Goal: Information Seeking & Learning: Learn about a topic

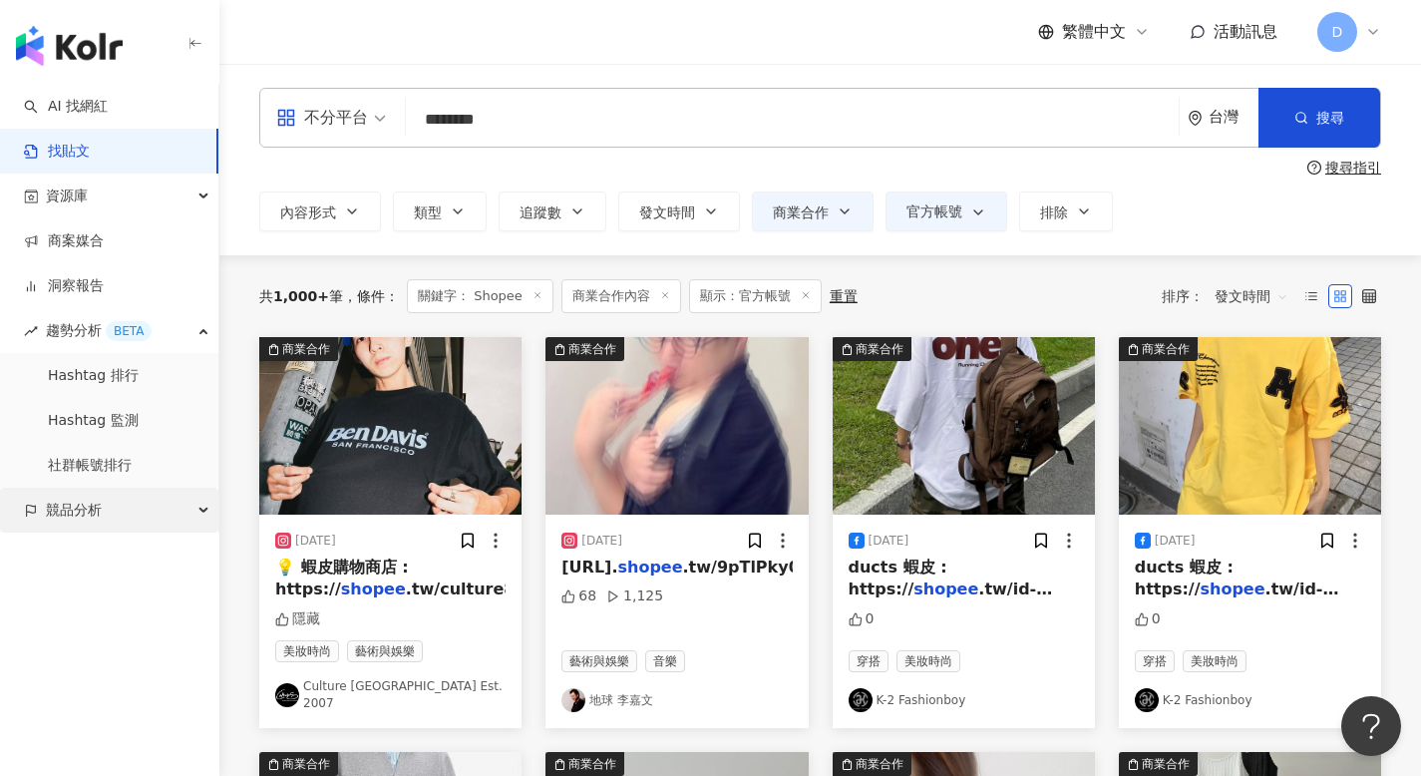
click at [123, 522] on div "競品分析" at bounding box center [109, 510] width 218 height 45
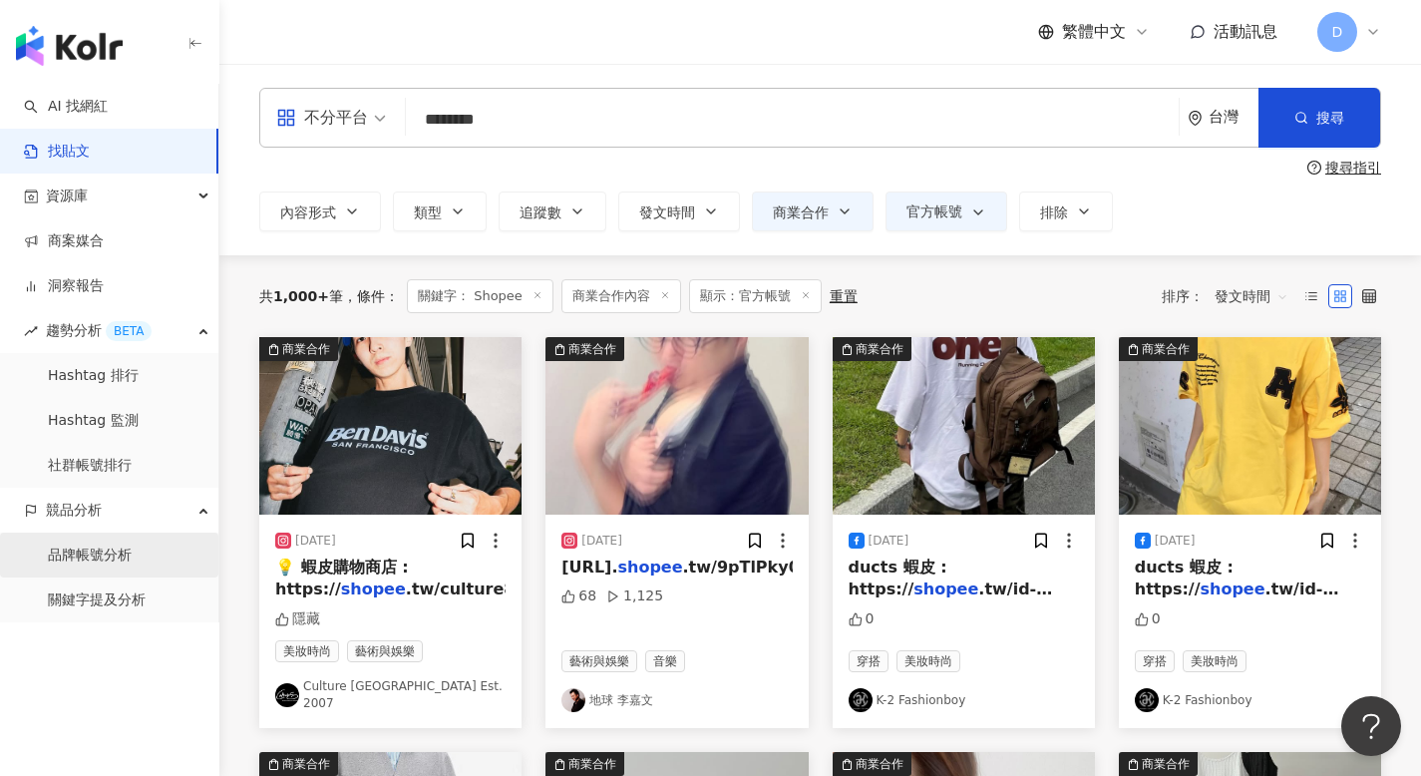
click at [110, 546] on link "品牌帳號分析" at bounding box center [90, 555] width 84 height 20
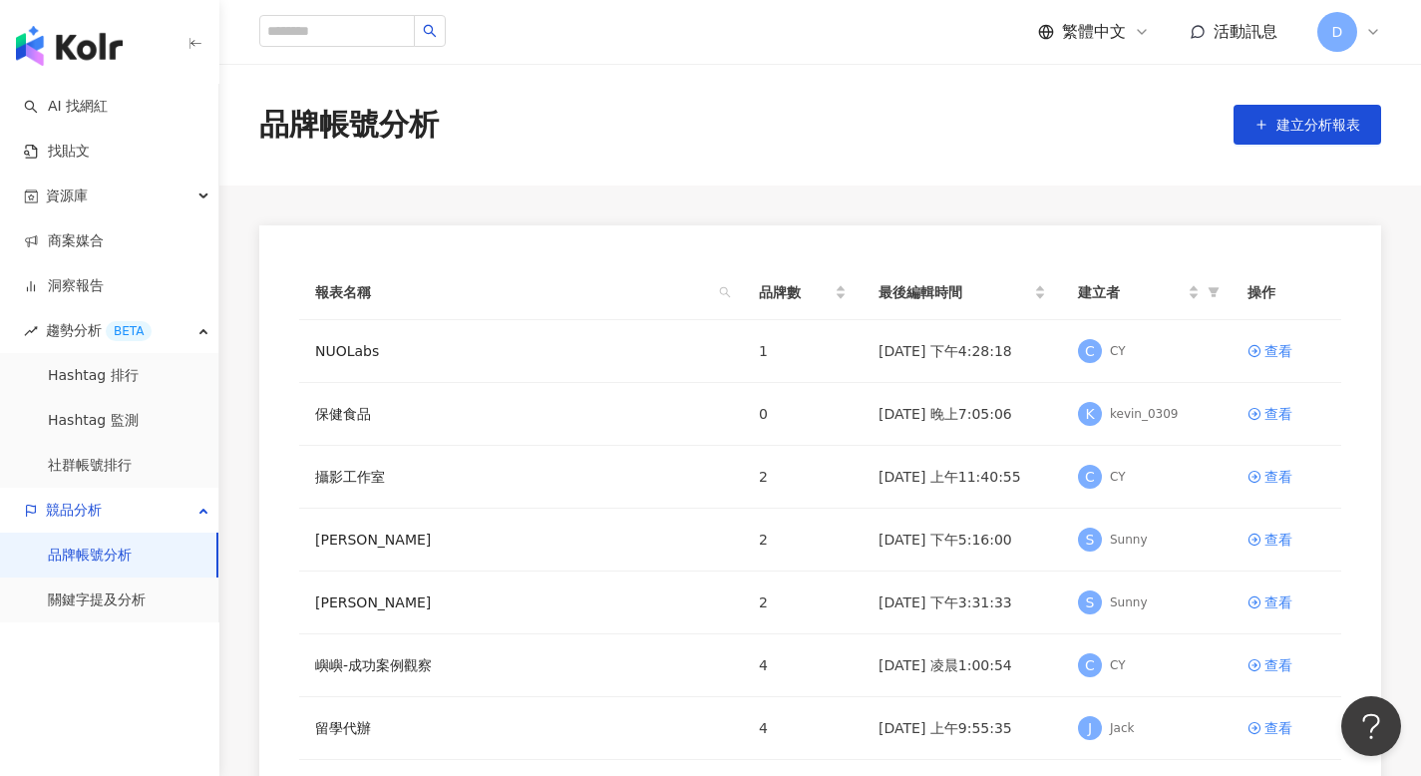
click at [1136, 28] on icon at bounding box center [1142, 32] width 16 height 16
click at [1083, 131] on div "English" at bounding box center [1104, 130] width 100 height 35
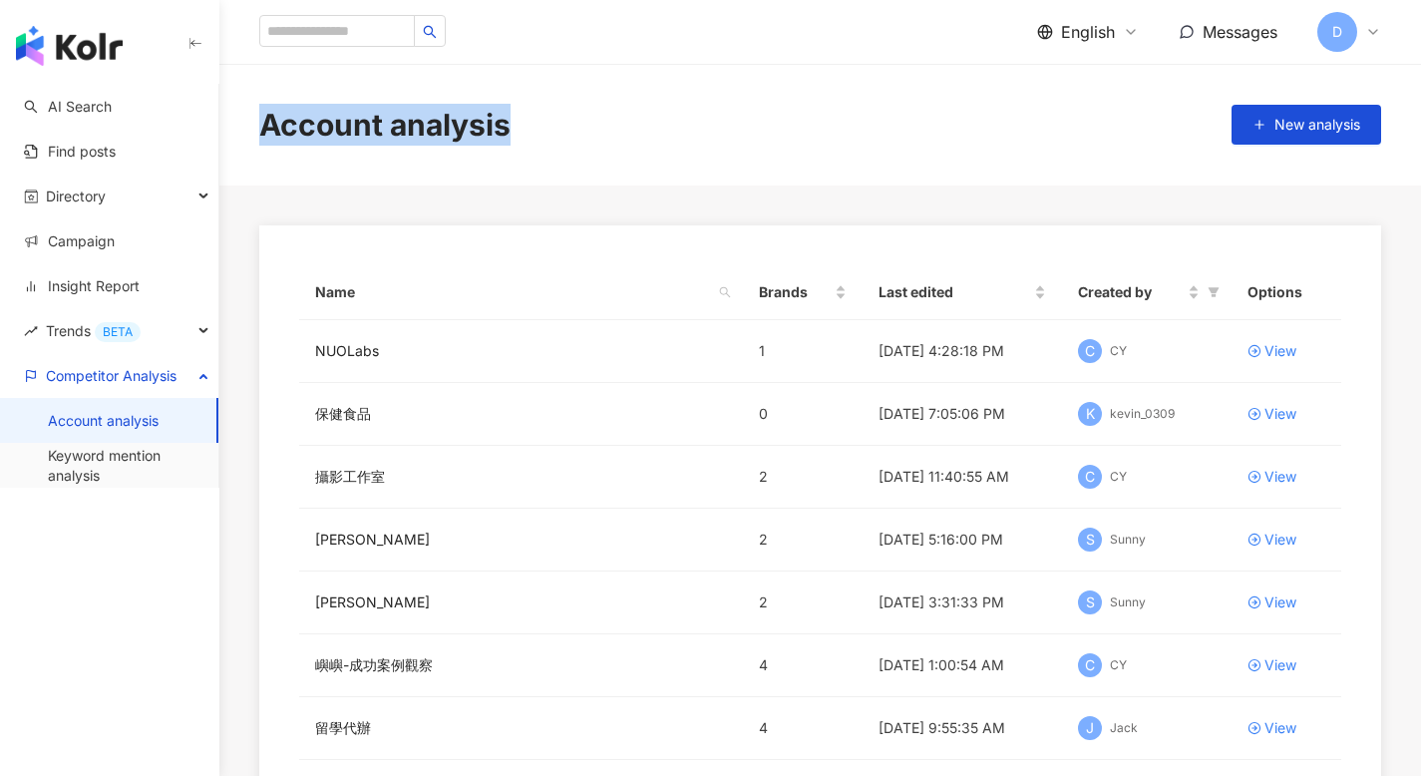
drag, startPoint x: 536, startPoint y: 120, endPoint x: 266, endPoint y: 120, distance: 270.2
click at [266, 120] on div "Account analysis New analysis" at bounding box center [820, 125] width 1202 height 42
copy div "Account analysis"
click at [102, 457] on link "Keyword mention analysis" at bounding box center [125, 465] width 155 height 39
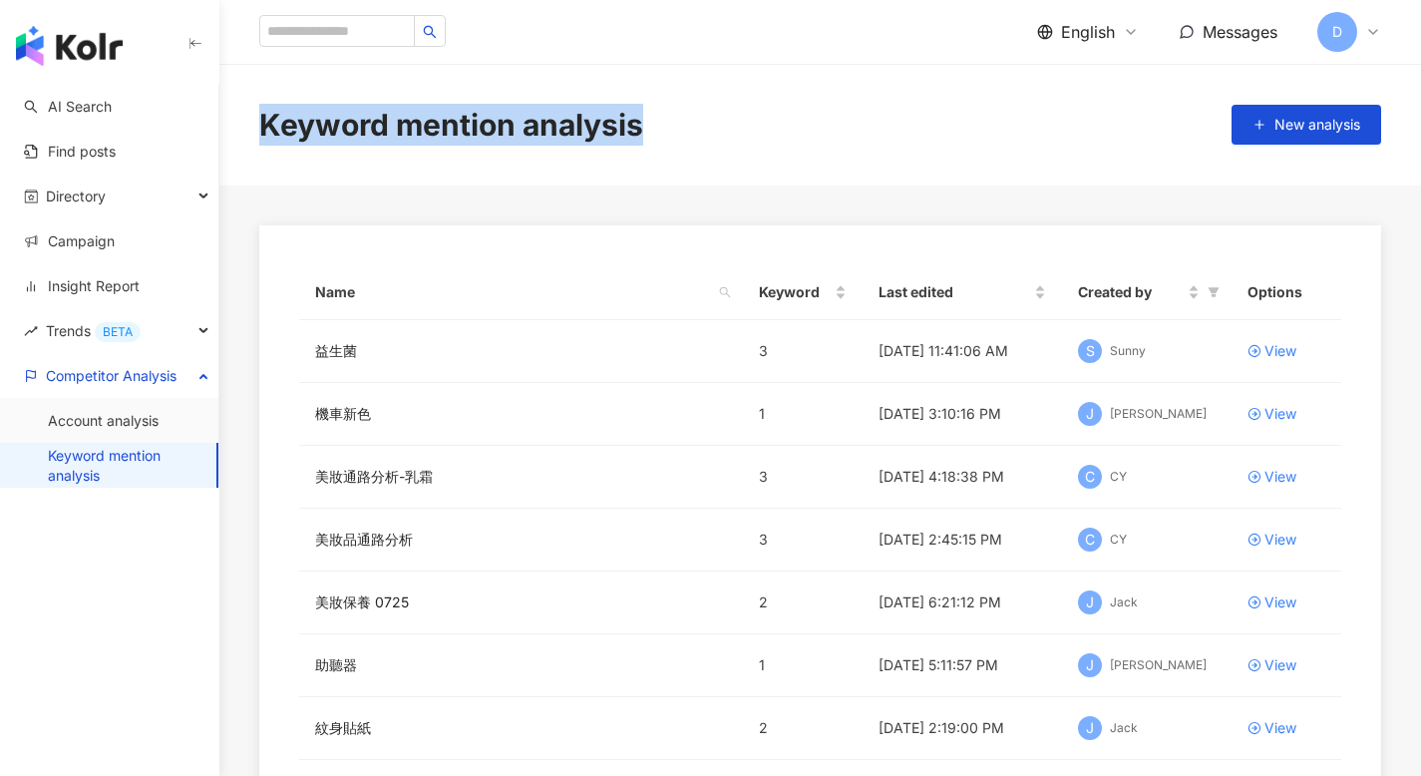
drag, startPoint x: 661, startPoint y: 120, endPoint x: 257, endPoint y: 110, distance: 404.0
click at [257, 110] on div "Keyword mention analysis New analysis" at bounding box center [820, 125] width 1202 height 42
copy div "Keyword mention analysis"
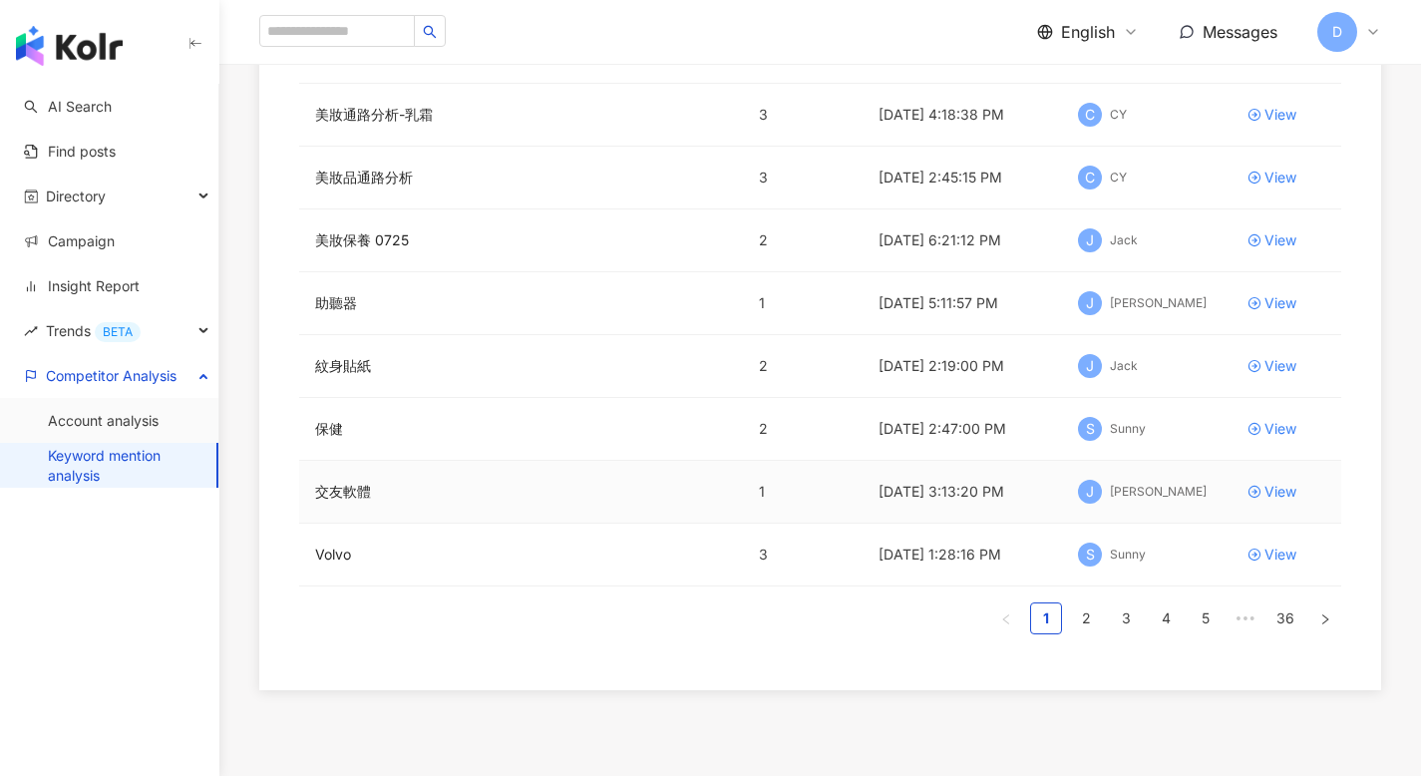
scroll to position [357, 0]
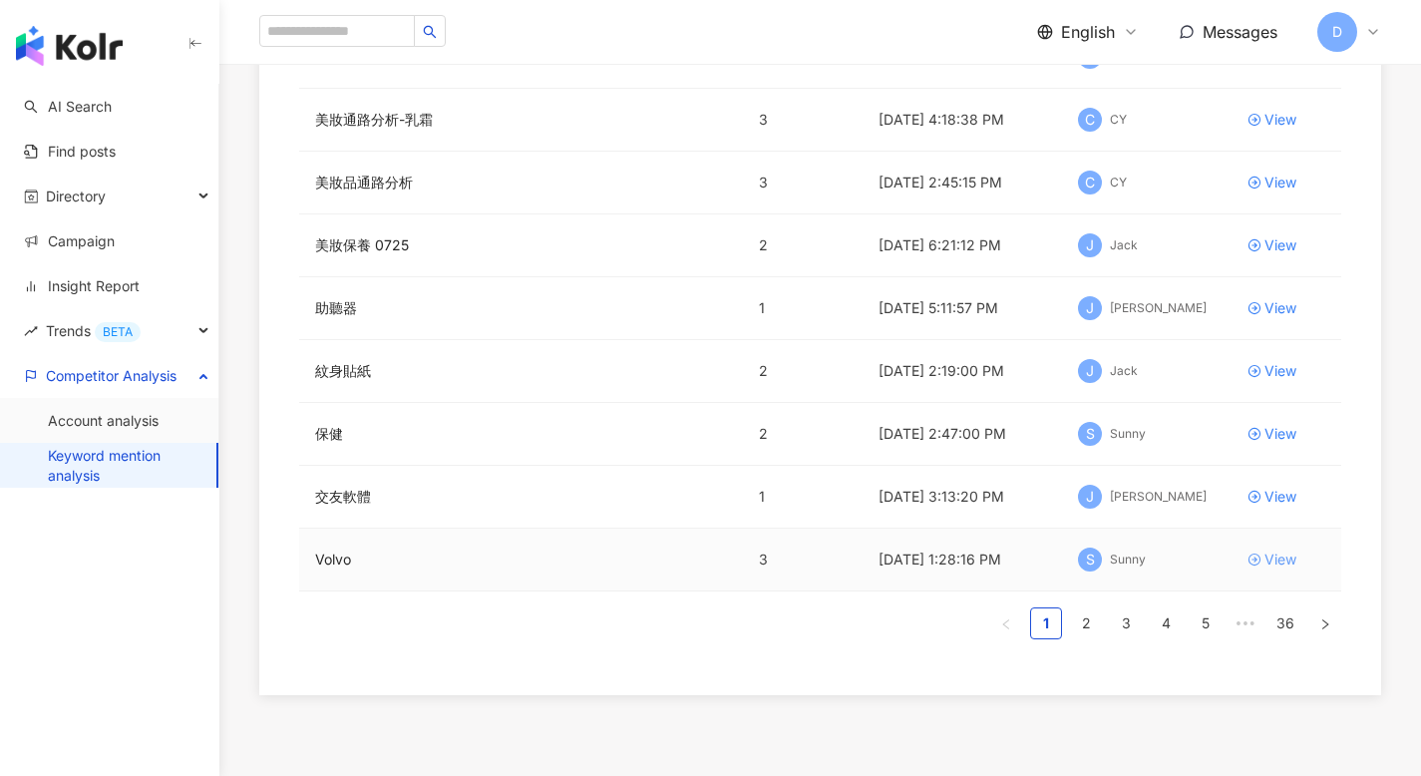
click at [1274, 548] on div "View" at bounding box center [1280, 559] width 32 height 22
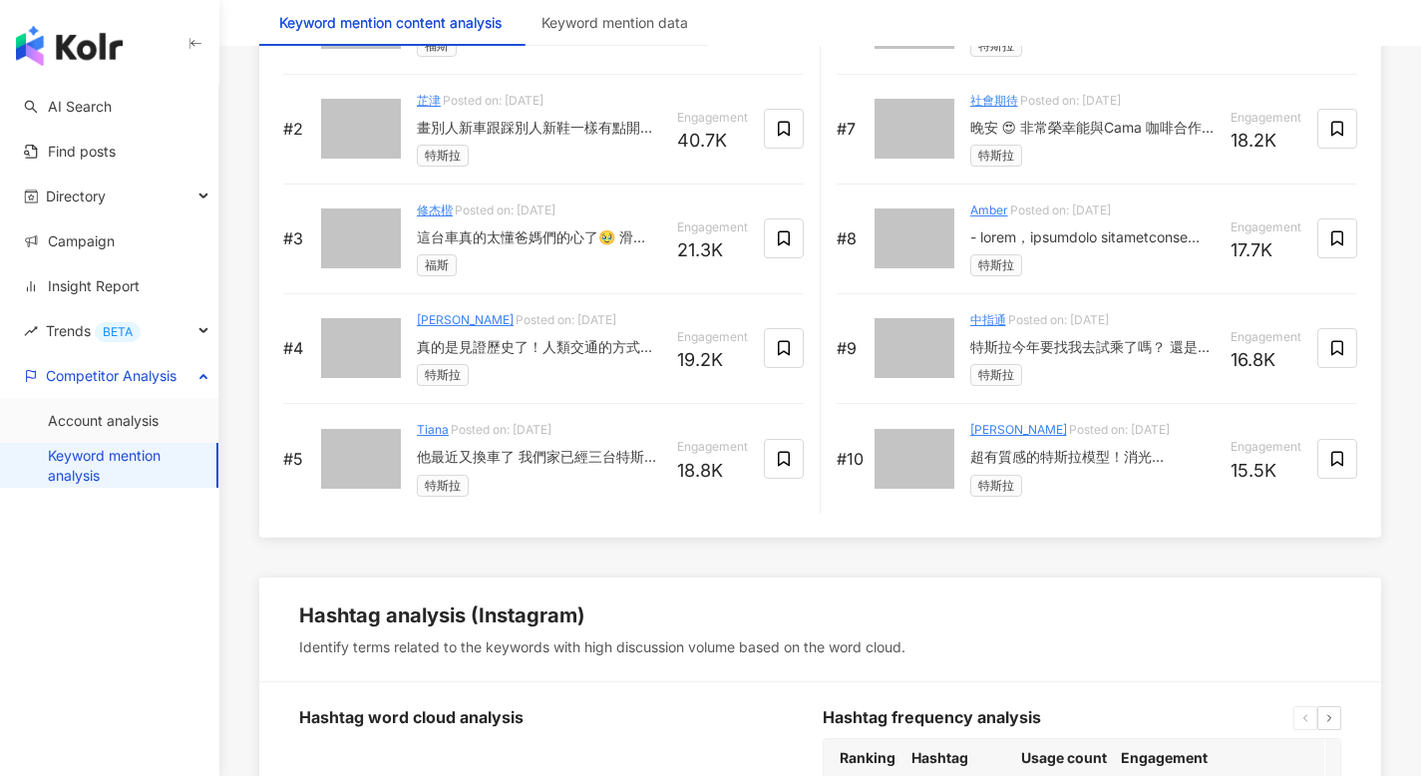
scroll to position [3847, 0]
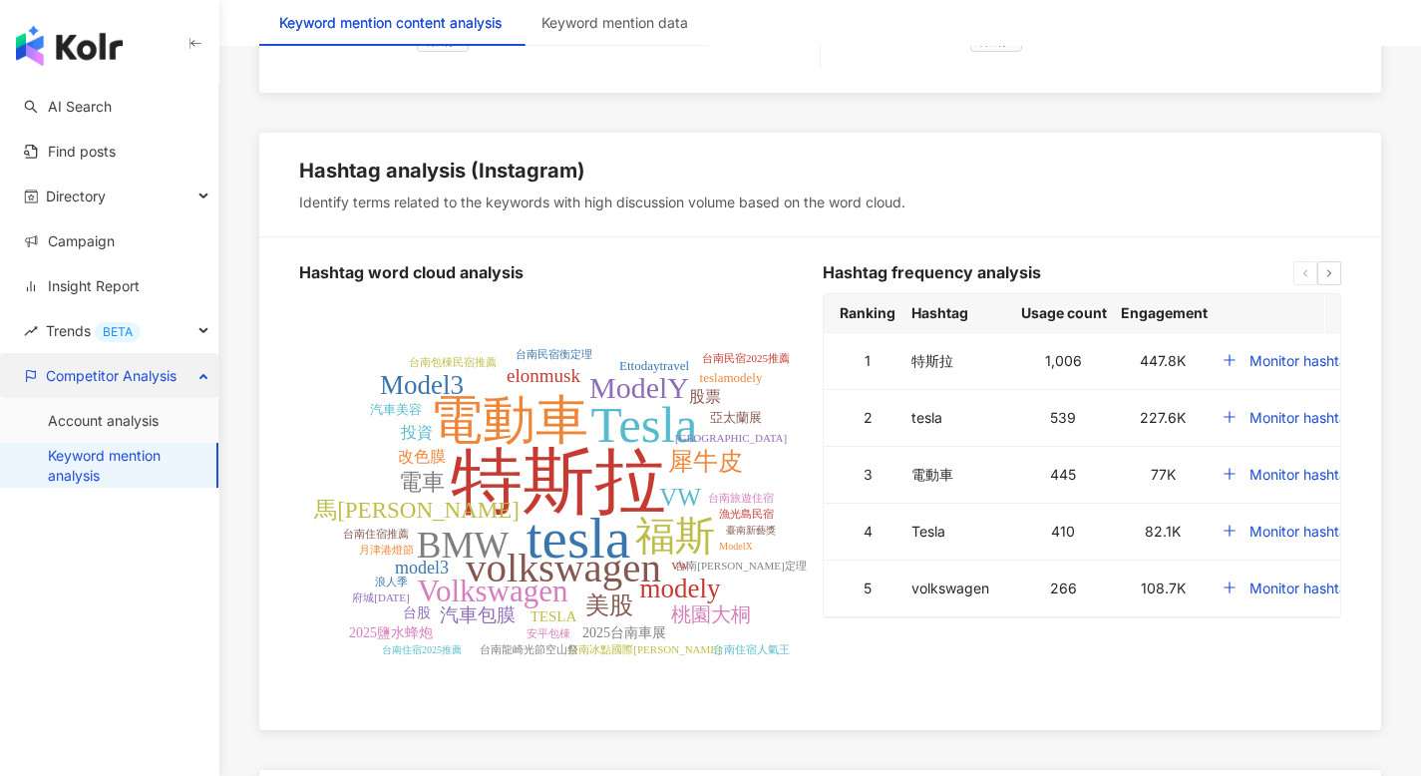
drag, startPoint x: 40, startPoint y: 372, endPoint x: 199, endPoint y: 366, distance: 159.7
click at [199, 366] on div "Competitor Analysis" at bounding box center [109, 375] width 218 height 45
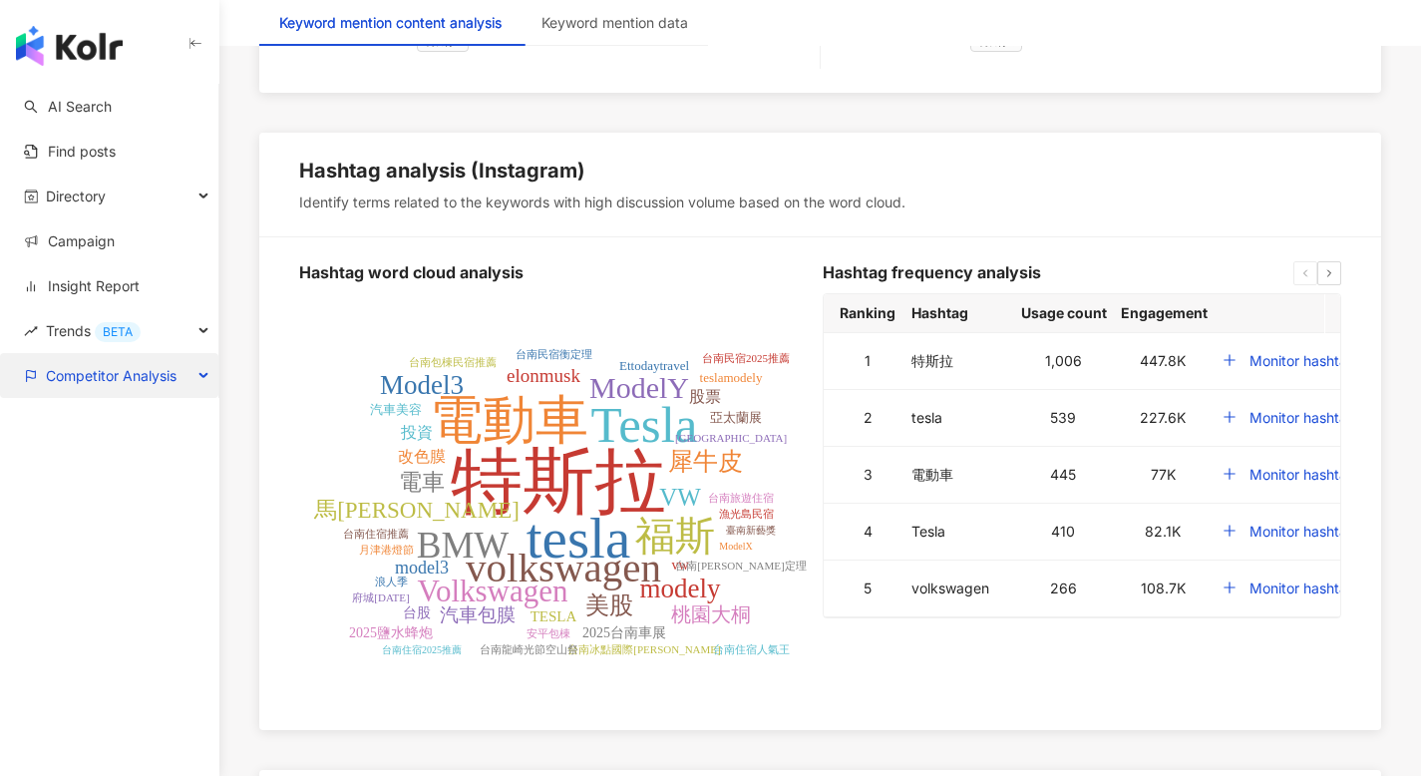
drag, startPoint x: 175, startPoint y: 379, endPoint x: 56, endPoint y: 378, distance: 119.7
click at [56, 378] on span "Competitor Analysis" at bounding box center [111, 375] width 131 height 45
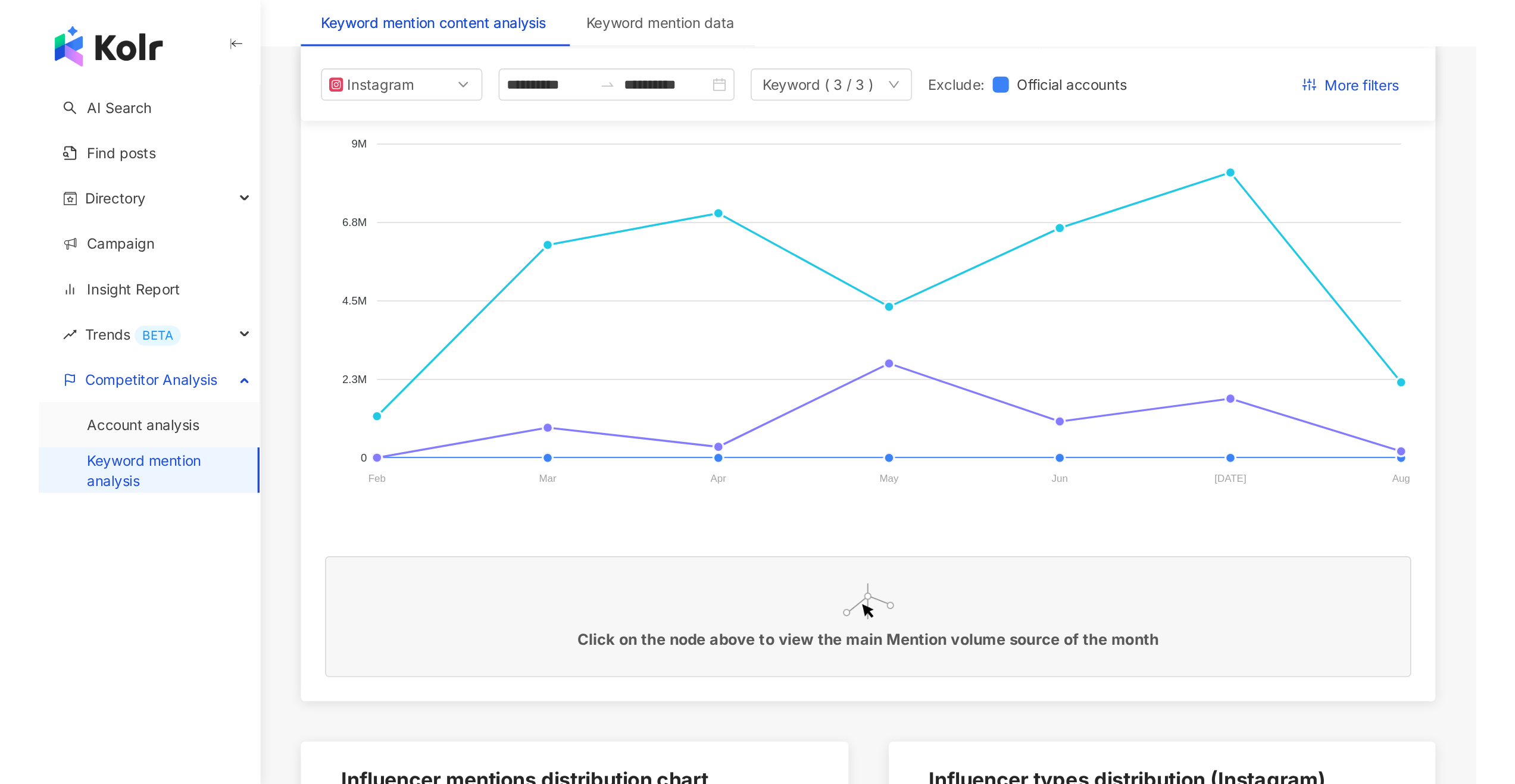
scroll to position [0, 0]
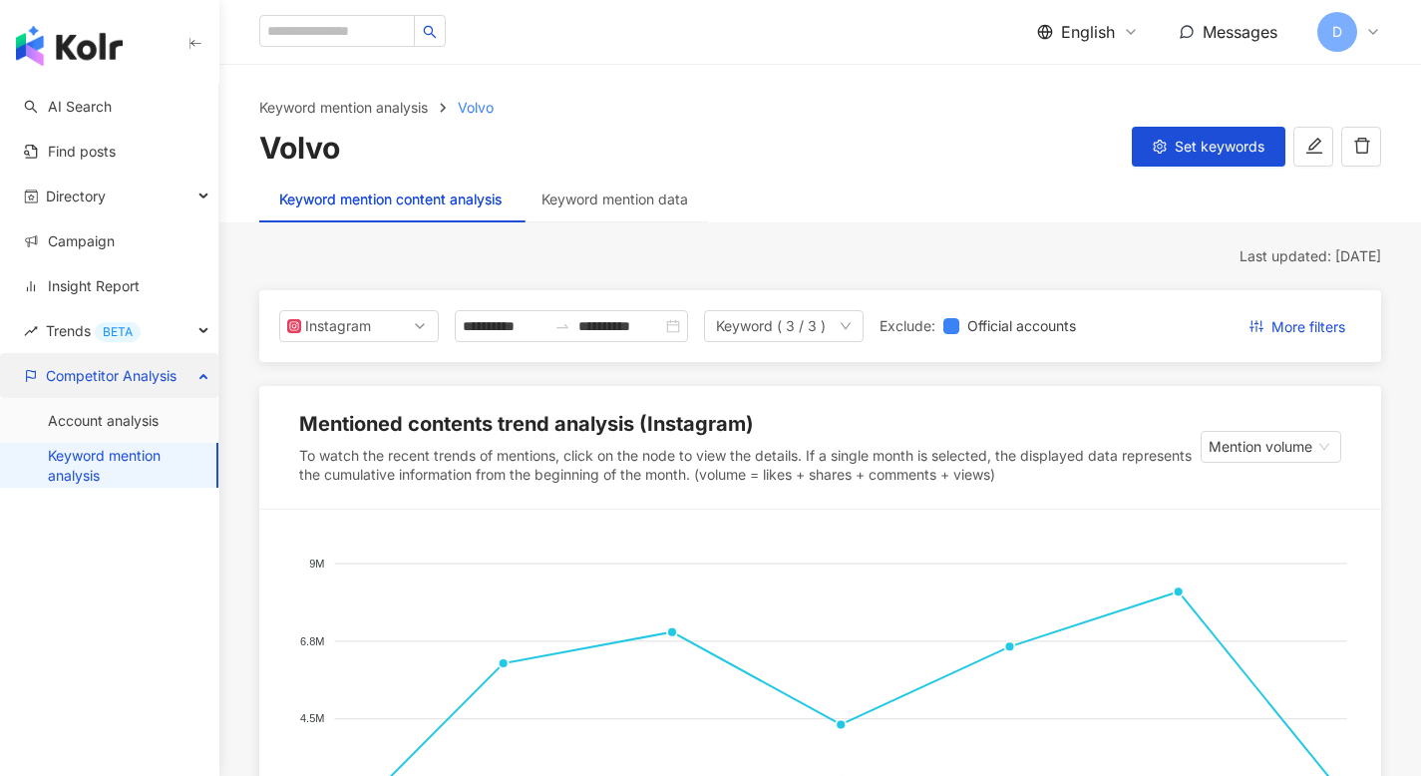
click at [181, 375] on div "Competitor Analysis" at bounding box center [109, 375] width 218 height 45
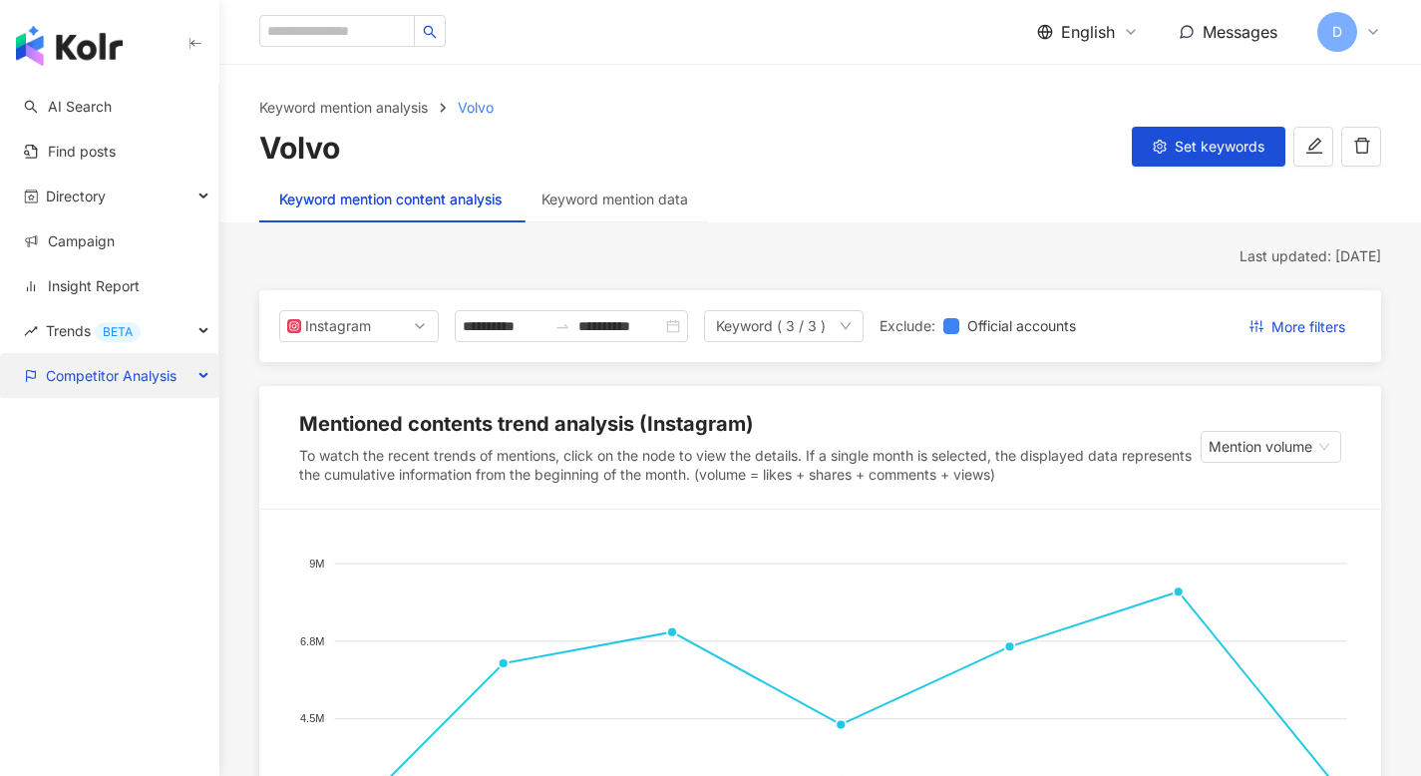
click at [131, 390] on span "Competitor Analysis" at bounding box center [111, 375] width 131 height 45
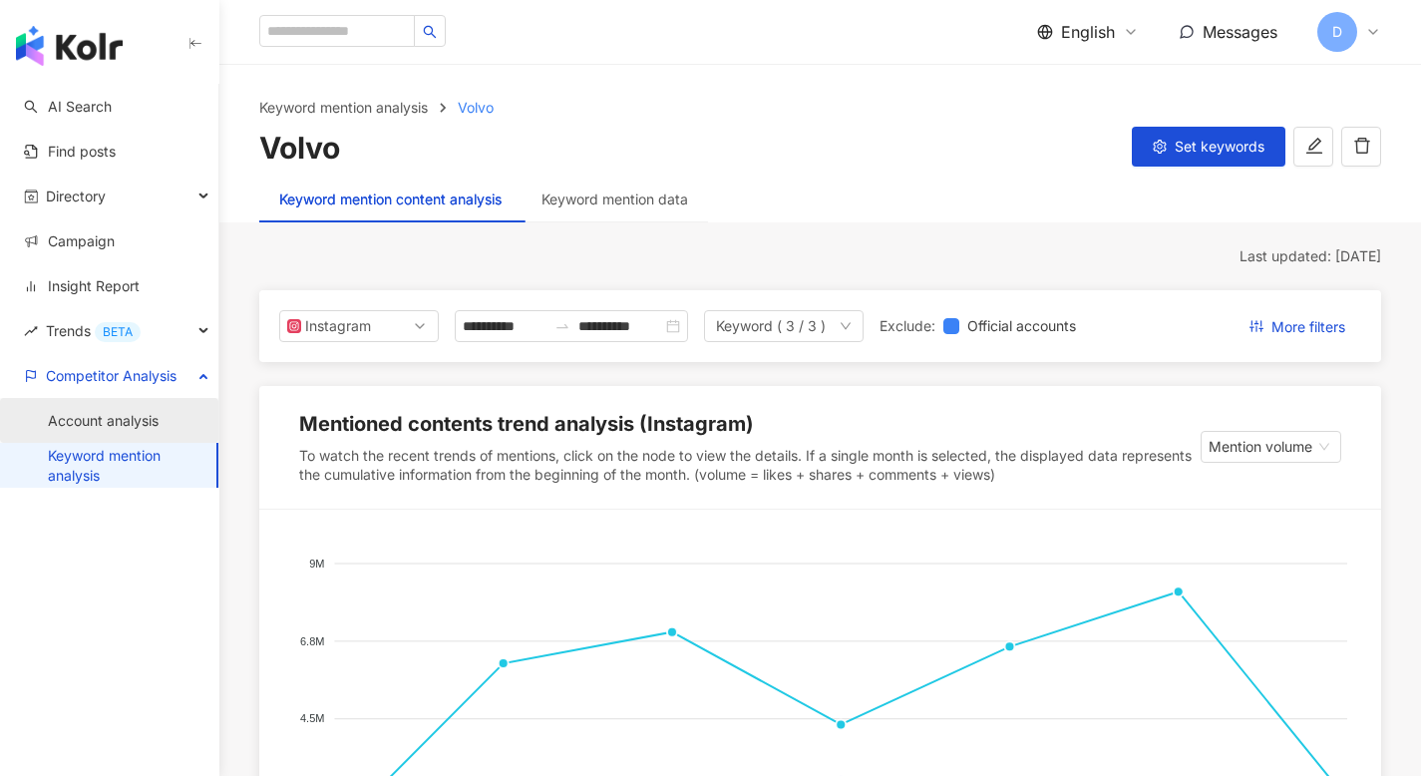
click at [125, 418] on link "Account analysis" at bounding box center [103, 421] width 111 height 20
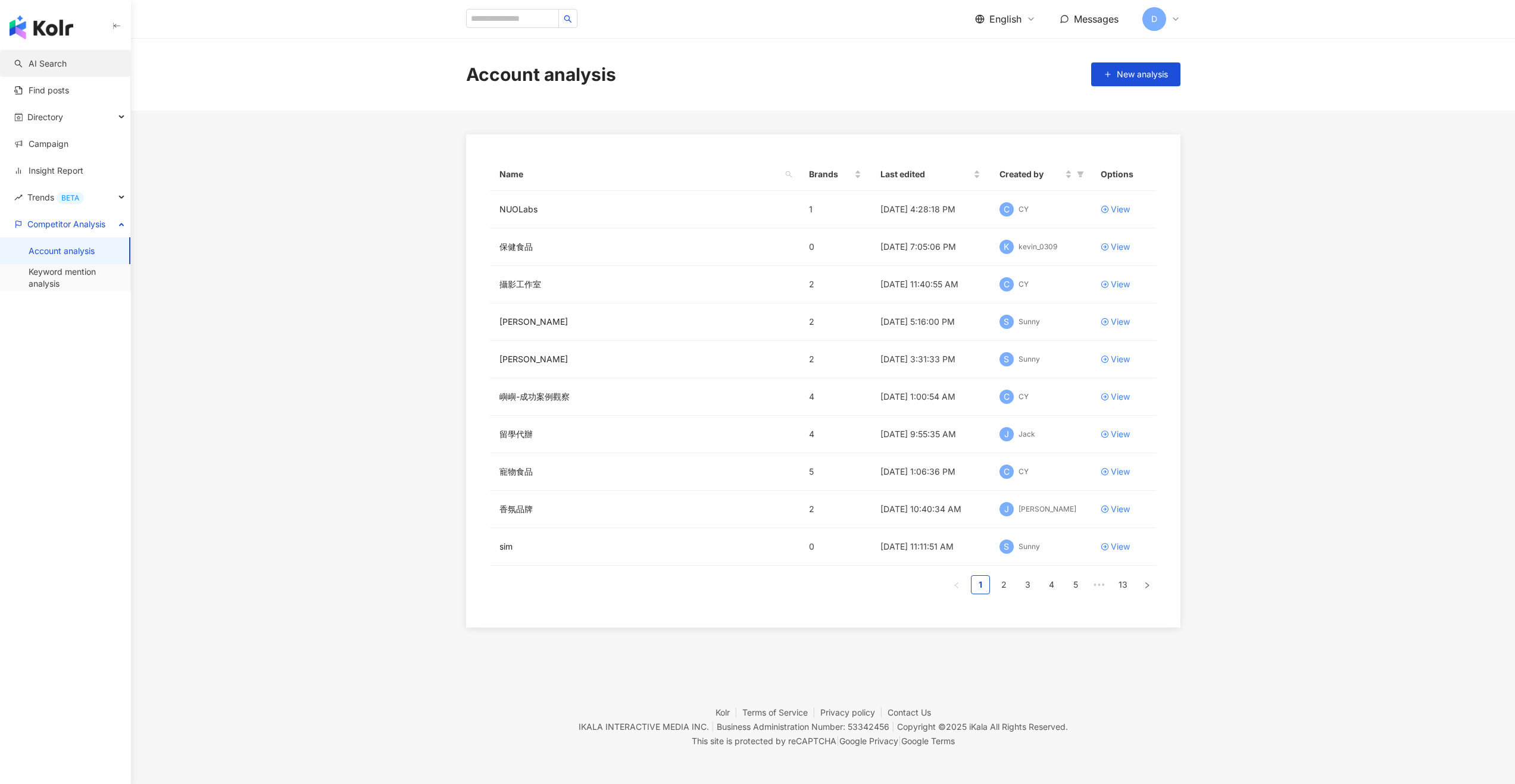
click at [67, 70] on link "AI Search" at bounding box center [41, 64] width 53 height 12
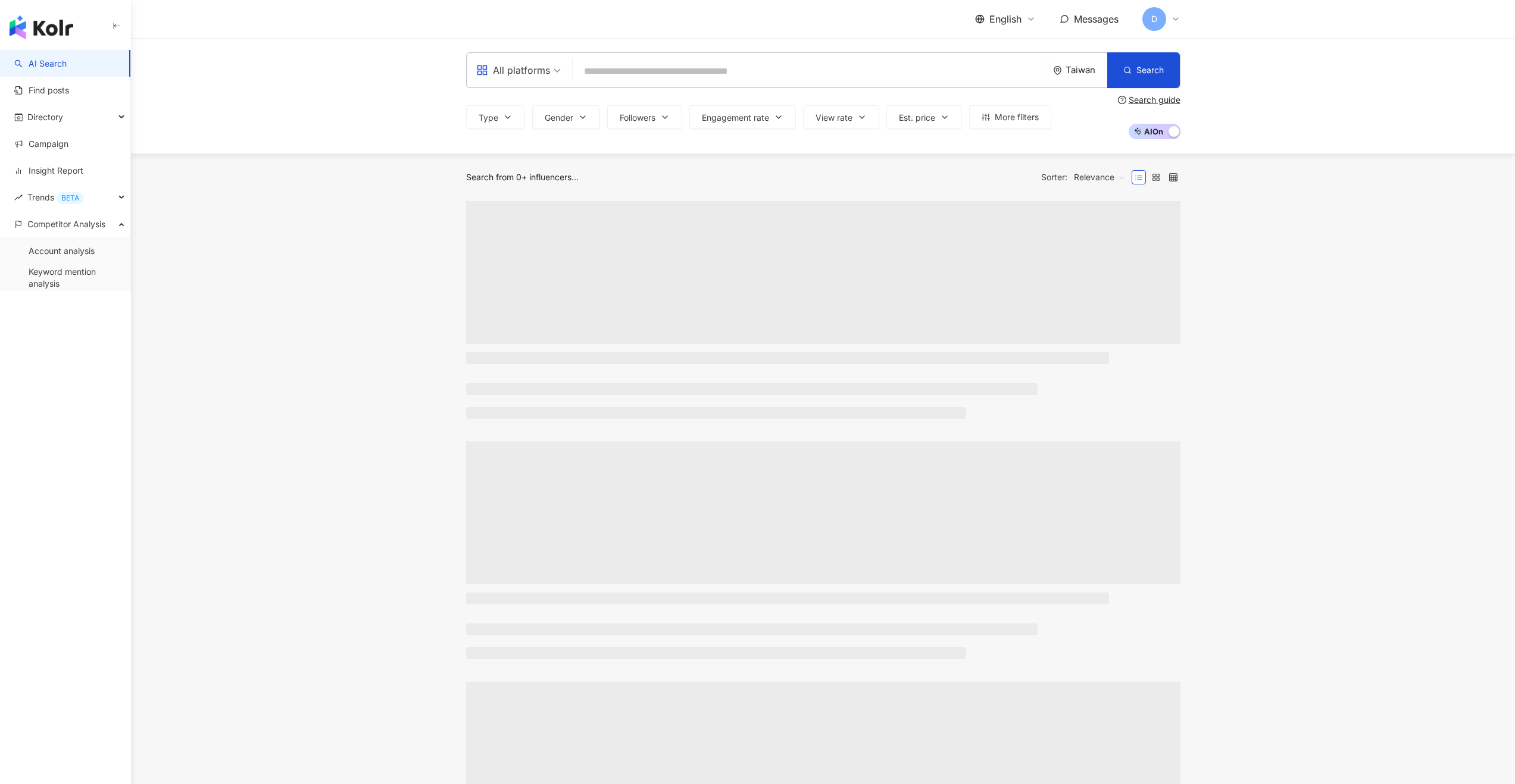
click at [545, 177] on div "Search from 0+ influencers..." at bounding box center [522, 177] width 112 height 10
copy div "influencers"
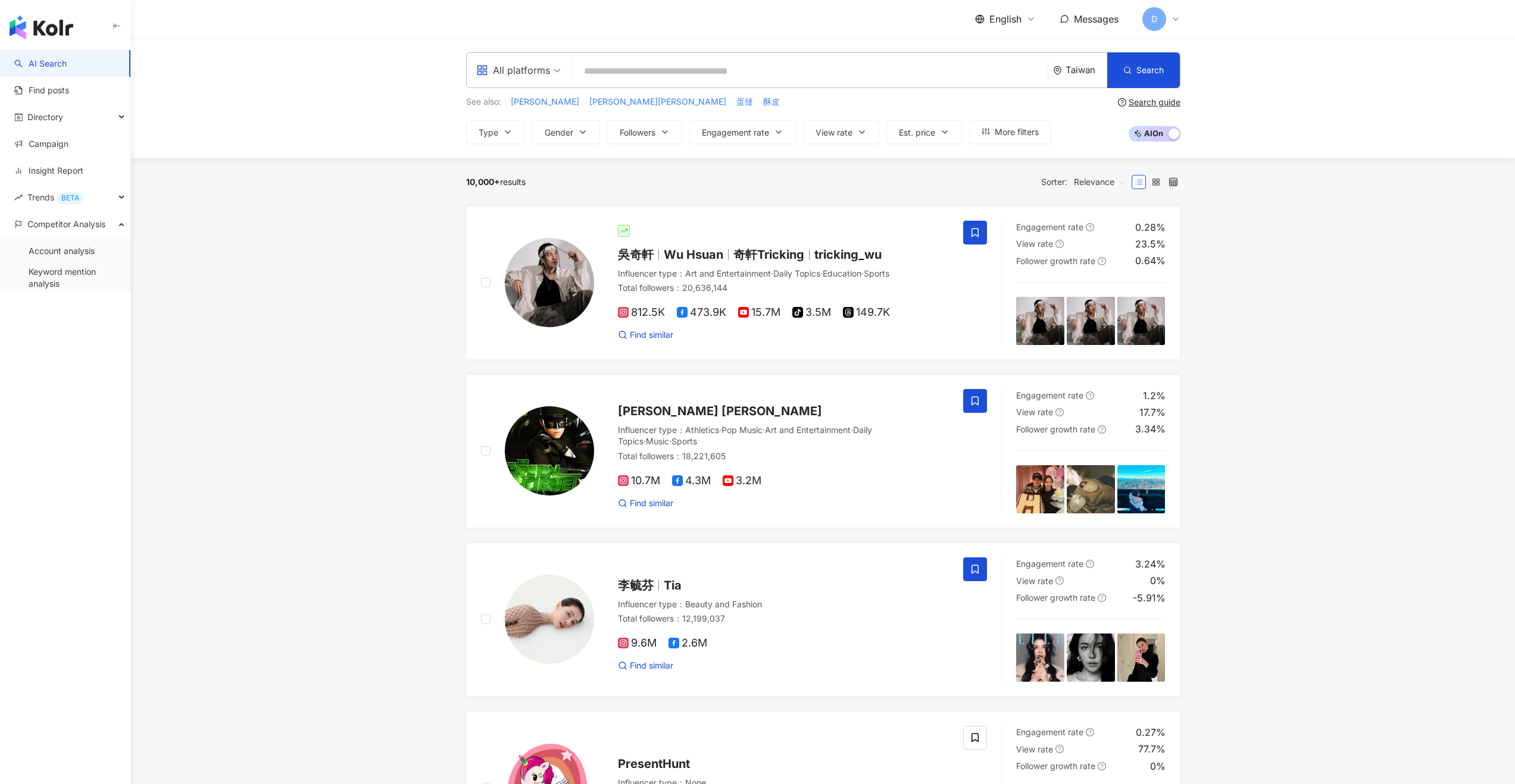
click at [552, 71] on span "All platforms" at bounding box center [519, 70] width 85 height 19
click at [492, 135] on span "Type" at bounding box center [488, 132] width 20 height 10
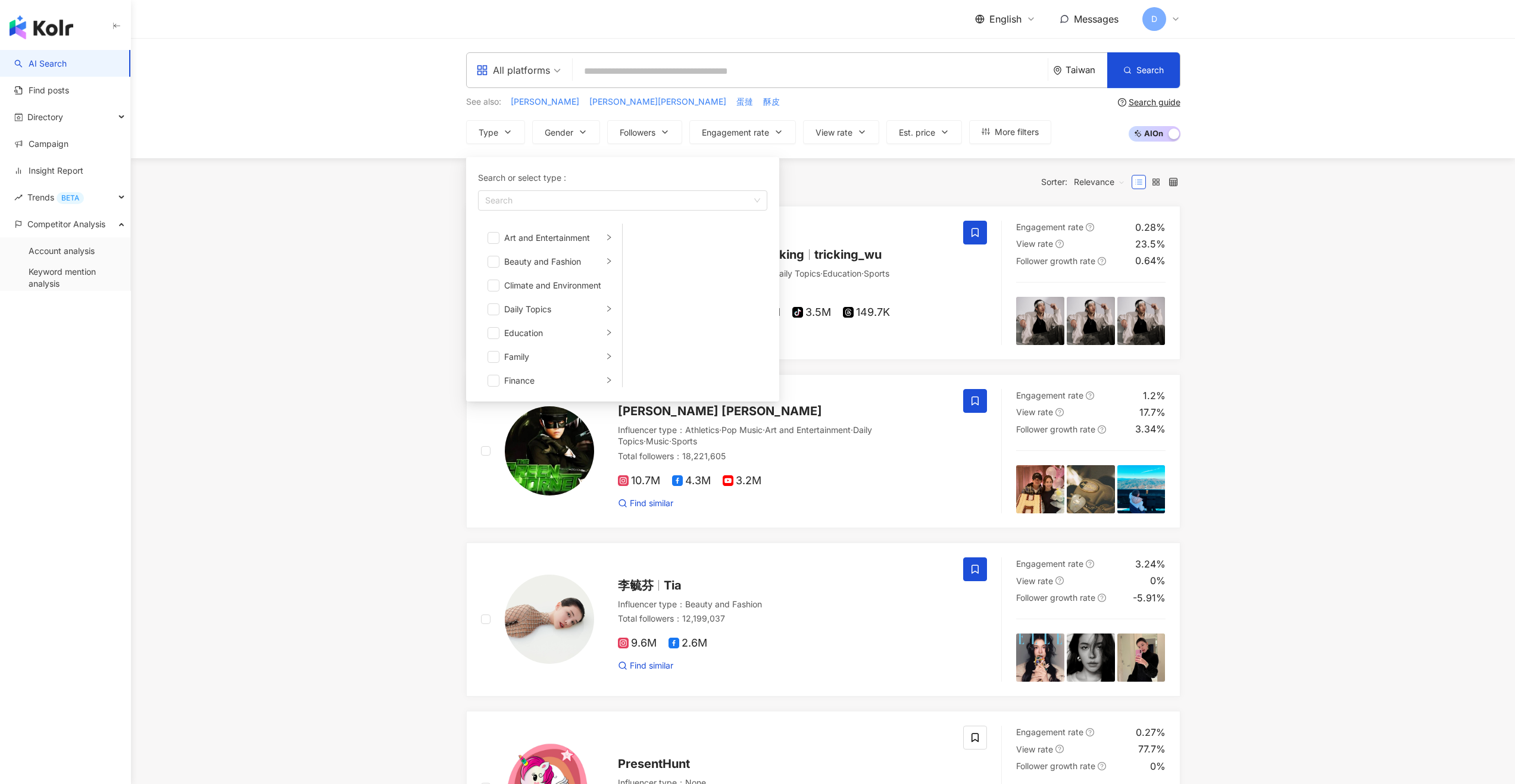
click at [529, 81] on span at bounding box center [519, 70] width 85 height 35
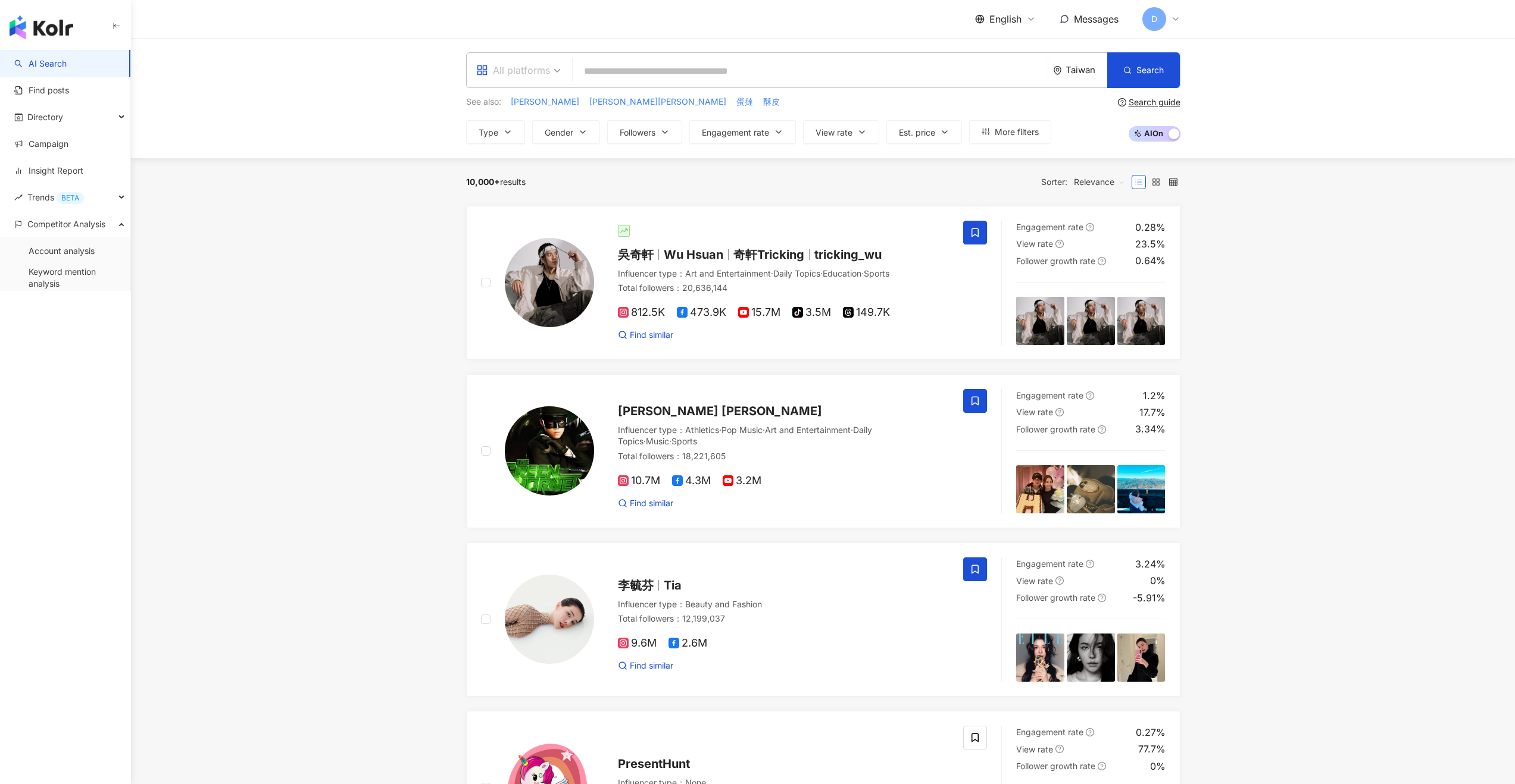
click at [543, 76] on div "All platforms" at bounding box center [513, 70] width 74 height 19
click at [516, 190] on div "TikTok" at bounding box center [518, 192] width 78 height 15
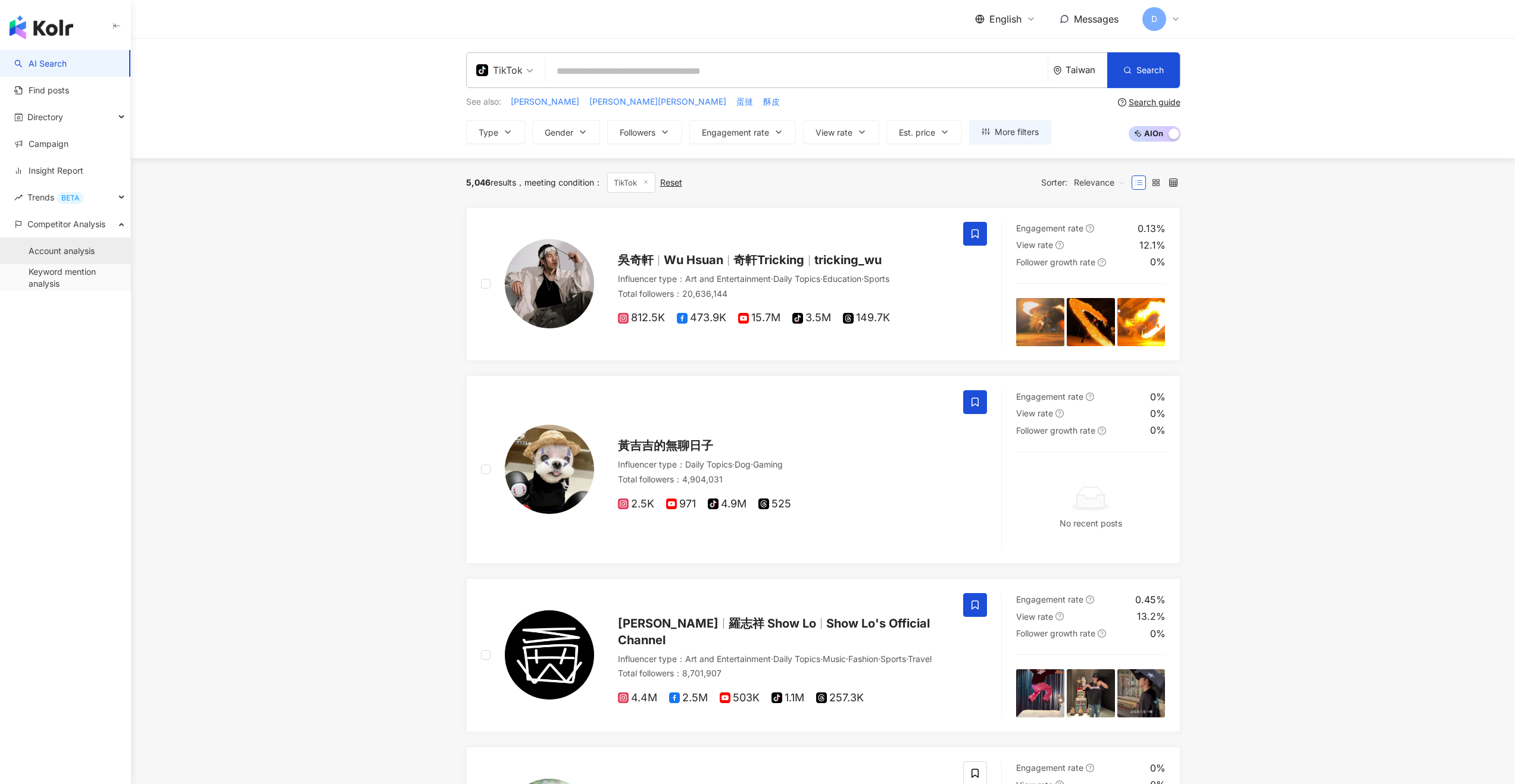
click at [81, 251] on link "Account analysis" at bounding box center [61, 251] width 66 height 12
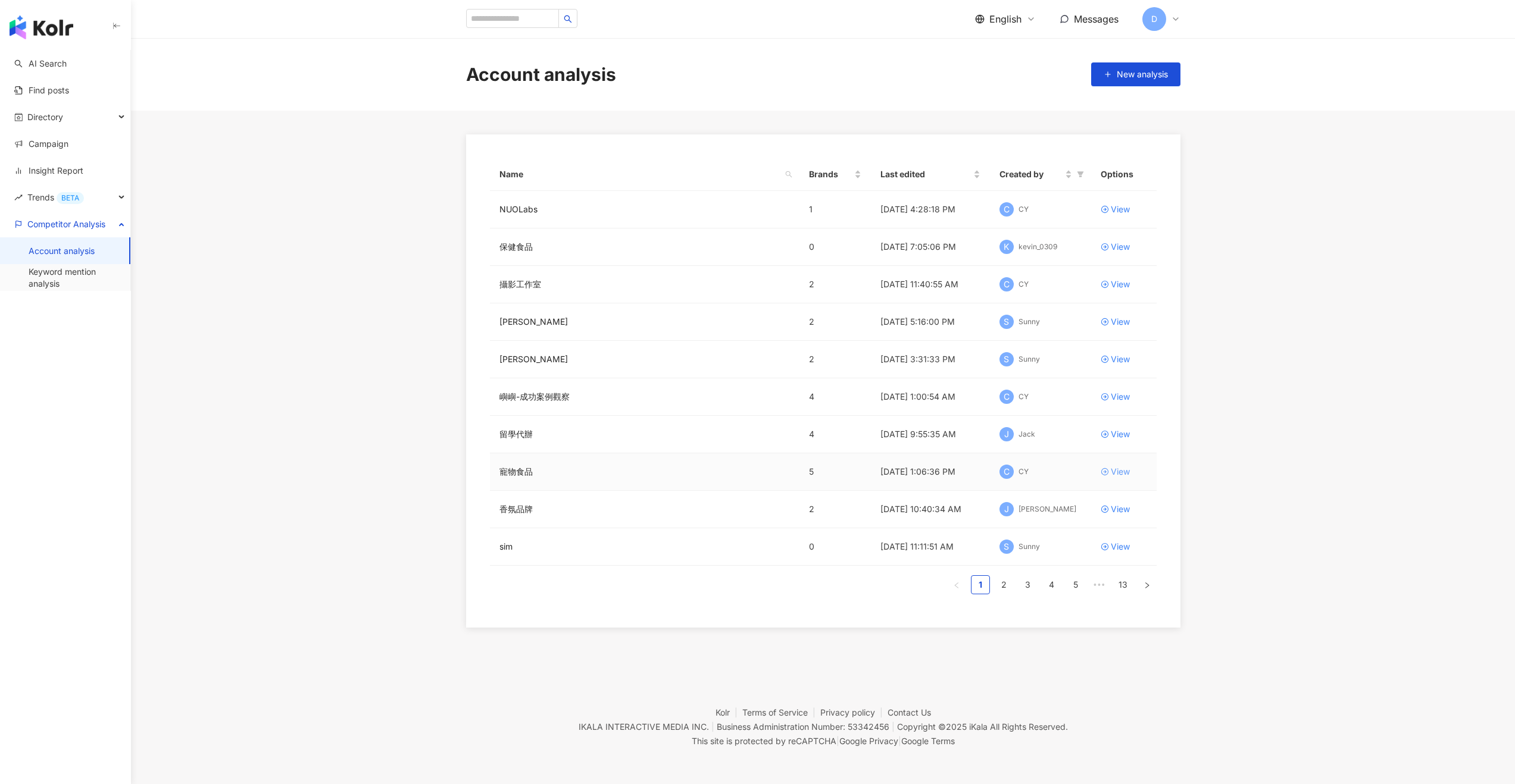
click at [848, 462] on div "View" at bounding box center [1120, 472] width 19 height 13
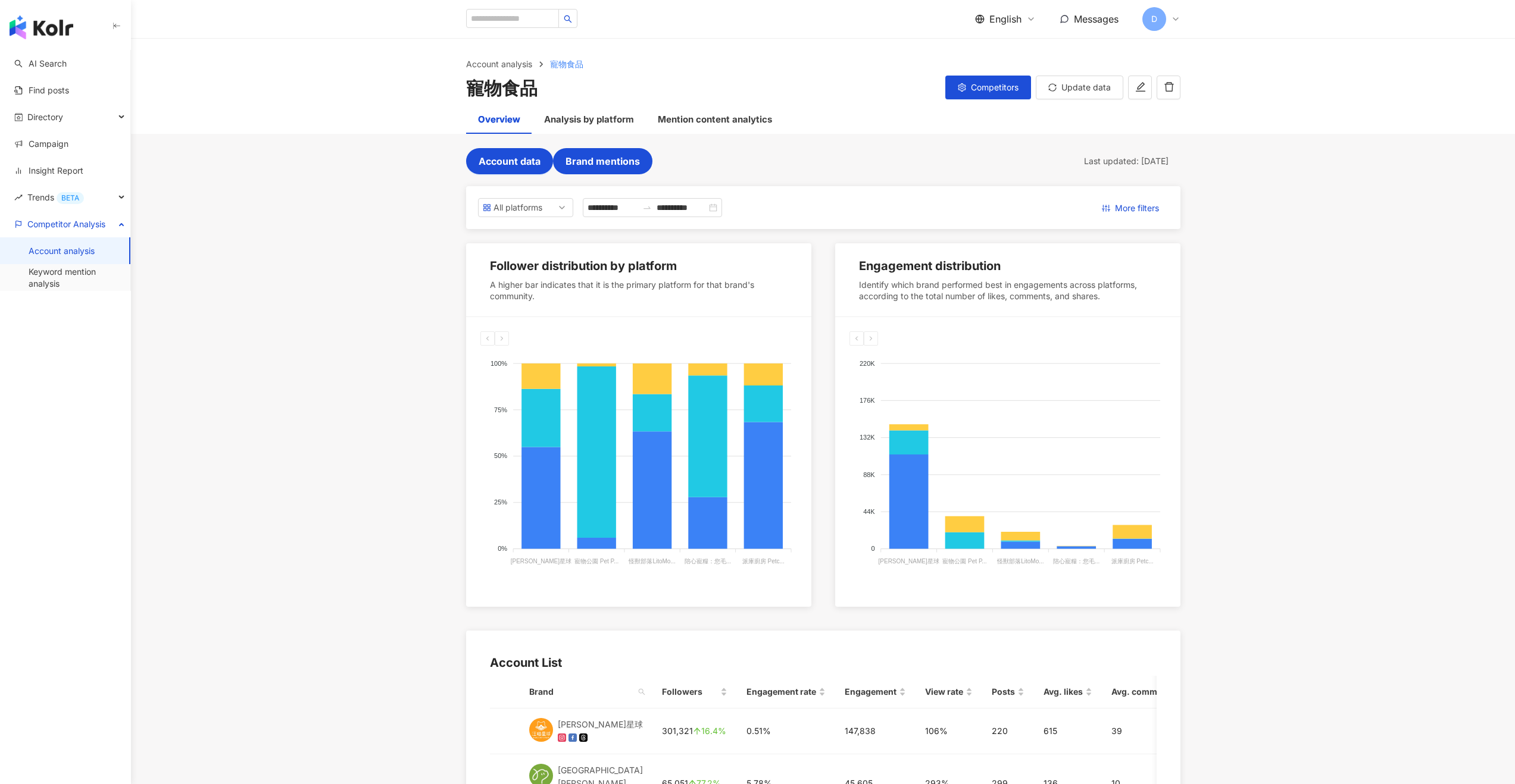
click at [625, 164] on span "Brand mentions" at bounding box center [602, 161] width 75 height 11
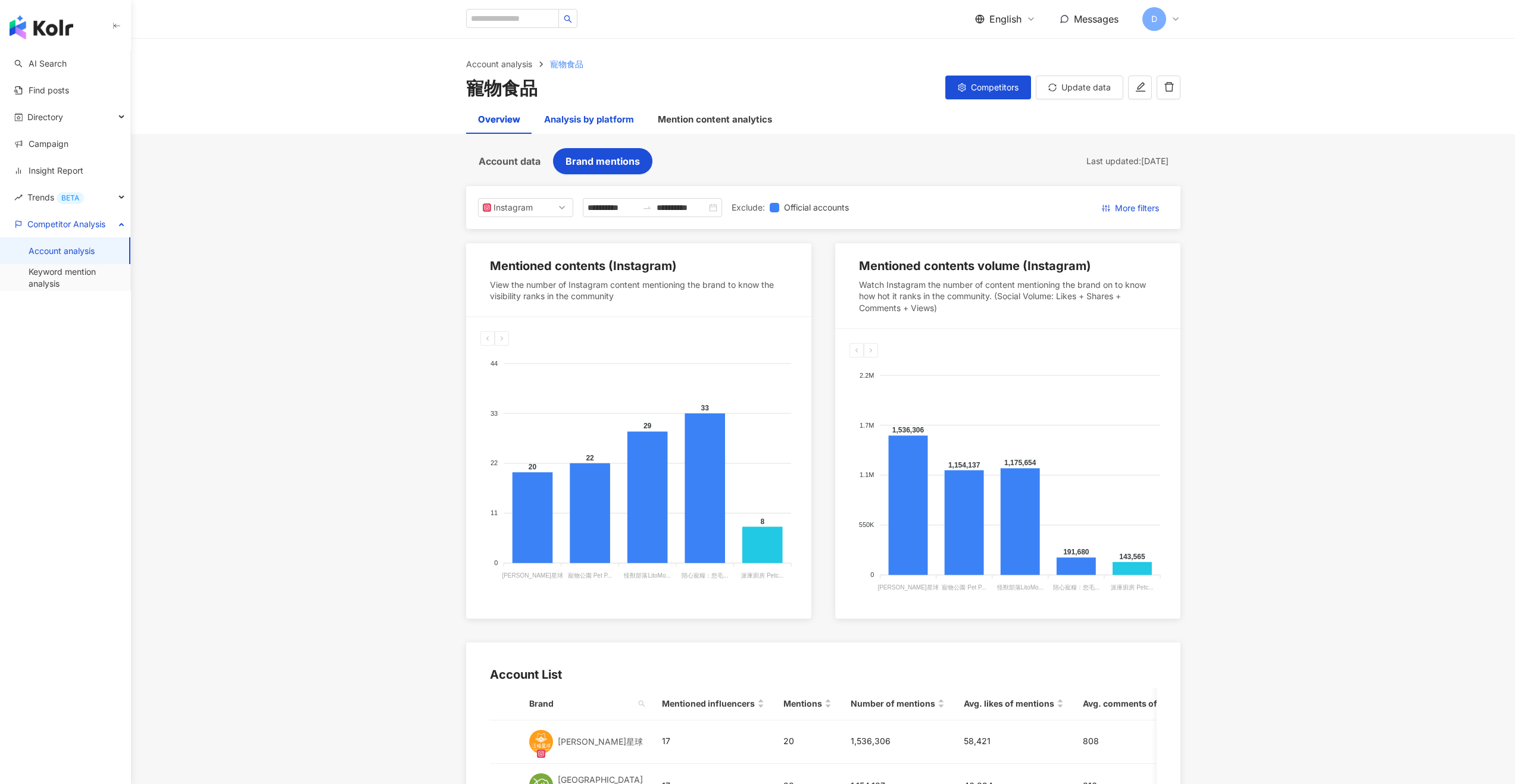
click at [591, 115] on div "Analysis by platform" at bounding box center [589, 119] width 90 height 14
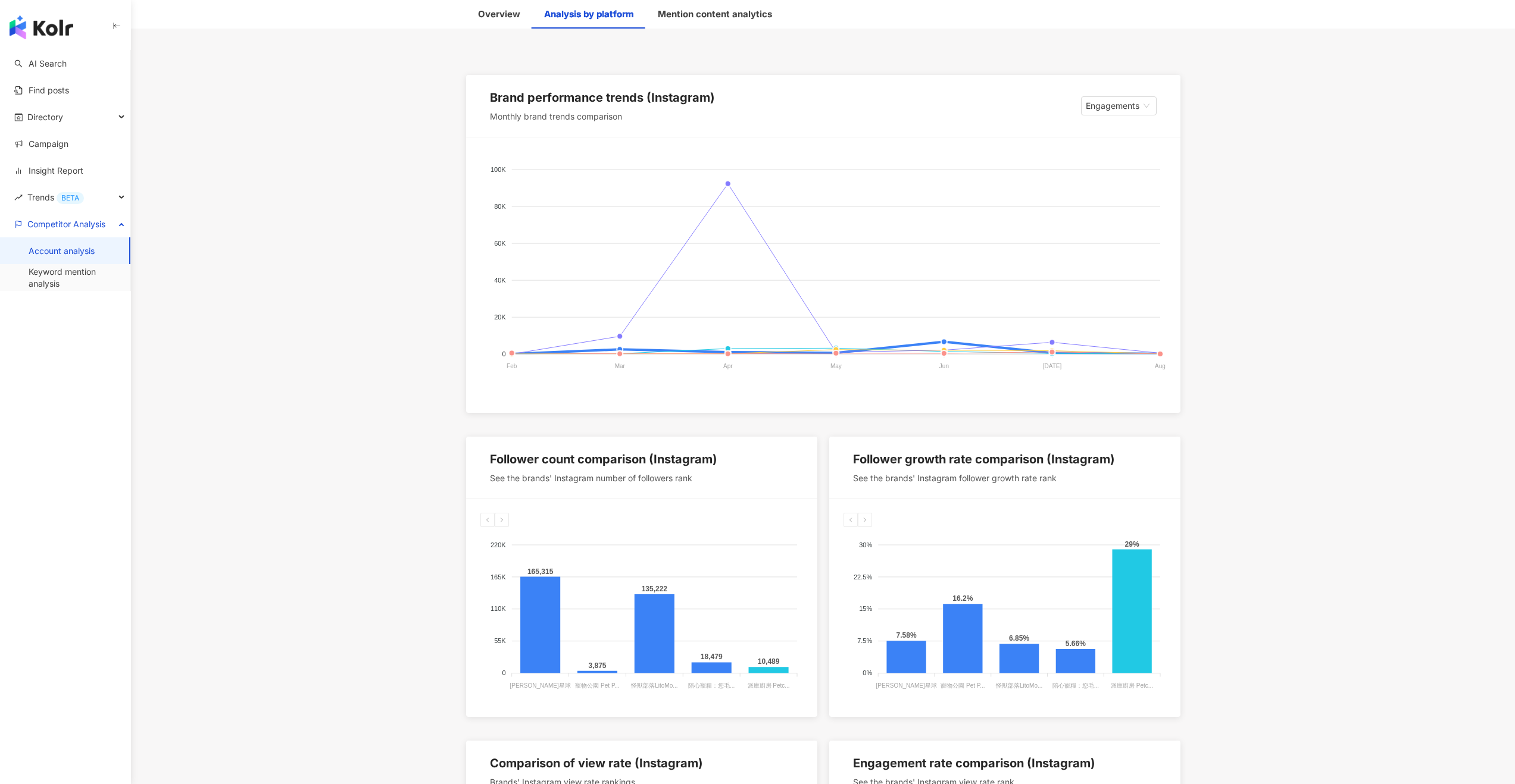
scroll to position [217, 0]
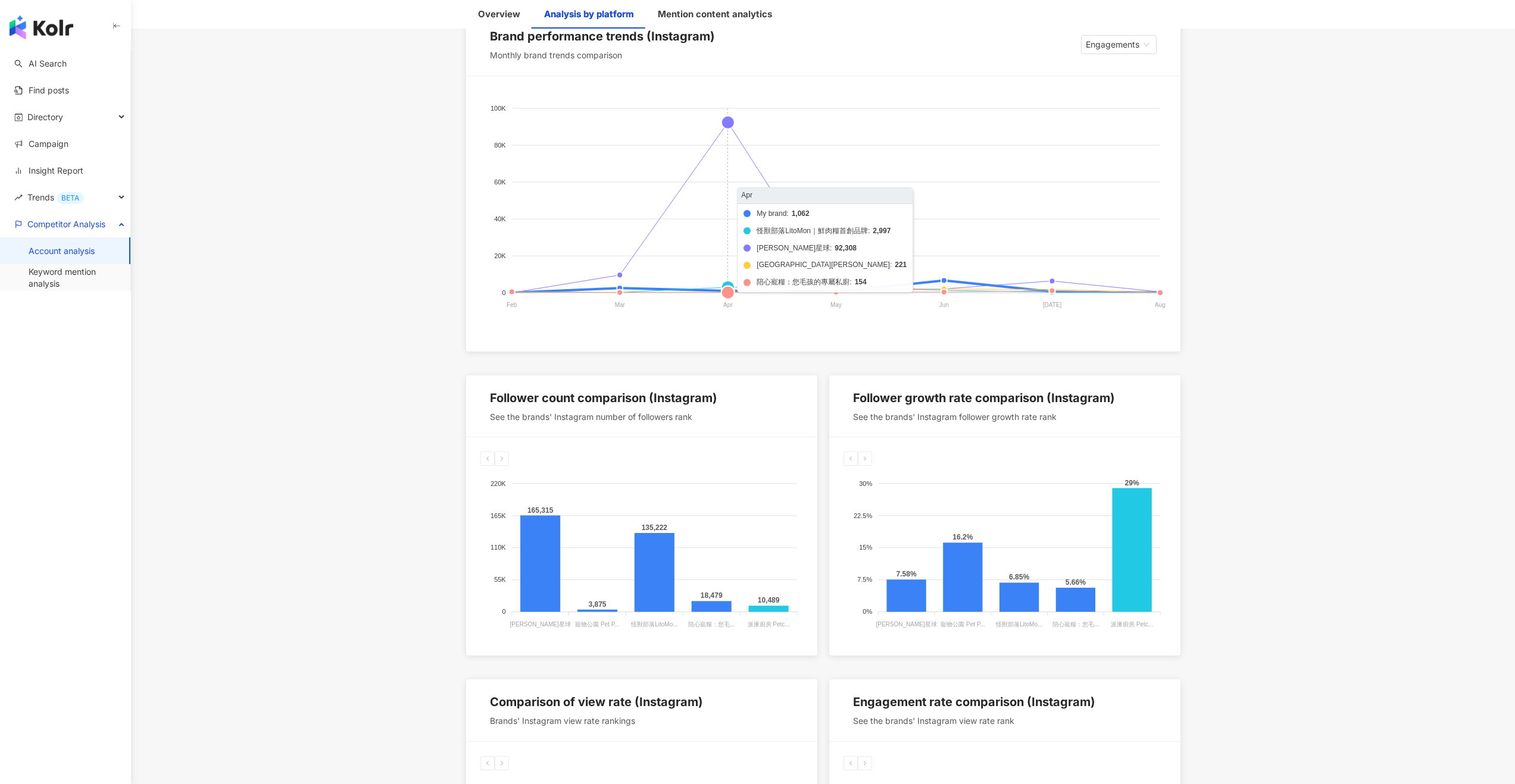
click at [729, 125] on foreignobject "My brand 怪獸部落LitoMon｜鮮肉糧首創品牌 汪喵星球 寵物公園 Pet Park 陪心寵糧：您毛孩的專屬私廚" at bounding box center [823, 209] width 686 height 238
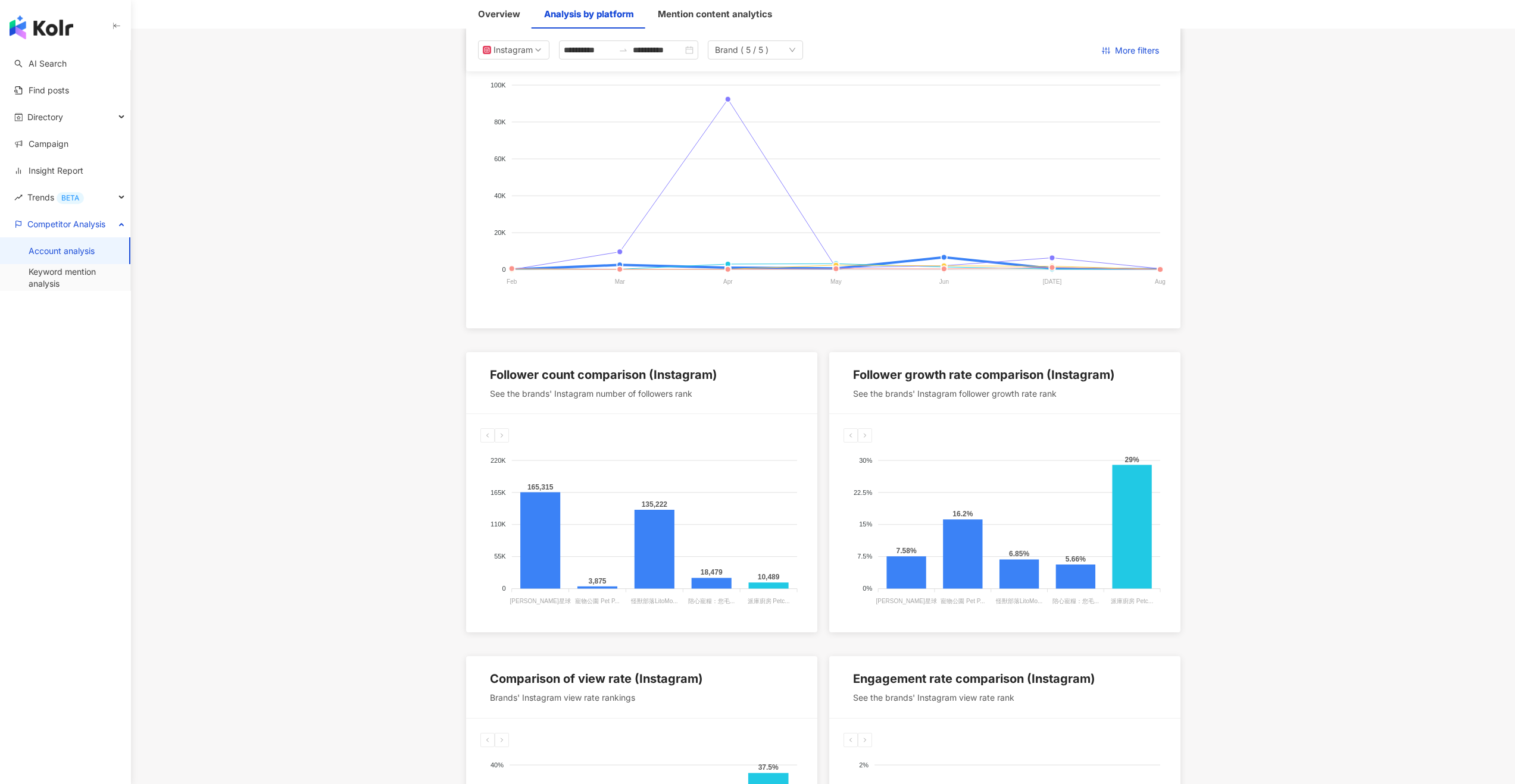
scroll to position [0, 0]
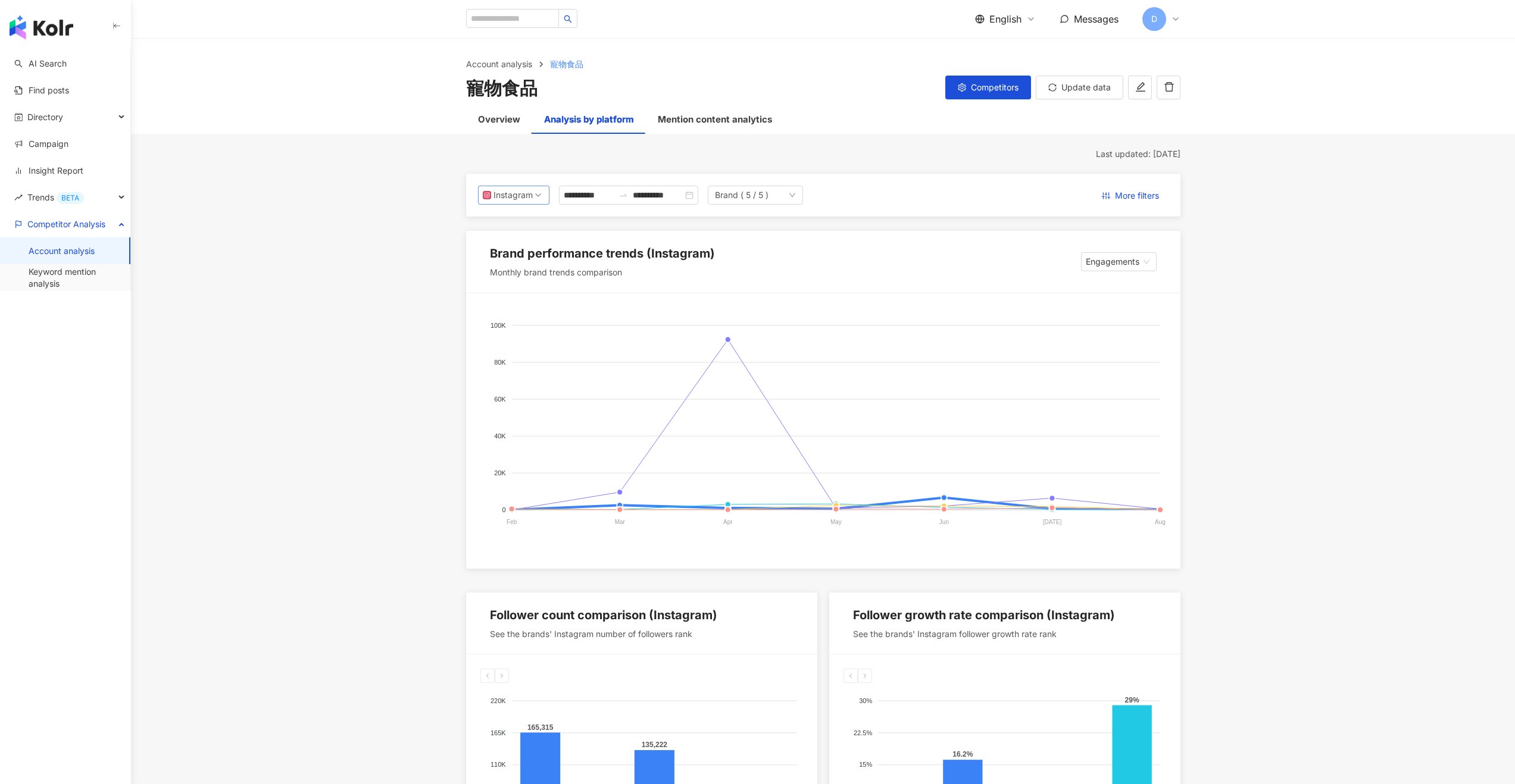
click at [513, 204] on div "Instagram" at bounding box center [514, 195] width 72 height 19
click at [514, 247] on div "Facebook" at bounding box center [518, 243] width 39 height 13
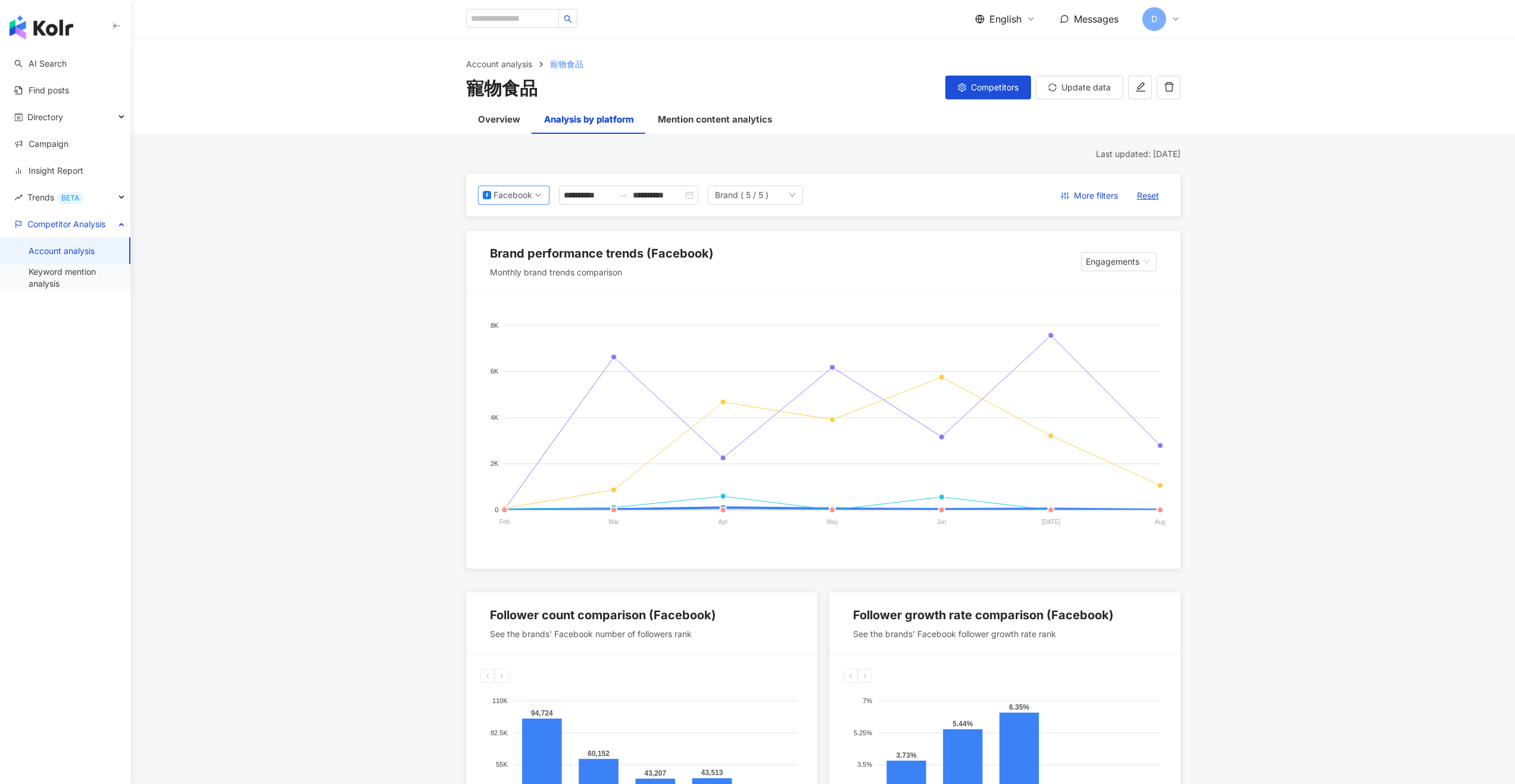
click at [521, 189] on div "Facebook" at bounding box center [513, 195] width 39 height 18
click at [524, 224] on div "Instagram" at bounding box center [518, 223] width 39 height 13
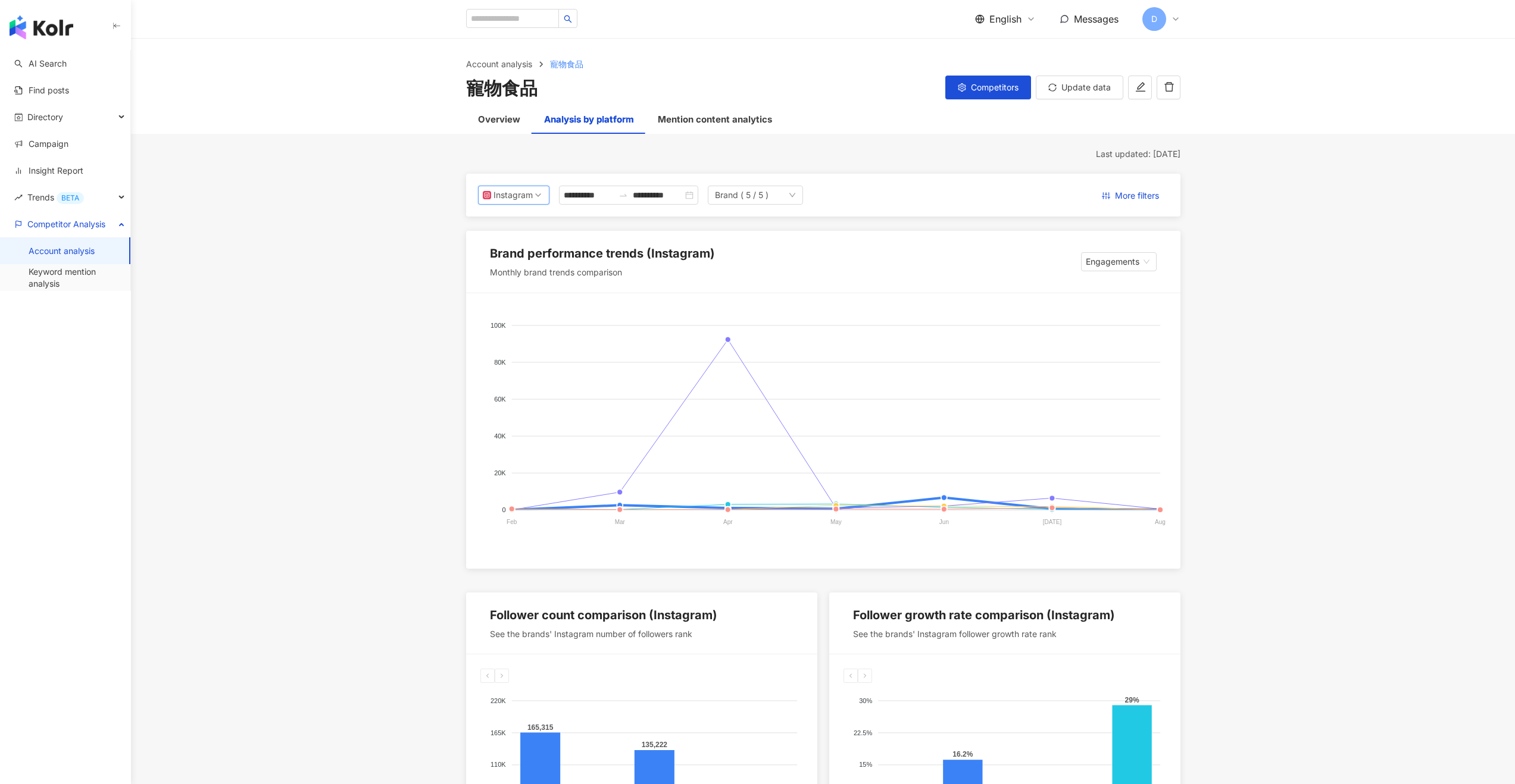
click at [524, 195] on div "Instagram" at bounding box center [513, 195] width 39 height 18
click at [523, 266] on div "YouTube" at bounding box center [518, 263] width 39 height 13
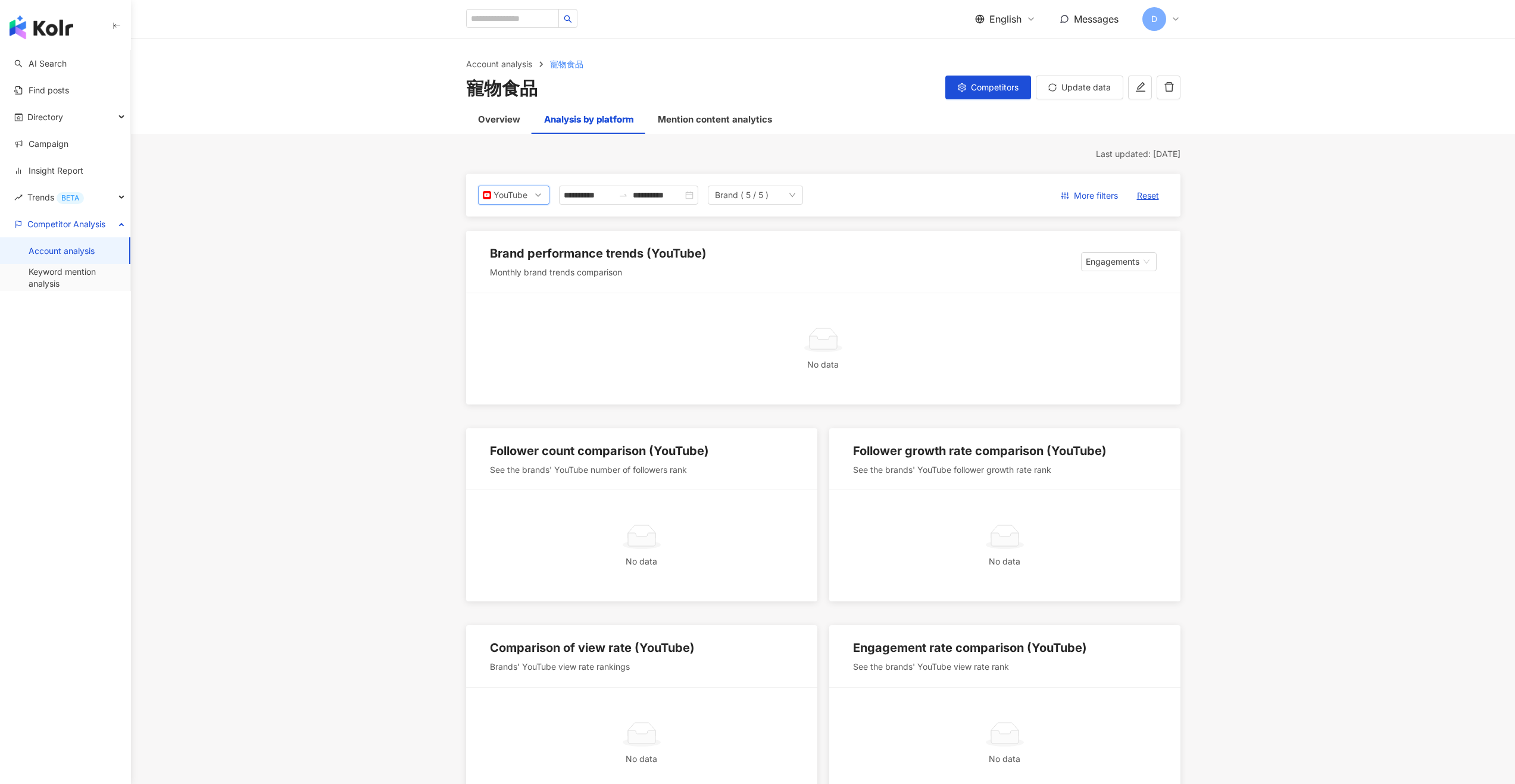
click at [532, 199] on span "YouTube" at bounding box center [514, 195] width 62 height 18
click at [525, 239] on div "Facebook" at bounding box center [518, 243] width 39 height 13
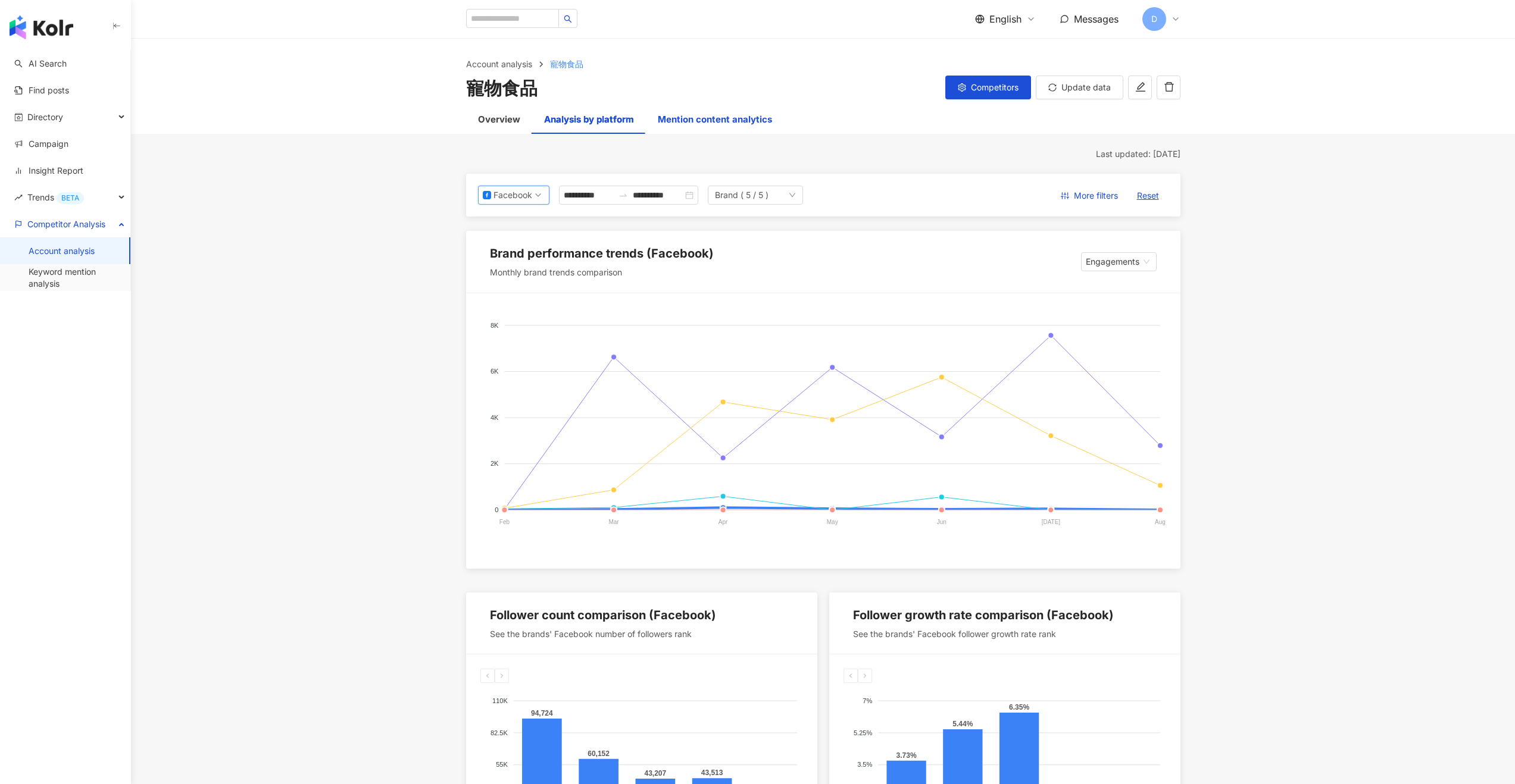
click at [713, 121] on div "Mention content analytics" at bounding box center [715, 119] width 114 height 14
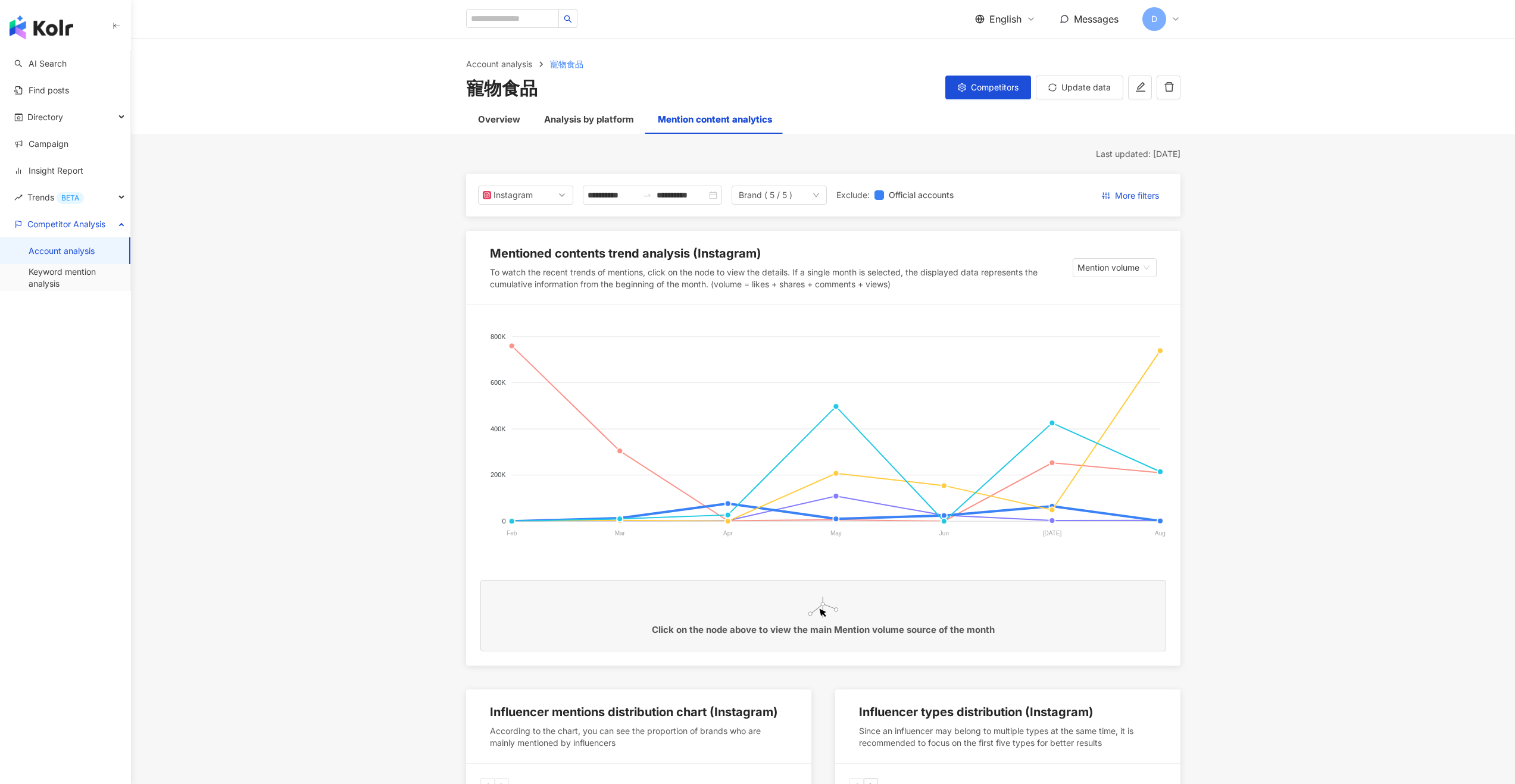
click at [60, 251] on link "Account analysis" at bounding box center [61, 251] width 66 height 12
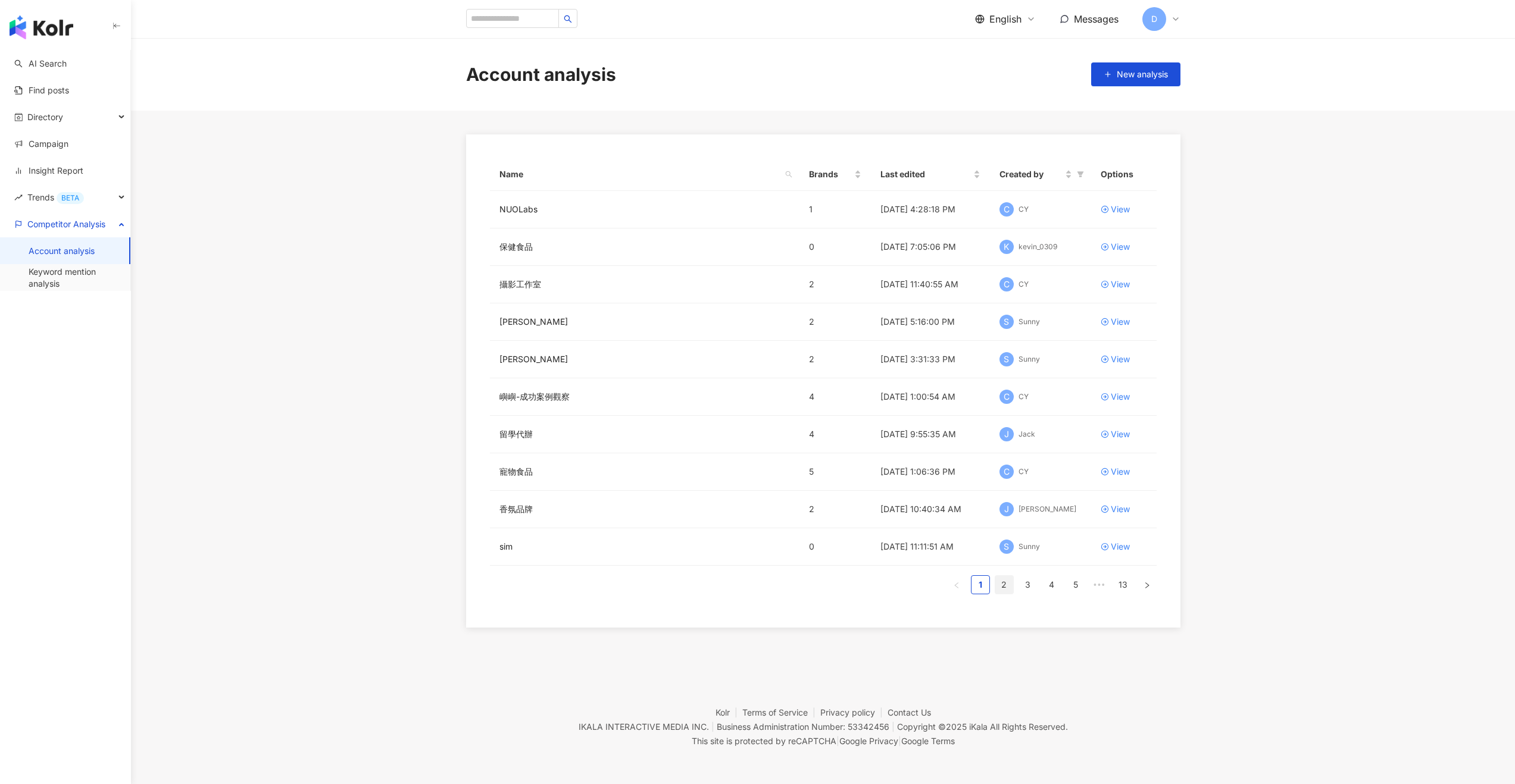
click at [848, 462] on link "2" at bounding box center [1004, 585] width 18 height 18
click at [848, 462] on link "3" at bounding box center [1028, 585] width 18 height 18
click at [848, 462] on link "4" at bounding box center [1052, 585] width 18 height 18
click at [848, 462] on link "5" at bounding box center [1052, 585] width 18 height 18
click at [848, 462] on link "6" at bounding box center [1052, 585] width 18 height 18
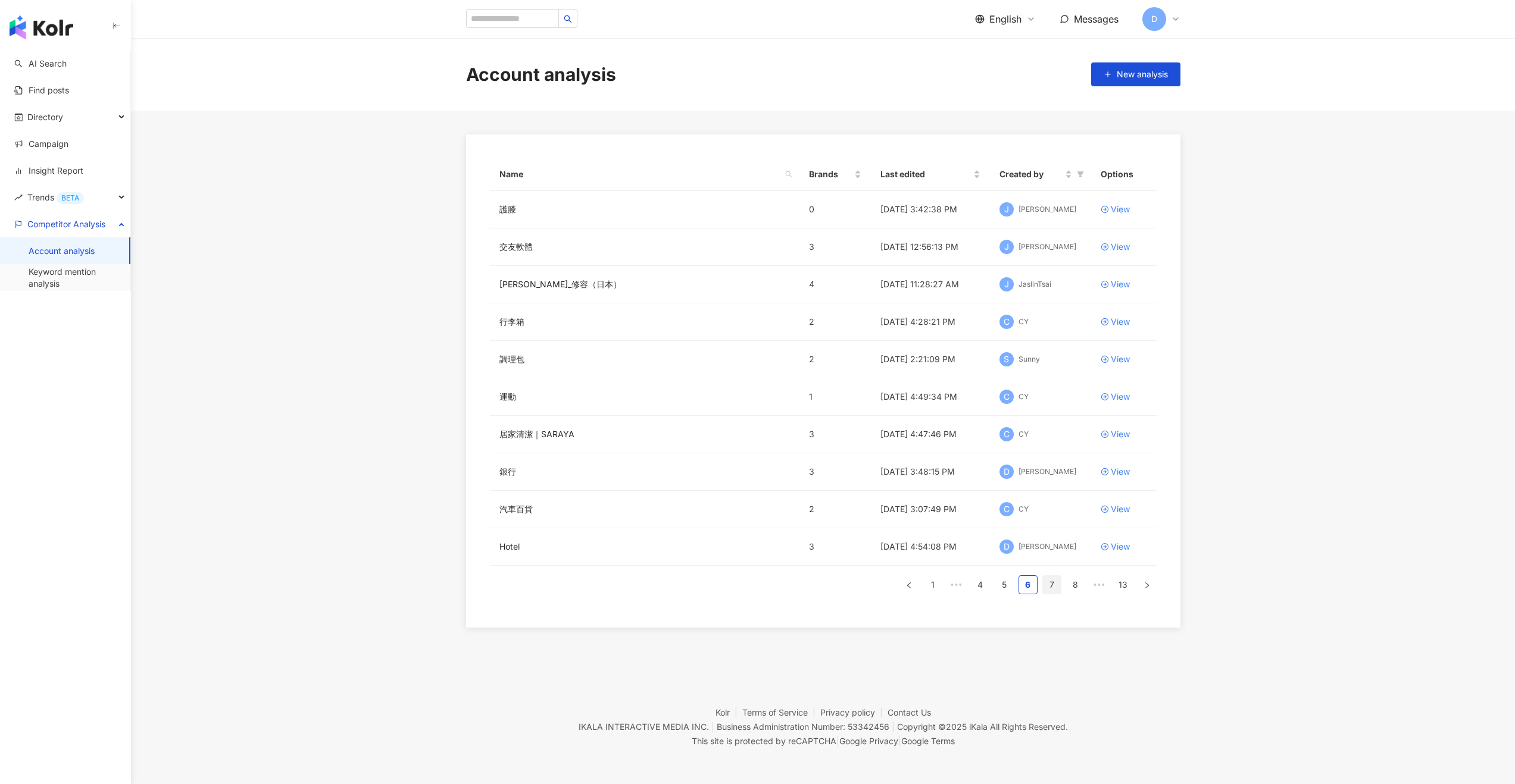
click at [848, 462] on link "7" at bounding box center [1052, 585] width 18 height 18
click at [848, 462] on link "8" at bounding box center [1052, 585] width 18 height 18
click at [848, 462] on link "9" at bounding box center [1052, 585] width 18 height 18
click at [748, 359] on div "高級超市" at bounding box center [645, 359] width 291 height 13
click at [848, 360] on div "View" at bounding box center [1120, 359] width 19 height 13
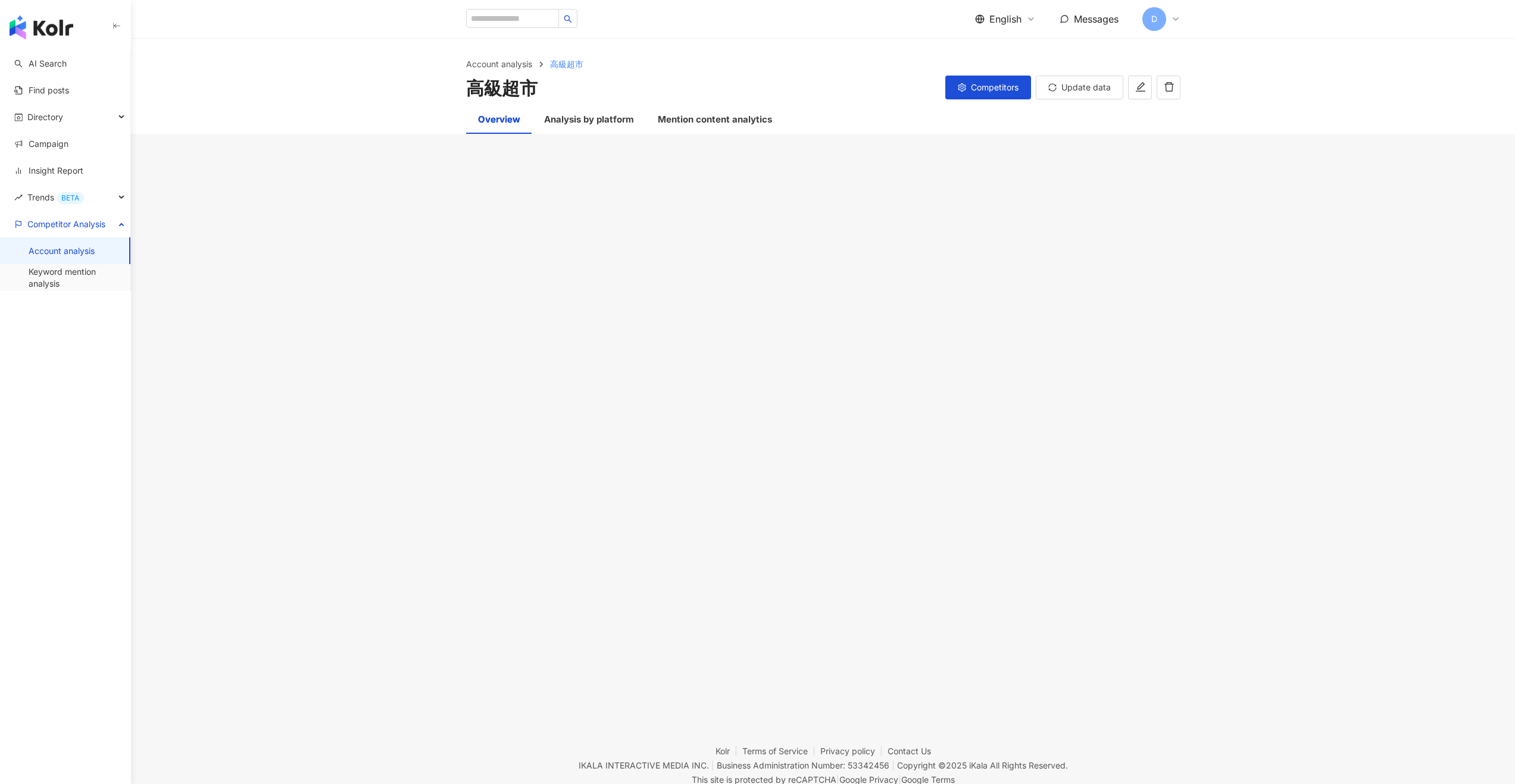
click at [544, 88] on div "高級超市 Competitors Update data" at bounding box center [823, 88] width 715 height 25
click at [598, 120] on div "Analysis by platform" at bounding box center [589, 119] width 90 height 14
click at [690, 120] on div "Mention content analytics" at bounding box center [715, 119] width 114 height 14
click at [501, 126] on div "Overview" at bounding box center [499, 119] width 66 height 29
click at [538, 113] on div "Analysis by platform" at bounding box center [589, 119] width 113 height 29
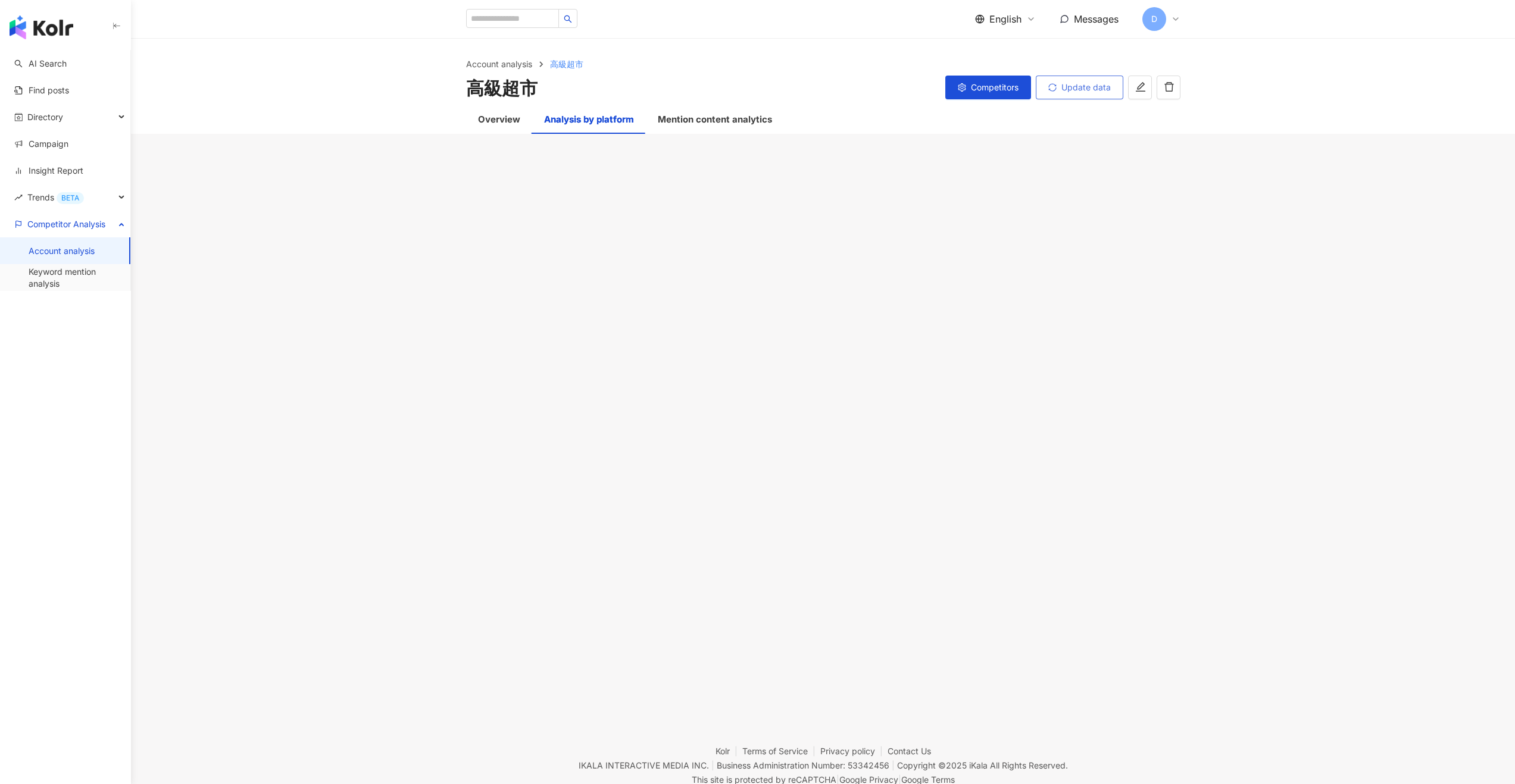
click at [848, 94] on button "Update data" at bounding box center [1079, 88] width 88 height 24
click at [487, 125] on div "Overview" at bounding box center [499, 119] width 42 height 14
click at [63, 252] on link "Account analysis" at bounding box center [61, 251] width 66 height 12
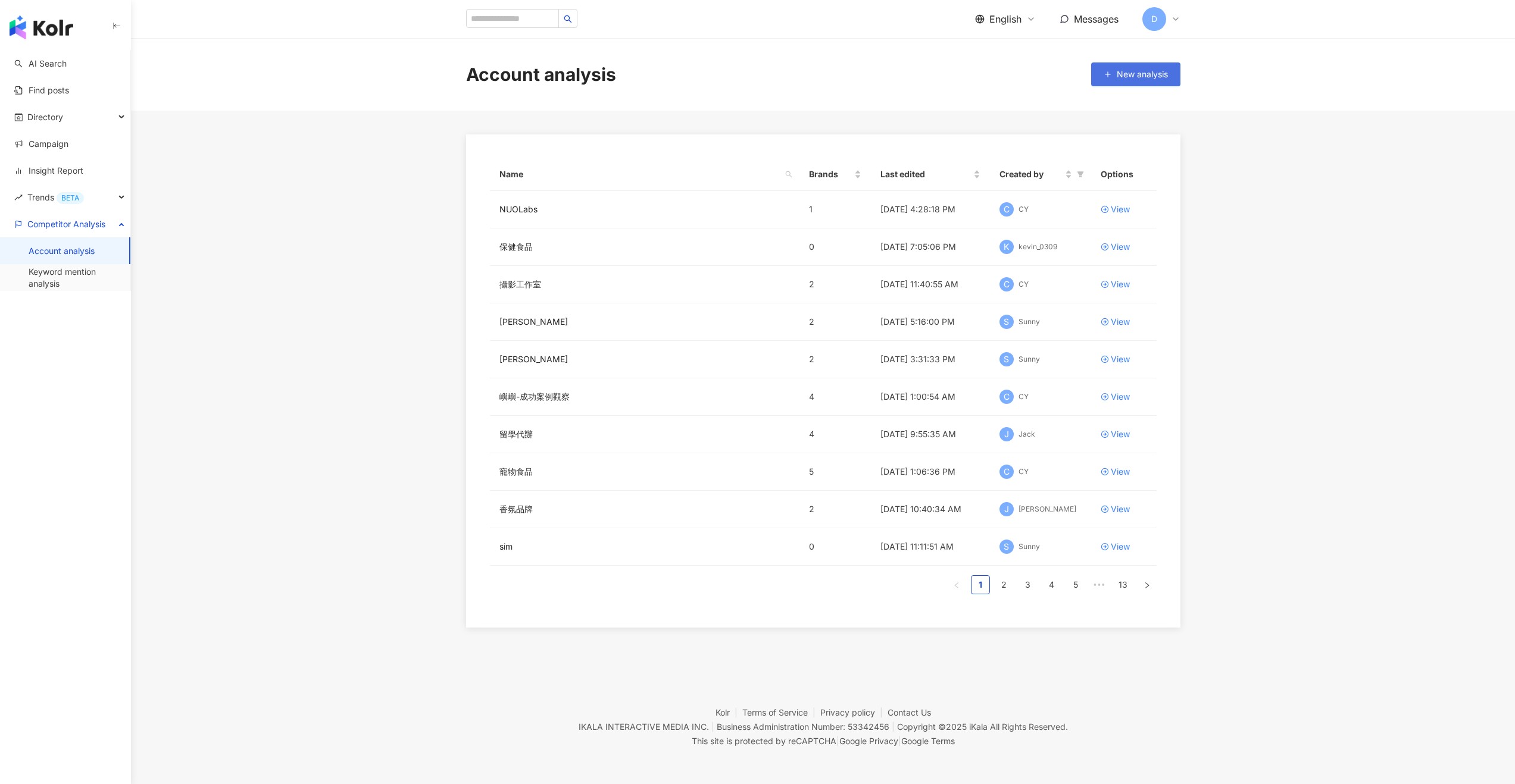
click at [848, 78] on span "New analysis" at bounding box center [1143, 75] width 51 height 10
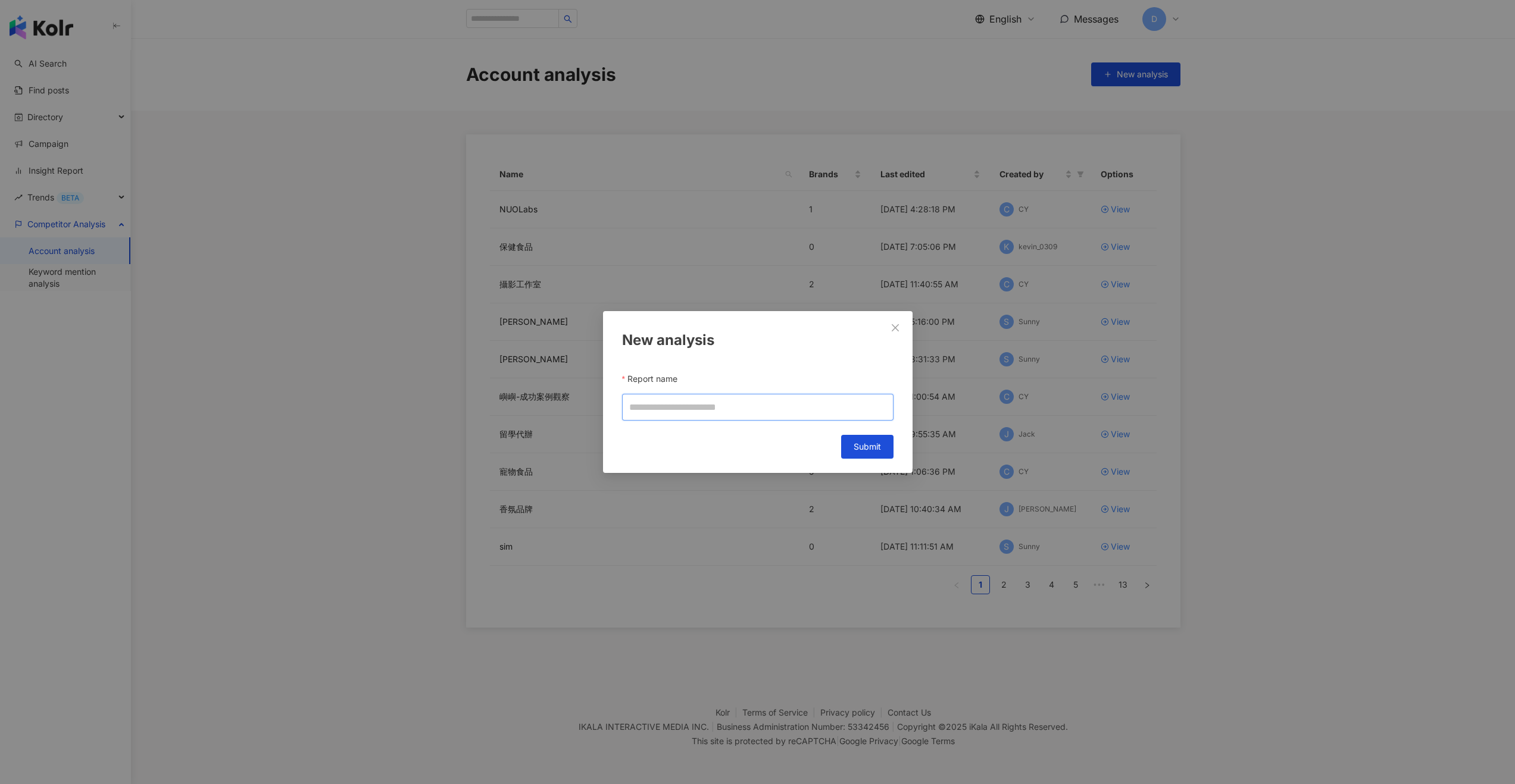
click at [648, 399] on input "Report name" at bounding box center [758, 407] width 272 height 27
click at [645, 400] on input "Report name" at bounding box center [758, 407] width 272 height 27
click at [645, 406] on input "Report name" at bounding box center [758, 407] width 272 height 27
type input "*"
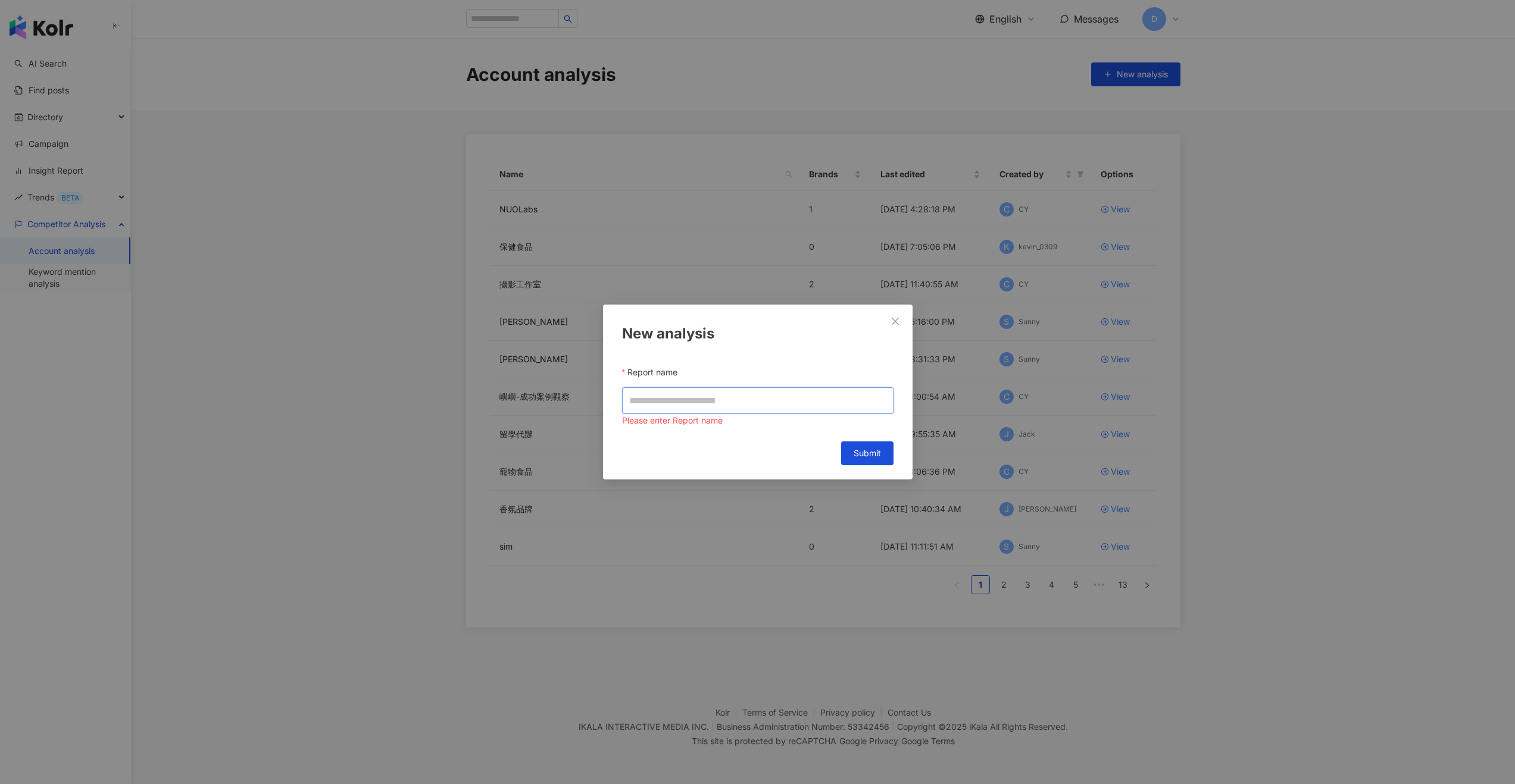
click at [691, 403] on input "Report name" at bounding box center [758, 400] width 272 height 27
paste input "**********"
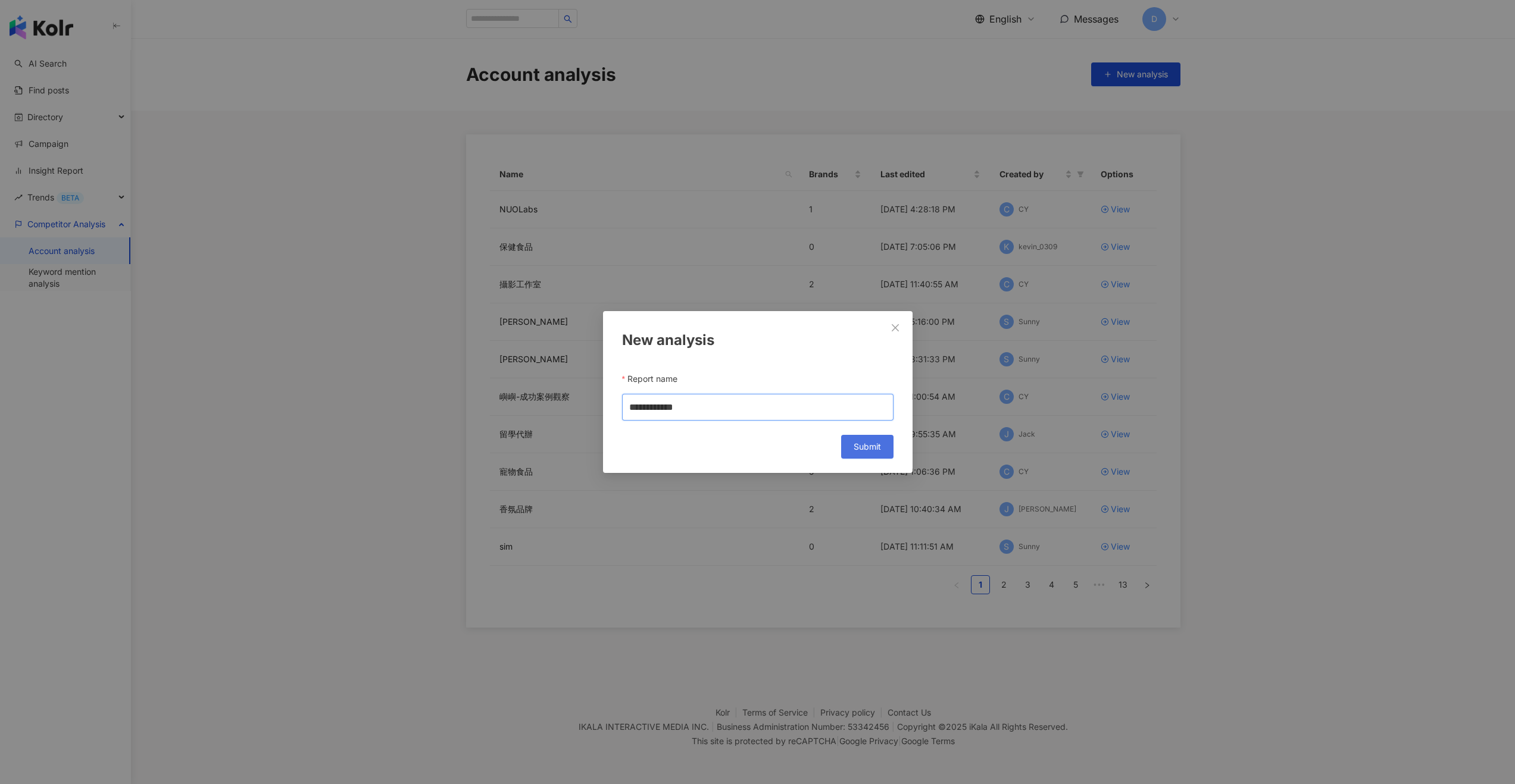
type input "**********"
click at [848, 447] on span "Submit" at bounding box center [867, 447] width 27 height 10
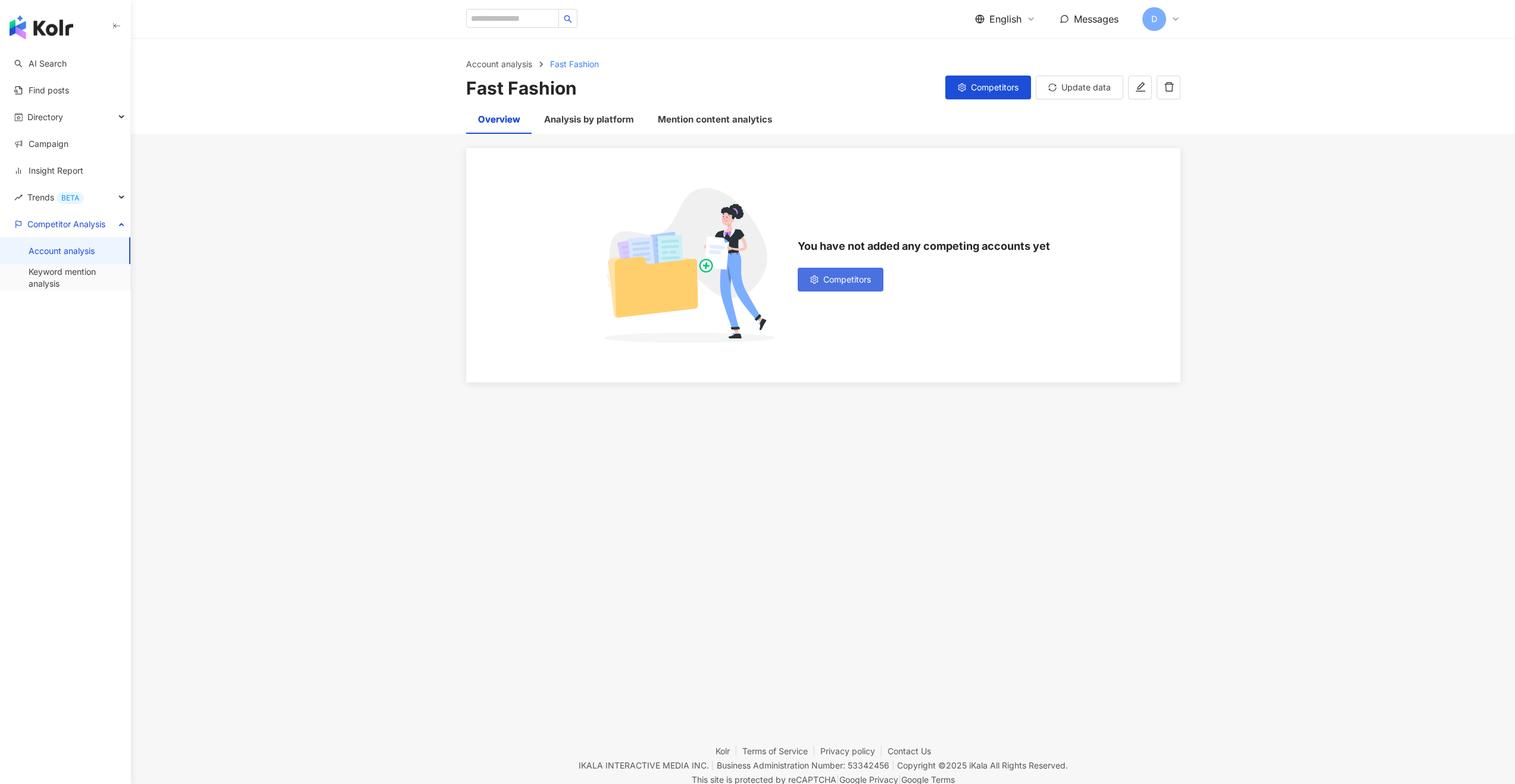
click at [843, 282] on span "Competitors" at bounding box center [847, 280] width 48 height 10
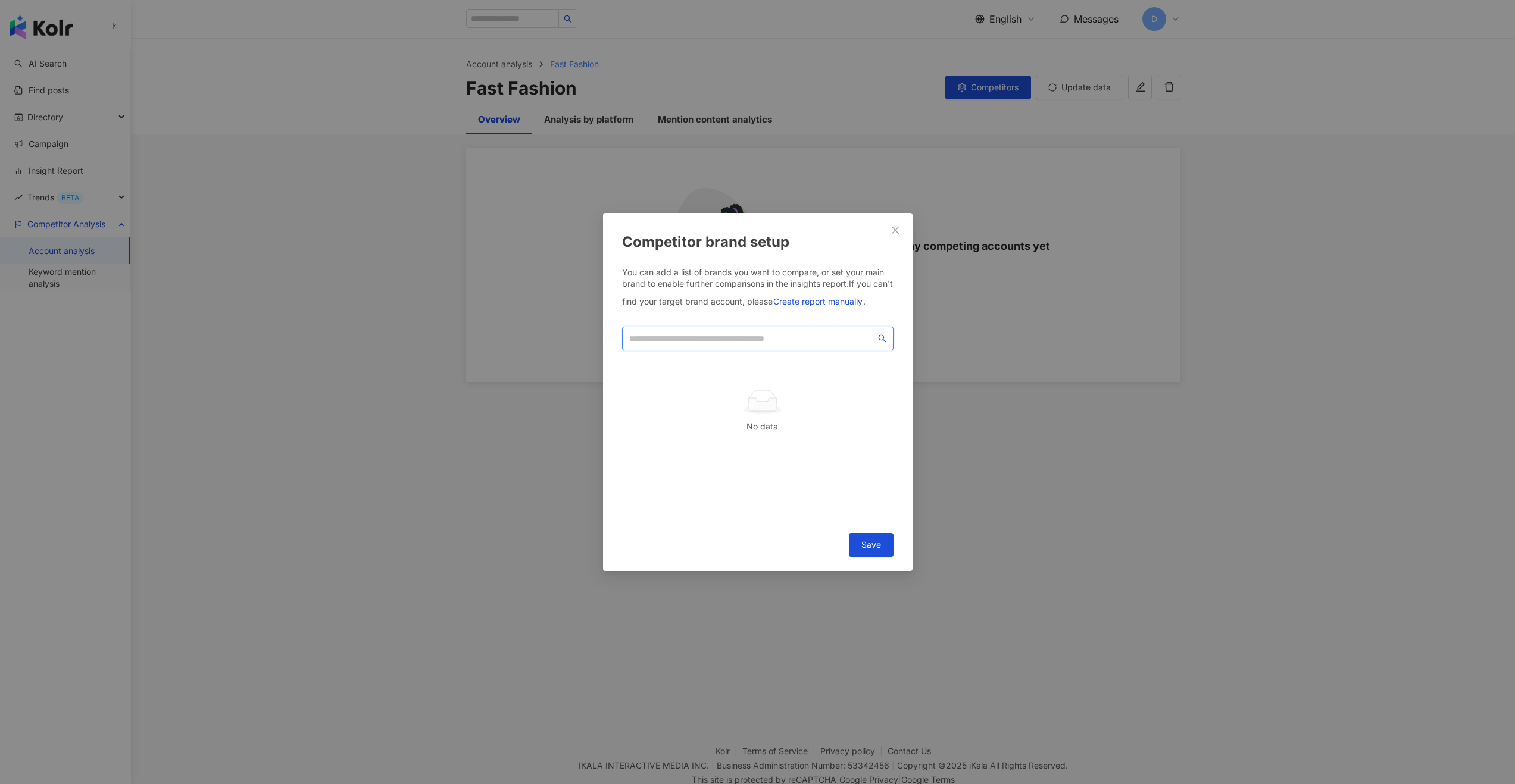
click at [805, 338] on input "search" at bounding box center [752, 338] width 247 height 13
click at [684, 338] on input "search" at bounding box center [752, 338] width 247 height 13
paste input "****"
paste input "***"
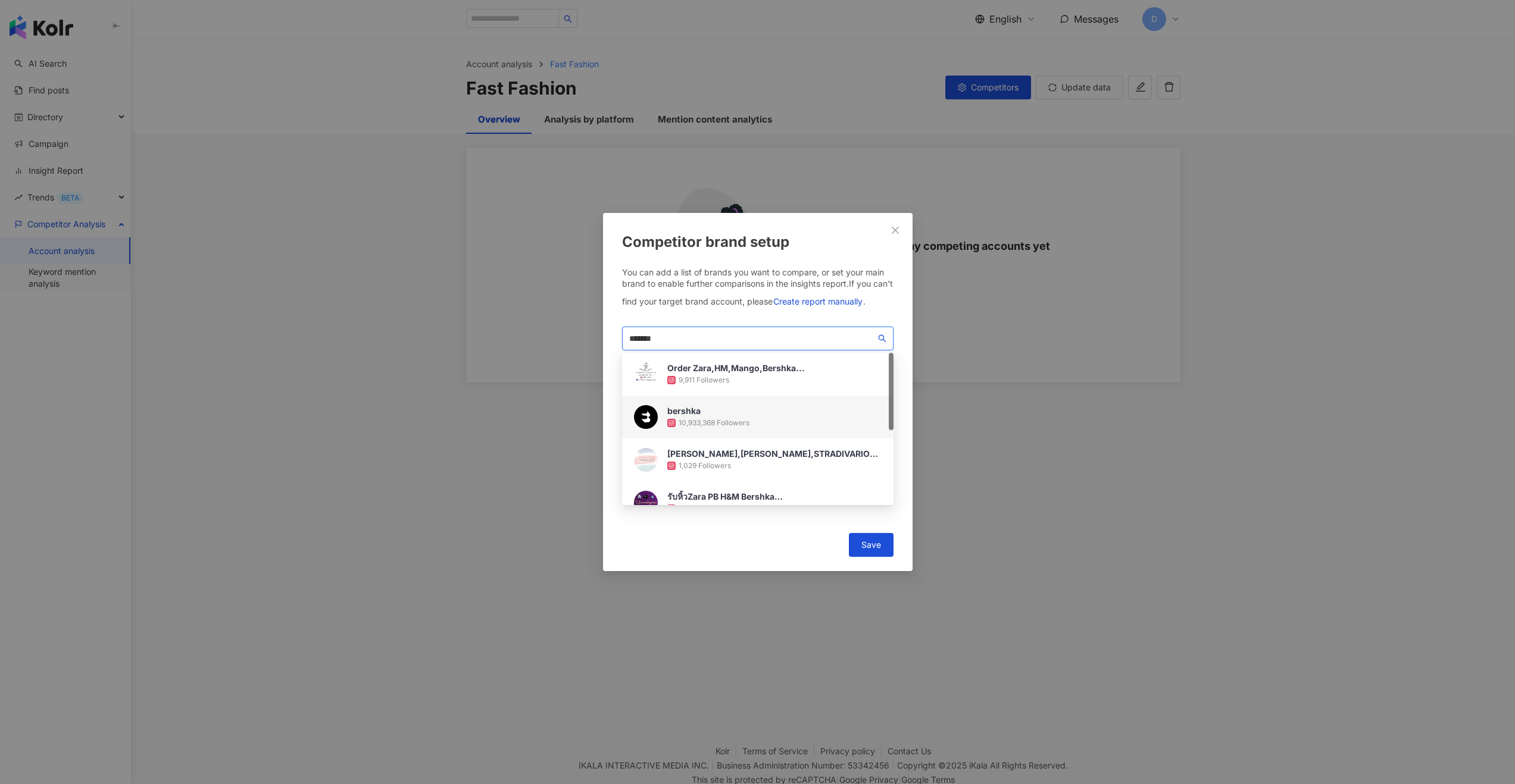
click at [706, 417] on div "10,933,368 Followers" at bounding box center [709, 423] width 82 height 12
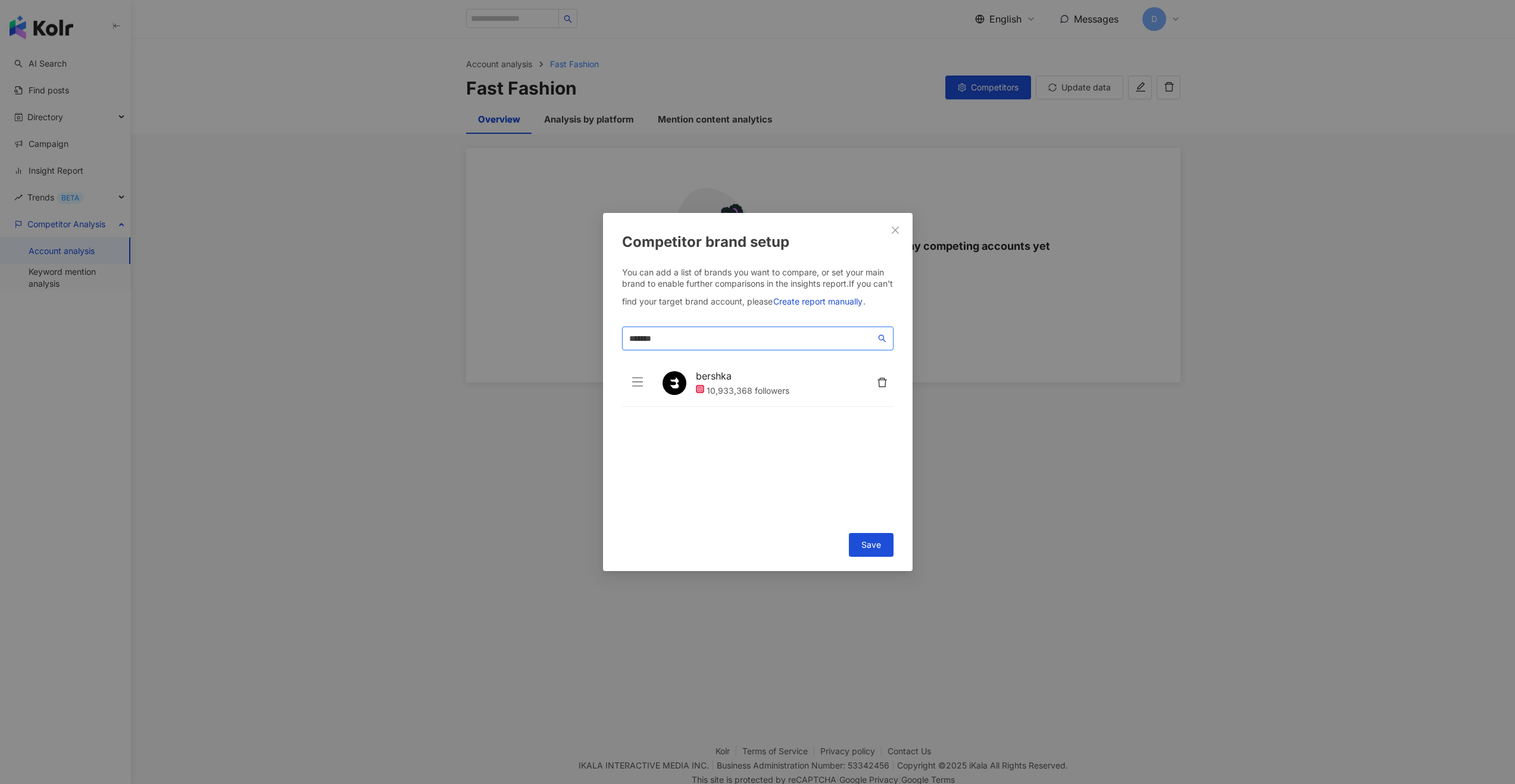
click at [710, 344] on input "*******" at bounding box center [752, 338] width 247 height 13
click at [844, 339] on input "*******" at bounding box center [752, 338] width 247 height 13
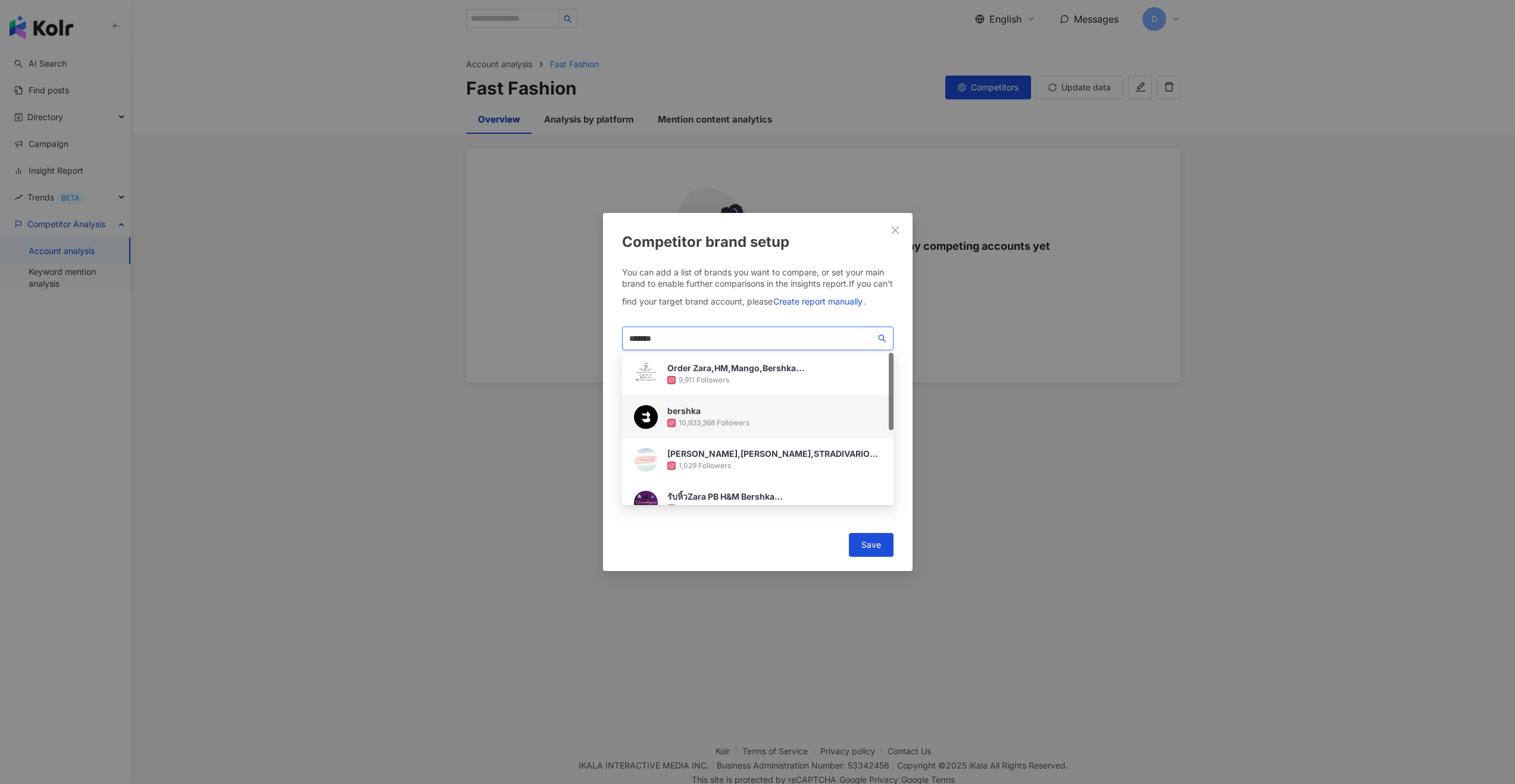
paste input "search"
click at [778, 416] on div "zara 62,322,195 Followers" at bounding box center [758, 417] width 272 height 43
click at [814, 335] on input "****" at bounding box center [752, 338] width 247 height 13
paste input "search"
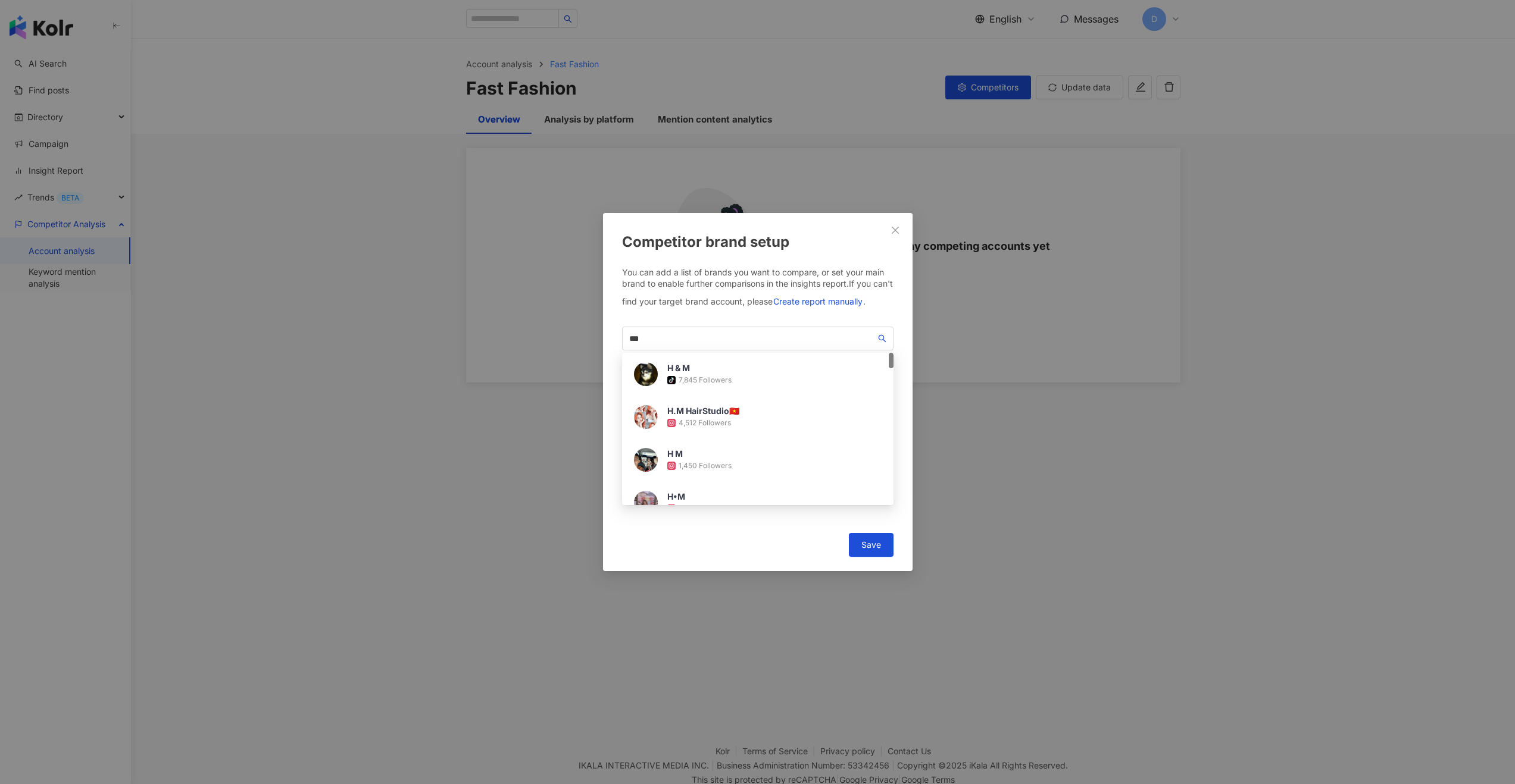
click at [710, 297] on div "You can add a list of brands you want to compare, or set your main brand to ena…" at bounding box center [758, 290] width 272 height 47
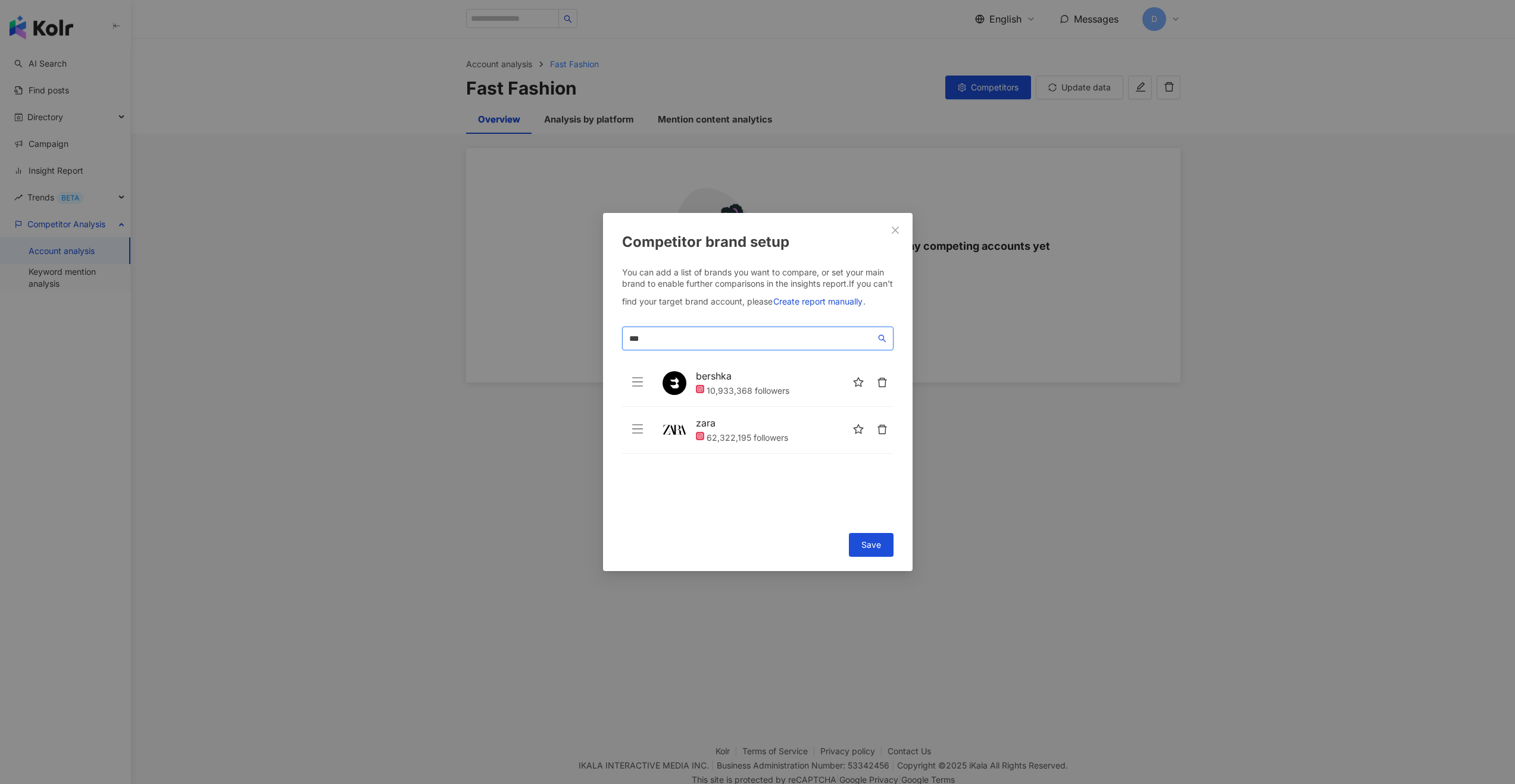
click at [686, 339] on input "***" at bounding box center [752, 338] width 247 height 13
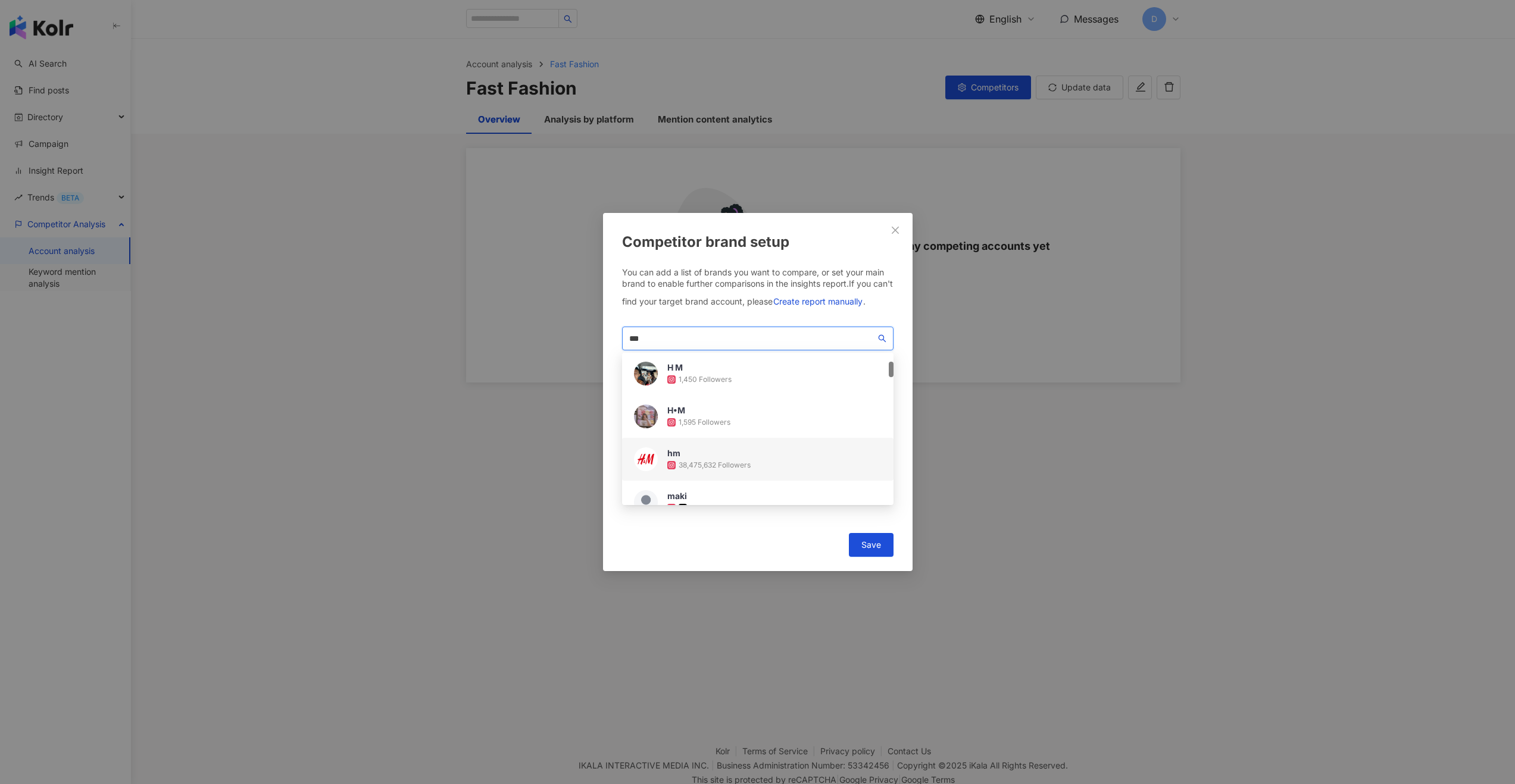
click at [773, 458] on div "hm 38,475,632 Followers" at bounding box center [758, 459] width 272 height 43
paste input "***"
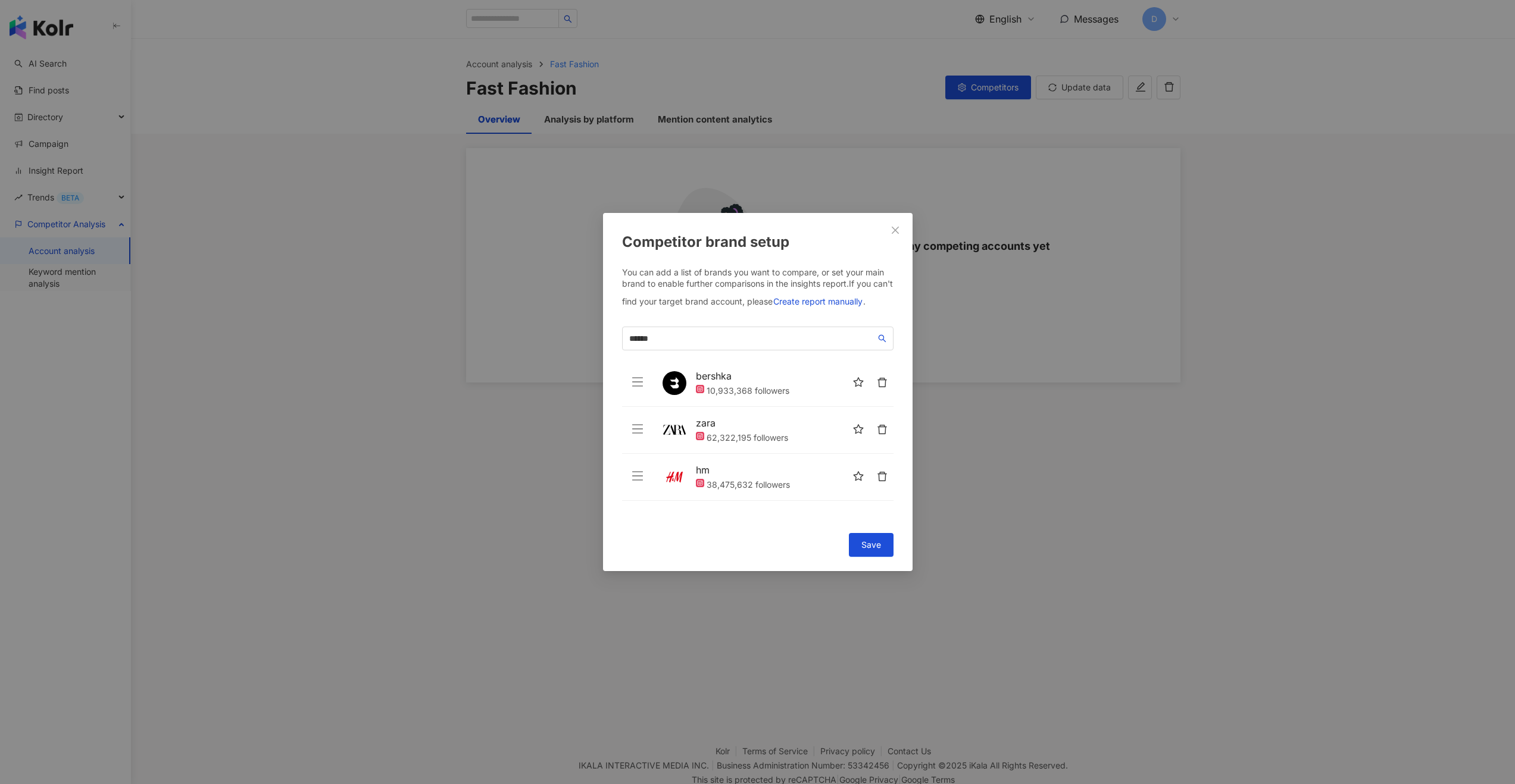
click at [713, 462] on div "Cancel Save" at bounding box center [758, 545] width 272 height 24
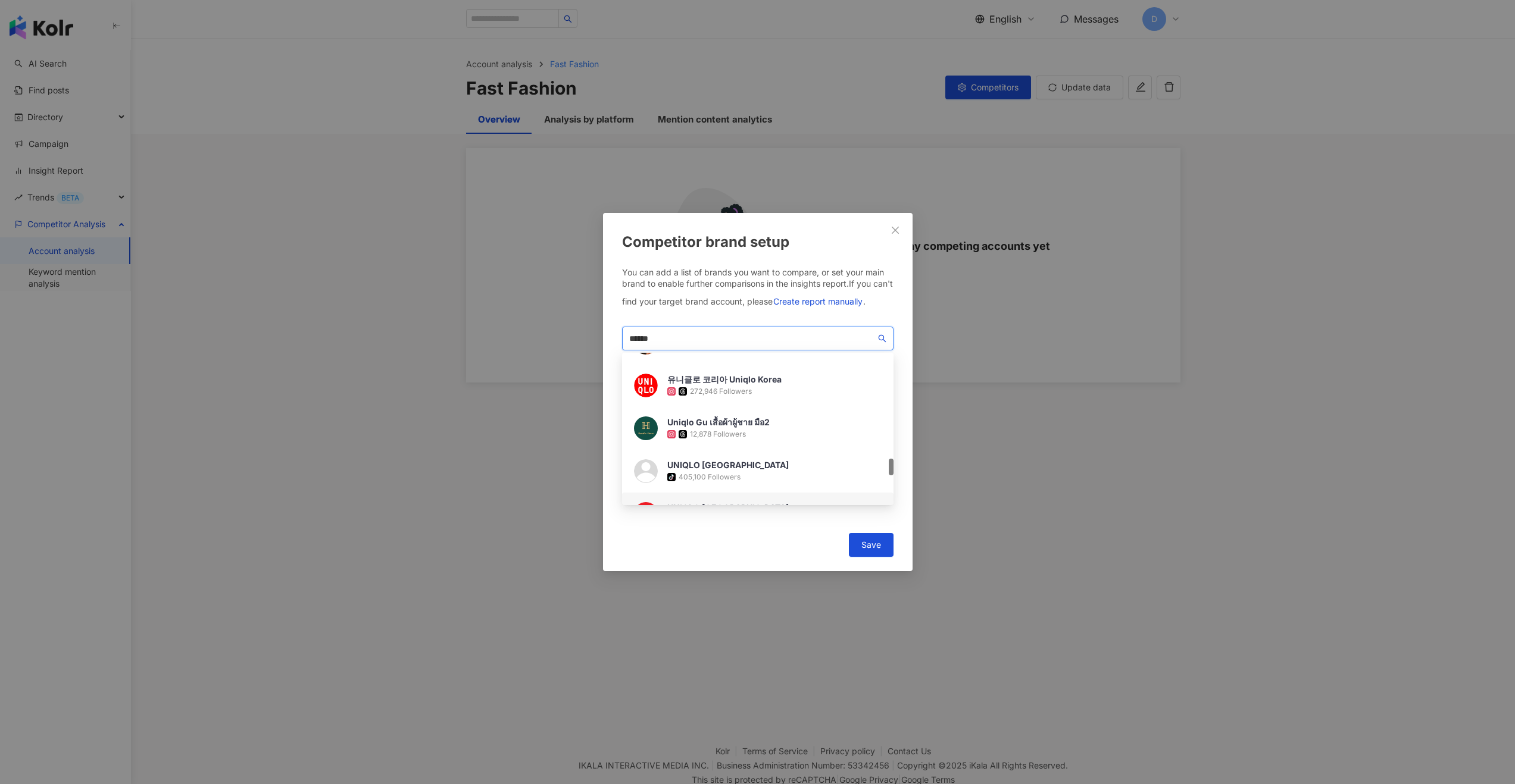
click at [673, 338] on input "******" at bounding box center [752, 338] width 247 height 13
paste input "***"
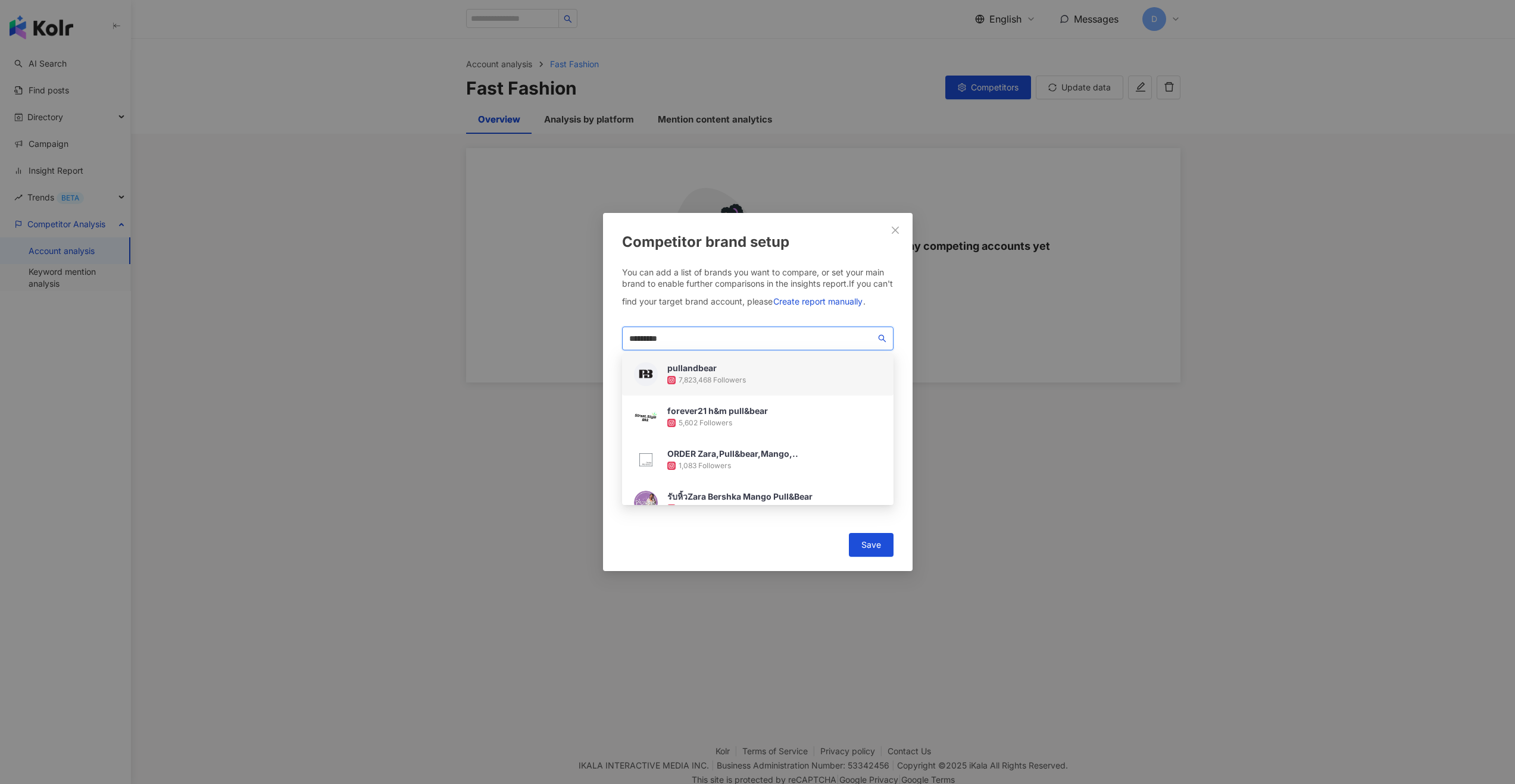
click at [737, 367] on div "pullandbear" at bounding box center [707, 368] width 79 height 12
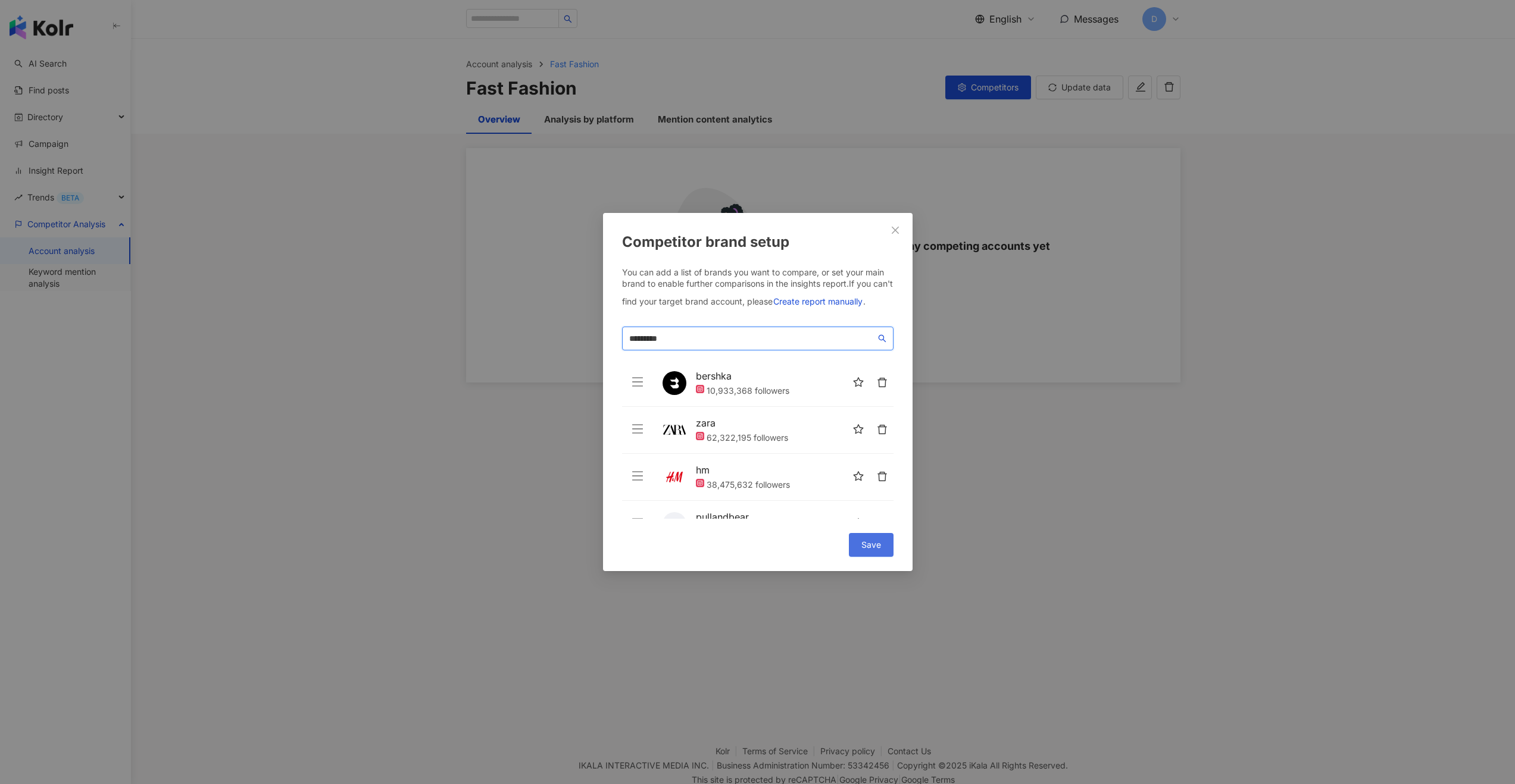
type input "*********"
click at [848, 462] on button "Save" at bounding box center [871, 545] width 45 height 24
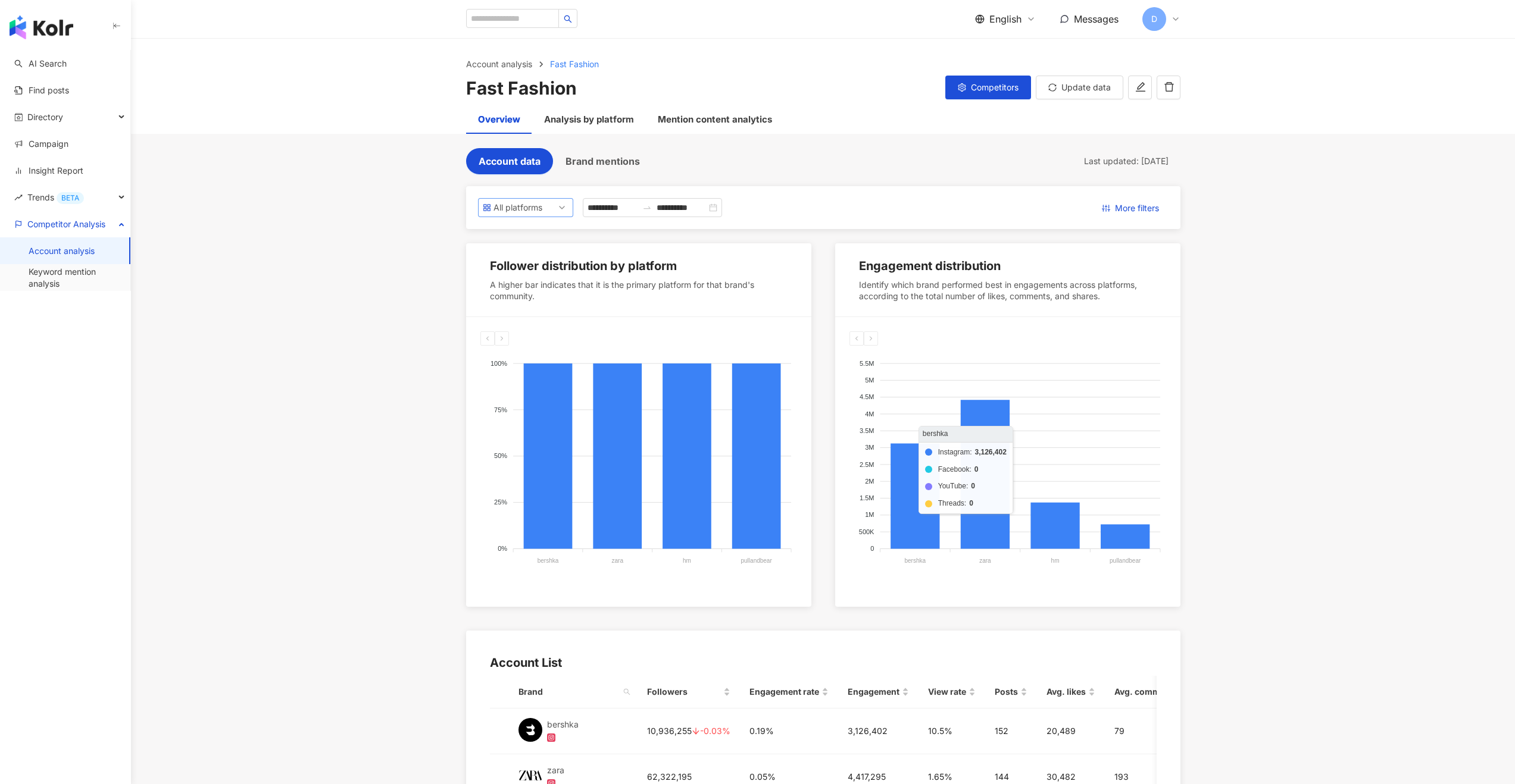
click at [530, 200] on div "All platforms" at bounding box center [513, 208] width 39 height 18
click at [601, 157] on span "Brand mentions" at bounding box center [602, 161] width 75 height 11
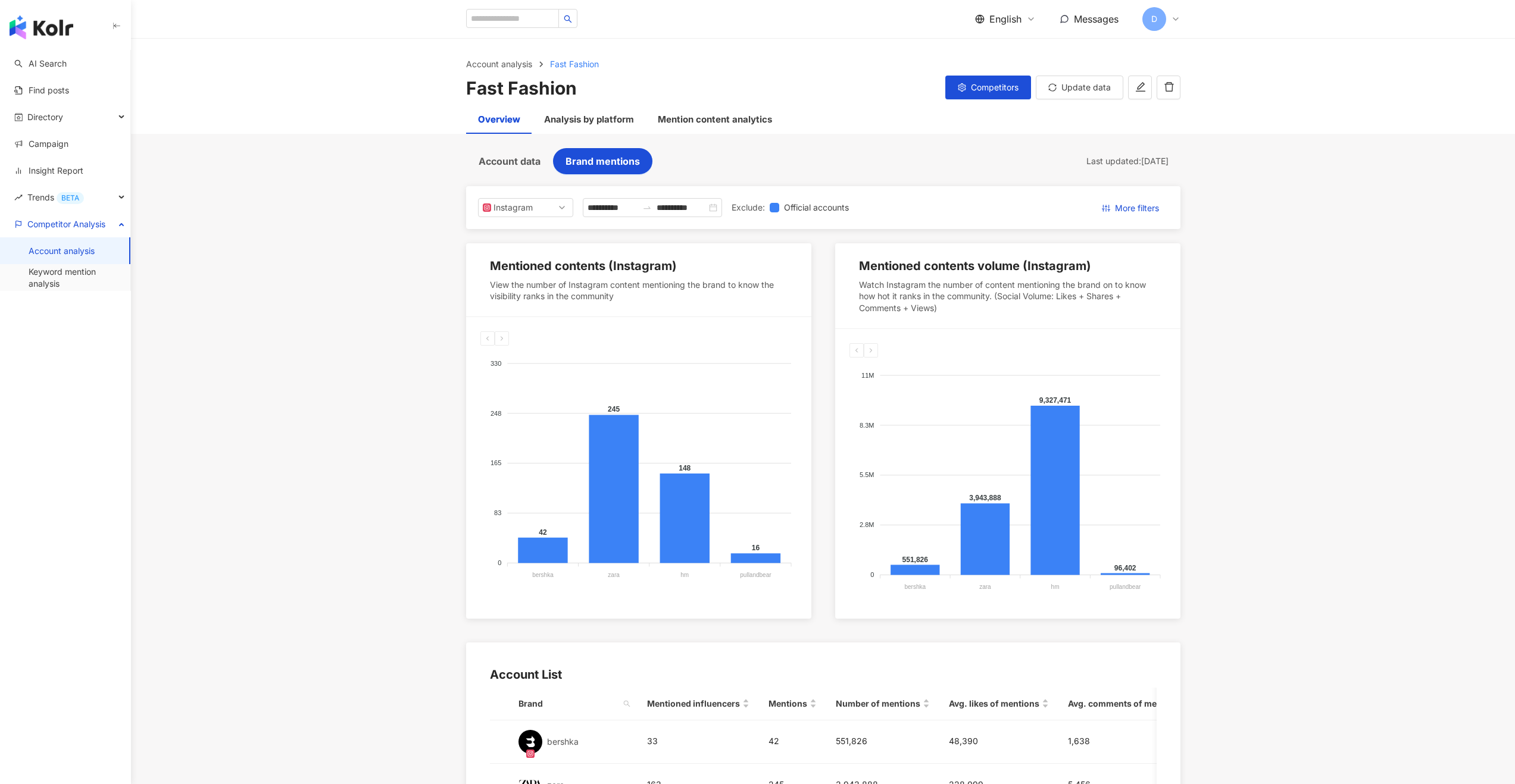
click at [848, 20] on span "English" at bounding box center [1005, 19] width 32 height 13
click at [848, 51] on div "繁體中文" at bounding box center [1012, 46] width 60 height 21
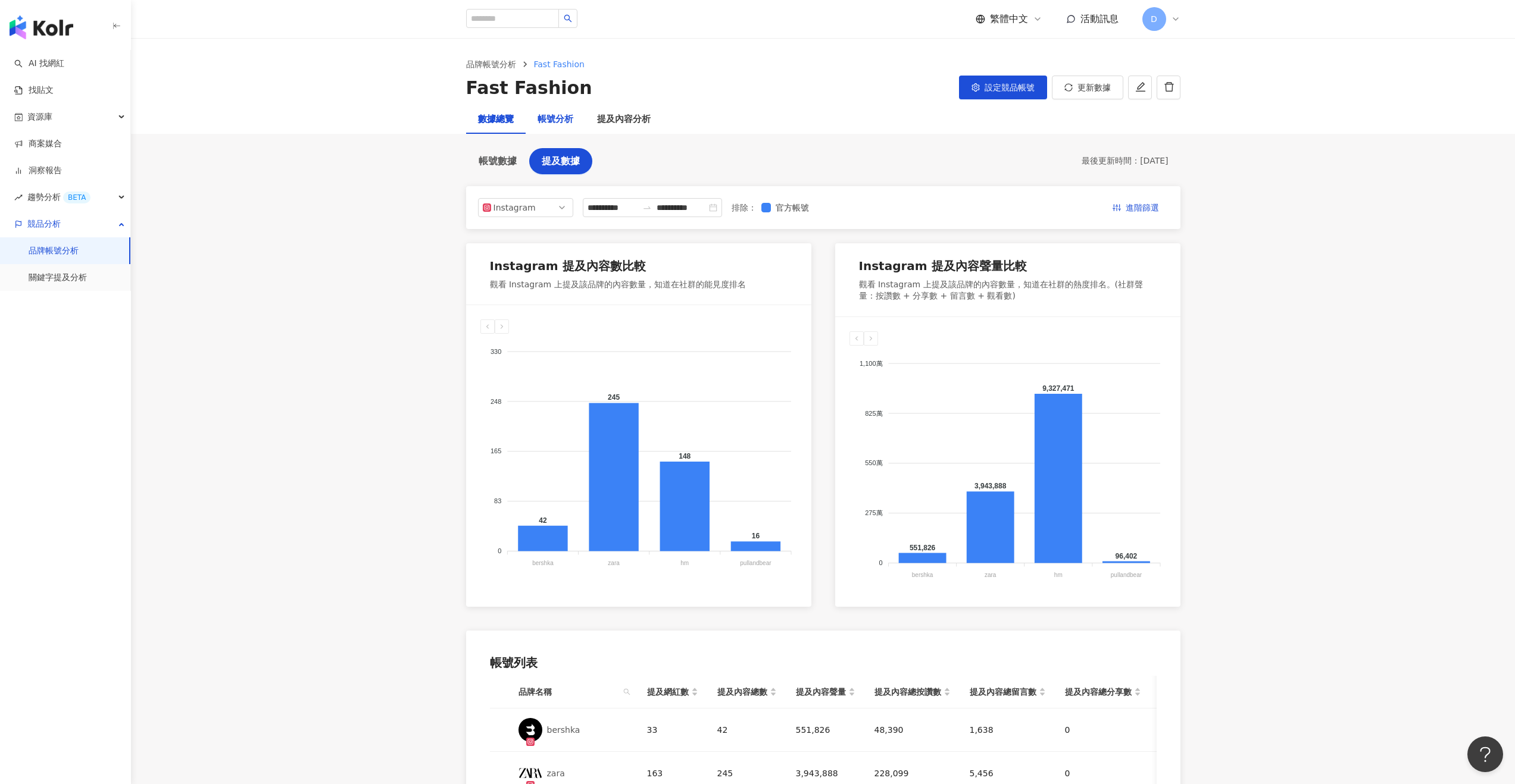
click at [571, 118] on div "帳號分析" at bounding box center [555, 119] width 36 height 14
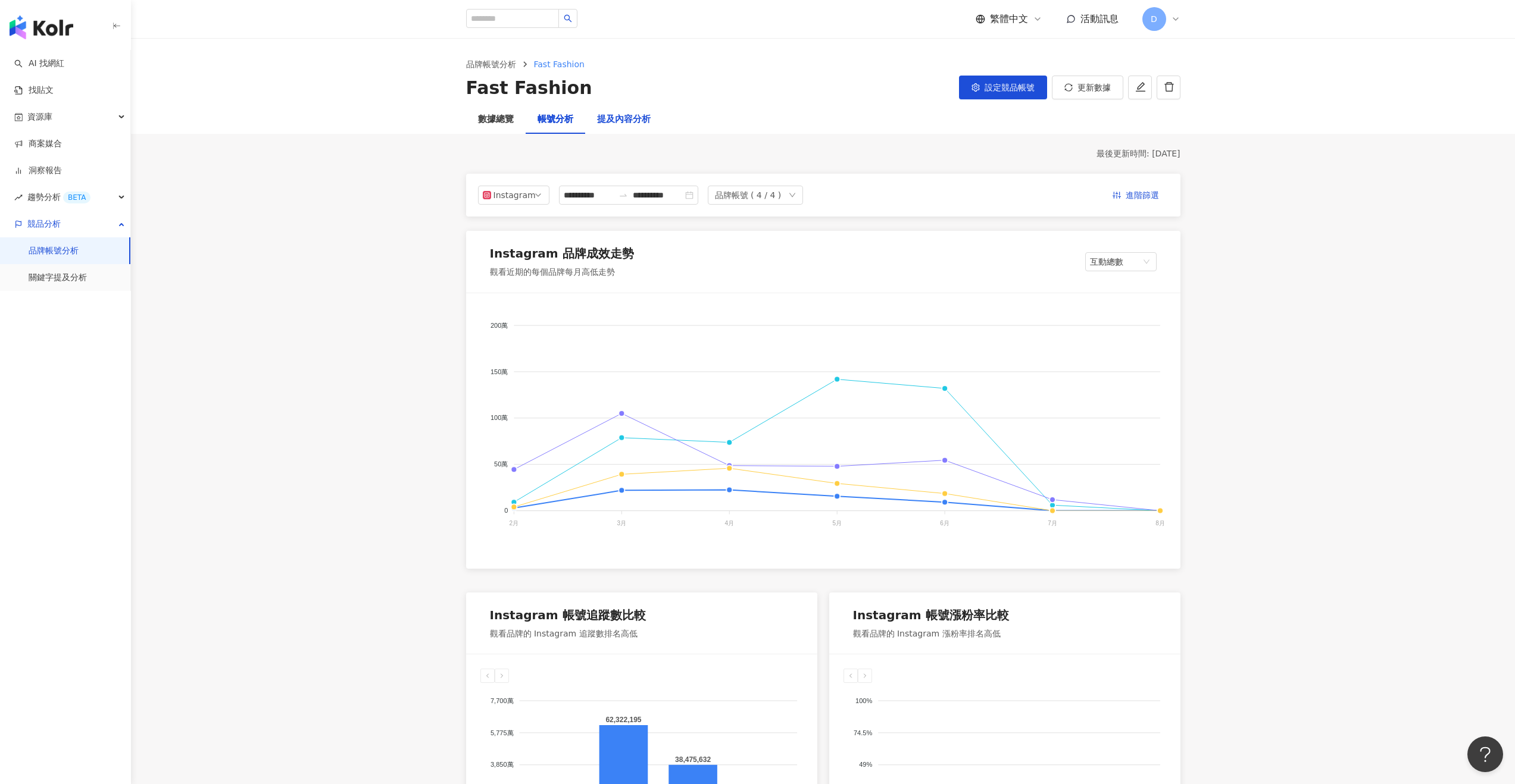
click at [649, 122] on div "提及內容分析" at bounding box center [624, 119] width 54 height 14
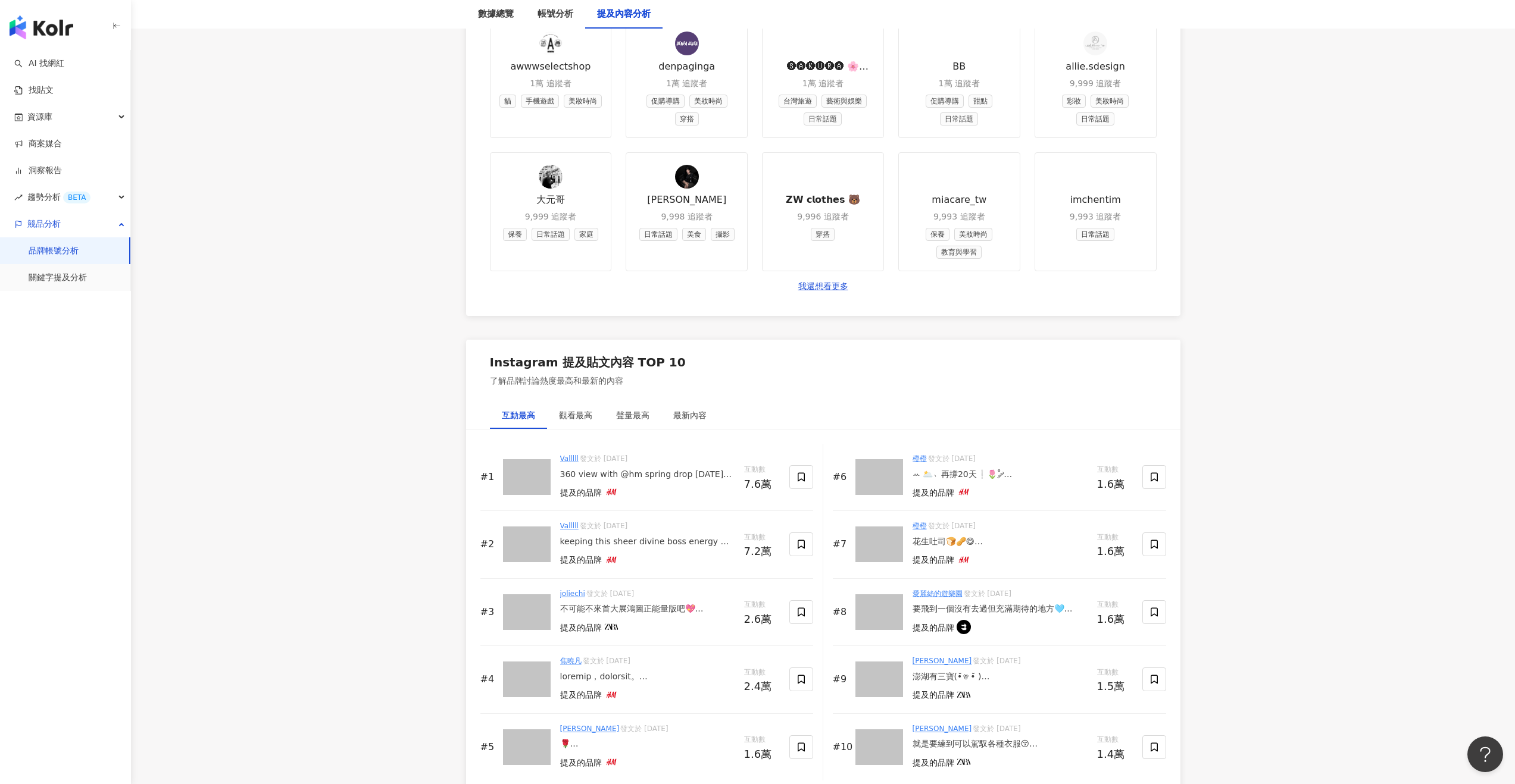
scroll to position [1619, 0]
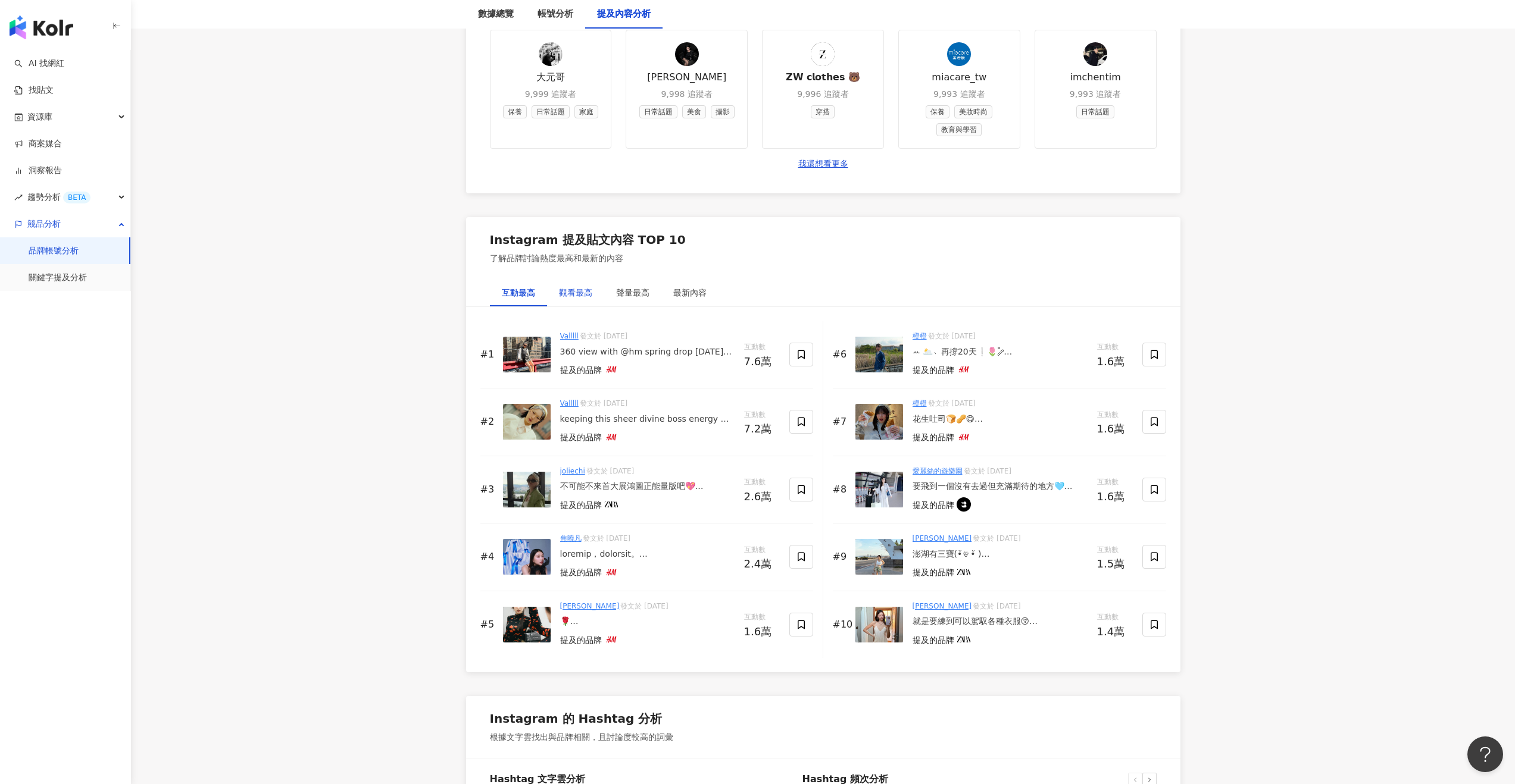
click at [576, 287] on div "觀看最高" at bounding box center [575, 293] width 33 height 13
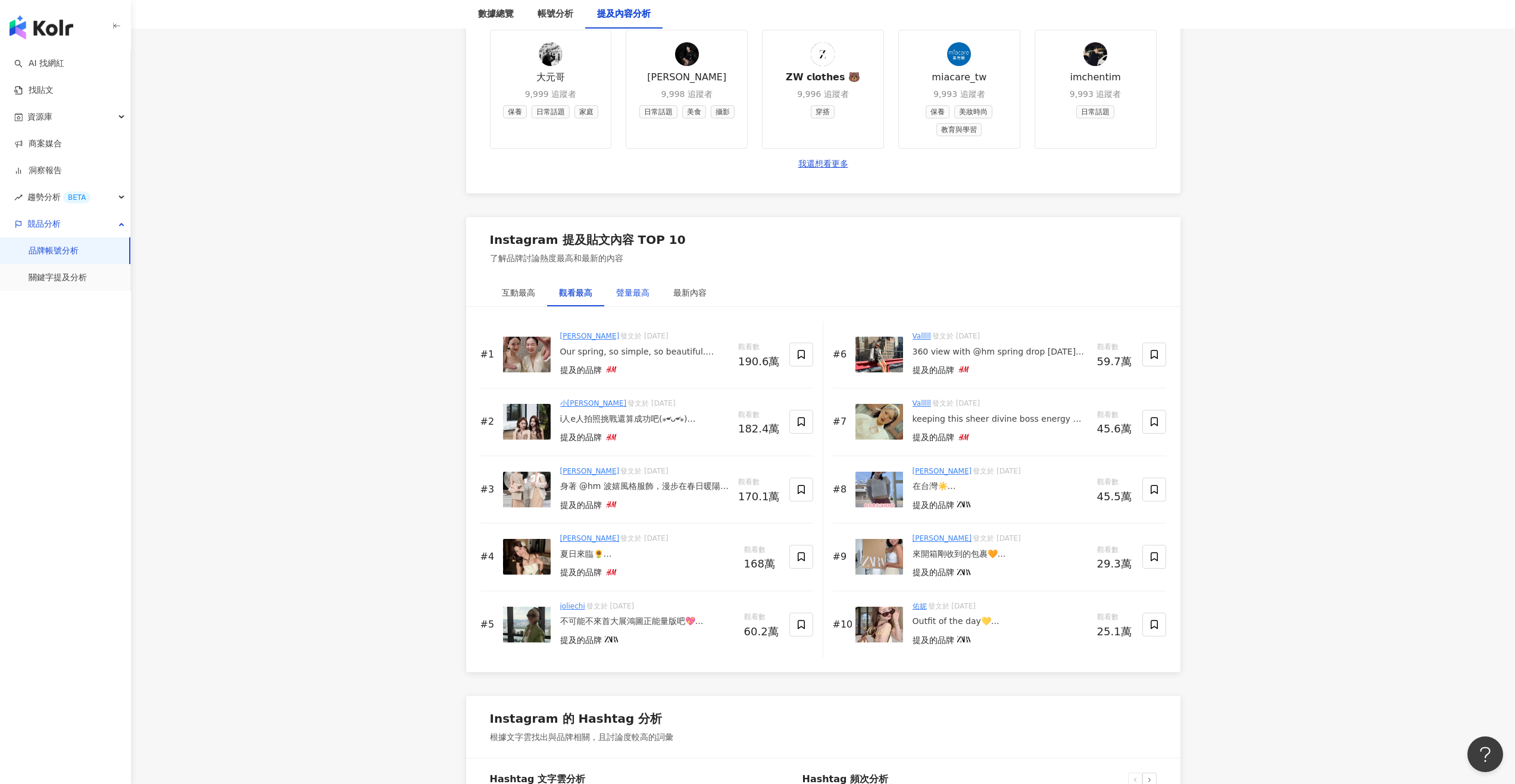
click at [635, 289] on div "聲量最高" at bounding box center [633, 293] width 33 height 13
click at [698, 289] on div "最新內容" at bounding box center [690, 293] width 33 height 13
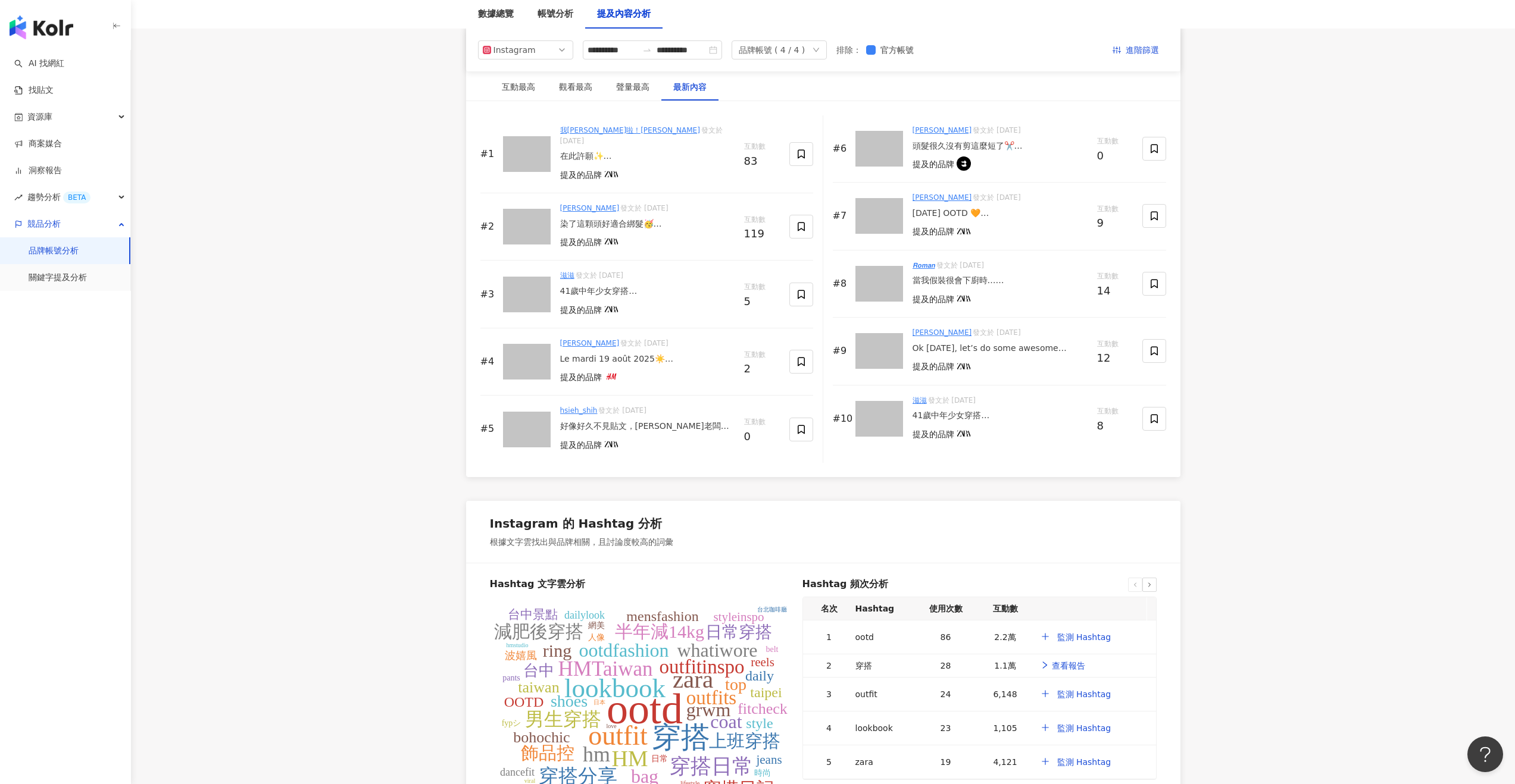
scroll to position [1103, 0]
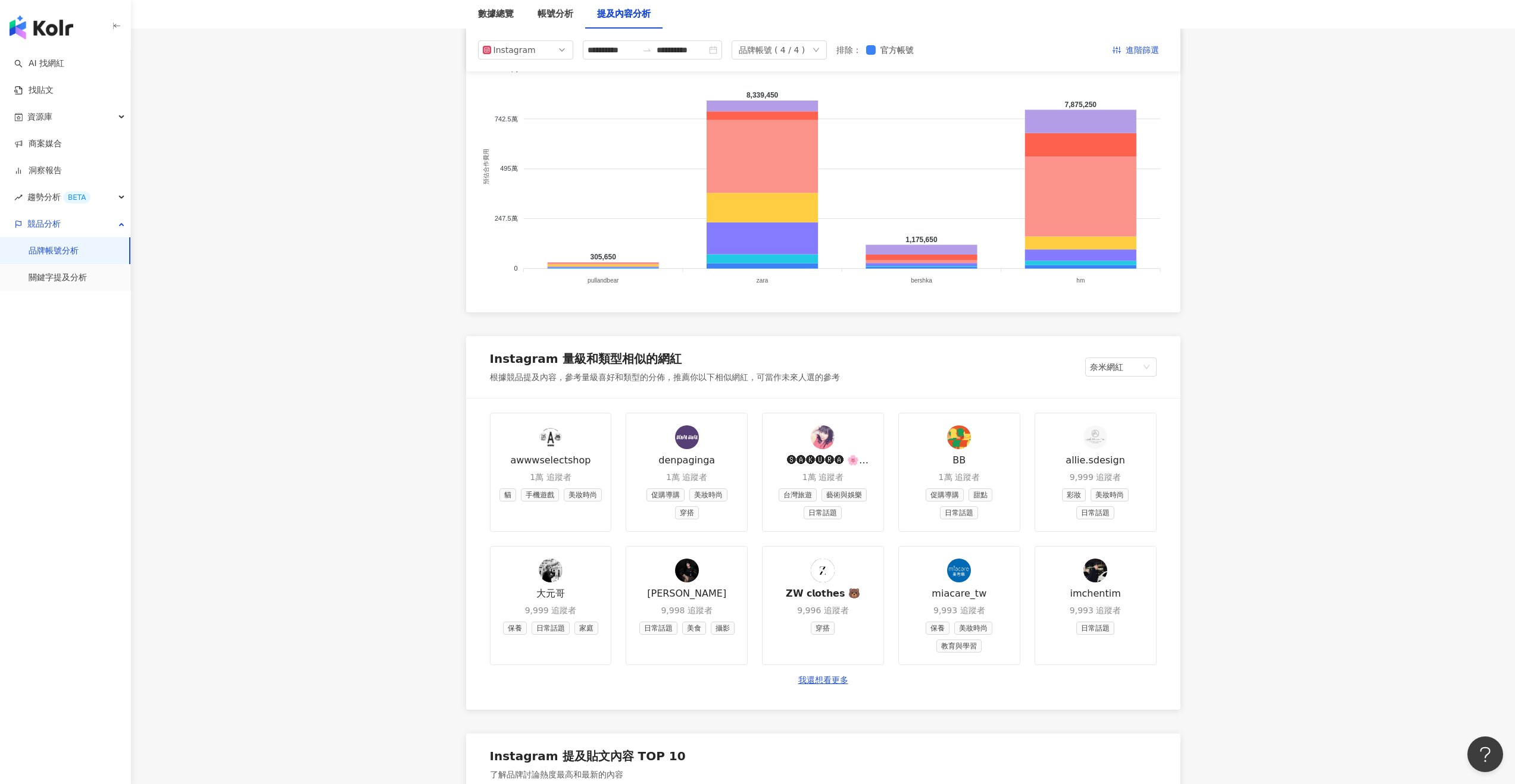
click at [79, 251] on link "品牌帳號分析" at bounding box center [54, 251] width 50 height 12
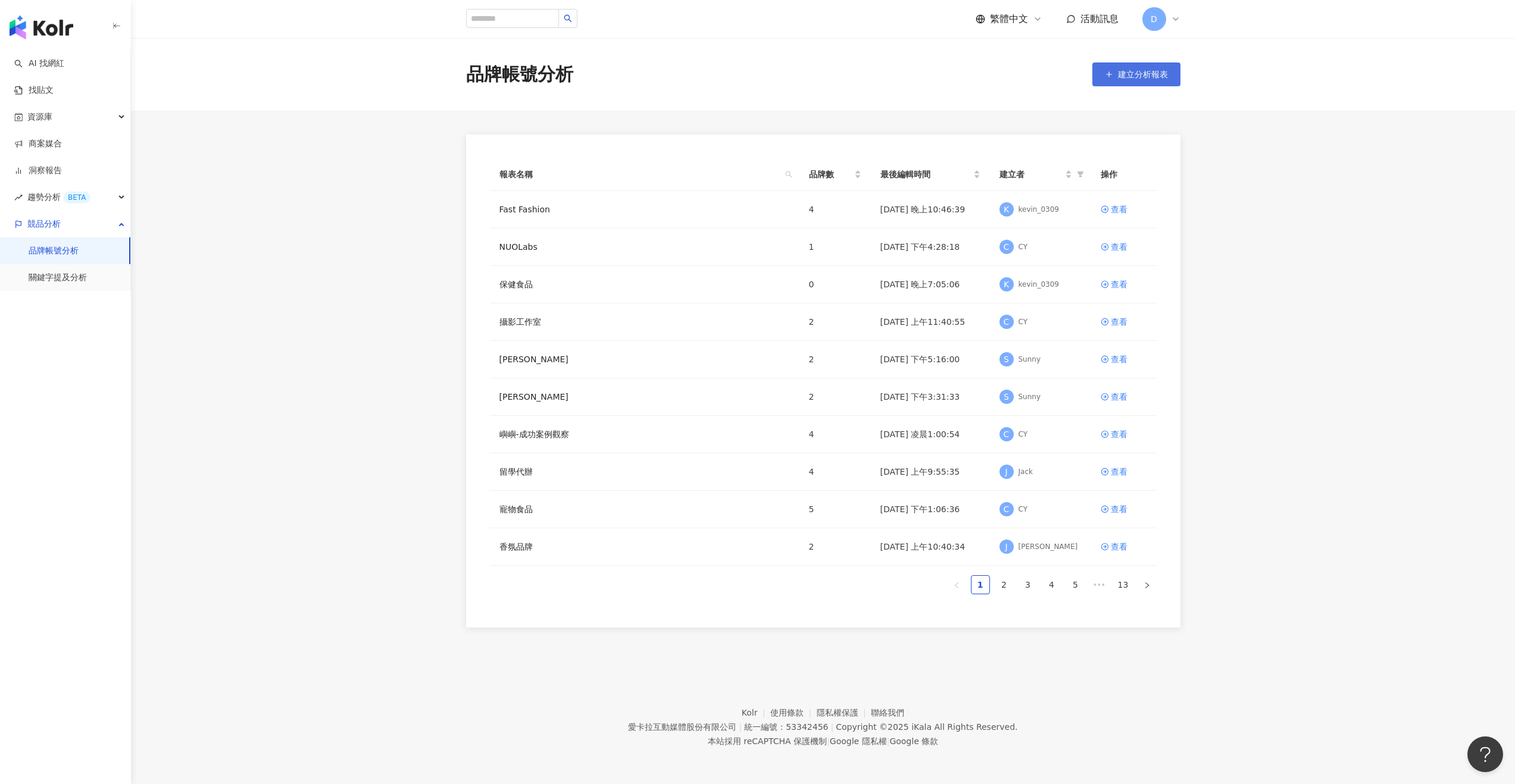
click at [848, 78] on span "建立分析報表" at bounding box center [1143, 75] width 50 height 10
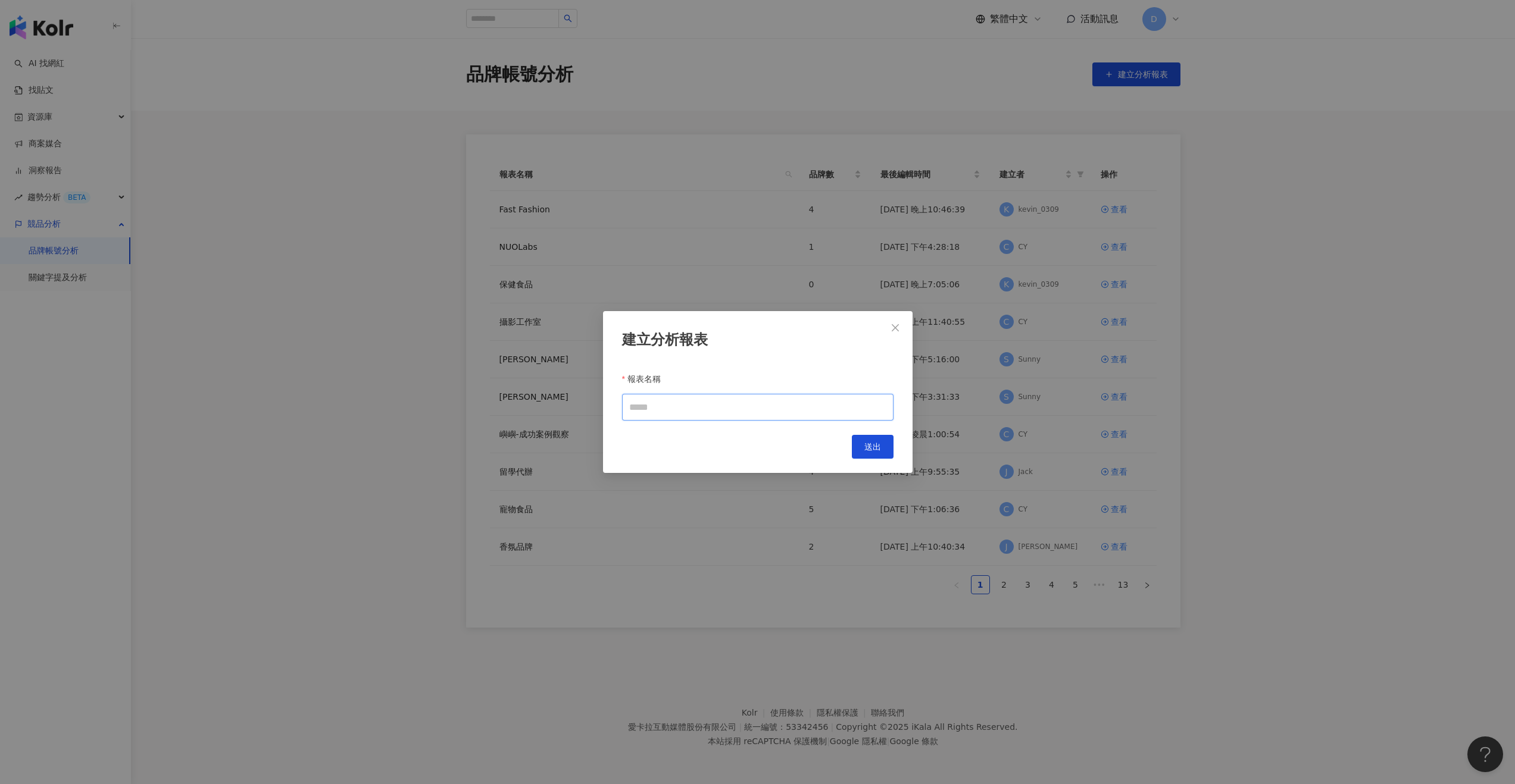
click at [653, 405] on input "報表名稱" at bounding box center [758, 407] width 272 height 27
paste input "**********"
type input "**********"
click at [848, 448] on span "送出" at bounding box center [873, 447] width 17 height 10
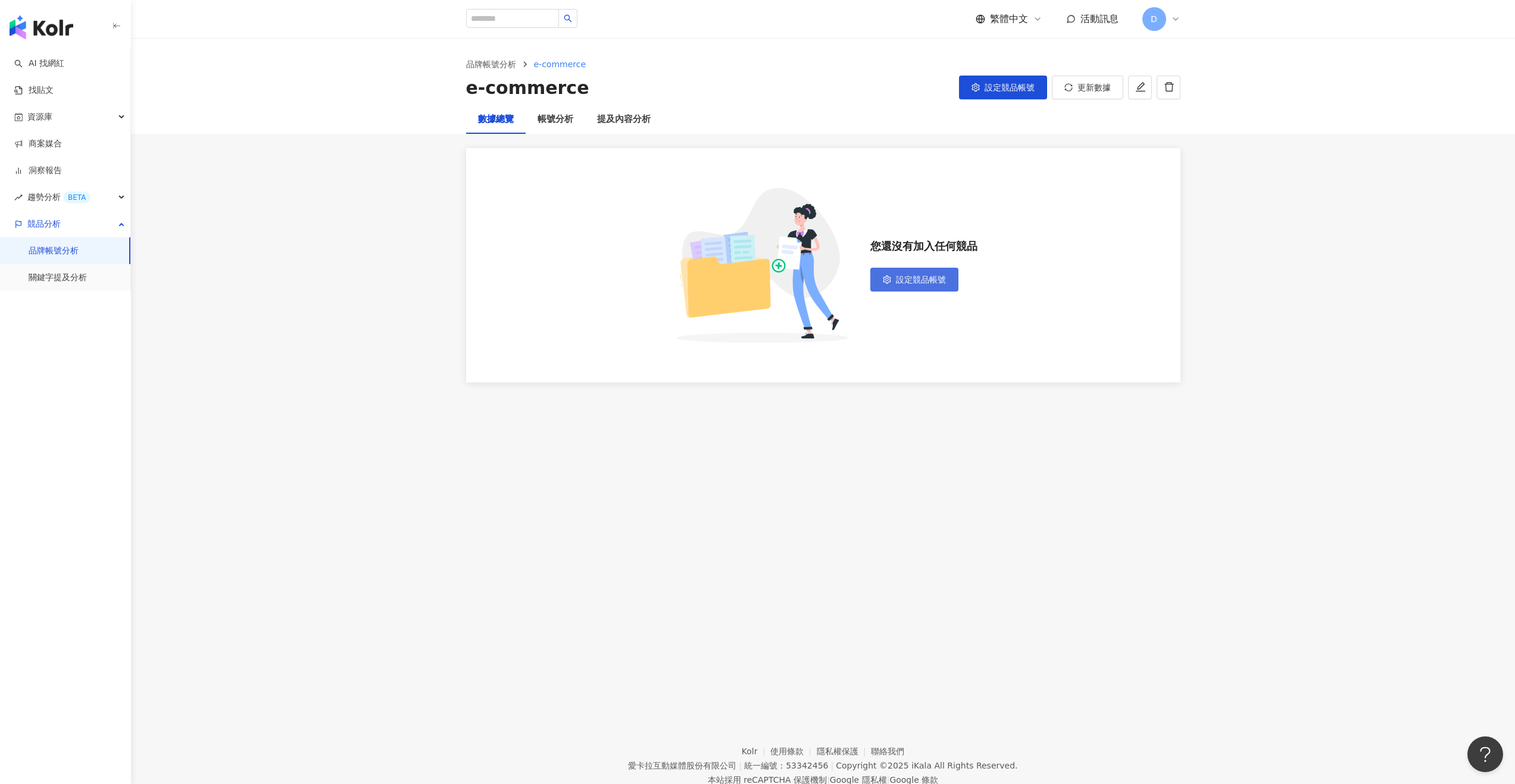
click at [848, 285] on button "設定競品帳號" at bounding box center [914, 280] width 88 height 24
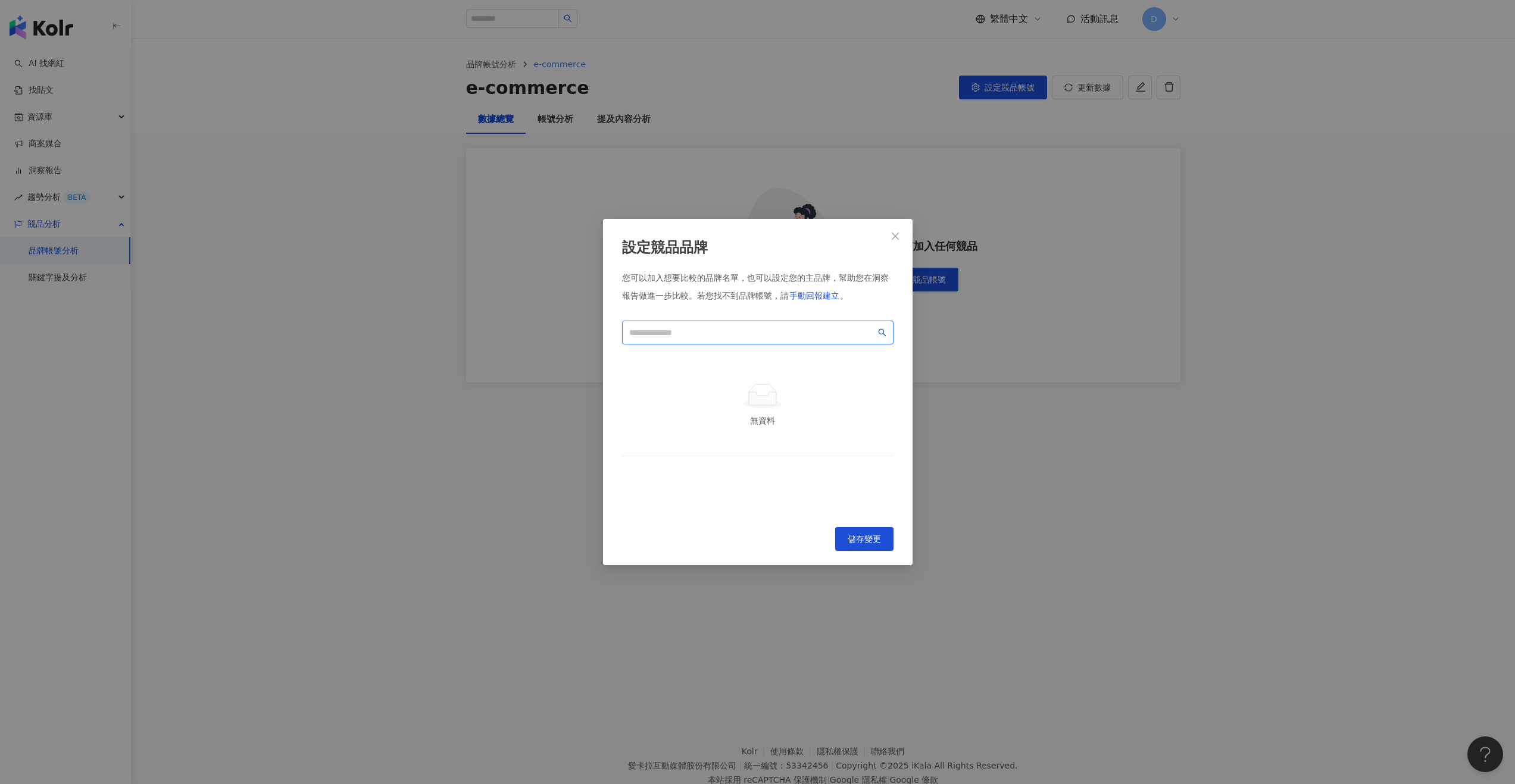
click at [820, 333] on input "search" at bounding box center [752, 332] width 247 height 13
click at [664, 337] on input "search" at bounding box center [752, 332] width 247 height 13
paste input "**********"
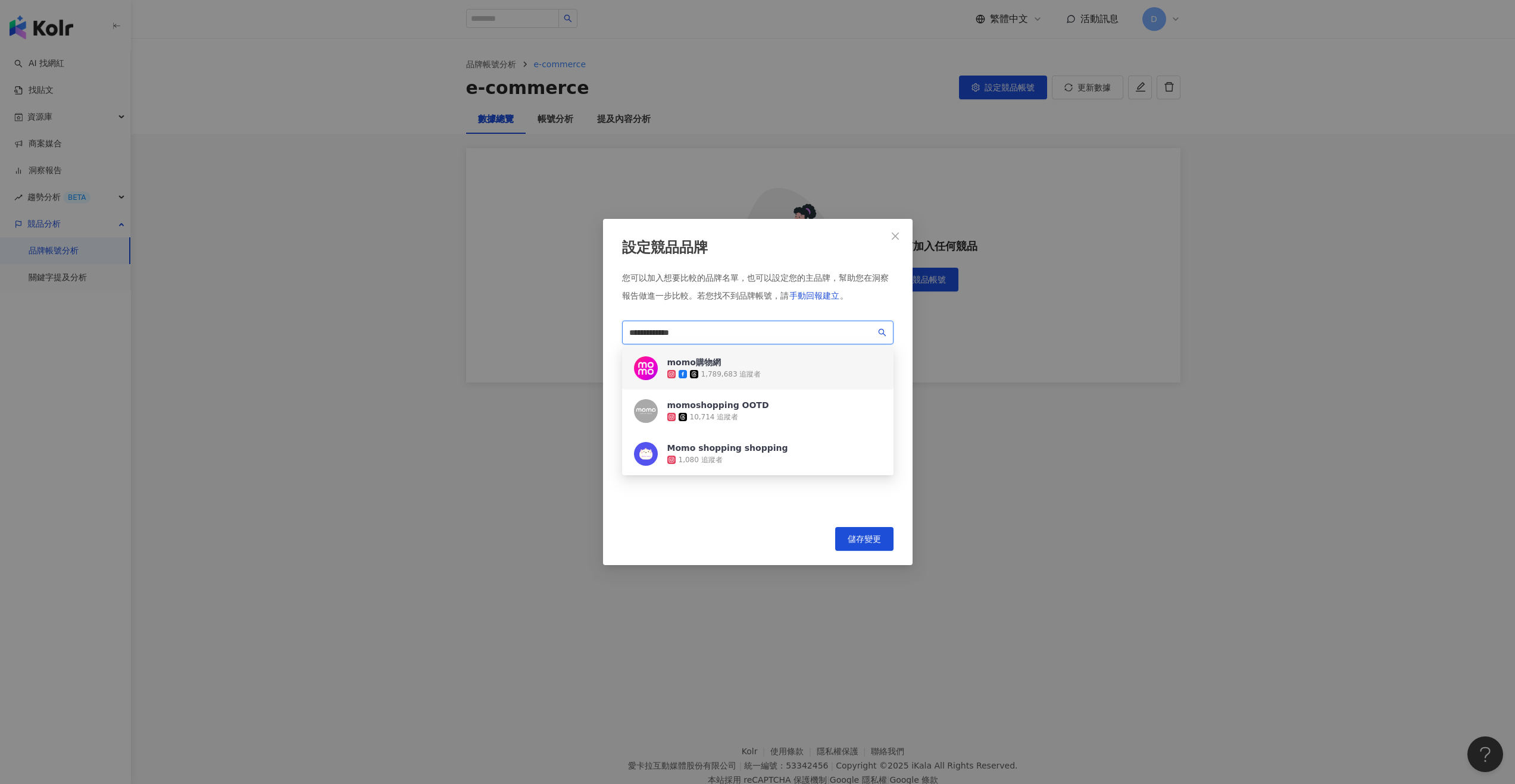
click at [748, 369] on div "1,789,683 追蹤者" at bounding box center [731, 374] width 60 height 10
paste input "search"
click at [748, 364] on div "Shopee 蝦皮購物" at bounding box center [722, 362] width 110 height 12
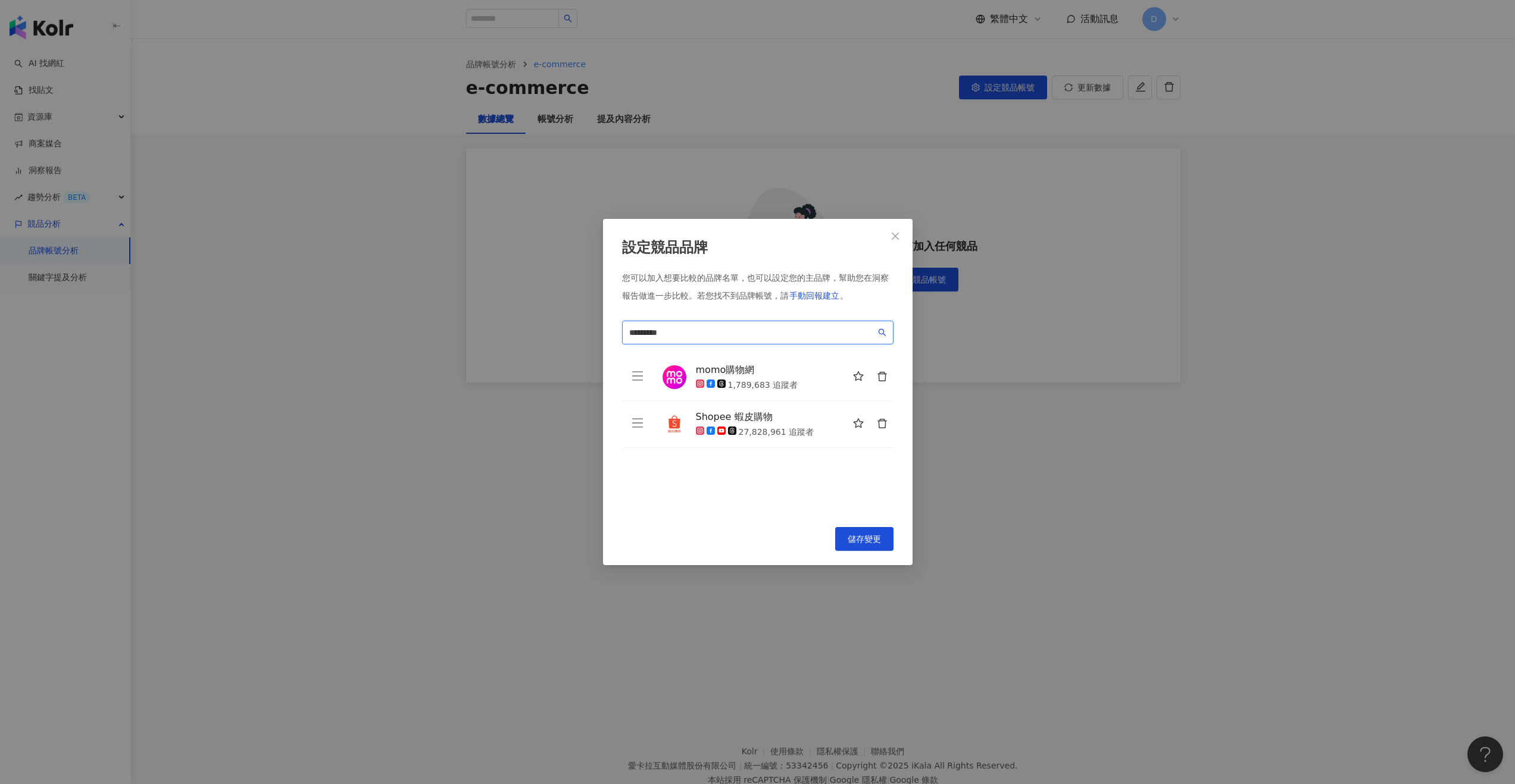
click at [705, 330] on input "*********" at bounding box center [752, 332] width 247 height 13
paste input "search"
click at [753, 362] on div "PChome24h購物" at bounding box center [720, 362] width 105 height 12
click at [681, 326] on input "*********" at bounding box center [752, 332] width 247 height 13
paste input "****"
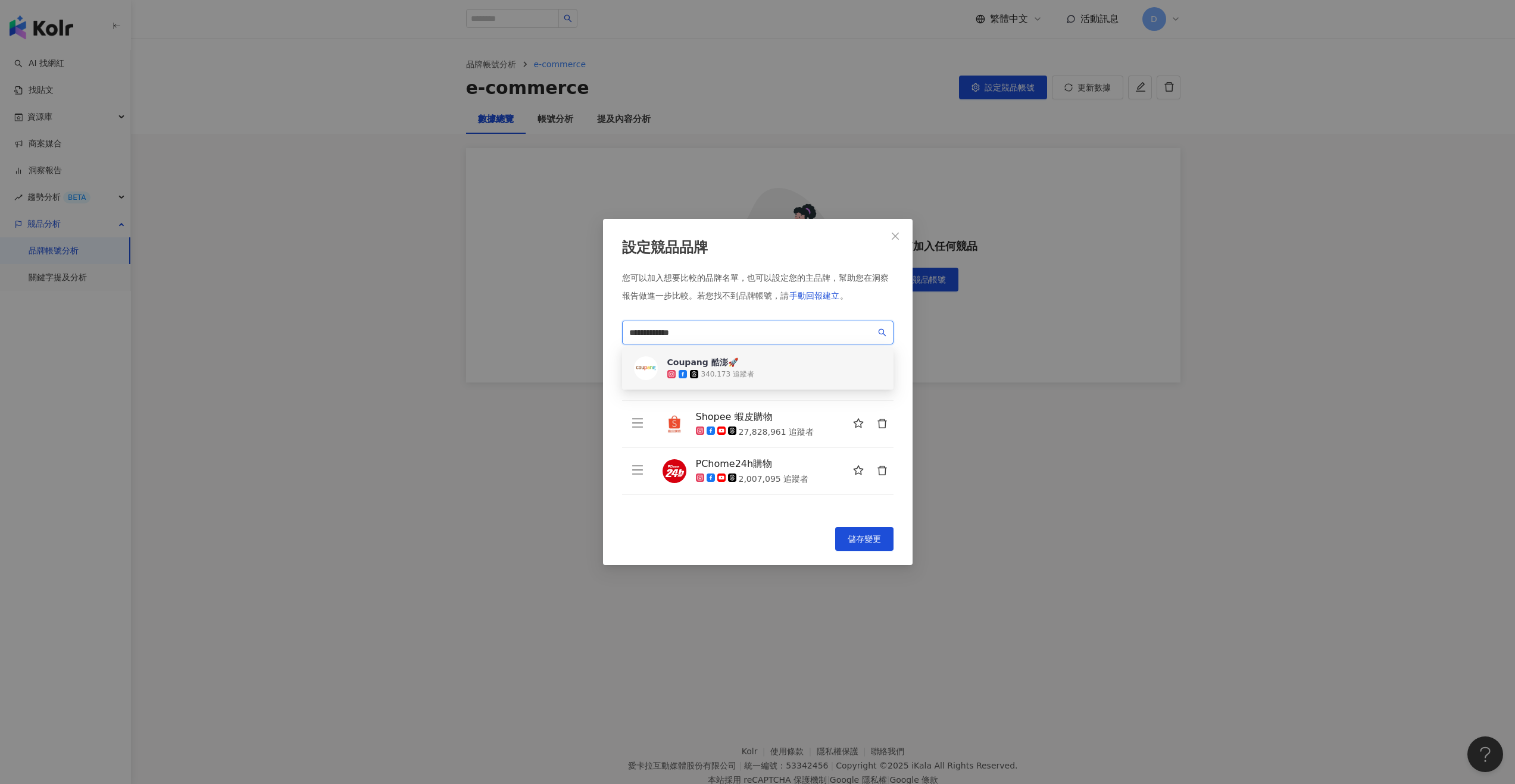
click at [710, 369] on div "340,173 追蹤者" at bounding box center [728, 374] width 53 height 10
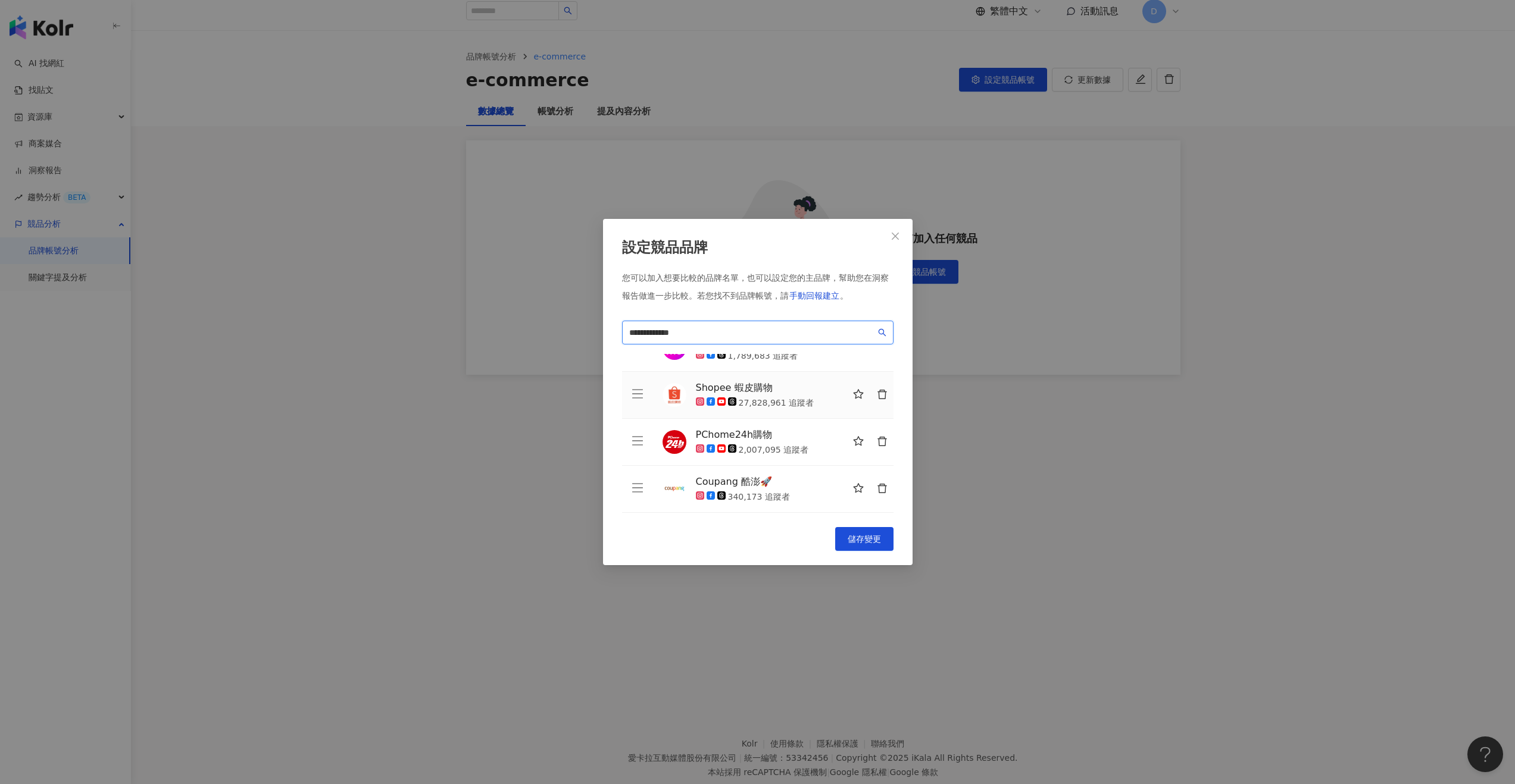
scroll to position [16, 0]
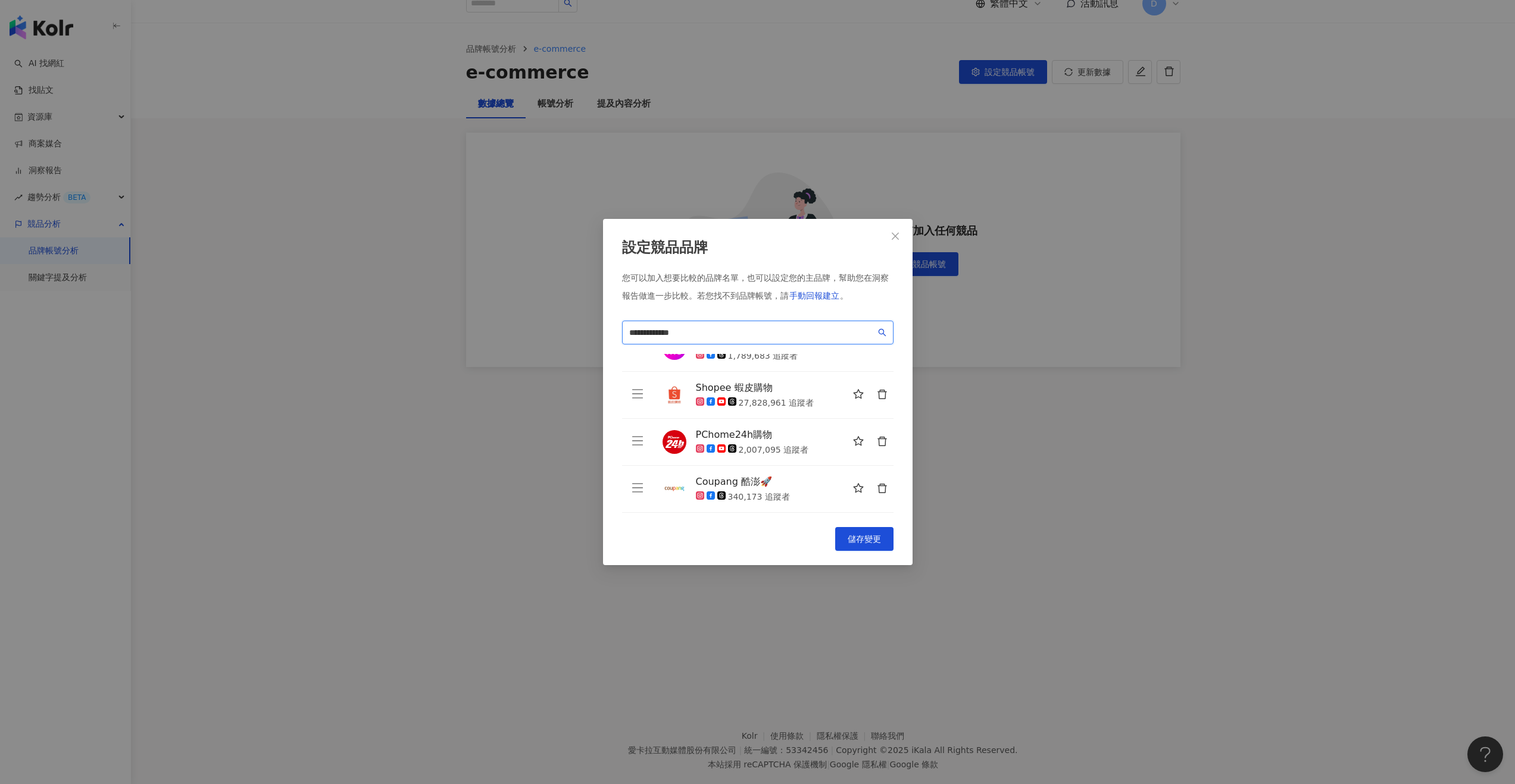
click at [703, 336] on input "**********" at bounding box center [752, 332] width 247 height 13
paste input "**********"
click at [762, 331] on input "**********" at bounding box center [752, 332] width 247 height 13
click at [848, 329] on icon "search" at bounding box center [882, 332] width 8 height 8
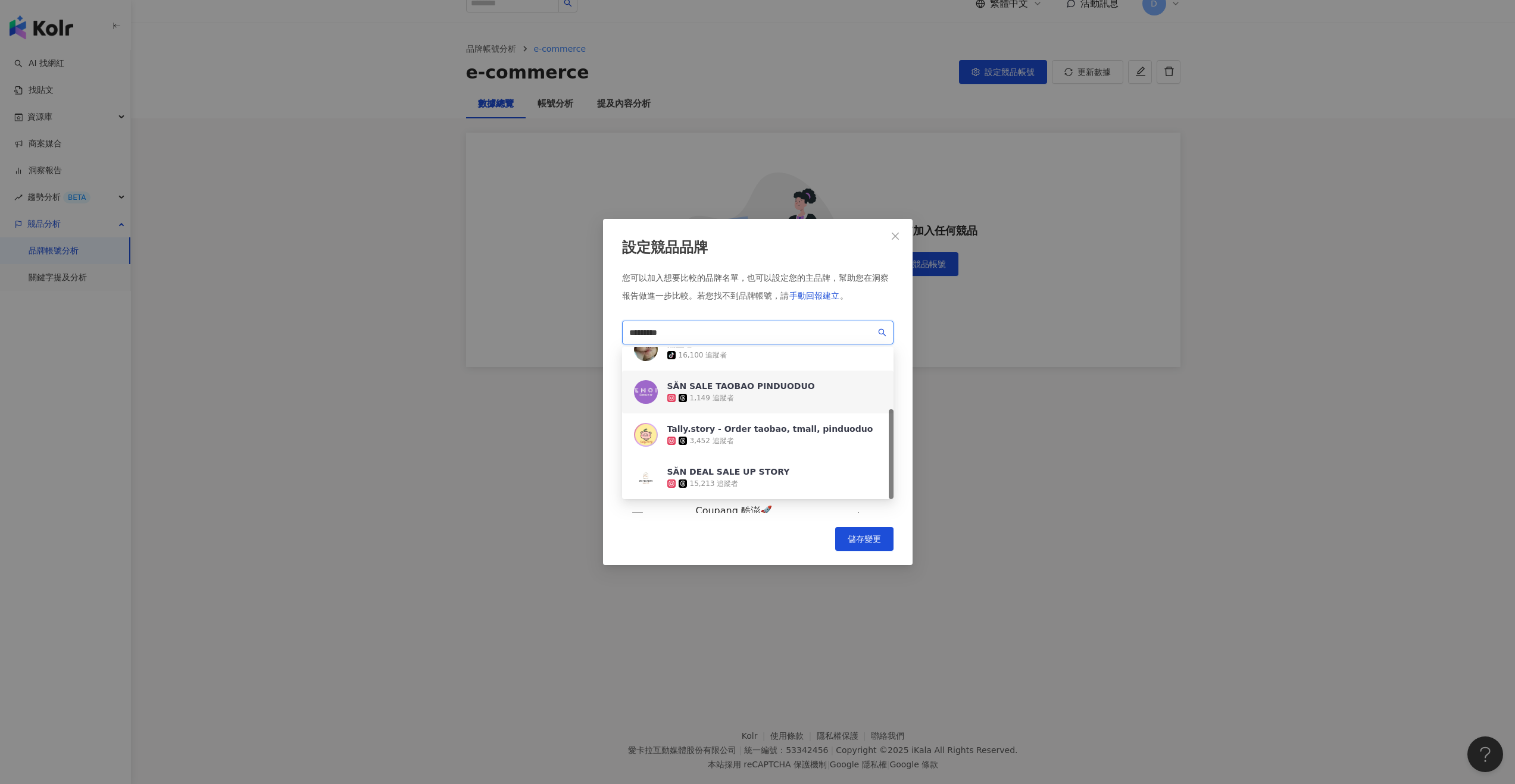
scroll to position [55, 0]
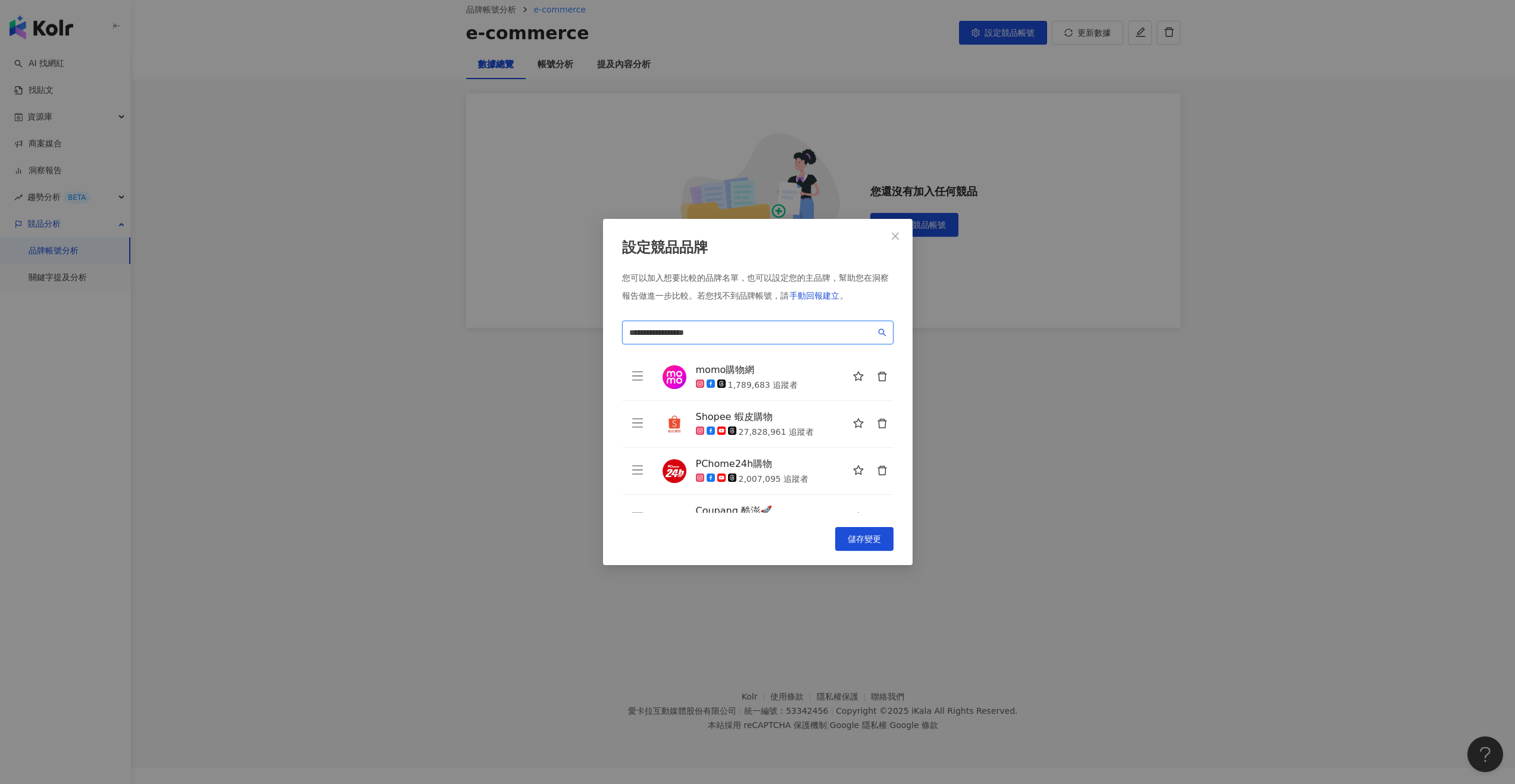
click at [729, 328] on input "**********" at bounding box center [752, 332] width 247 height 13
click at [848, 330] on icon "search" at bounding box center [882, 332] width 8 height 8
click at [848, 330] on icon "search" at bounding box center [882, 332] width 8 height 8
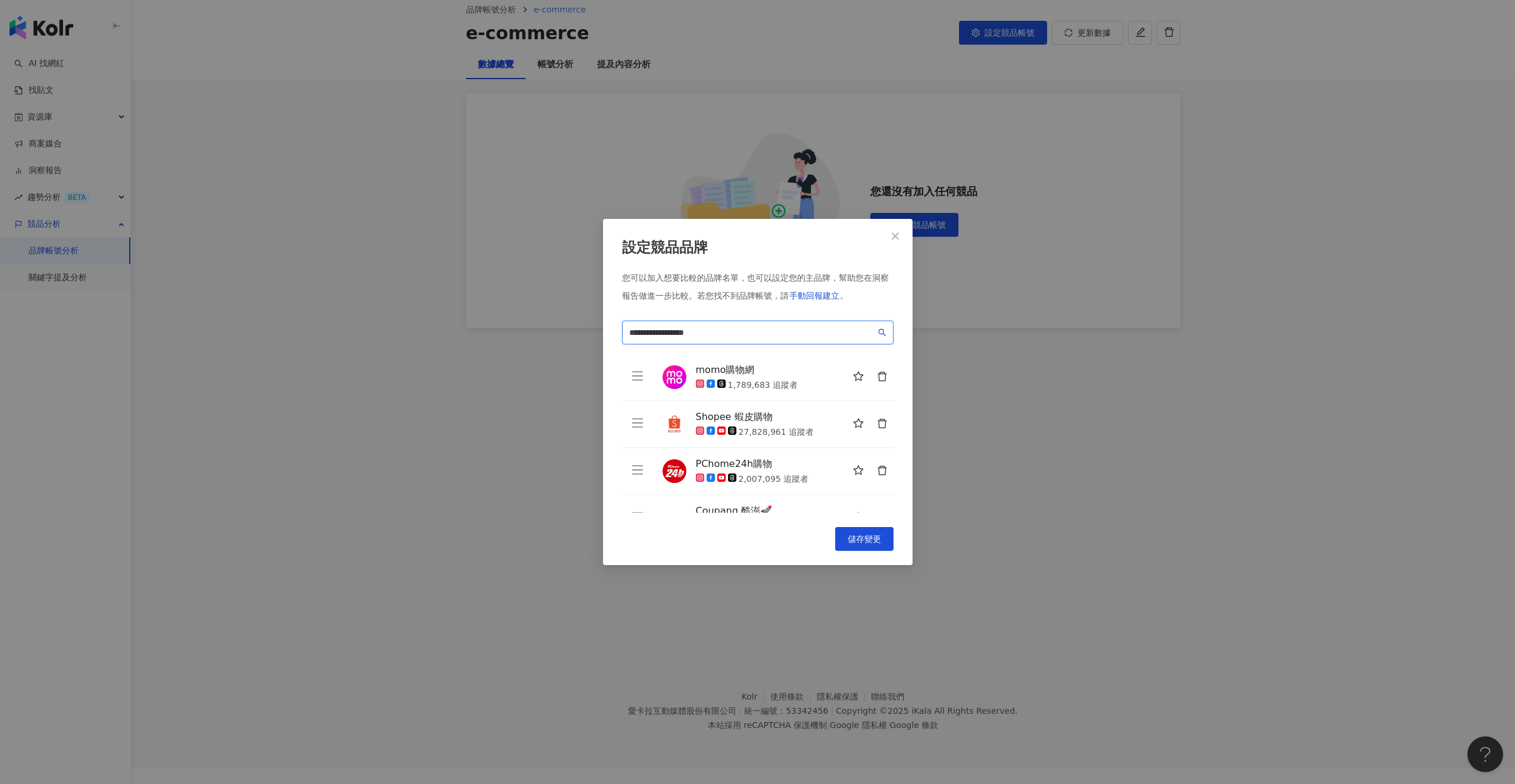
click at [848, 330] on icon "search" at bounding box center [882, 332] width 8 height 8
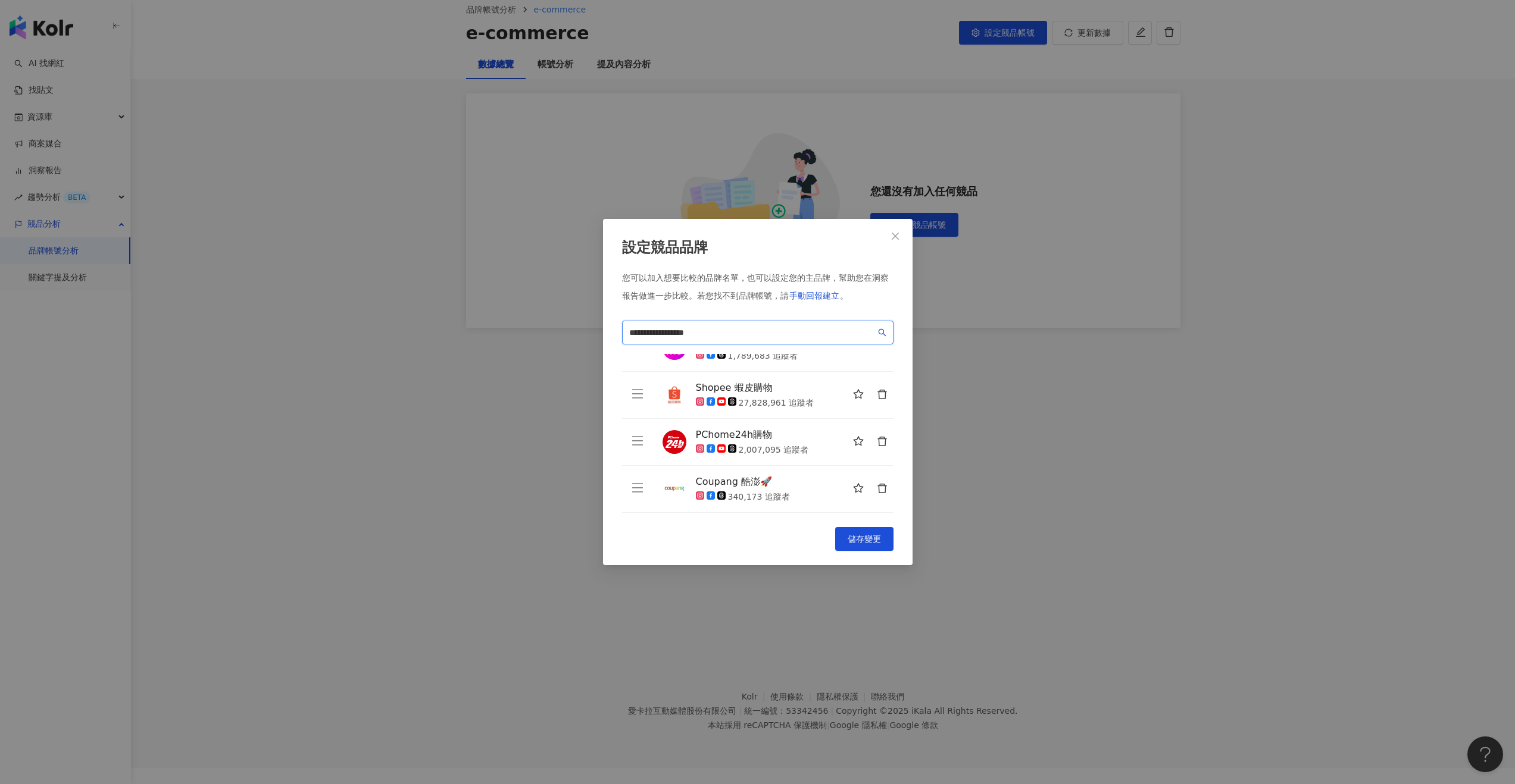
scroll to position [0, 0]
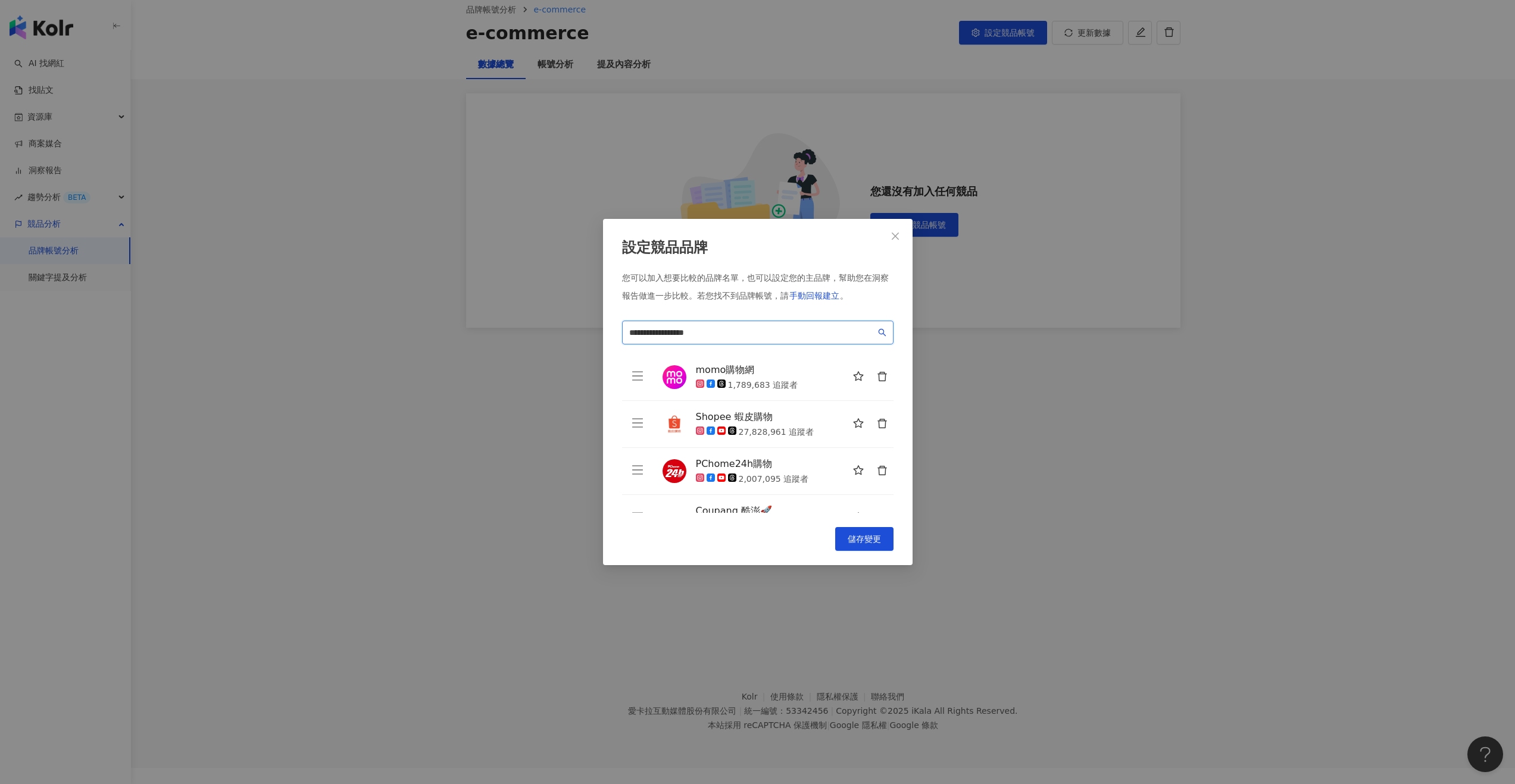
click at [715, 334] on input "**********" at bounding box center [752, 332] width 247 height 13
type input "*********"
click at [848, 462] on span "儲存變更" at bounding box center [864, 539] width 33 height 10
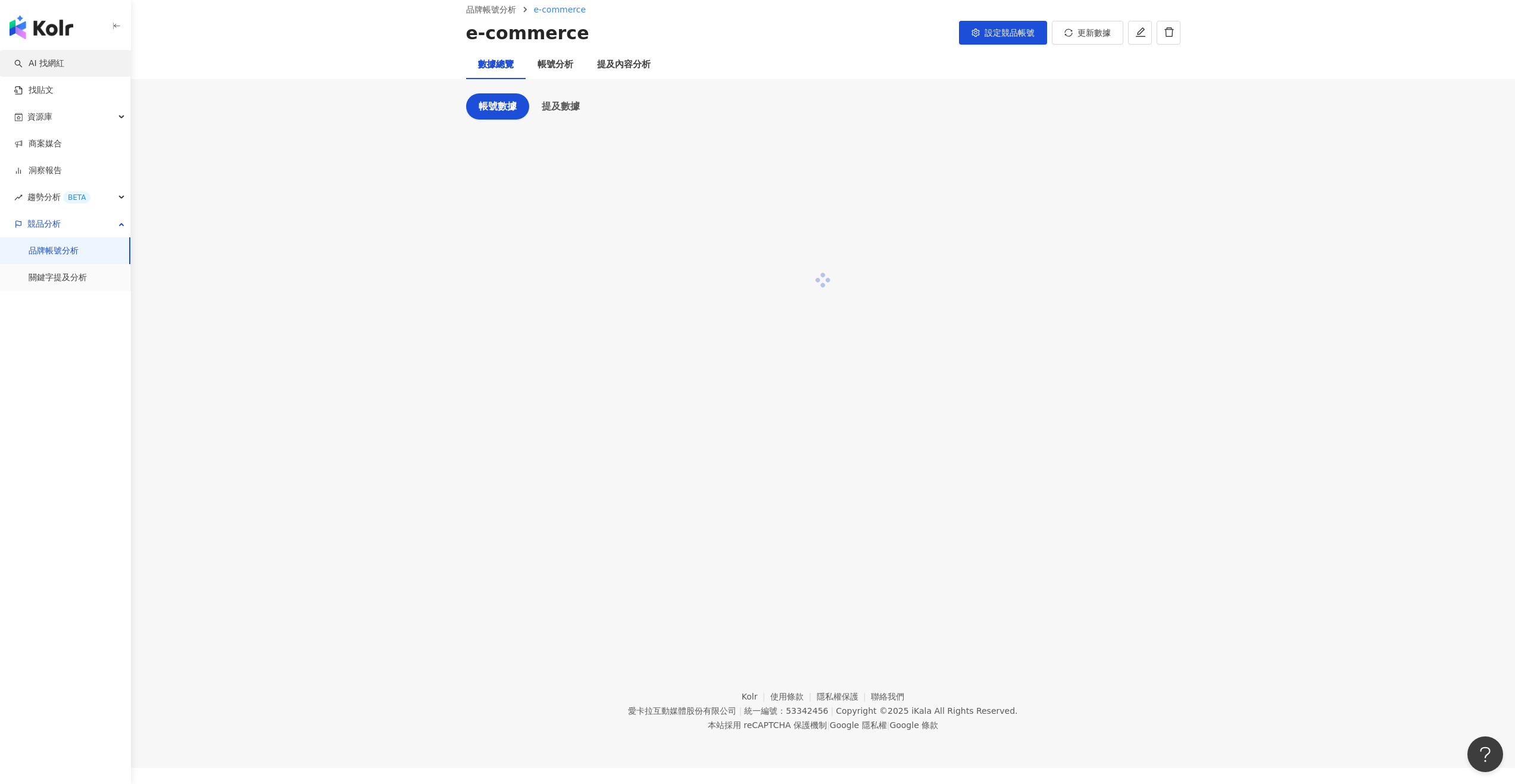
click at [51, 59] on link "AI 找網紅" at bounding box center [39, 64] width 50 height 12
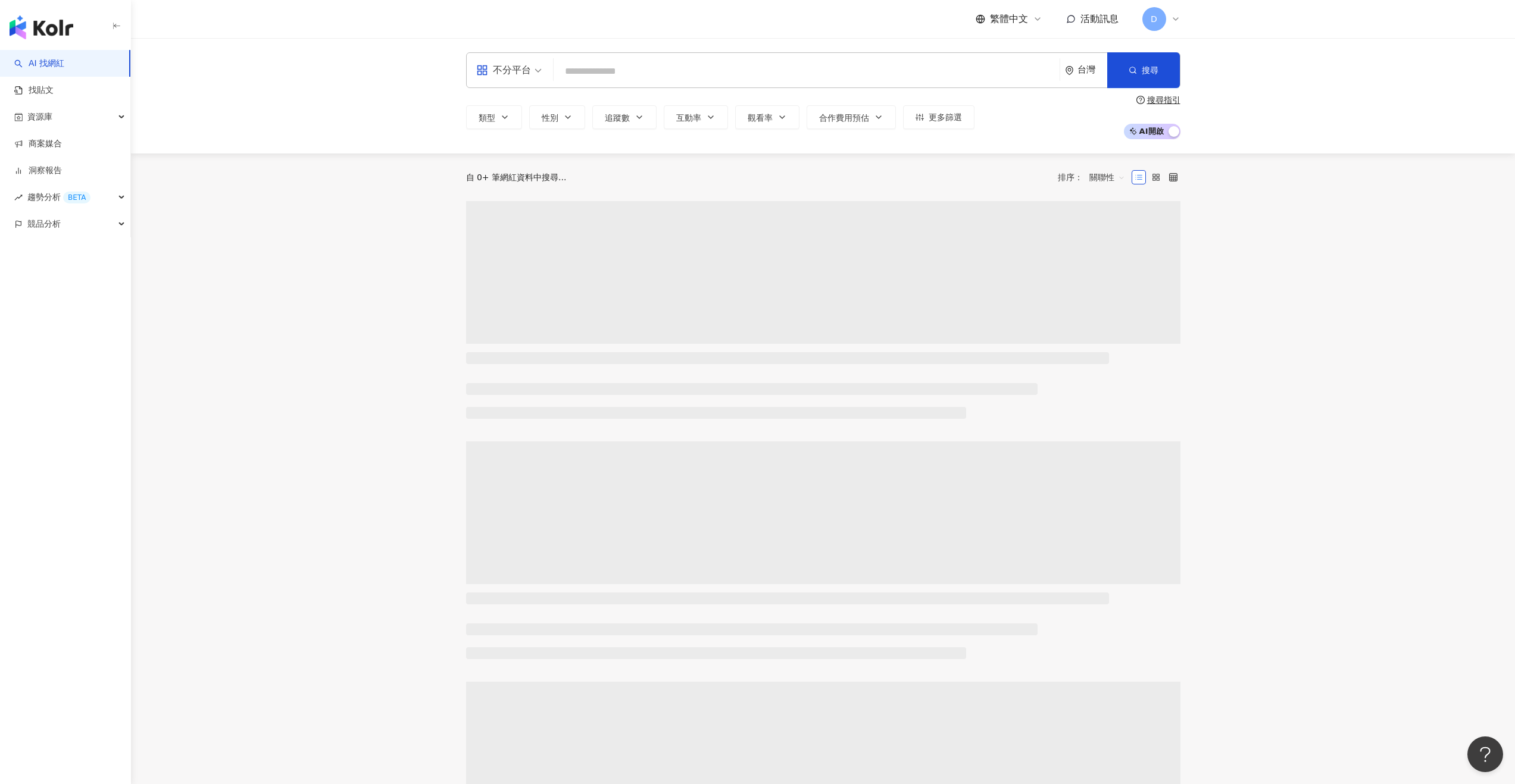
click at [617, 67] on input "search" at bounding box center [806, 72] width 497 height 23
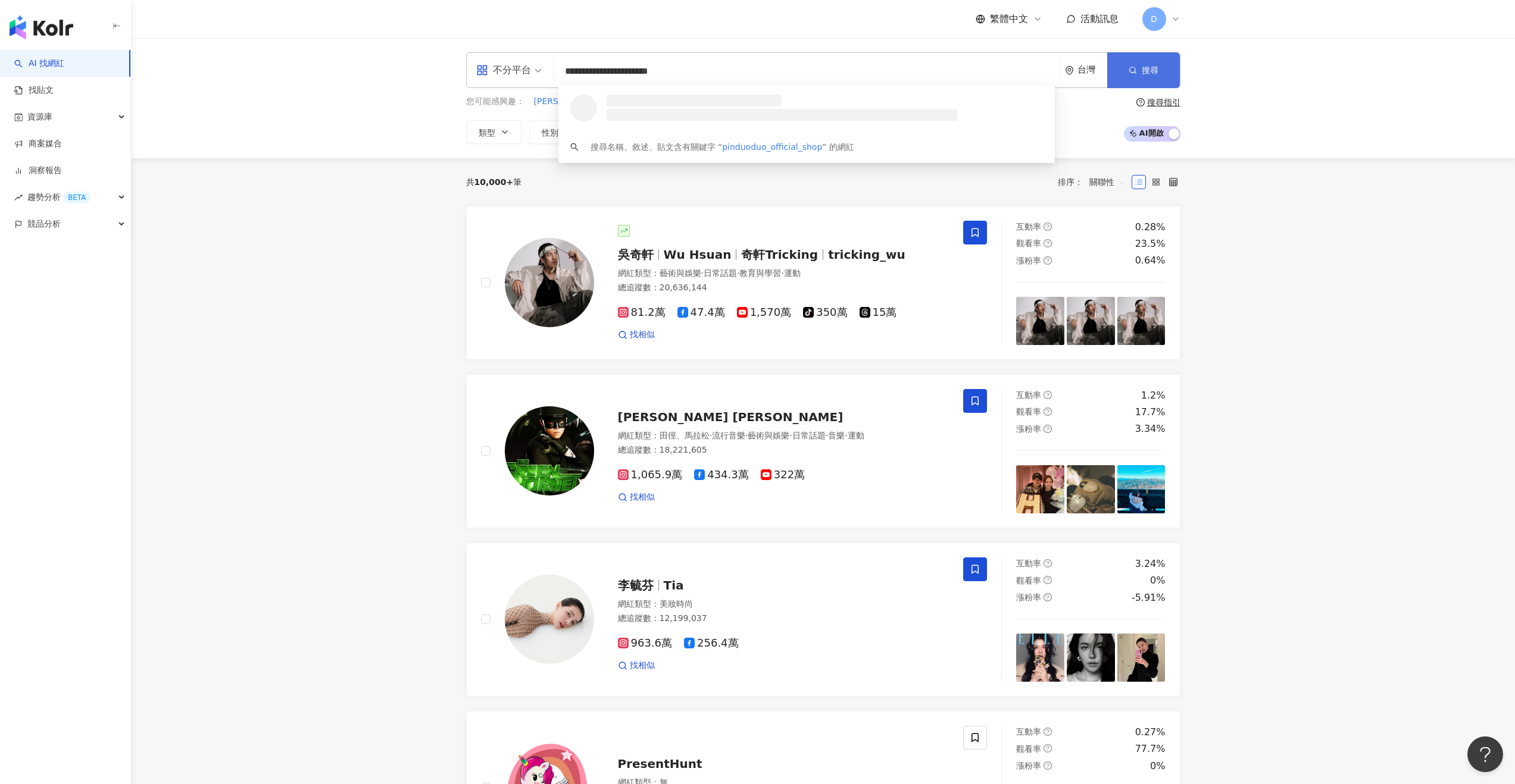
click at [848, 69] on button "搜尋" at bounding box center [1144, 70] width 73 height 36
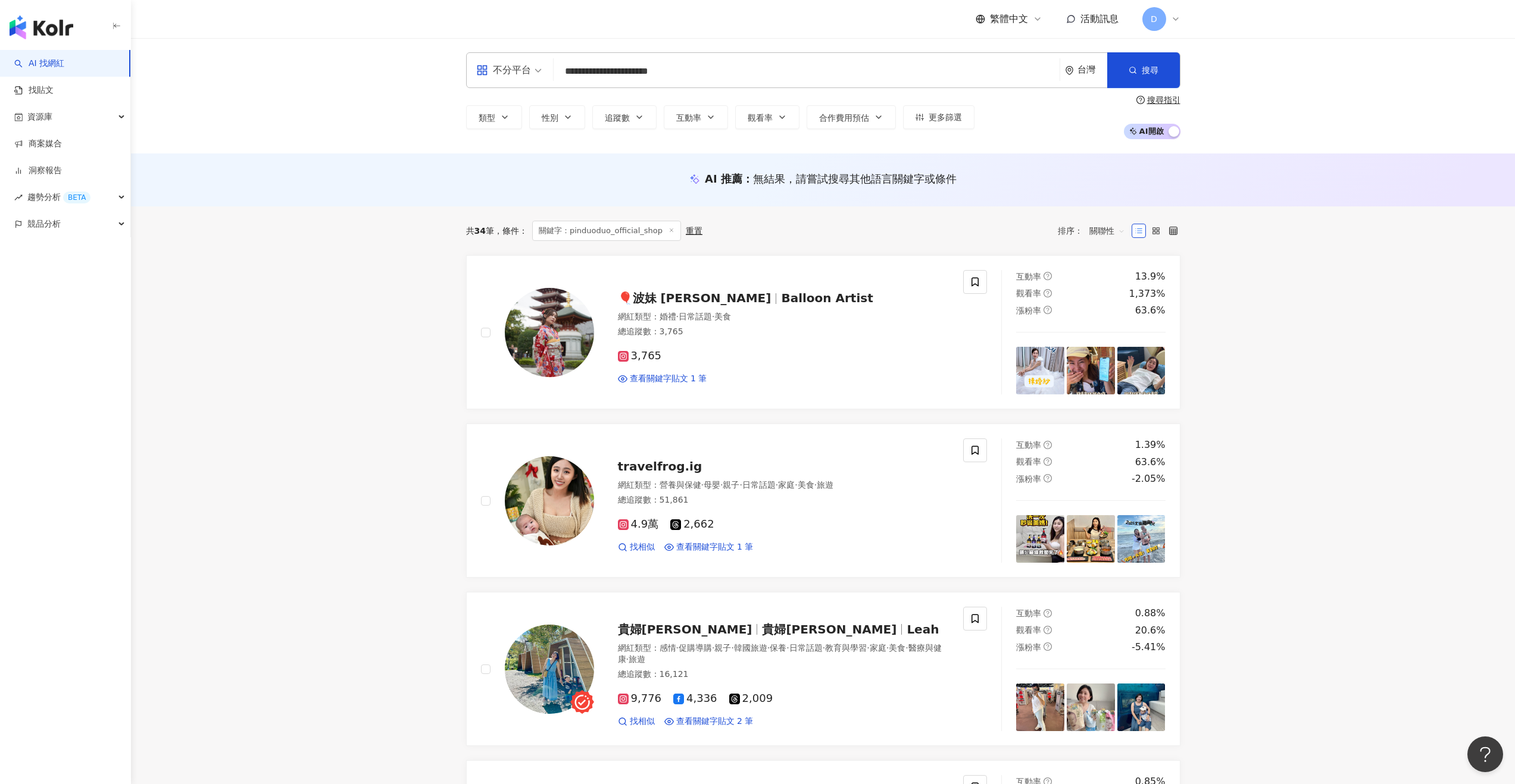
click at [689, 80] on input "**********" at bounding box center [806, 72] width 497 height 23
paste input "search"
type input "***"
click at [848, 73] on div "台灣" at bounding box center [1092, 70] width 30 height 10
click at [848, 135] on div "不限區域" at bounding box center [1041, 135] width 116 height 21
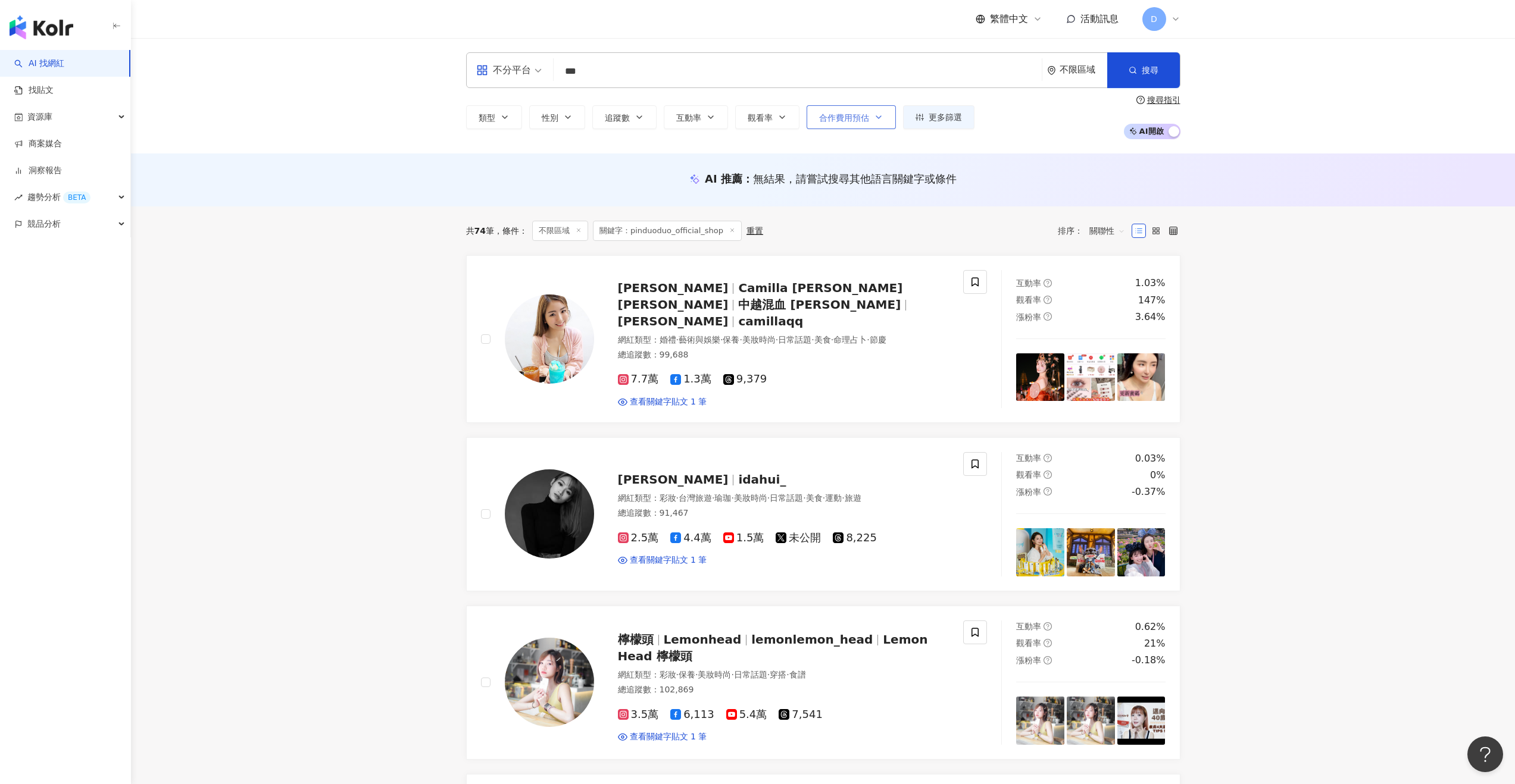
click at [848, 122] on span "合作費用預估" at bounding box center [844, 118] width 50 height 10
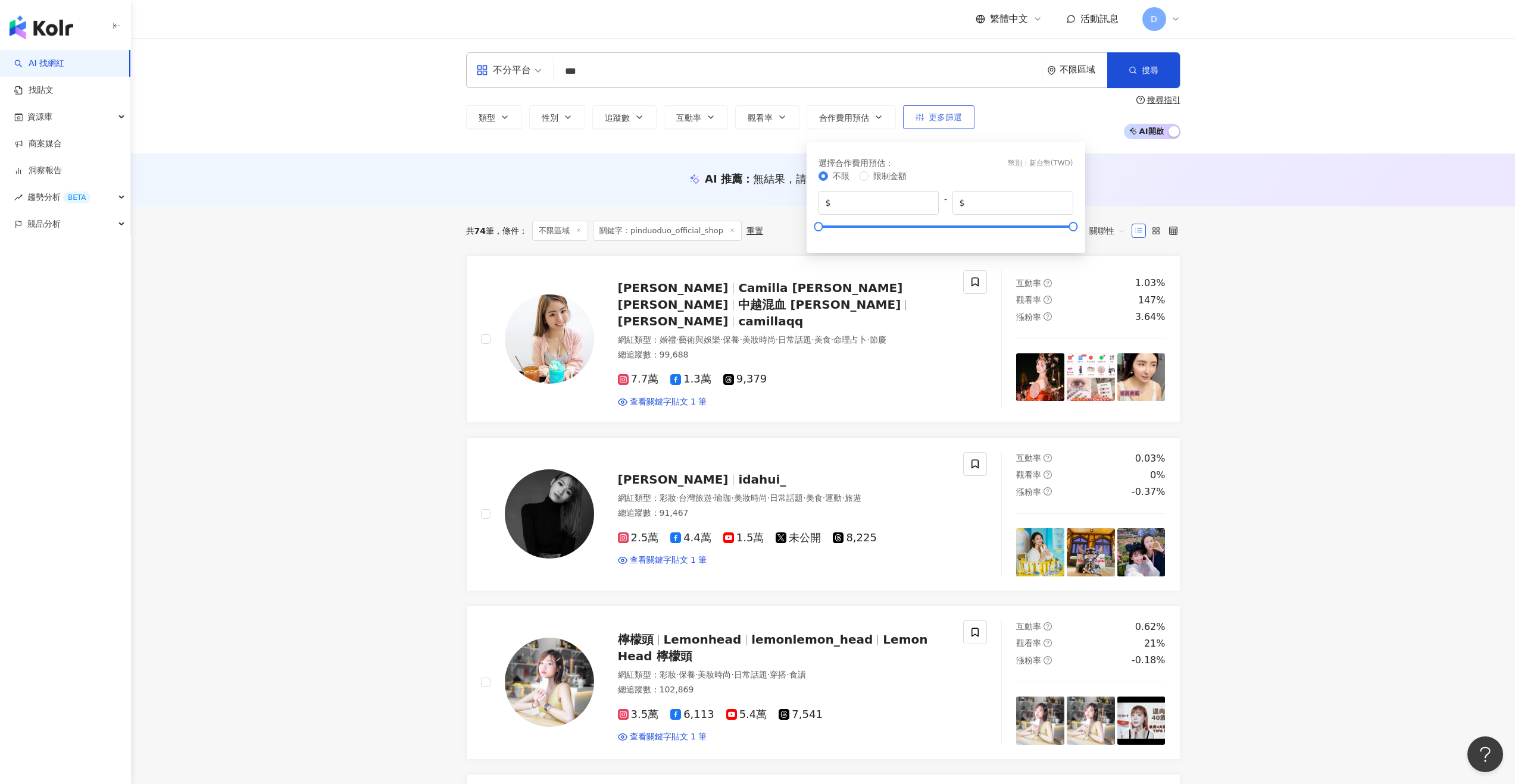
click at [848, 118] on span "更多篩選" at bounding box center [946, 117] width 33 height 10
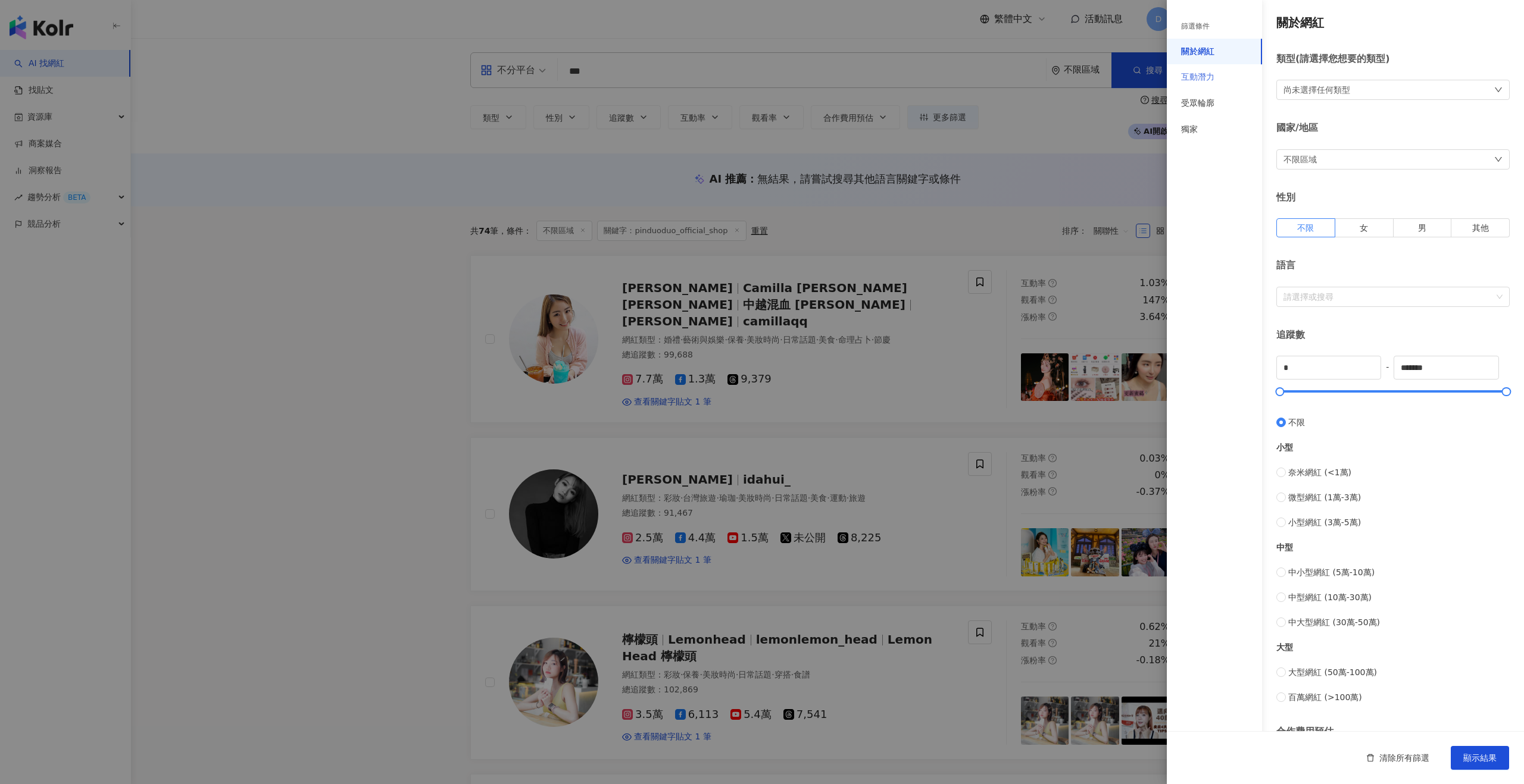
click at [848, 85] on div "互動潛力" at bounding box center [1214, 78] width 96 height 26
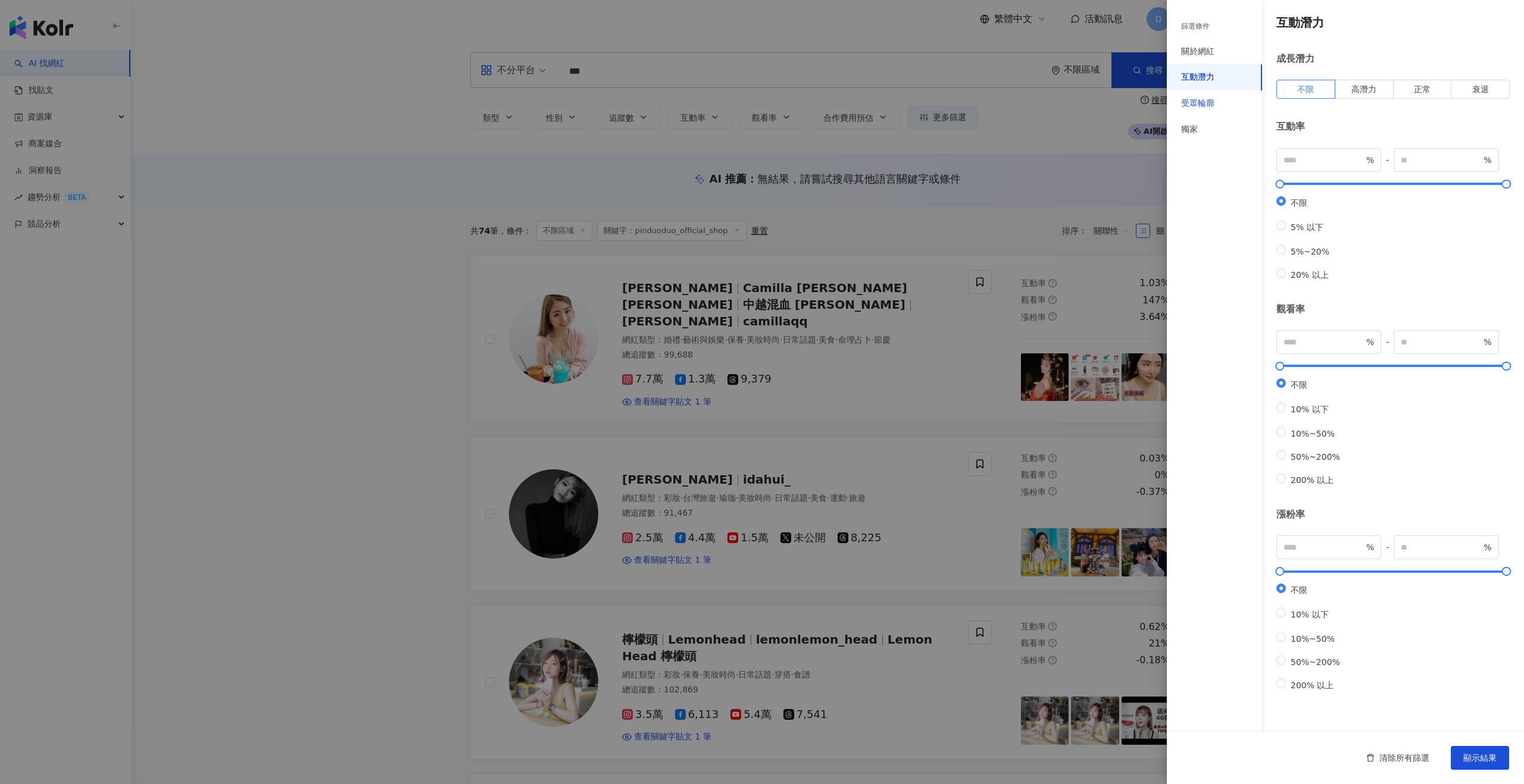
click at [848, 103] on div "受眾輪廓" at bounding box center [1197, 104] width 33 height 12
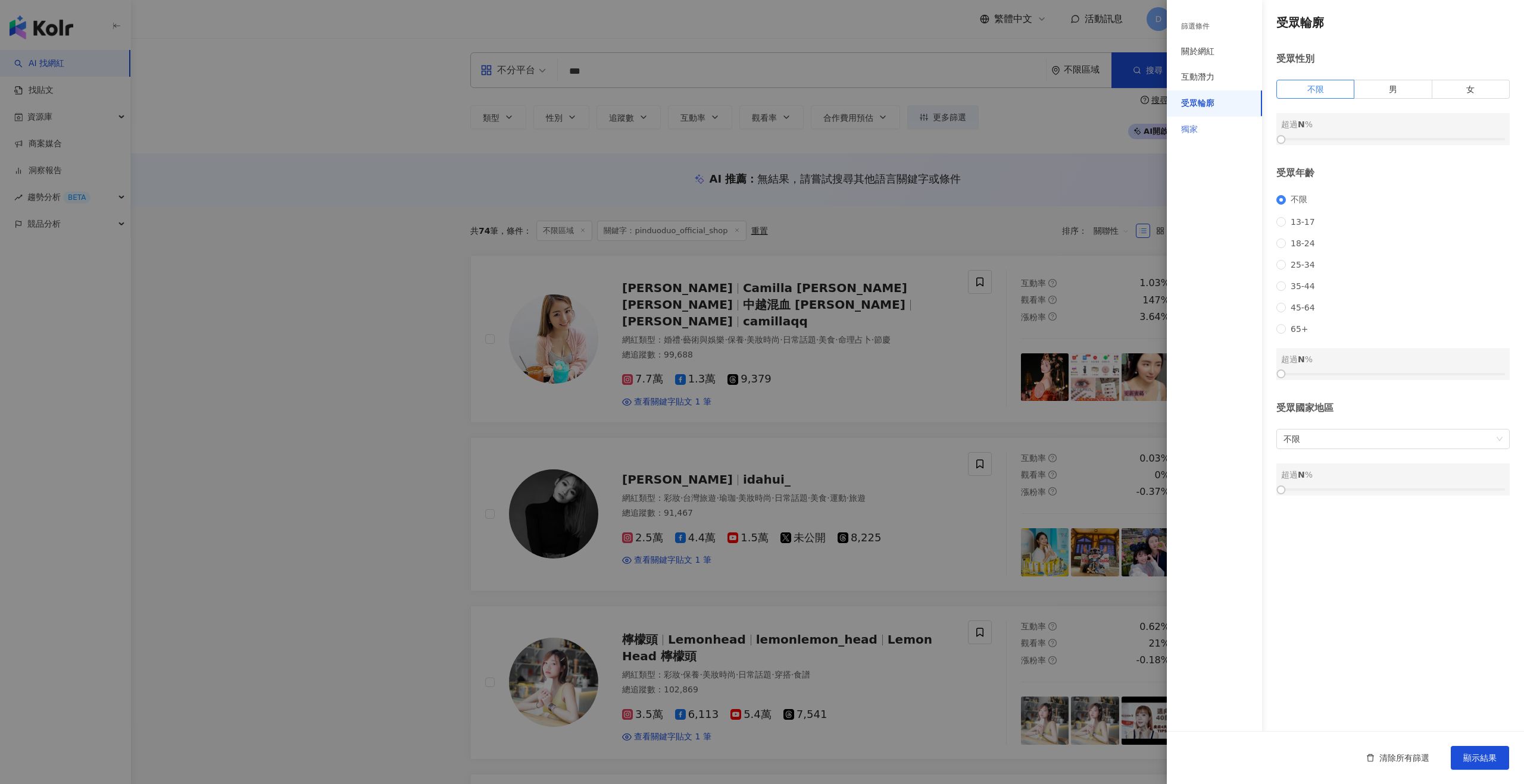
click at [848, 134] on div "獨家" at bounding box center [1214, 129] width 96 height 26
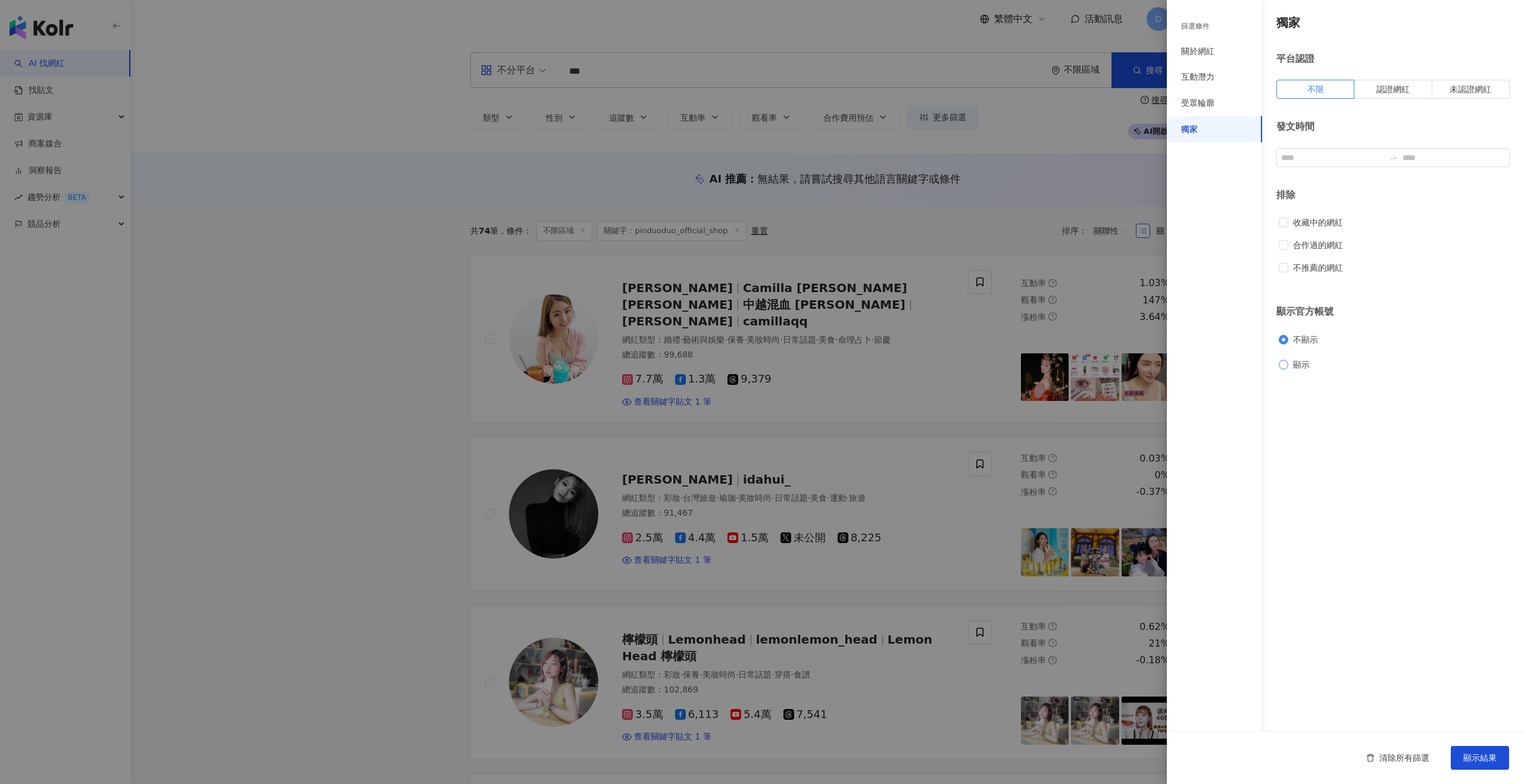
click at [848, 365] on span "顯示" at bounding box center [1301, 365] width 26 height 13
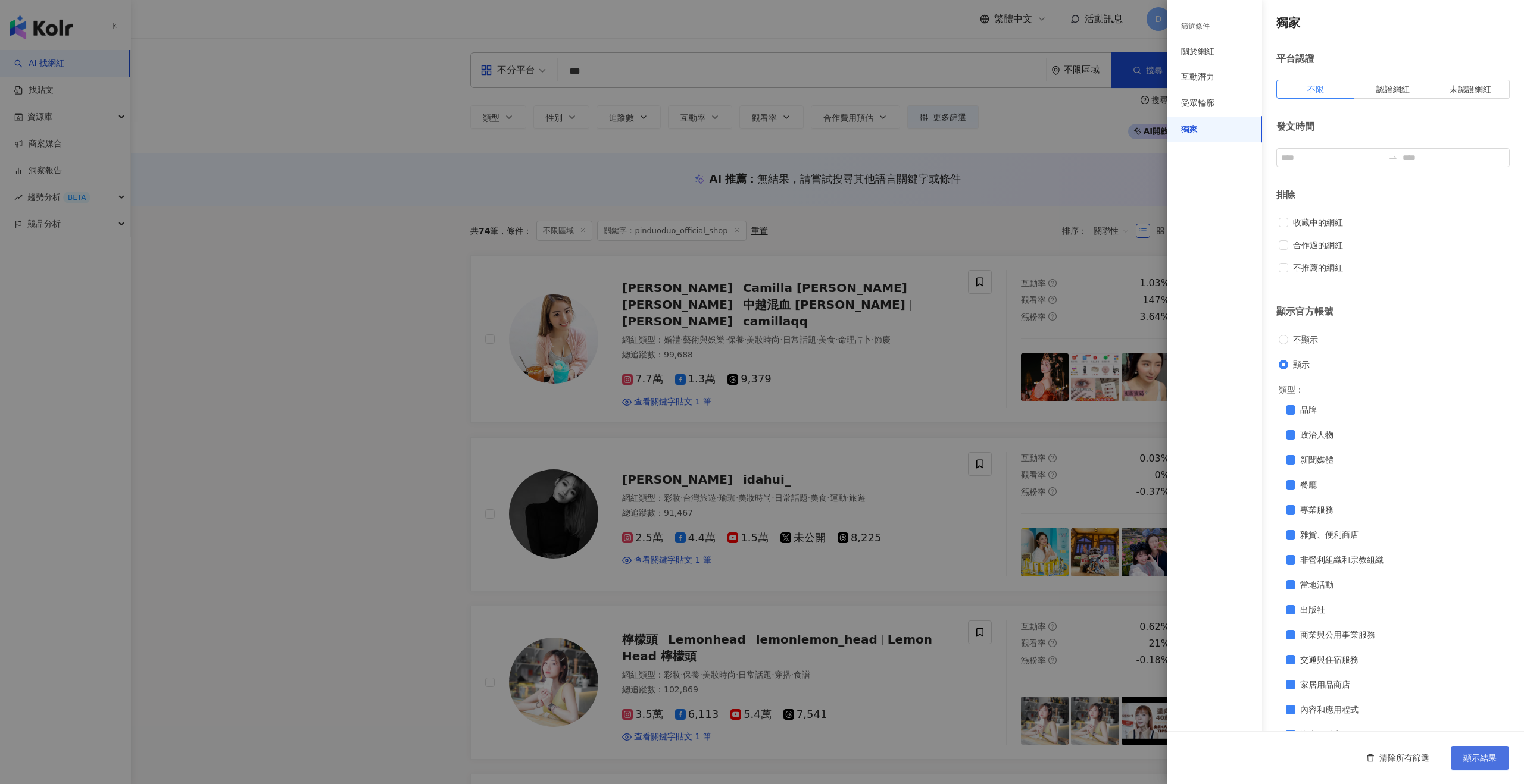
click at [848, 462] on button "顯示結果" at bounding box center [1480, 758] width 59 height 24
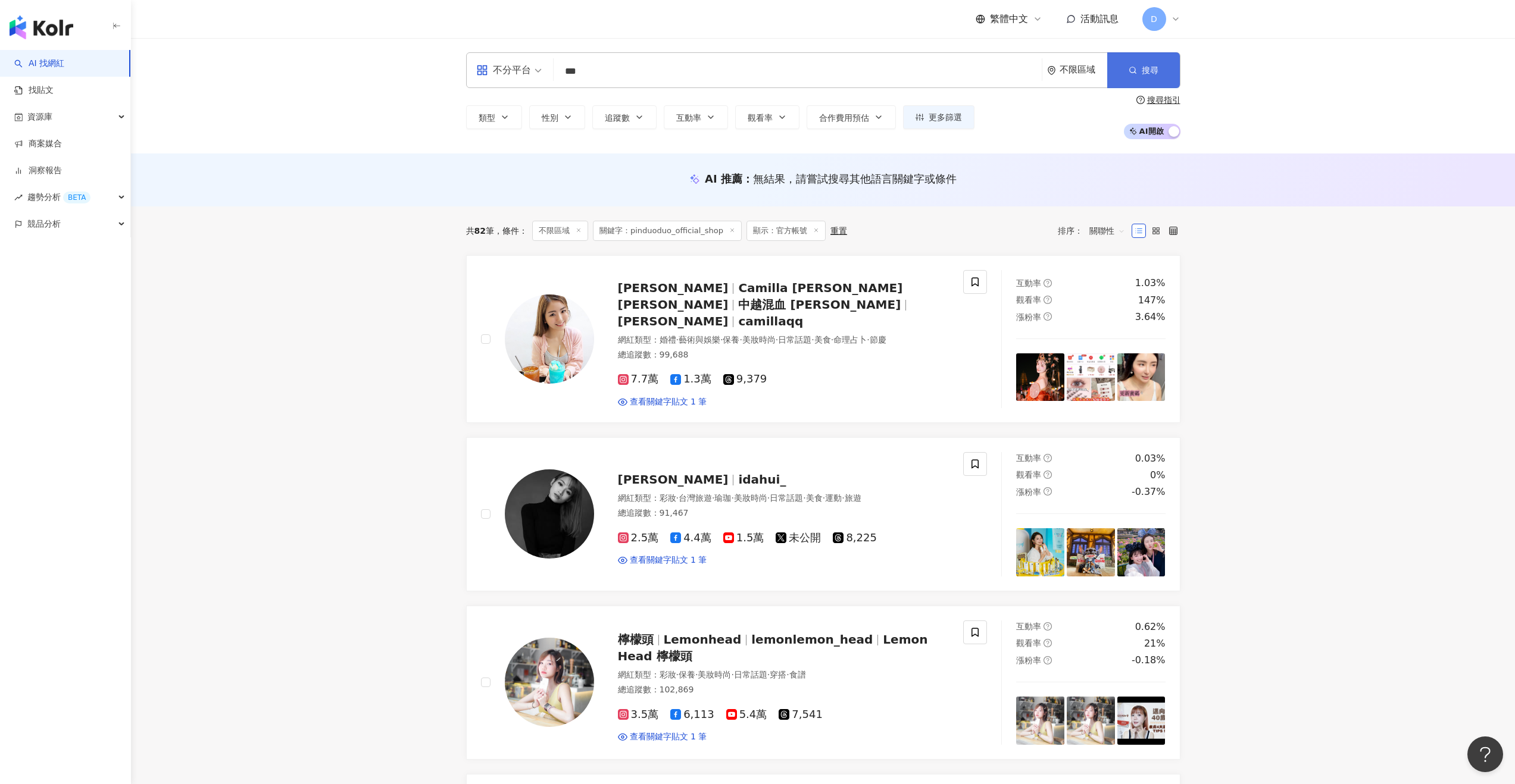
click at [848, 70] on span "搜尋" at bounding box center [1150, 70] width 17 height 10
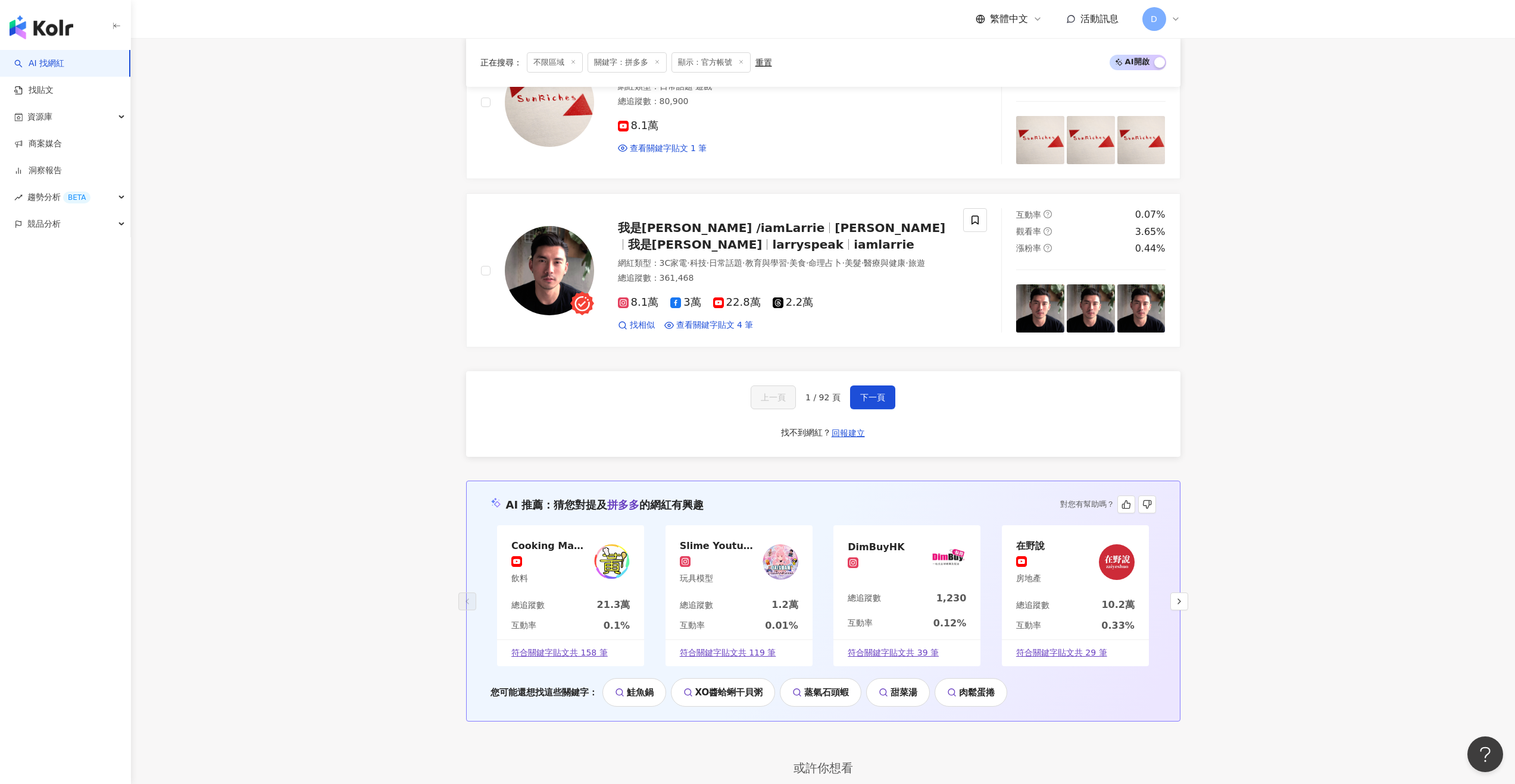
scroll to position [2220, 0]
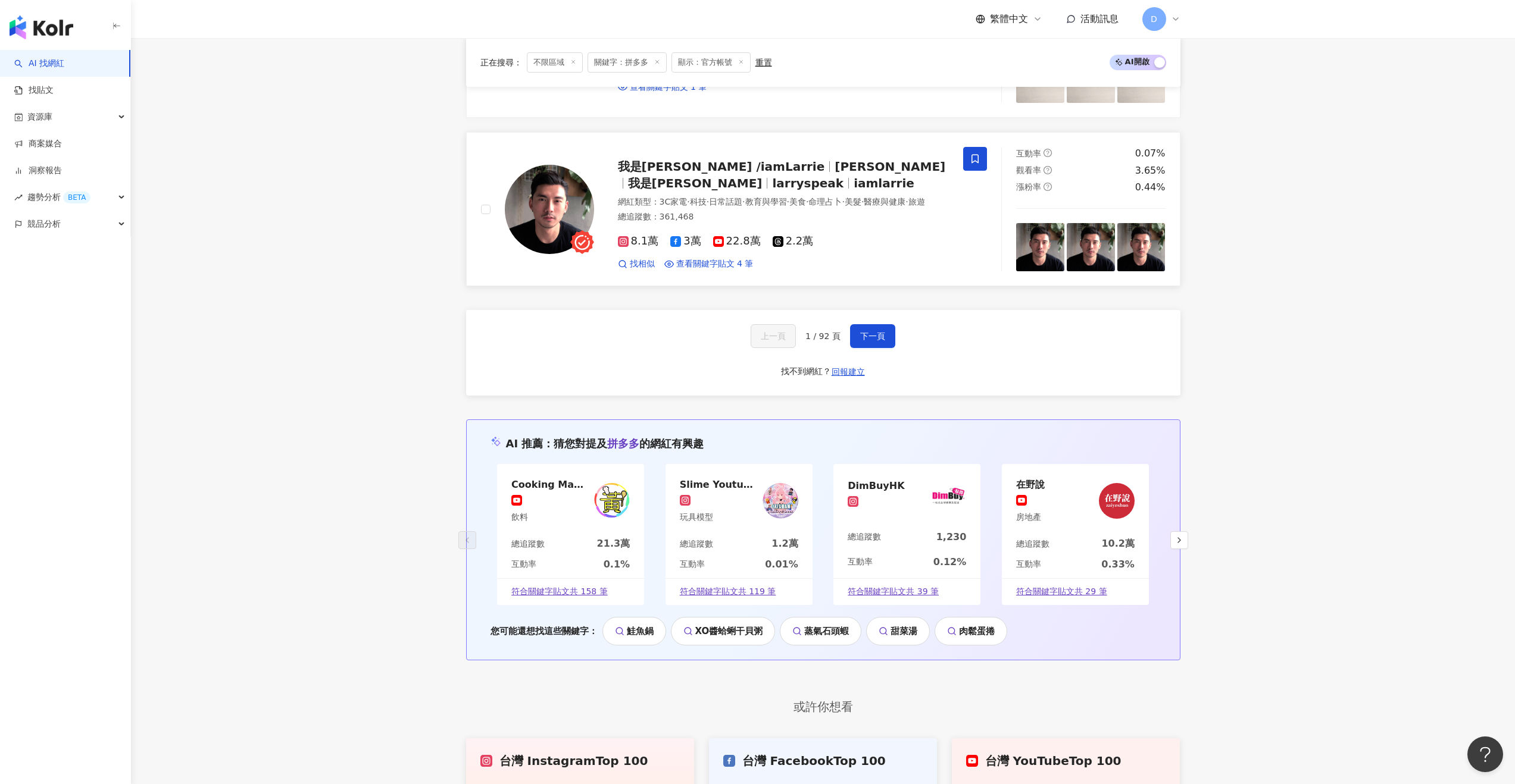
click at [848, 149] on span at bounding box center [975, 159] width 24 height 24
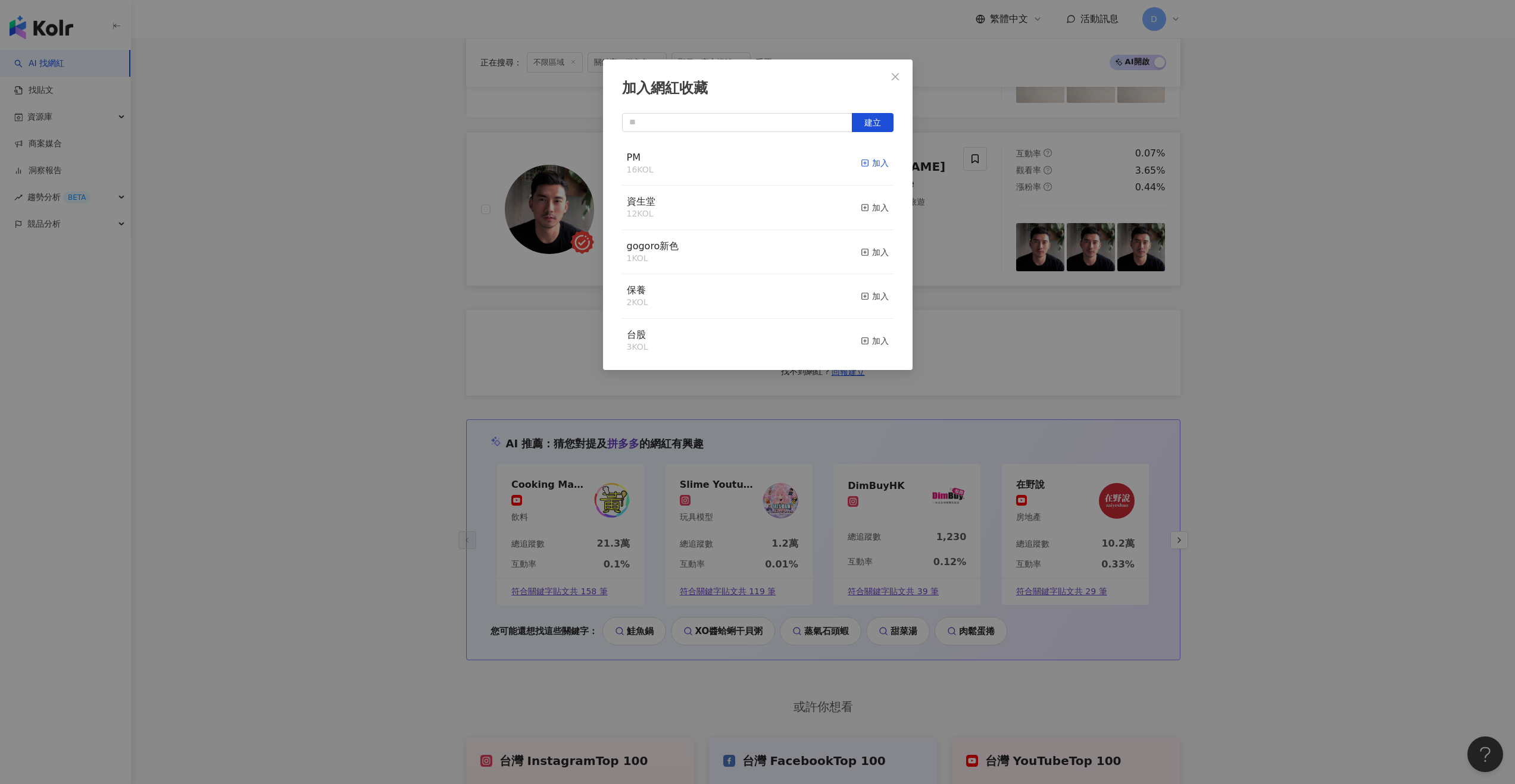
click at [848, 160] on icon "button" at bounding box center [865, 163] width 8 height 8
click at [848, 79] on icon "close" at bounding box center [895, 77] width 10 height 10
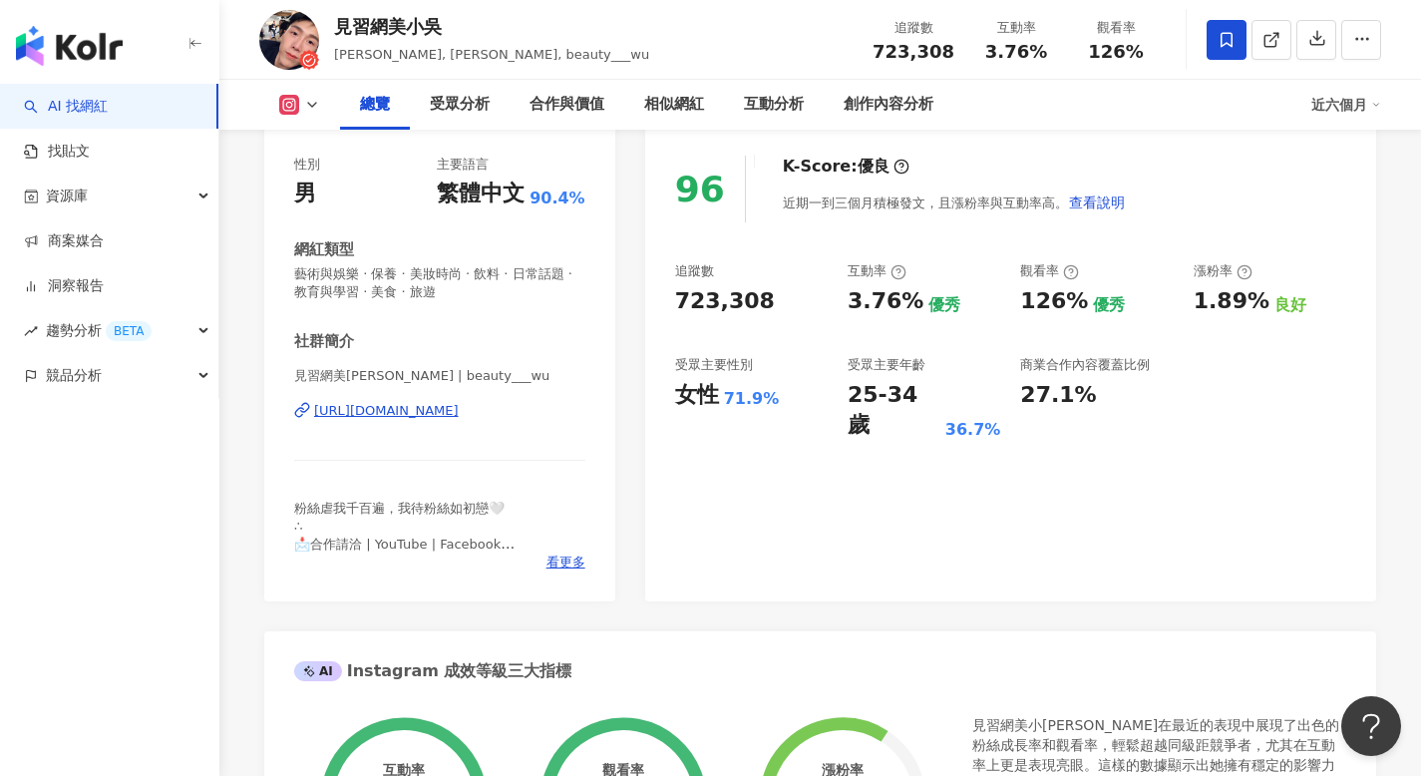
click at [446, 24] on div "見習網美小吳" at bounding box center [491, 26] width 315 height 25
drag, startPoint x: 446, startPoint y: 24, endPoint x: 327, endPoint y: 22, distance: 118.7
click at [327, 22] on div "見習網美小吳 Emily, 小吳, beauty___wu 追蹤數 723,308 互動率 3.76% 觀看率 126%" at bounding box center [820, 39] width 1202 height 79
copy div "見習網美小吳"
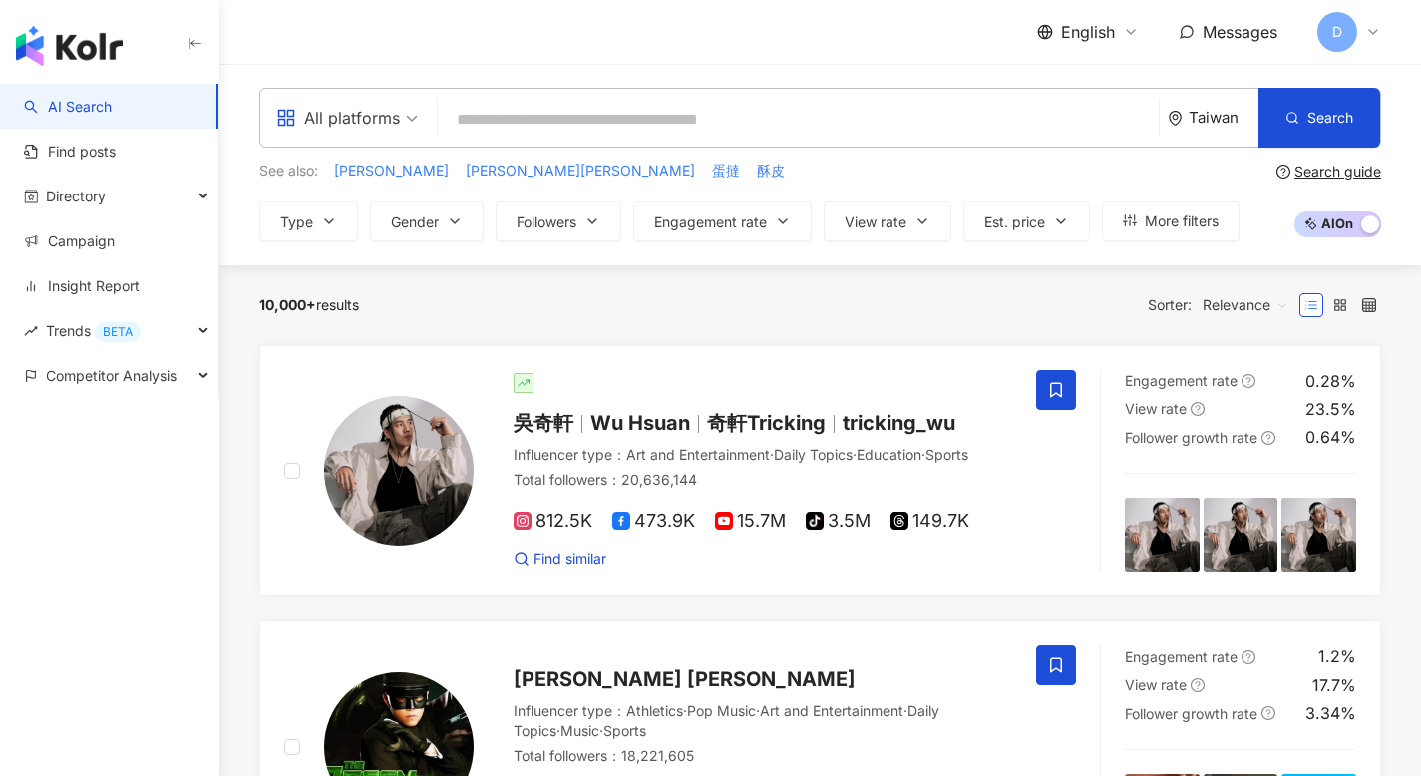
click at [1211, 119] on div "Taiwan" at bounding box center [1224, 117] width 70 height 17
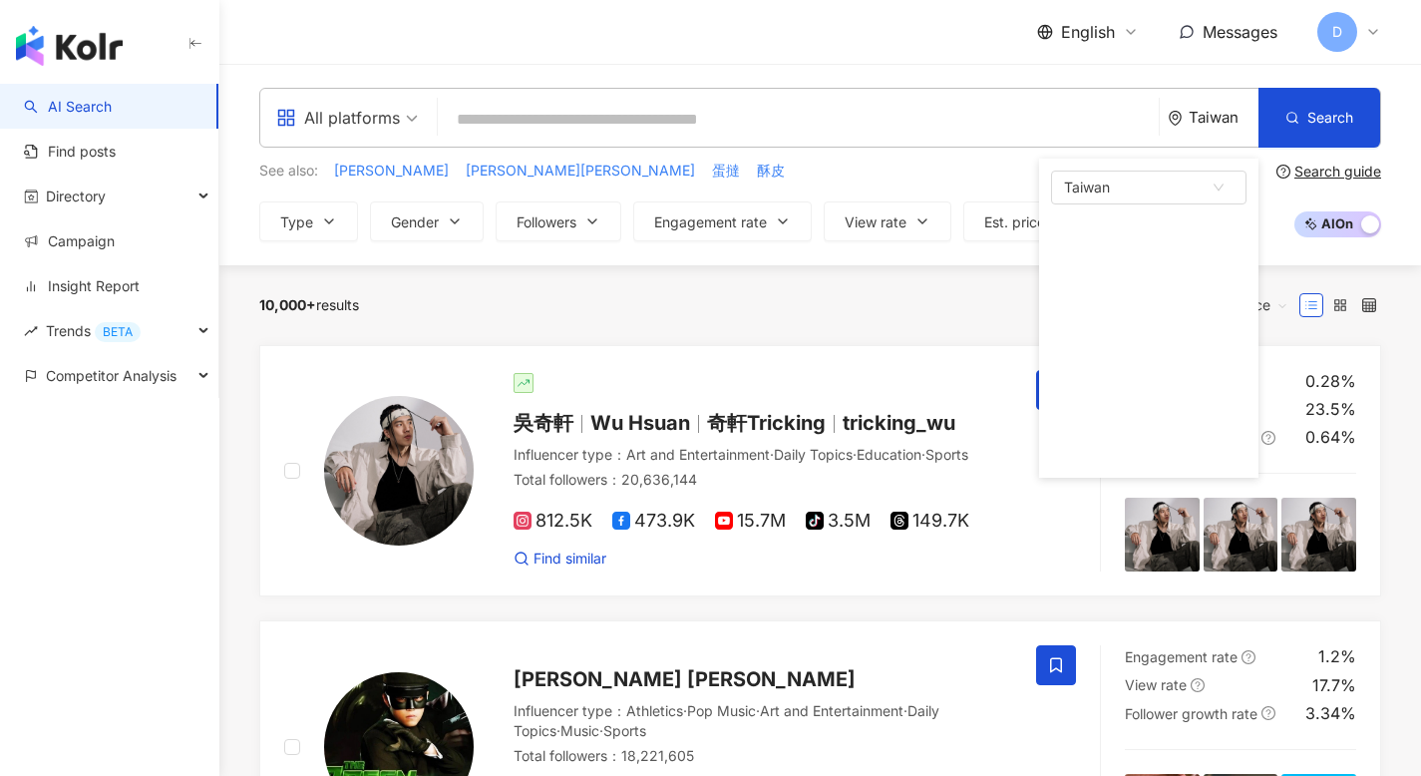
click at [630, 302] on div "10,000+ results Sorter: Relevance" at bounding box center [820, 305] width 1122 height 32
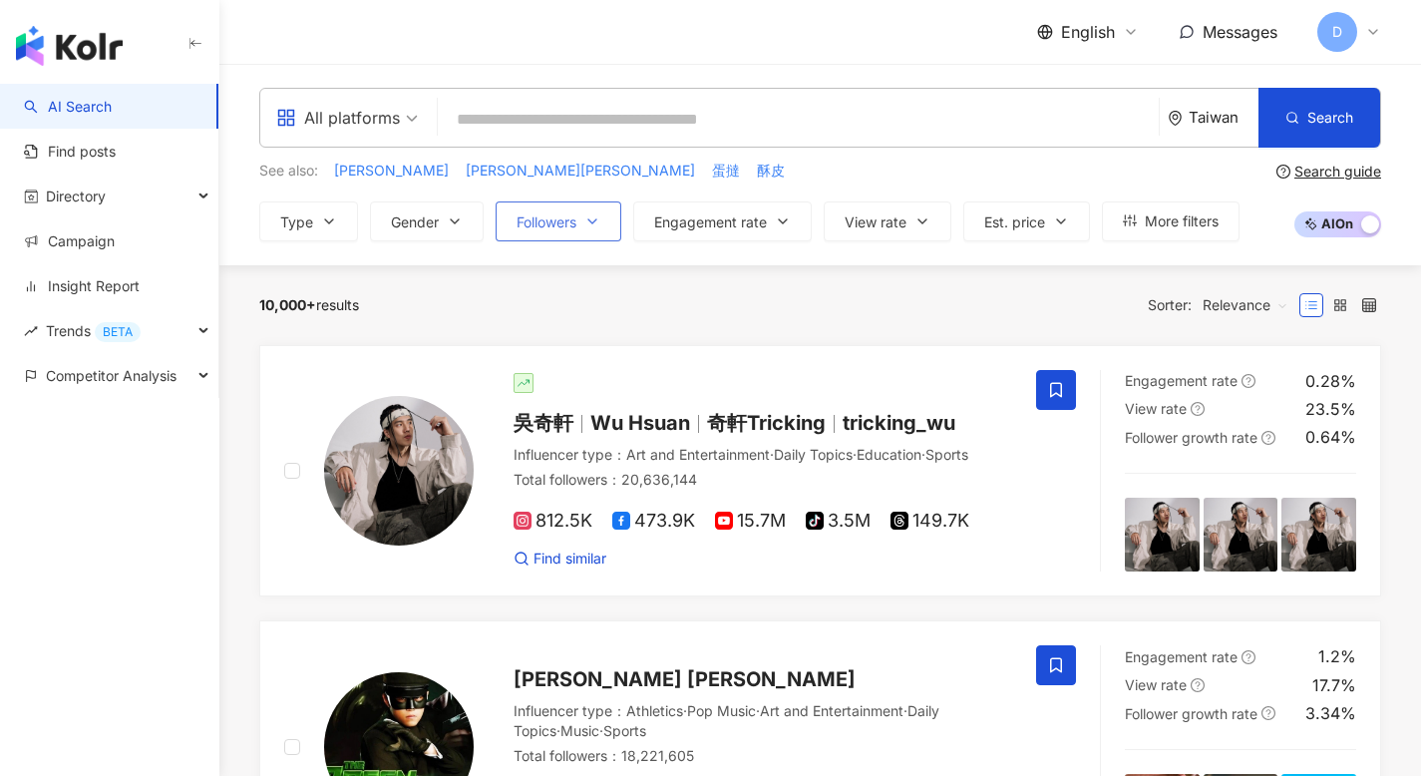
click at [606, 233] on button "Followers" at bounding box center [559, 221] width 126 height 40
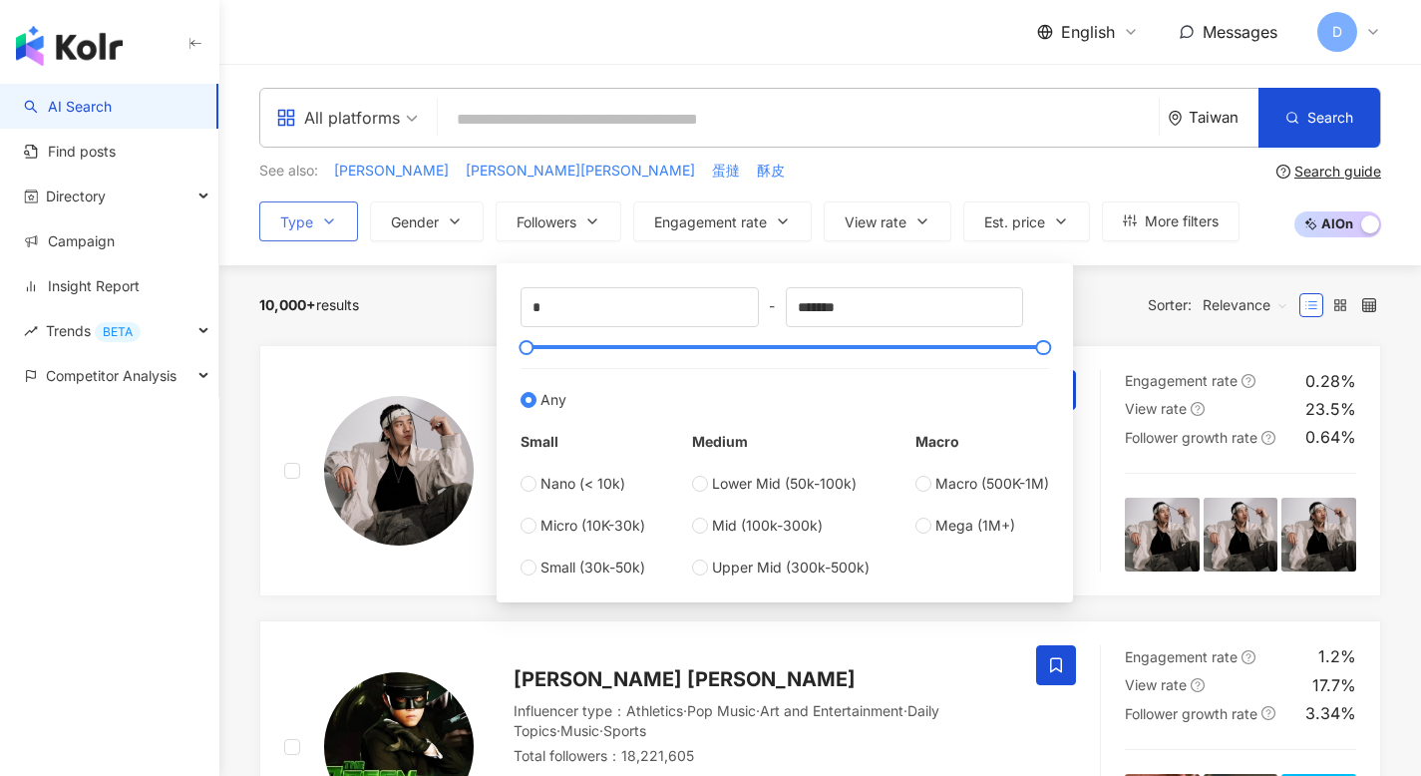
click at [282, 223] on span "Type" at bounding box center [296, 222] width 33 height 16
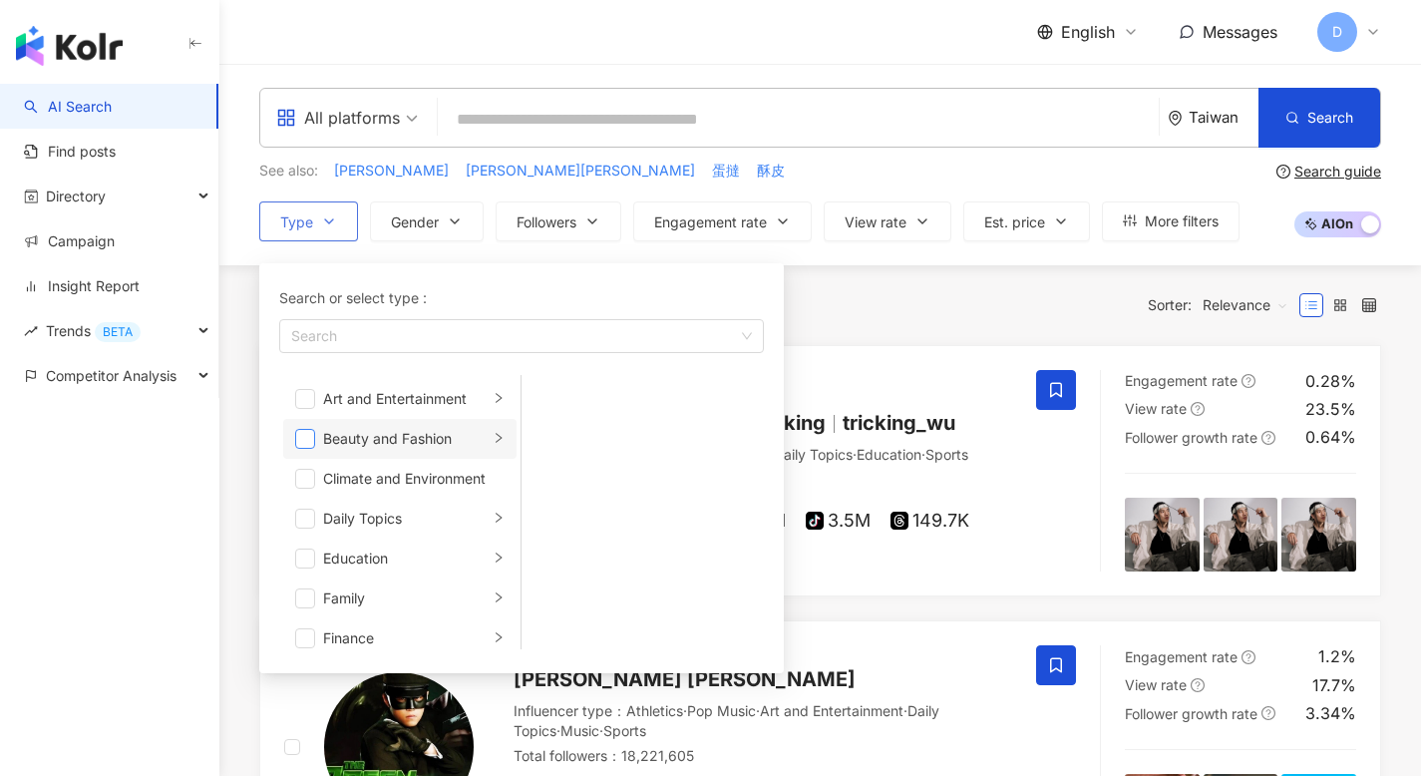
click at [307, 435] on span "button" at bounding box center [305, 439] width 20 height 20
click at [884, 314] on div "10,000+ results Sorter: Relevance" at bounding box center [820, 305] width 1122 height 32
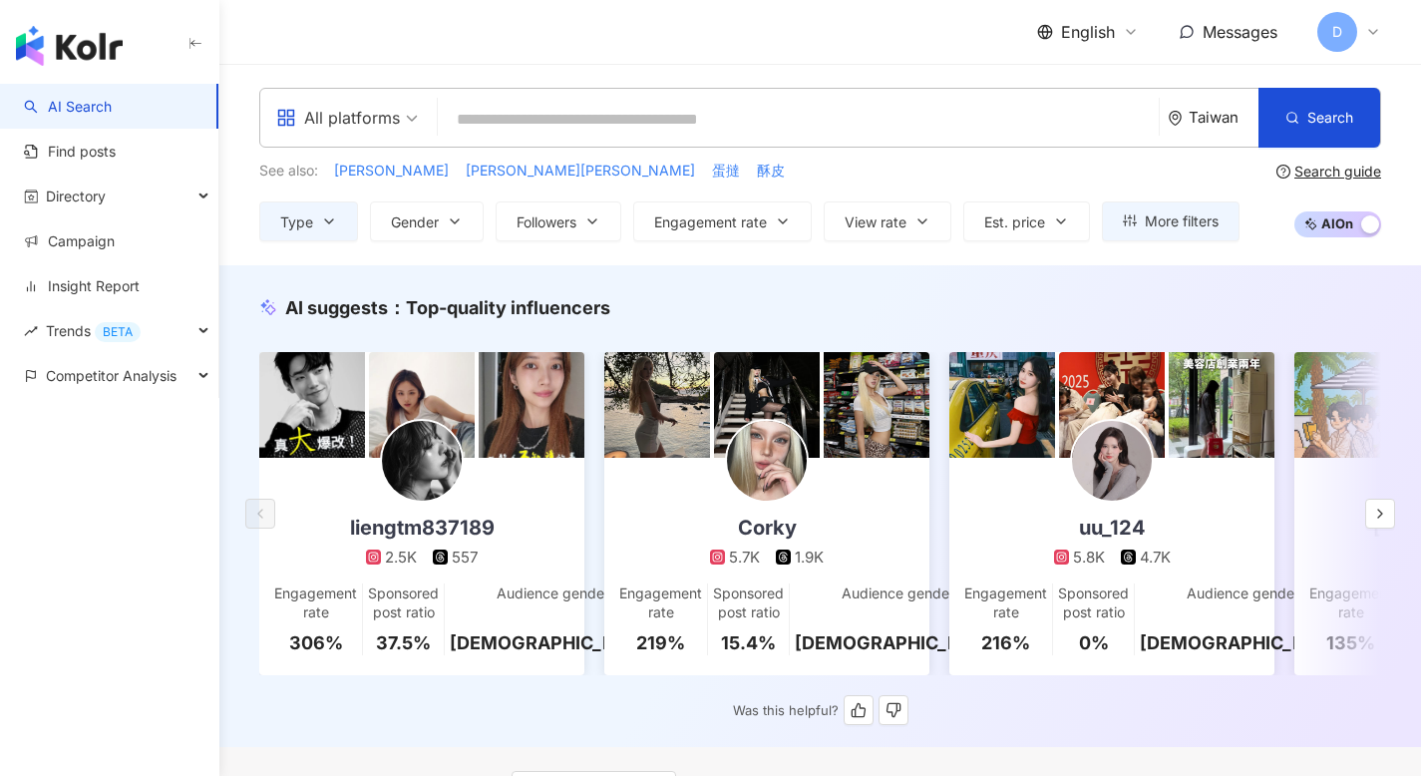
scroll to position [346, 0]
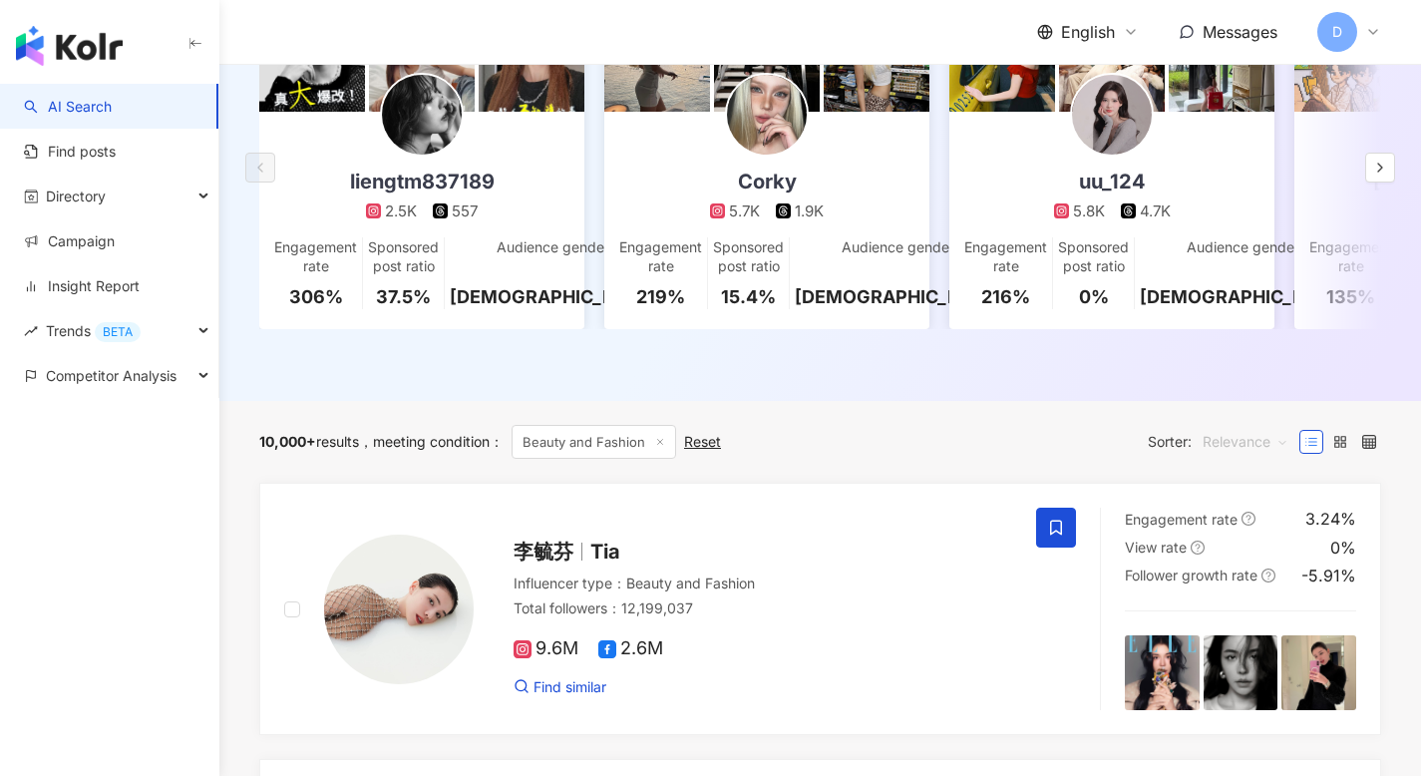
click at [1245, 456] on span "Relevance" at bounding box center [1246, 442] width 86 height 32
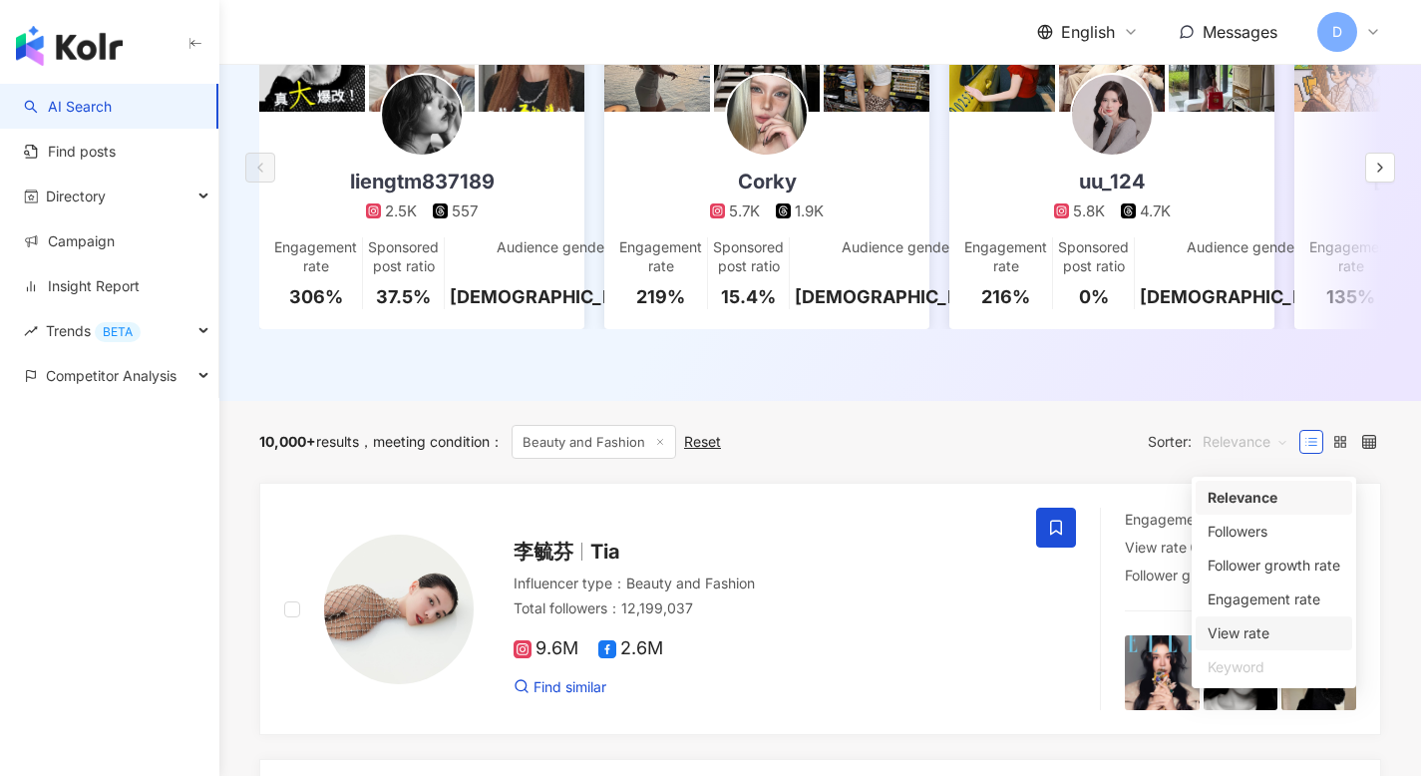
click at [1236, 633] on div "View rate" at bounding box center [1274, 633] width 133 height 22
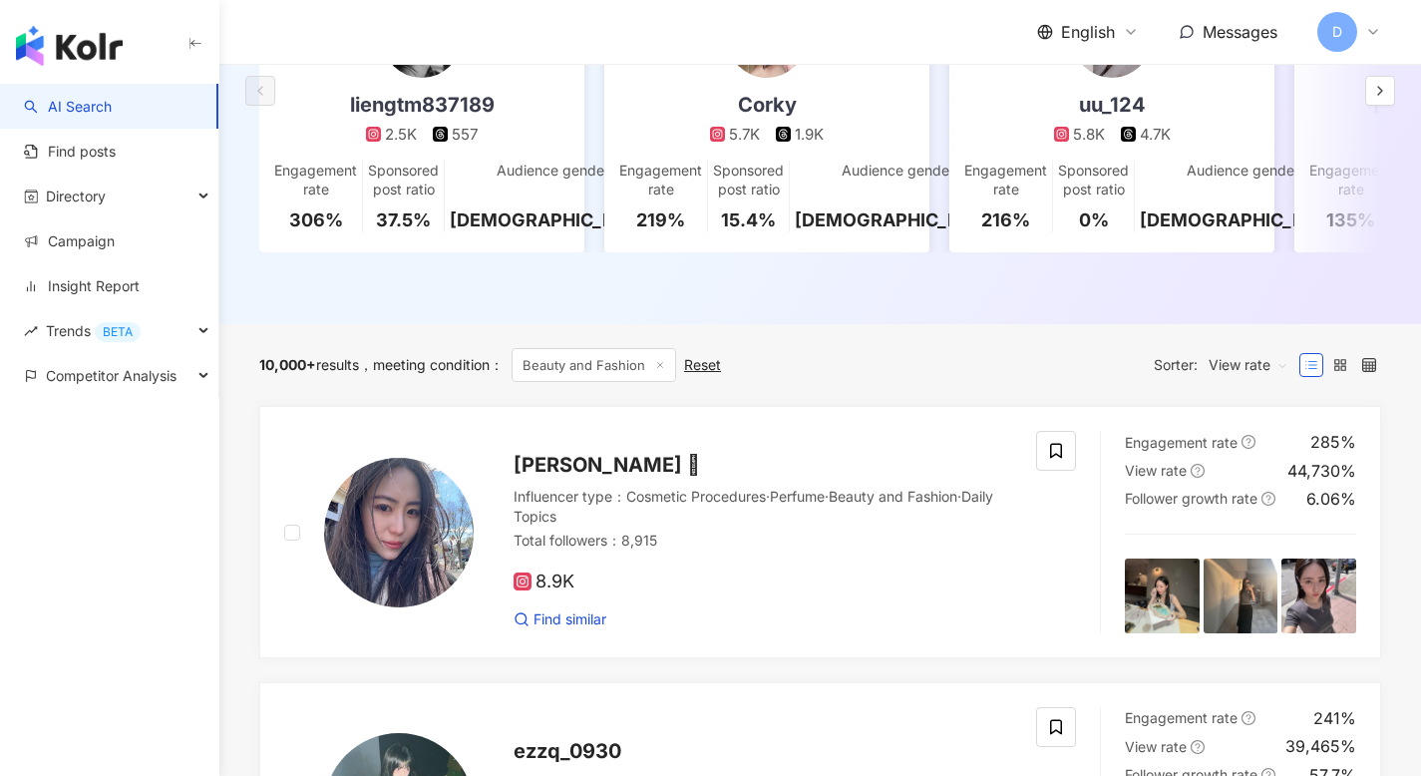
scroll to position [525, 0]
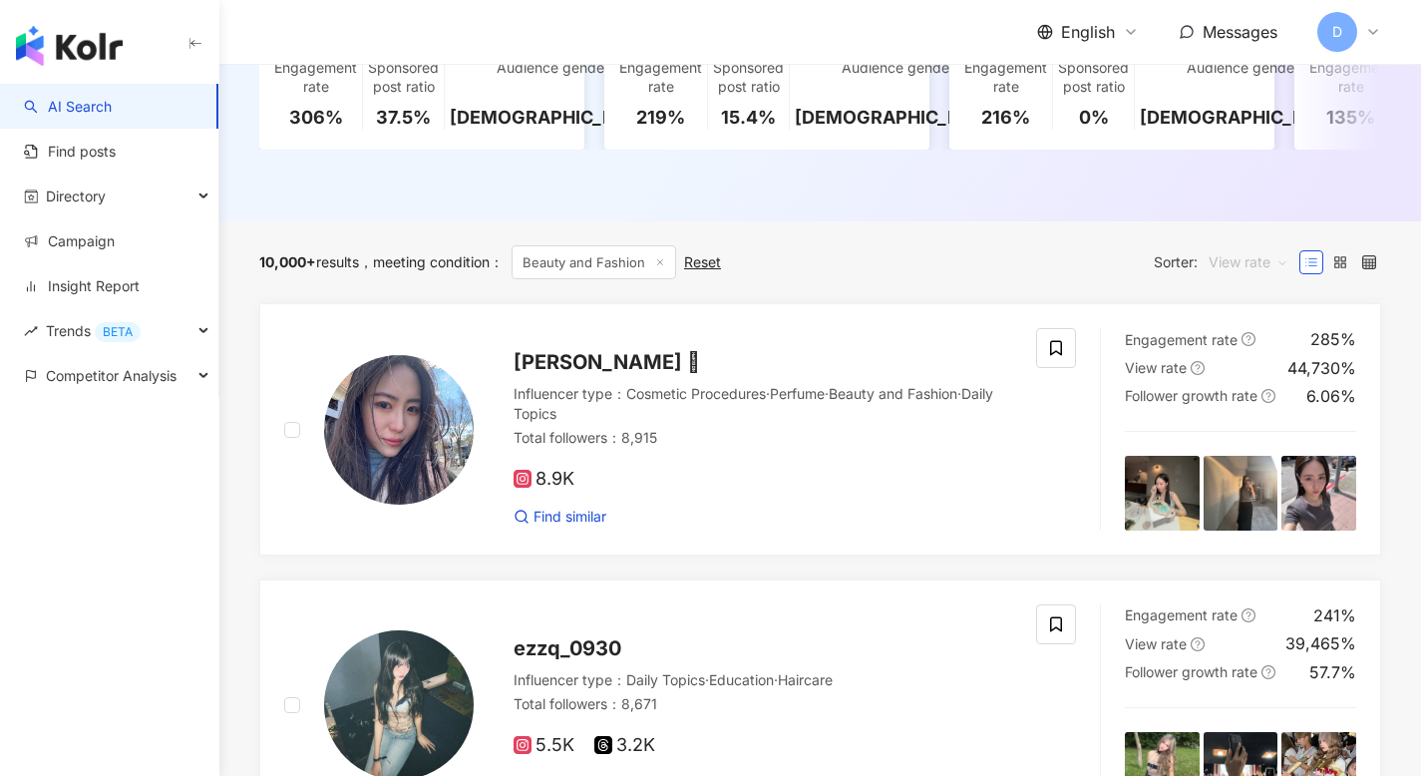
click at [1266, 275] on span "View rate" at bounding box center [1249, 262] width 80 height 32
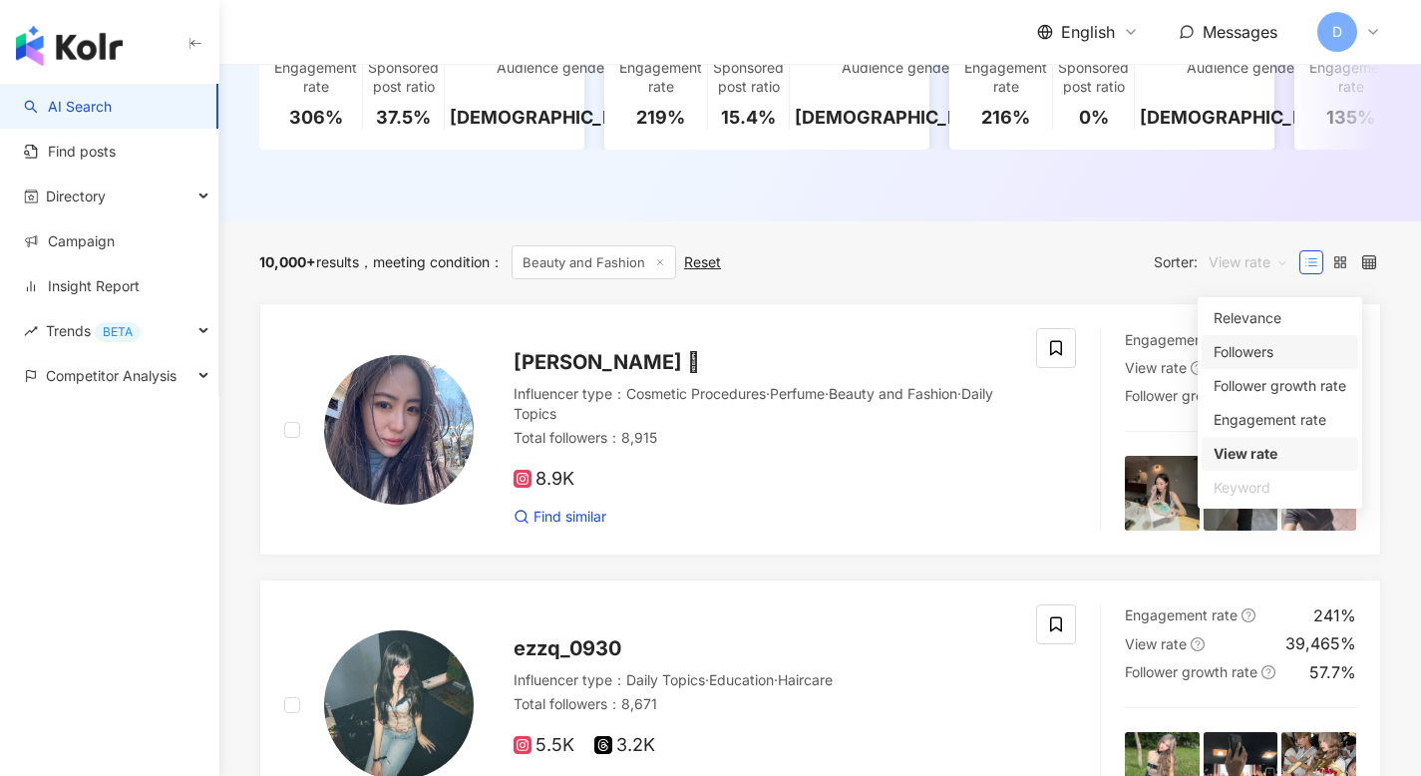
click at [1256, 354] on div "Followers" at bounding box center [1279, 352] width 133 height 22
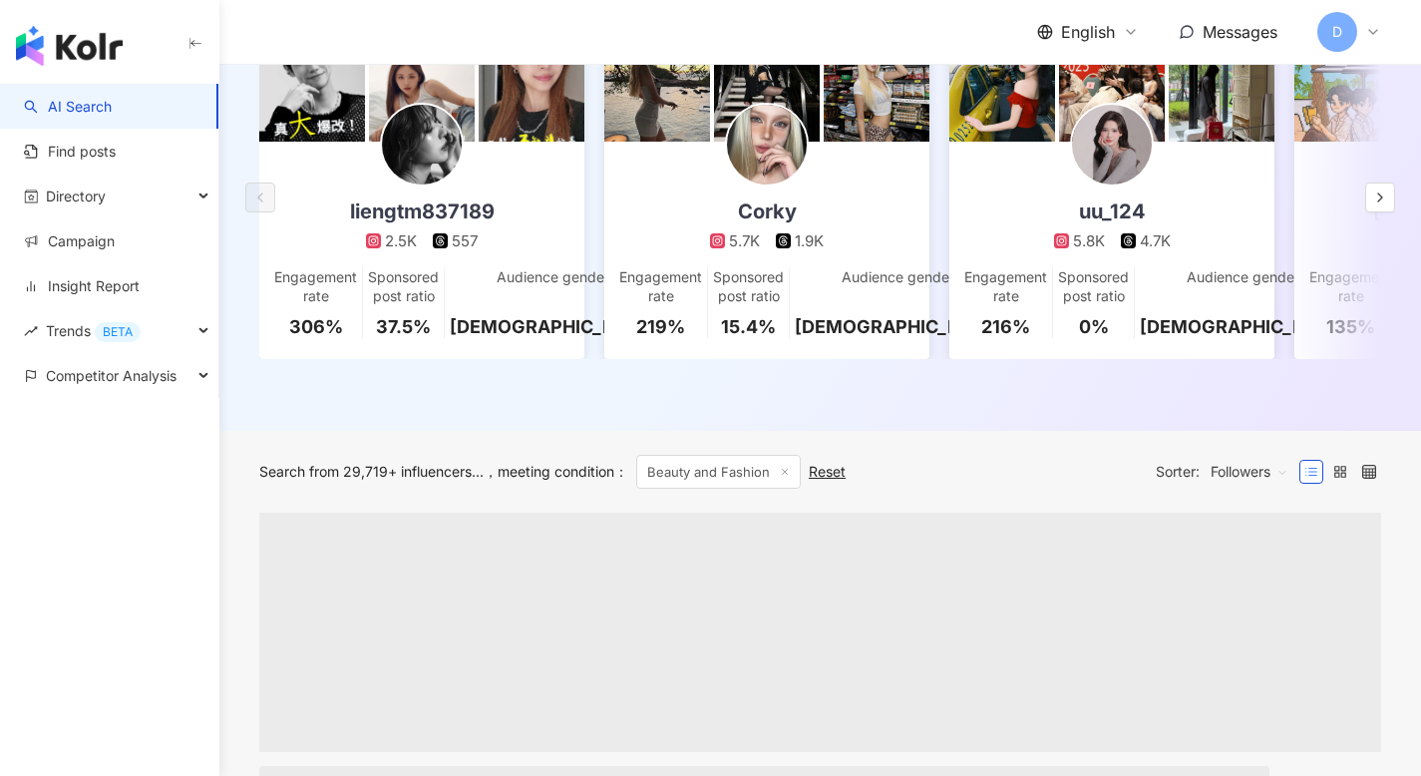
scroll to position [419, 0]
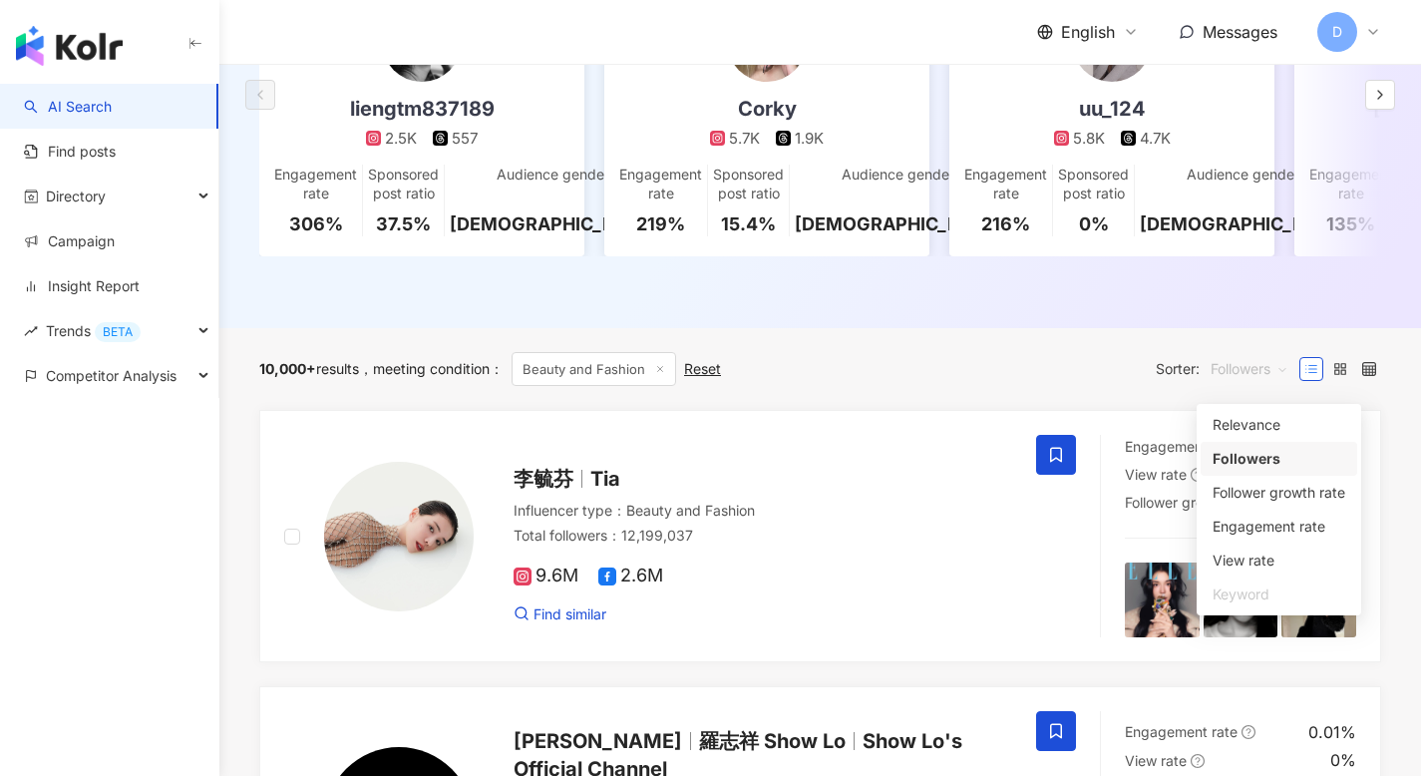
click at [1222, 380] on span "Followers" at bounding box center [1249, 369] width 78 height 32
click at [1244, 495] on div "Follower growth rate" at bounding box center [1278, 493] width 133 height 22
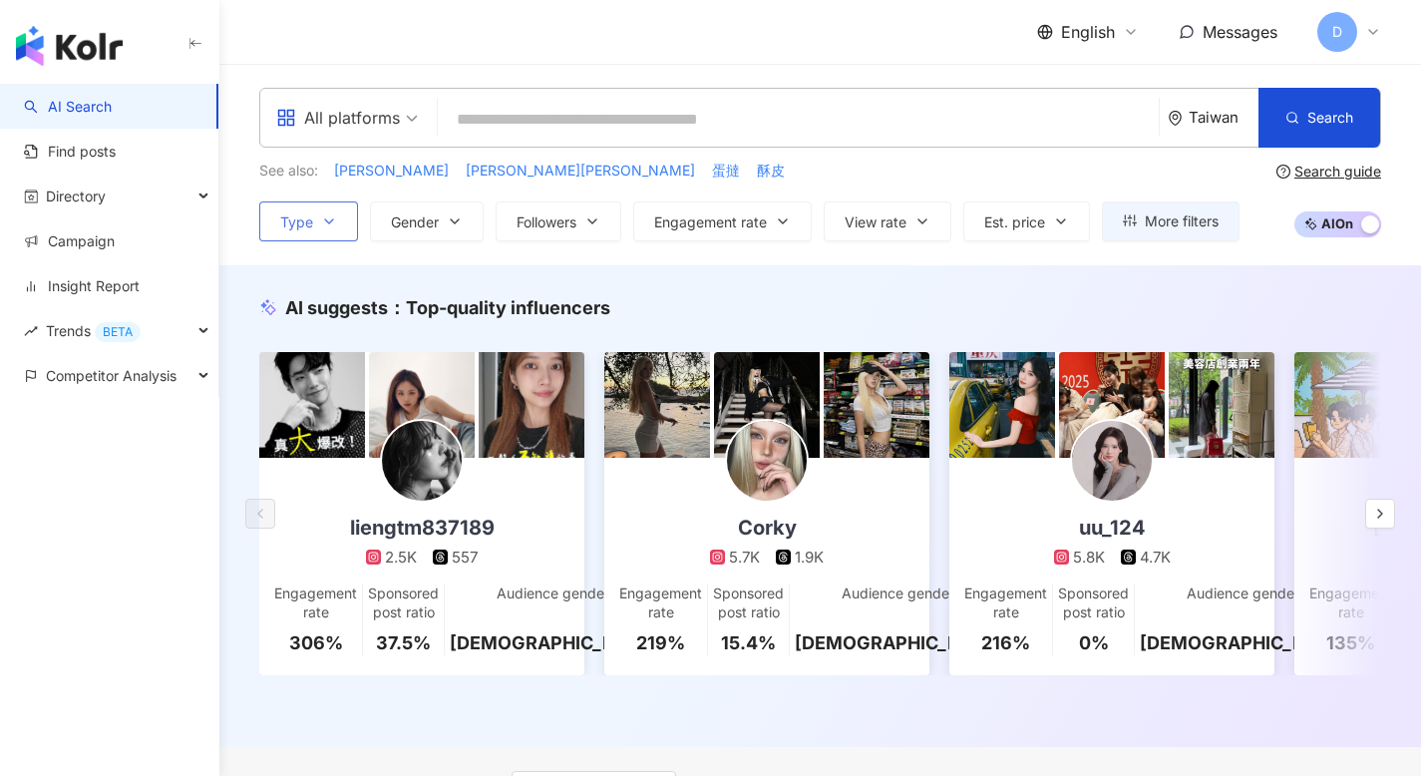
click at [298, 217] on span "Type" at bounding box center [296, 222] width 33 height 16
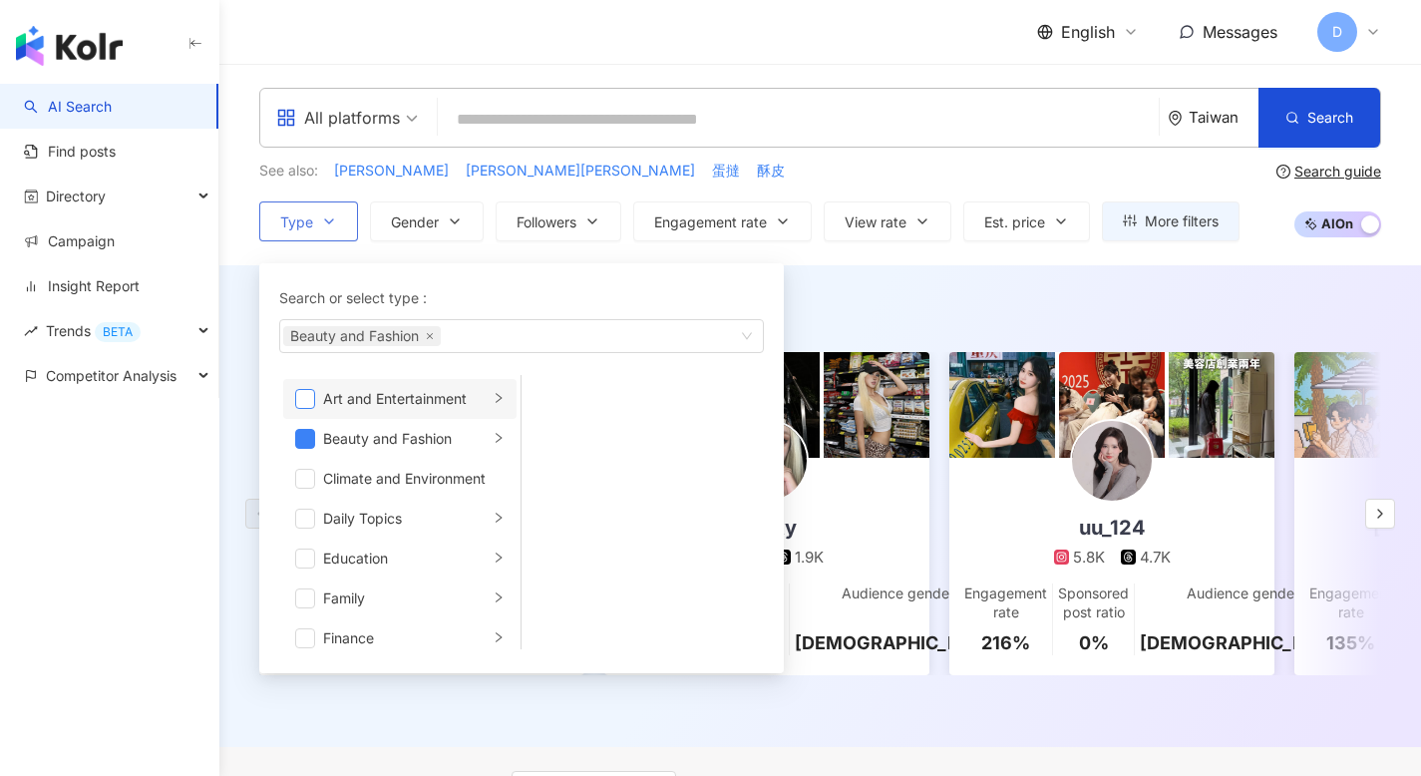
click at [302, 395] on span "button" at bounding box center [305, 399] width 20 height 20
click at [304, 439] on span "button" at bounding box center [305, 439] width 20 height 20
click at [304, 395] on span "button" at bounding box center [305, 399] width 20 height 20
click at [190, 331] on div "Trends BETA" at bounding box center [109, 330] width 218 height 45
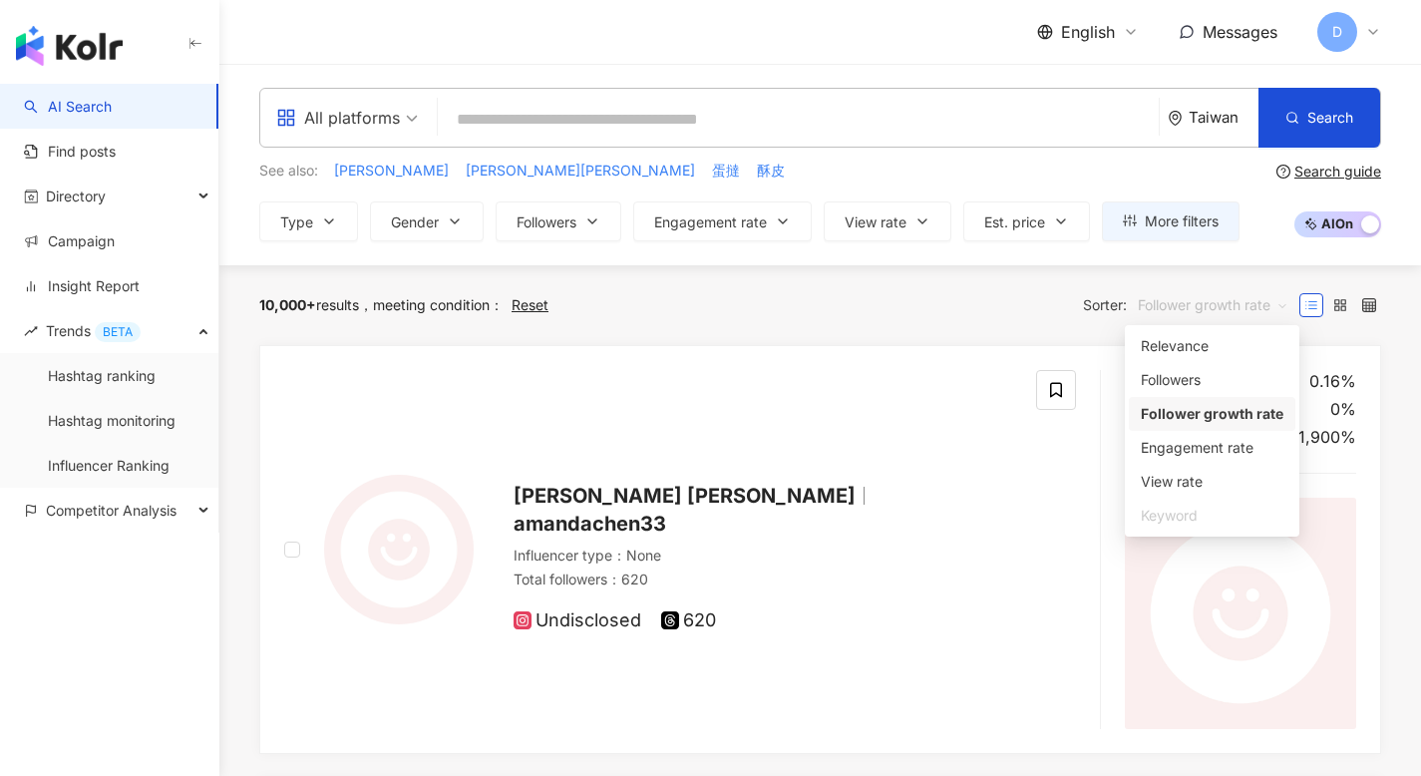
click at [1219, 303] on span "Follower growth rate" at bounding box center [1213, 305] width 151 height 32
click at [1202, 341] on div "Relevance" at bounding box center [1212, 346] width 143 height 22
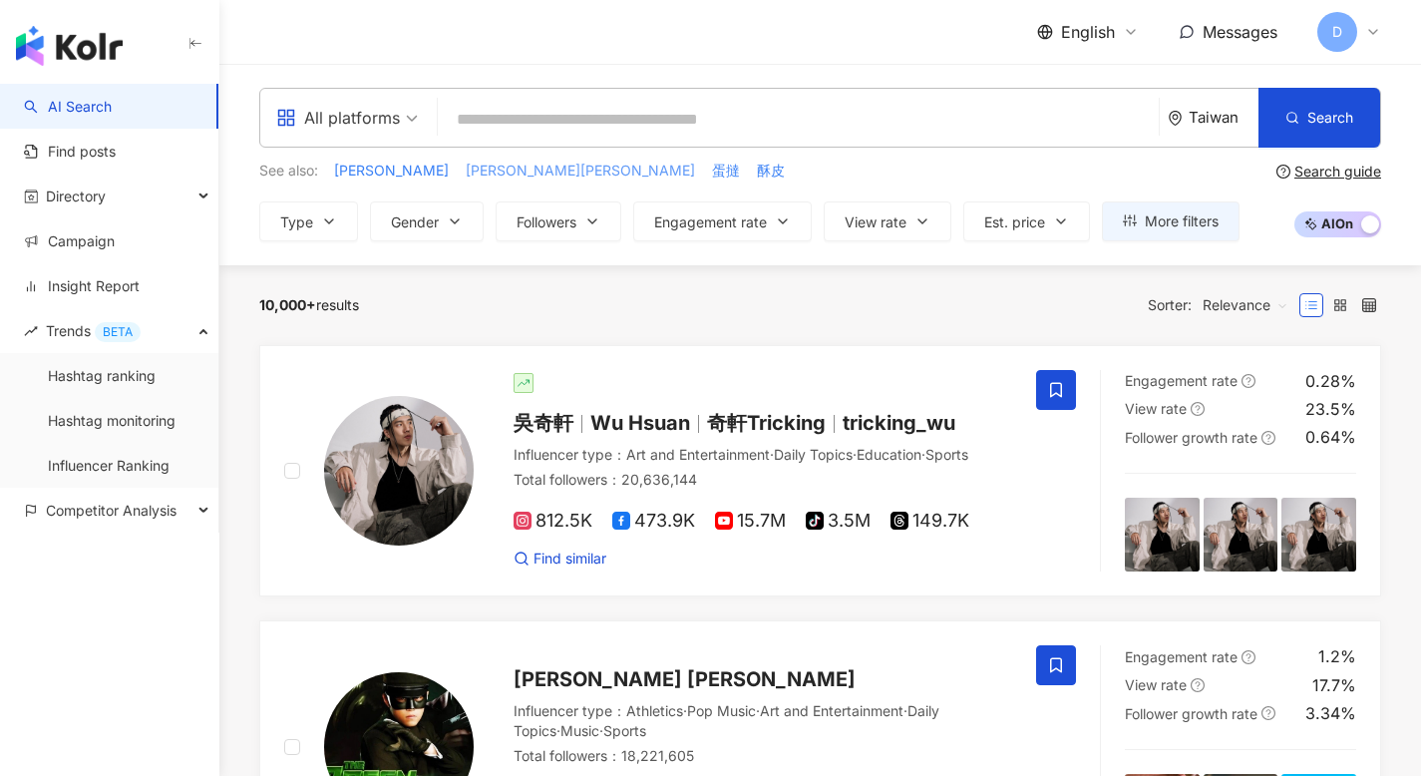
click at [496, 164] on span "LEE-JING李靜" at bounding box center [580, 171] width 229 height 20
type input "**********"
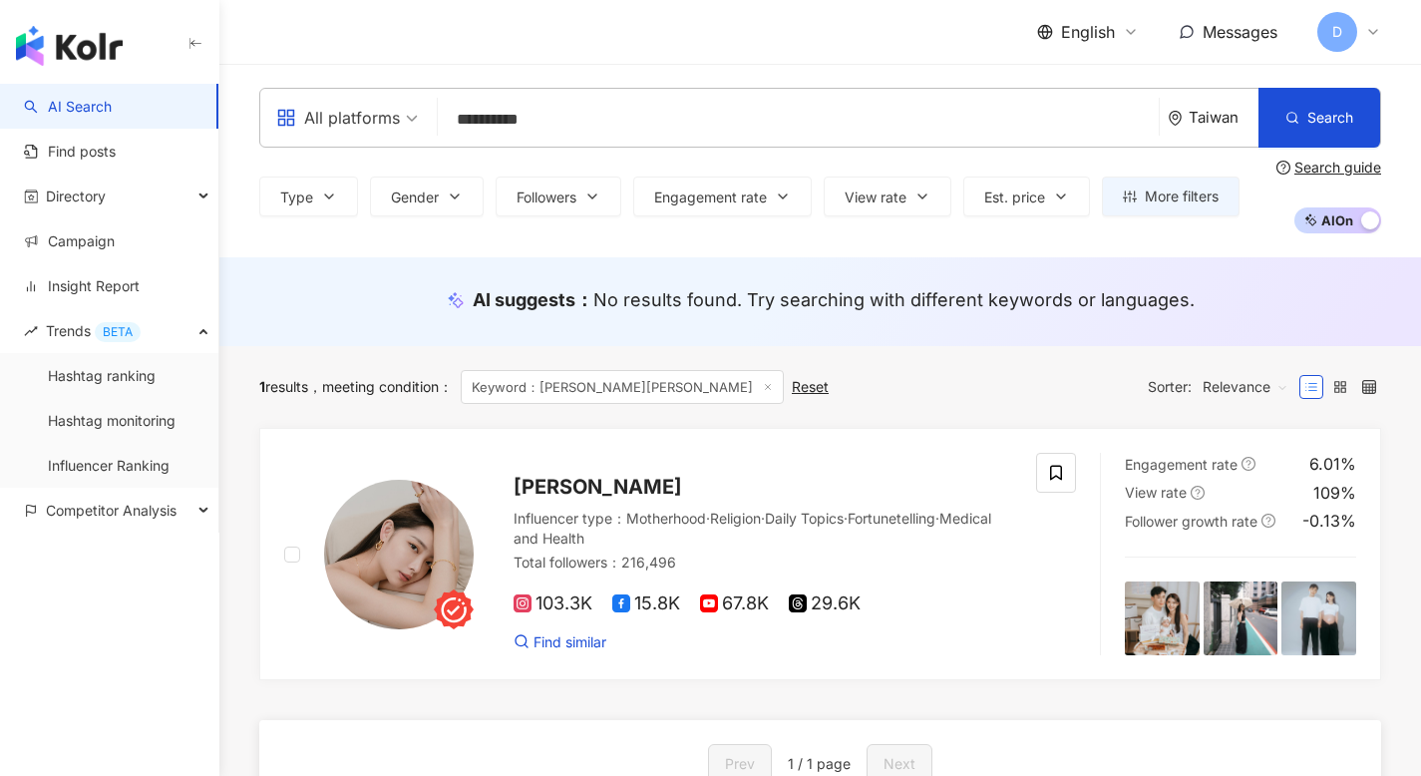
click at [558, 116] on input "**********" at bounding box center [798, 120] width 705 height 38
click at [1288, 115] on icon "button" at bounding box center [1292, 118] width 14 height 14
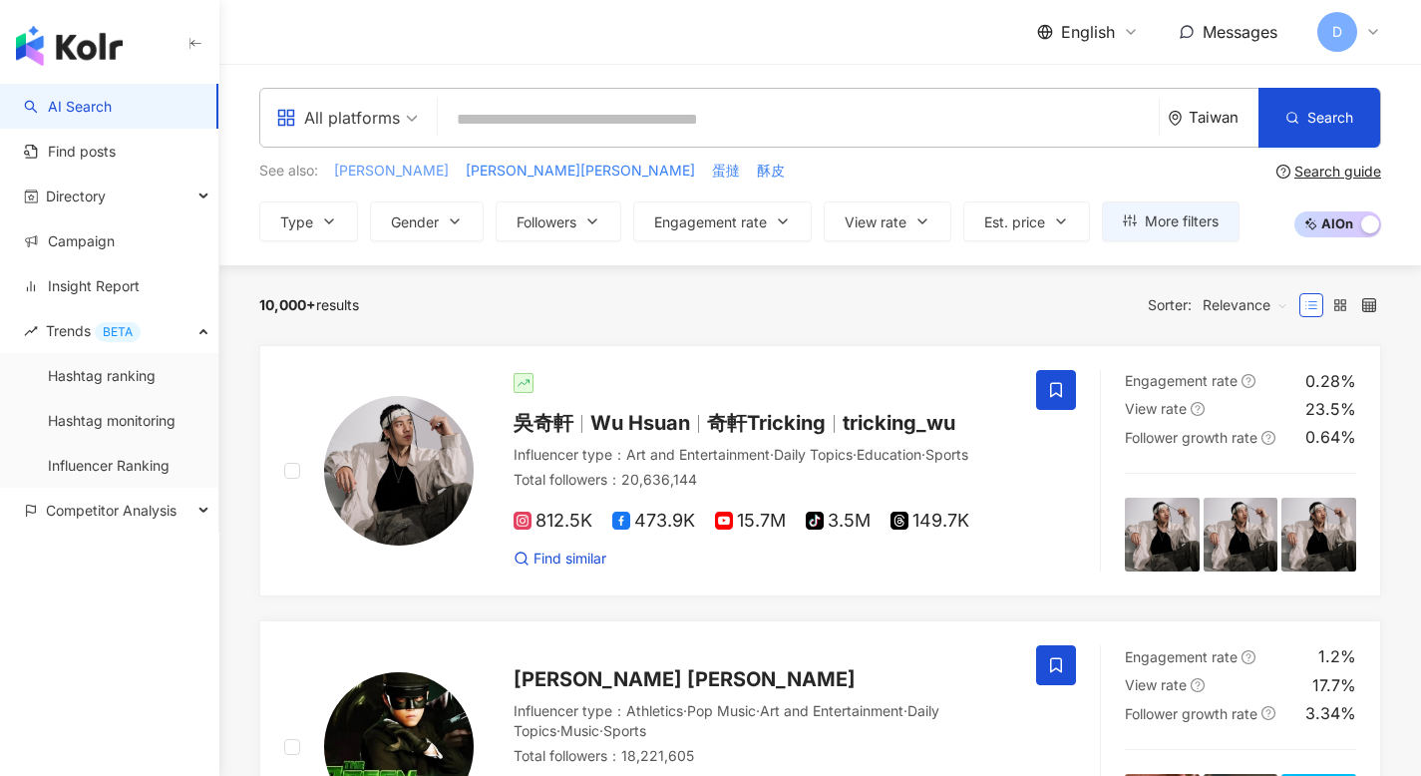
click at [386, 169] on span "陳彥婷Tiffany" at bounding box center [391, 171] width 115 height 20
type input "**********"
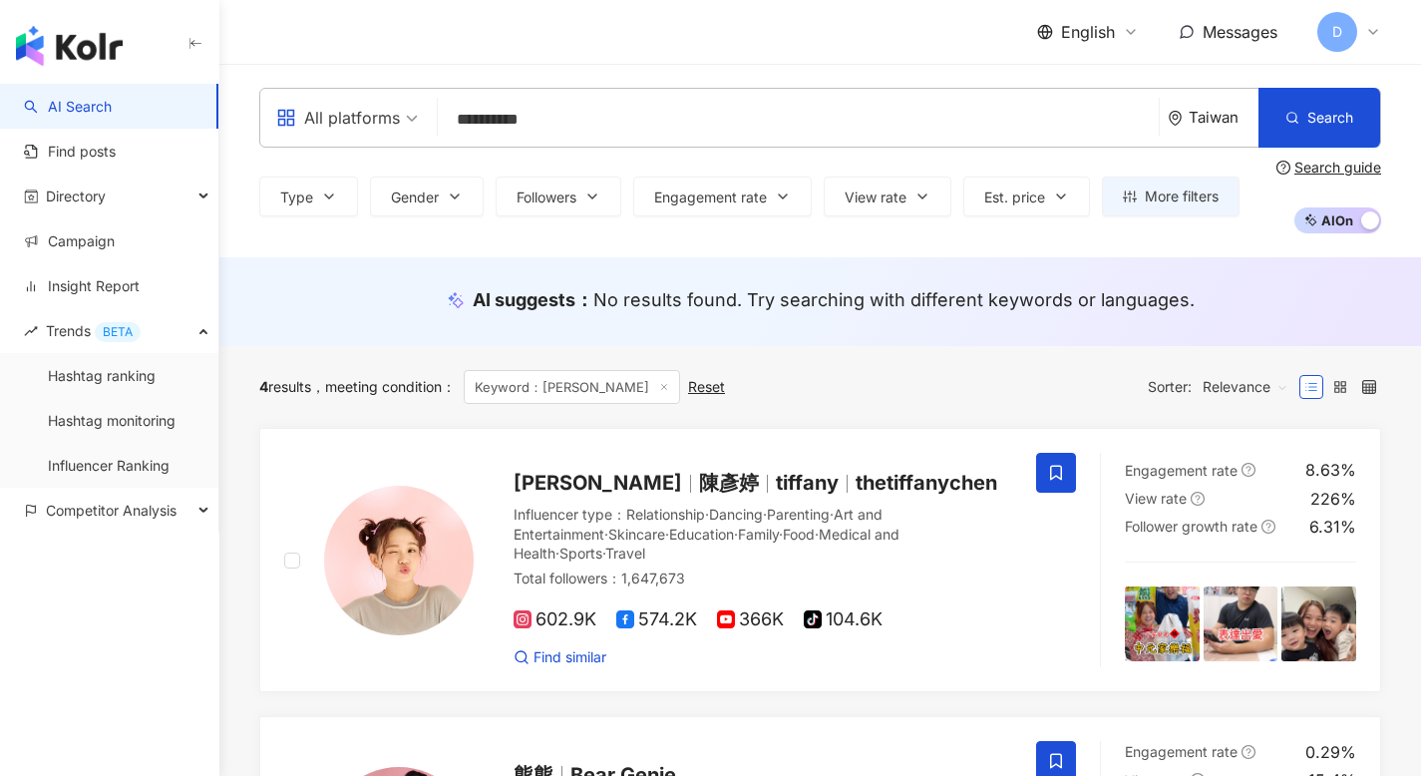
click at [1333, 217] on span "AI On AI Off" at bounding box center [1337, 220] width 87 height 26
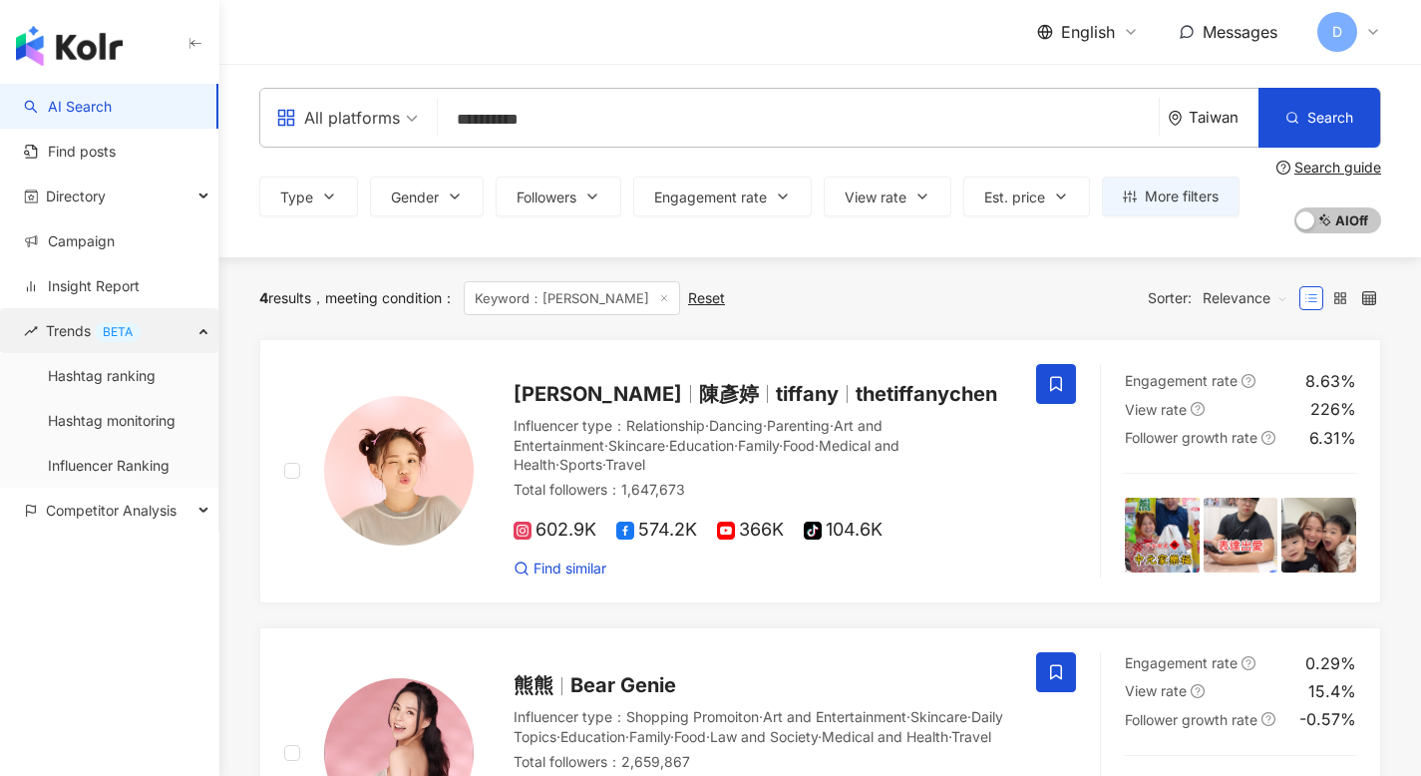
click at [205, 329] on icon "button" at bounding box center [205, 329] width 10 height 0
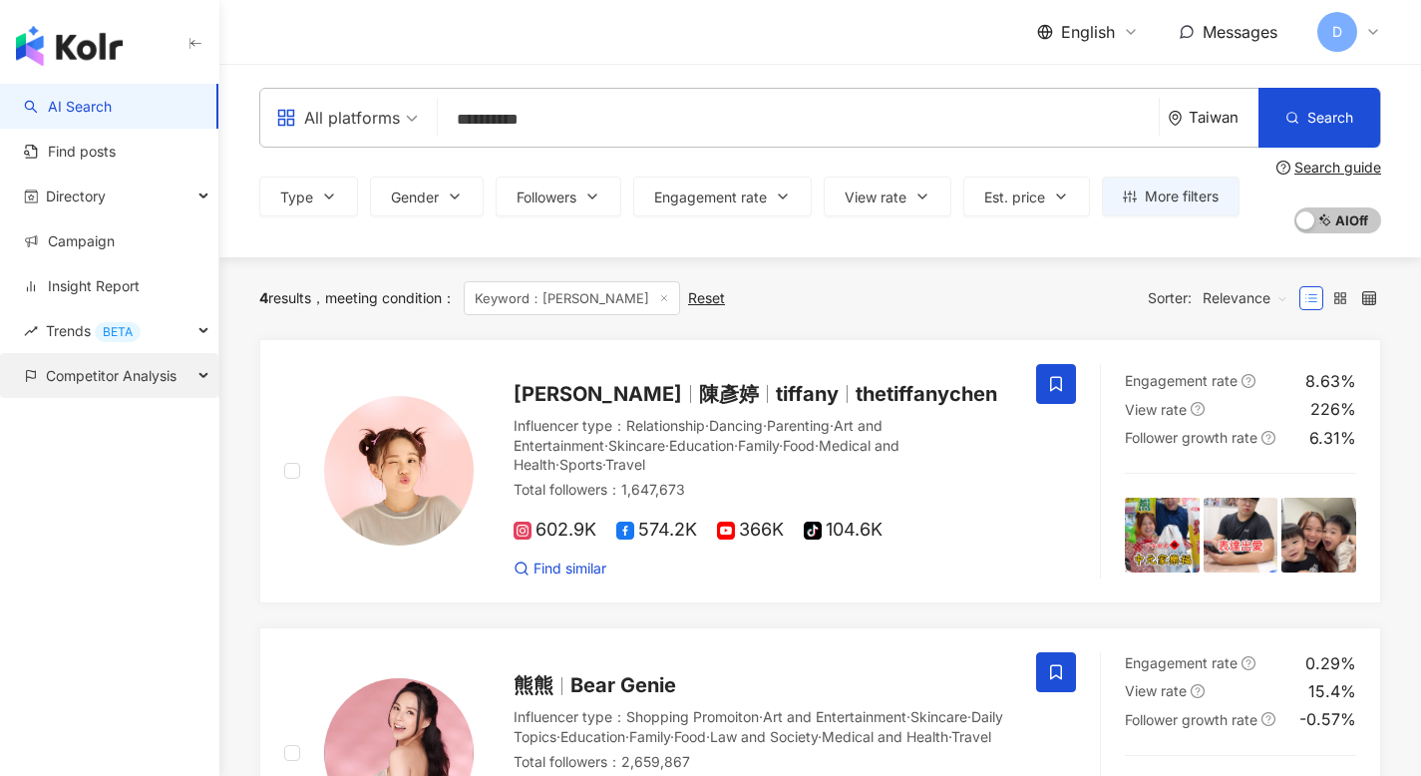
click at [197, 374] on div "Competitor Analysis" at bounding box center [109, 375] width 218 height 45
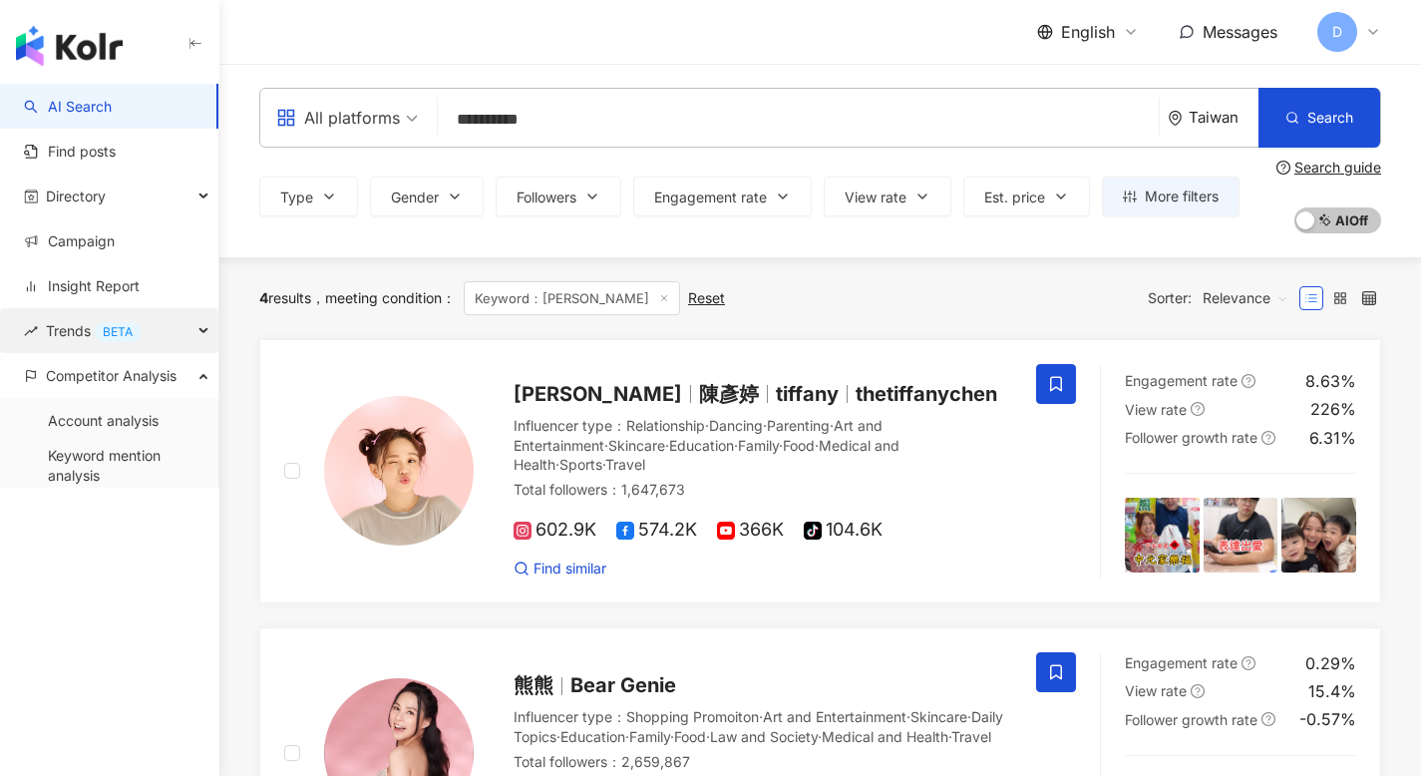
click at [202, 338] on div "Trends BETA" at bounding box center [109, 330] width 218 height 45
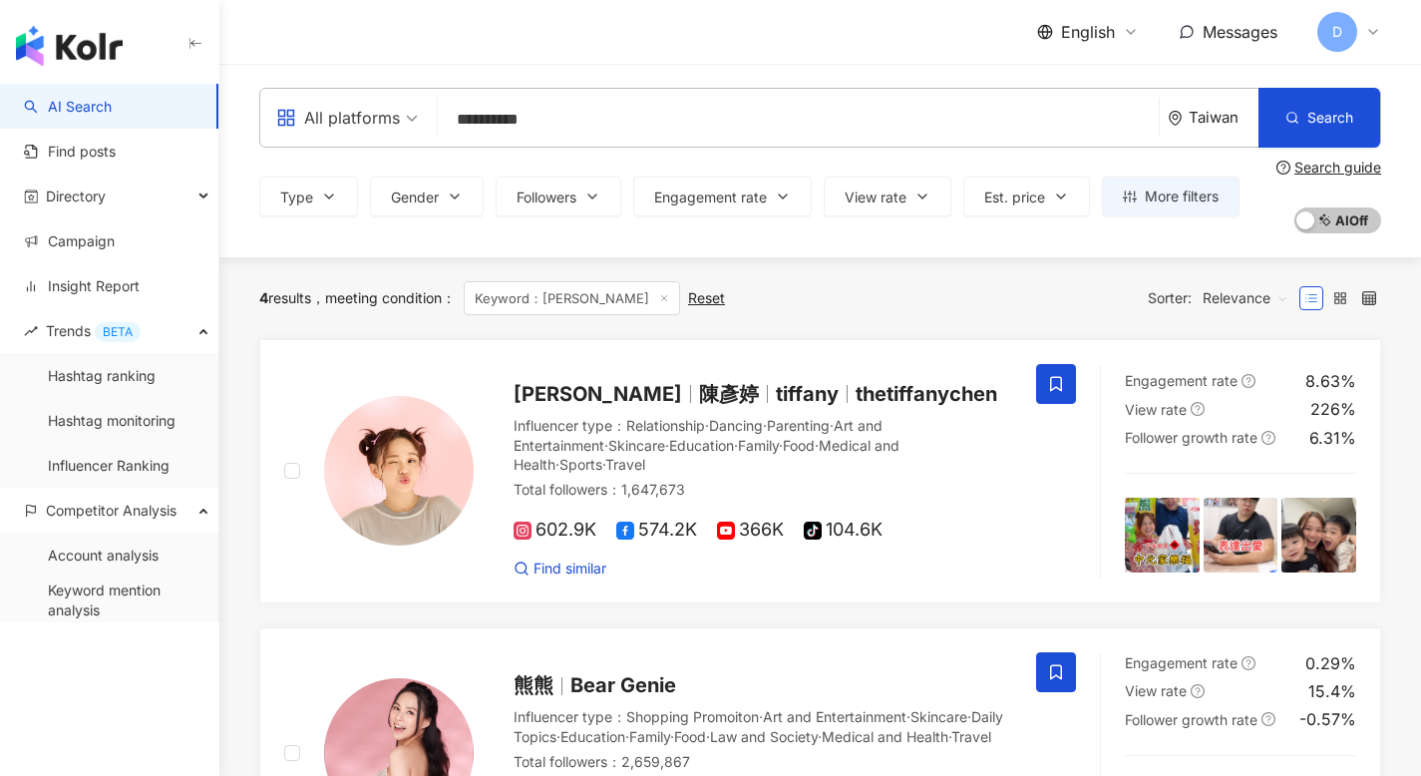
scroll to position [12, 0]
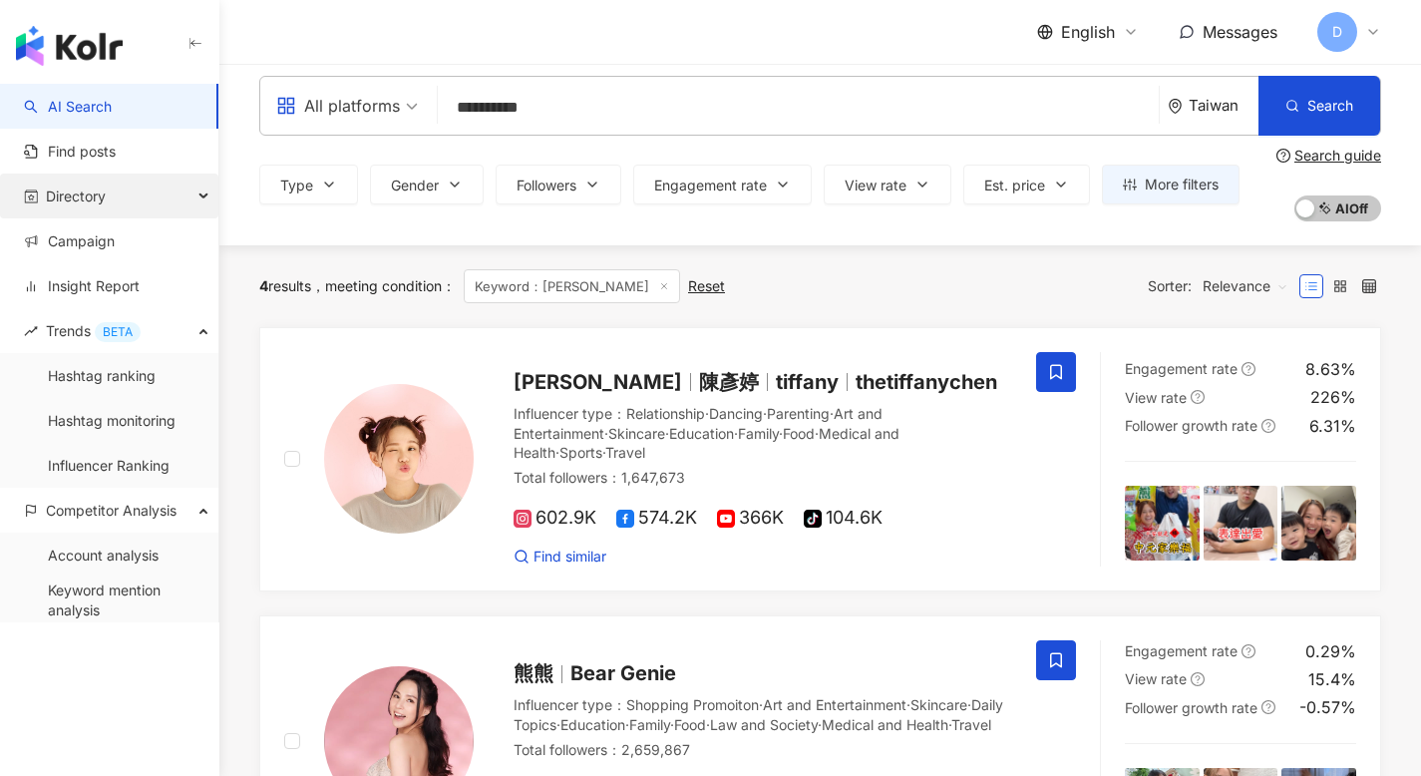
click at [200, 196] on div "Directory" at bounding box center [109, 195] width 218 height 45
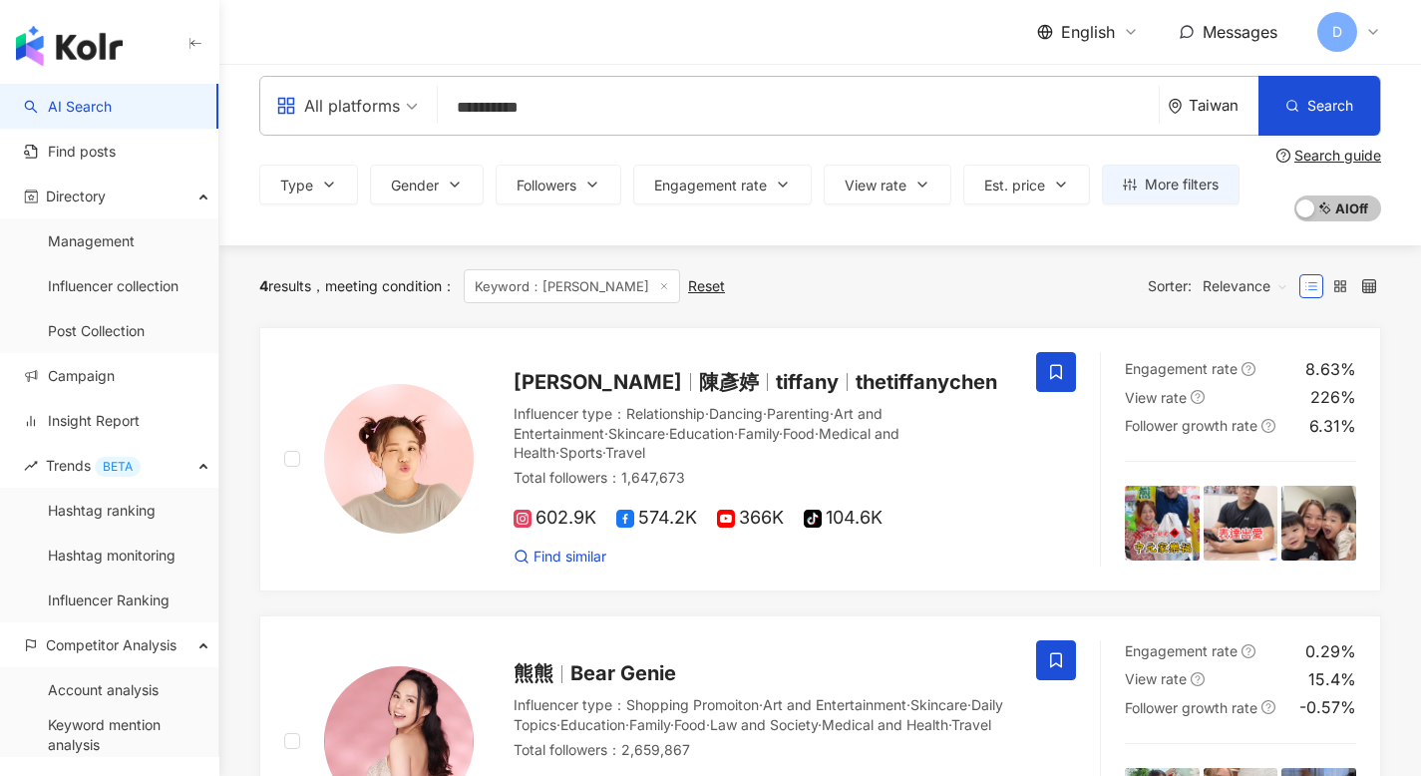
scroll to position [0, 0]
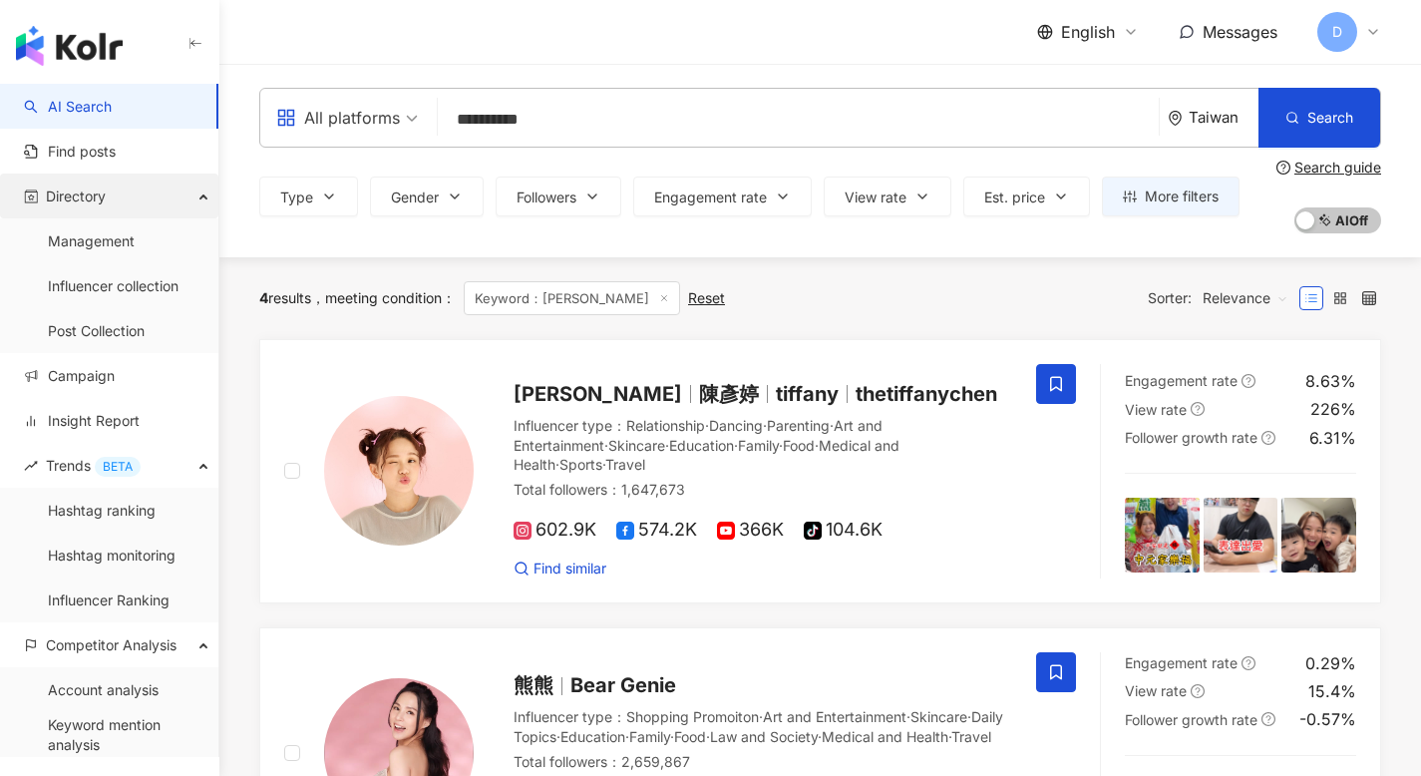
click at [178, 195] on div "Directory" at bounding box center [109, 195] width 218 height 45
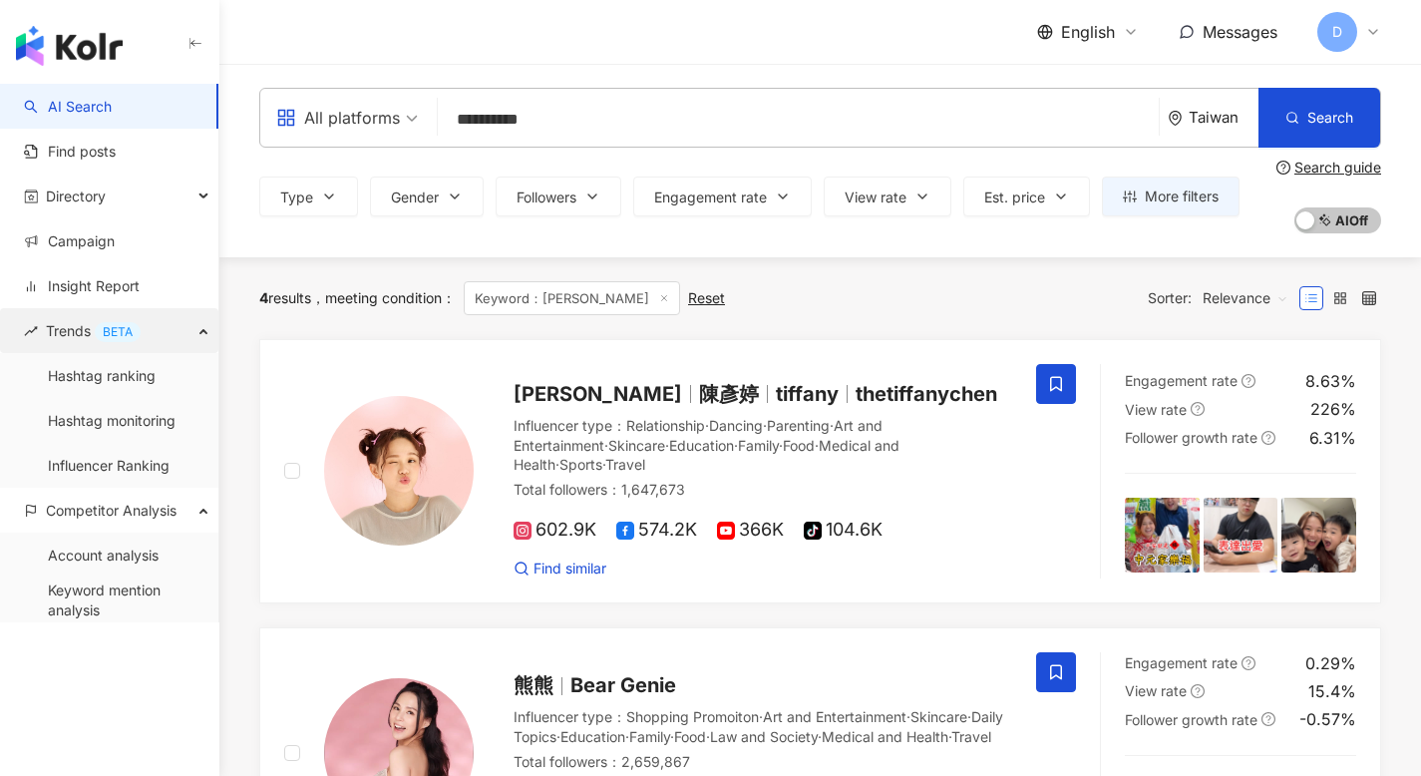
click at [187, 331] on div "Trends BETA" at bounding box center [109, 330] width 218 height 45
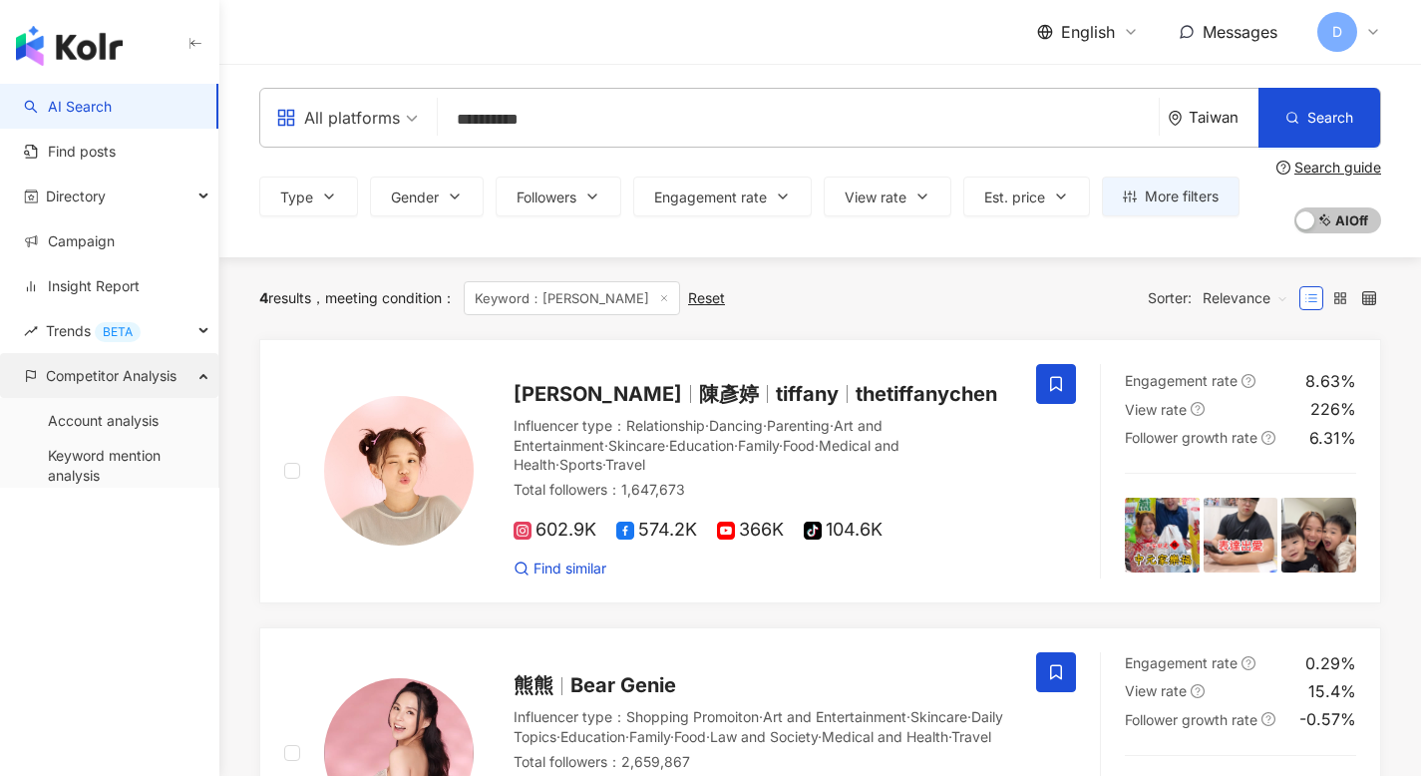
click at [192, 379] on div "Competitor Analysis" at bounding box center [109, 375] width 218 height 45
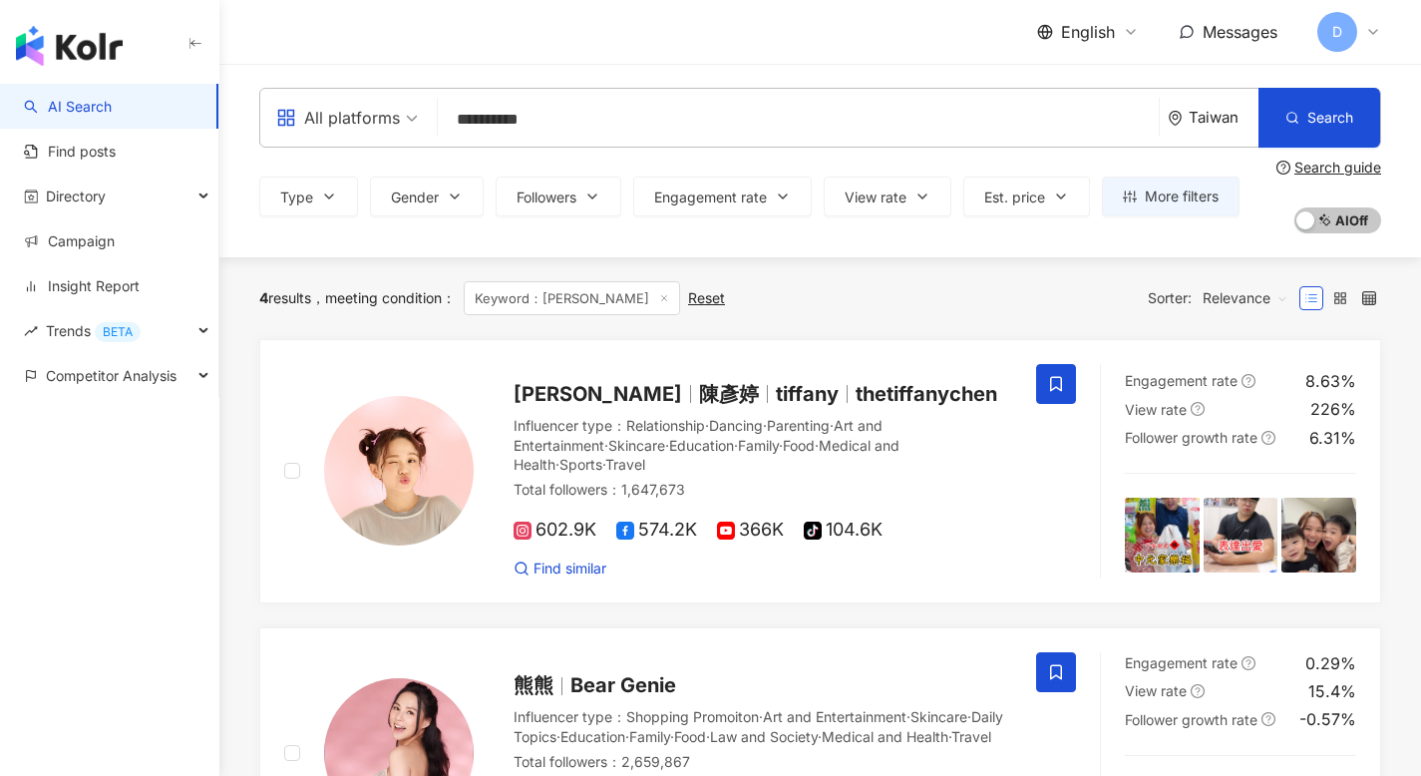
click at [94, 190] on span "Directory" at bounding box center [76, 195] width 60 height 45
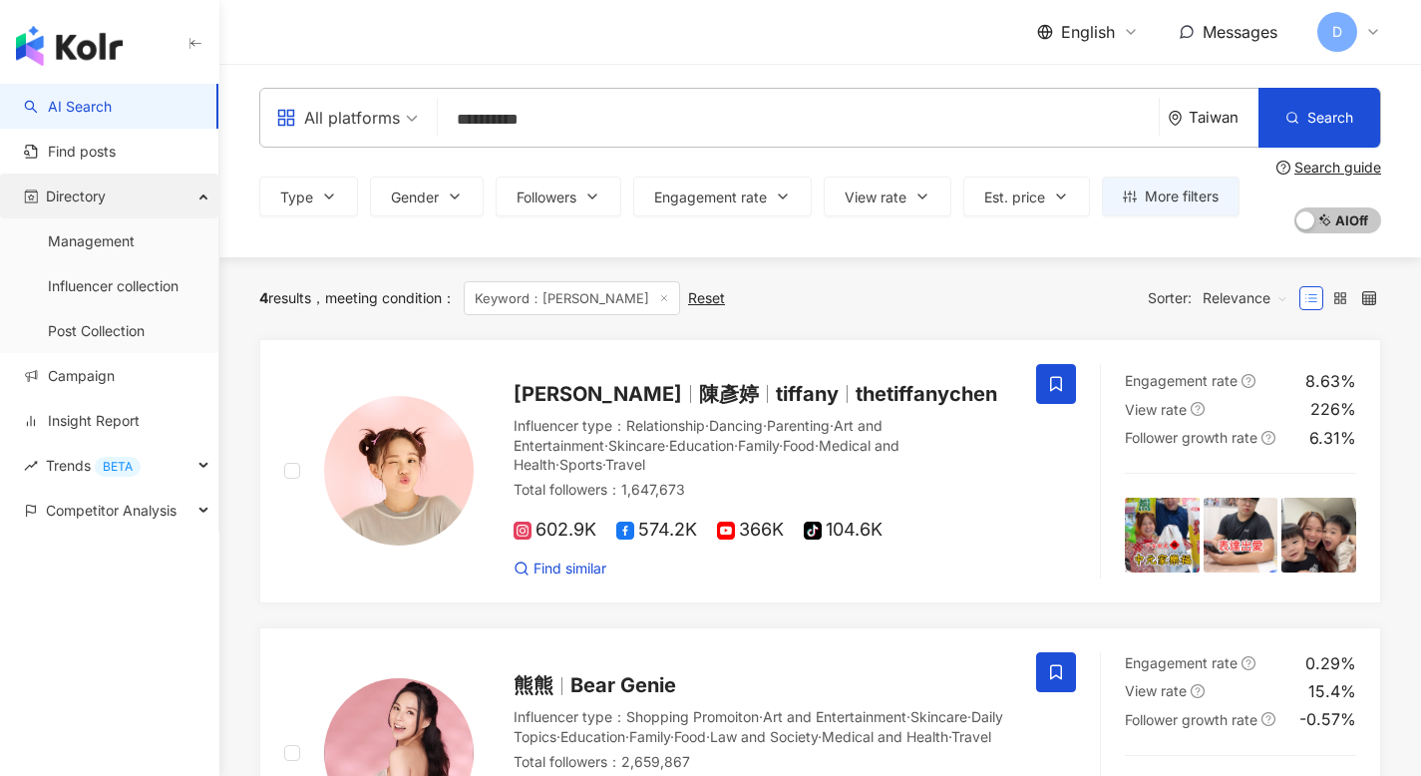
click at [96, 195] on span "Directory" at bounding box center [76, 195] width 60 height 45
click at [99, 193] on span "Directory" at bounding box center [76, 195] width 60 height 45
click at [97, 234] on link "Management" at bounding box center [91, 241] width 87 height 20
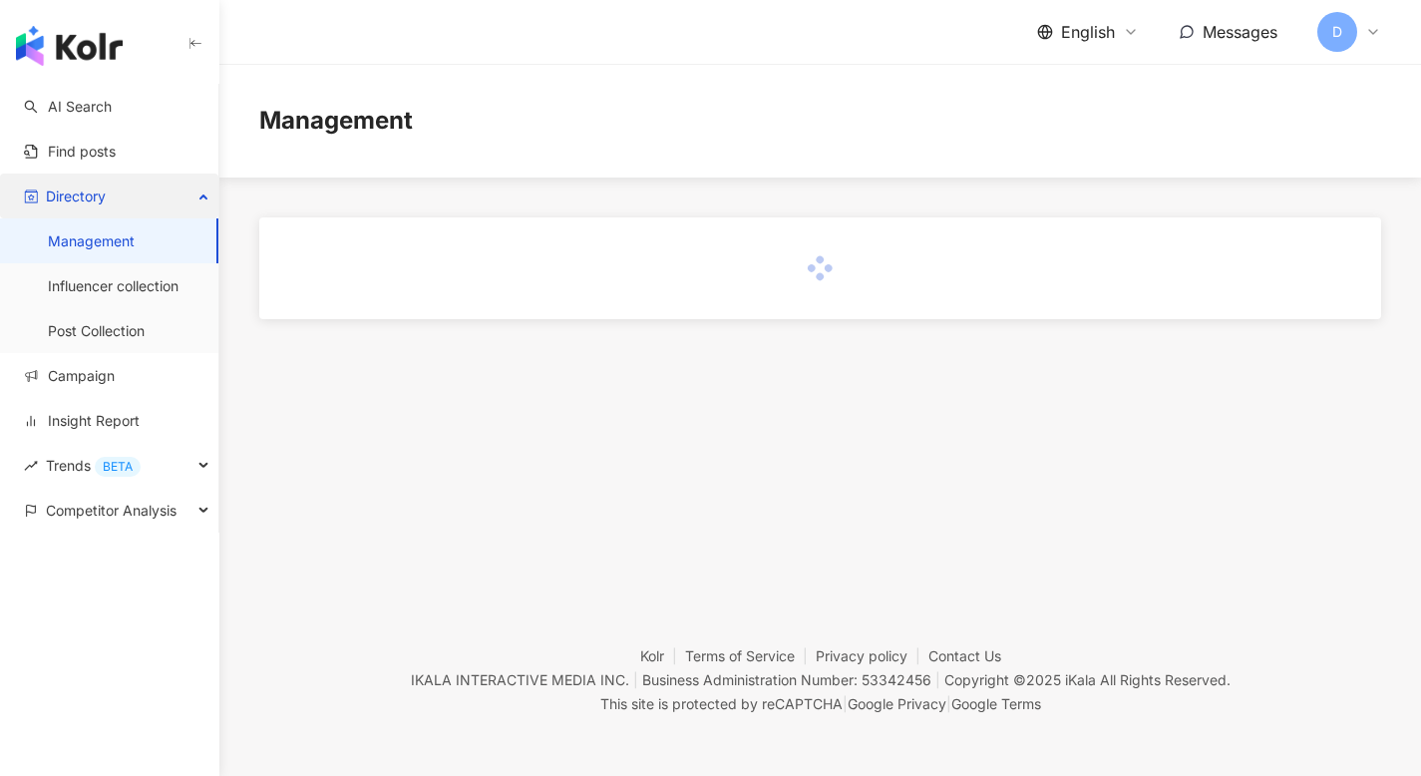
click at [116, 191] on div "Directory" at bounding box center [109, 195] width 218 height 45
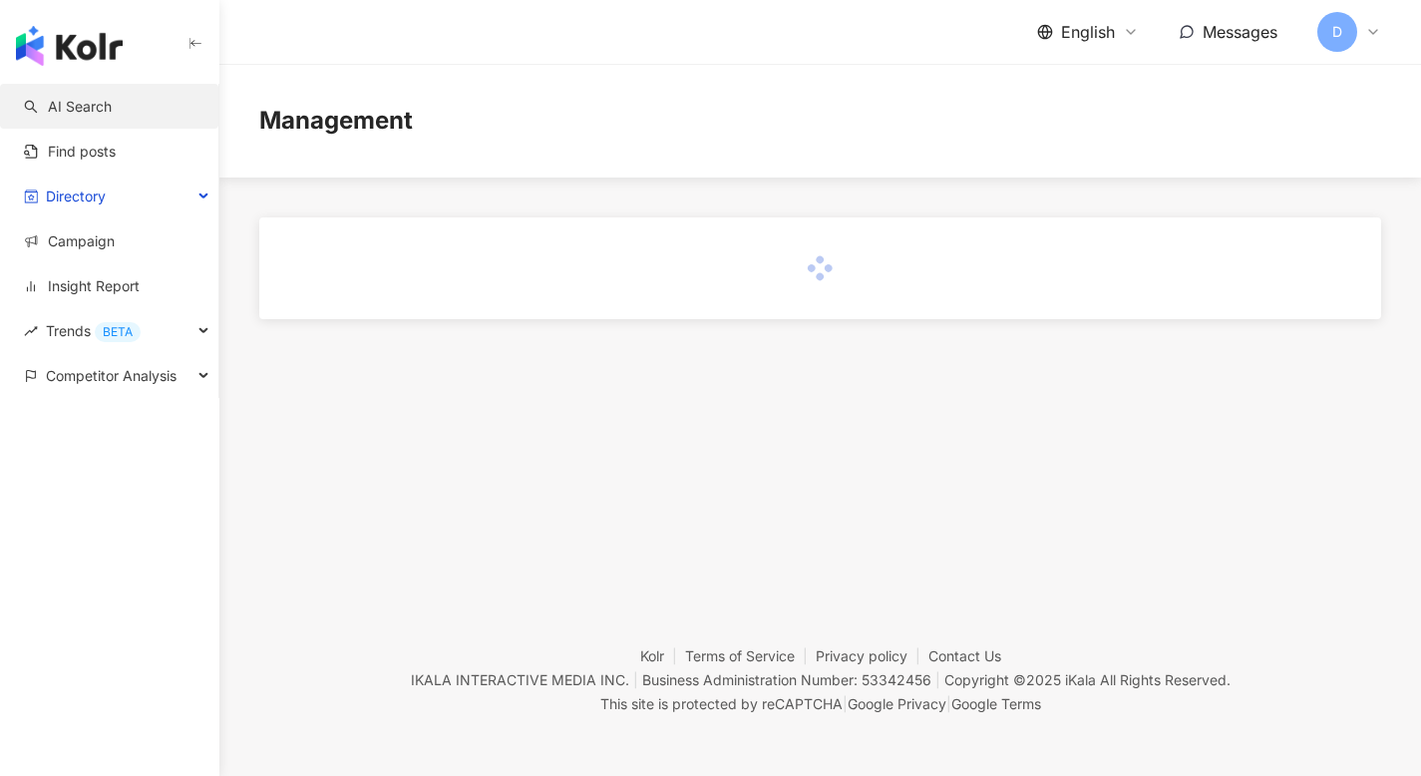
click at [104, 101] on link "AI Search" at bounding box center [68, 107] width 88 height 20
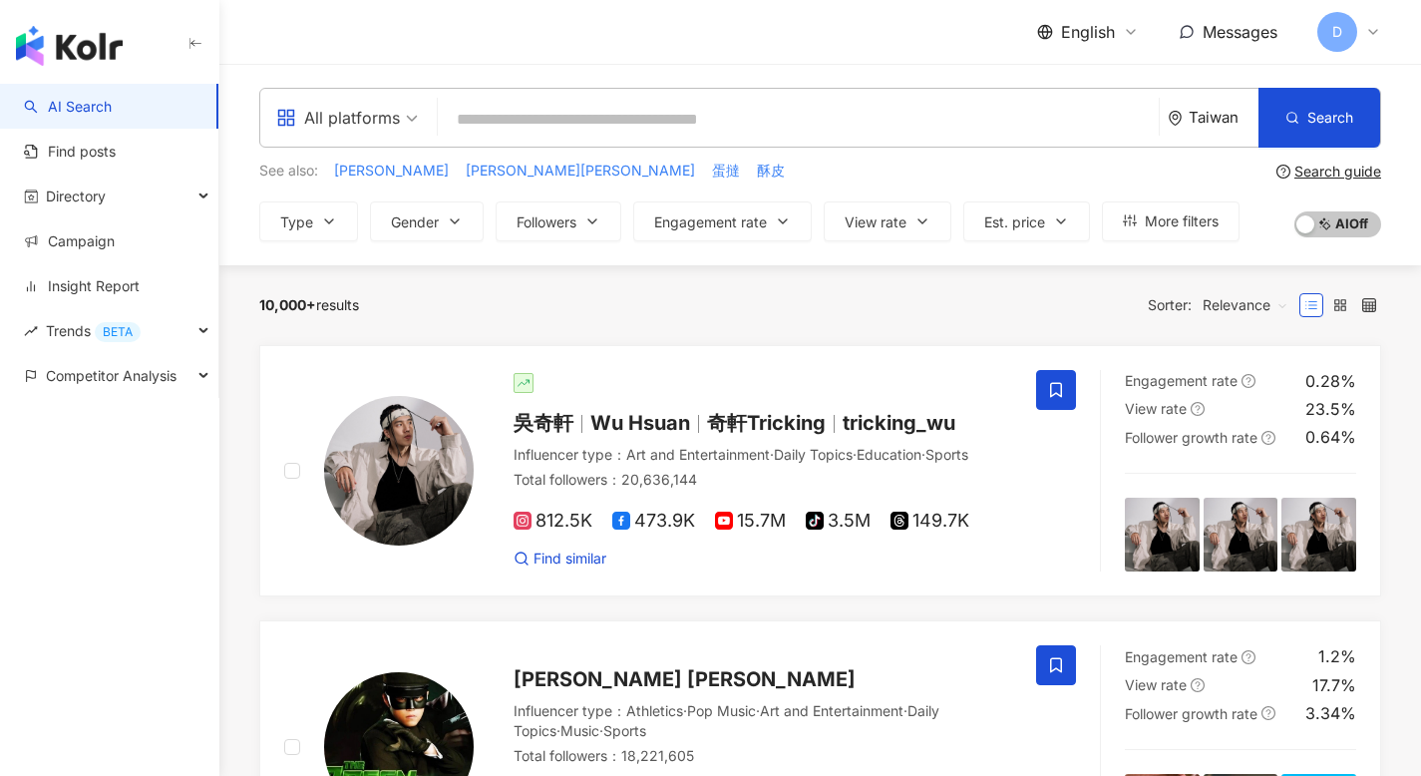
click at [545, 114] on input "search" at bounding box center [798, 120] width 705 height 38
type input "*"
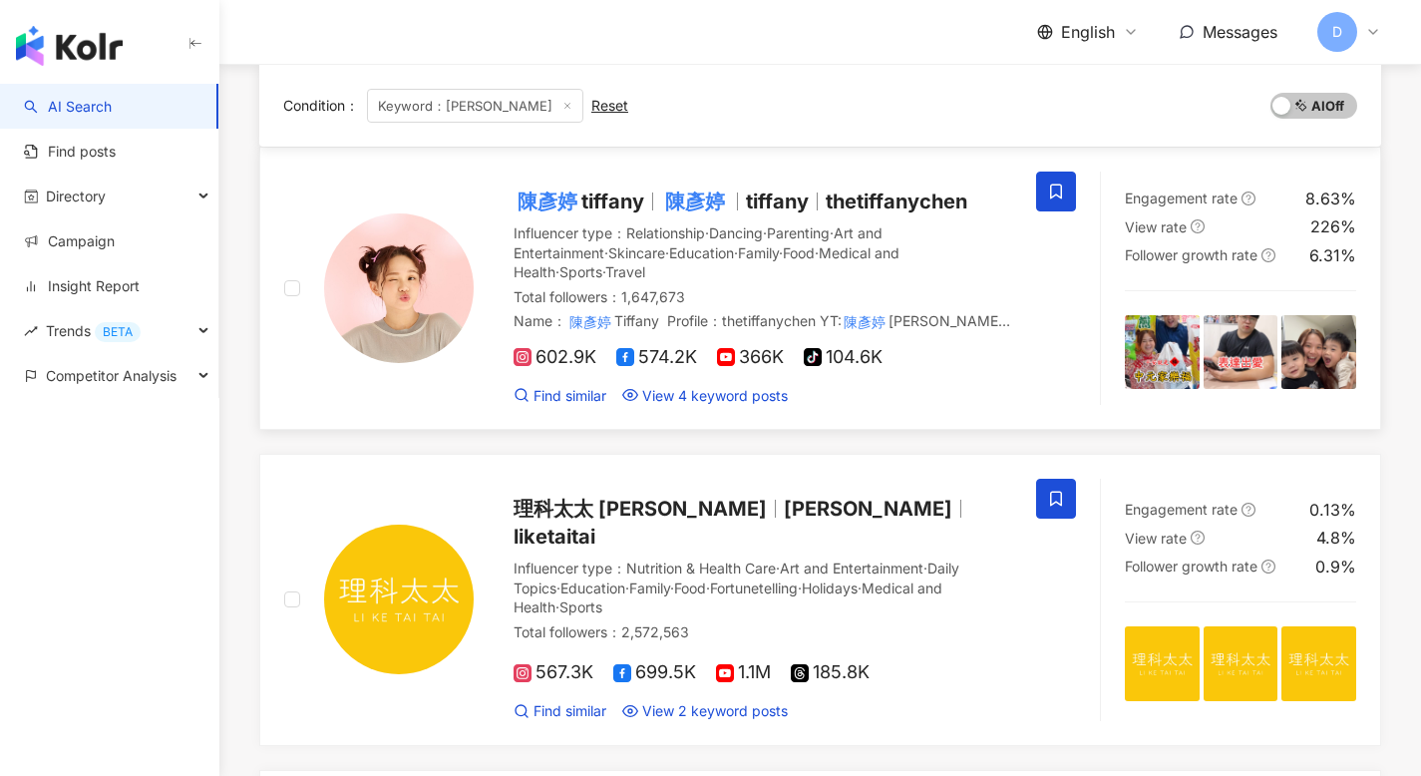
scroll to position [205, 0]
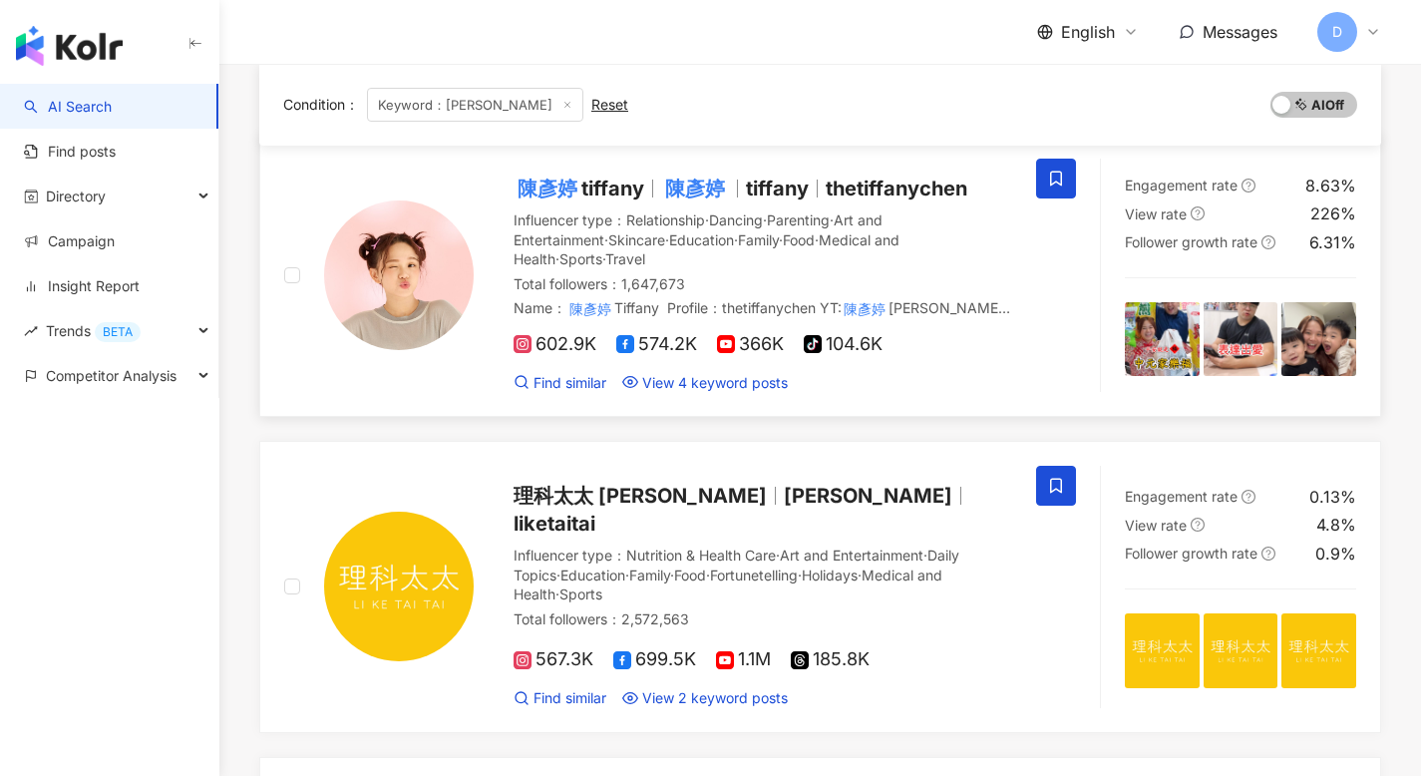
type input "***"
click at [410, 261] on img at bounding box center [399, 275] width 150 height 150
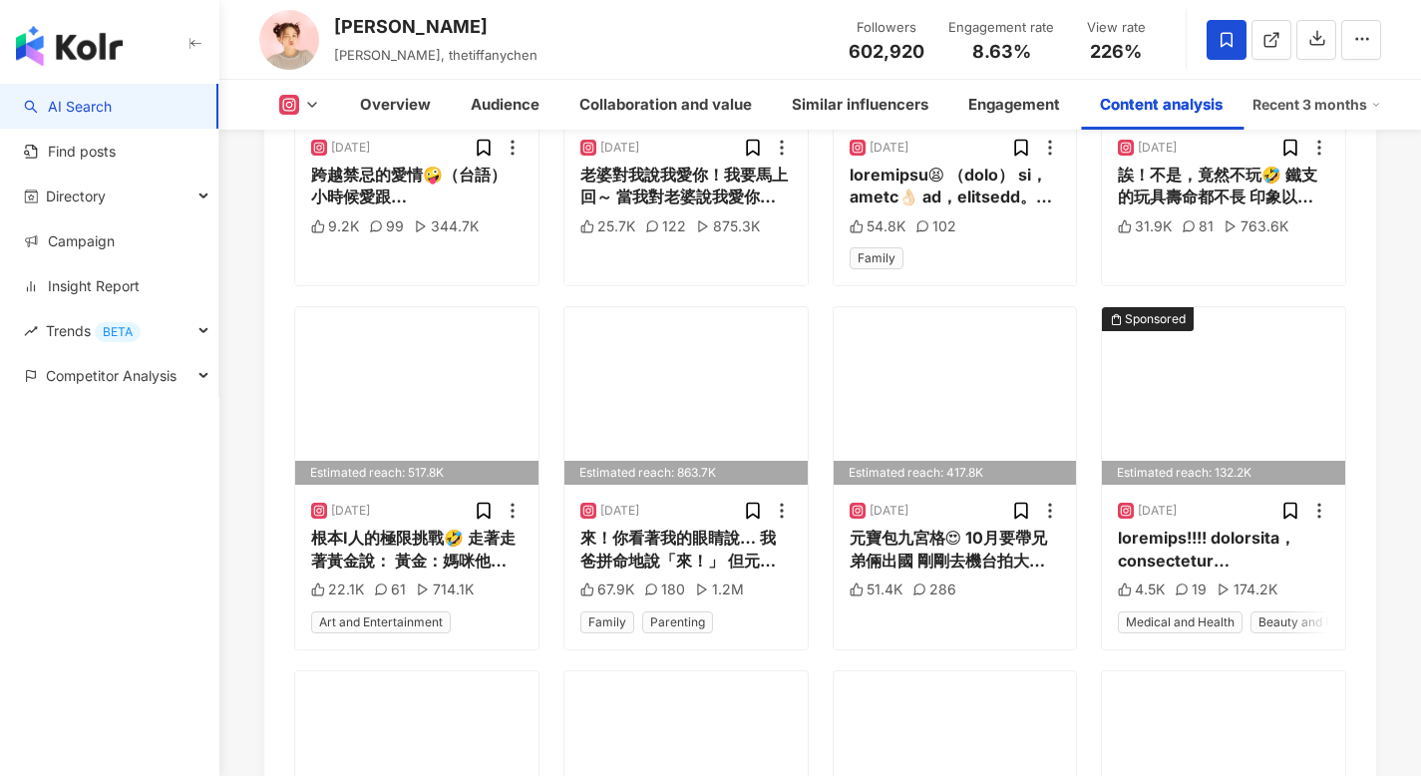
scroll to position [6780, 0]
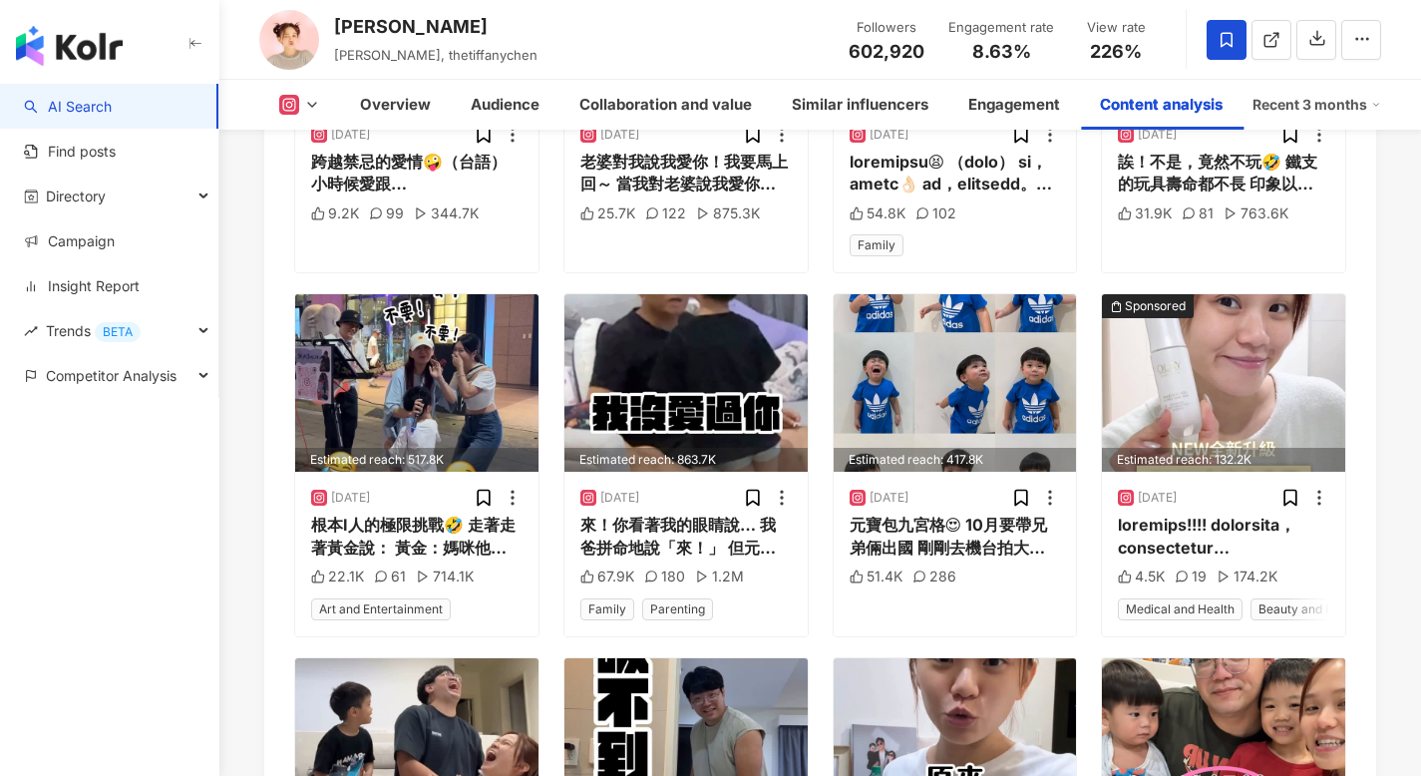
click at [315, 106] on icon at bounding box center [312, 105] width 16 height 16
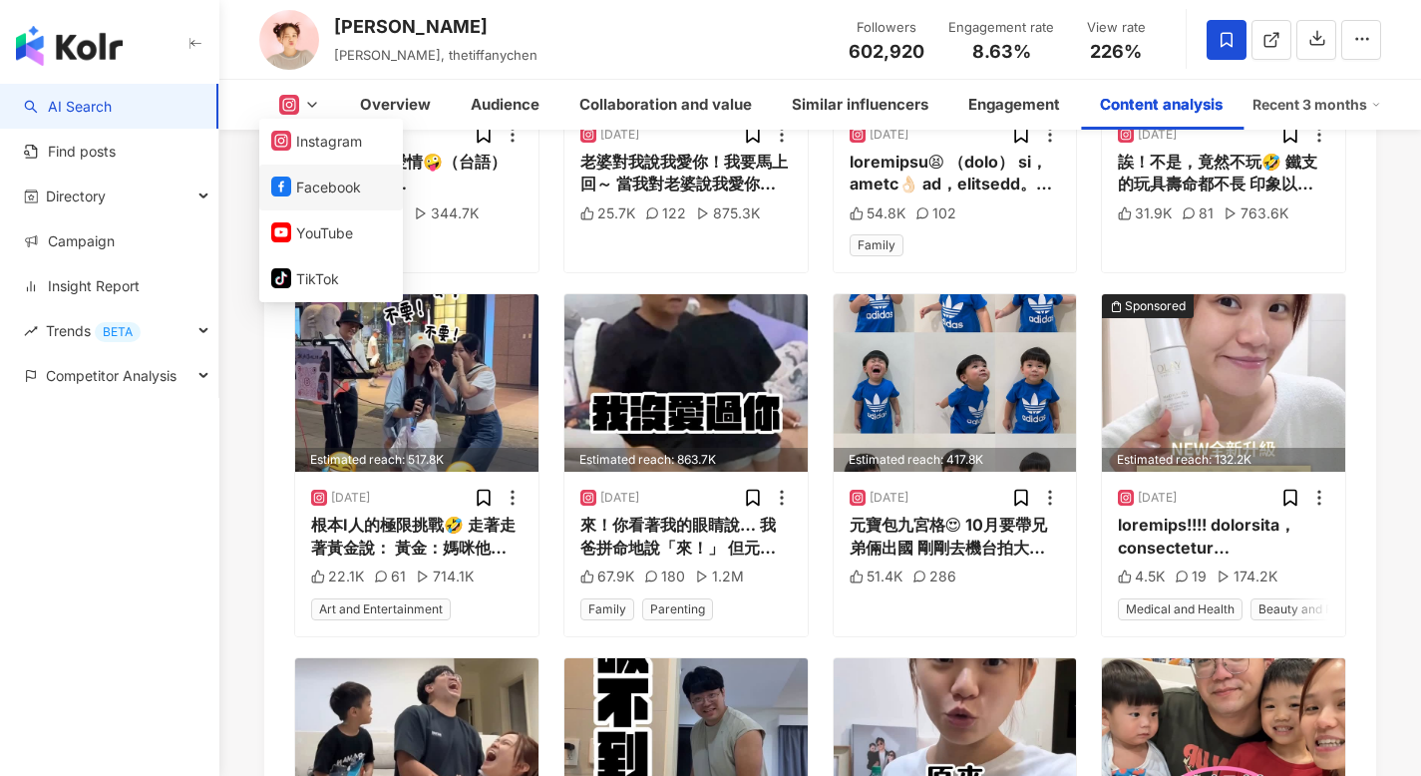
click at [310, 182] on button "Facebook" at bounding box center [331, 187] width 120 height 28
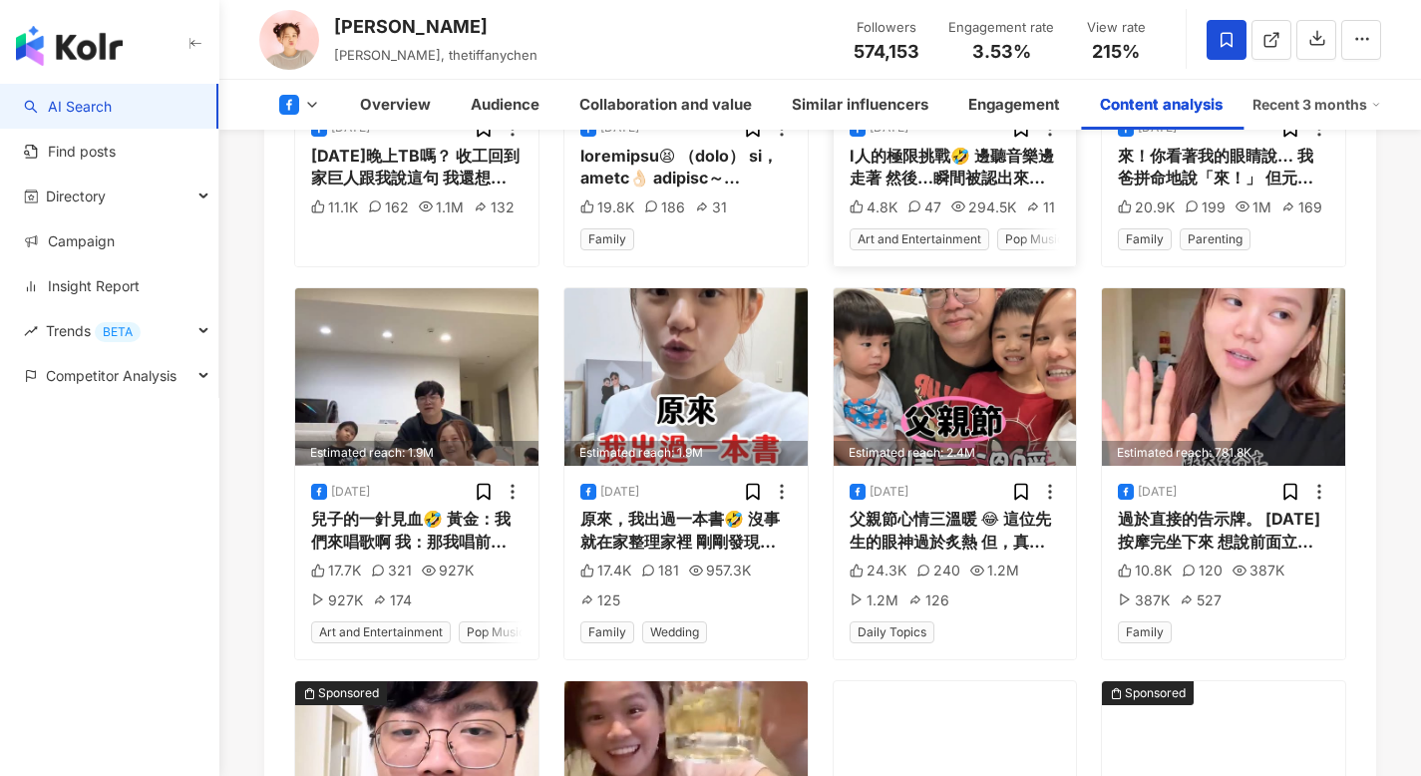
scroll to position [5937, 0]
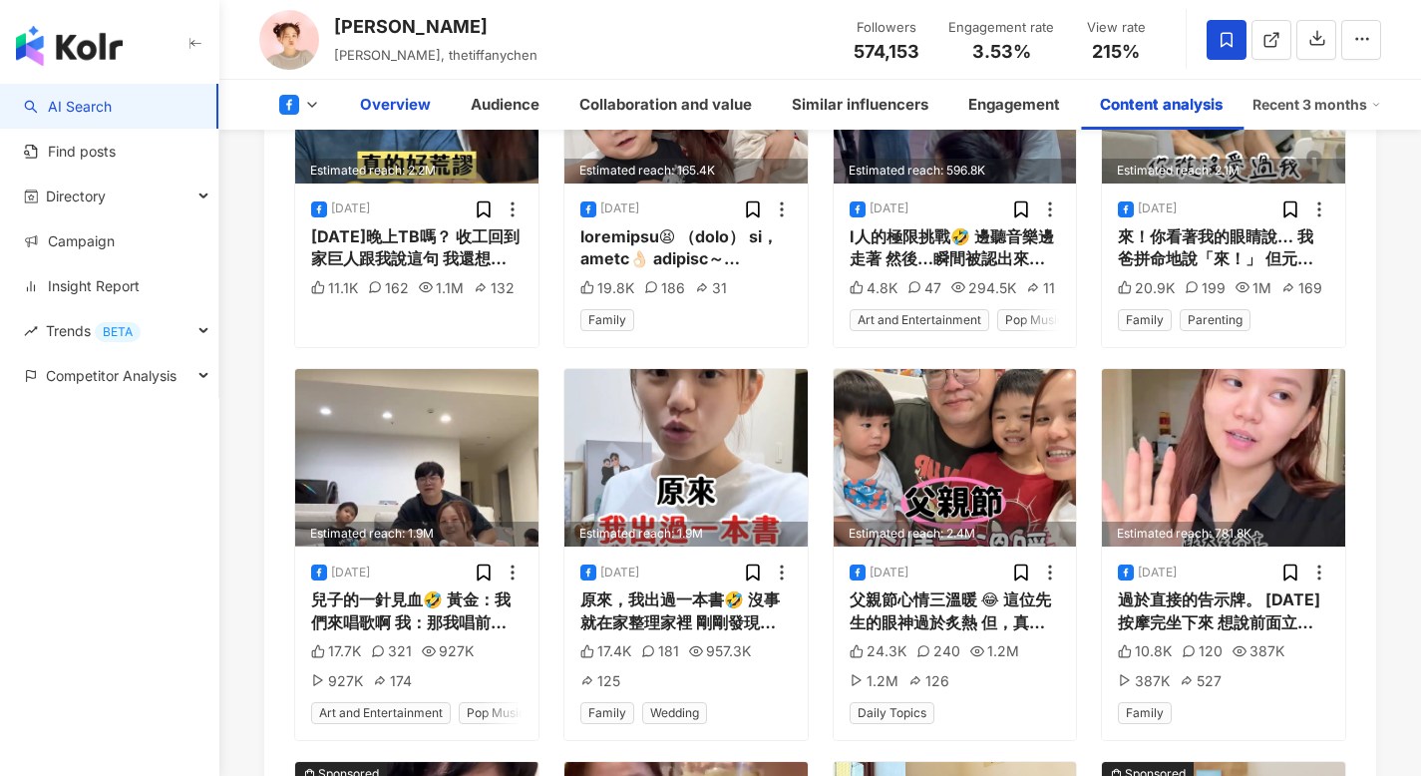
click at [392, 104] on div "Overview" at bounding box center [395, 105] width 71 height 24
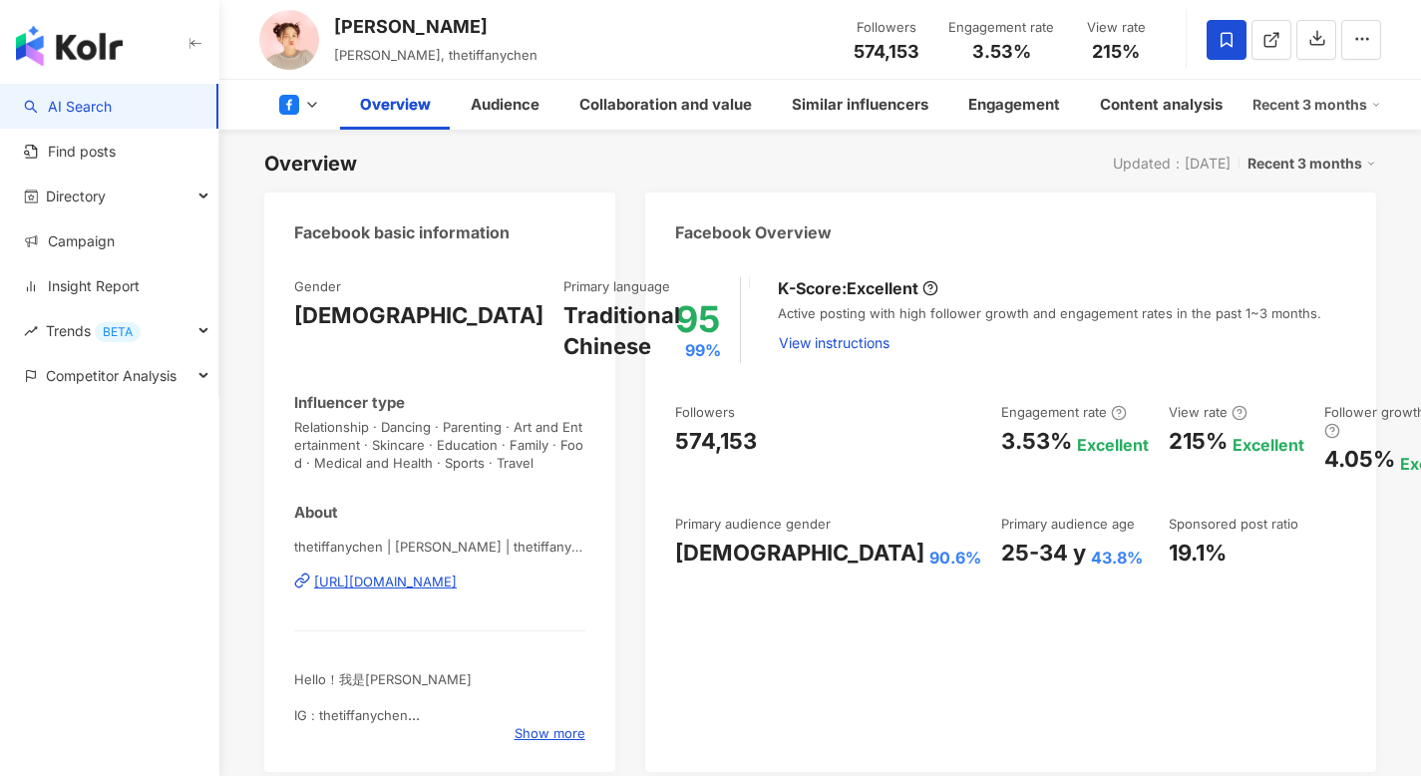
click at [302, 102] on button at bounding box center [299, 105] width 81 height 20
click at [314, 225] on button "YouTube" at bounding box center [331, 233] width 120 height 28
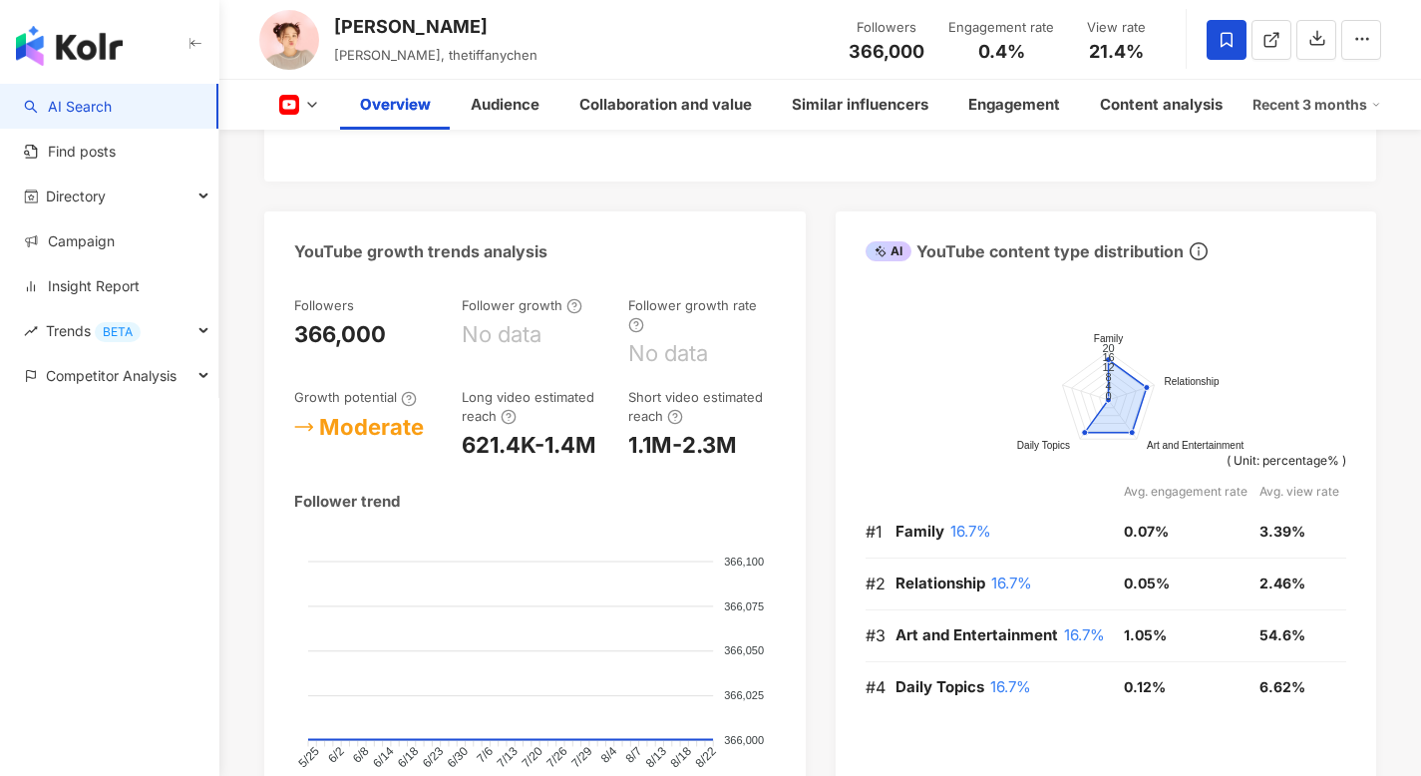
scroll to position [1100, 0]
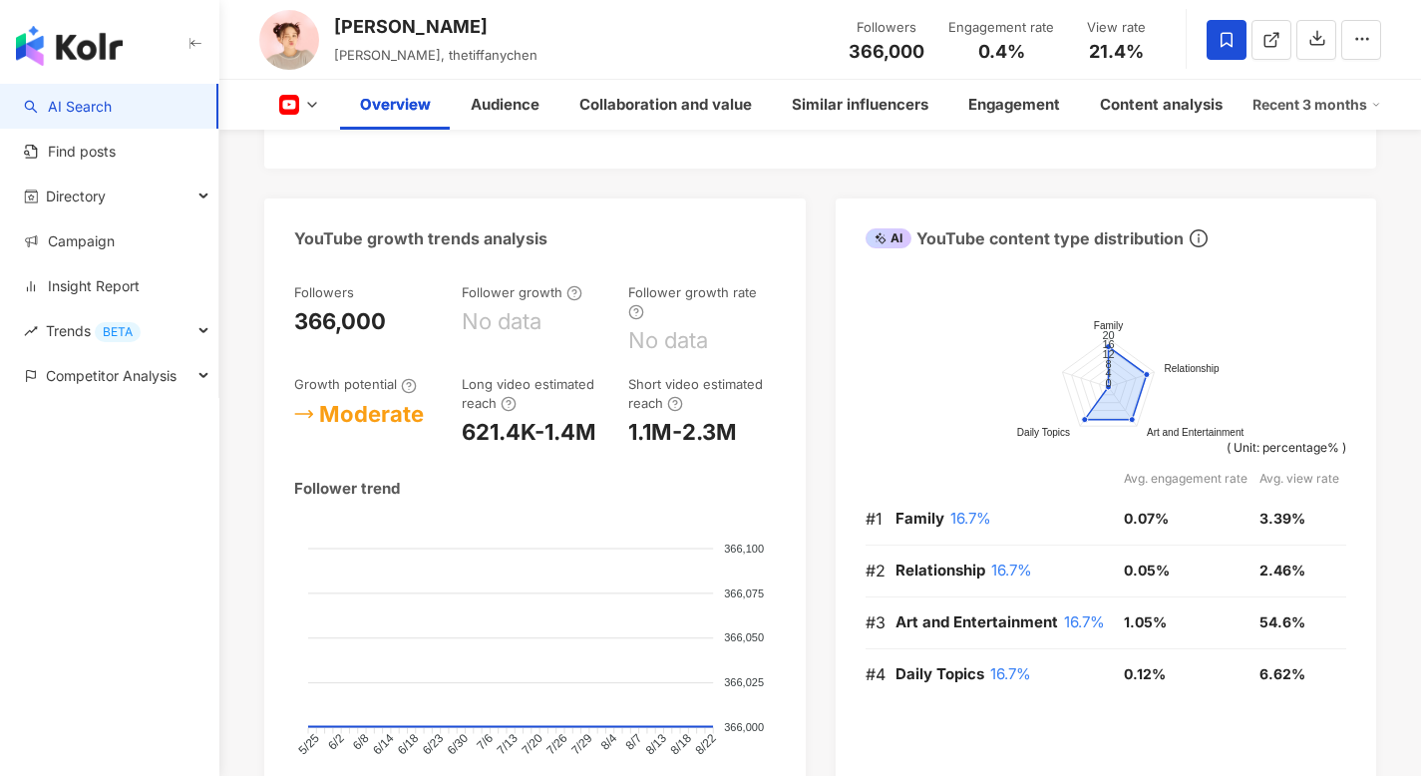
click at [308, 103] on polyline at bounding box center [312, 105] width 8 height 4
click at [311, 277] on button "tiktok-icon TikTok" at bounding box center [331, 279] width 120 height 28
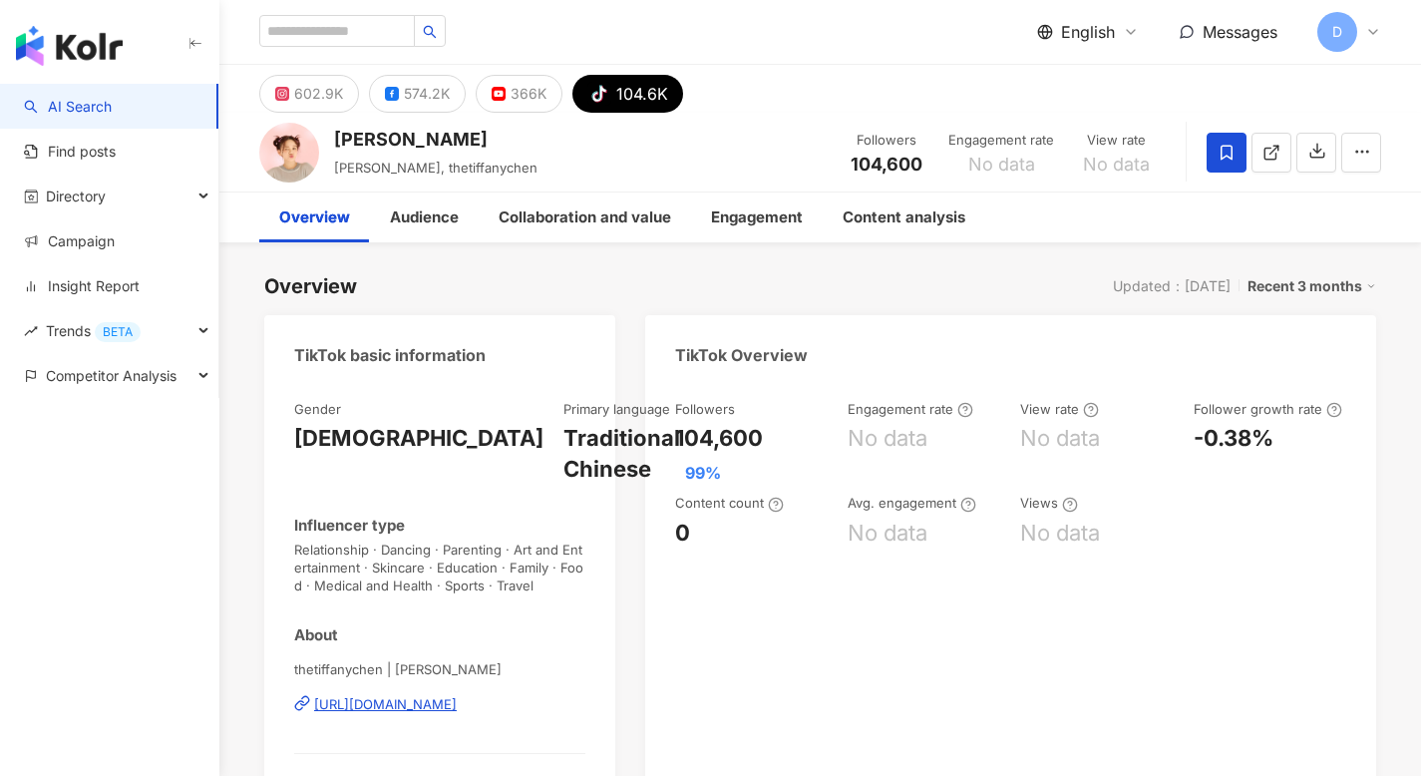
click at [91, 97] on link "AI Search" at bounding box center [68, 107] width 88 height 20
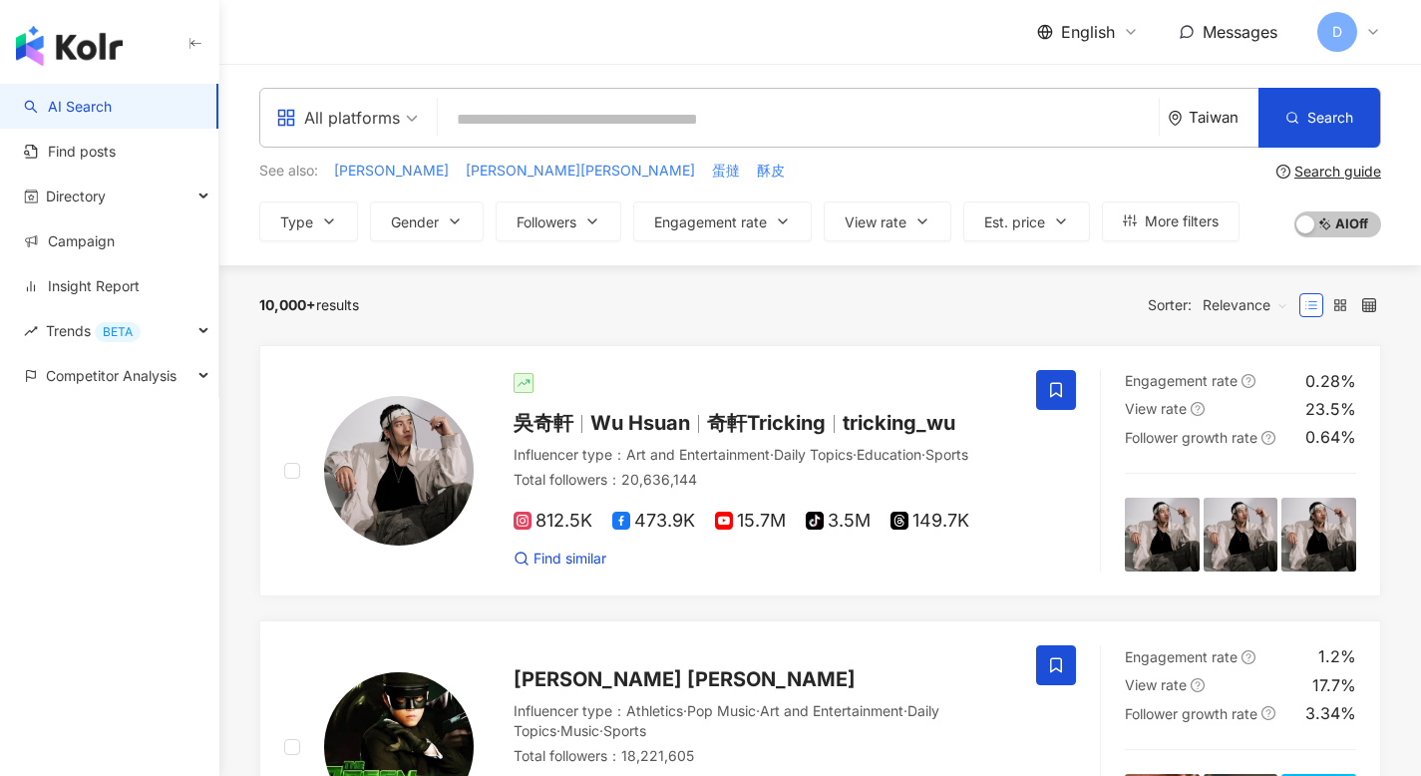
click at [647, 123] on input "search" at bounding box center [798, 120] width 705 height 38
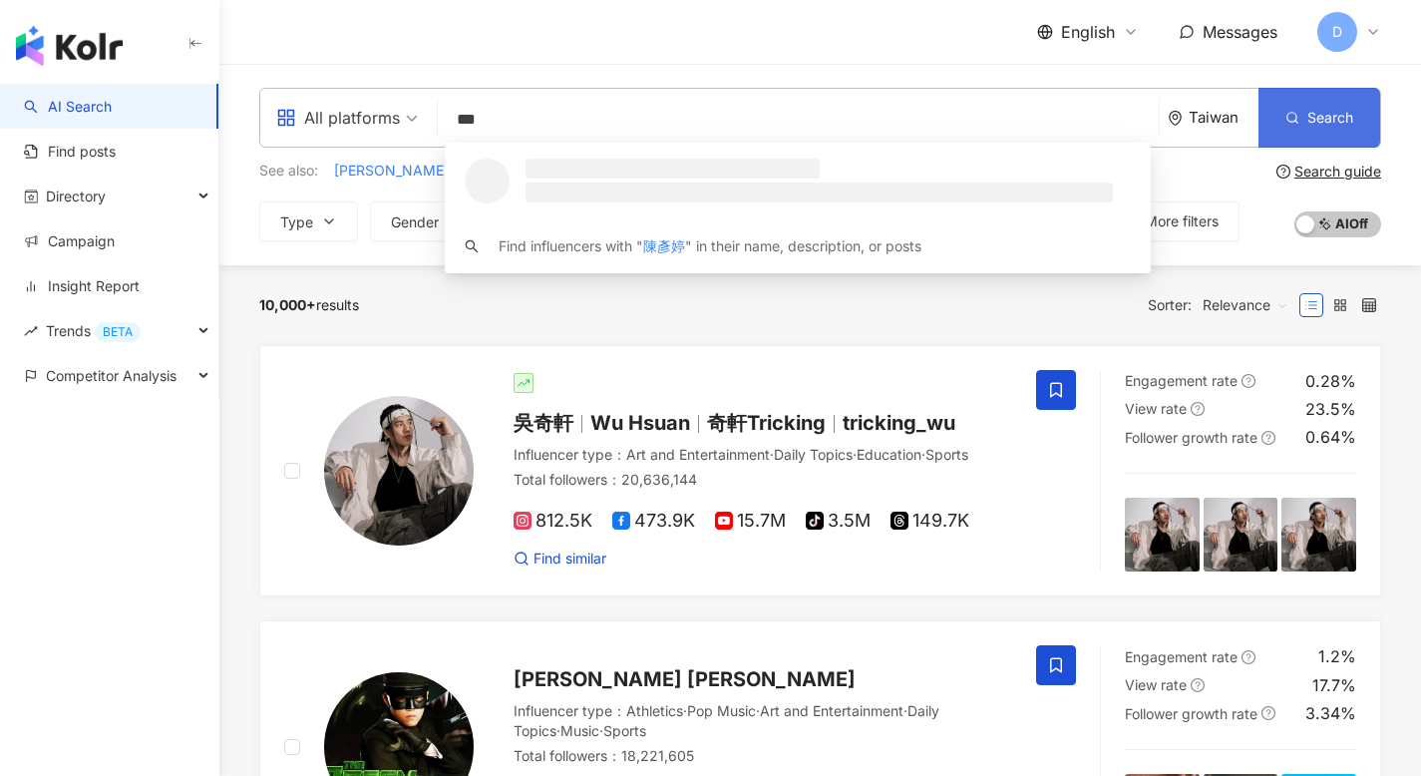
click at [1282, 105] on button "Search" at bounding box center [1319, 118] width 122 height 60
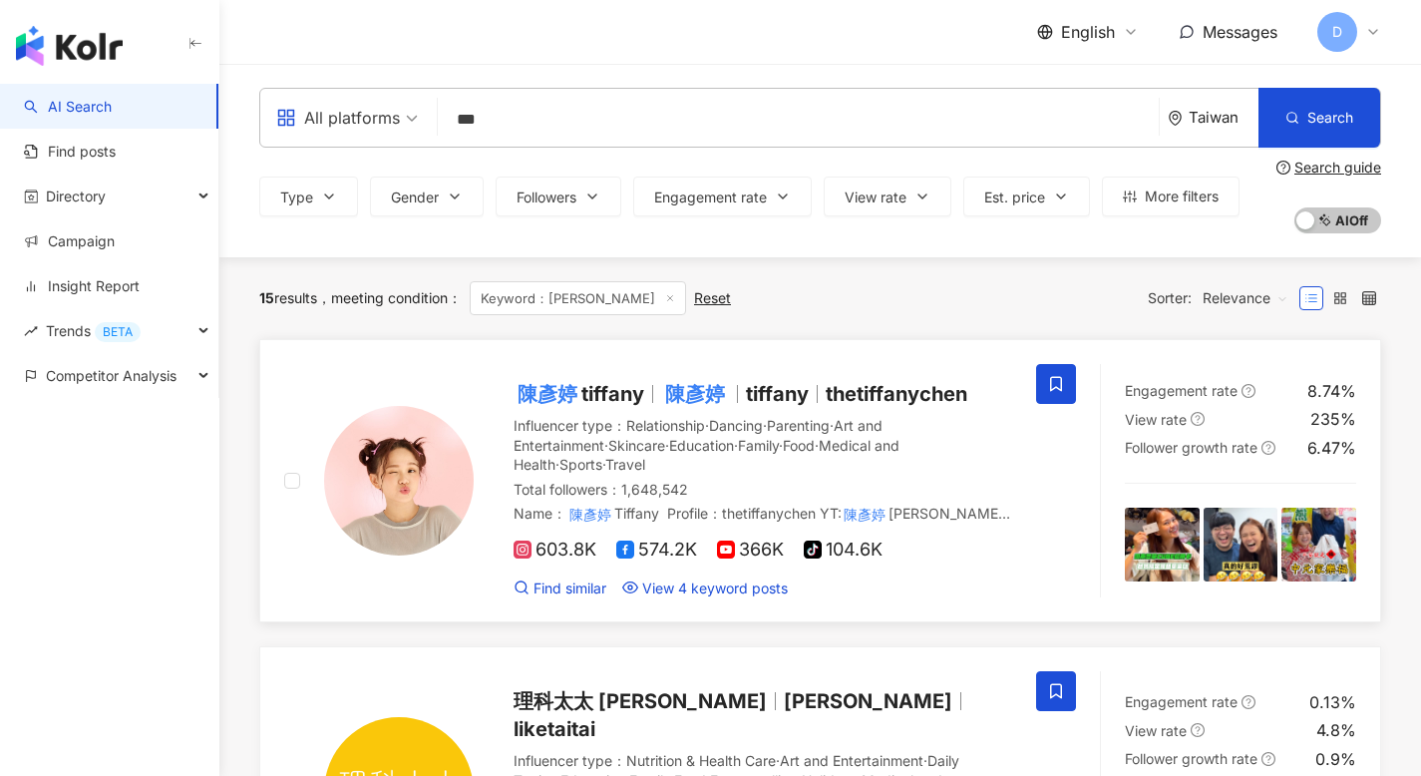
click at [570, 392] on mark "陳彥婷" at bounding box center [548, 394] width 68 height 32
click at [520, 120] on input "***" at bounding box center [798, 120] width 705 height 38
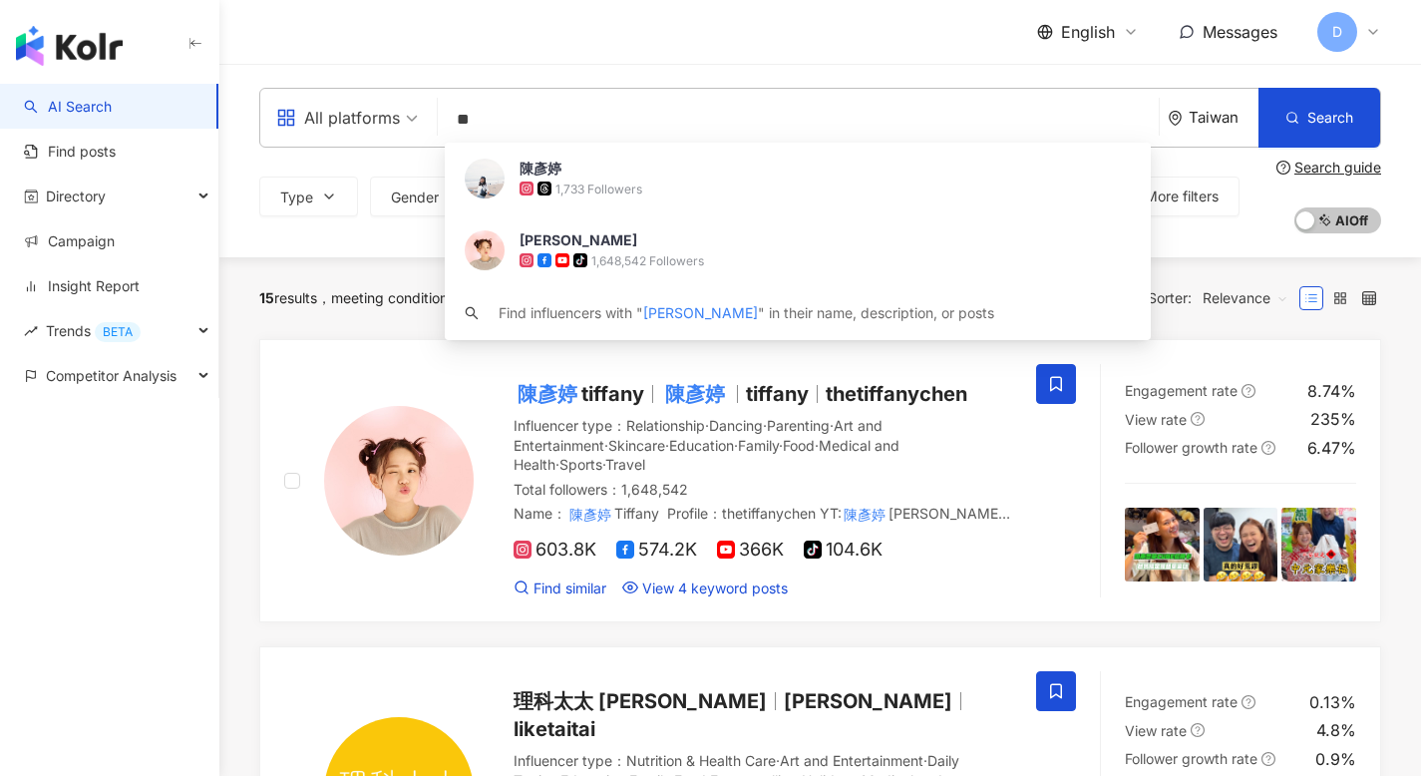
type input "*"
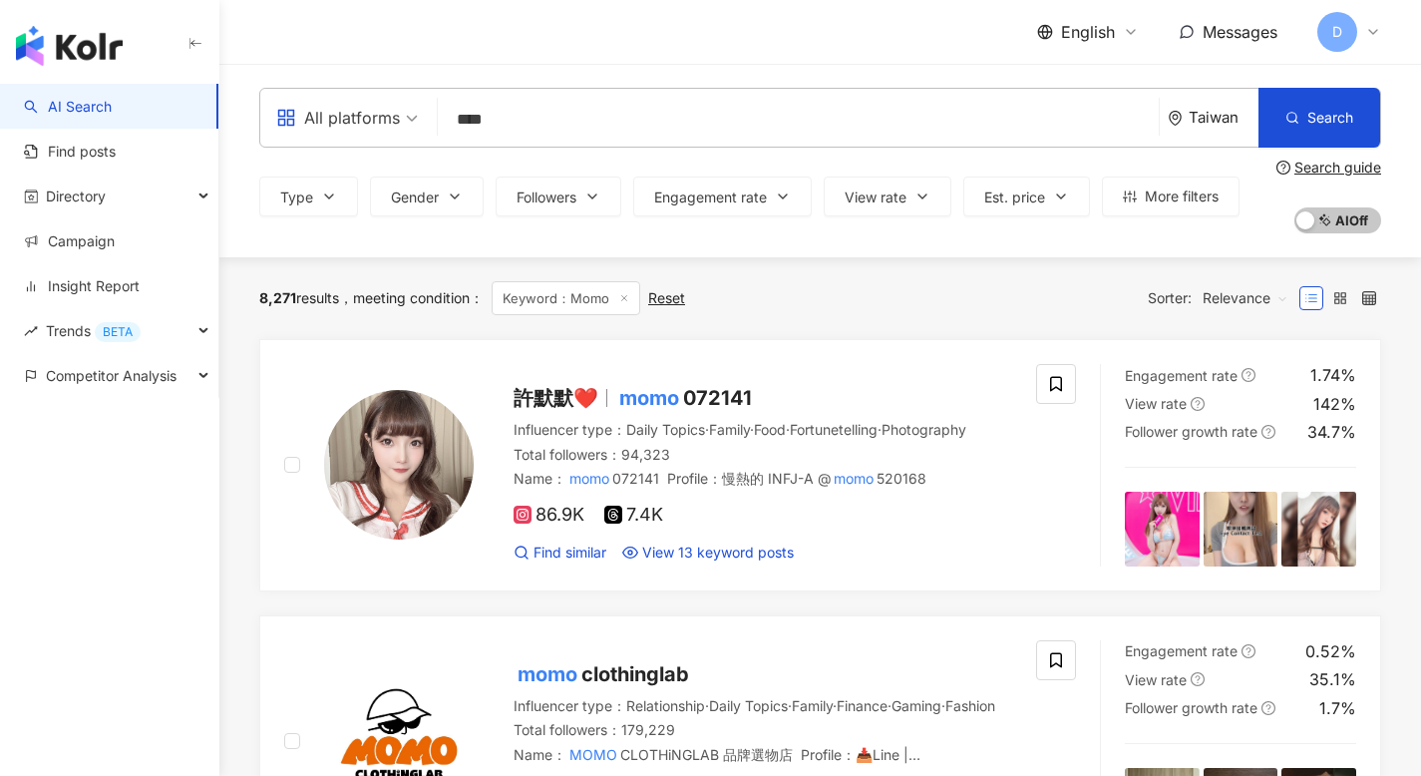
click at [522, 121] on input "****" at bounding box center [798, 120] width 705 height 38
click at [525, 115] on input "*" at bounding box center [798, 120] width 705 height 38
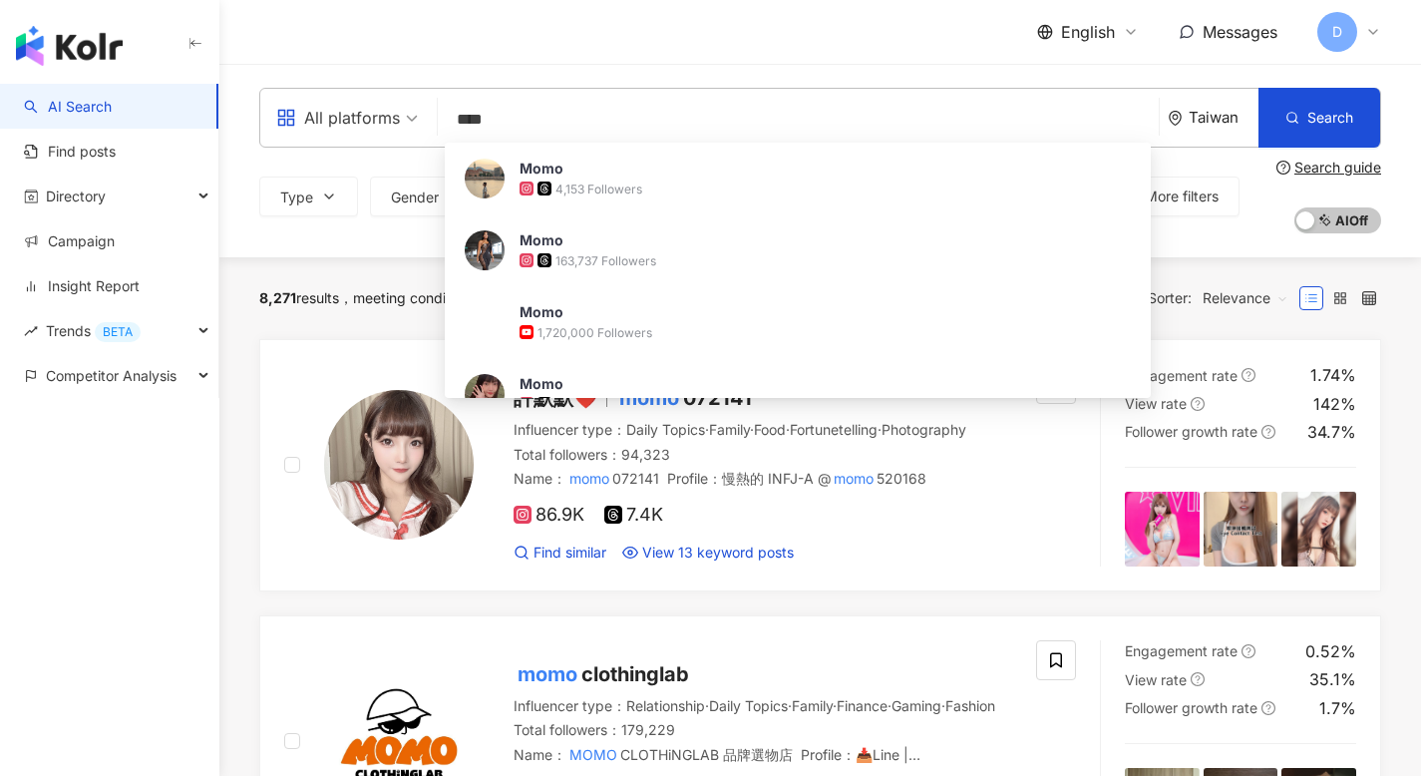
type input "****"
click at [125, 376] on span "Competitor Analysis" at bounding box center [111, 375] width 131 height 45
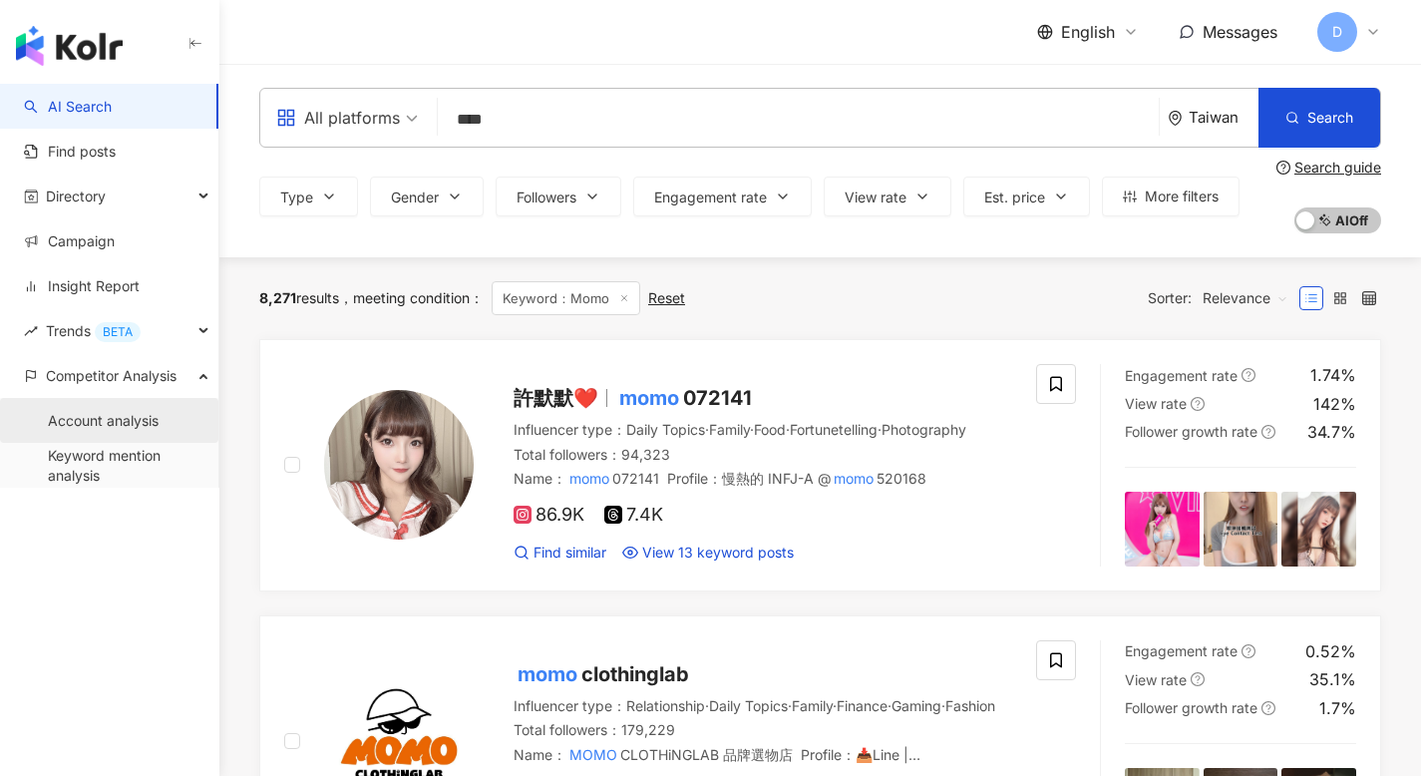
click at [124, 425] on link "Account analysis" at bounding box center [103, 421] width 111 height 20
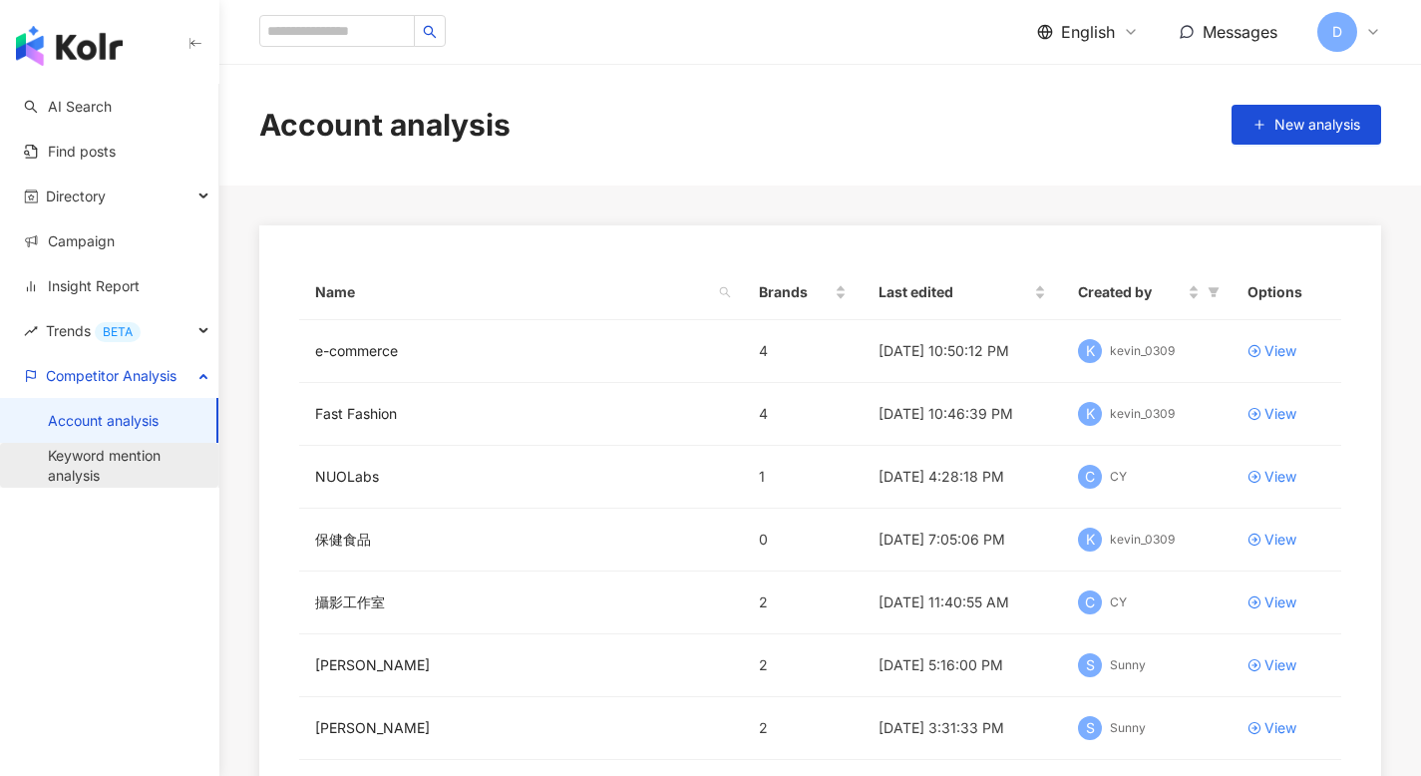
click at [116, 471] on link "Keyword mention analysis" at bounding box center [125, 465] width 155 height 39
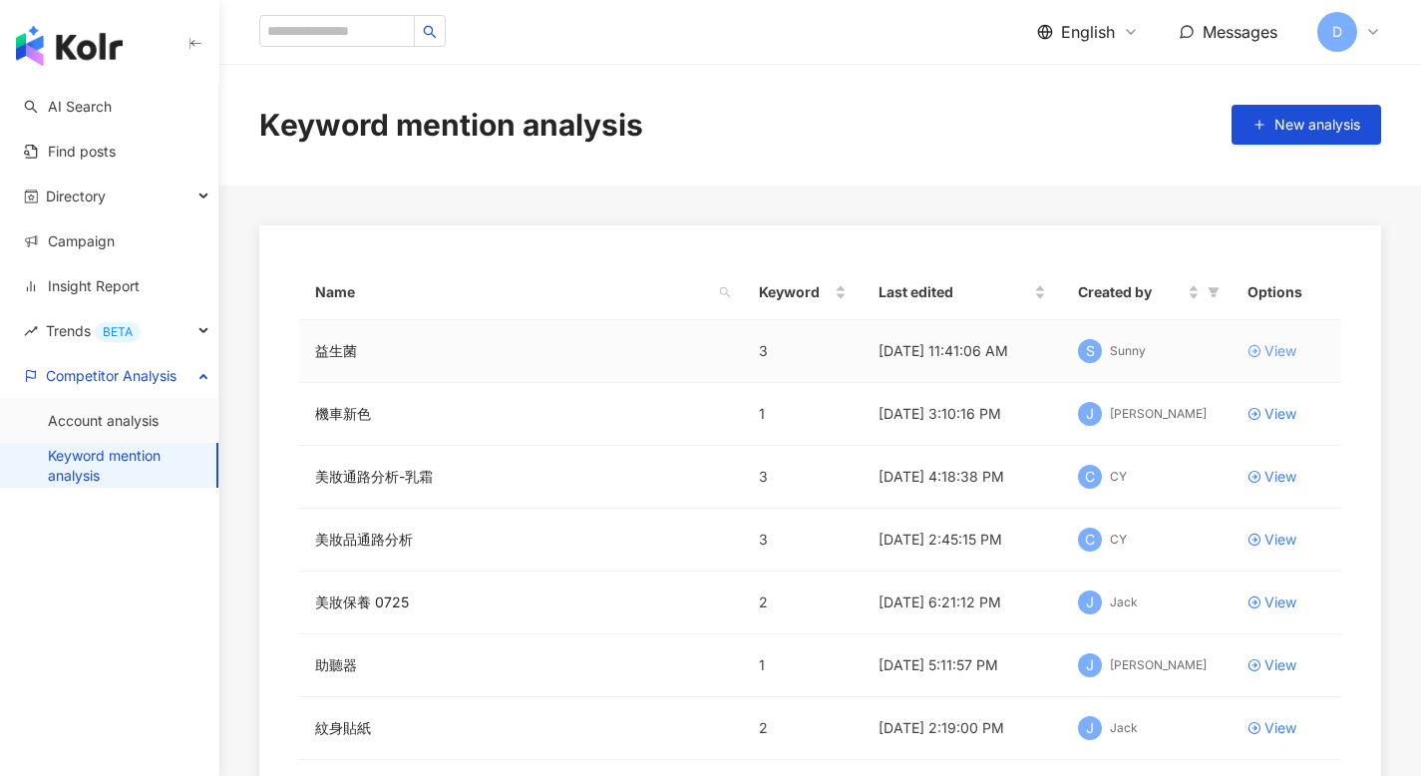
click at [1281, 349] on div "View" at bounding box center [1280, 351] width 32 height 22
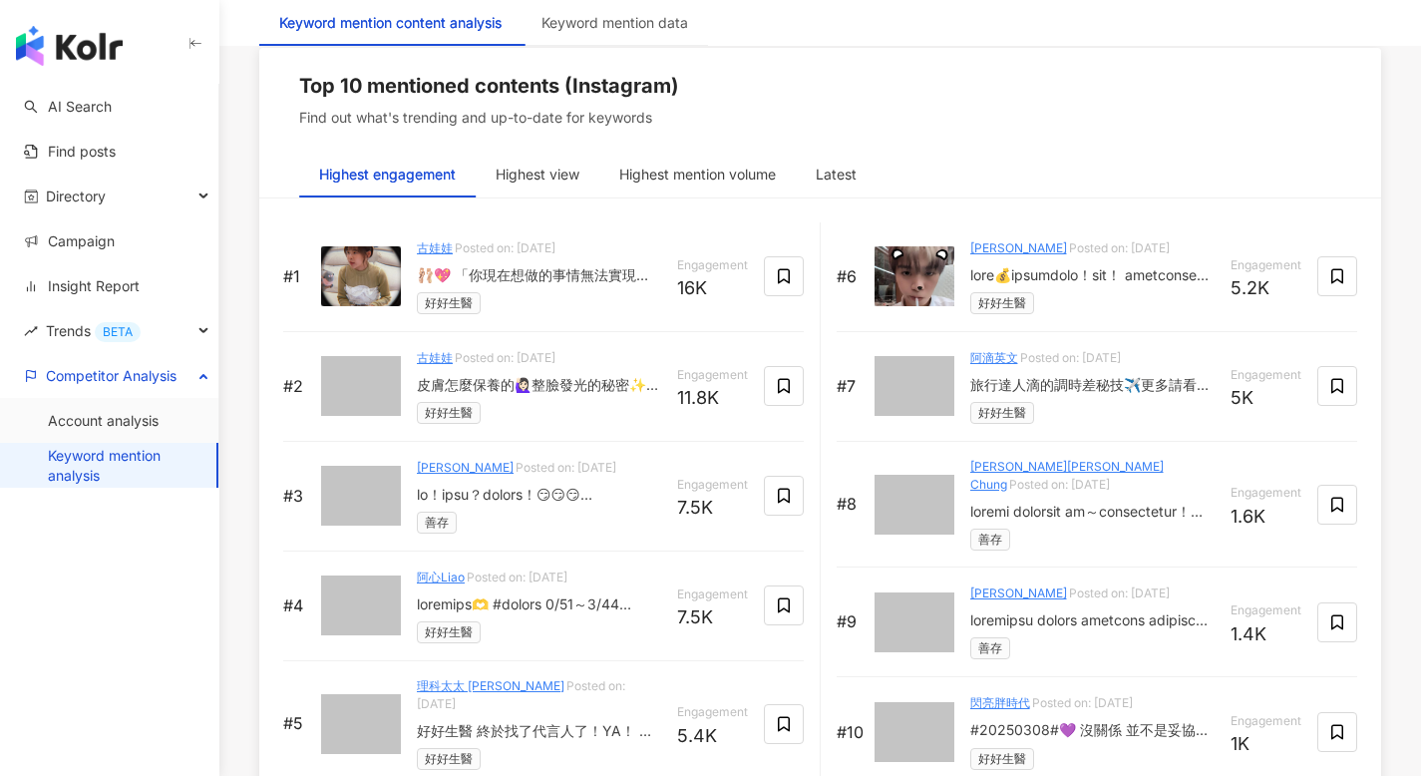
scroll to position [3158, 0]
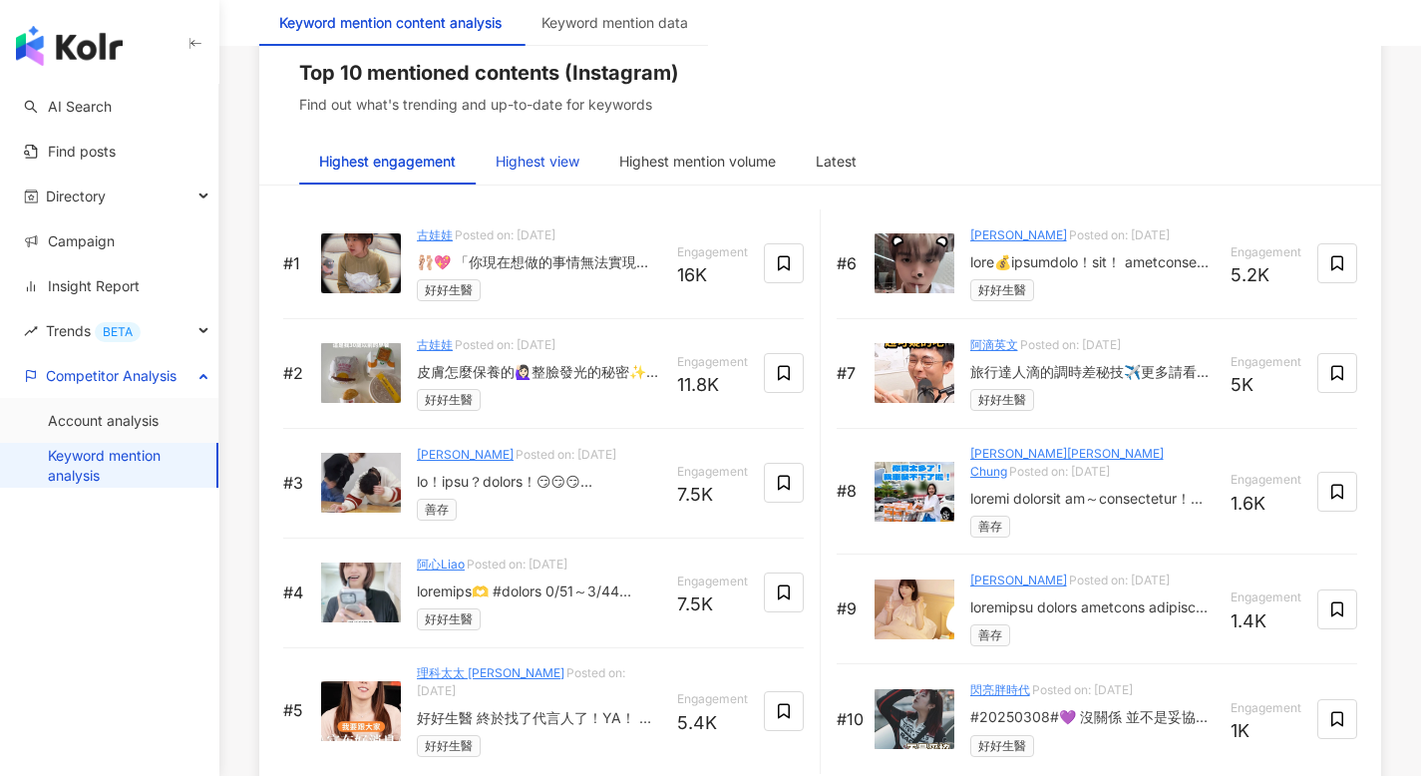
click at [542, 164] on div "Highest view" at bounding box center [538, 162] width 84 height 22
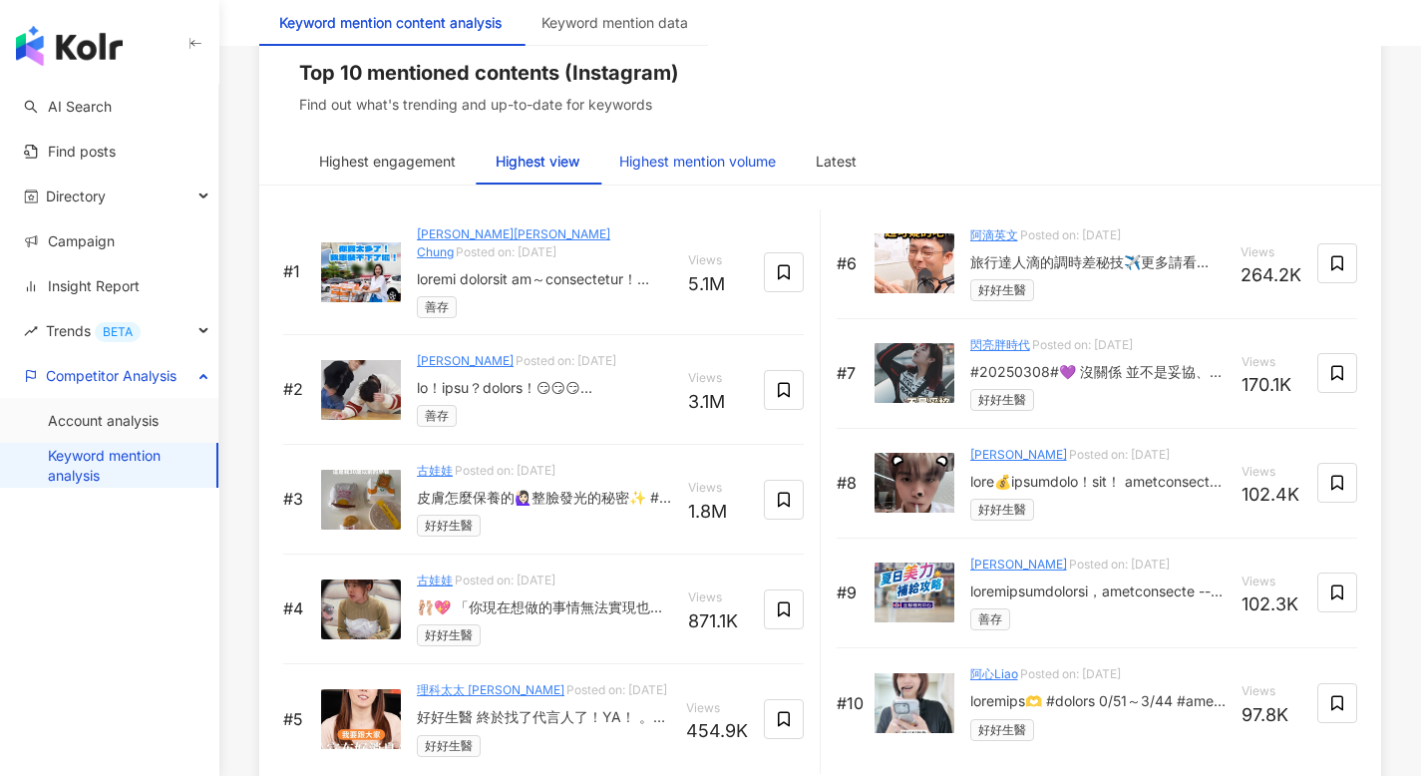
click at [671, 164] on div "Highest mention volume" at bounding box center [697, 162] width 157 height 22
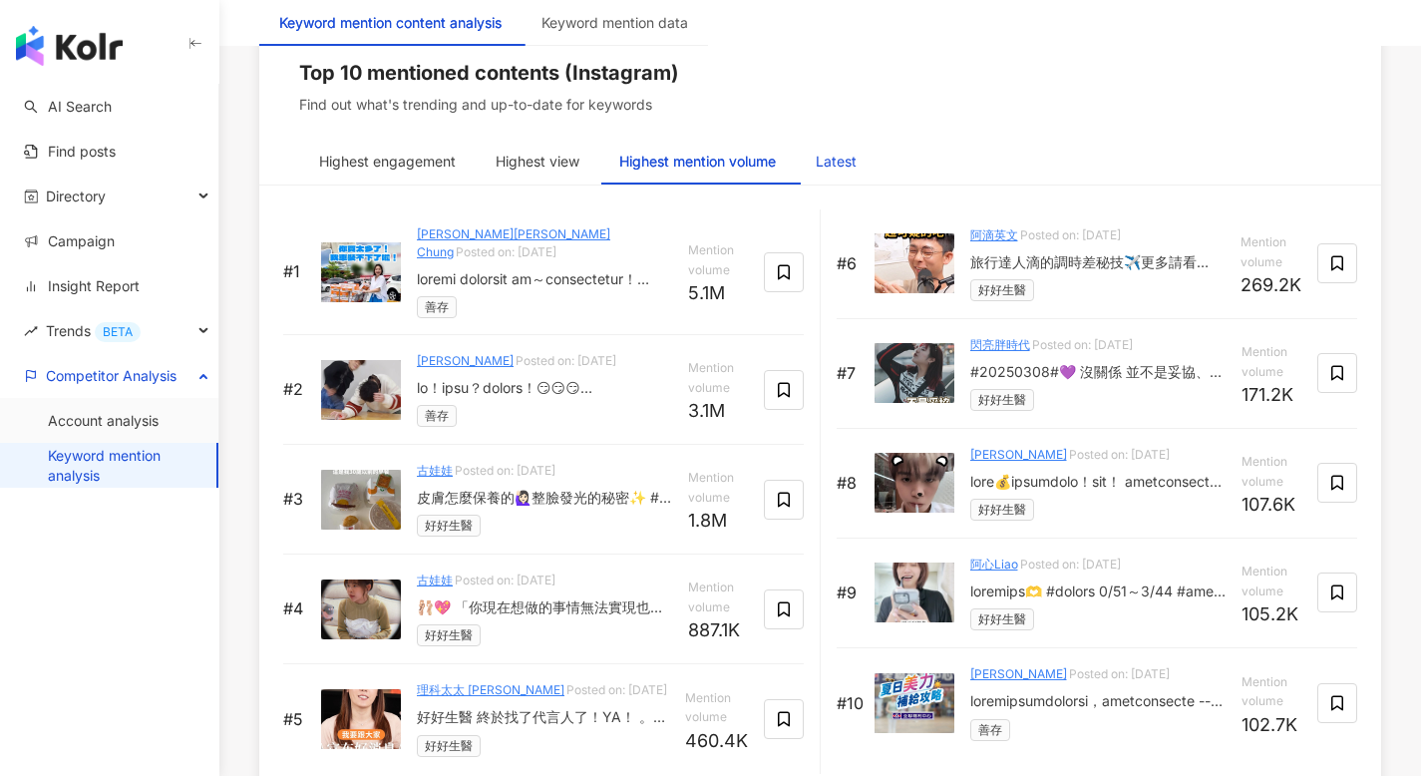
click at [857, 157] on div "Latest" at bounding box center [836, 162] width 41 height 22
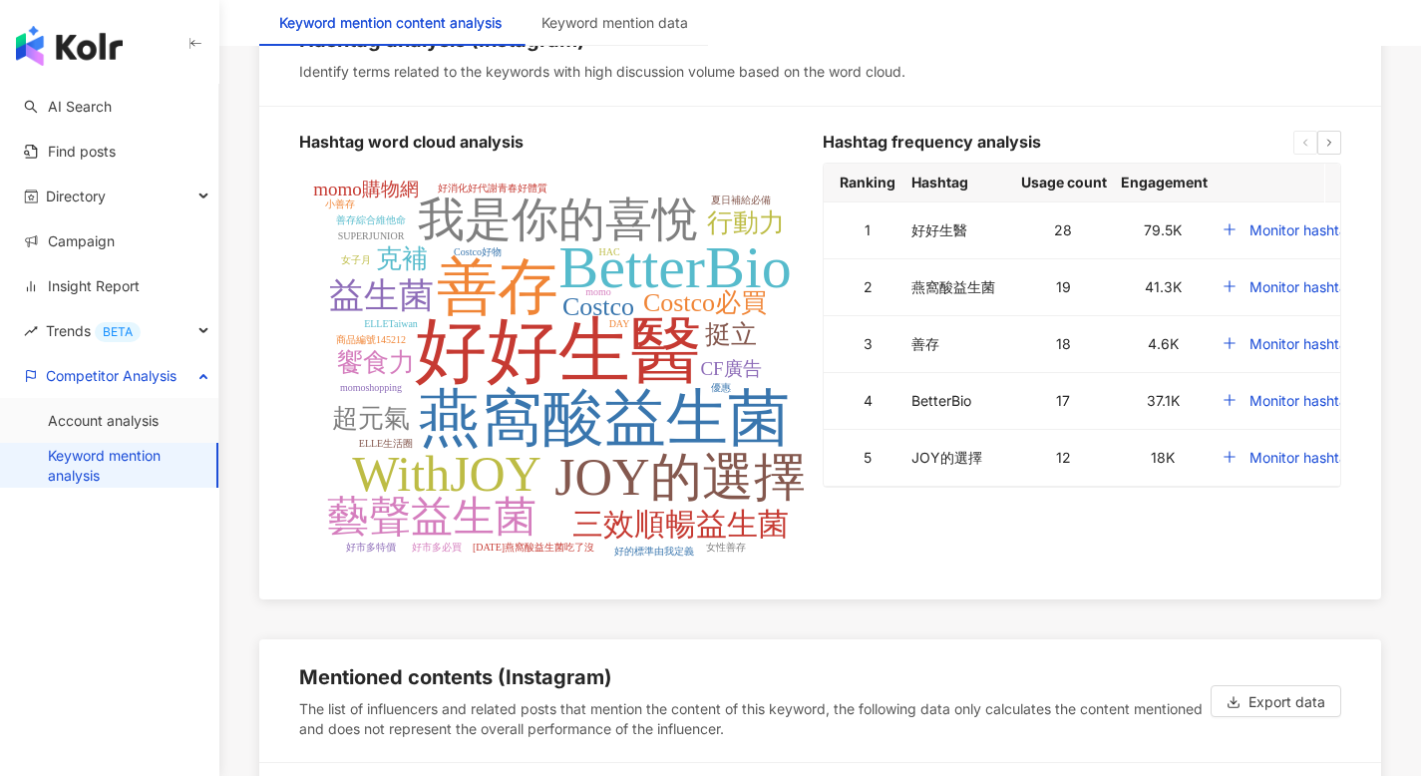
scroll to position [4006, 0]
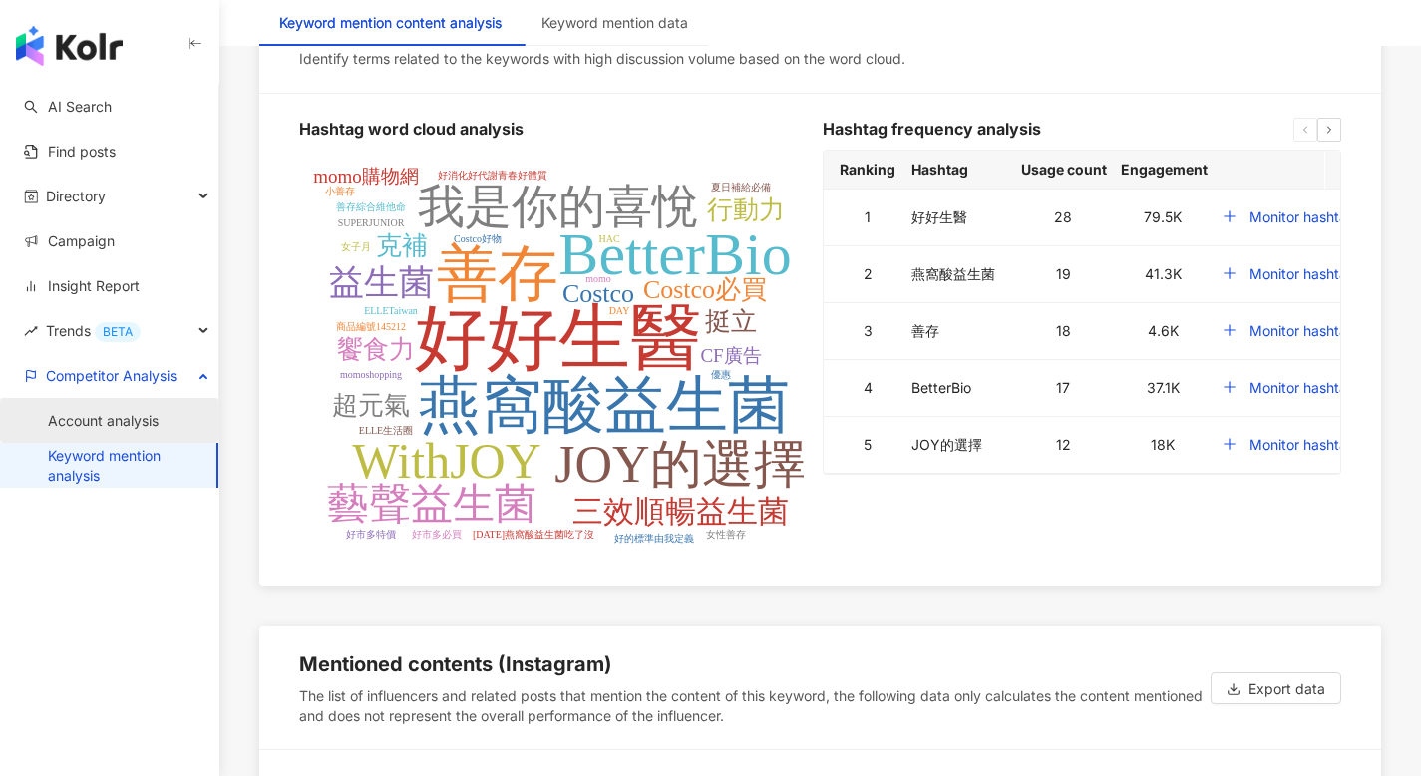
click at [132, 416] on link "Account analysis" at bounding box center [103, 421] width 111 height 20
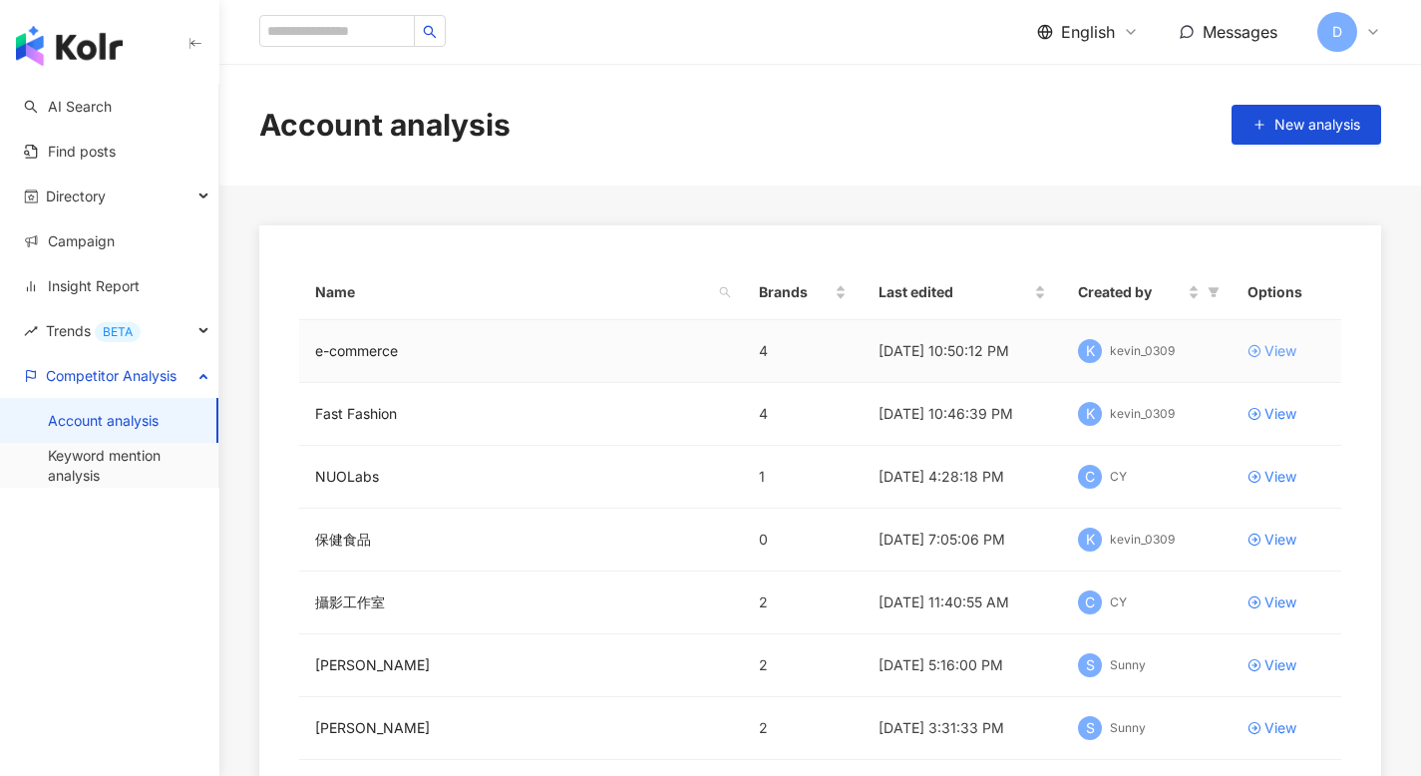
click at [1278, 350] on div "View" at bounding box center [1280, 351] width 32 height 22
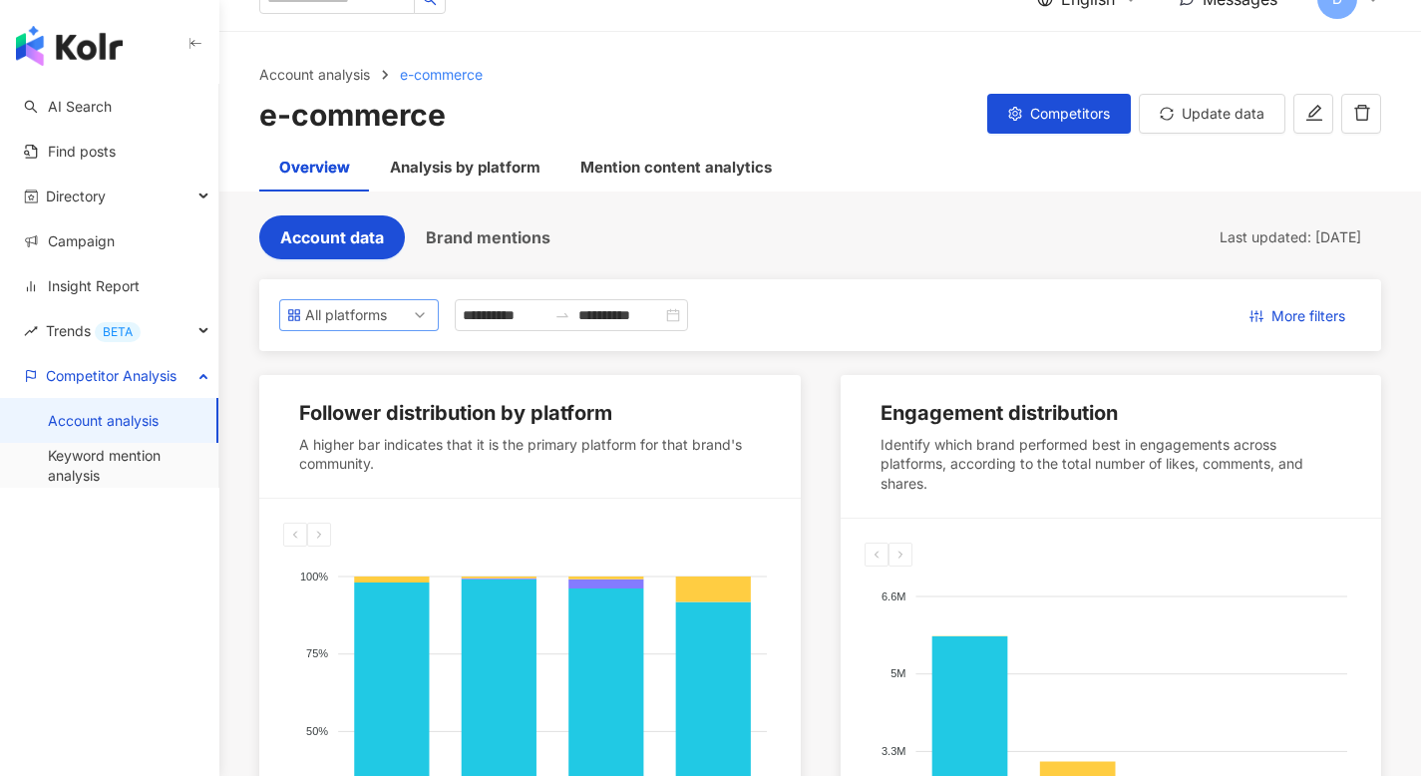
scroll to position [20, 0]
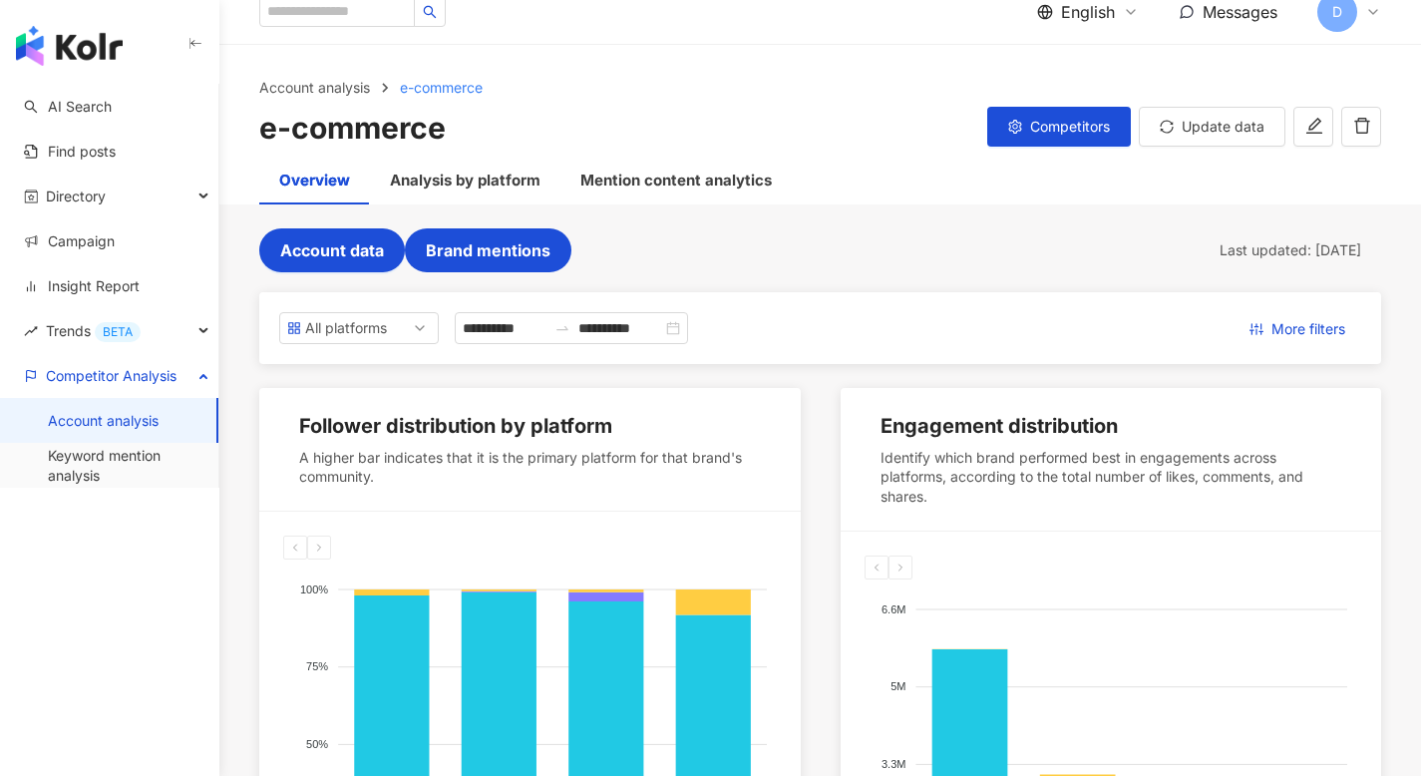
click at [500, 248] on span "Brand mentions" at bounding box center [488, 250] width 125 height 18
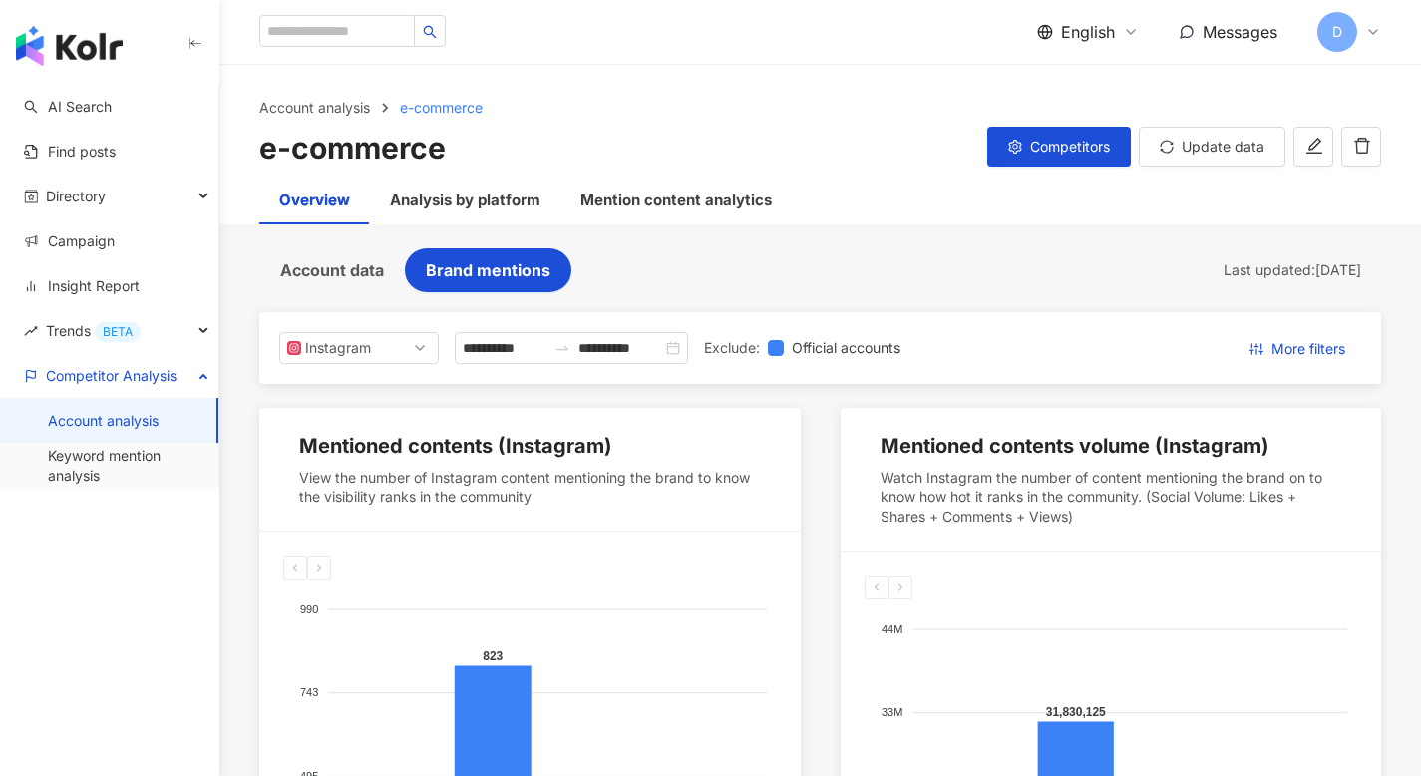
click at [1101, 32] on span "English" at bounding box center [1088, 32] width 54 height 22
click at [1083, 75] on div "繁體中文" at bounding box center [1100, 77] width 100 height 35
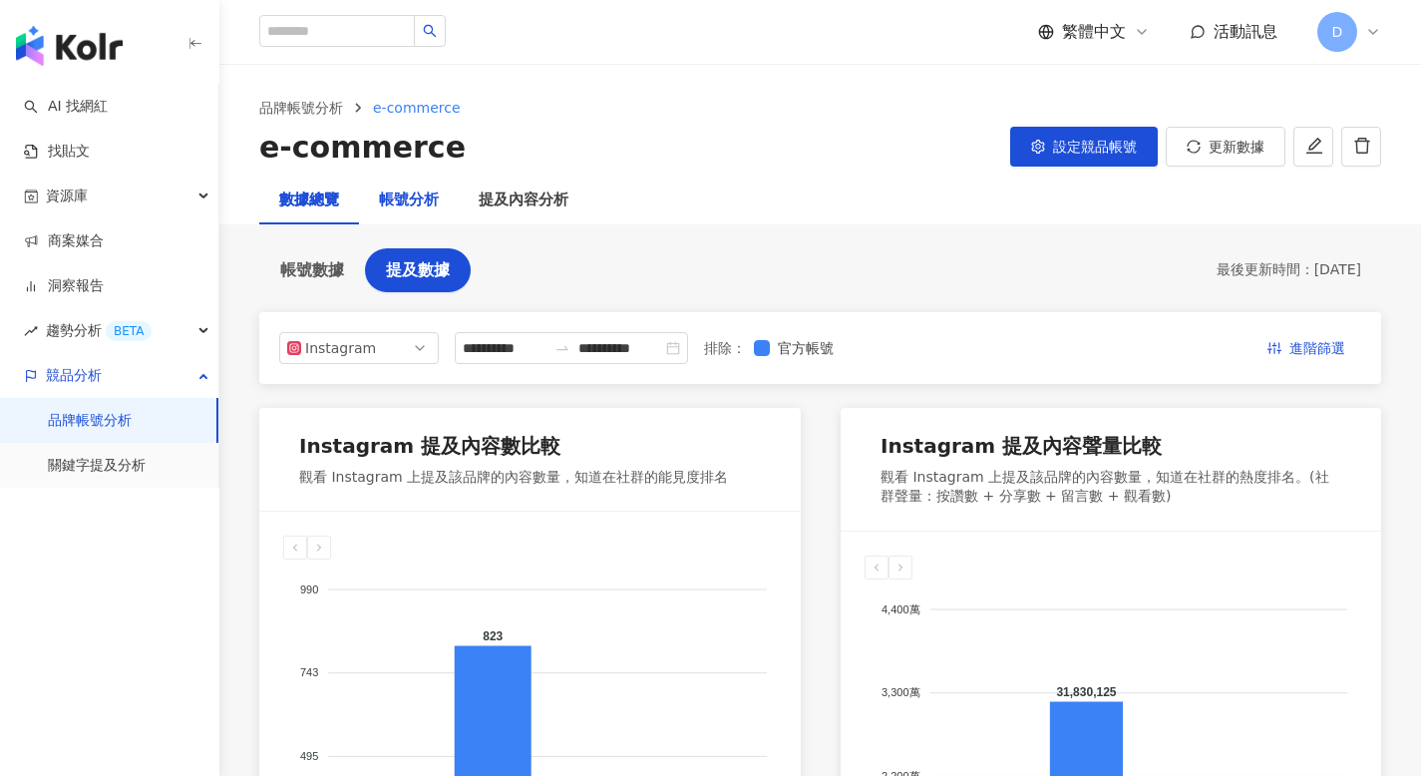
click at [394, 196] on div "帳號分析" at bounding box center [409, 200] width 60 height 24
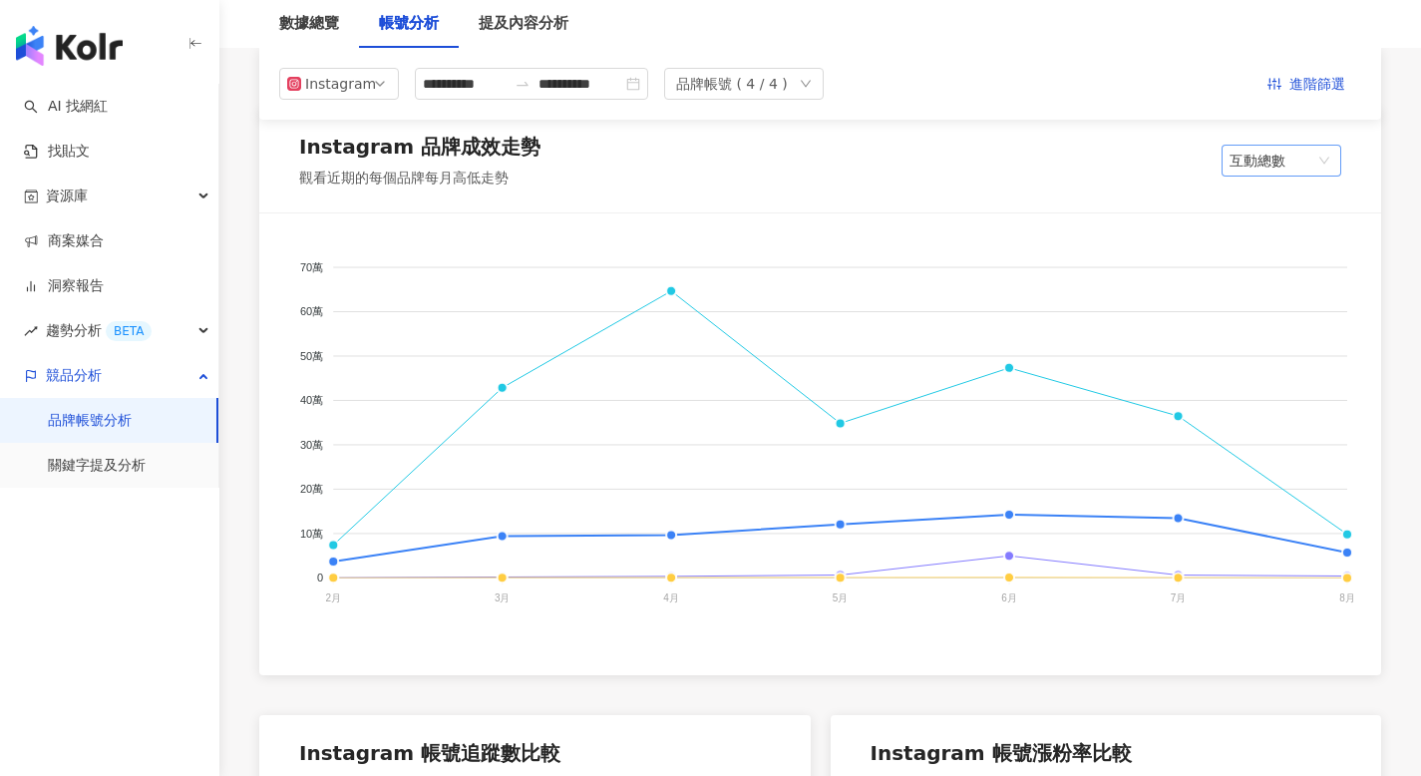
scroll to position [290, 0]
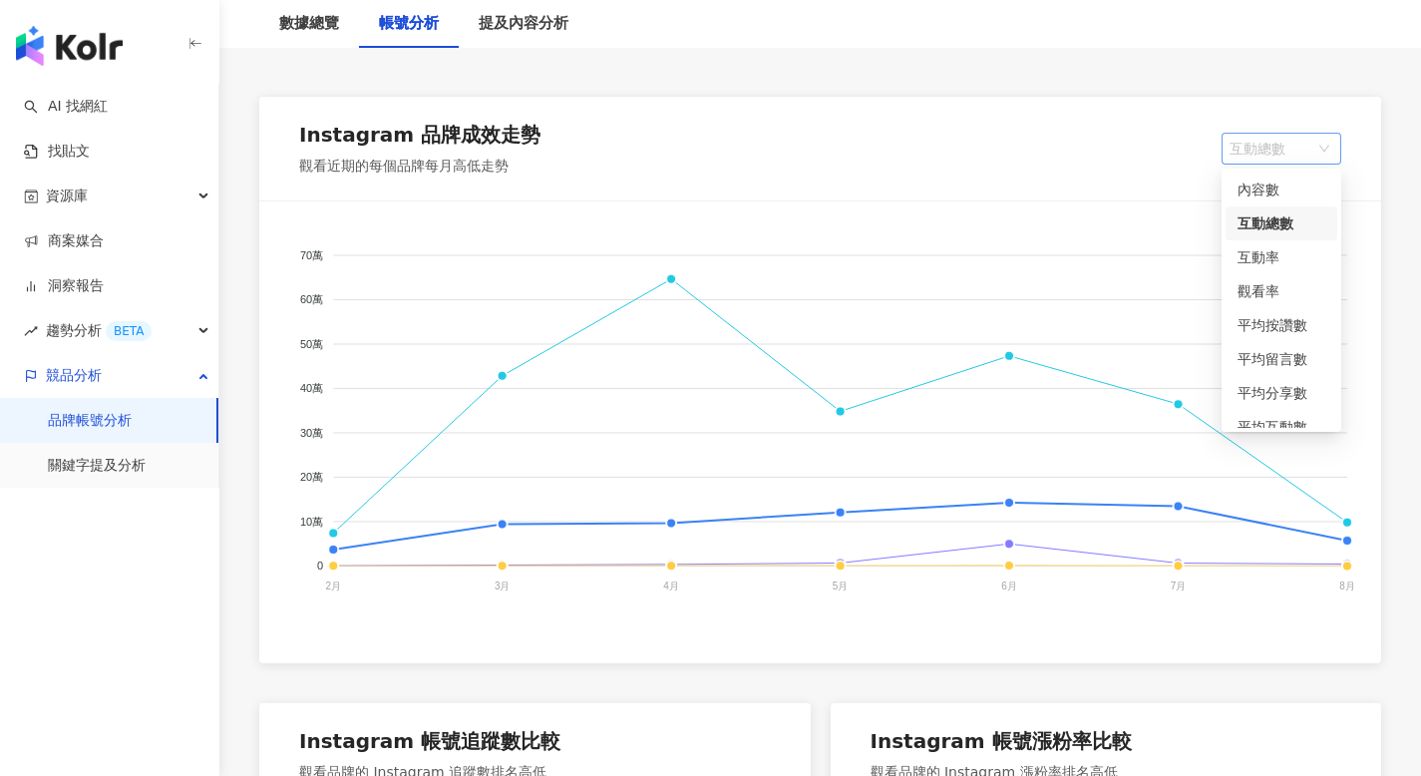
click at [1293, 157] on span "互動總數" at bounding box center [1281, 149] width 104 height 30
click at [1281, 192] on div "內容數" at bounding box center [1281, 189] width 88 height 22
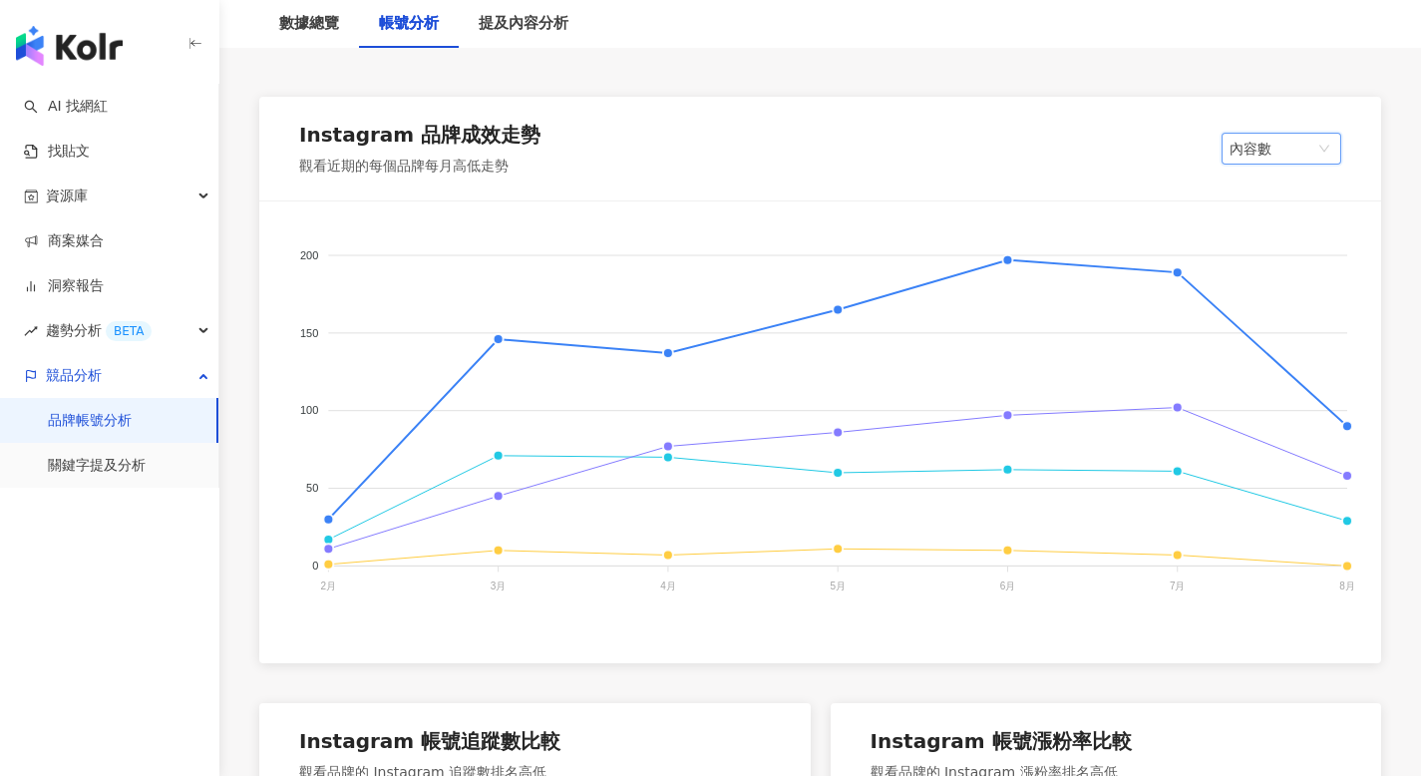
click at [1280, 148] on span "內容數" at bounding box center [1281, 149] width 104 height 30
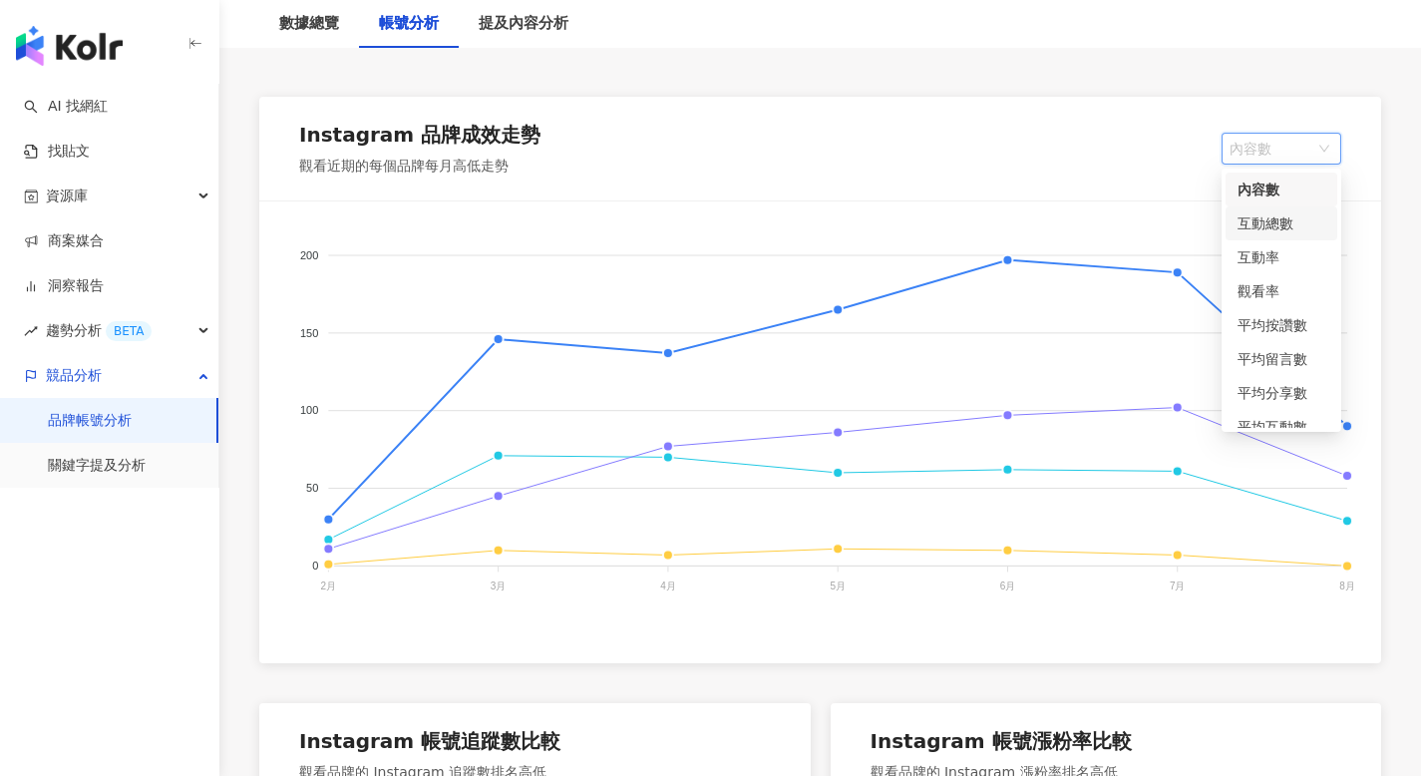
click at [1279, 216] on div "互動總數" at bounding box center [1281, 223] width 88 height 22
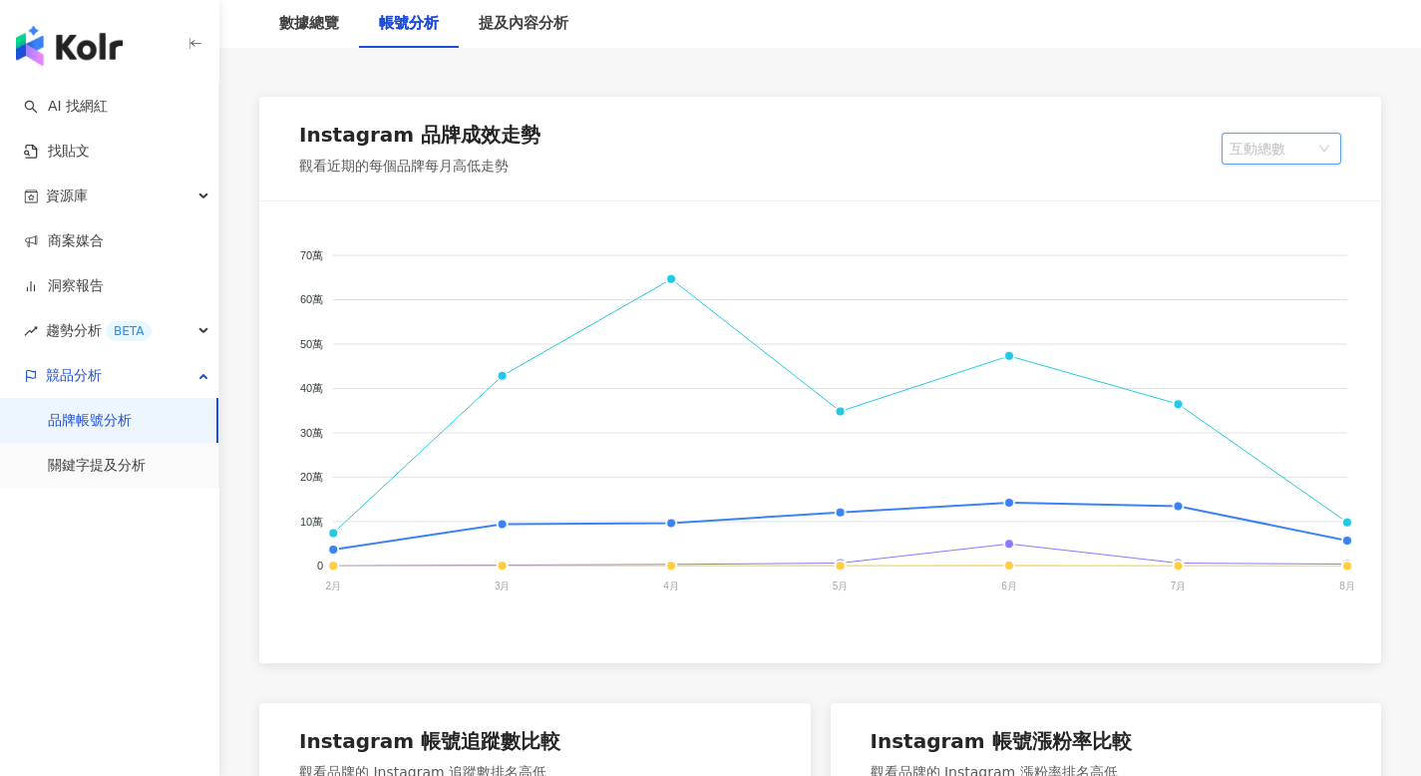
click at [1286, 155] on span "互動總數" at bounding box center [1281, 149] width 104 height 30
click at [1277, 262] on div "互動率" at bounding box center [1281, 257] width 88 height 22
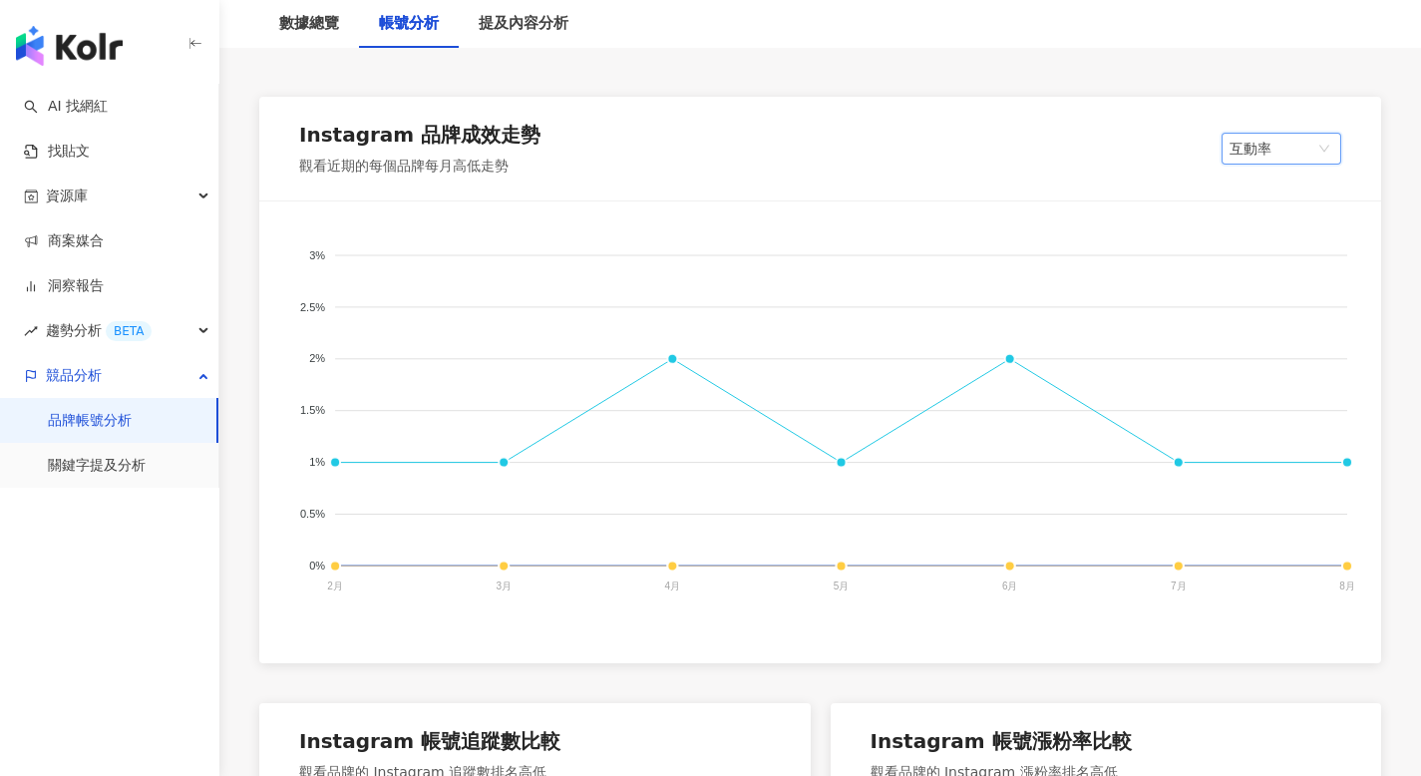
click at [1319, 145] on span "互動率" at bounding box center [1281, 149] width 104 height 30
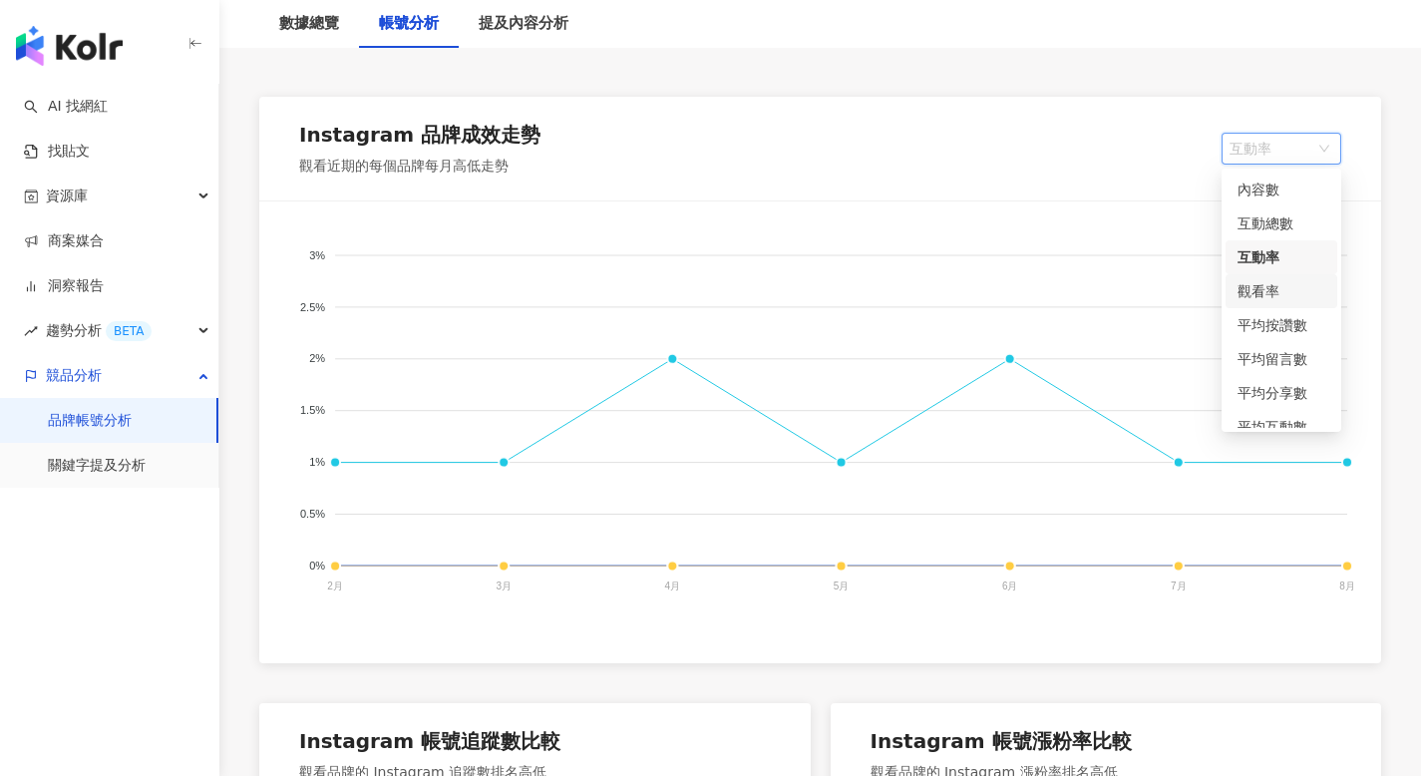
click at [1283, 296] on div "觀看率" at bounding box center [1281, 291] width 88 height 22
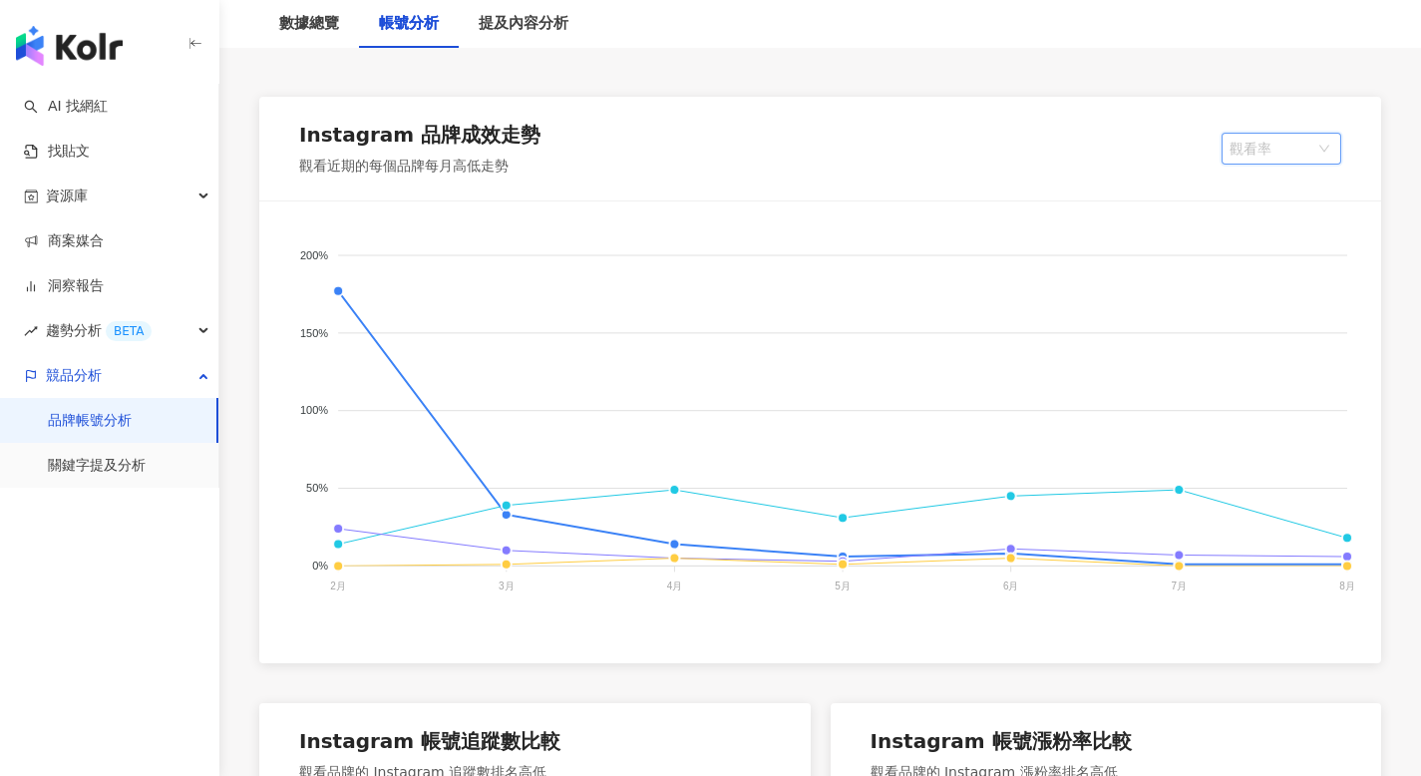
click at [1284, 146] on span "觀看率" at bounding box center [1281, 149] width 104 height 30
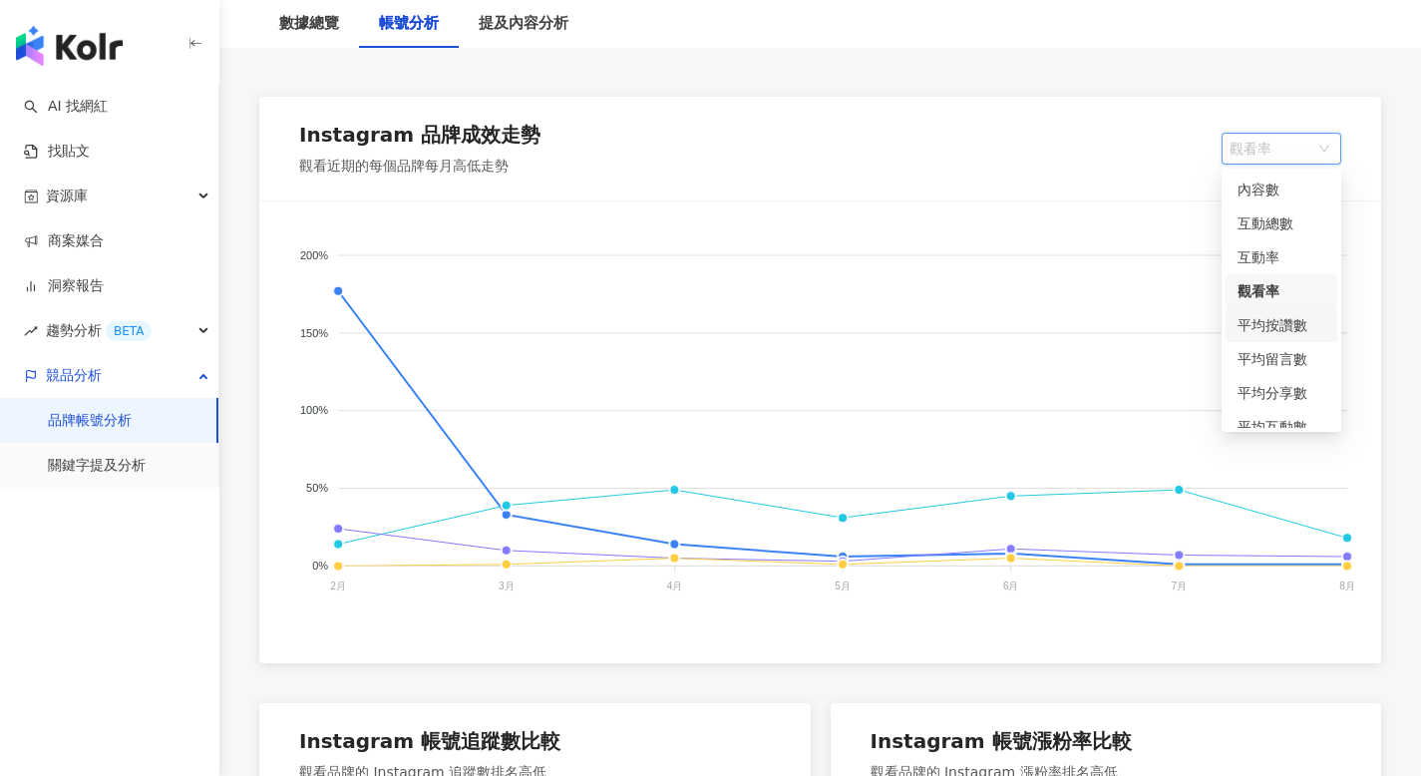
click at [1269, 335] on div "平均按讚數" at bounding box center [1281, 325] width 88 height 22
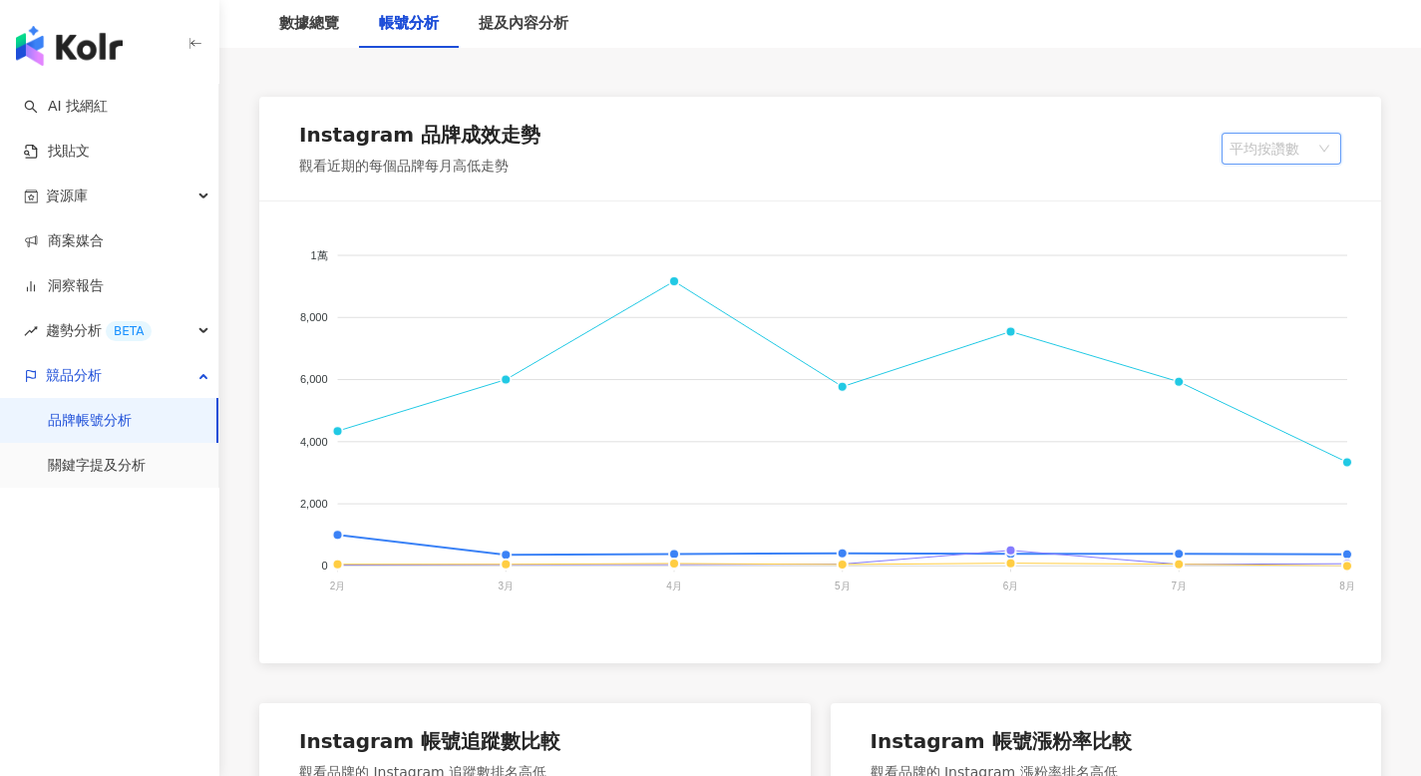
click at [1243, 156] on span "平均按讚數" at bounding box center [1281, 149] width 104 height 30
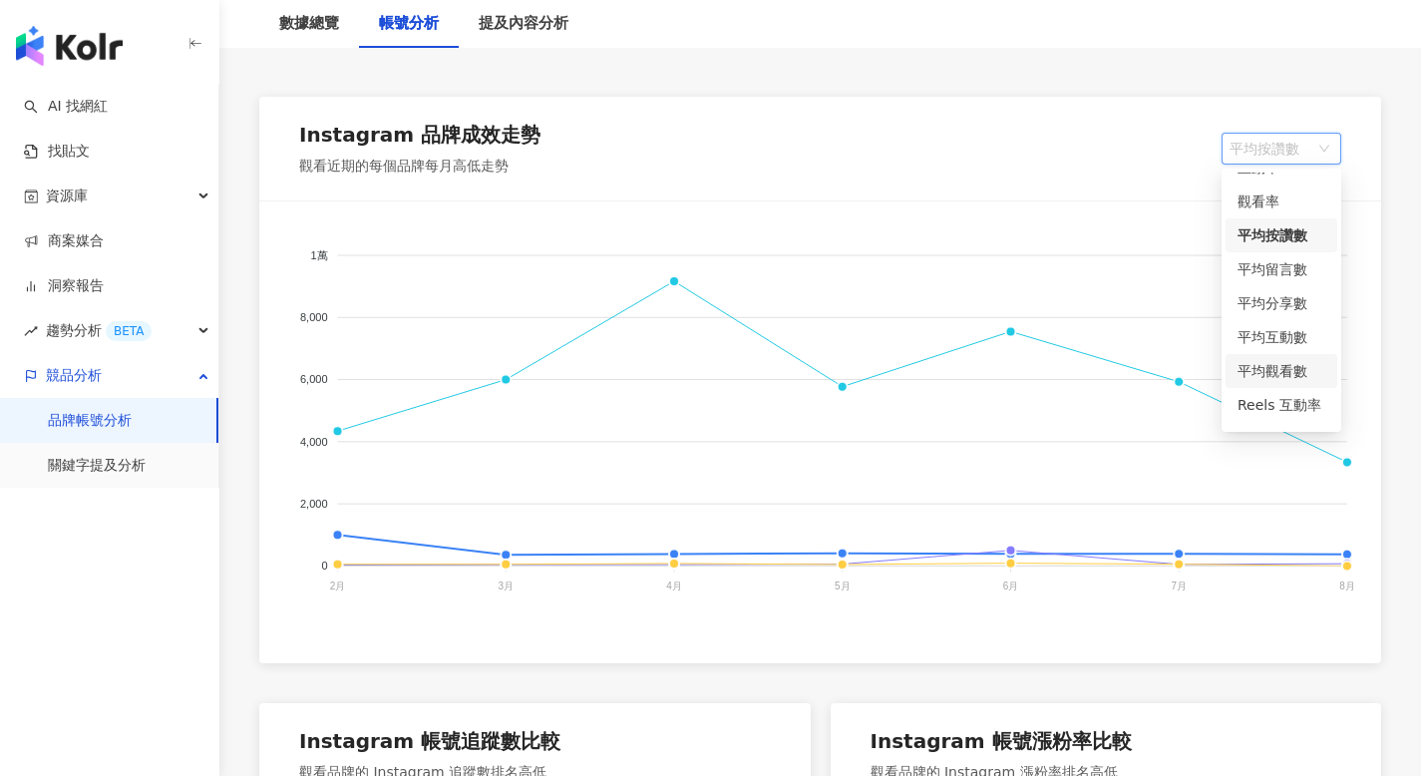
scroll to position [118, 0]
click at [1268, 411] on div "口碑價值" at bounding box center [1281, 411] width 88 height 22
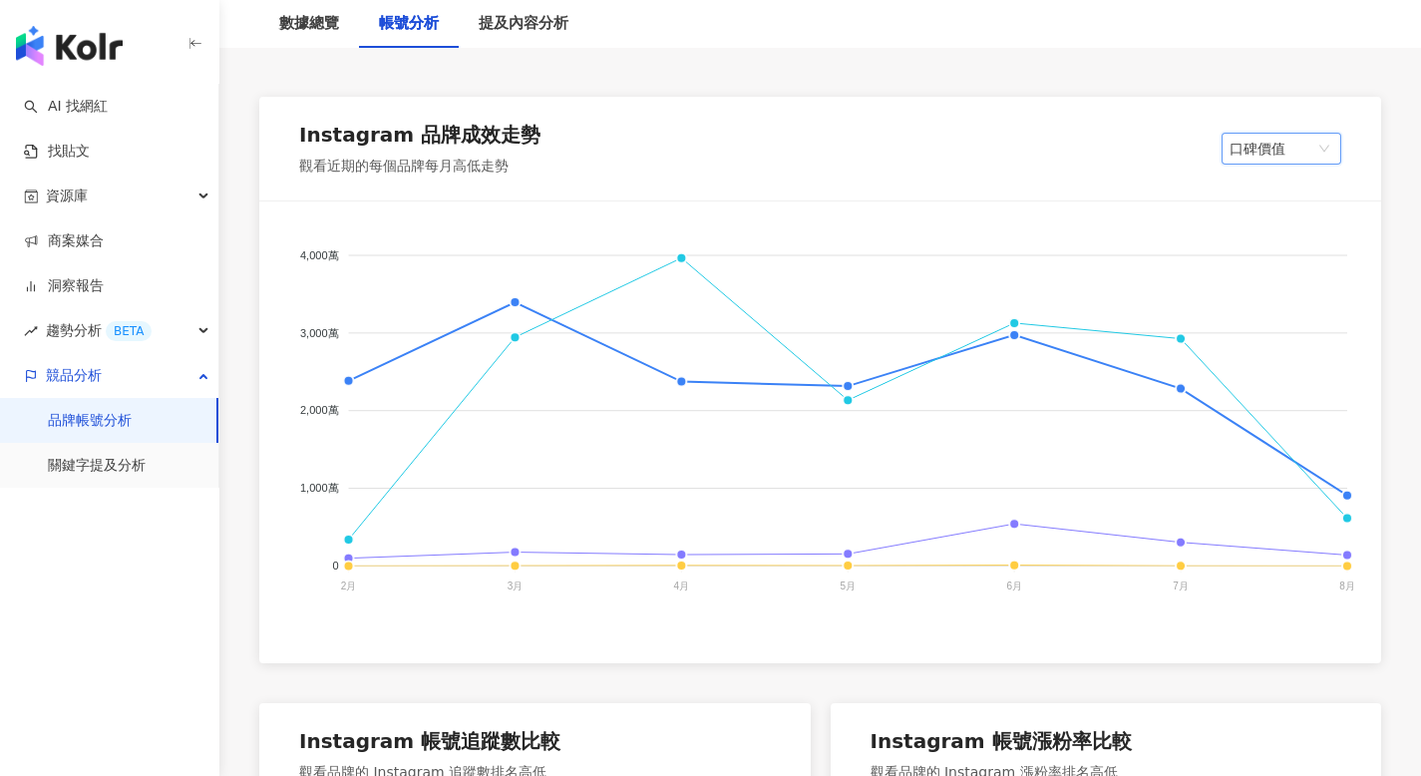
click at [1263, 149] on span "口碑價值" at bounding box center [1281, 149] width 104 height 30
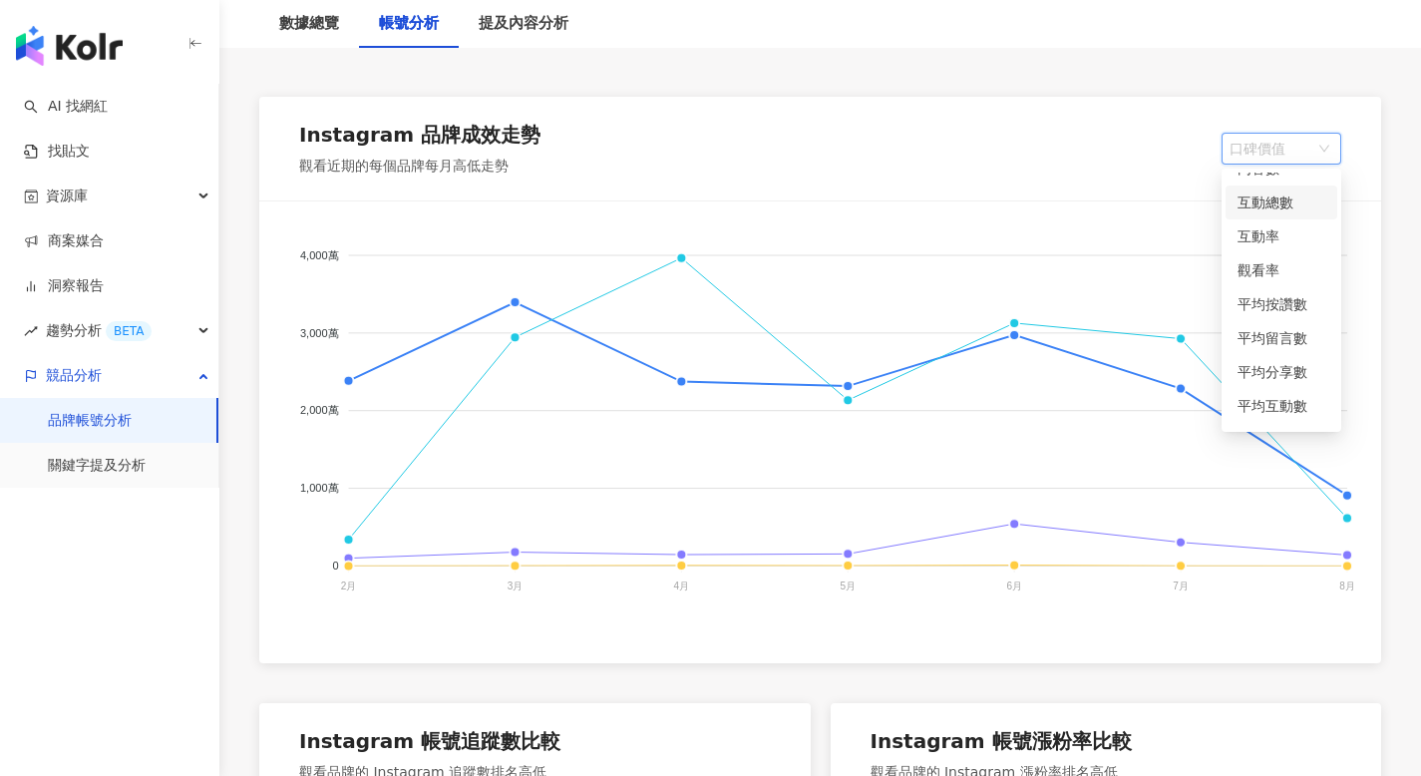
scroll to position [0, 0]
click at [1263, 184] on div "內容數" at bounding box center [1281, 189] width 88 height 22
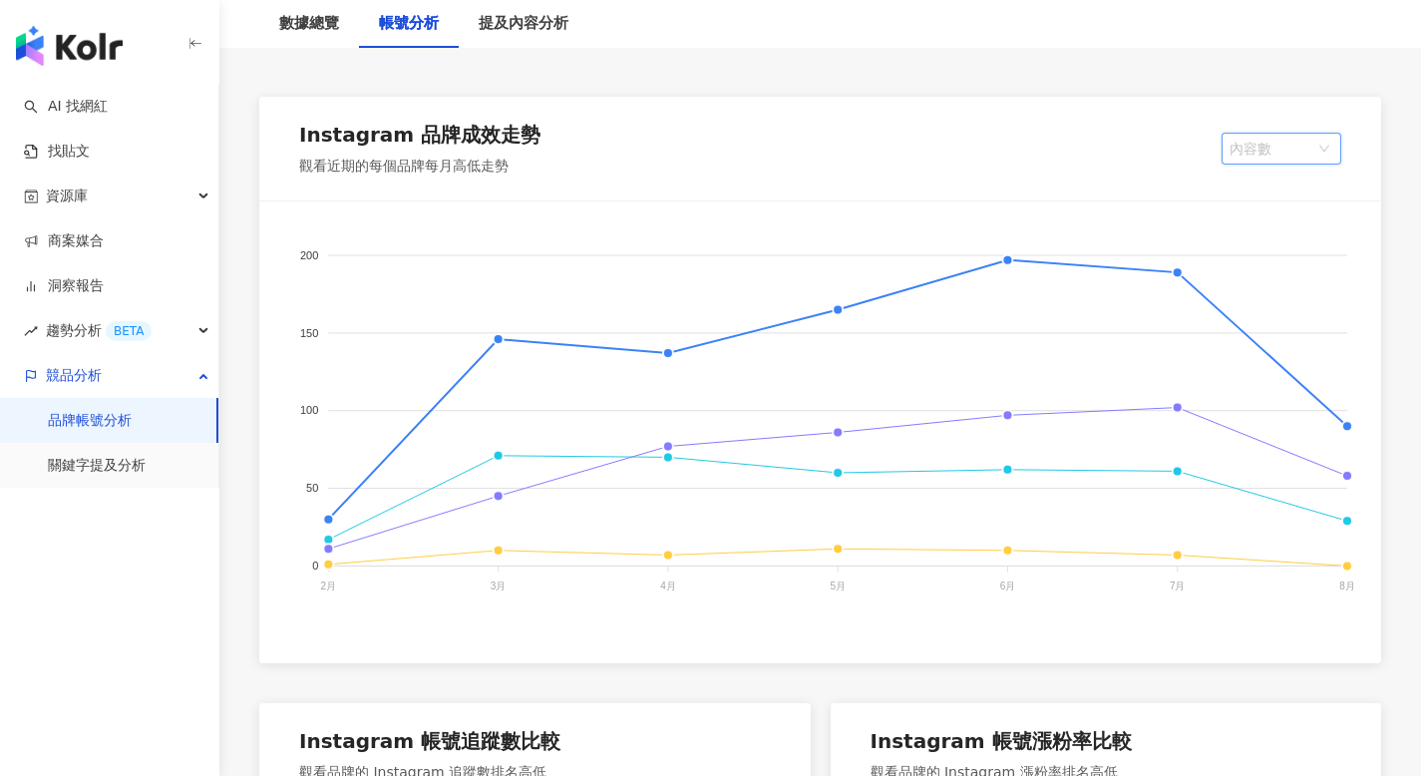
click at [1271, 147] on span "內容數" at bounding box center [1281, 149] width 104 height 30
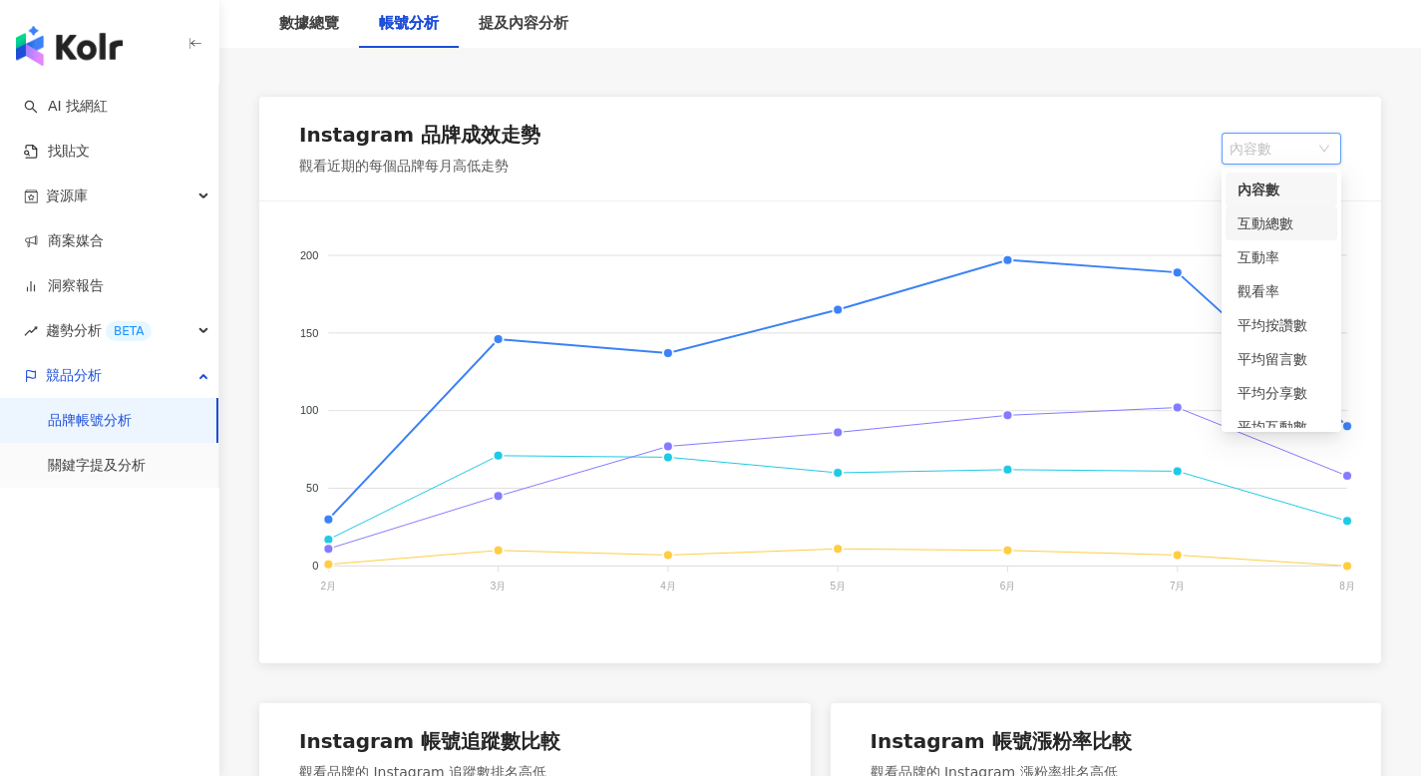
click at [1281, 221] on div "互動總數" at bounding box center [1281, 223] width 88 height 22
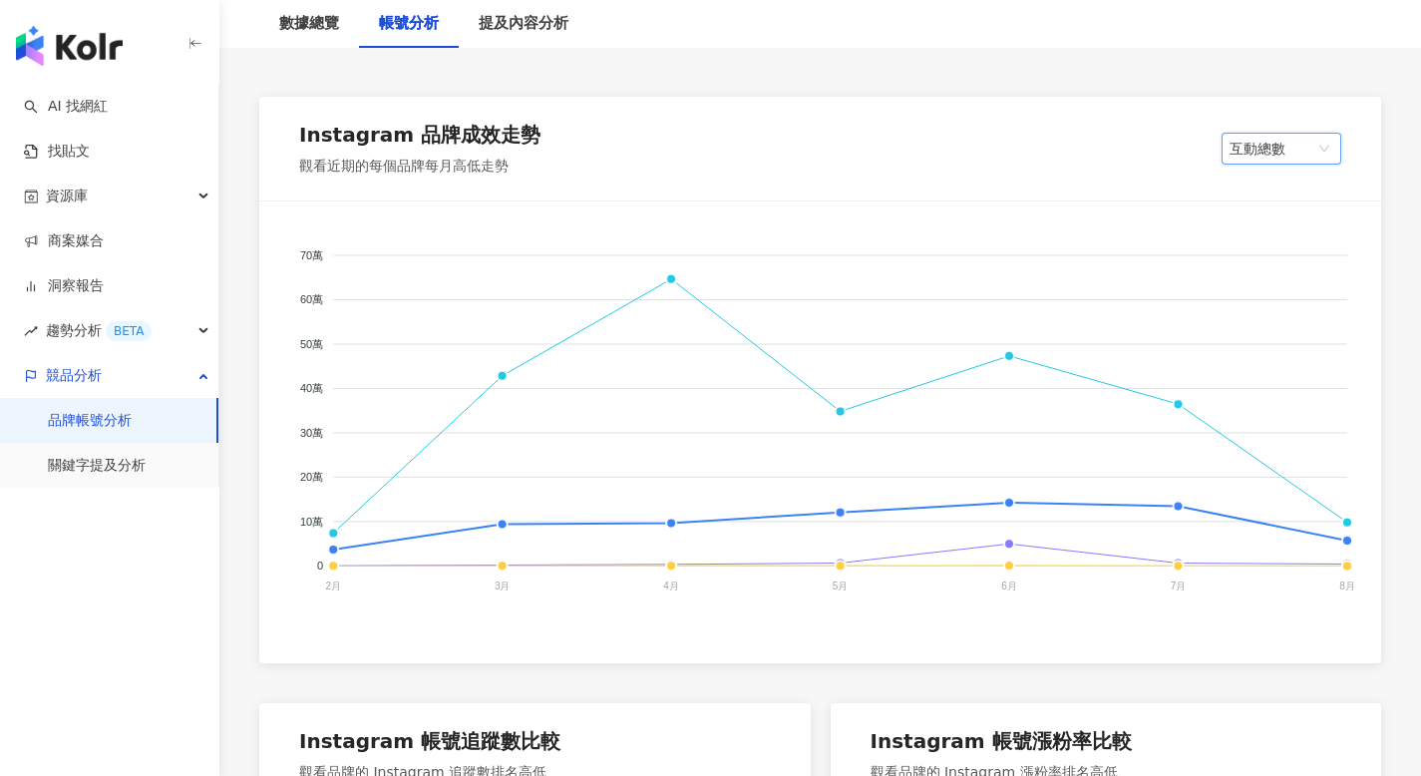
click at [1289, 143] on span "互動總數" at bounding box center [1281, 149] width 104 height 30
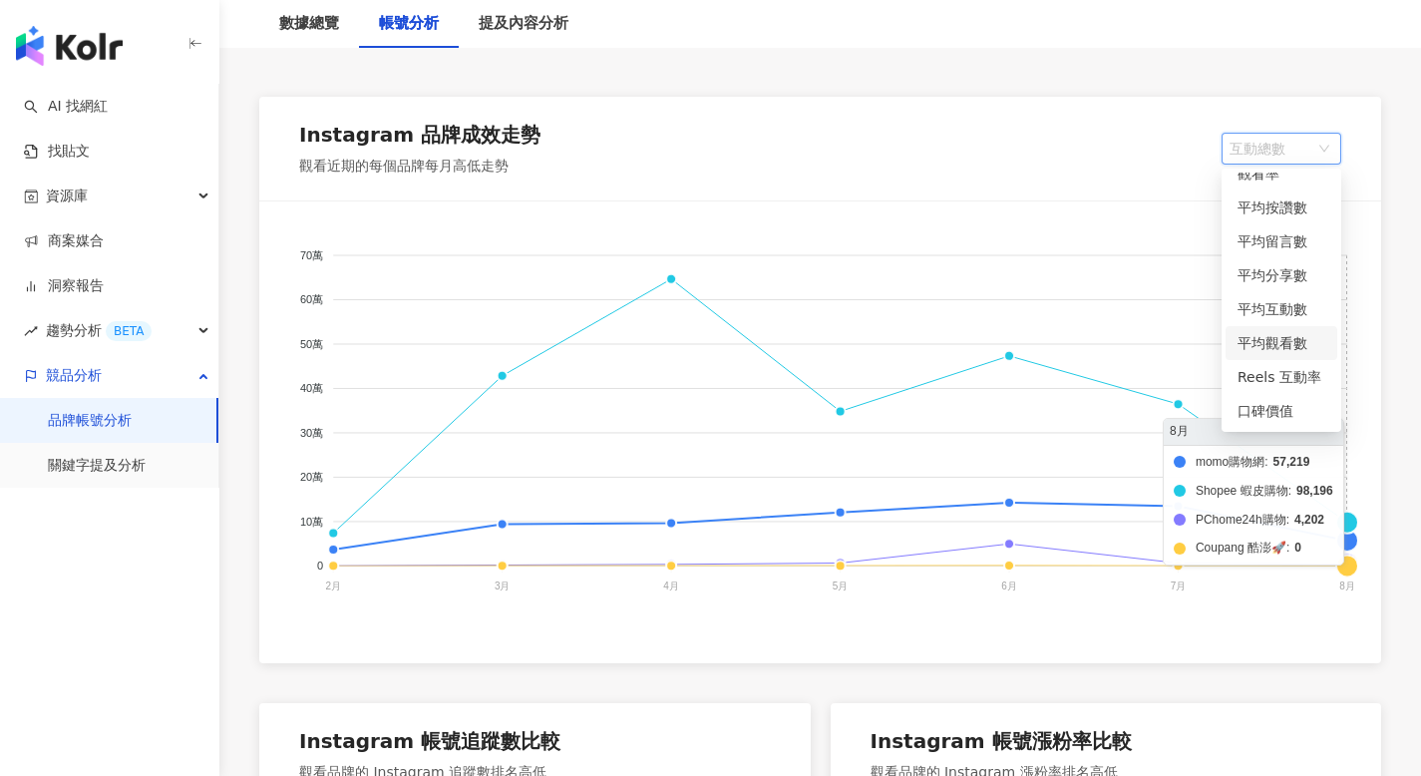
scroll to position [393, 0]
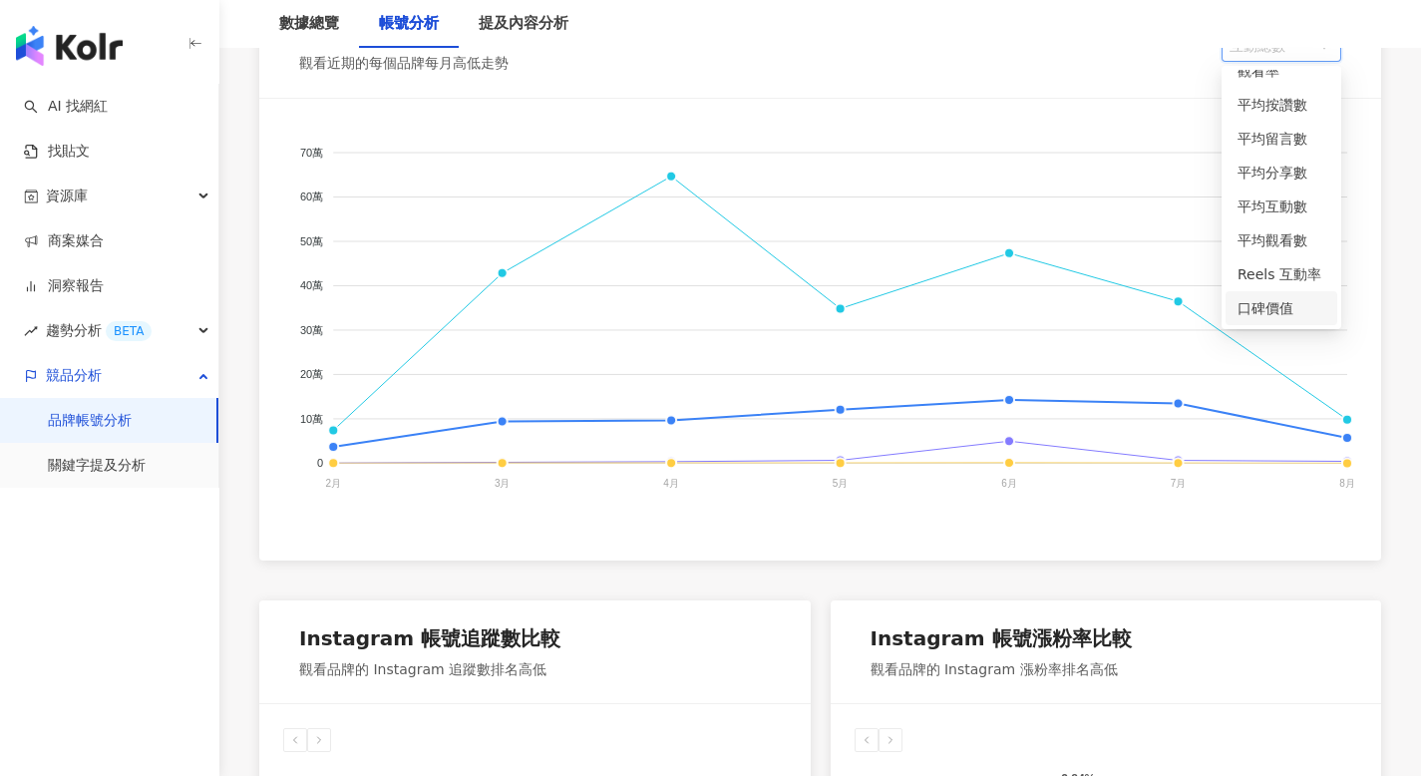
click at [1276, 308] on div "口碑價值" at bounding box center [1281, 308] width 88 height 22
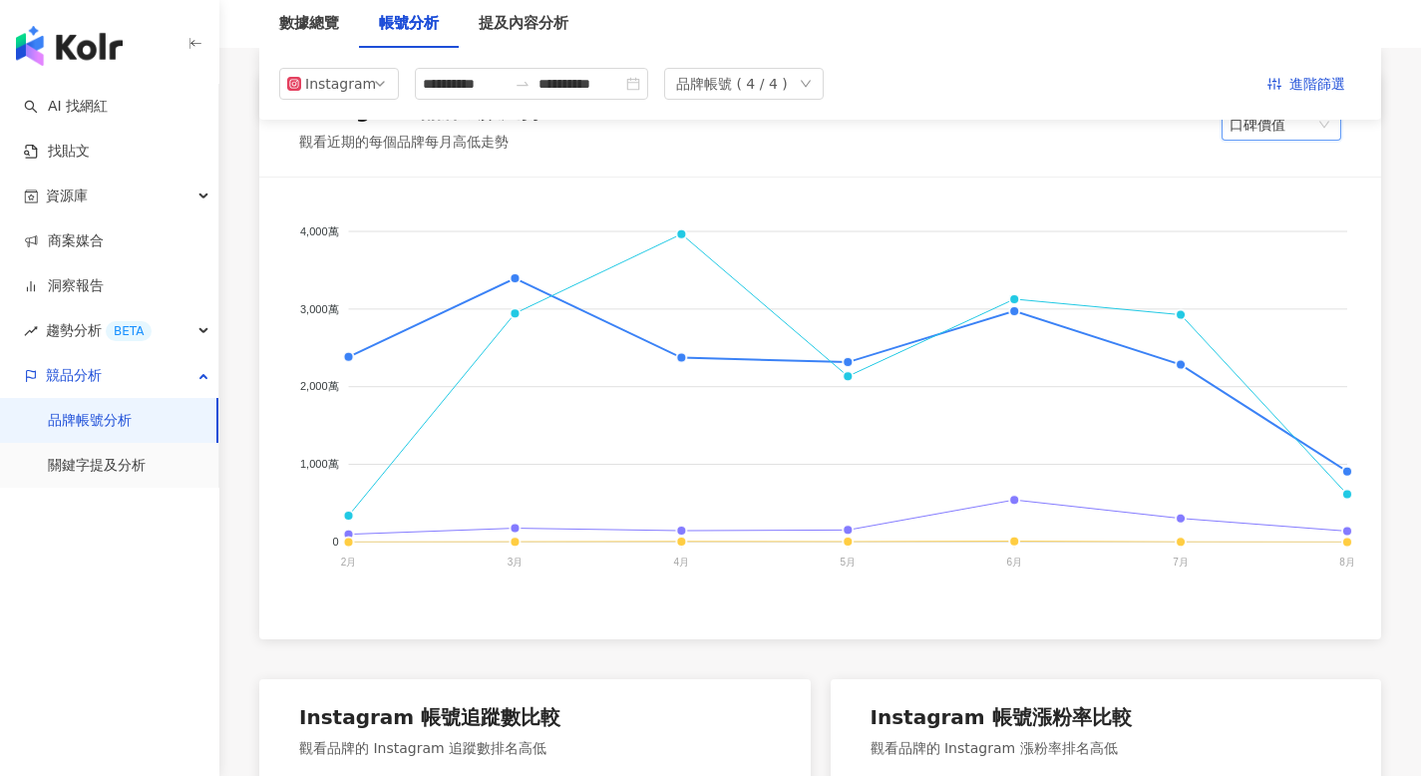
scroll to position [180, 0]
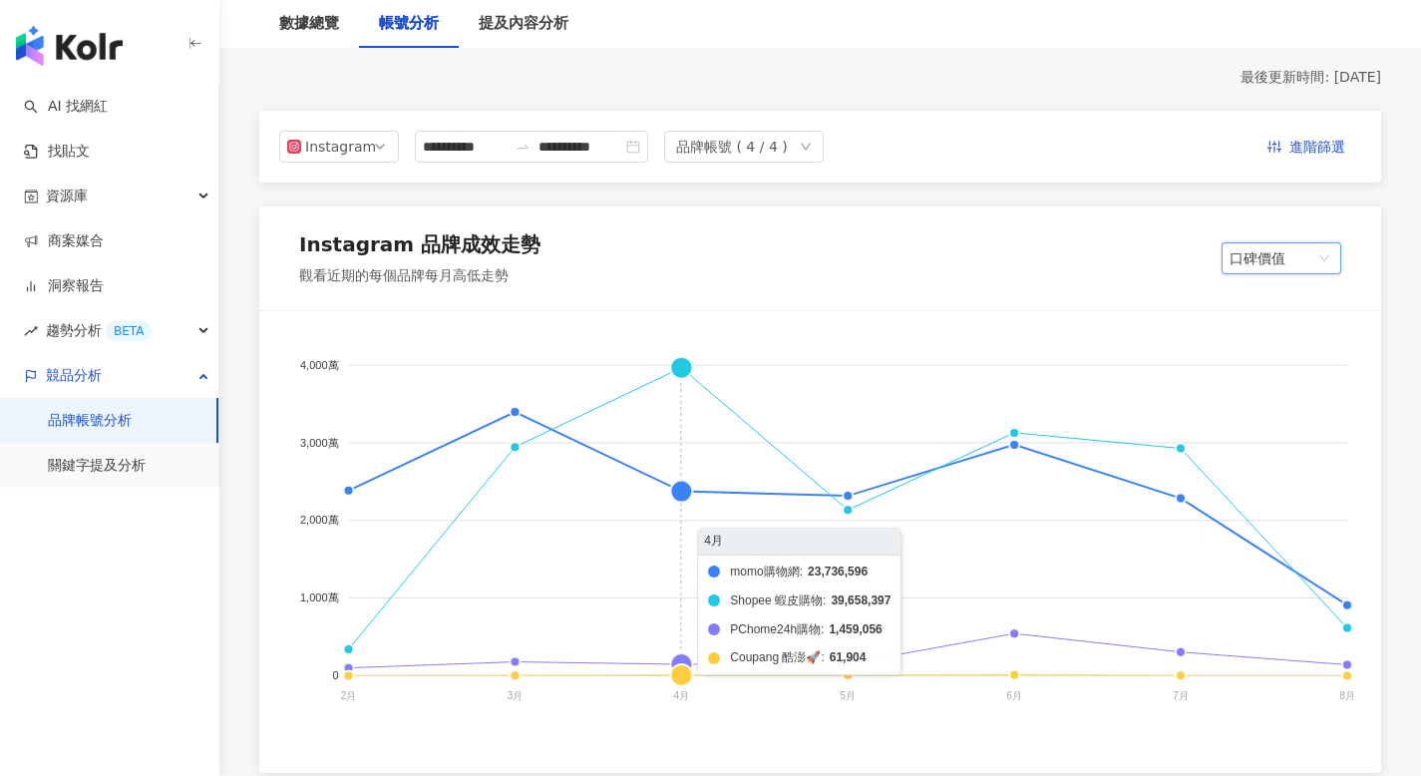
click at [674, 489] on foreignobject "momo購物網 Shopee 蝦皮購物 PChome24h購物 Coupang 酷澎🚀" at bounding box center [820, 534] width 1074 height 399
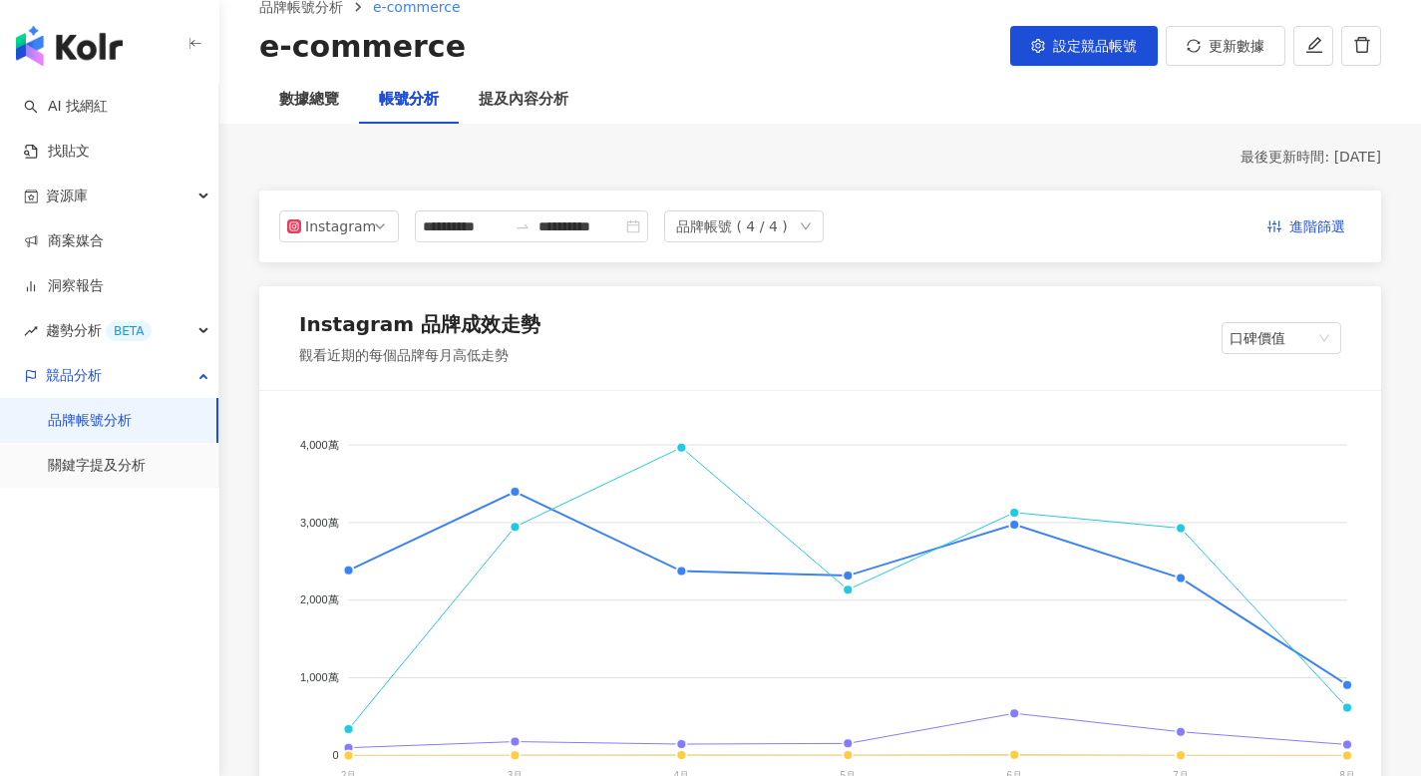
scroll to position [0, 0]
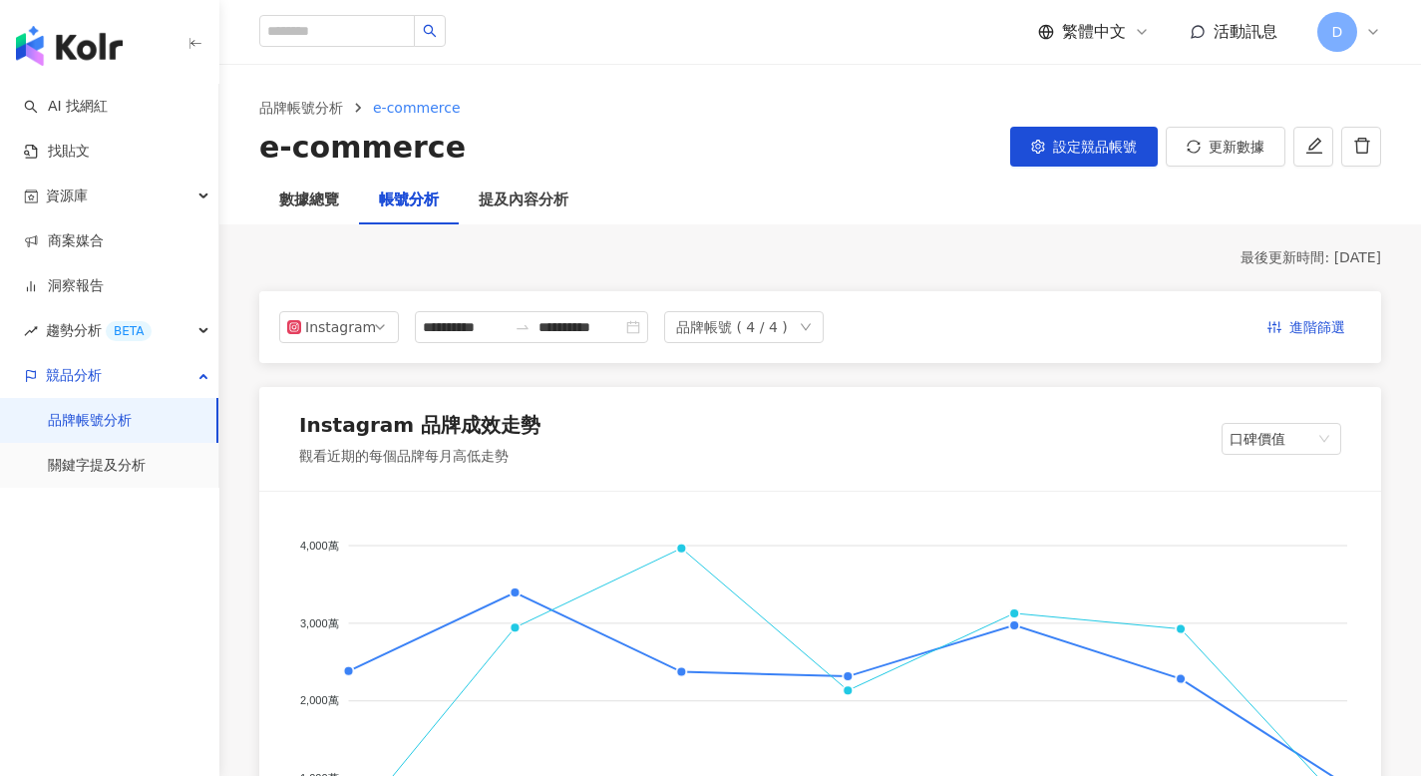
click at [772, 327] on div "品牌帳號 ( 4 / 4 )" at bounding box center [732, 327] width 112 height 30
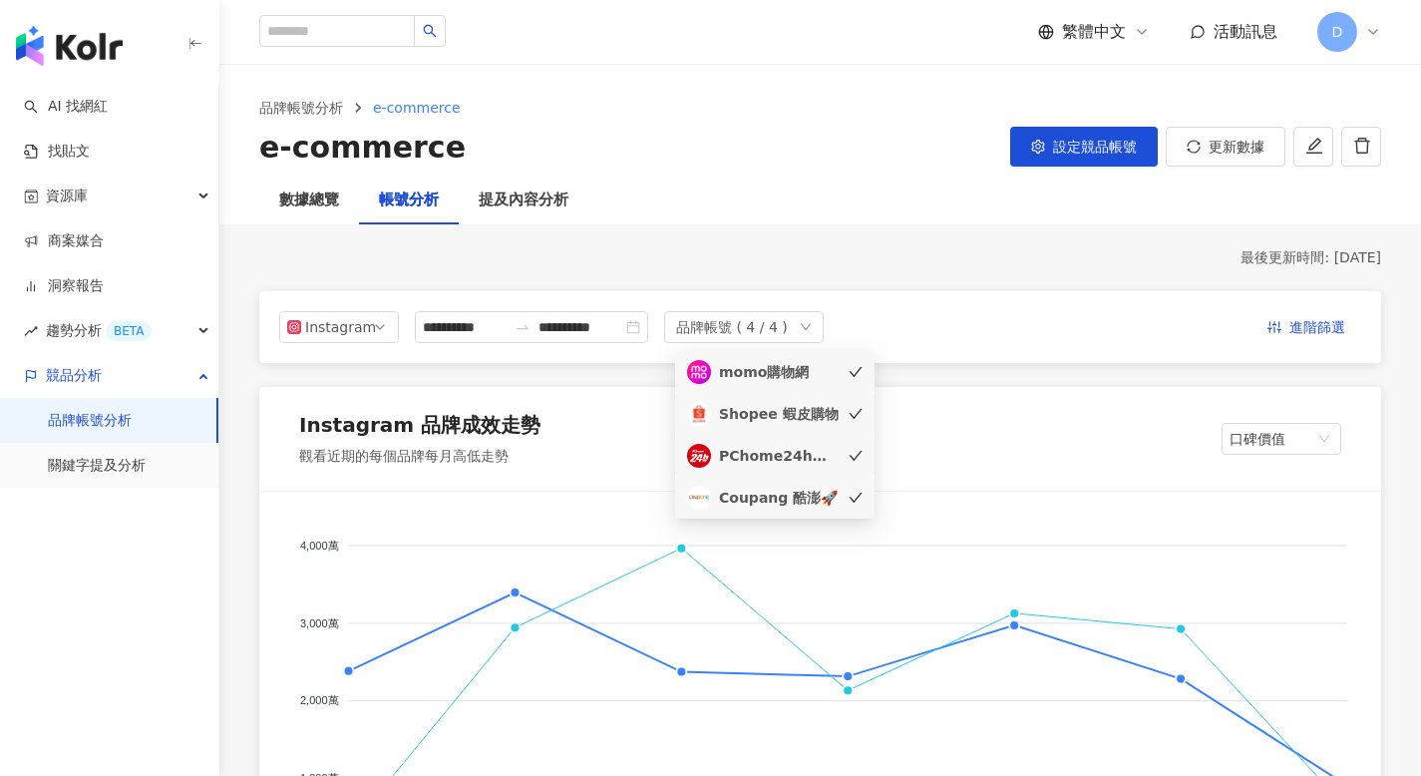
click at [772, 327] on div "品牌帳號 ( 4 / 4 )" at bounding box center [732, 327] width 112 height 30
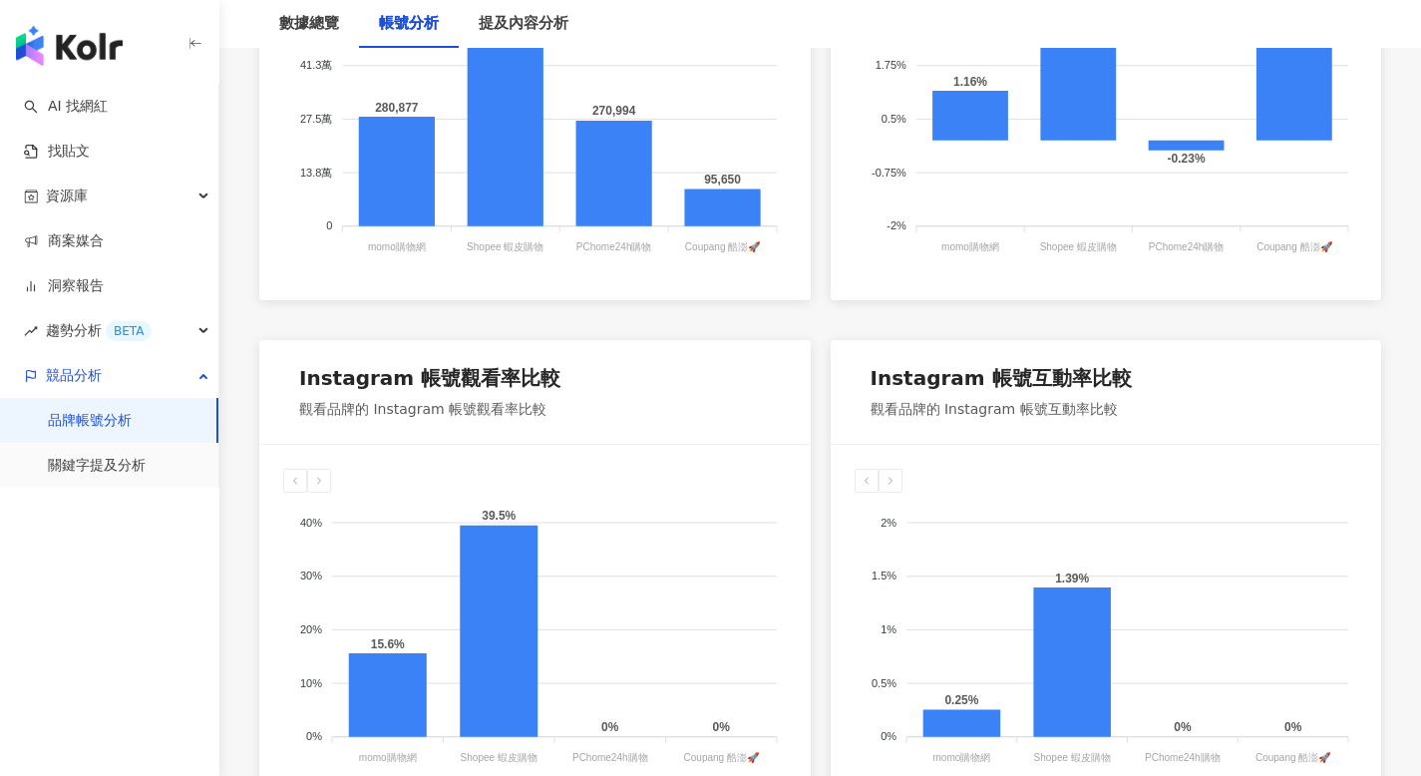
scroll to position [1240, 0]
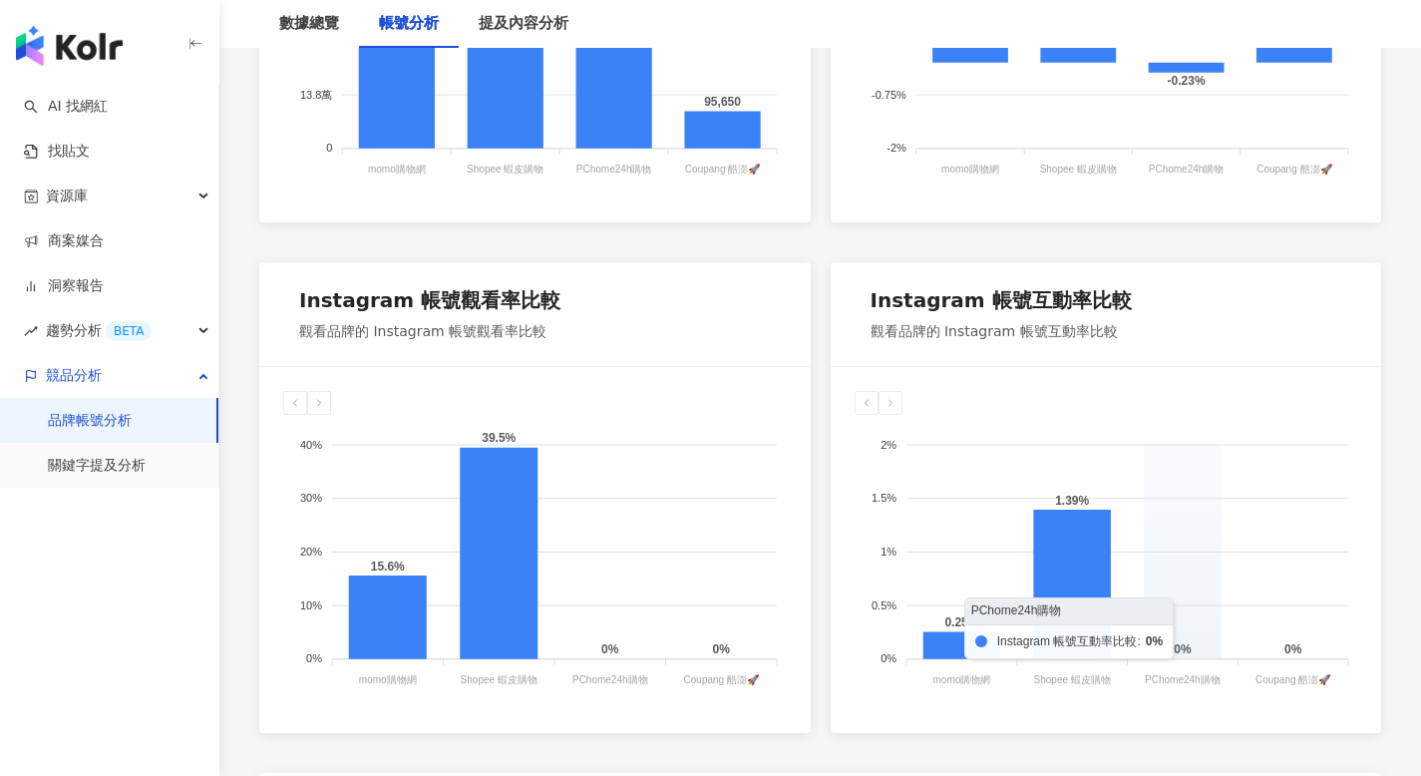
click at [1203, 553] on foreignobject at bounding box center [1107, 554] width 504 height 279
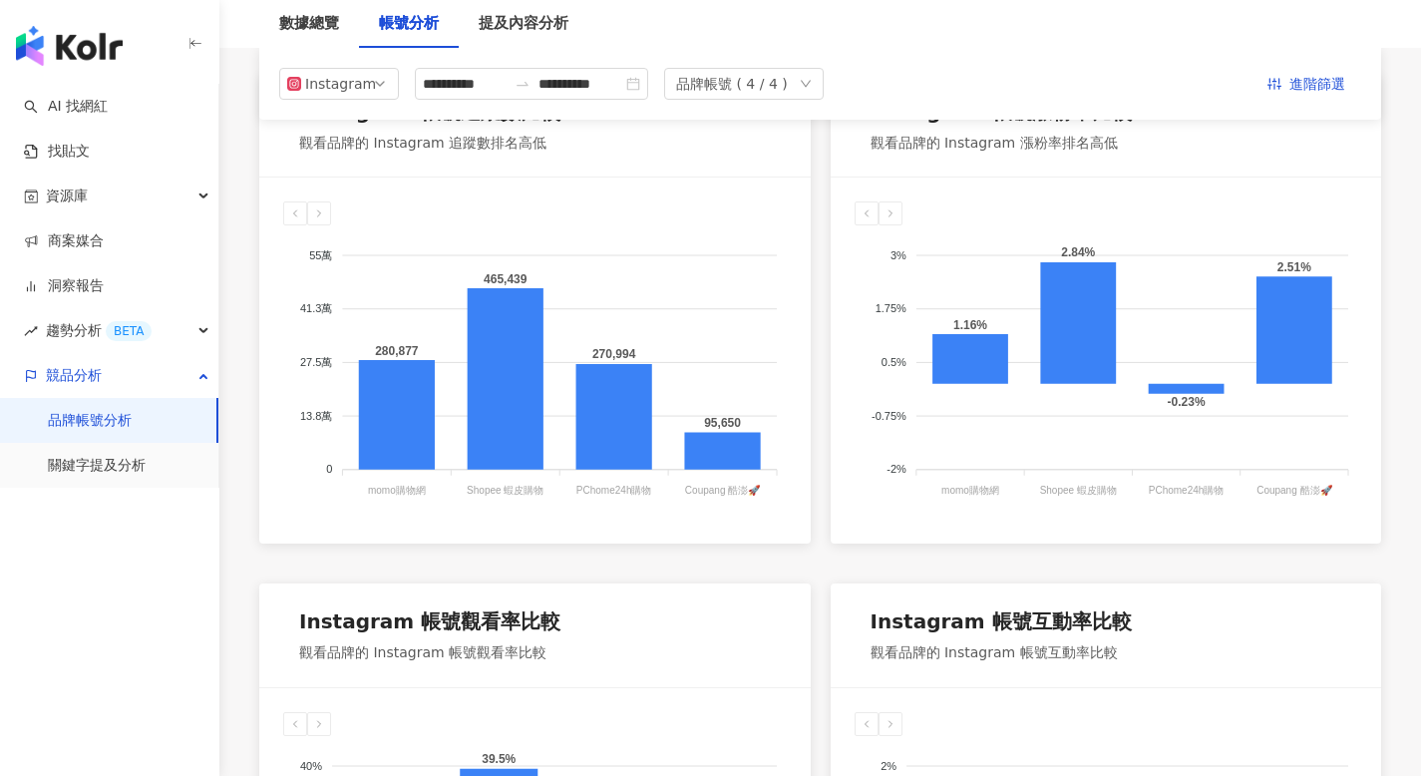
scroll to position [0, 0]
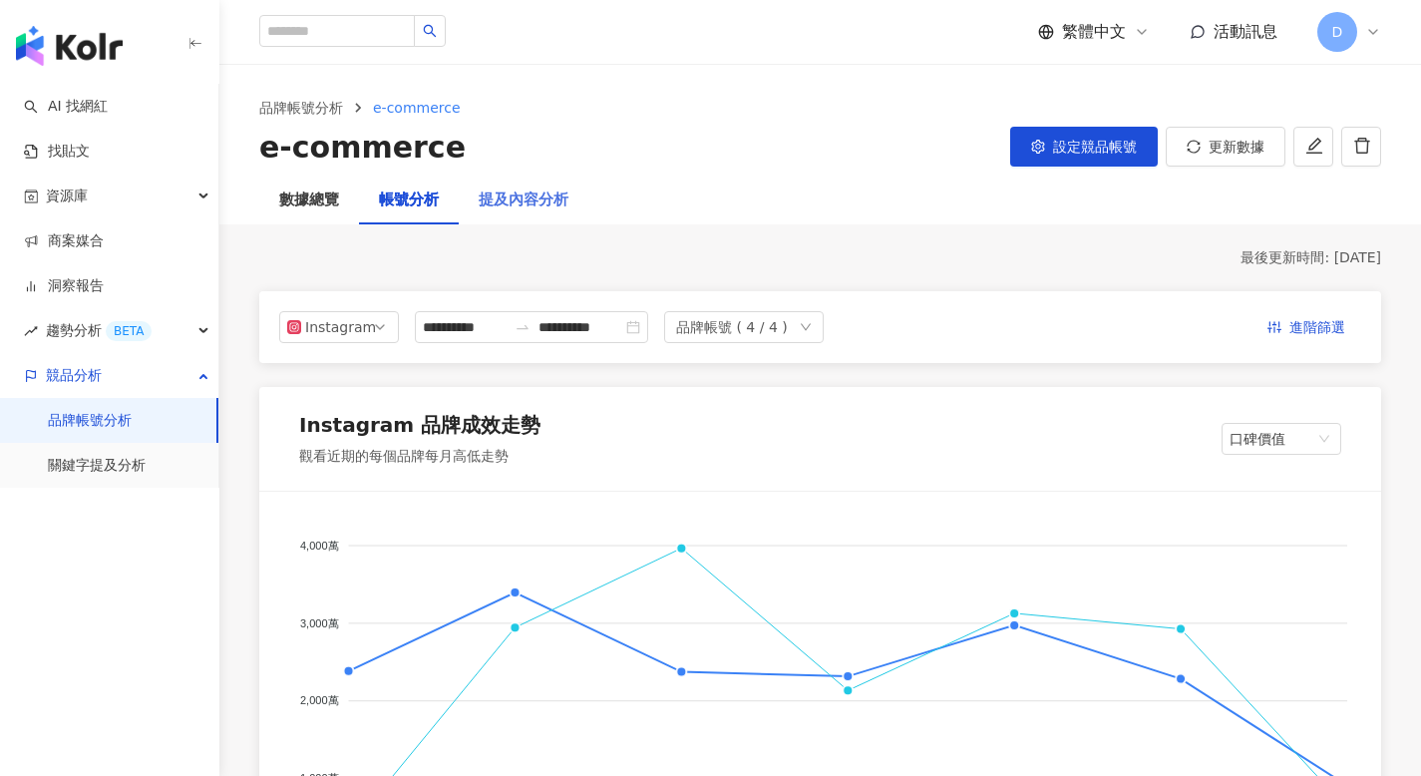
click at [503, 186] on div "提及內容分析" at bounding box center [524, 200] width 130 height 48
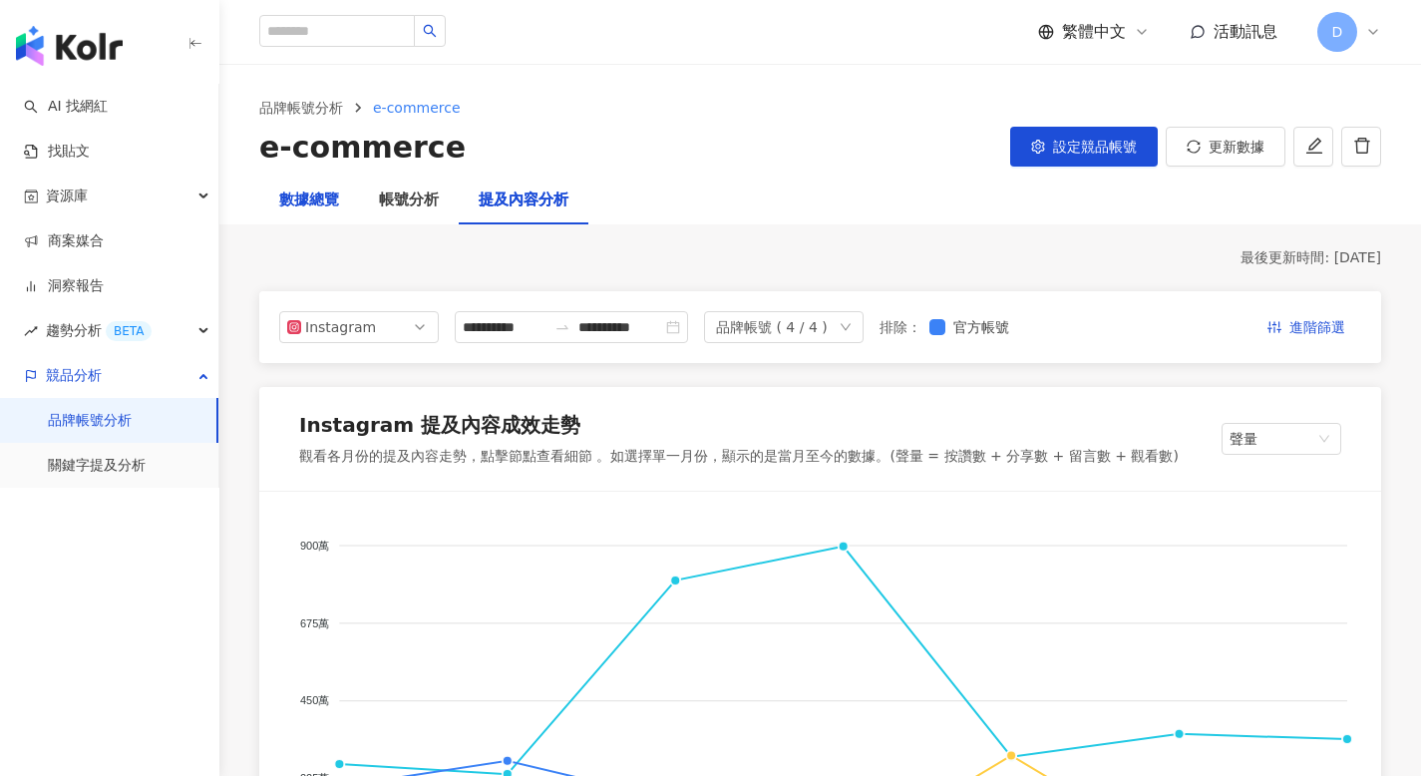
click at [321, 202] on div "數據總覽" at bounding box center [309, 200] width 60 height 24
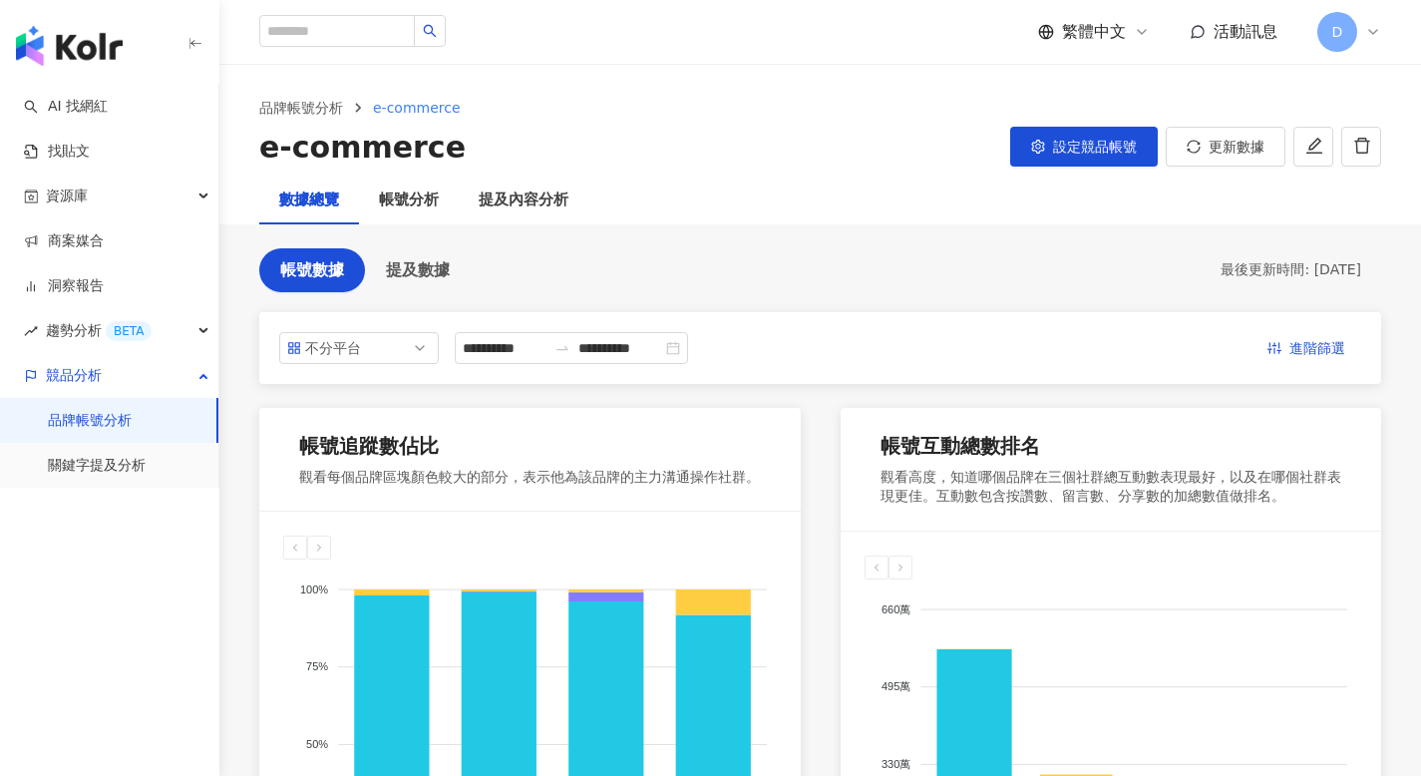
click at [131, 417] on link "品牌帳號分析" at bounding box center [90, 421] width 84 height 20
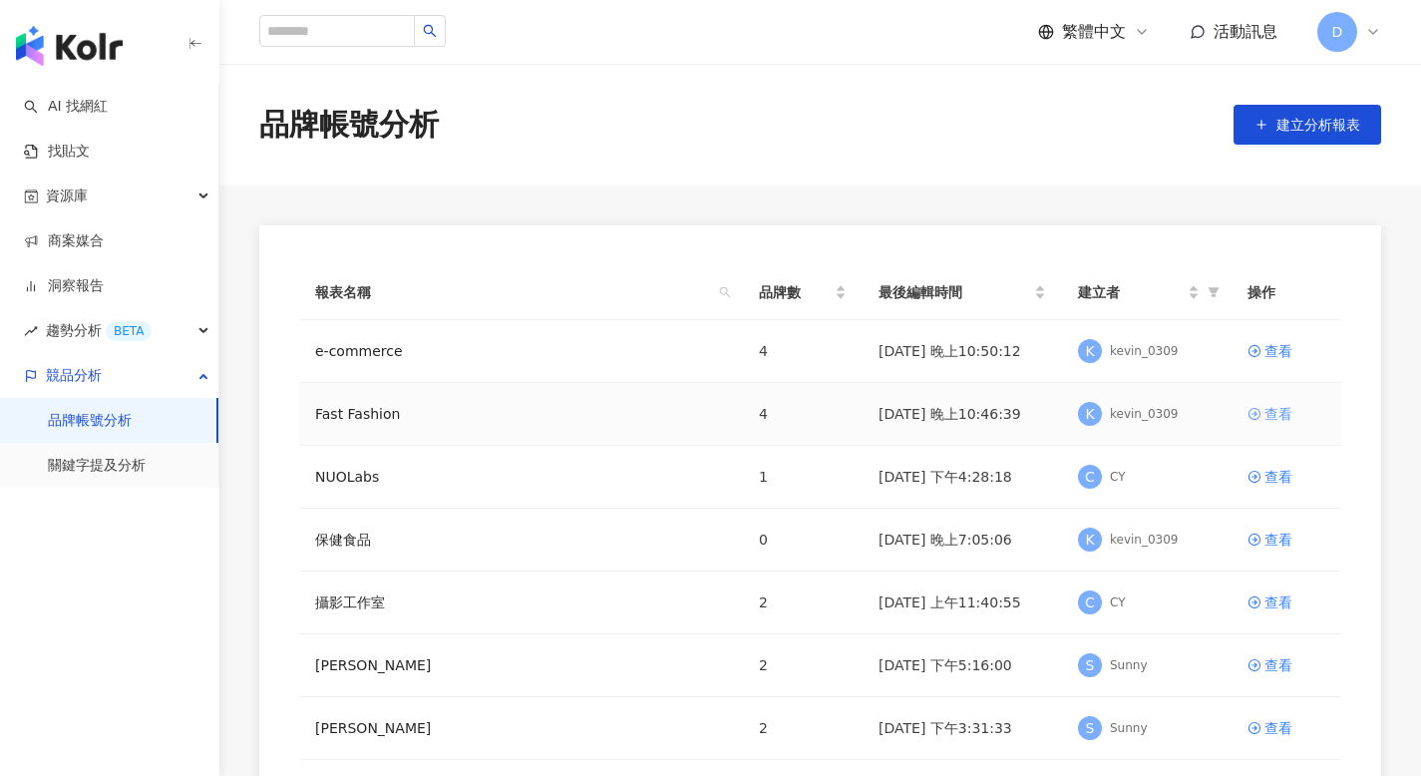
click at [1282, 413] on div "查看" at bounding box center [1278, 414] width 28 height 22
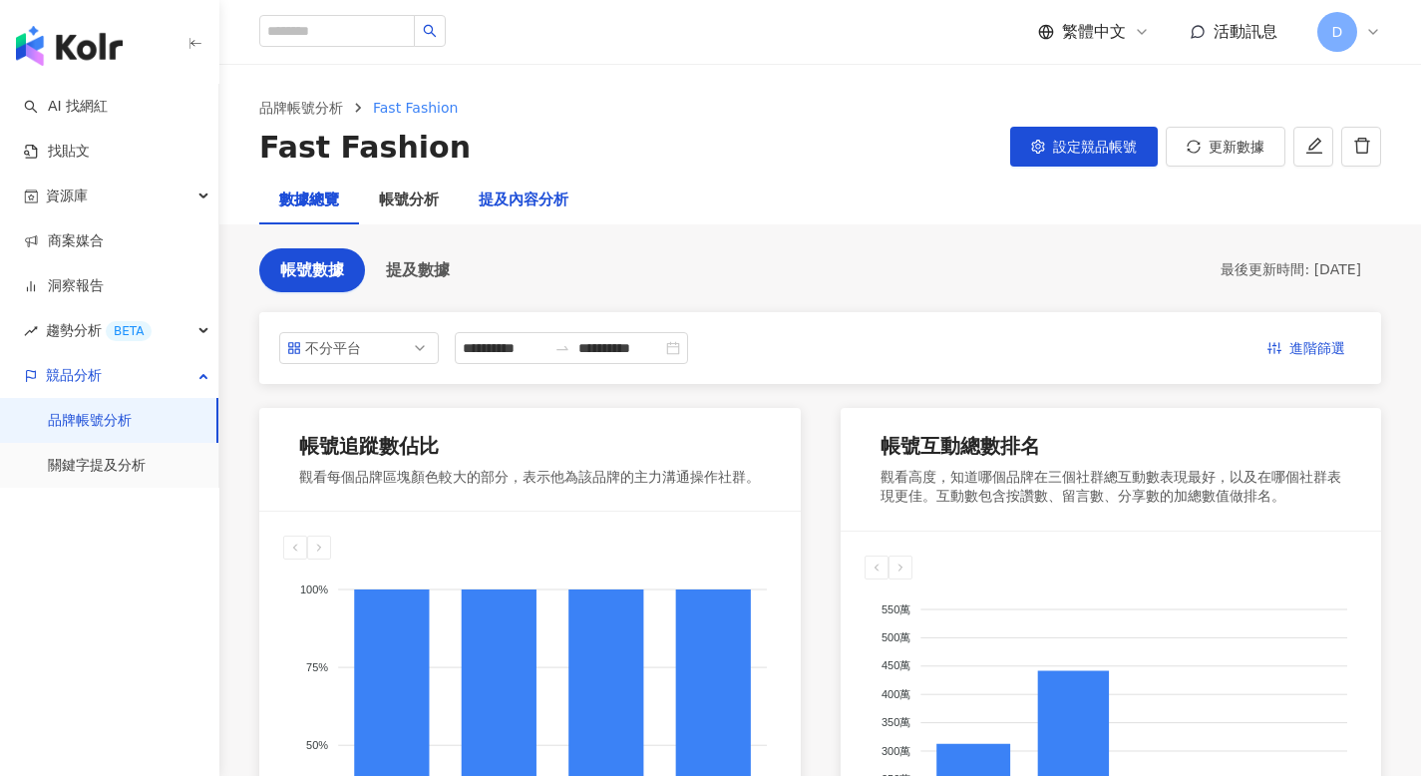
click at [545, 198] on div "提及內容分析" at bounding box center [524, 200] width 90 height 24
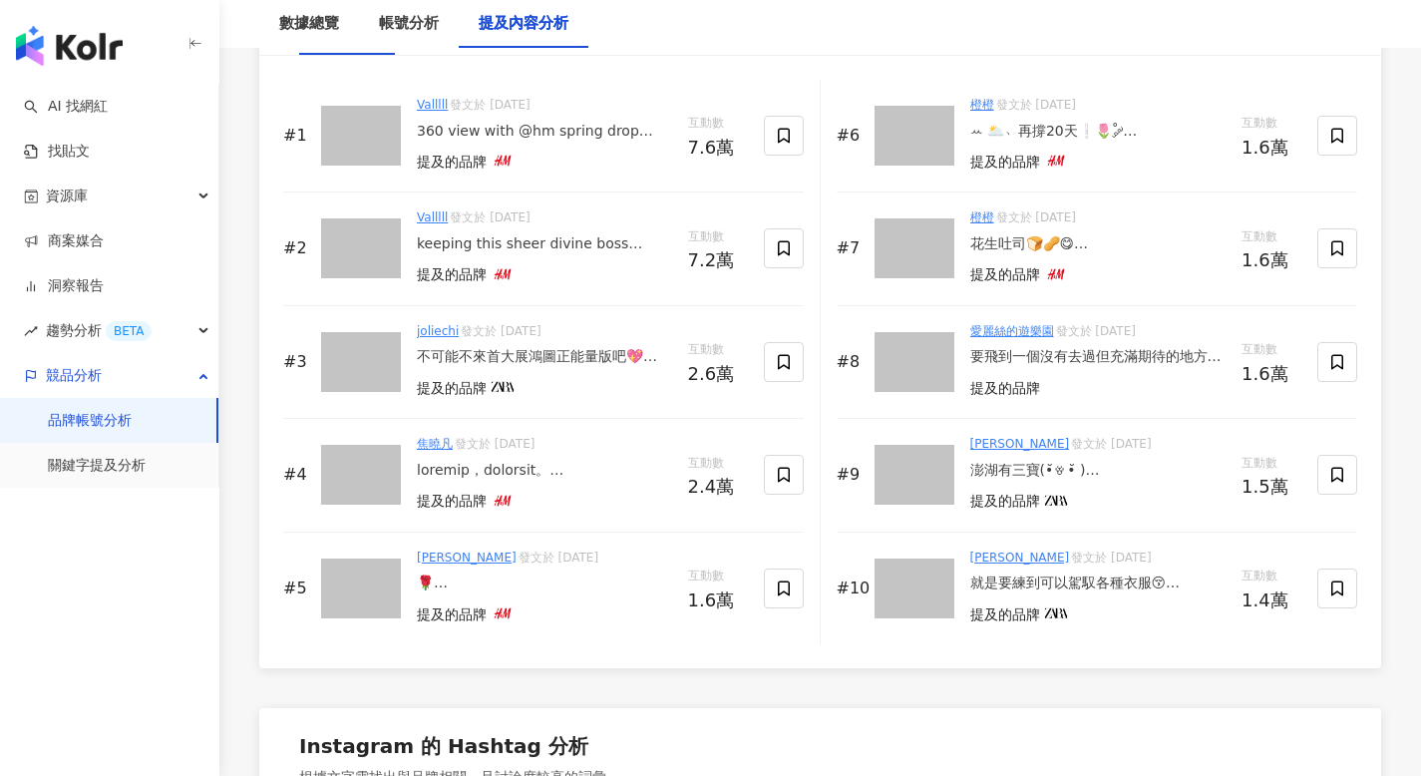
scroll to position [2789, 0]
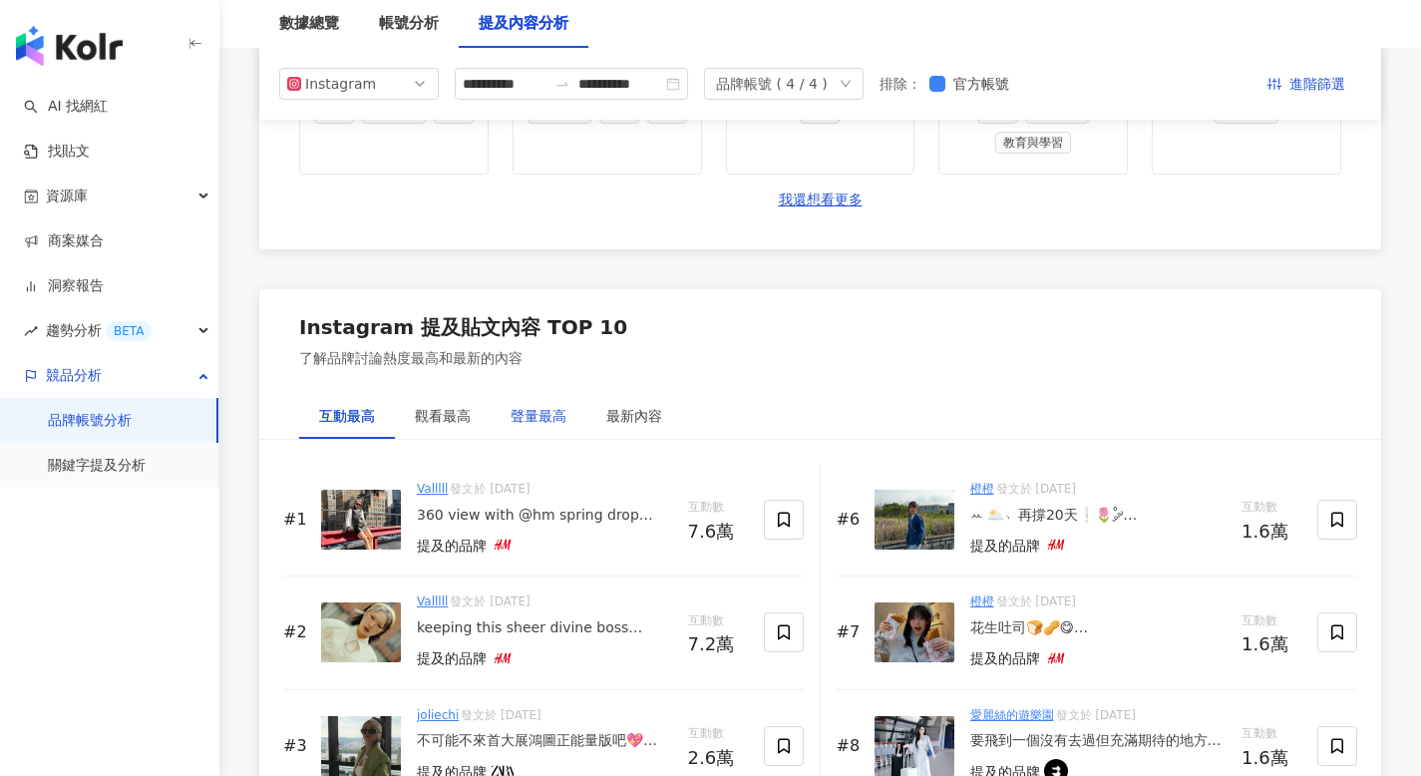
click at [527, 419] on div "聲量最高" at bounding box center [539, 416] width 56 height 22
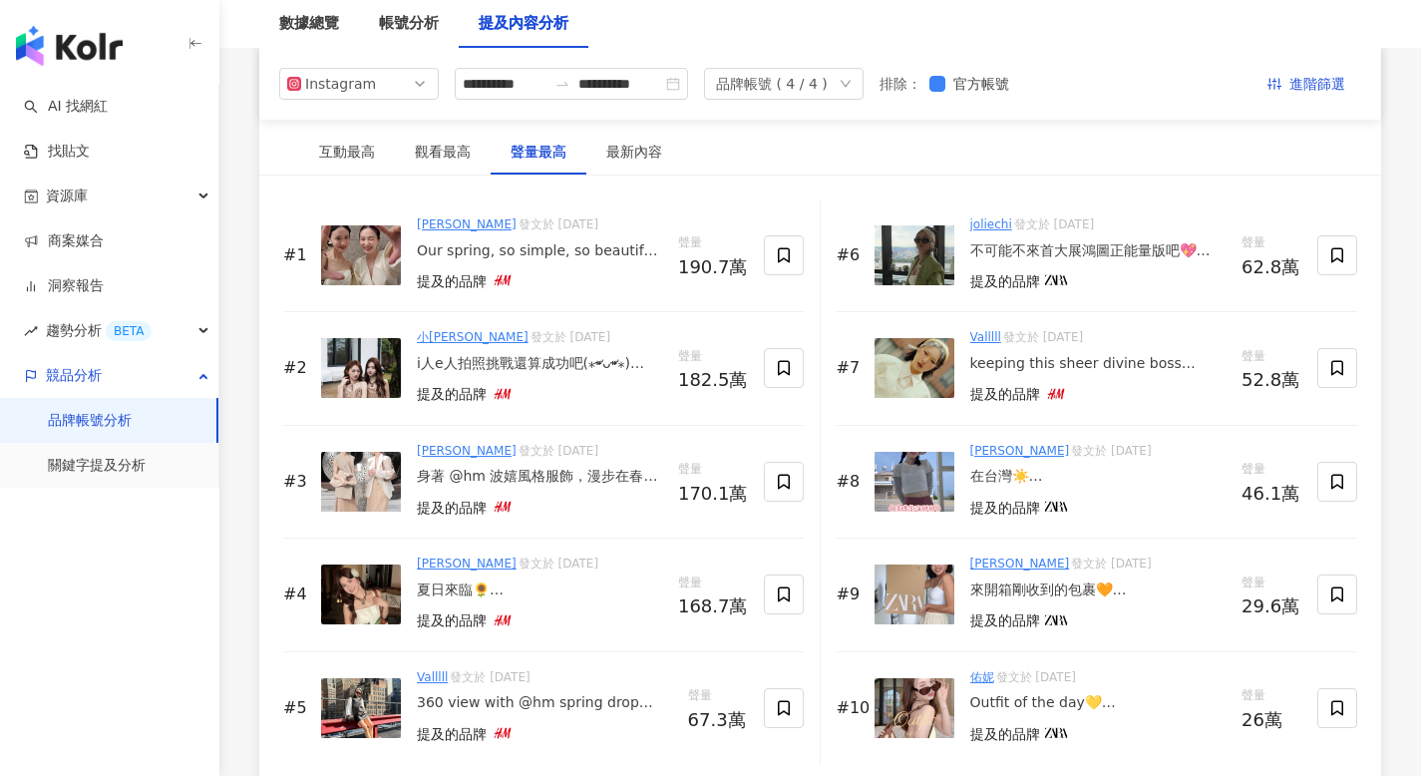
scroll to position [3027, 0]
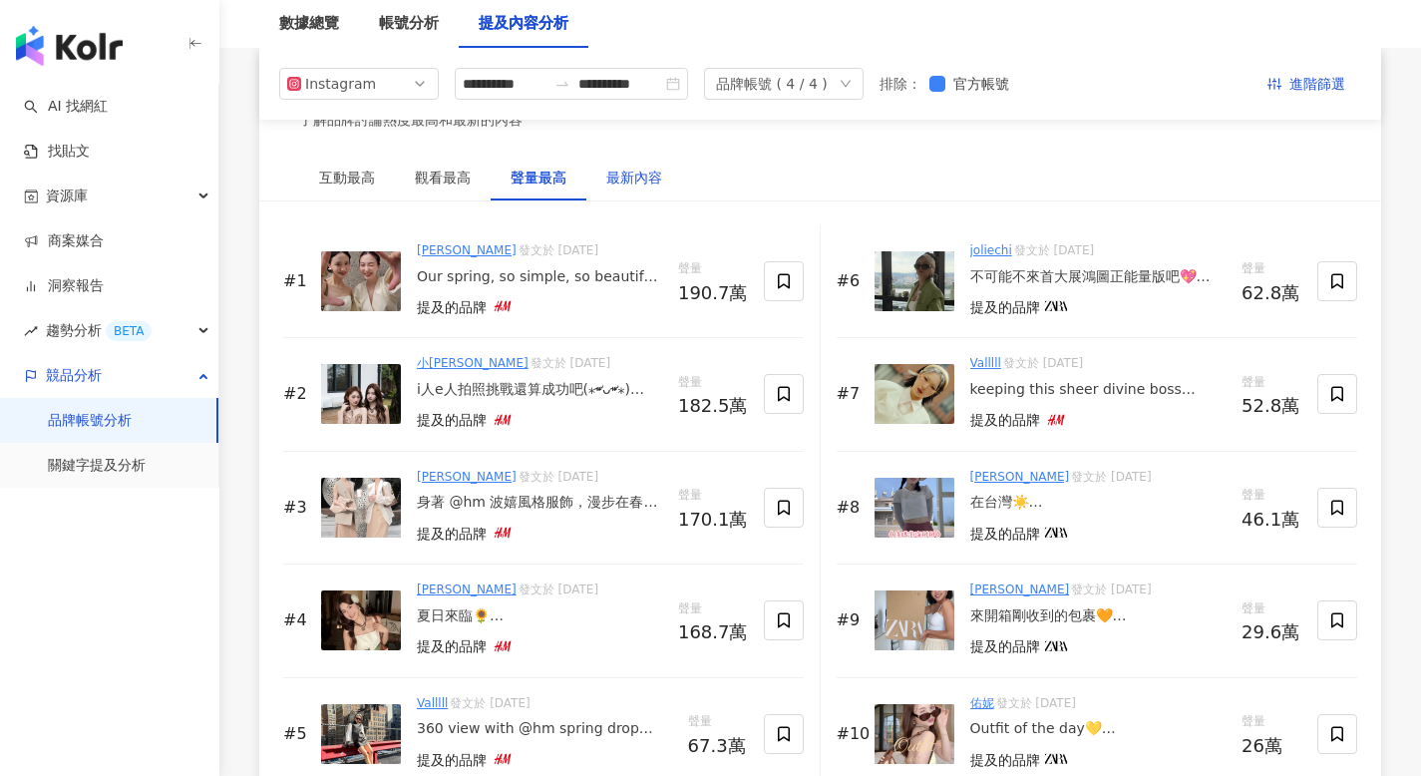
click at [646, 176] on div "最新內容" at bounding box center [634, 178] width 56 height 22
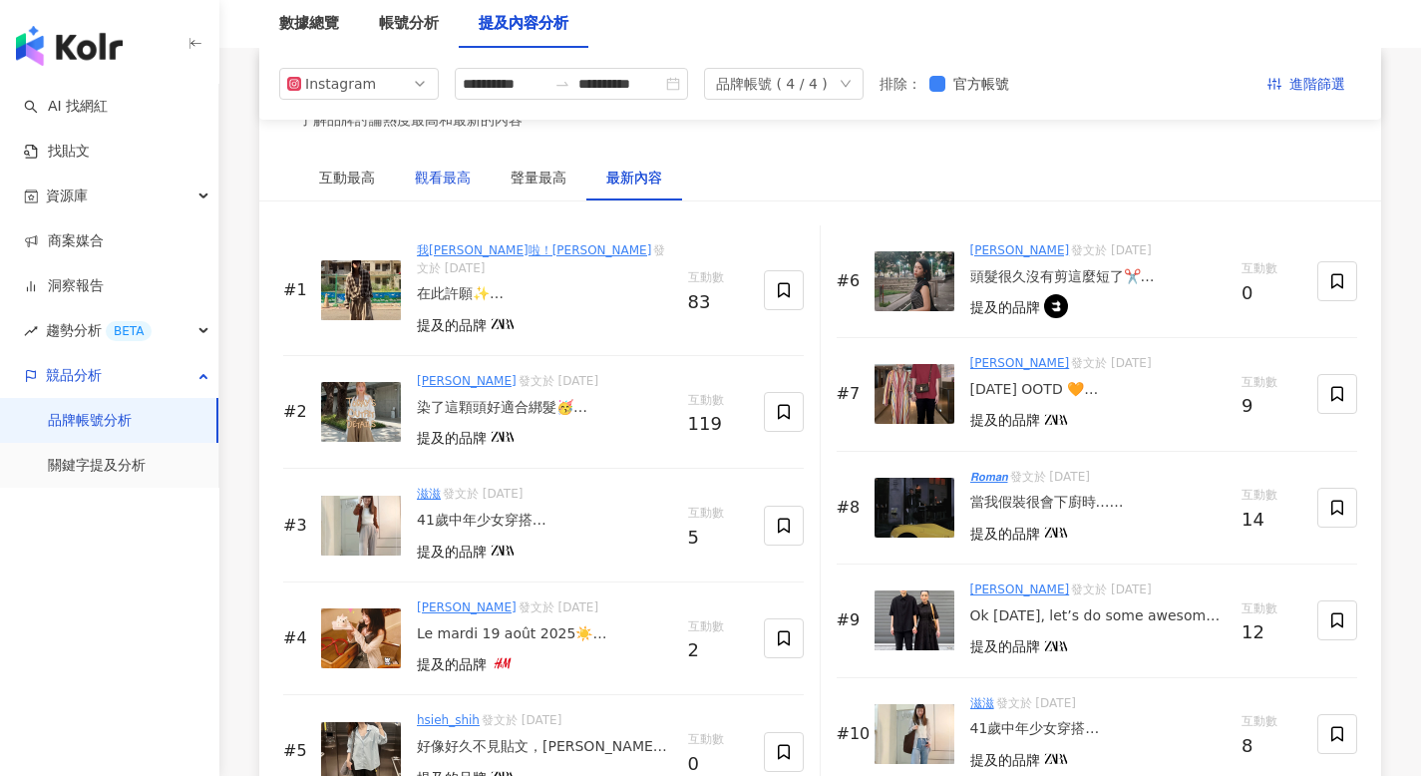
click at [437, 179] on div "觀看最高" at bounding box center [443, 178] width 56 height 22
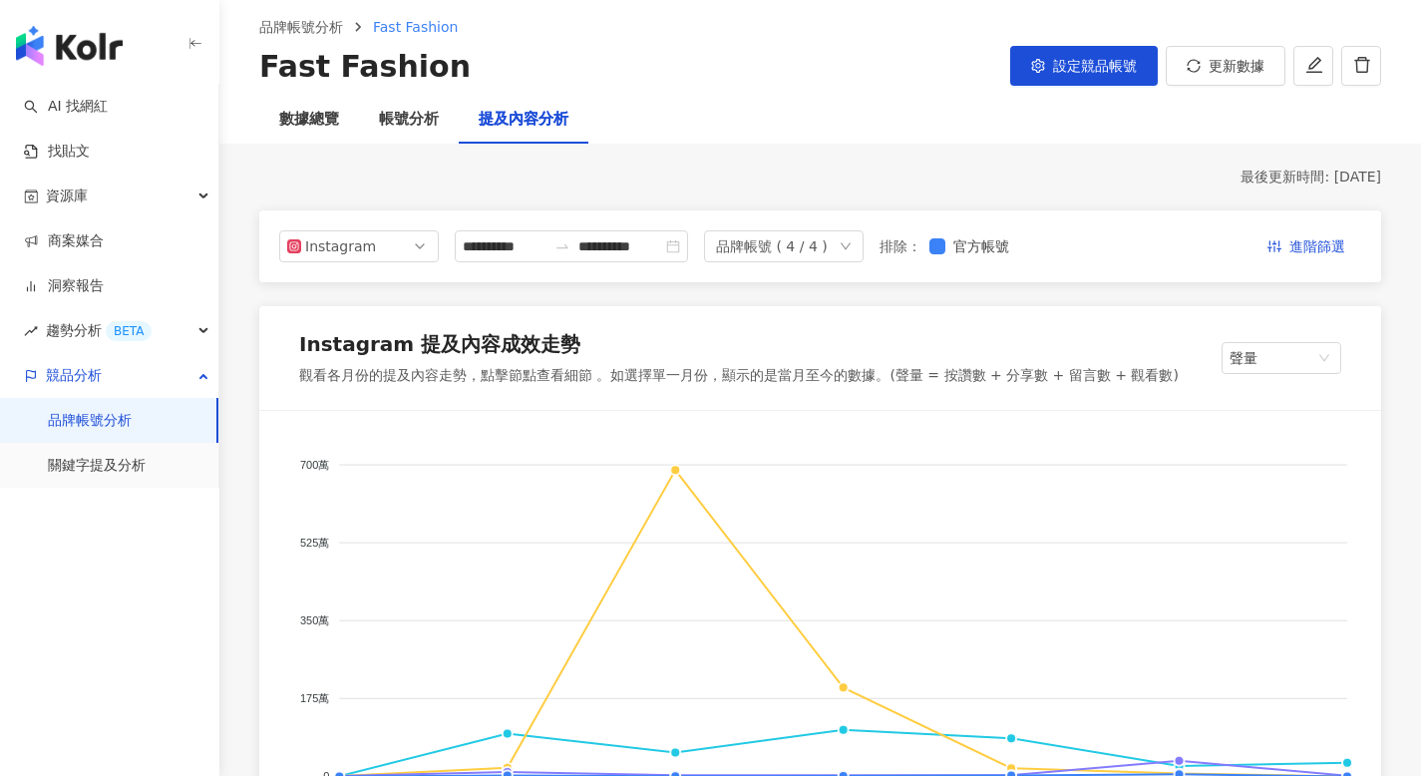
scroll to position [0, 0]
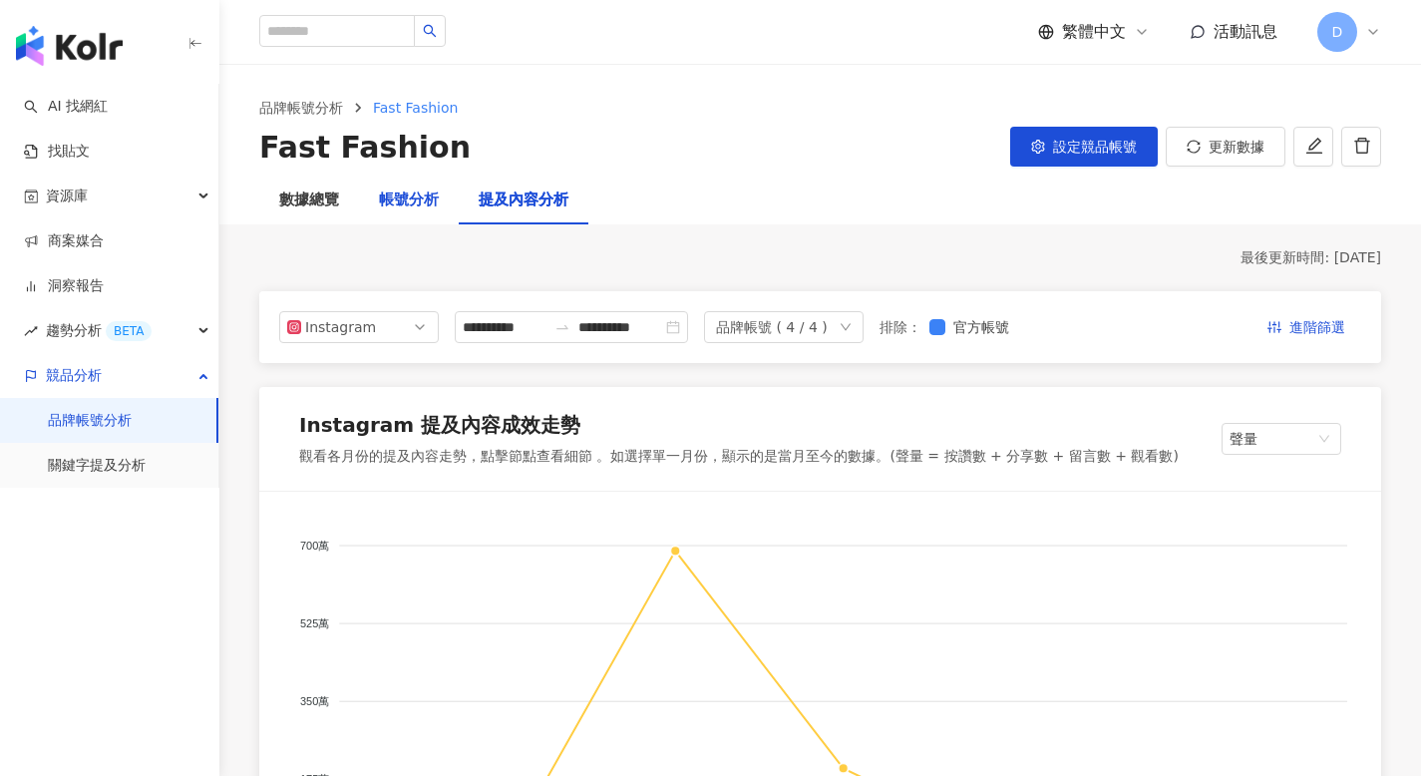
click at [406, 190] on div "帳號分析" at bounding box center [409, 200] width 60 height 24
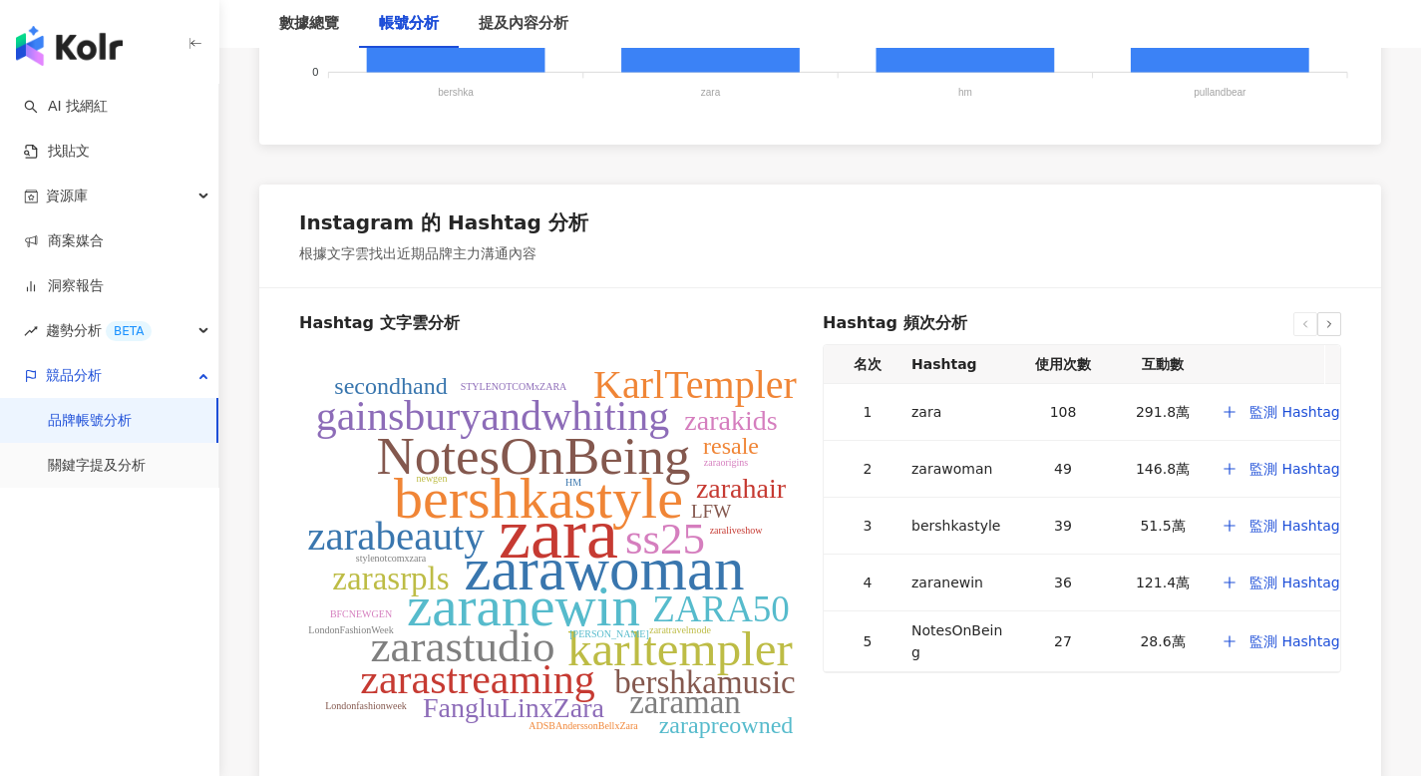
scroll to position [2562, 0]
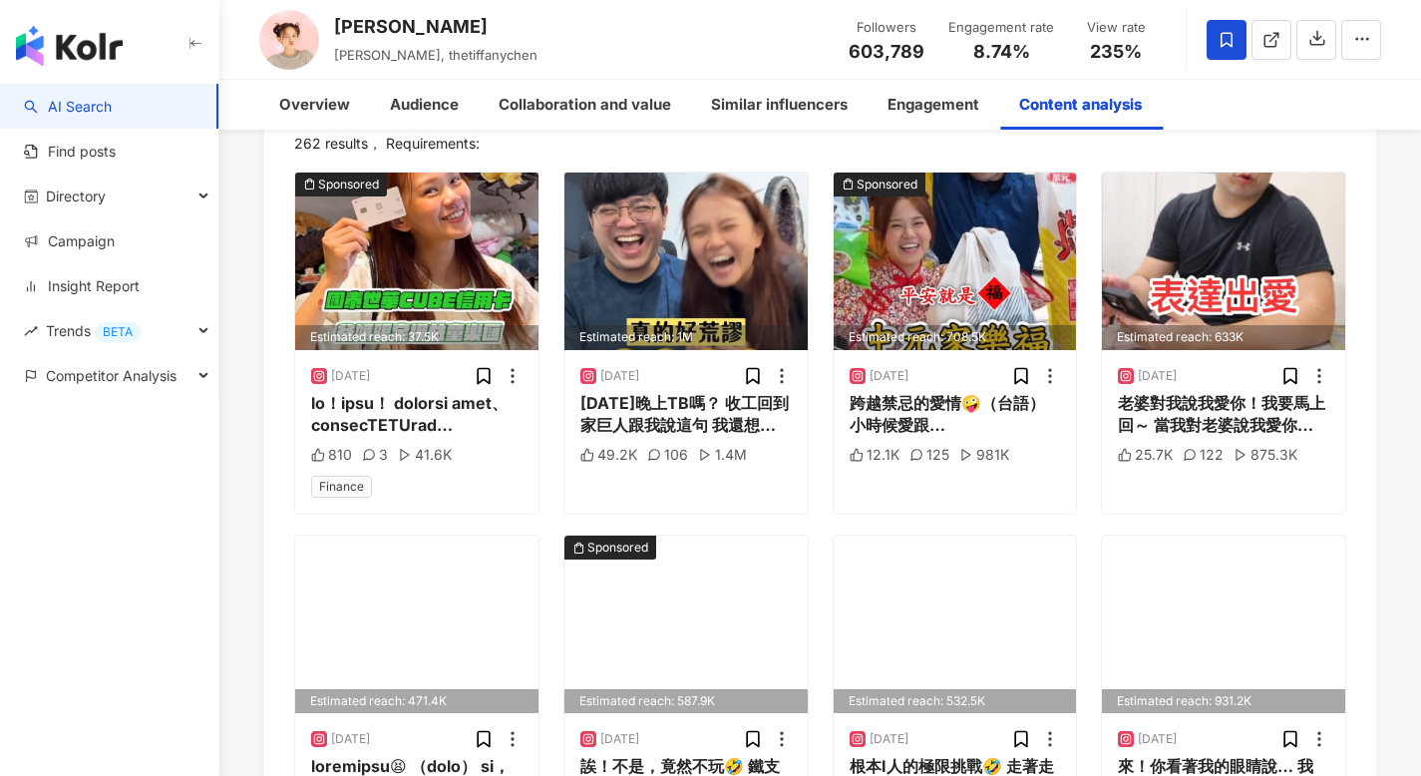
scroll to position [6583, 0]
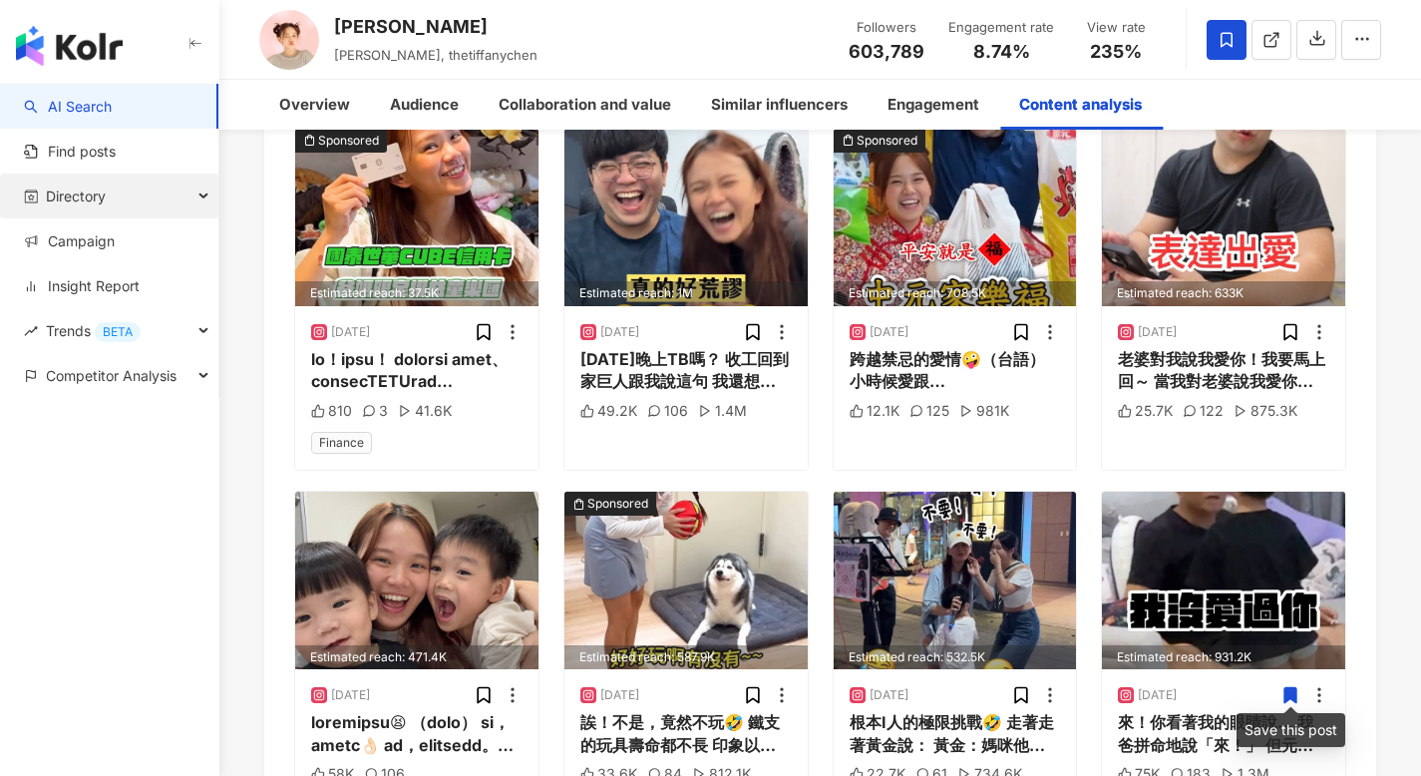
click at [108, 200] on div "Directory" at bounding box center [109, 195] width 218 height 45
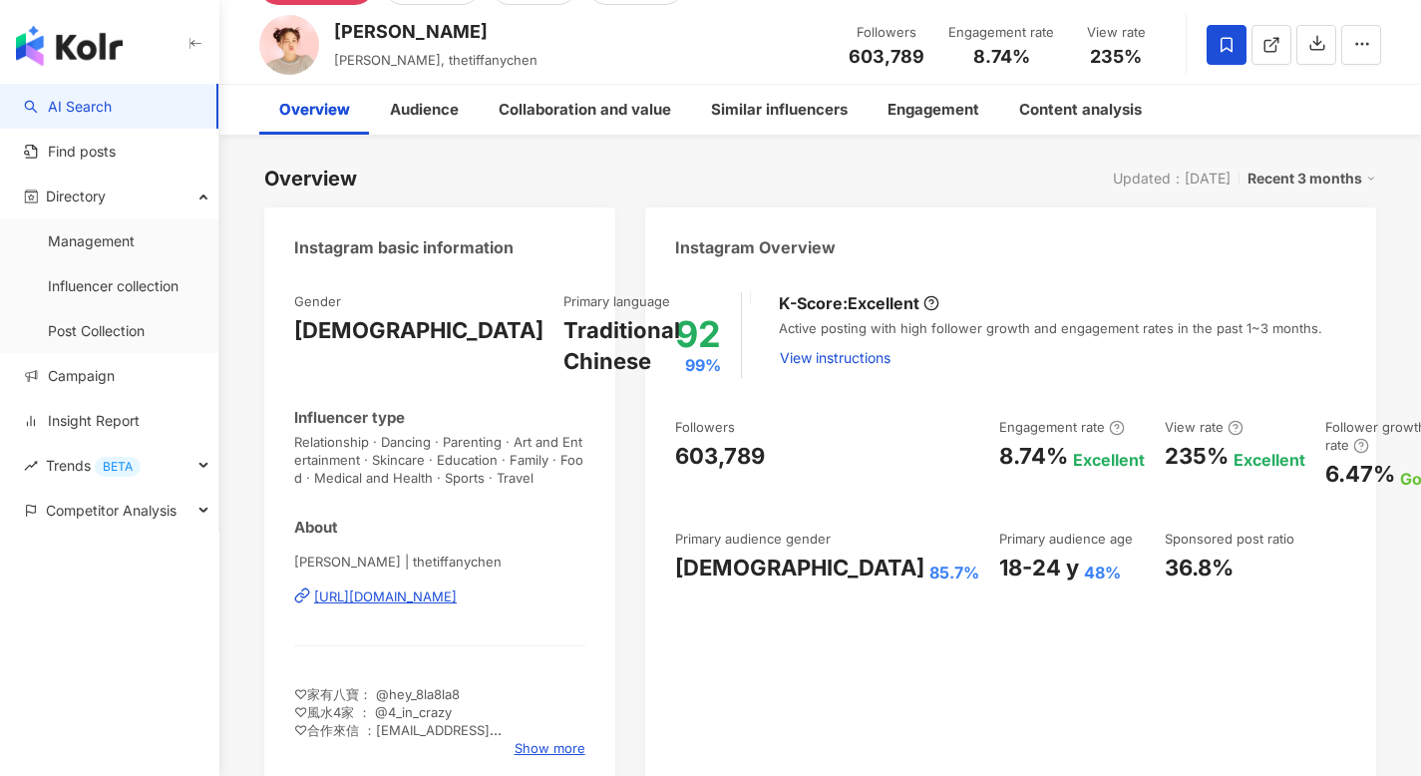
scroll to position [0, 0]
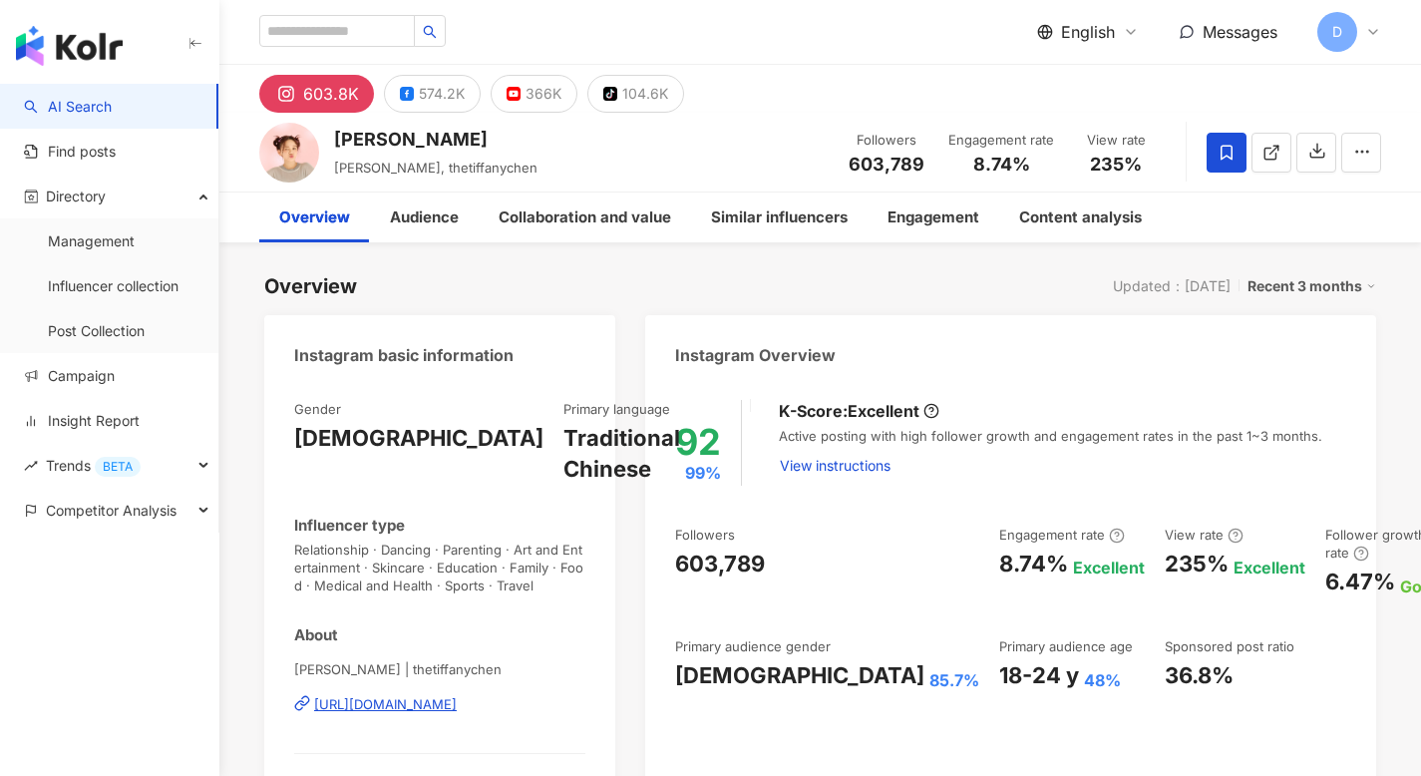
click at [1098, 0] on div "English Messages D" at bounding box center [820, 32] width 1122 height 64
click at [1094, 35] on span "English" at bounding box center [1088, 32] width 54 height 22
click at [1093, 83] on div "繁體中文" at bounding box center [1100, 77] width 100 height 35
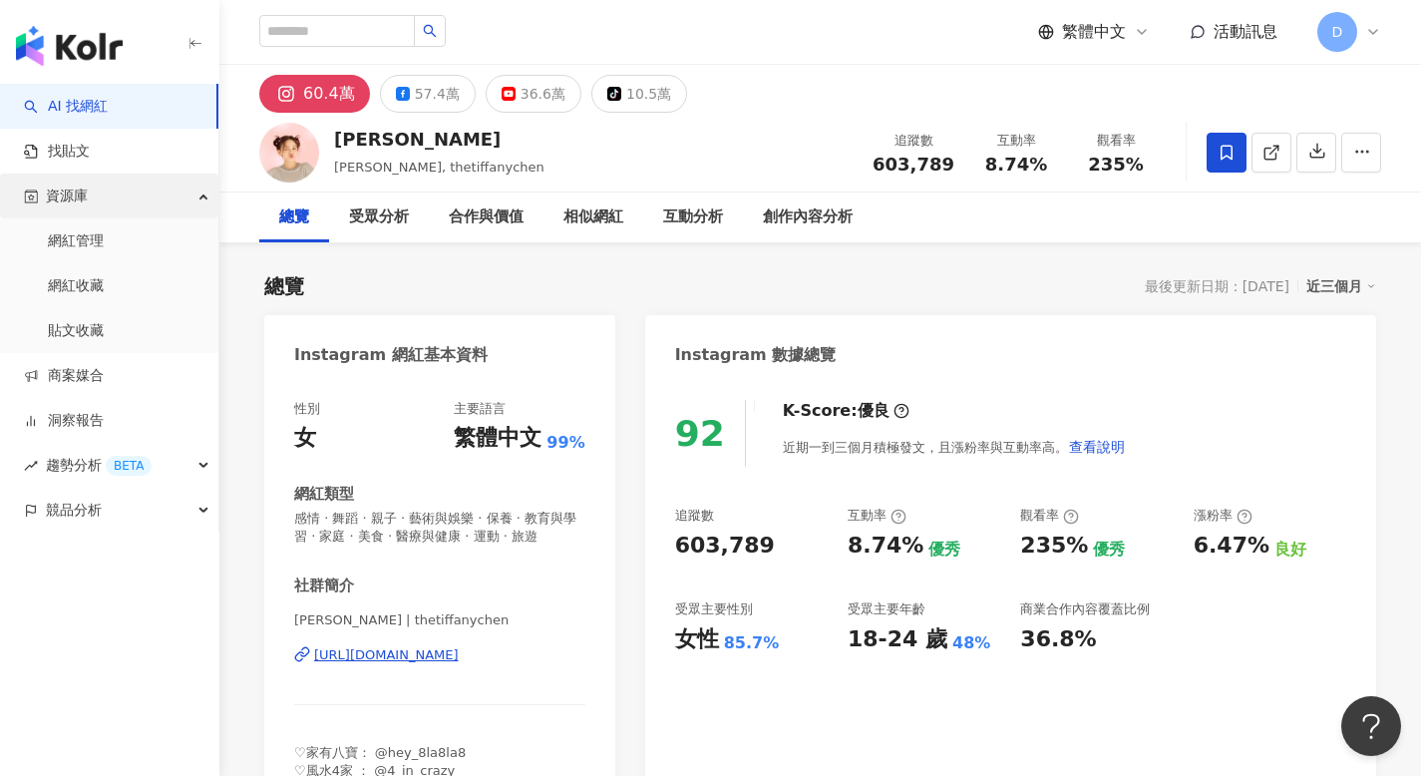
click at [94, 197] on div "資源庫" at bounding box center [109, 195] width 218 height 45
click at [89, 247] on link "網紅管理" at bounding box center [76, 241] width 56 height 20
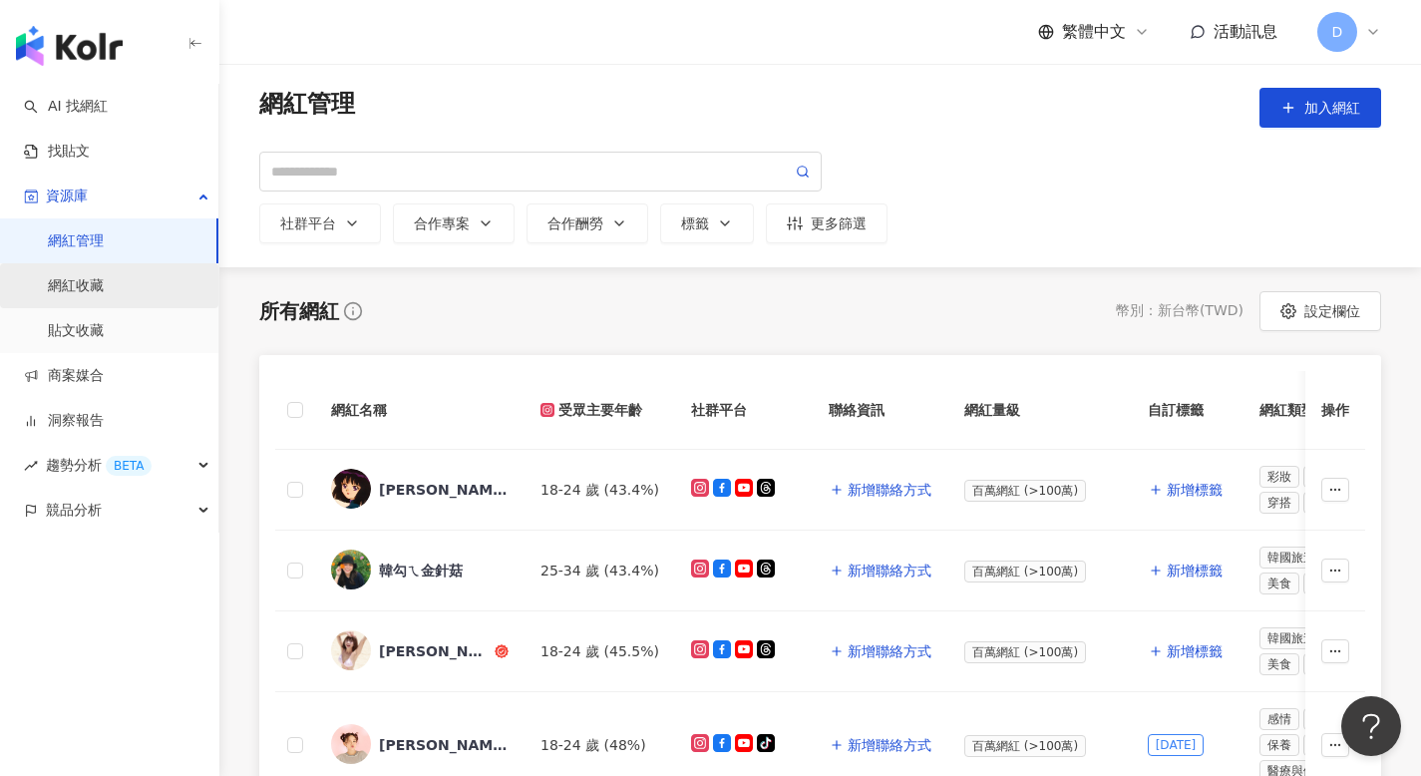
click at [94, 289] on link "網紅收藏" at bounding box center [76, 286] width 56 height 20
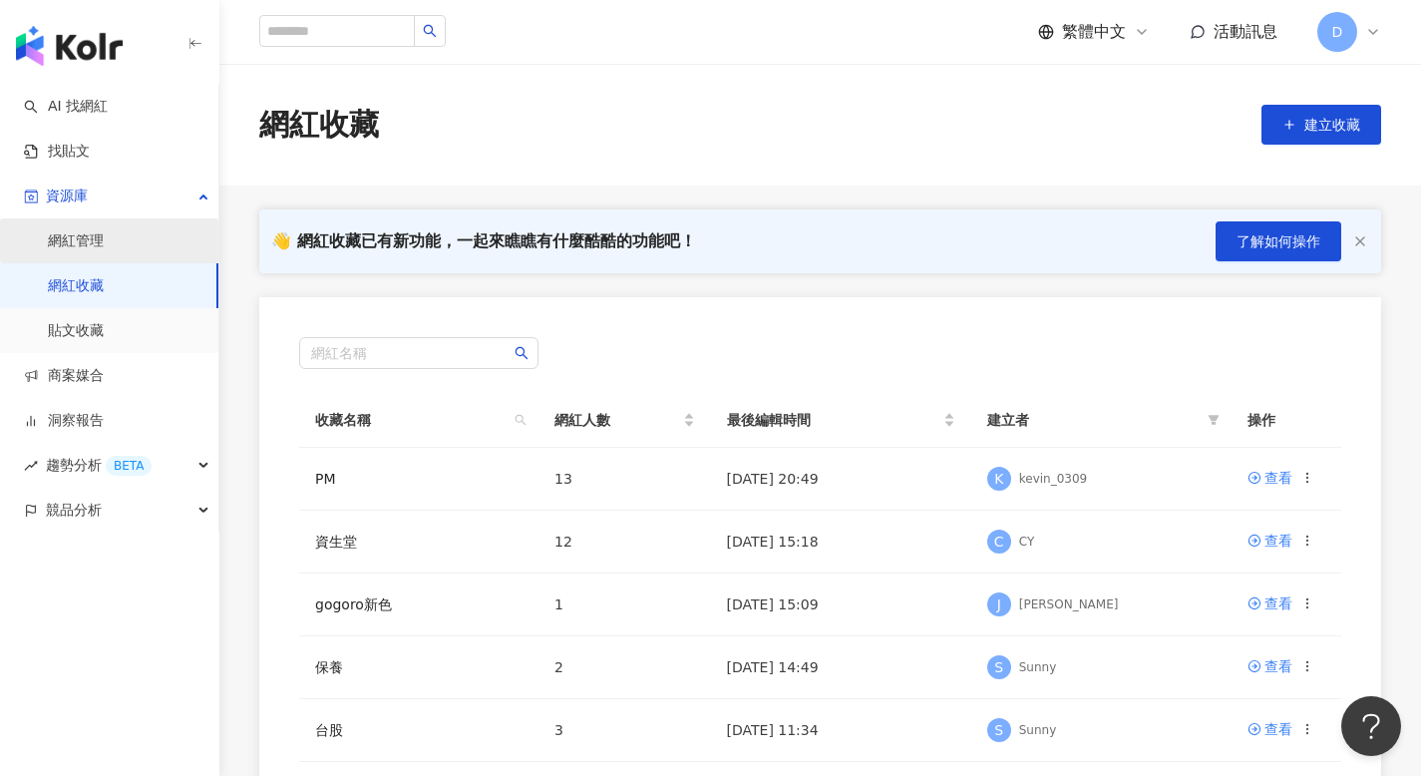
click at [100, 238] on link "網紅管理" at bounding box center [76, 241] width 56 height 20
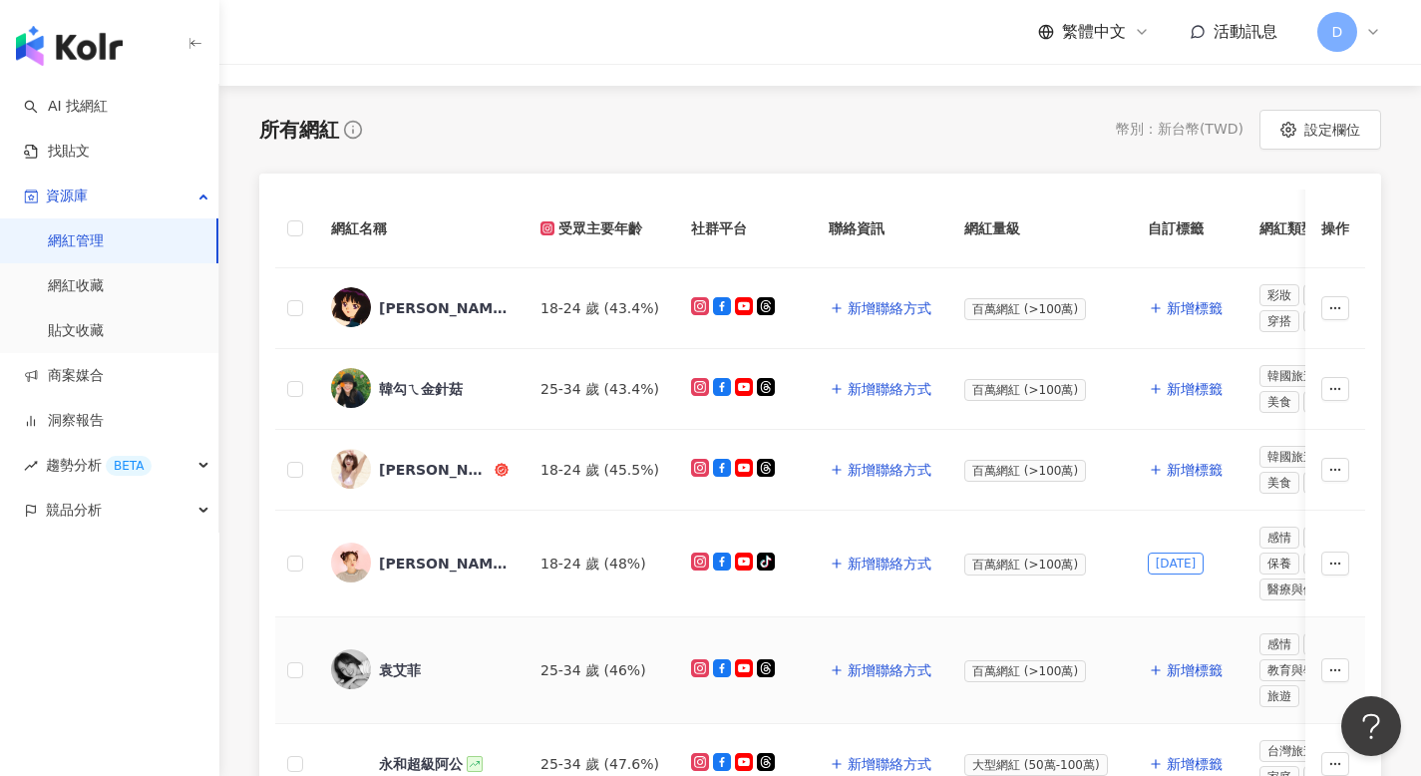
scroll to position [80, 0]
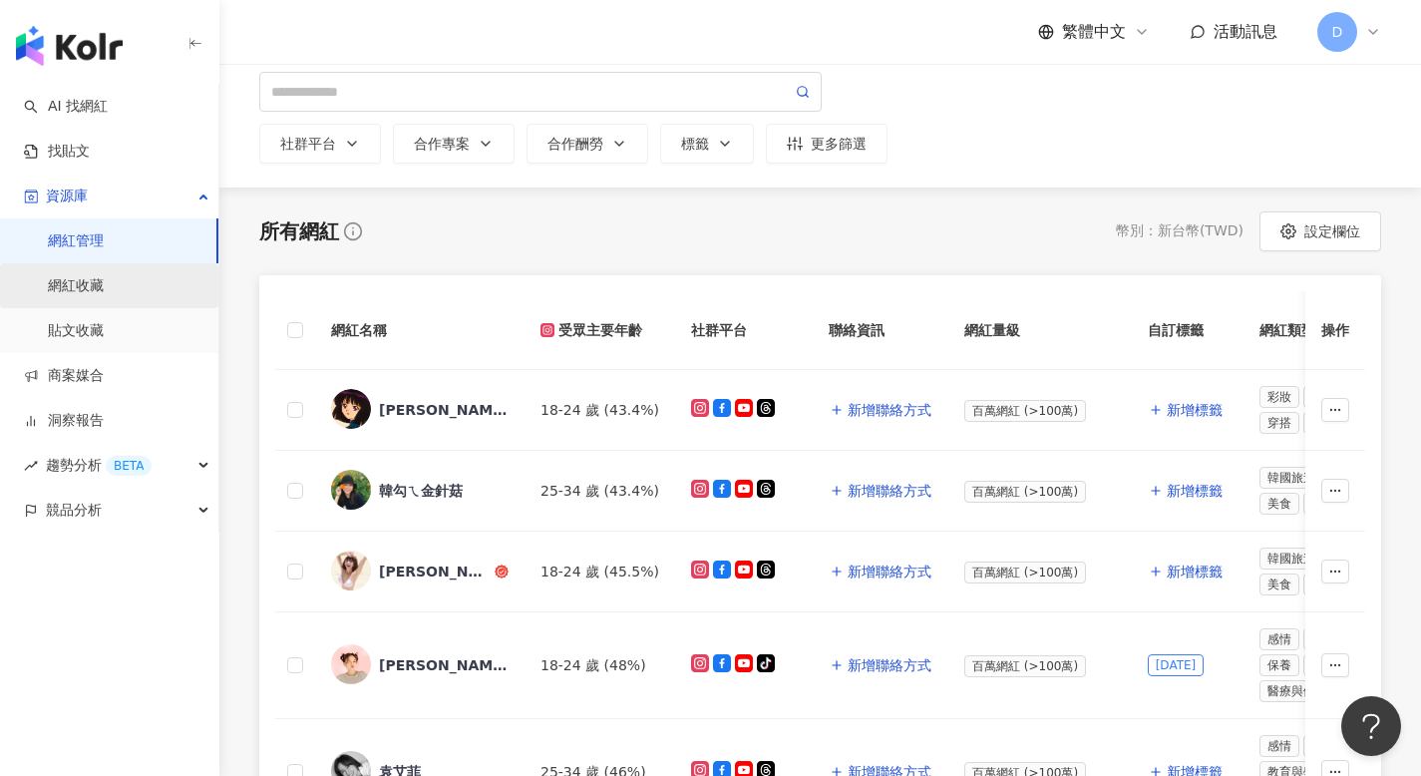
click at [73, 294] on link "網紅收藏" at bounding box center [76, 286] width 56 height 20
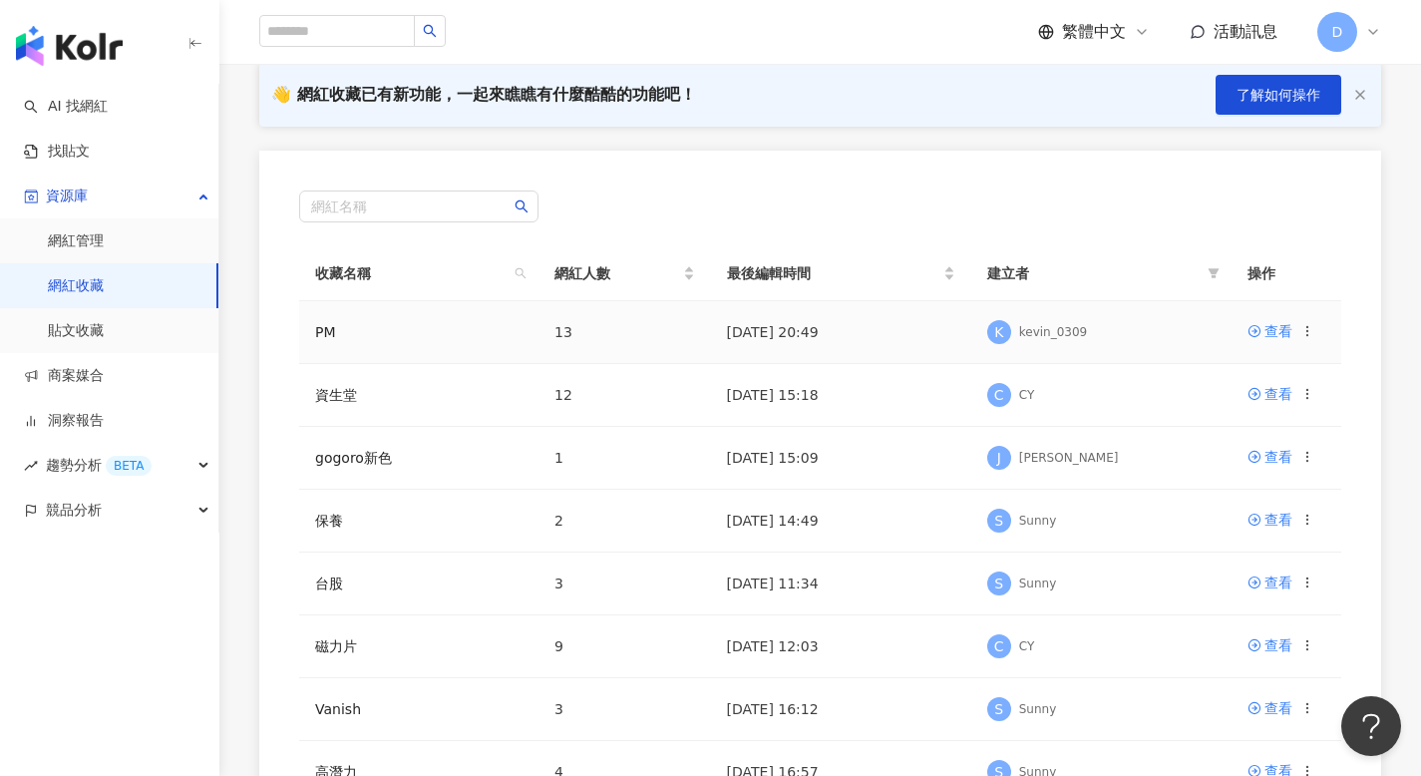
scroll to position [160, 0]
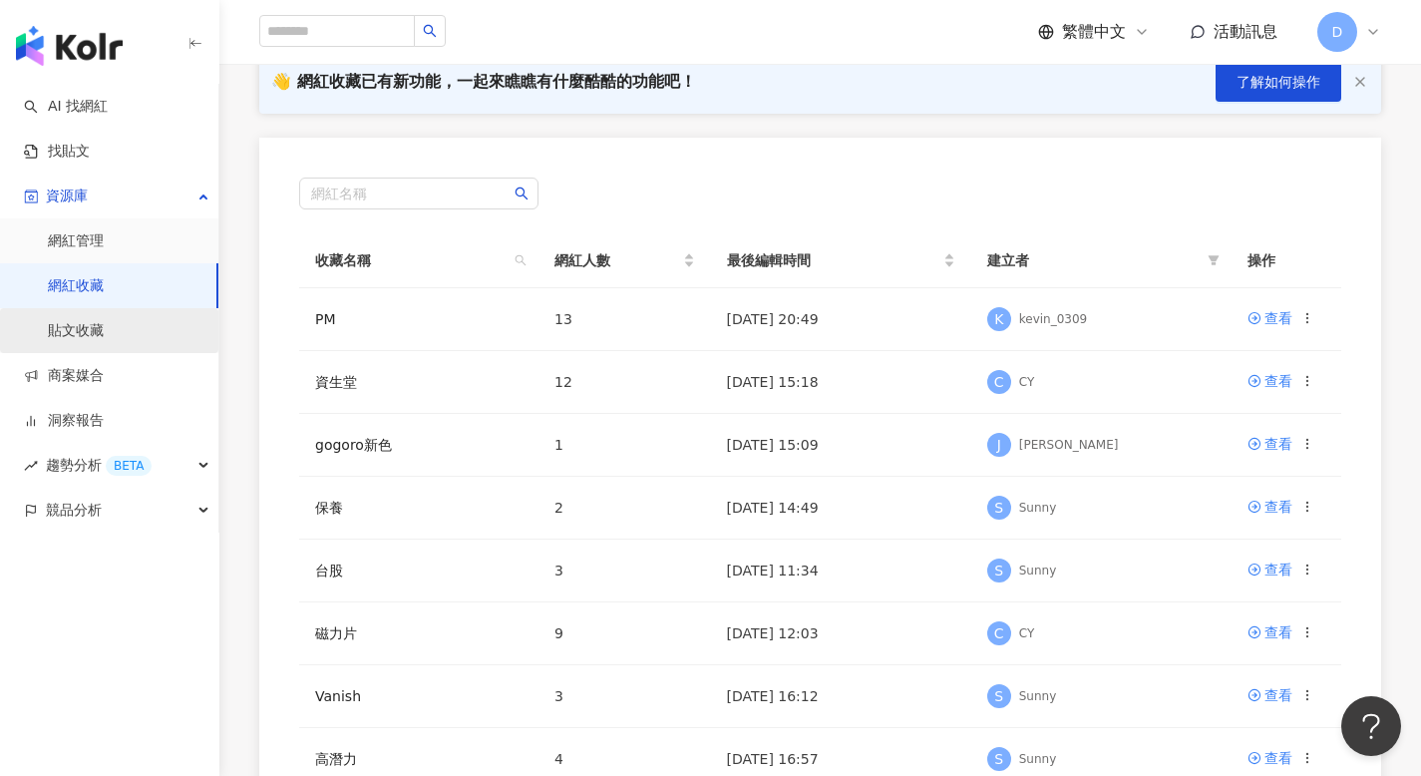
click at [104, 331] on link "貼文收藏" at bounding box center [76, 331] width 56 height 20
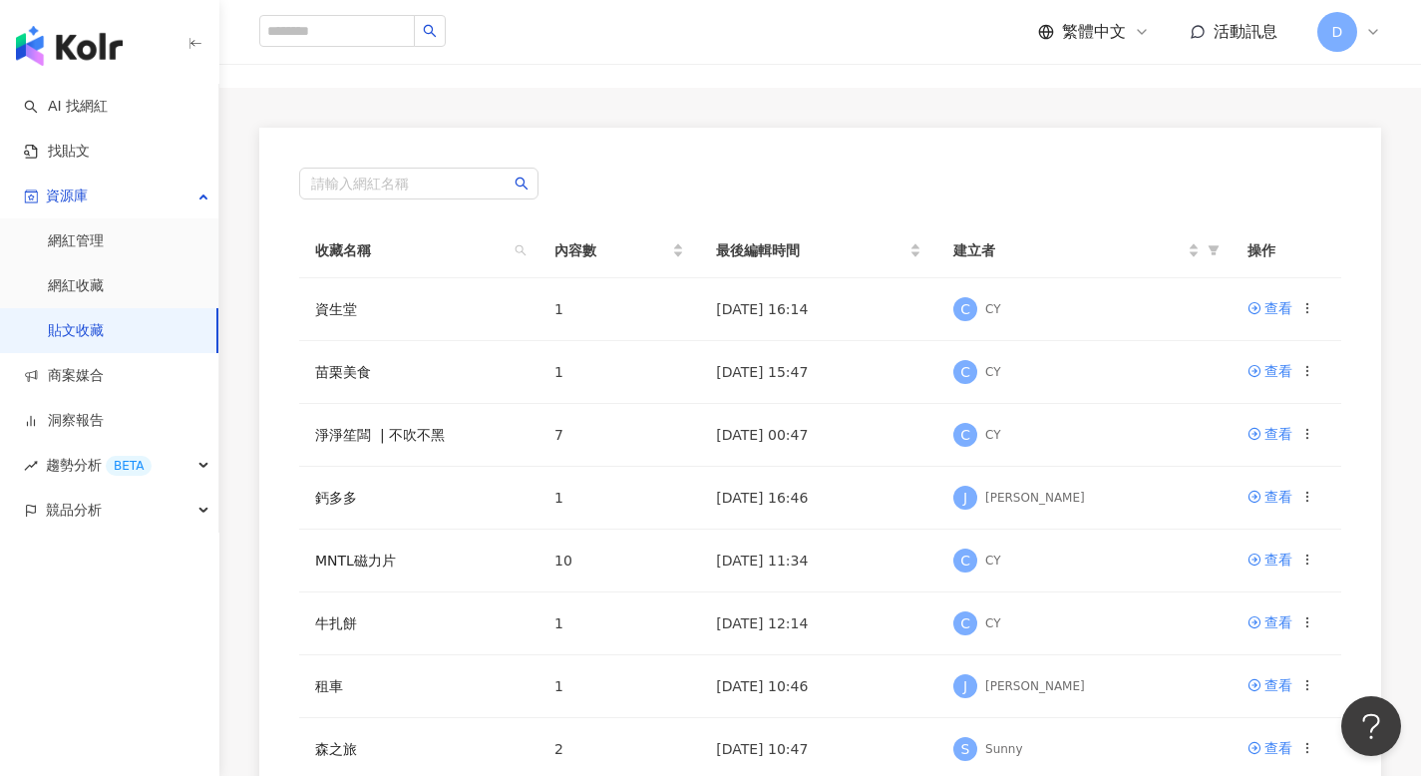
scroll to position [168, 0]
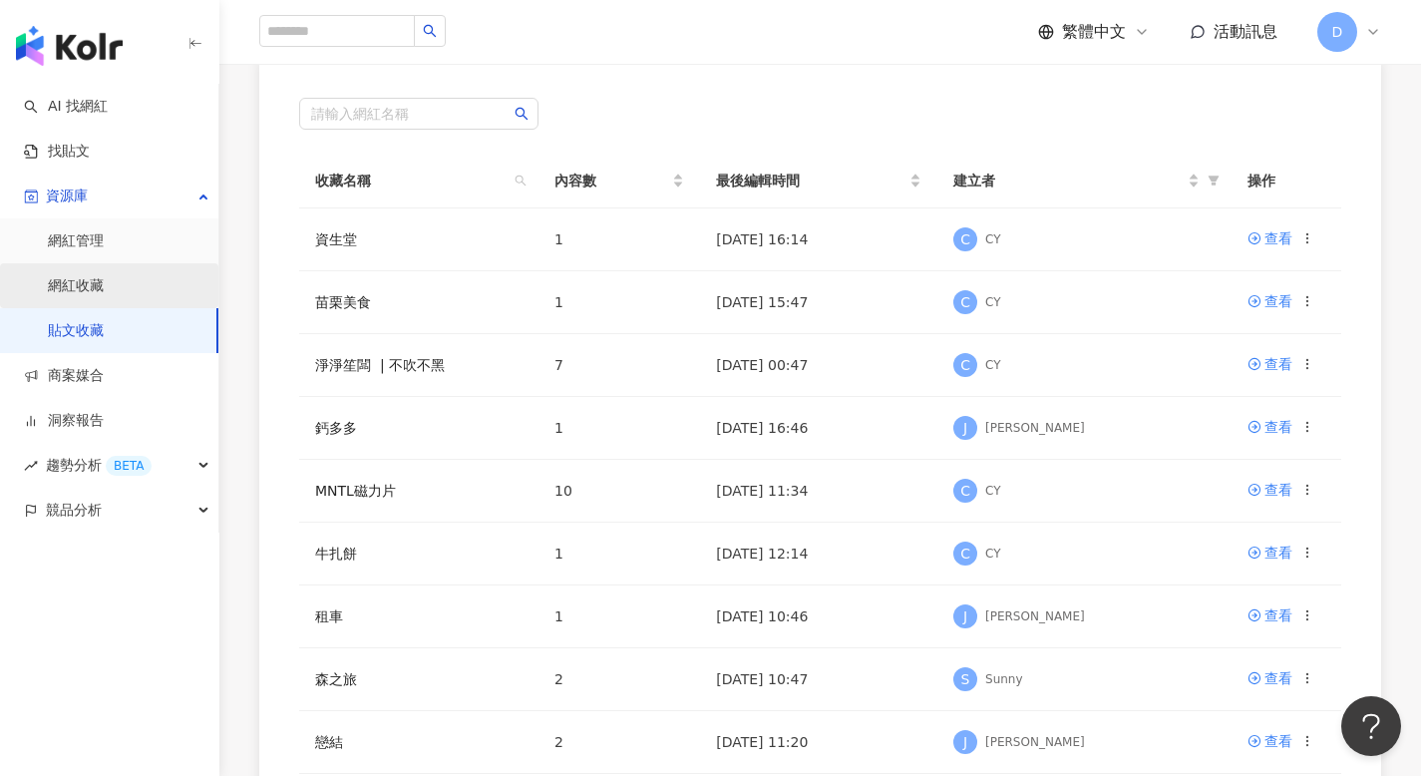
click at [73, 288] on link "網紅收藏" at bounding box center [76, 286] width 56 height 20
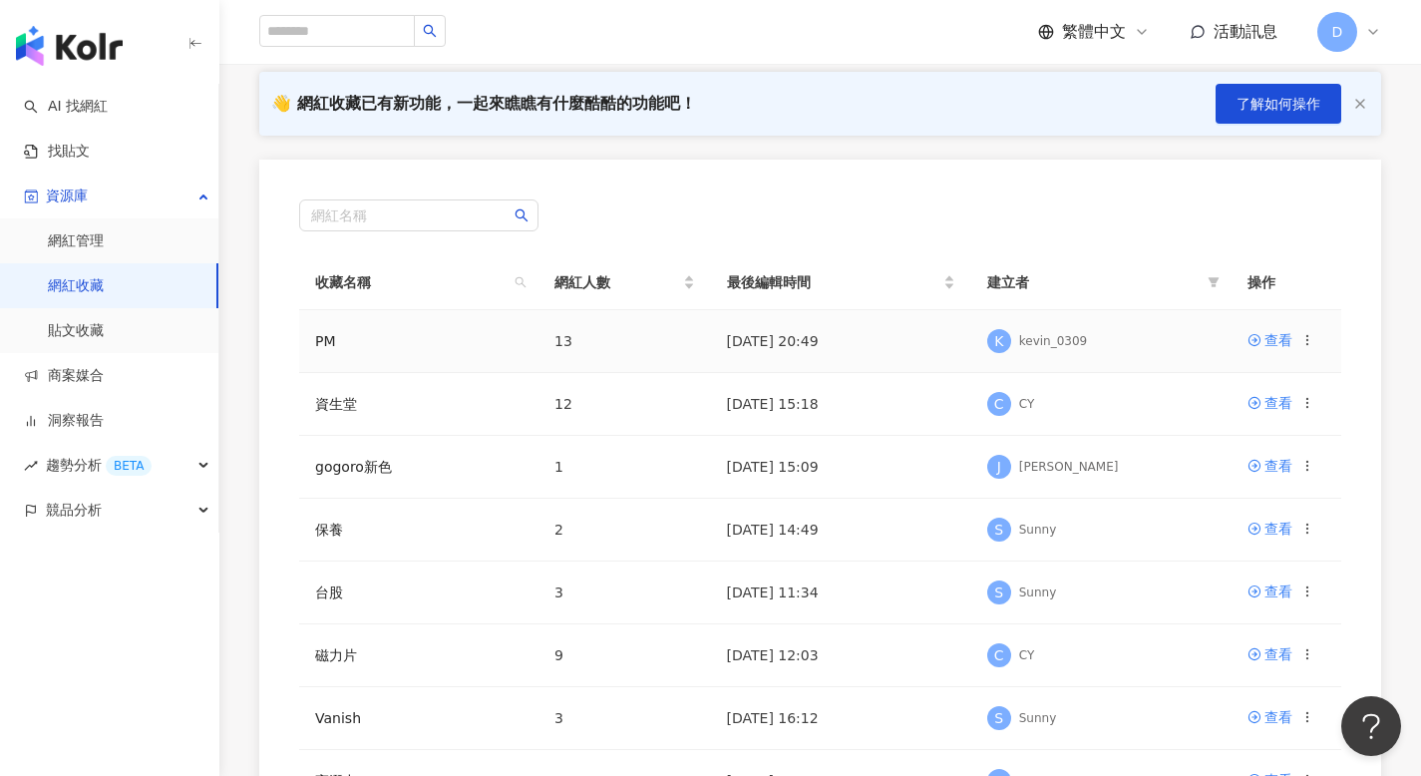
scroll to position [151, 0]
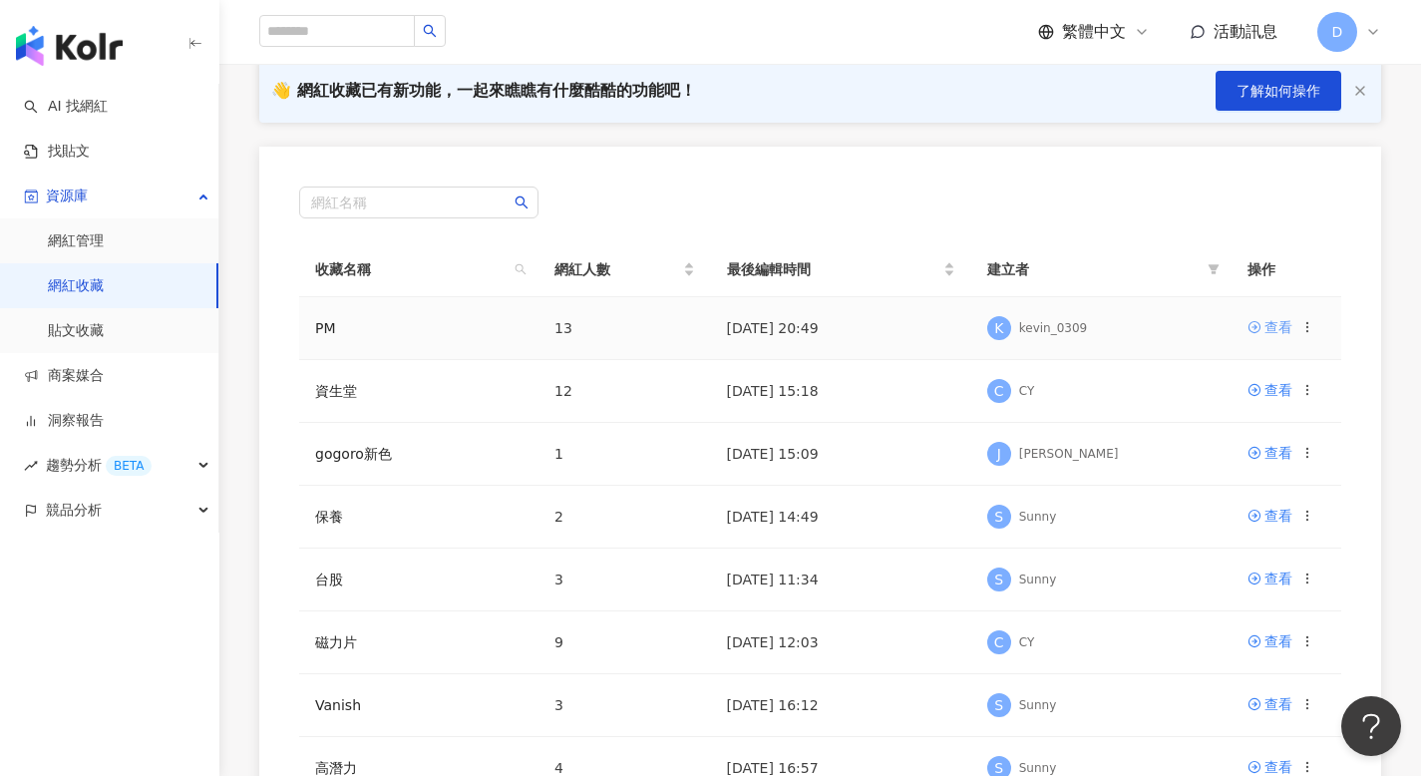
click at [1271, 322] on div "查看" at bounding box center [1278, 327] width 28 height 22
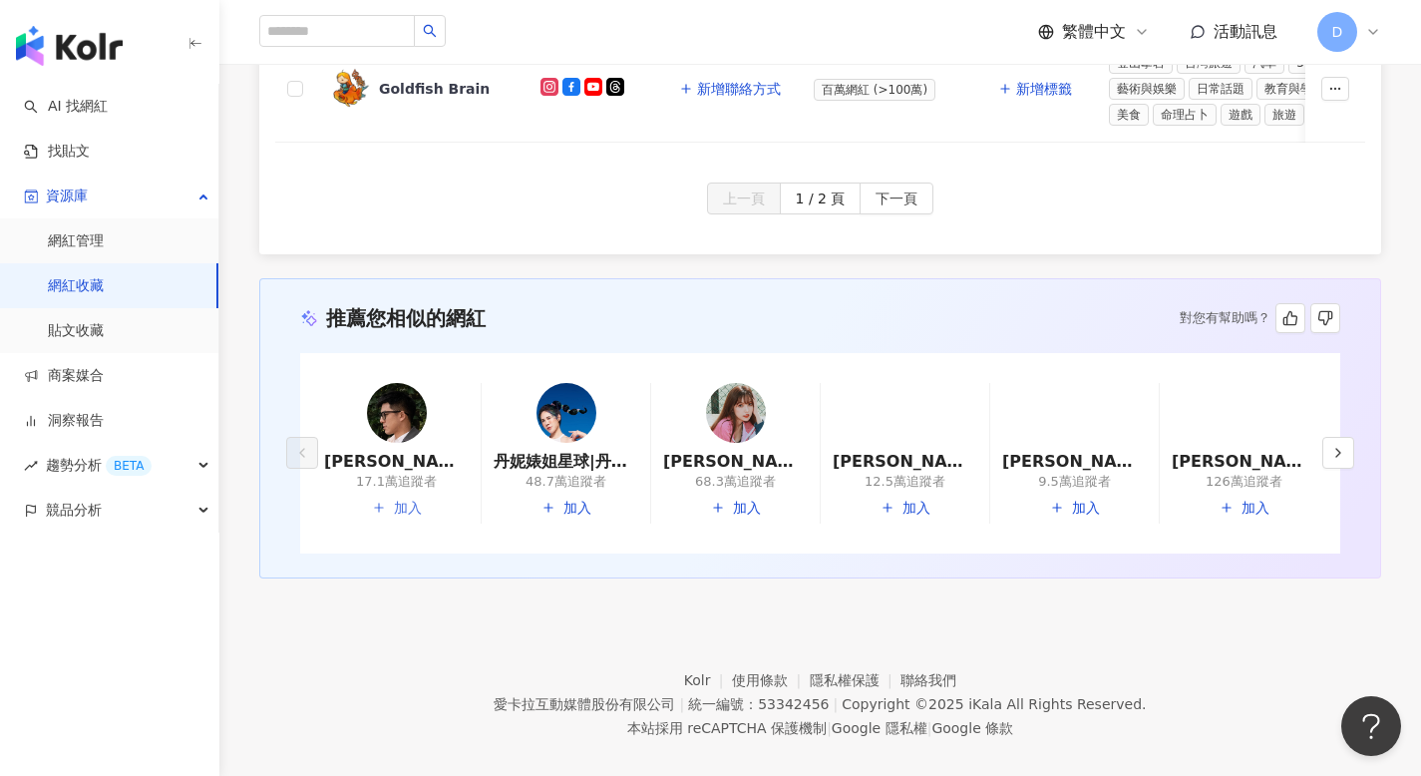
scroll to position [1390, 0]
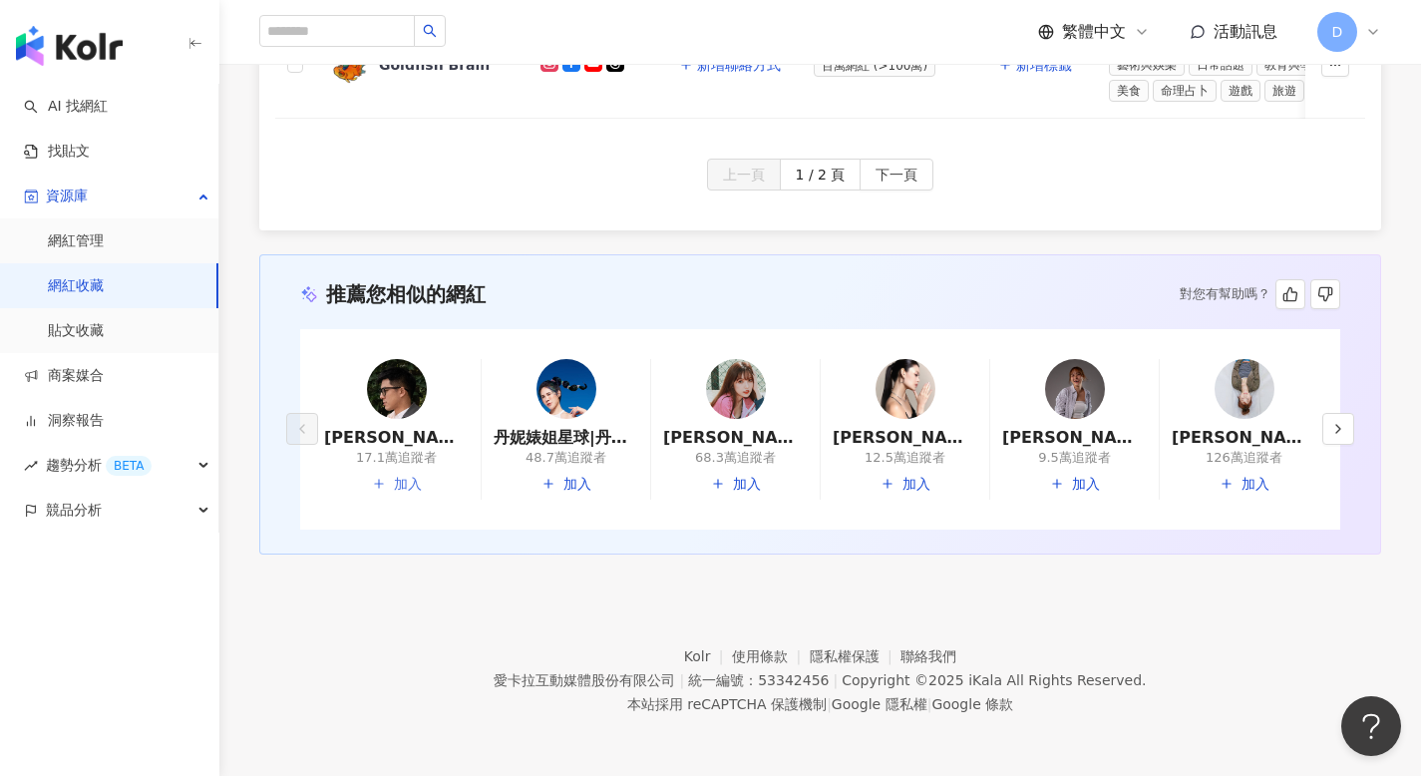
click at [409, 479] on span "加入" at bounding box center [408, 485] width 28 height 32
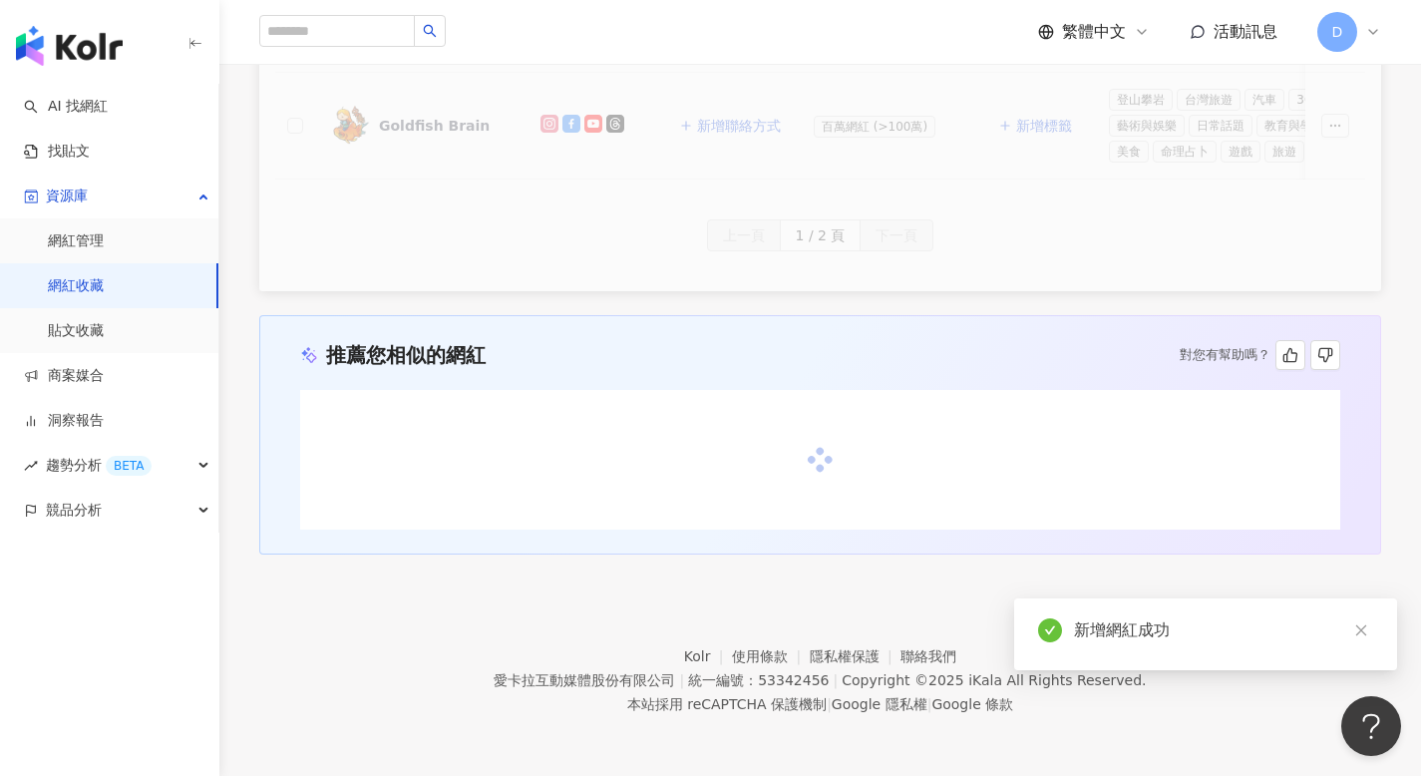
click at [728, 478] on div at bounding box center [820, 460] width 1016 height 80
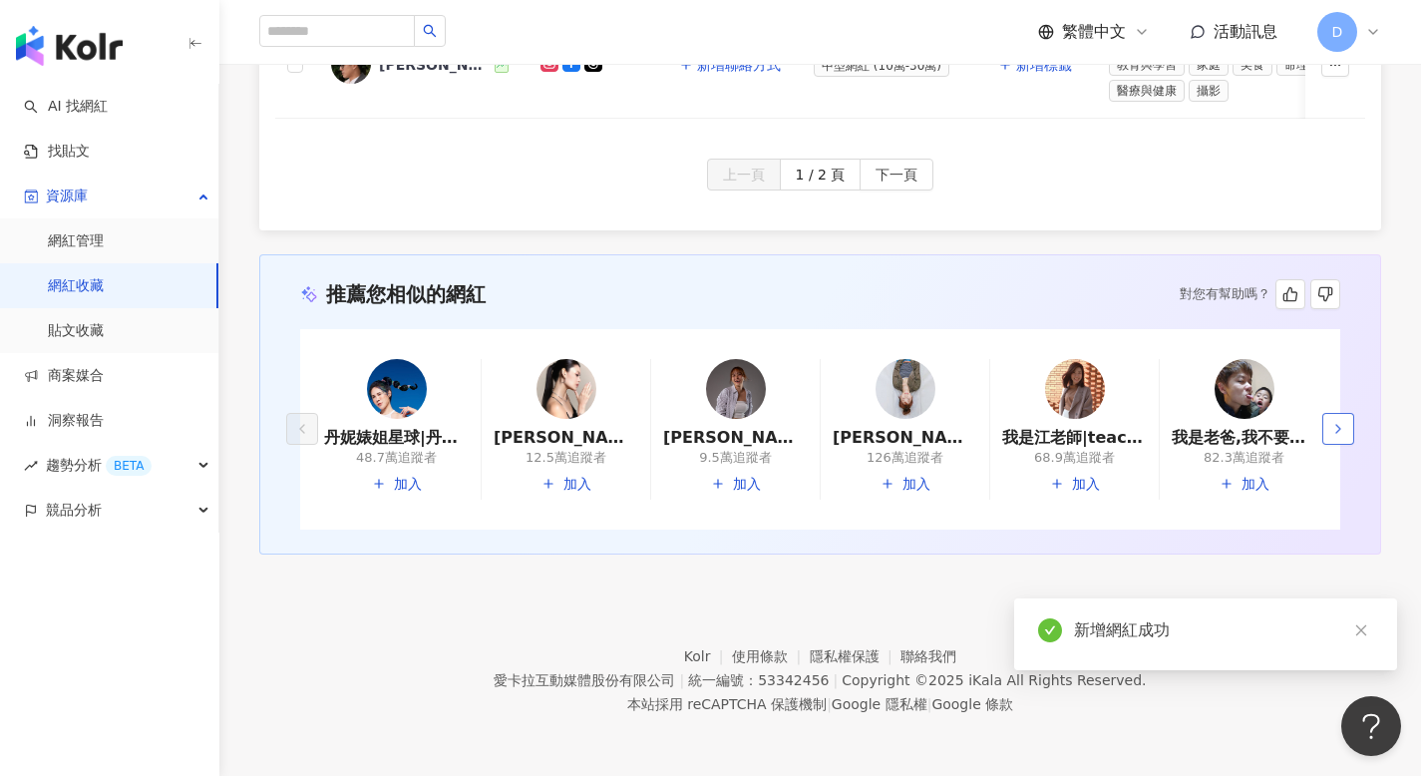
click at [1339, 426] on icon "button" at bounding box center [1338, 429] width 16 height 16
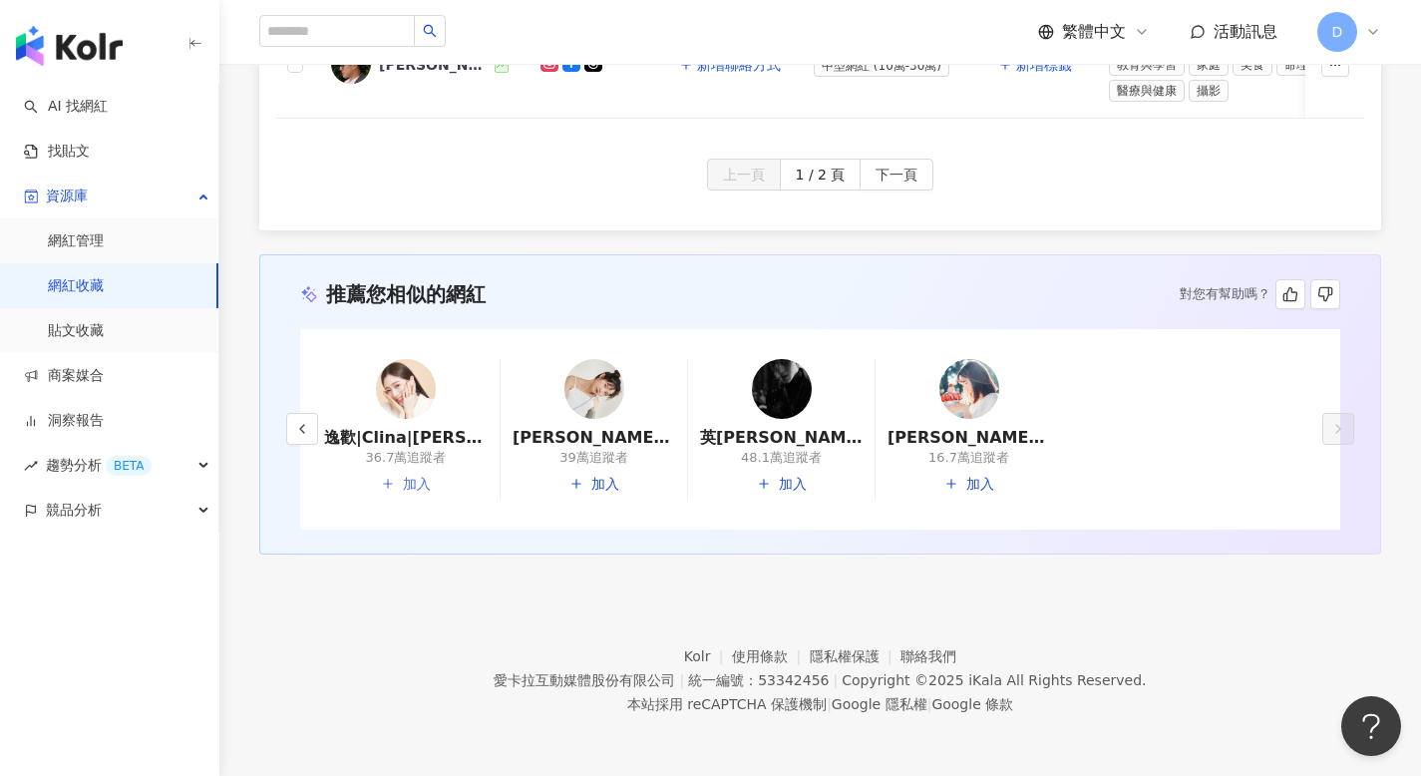
click at [412, 480] on span "加入" at bounding box center [417, 485] width 28 height 32
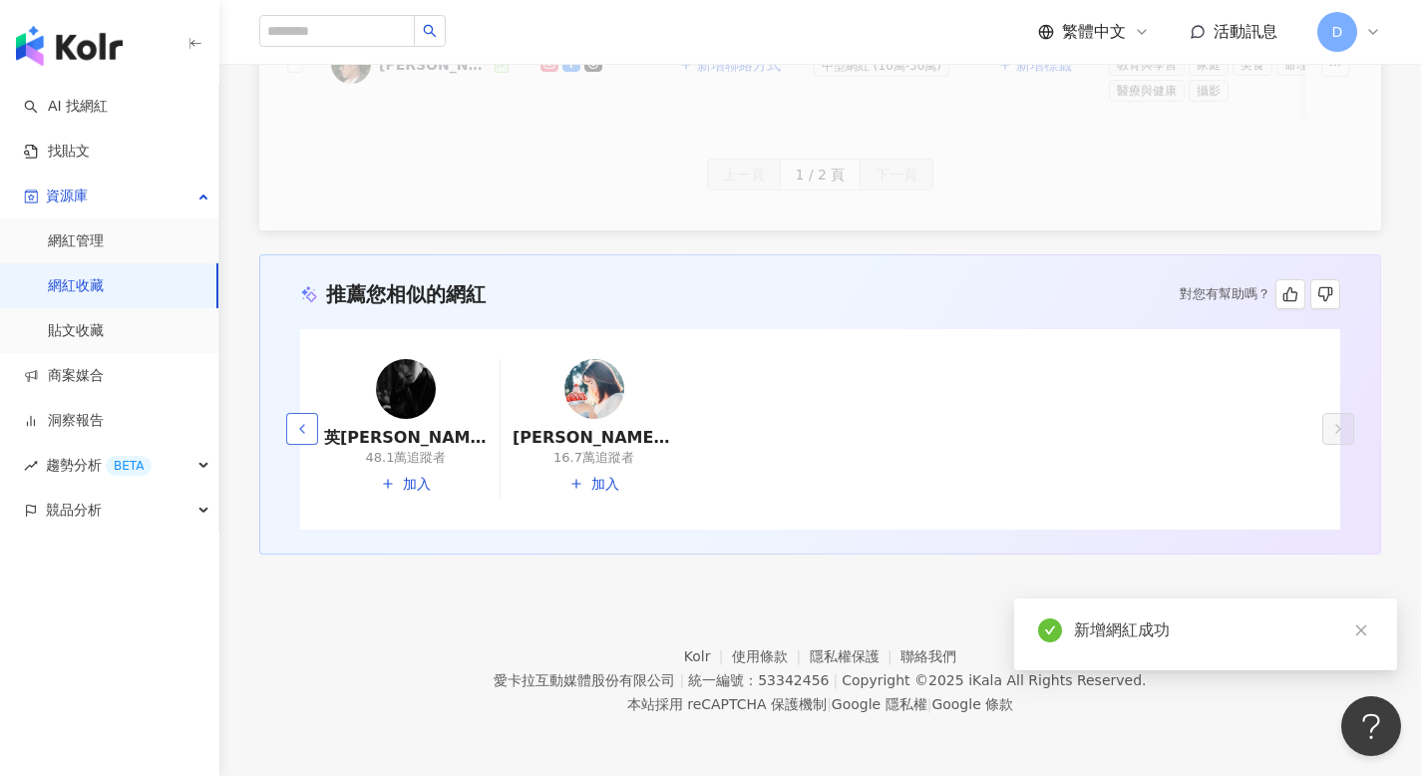
click at [317, 430] on button "button" at bounding box center [302, 429] width 32 height 32
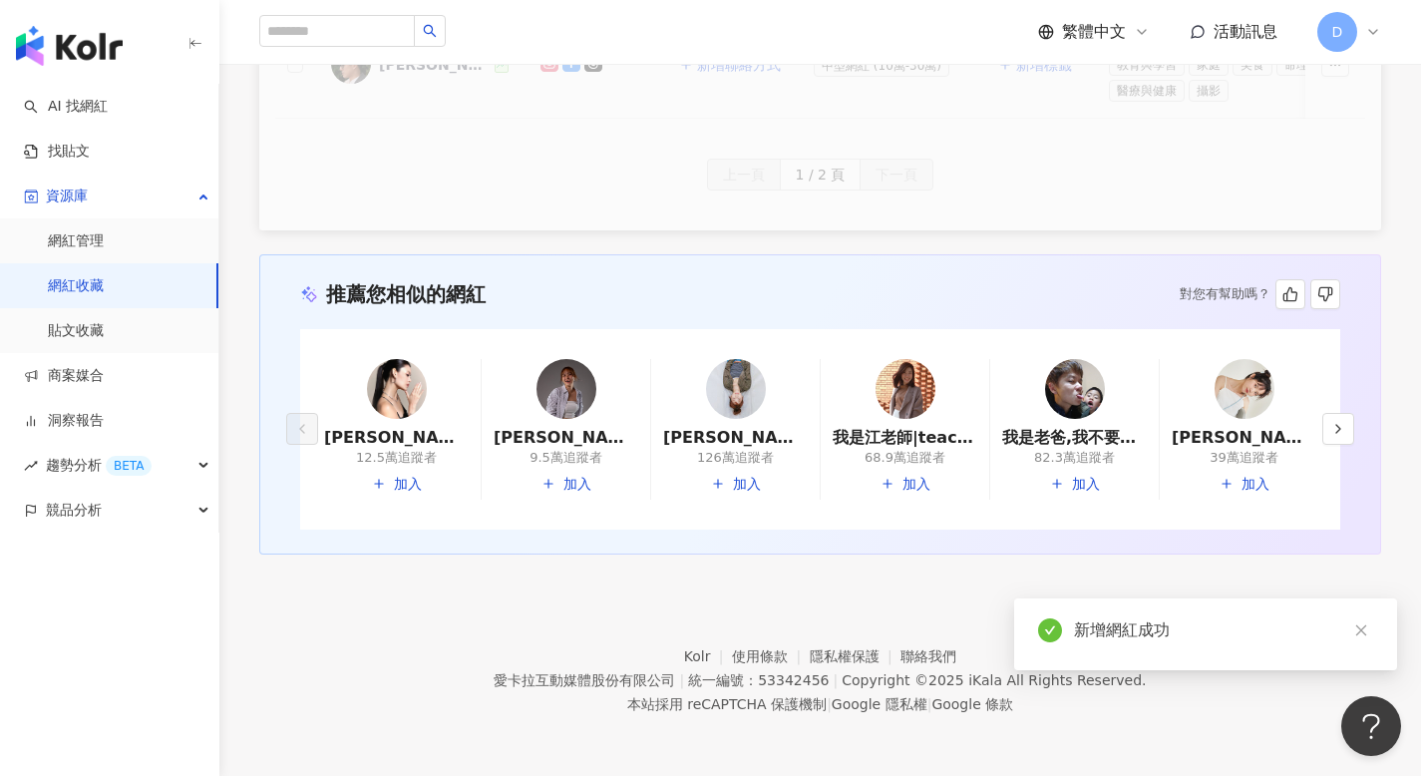
scroll to position [1364, 0]
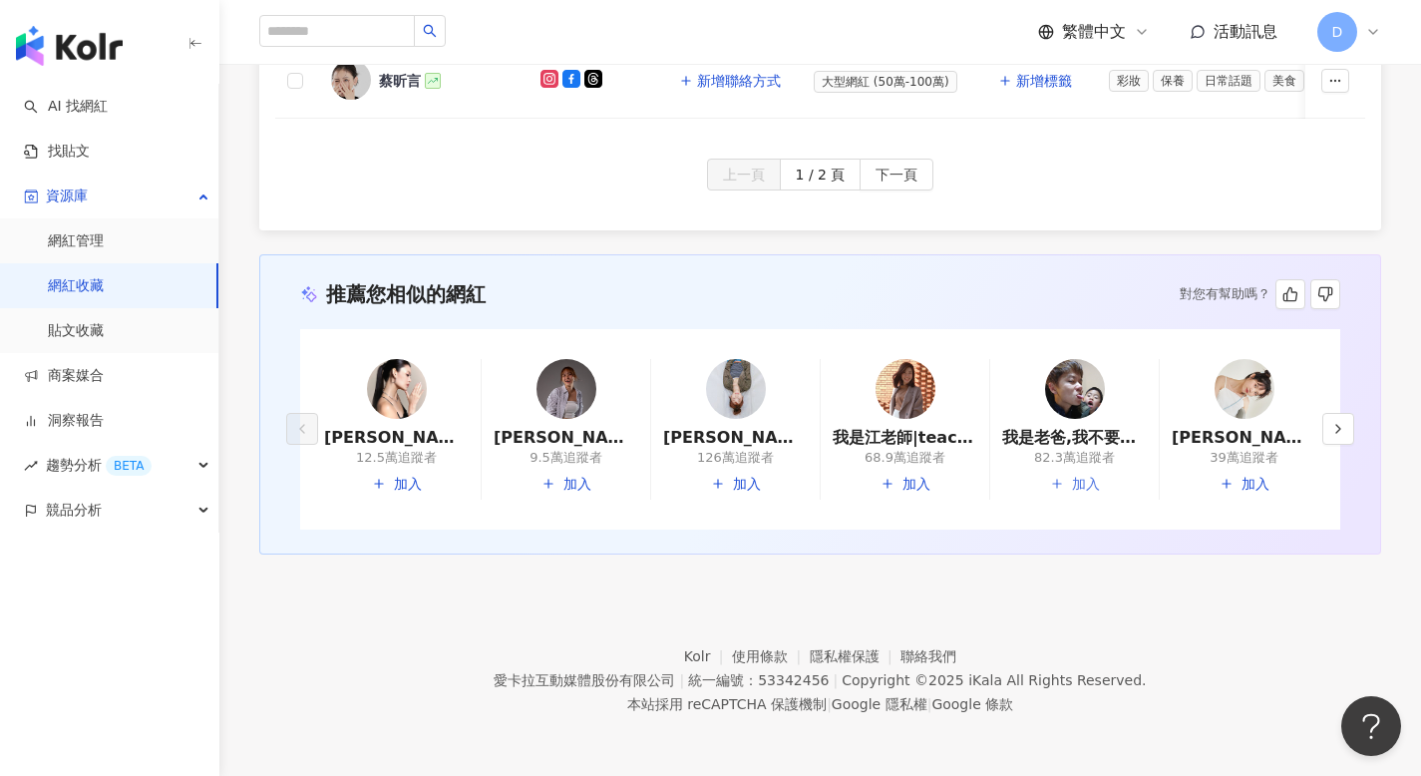
click at [1082, 486] on span "加入" at bounding box center [1086, 485] width 28 height 32
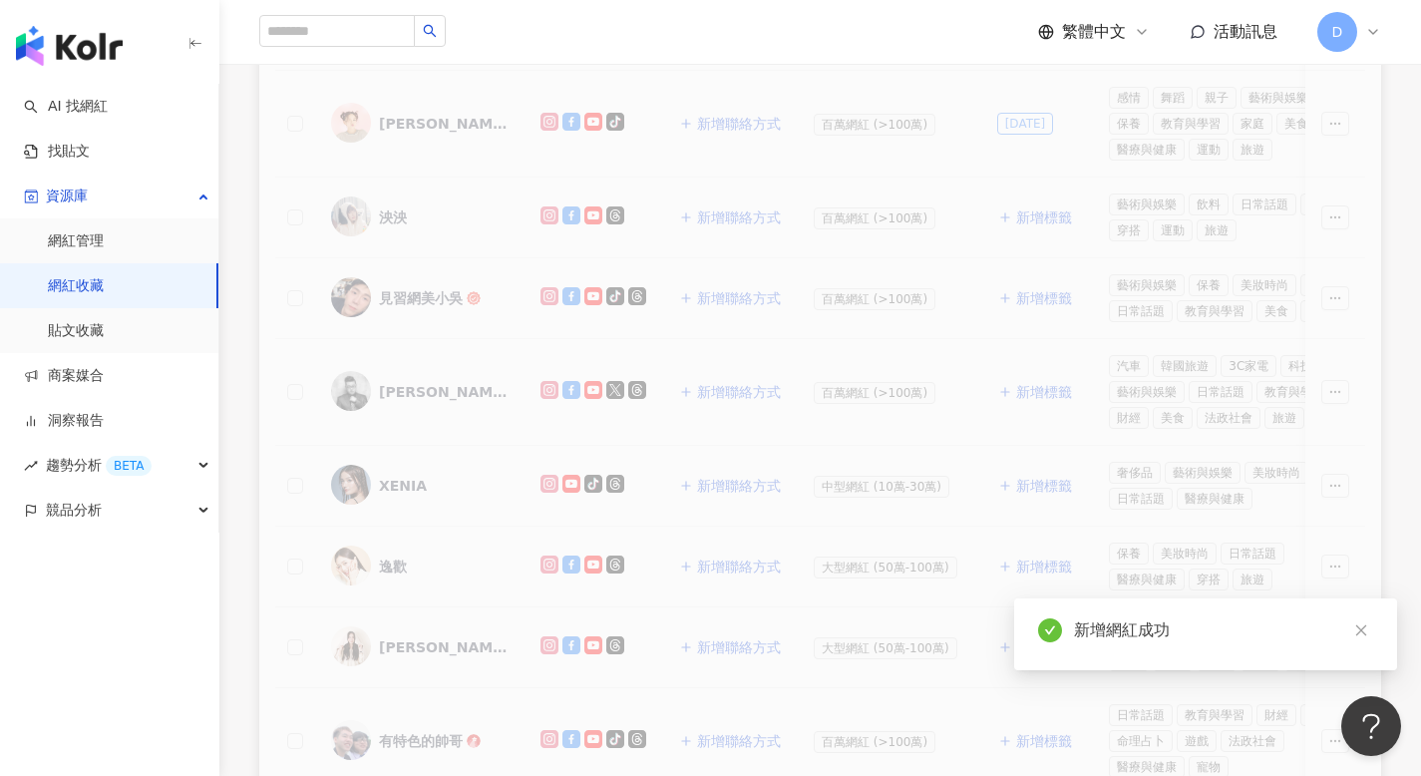
scroll to position [0, 0]
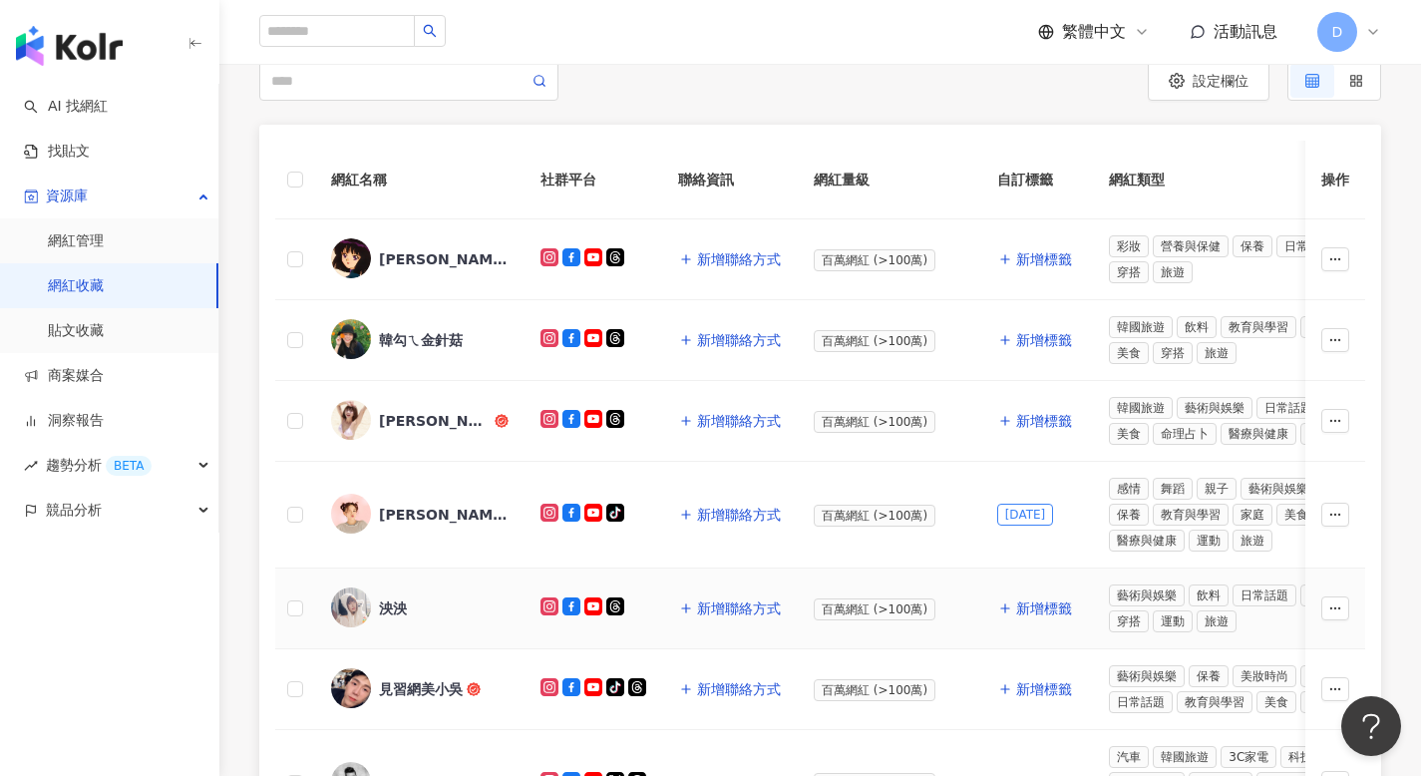
scroll to position [57, 0]
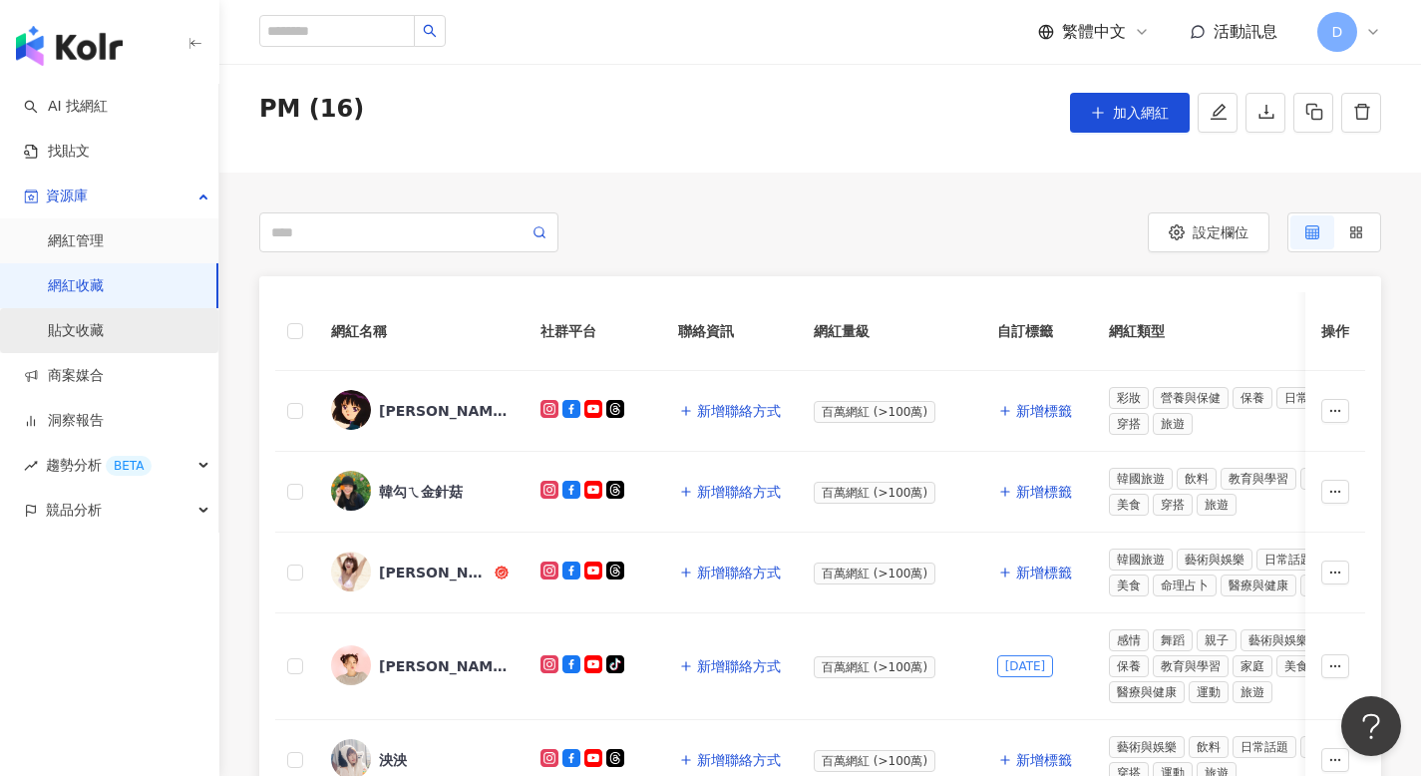
click at [104, 330] on link "貼文收藏" at bounding box center [76, 331] width 56 height 20
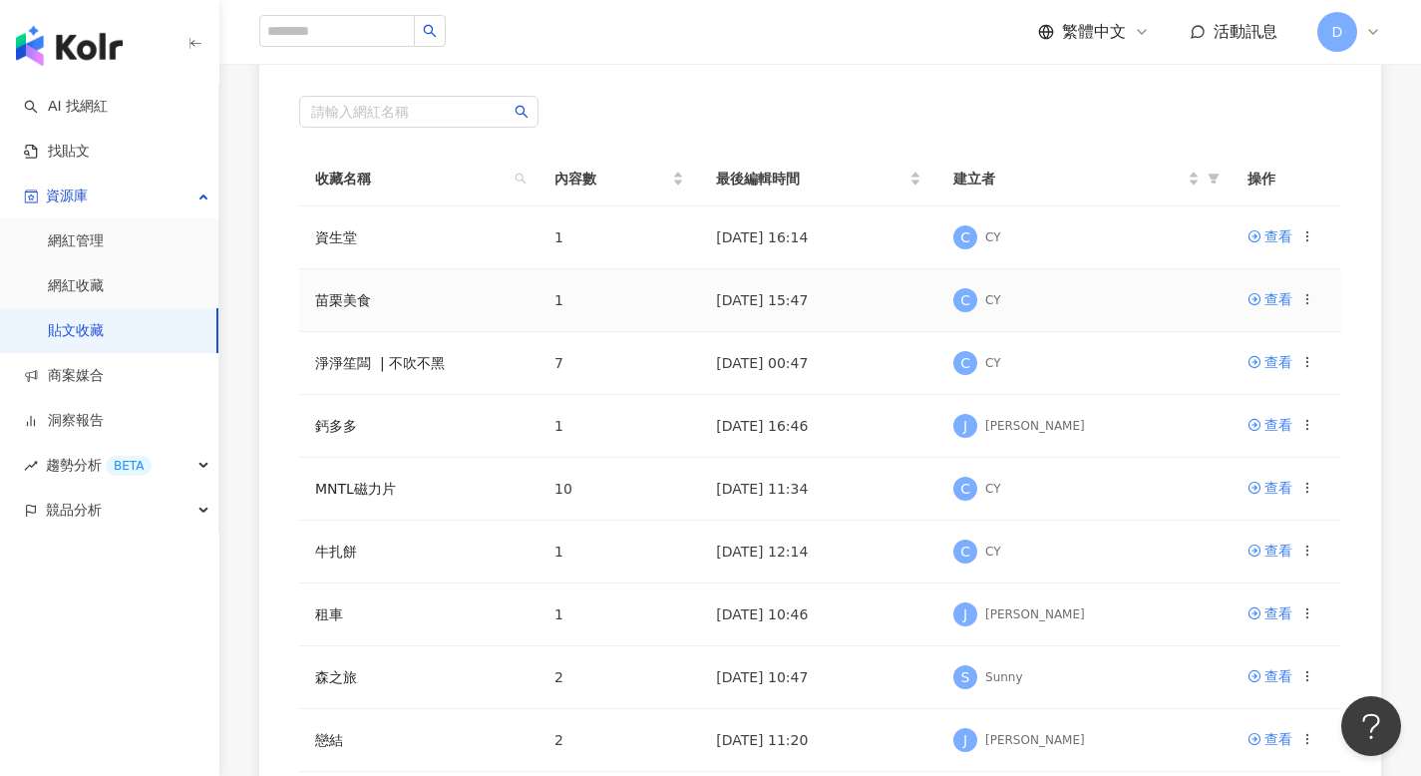
scroll to position [195, 0]
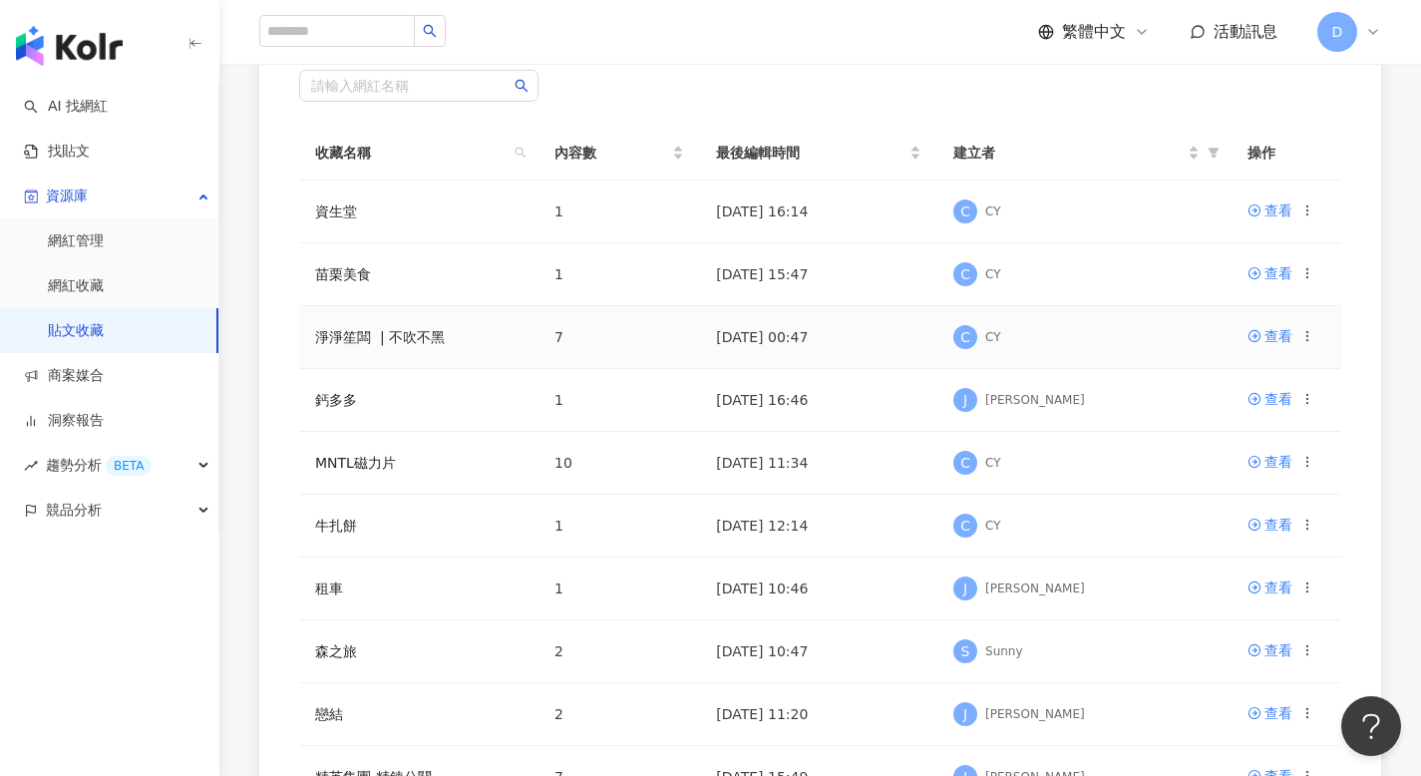
click at [735, 341] on td "[DATE] 00:47" at bounding box center [818, 337] width 237 height 63
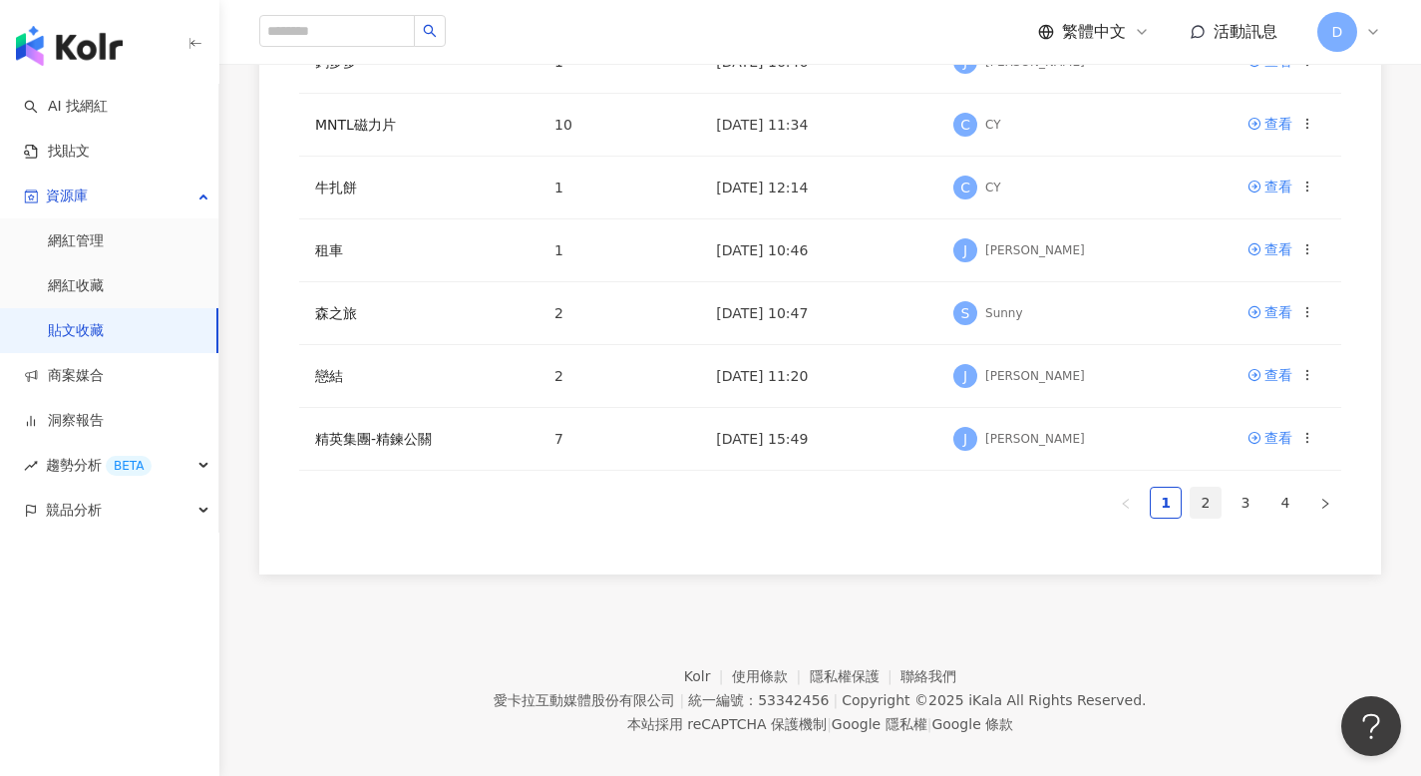
scroll to position [546, 0]
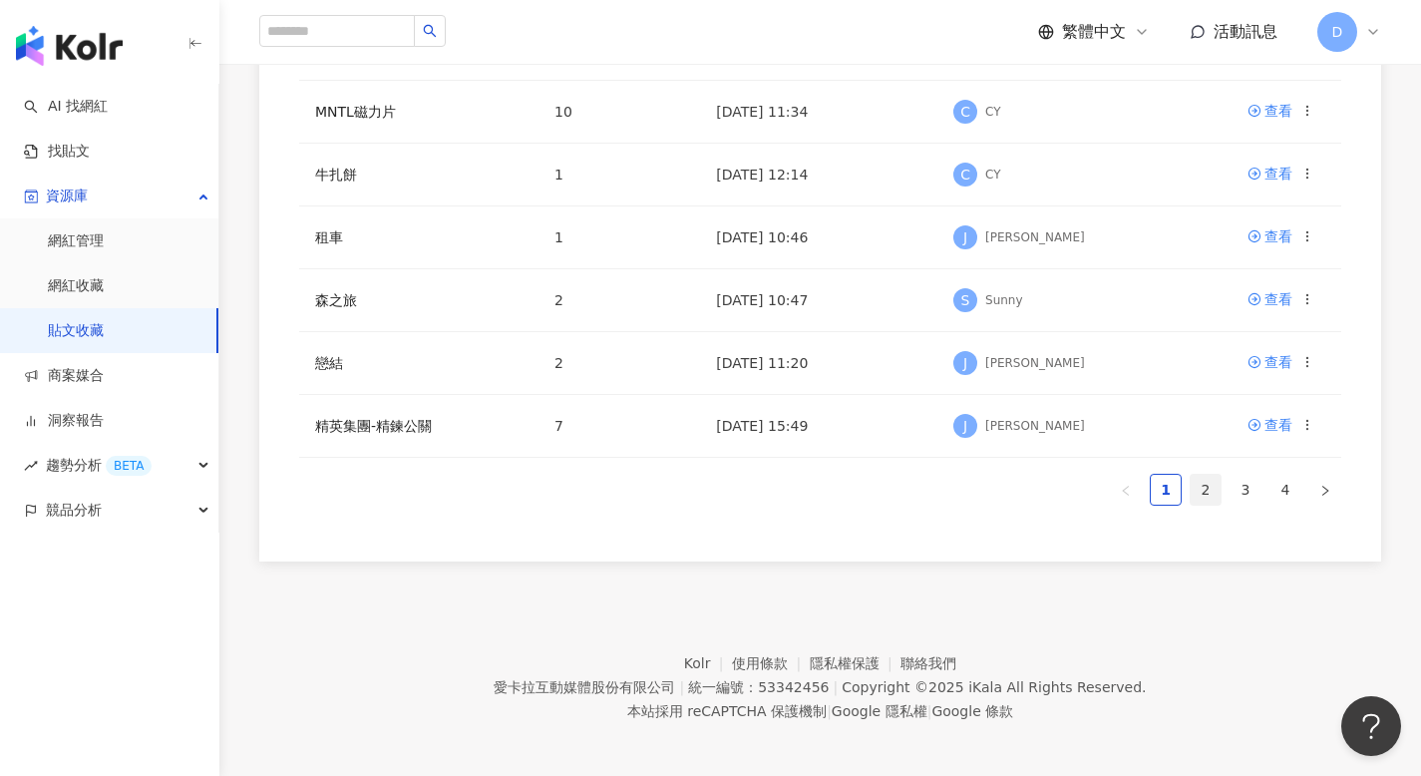
click at [1201, 502] on link "2" at bounding box center [1206, 490] width 30 height 30
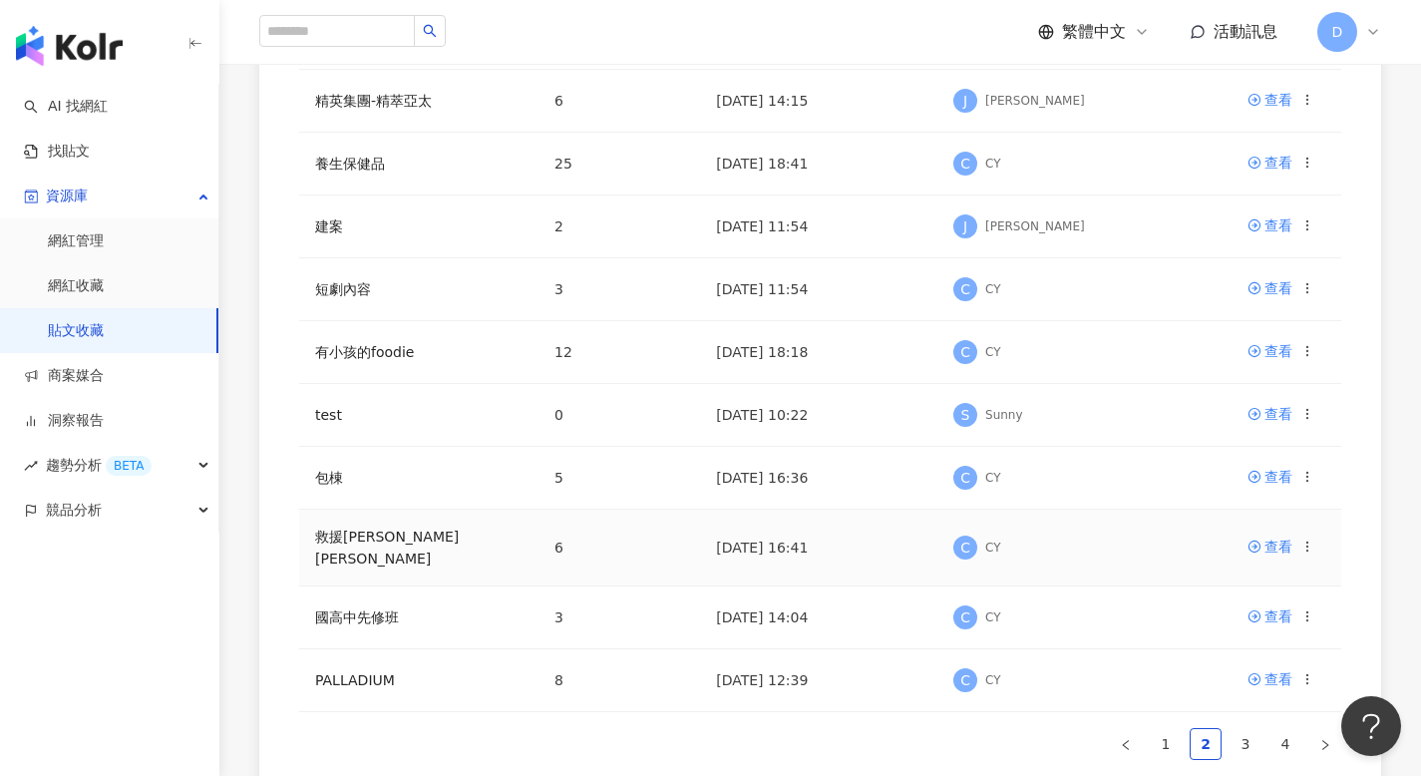
scroll to position [319, 0]
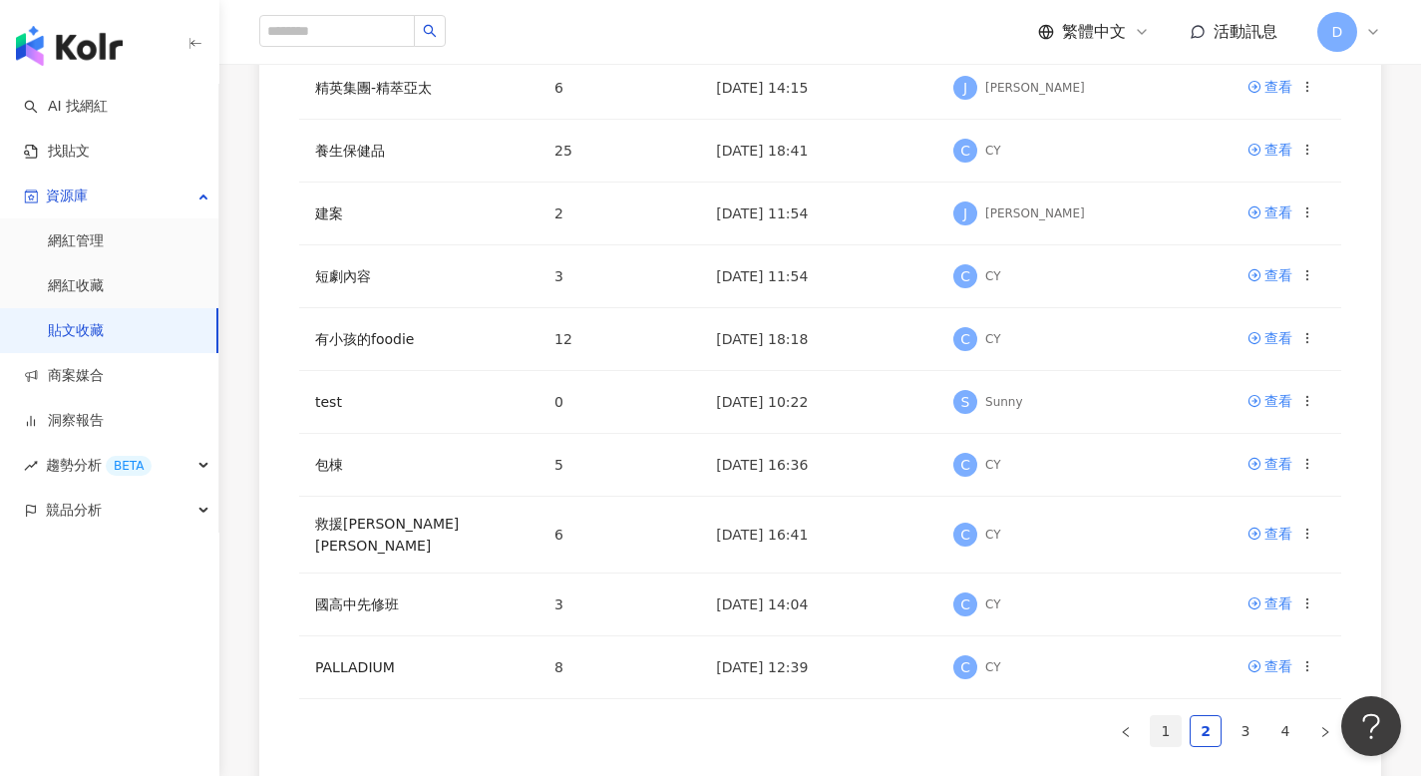
click at [1178, 716] on link "1" at bounding box center [1166, 731] width 30 height 30
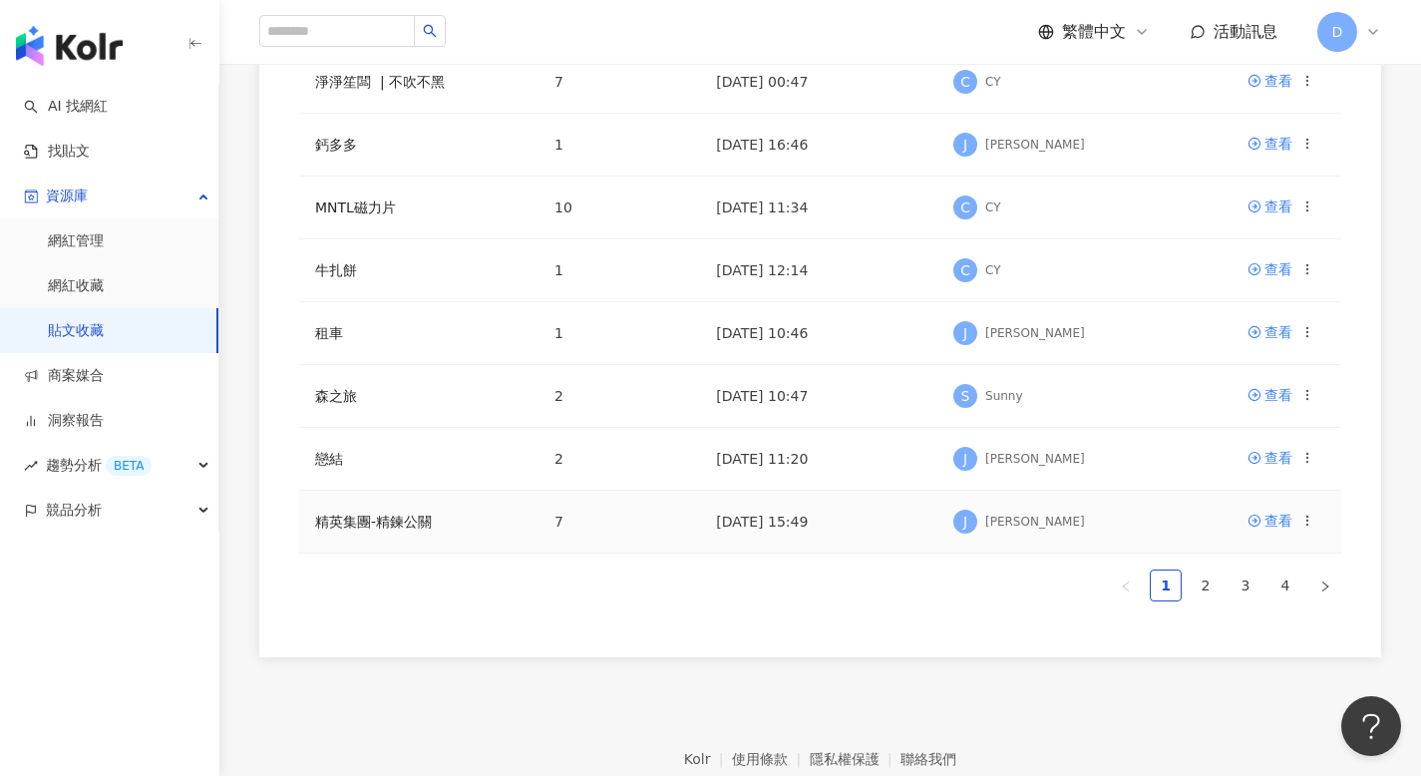
scroll to position [439, 0]
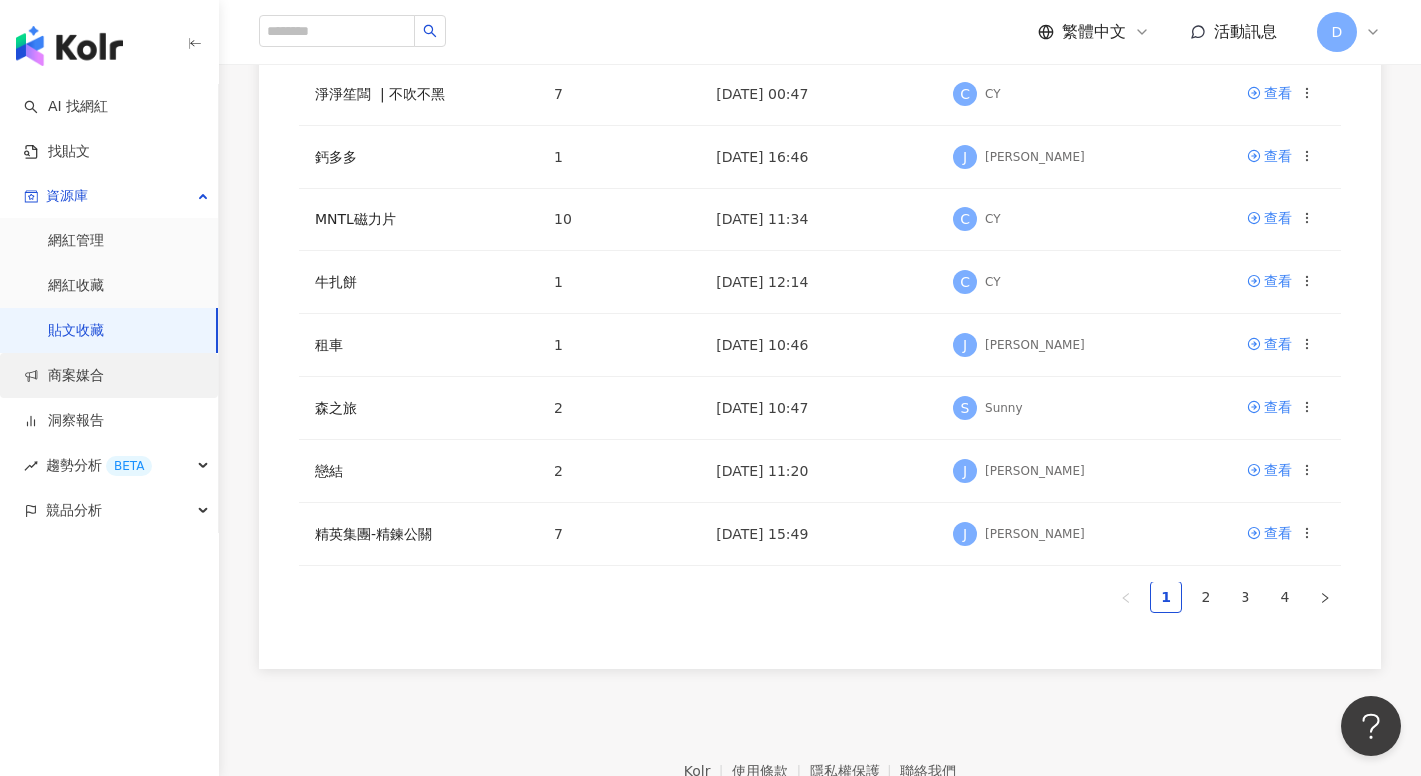
click at [72, 378] on link "商案媒合" at bounding box center [64, 376] width 80 height 20
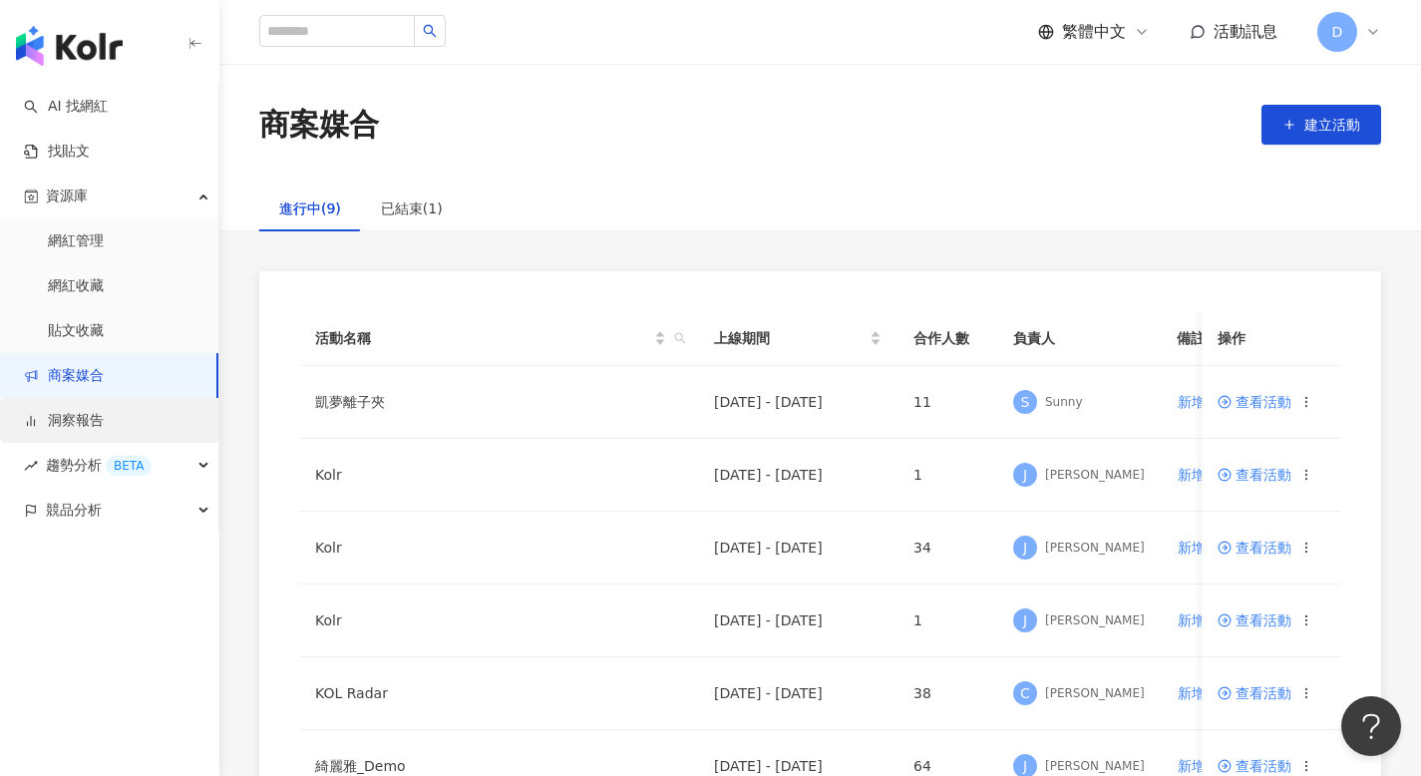
click at [63, 416] on link "洞察報告" at bounding box center [64, 421] width 80 height 20
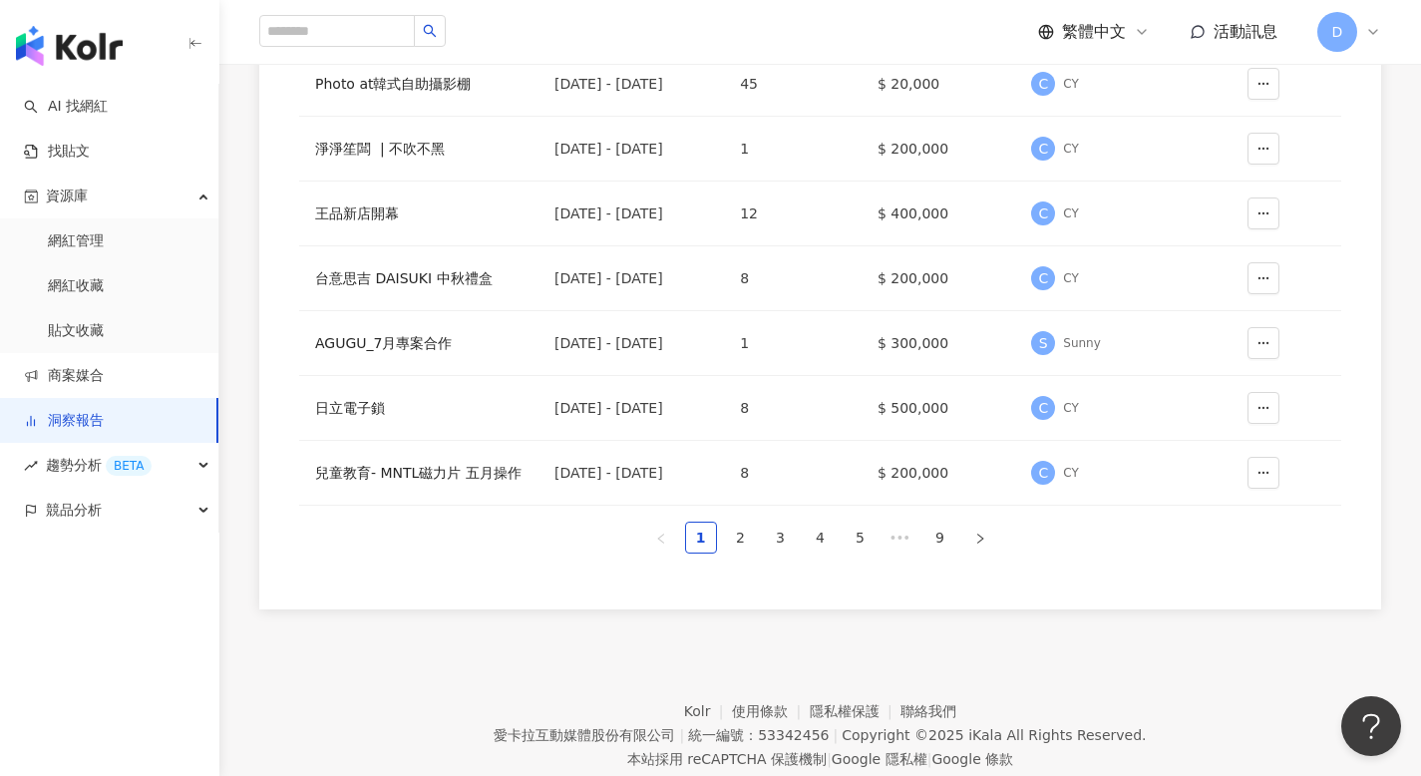
scroll to position [539, 0]
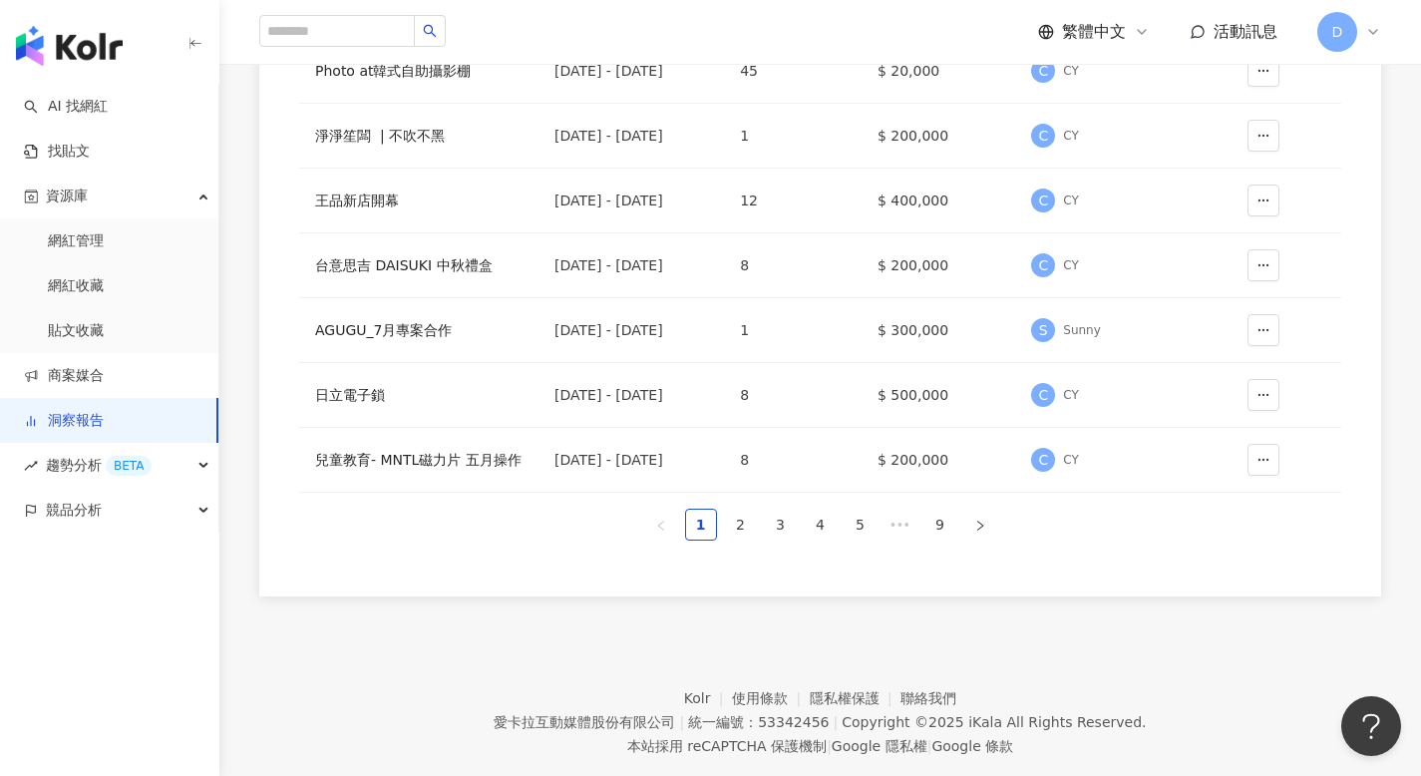
click at [734, 552] on div "報表名稱 上線期間 網紅人數 專案預算 負責人 操作 電獺合作 [DATE] - [DATE] 1 $ 1,000,000 K kevin_0309 [PER…" at bounding box center [820, 173] width 1042 height 767
click at [741, 534] on link "2" at bounding box center [741, 525] width 30 height 30
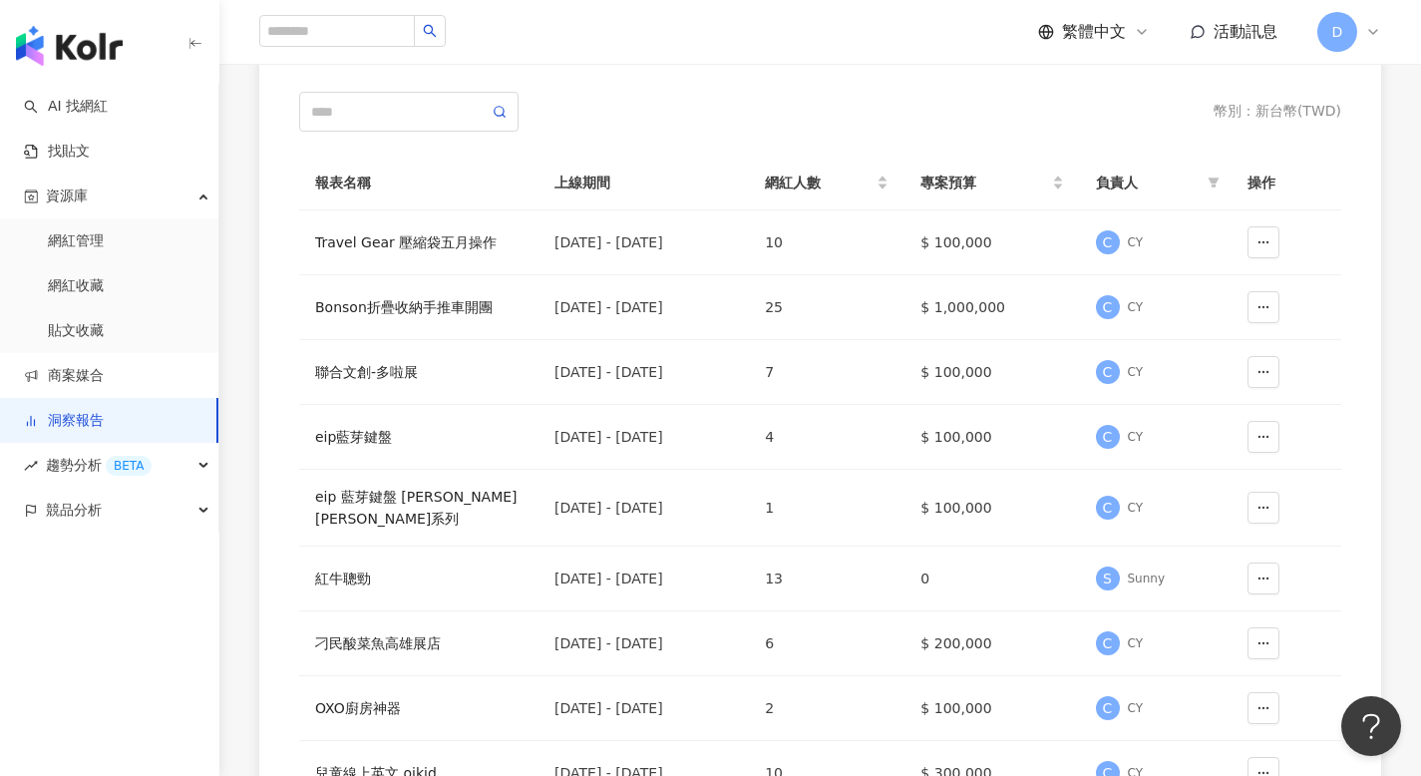
scroll to position [563, 0]
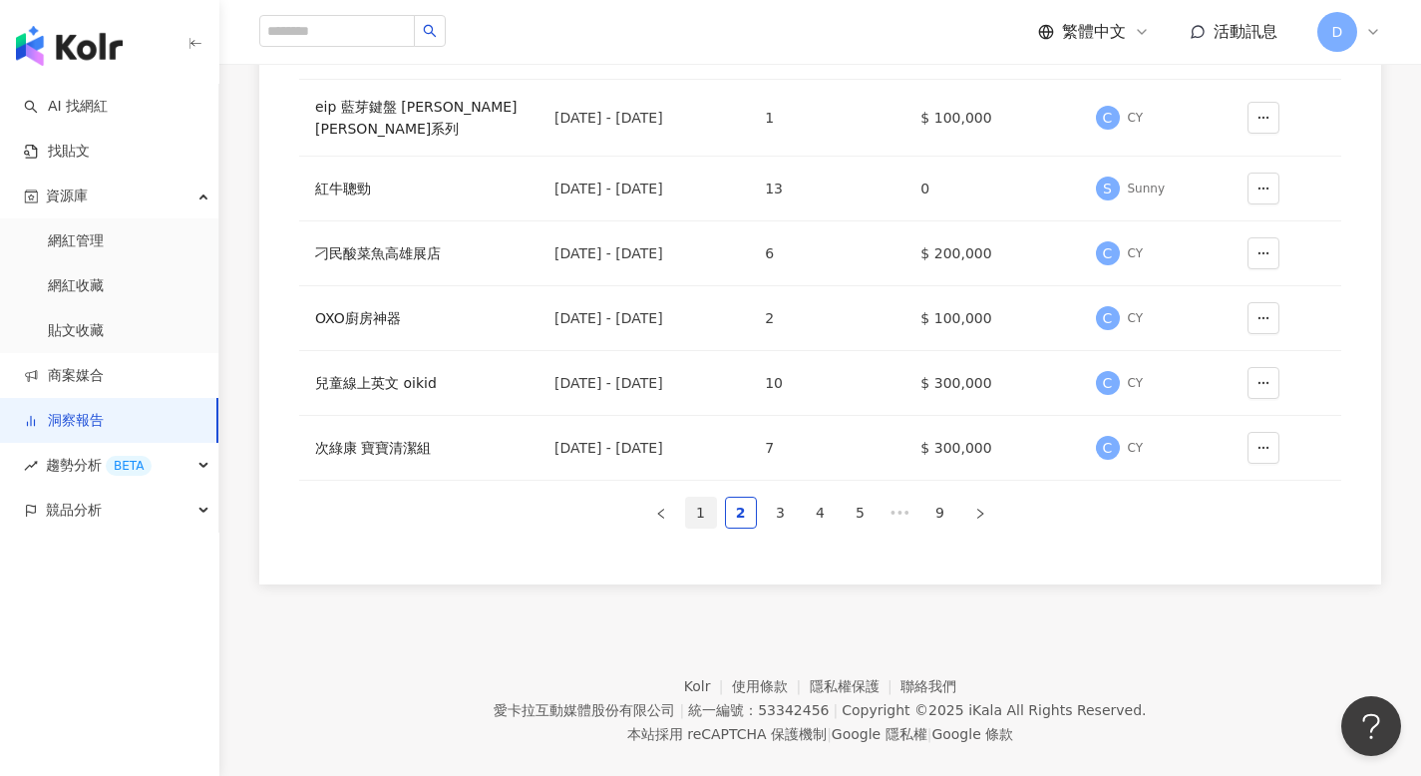
click at [702, 498] on link "1" at bounding box center [701, 513] width 30 height 30
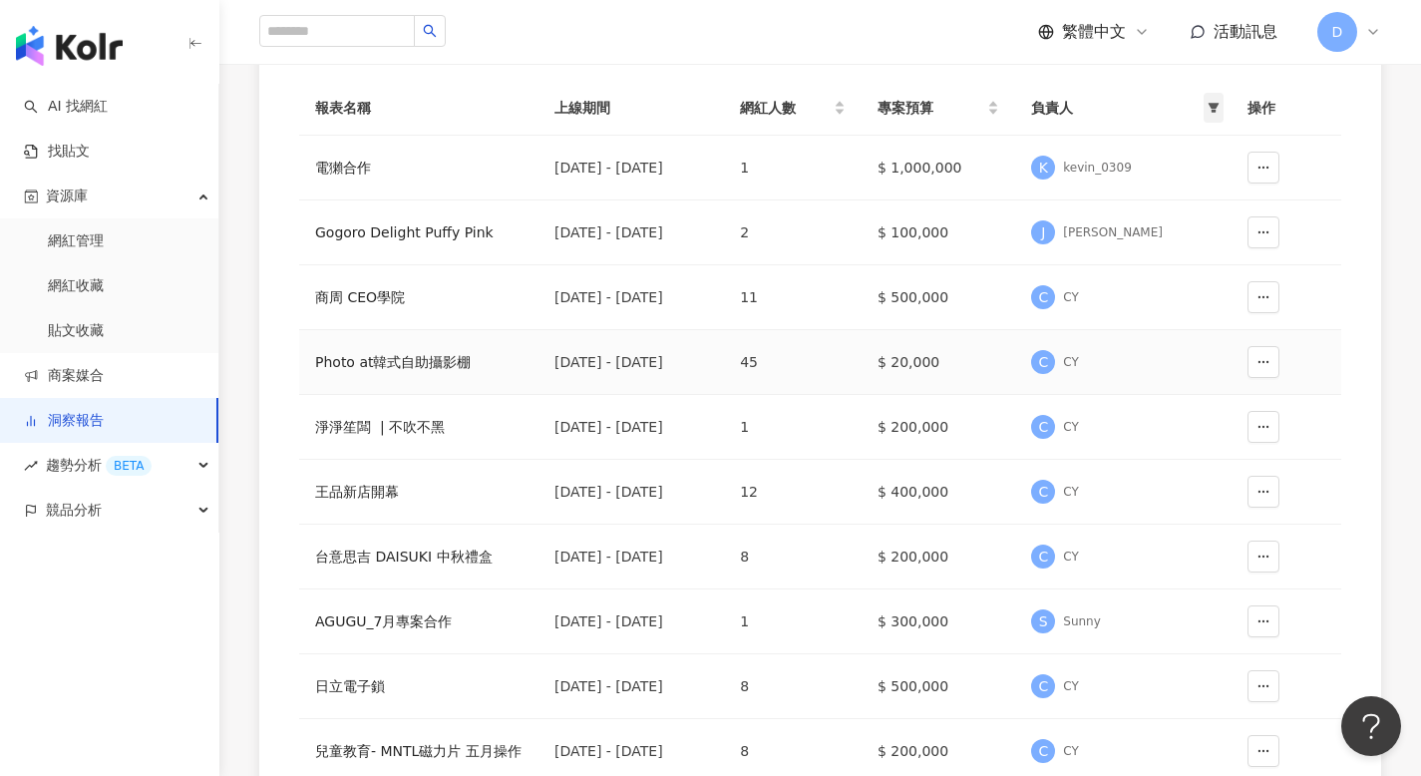
scroll to position [0, 0]
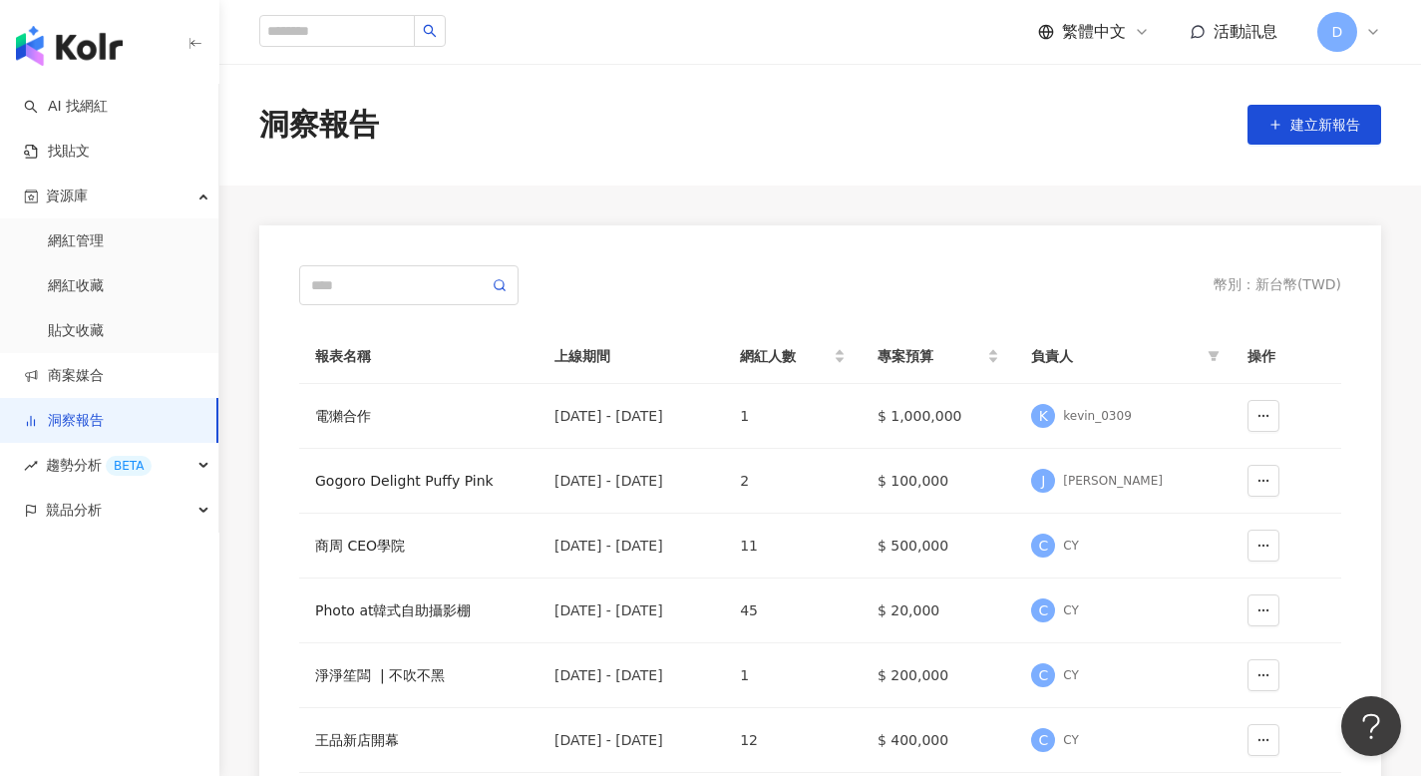
click at [1103, 27] on span "繁體中文" at bounding box center [1094, 32] width 64 height 22
click at [1095, 126] on div "English" at bounding box center [1104, 130] width 100 height 35
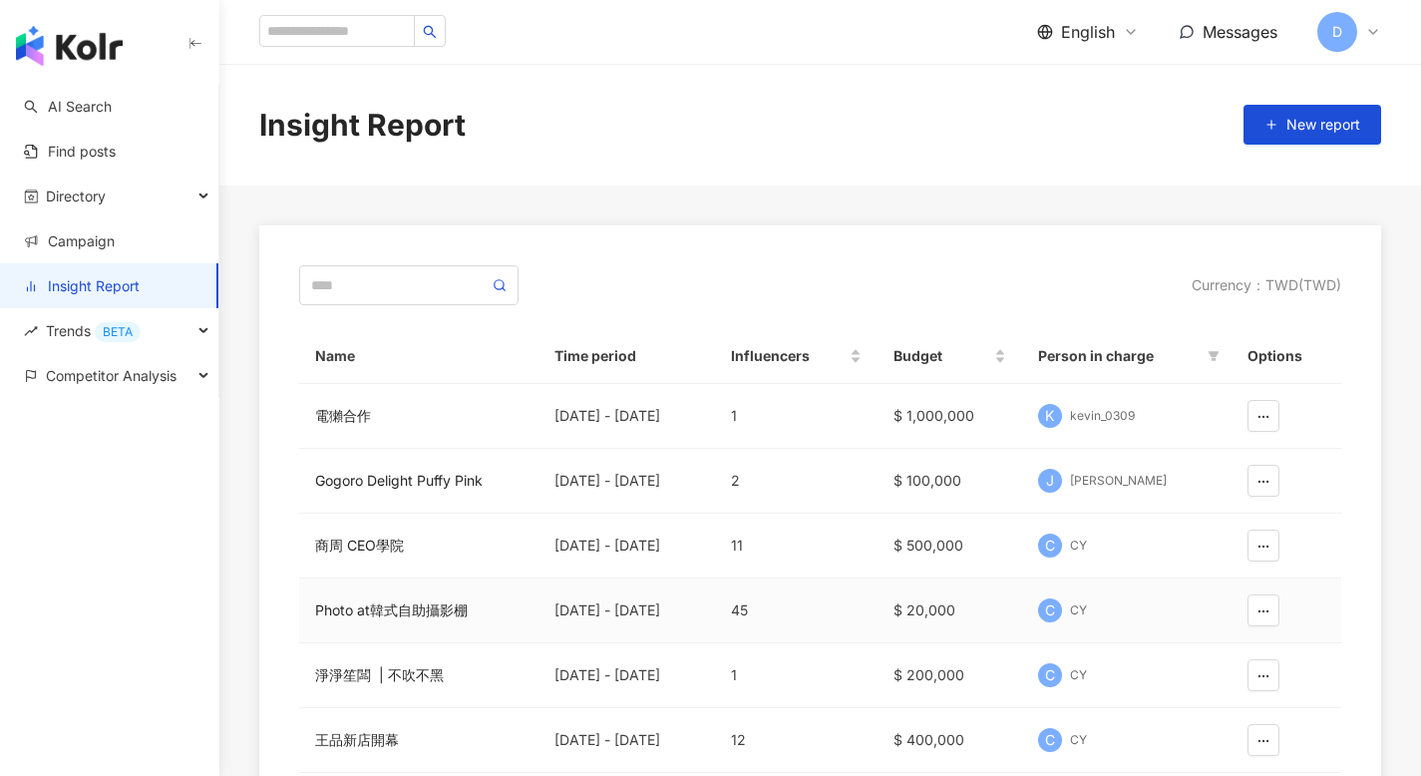
click at [480, 609] on div "Photo at韓式自助攝影棚" at bounding box center [418, 610] width 207 height 22
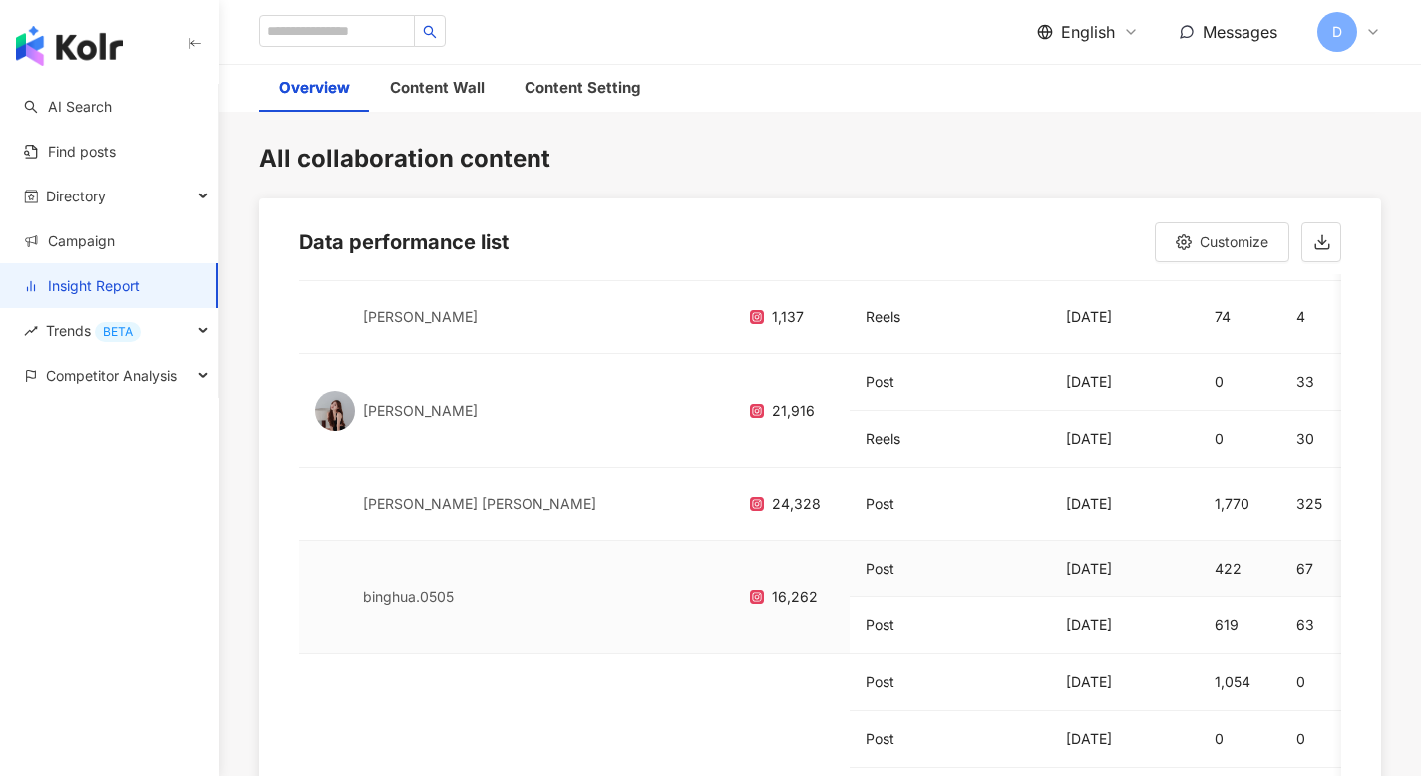
scroll to position [644, 0]
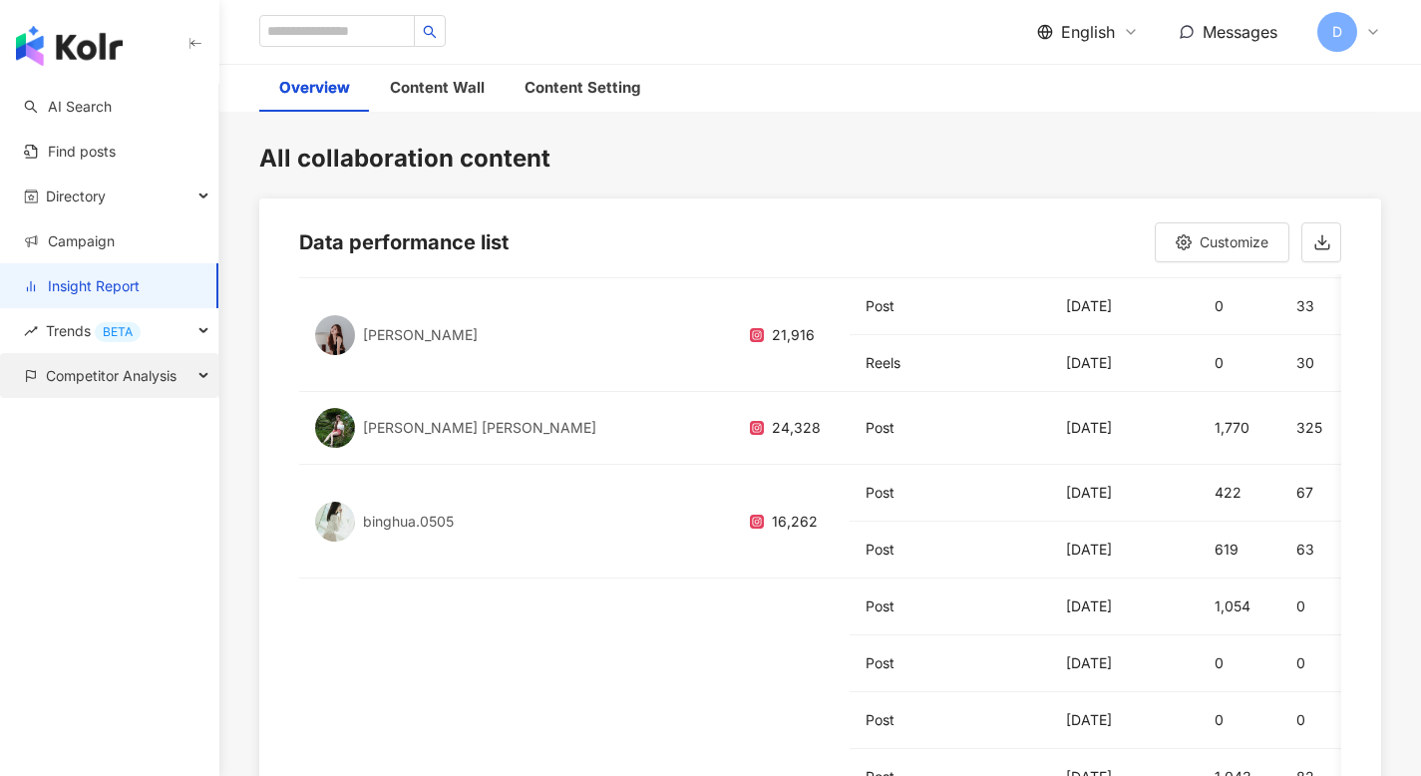
click at [70, 374] on span "Competitor Analysis" at bounding box center [111, 375] width 131 height 45
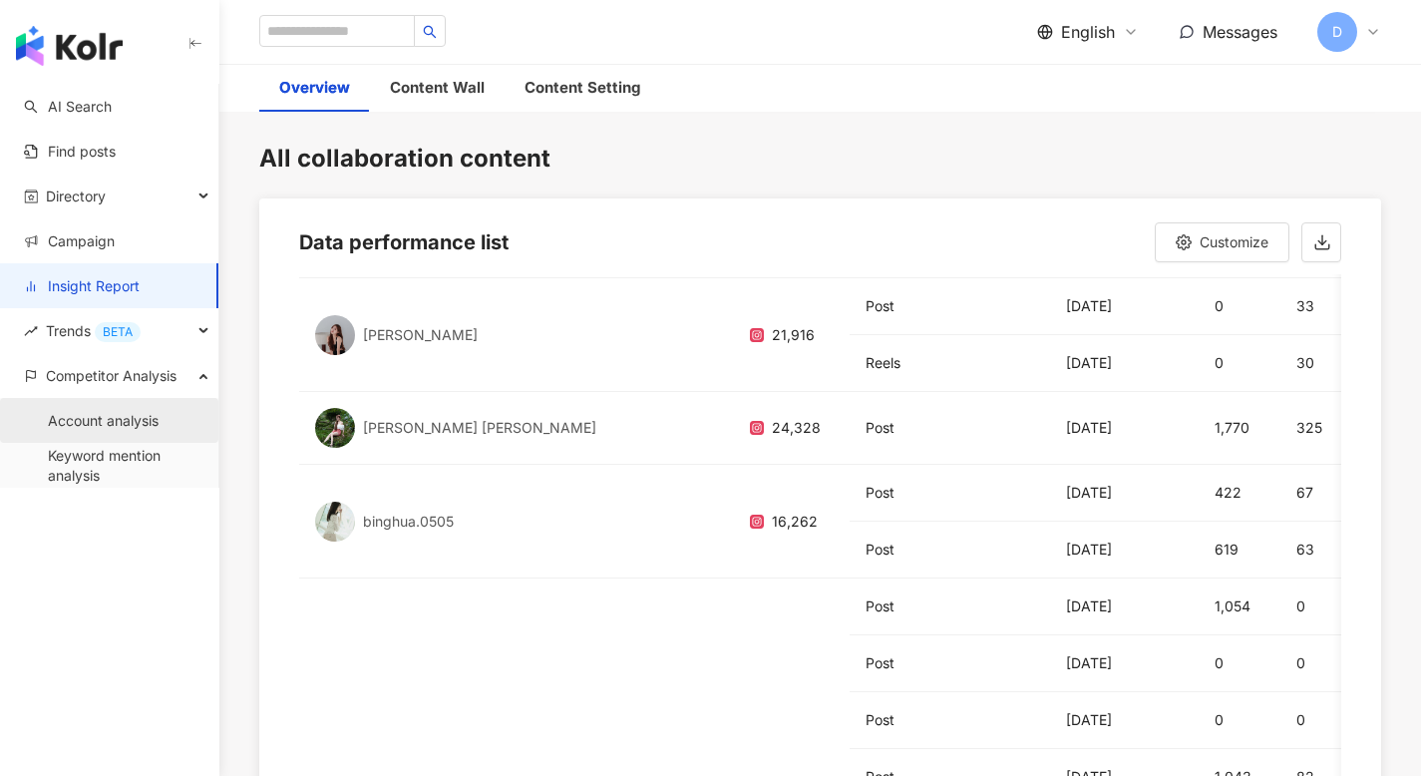
click at [93, 428] on link "Account analysis" at bounding box center [103, 421] width 111 height 20
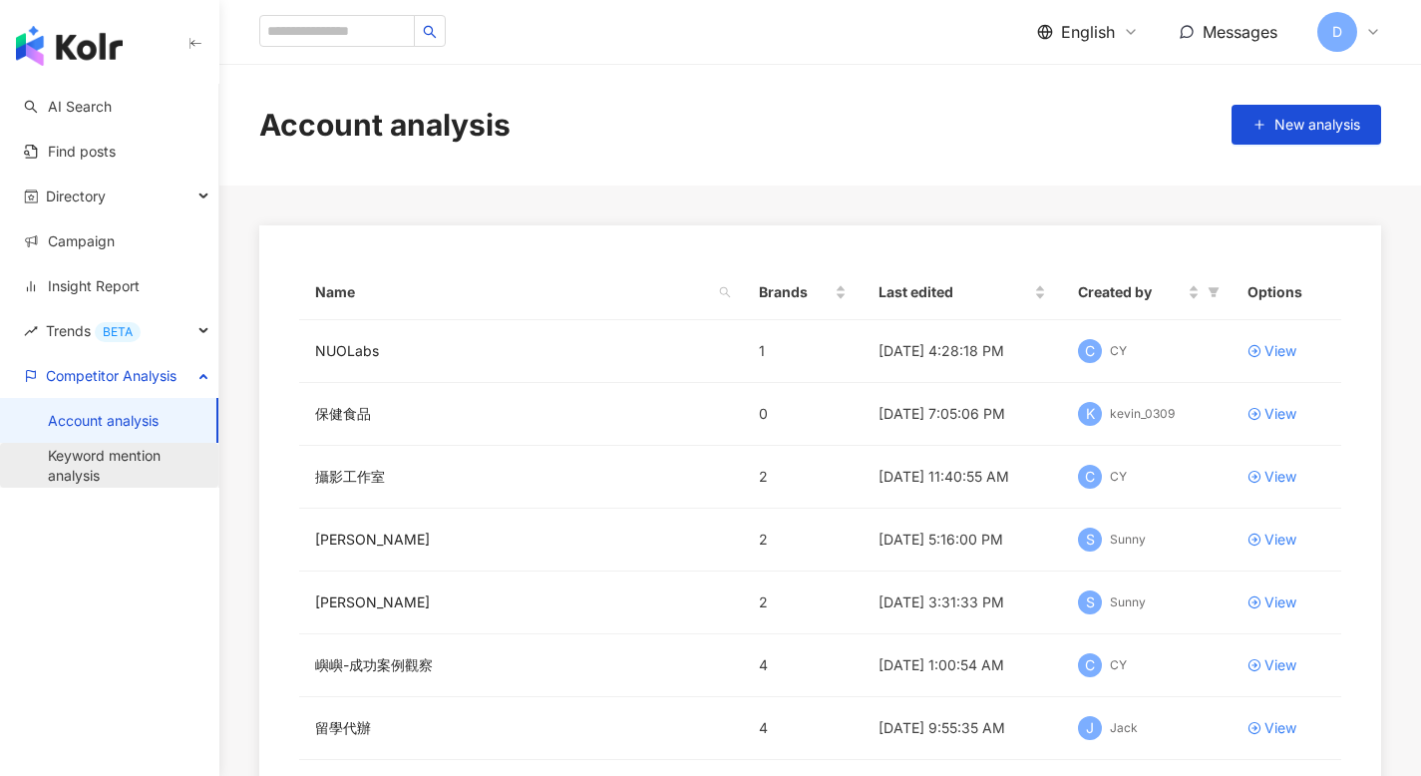
click at [127, 471] on link "Keyword mention analysis" at bounding box center [125, 465] width 155 height 39
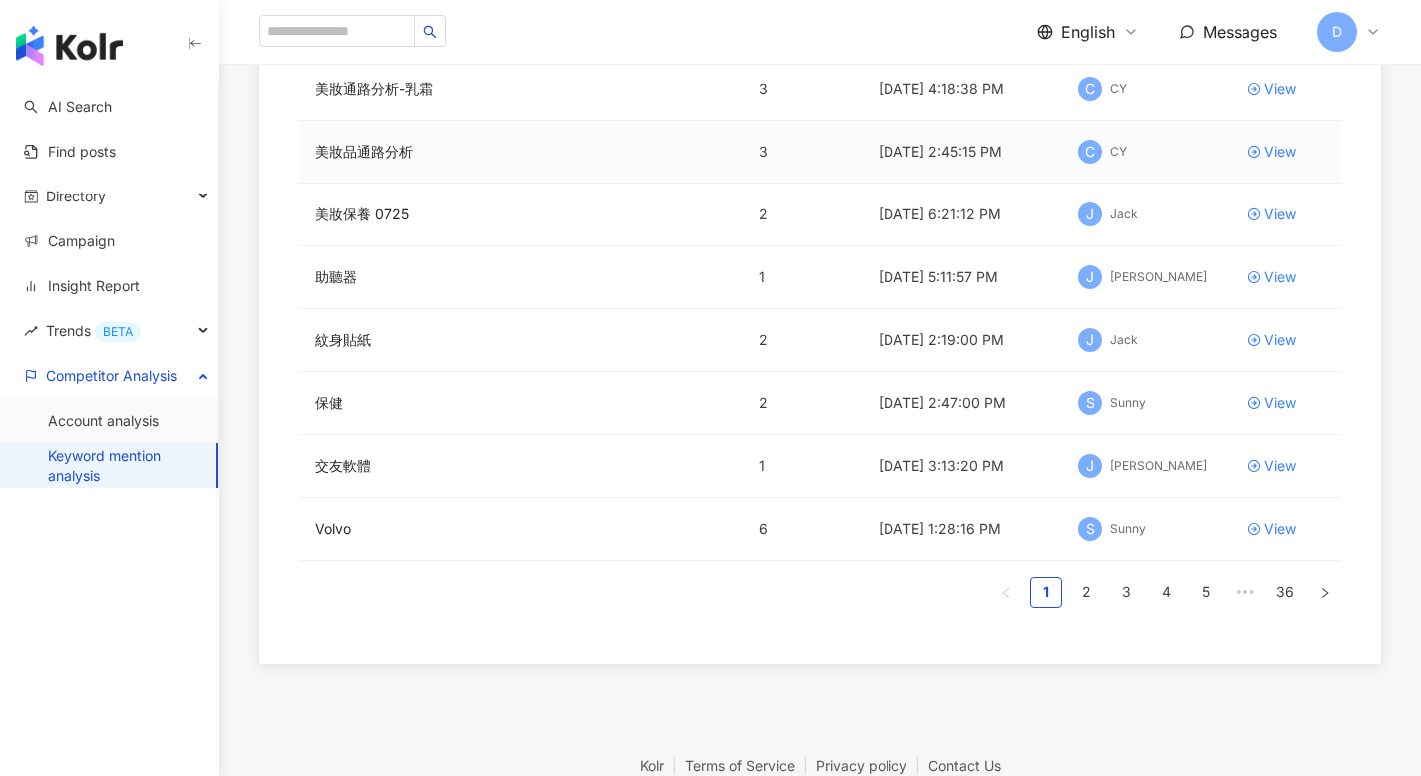
scroll to position [396, 0]
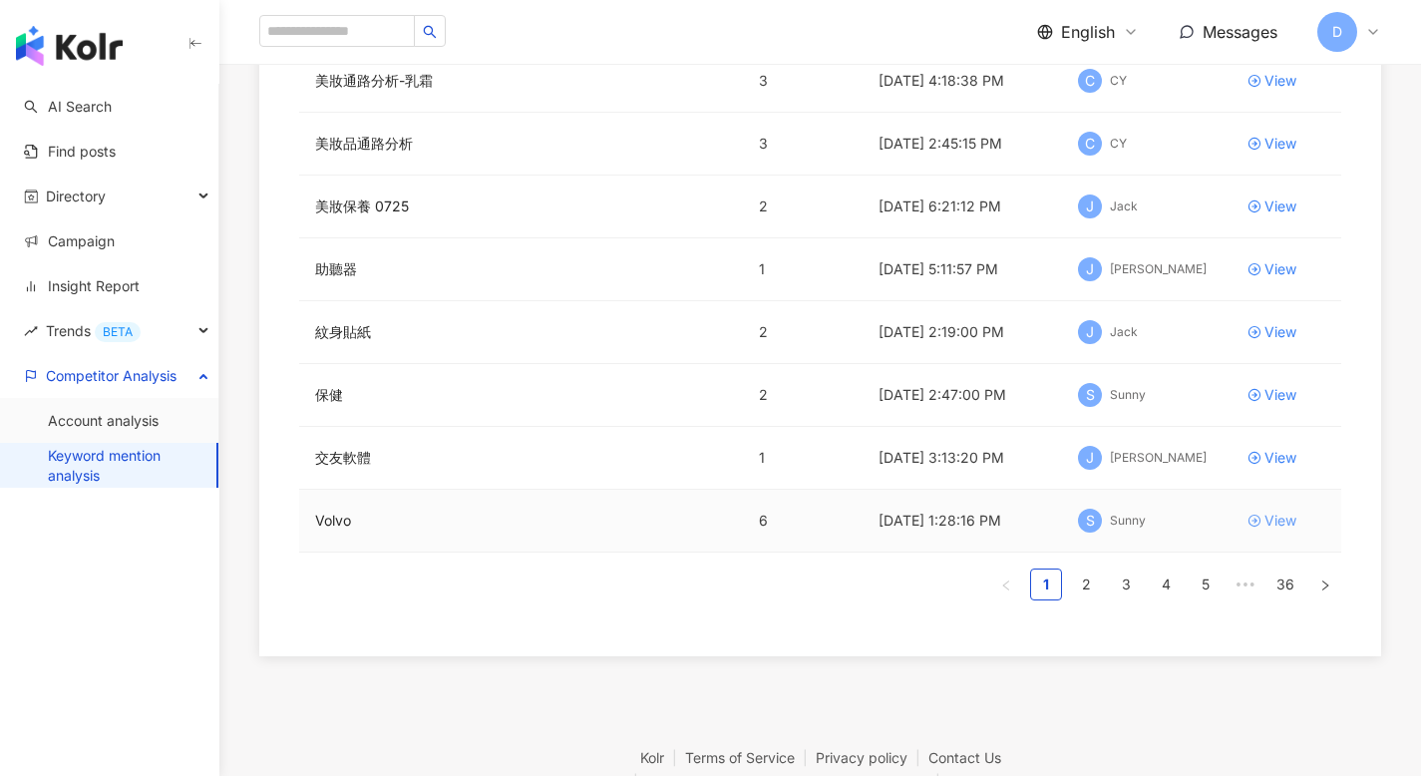
click at [1277, 528] on div "View" at bounding box center [1280, 521] width 32 height 22
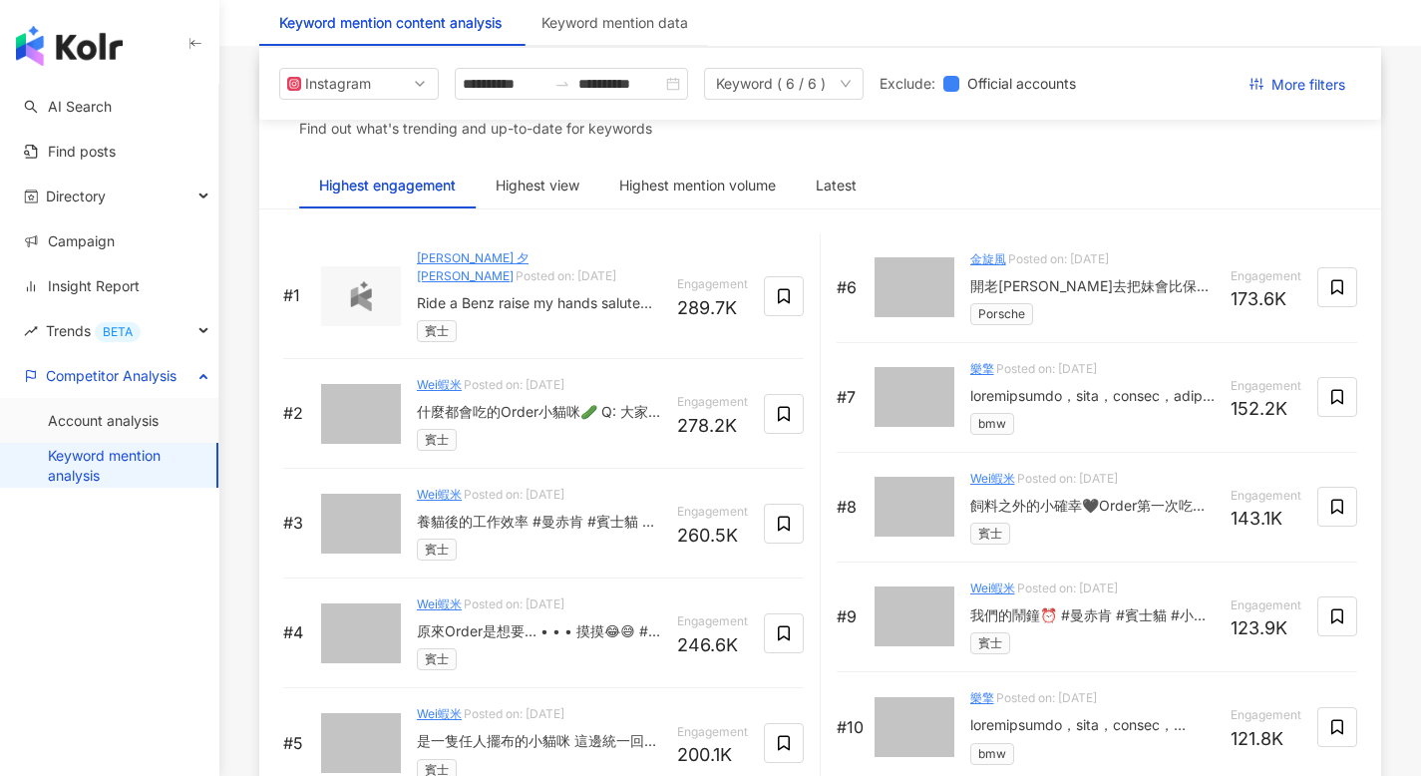
scroll to position [3133, 0]
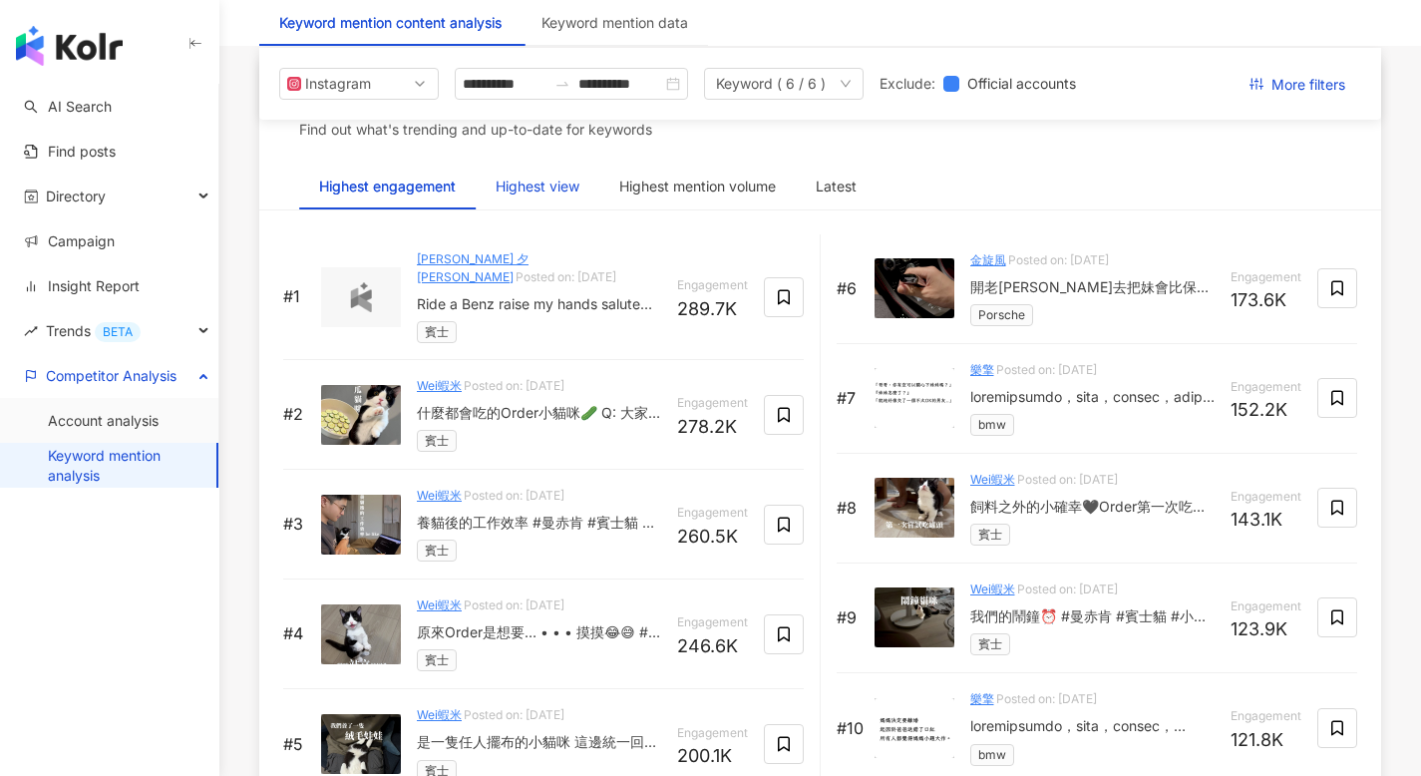
click at [566, 189] on div "Highest view" at bounding box center [538, 186] width 84 height 22
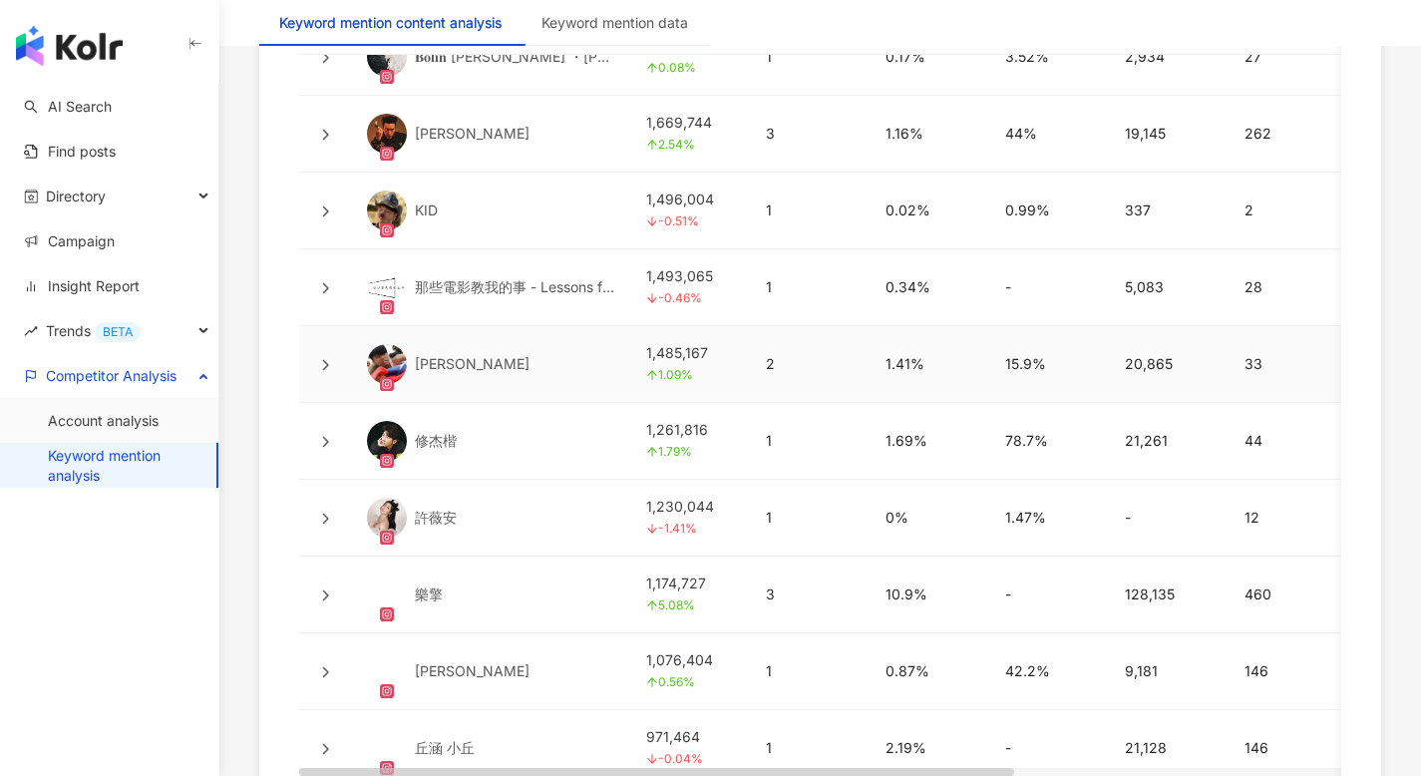
scroll to position [4821, 0]
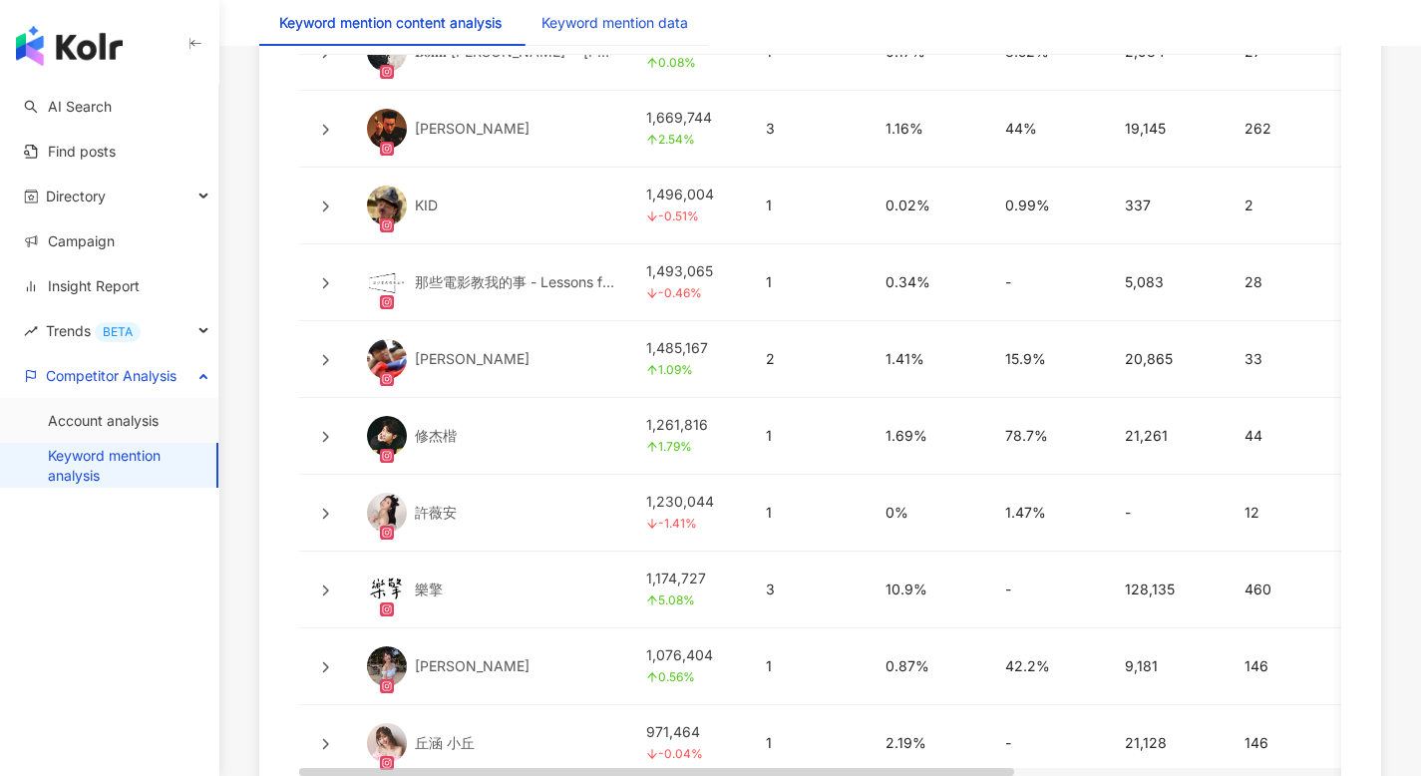
click at [596, 20] on div "Keyword mention data" at bounding box center [614, 23] width 147 height 22
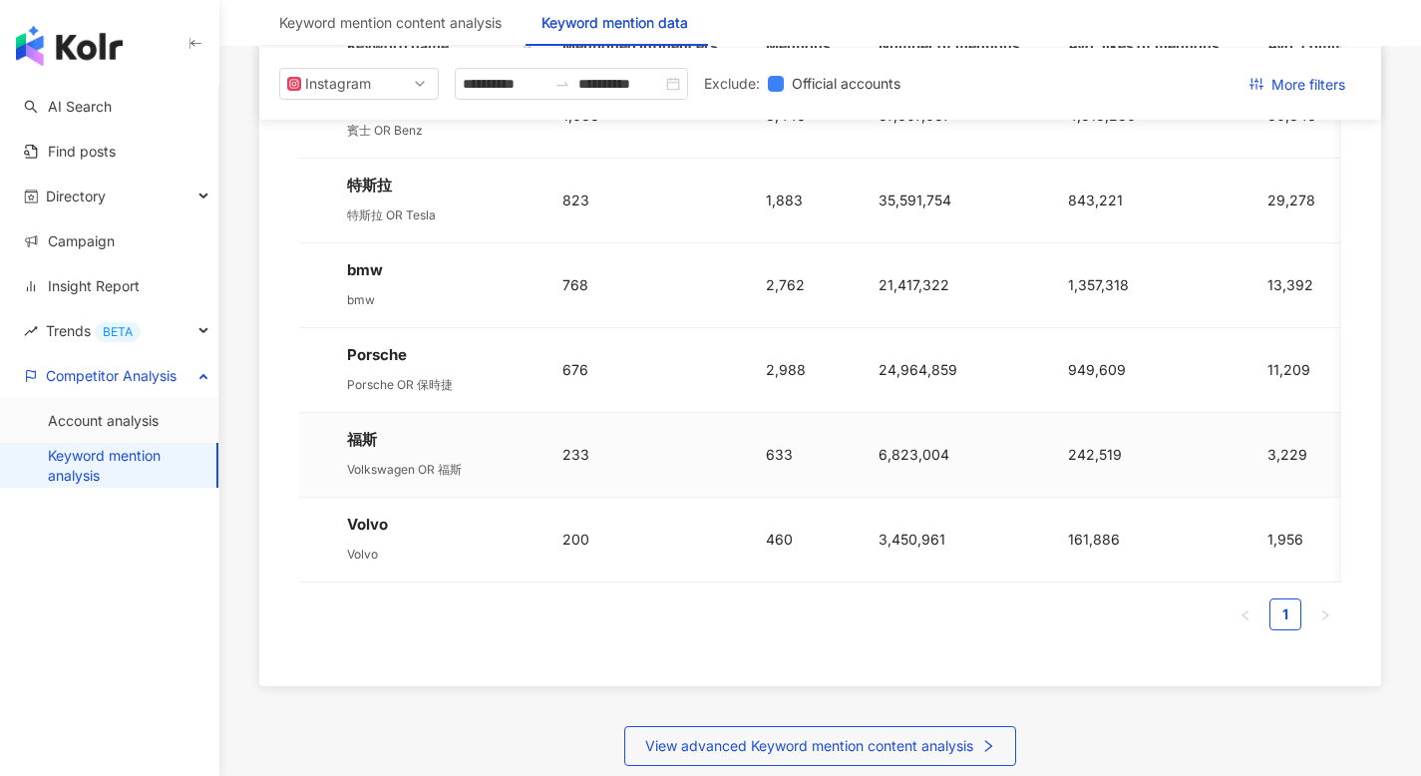
scroll to position [391, 0]
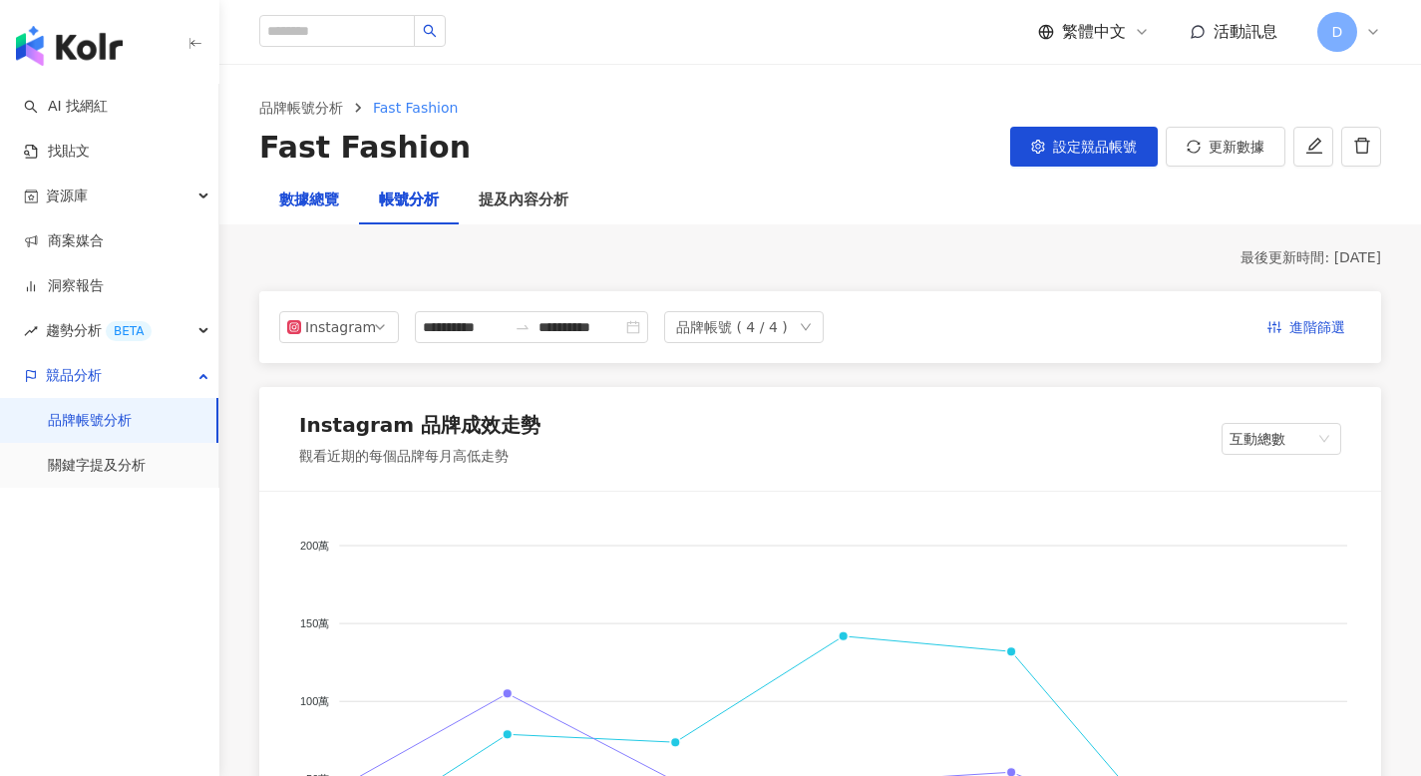
click at [311, 199] on div "數據總覽" at bounding box center [309, 200] width 60 height 24
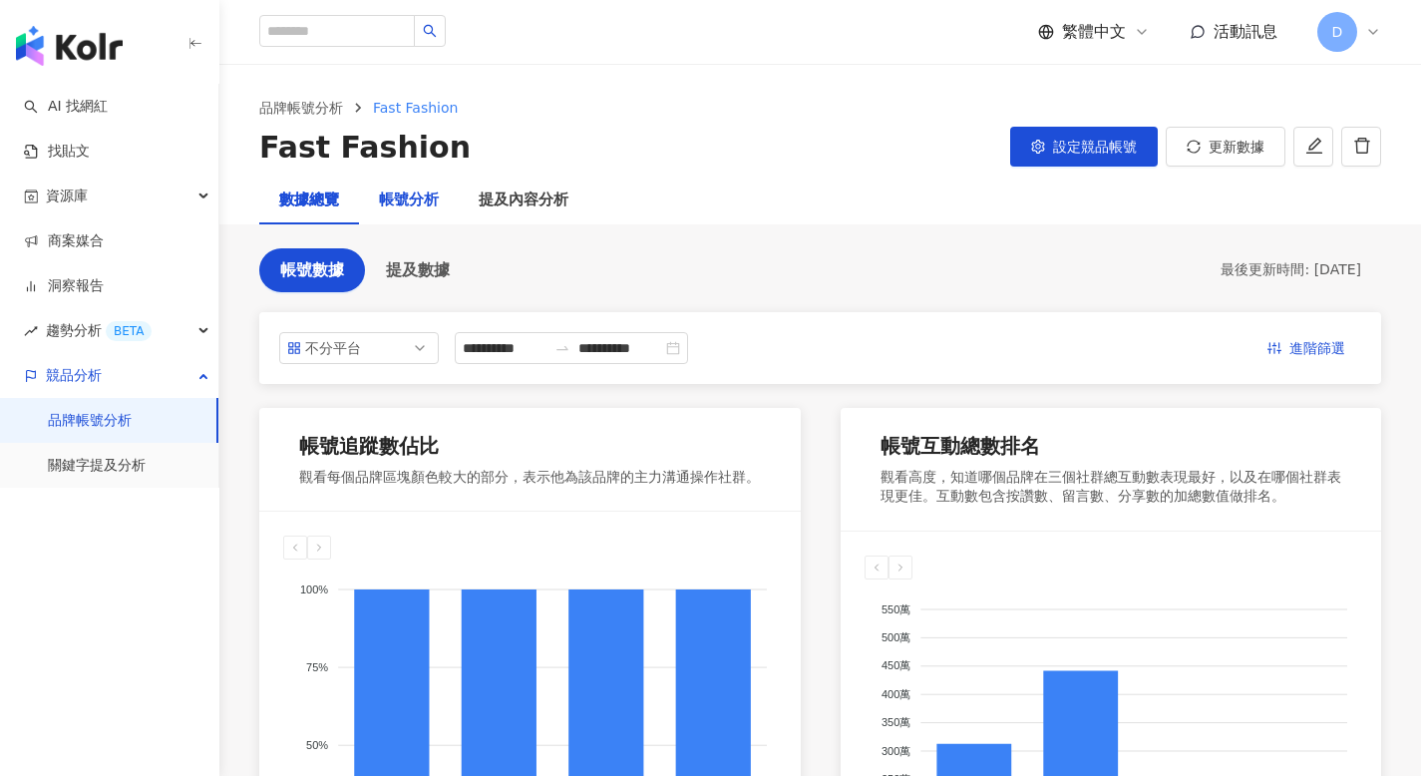
click at [402, 206] on div "帳號分析" at bounding box center [409, 200] width 60 height 24
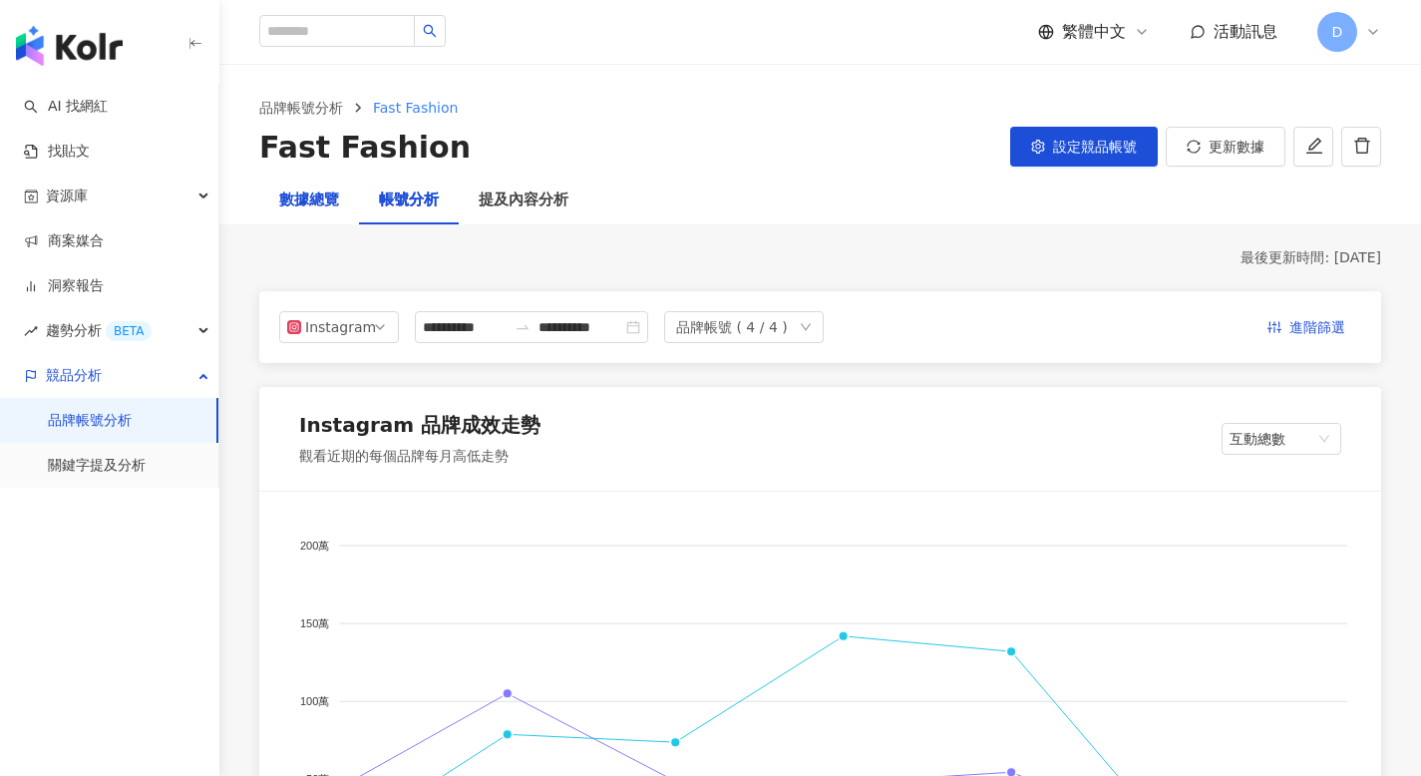
click at [283, 206] on div "數據總覽" at bounding box center [309, 200] width 60 height 24
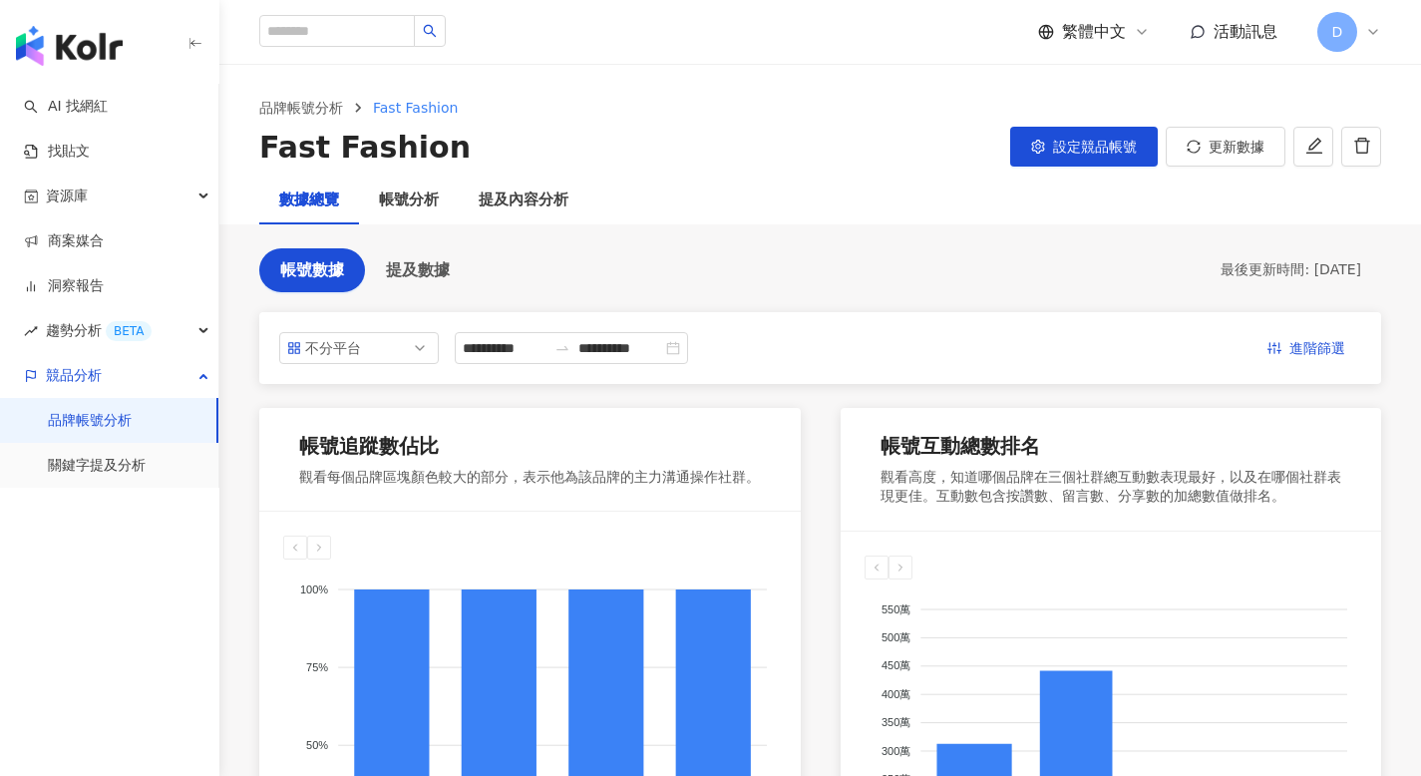
click at [426, 276] on span "提及數據" at bounding box center [418, 270] width 64 height 18
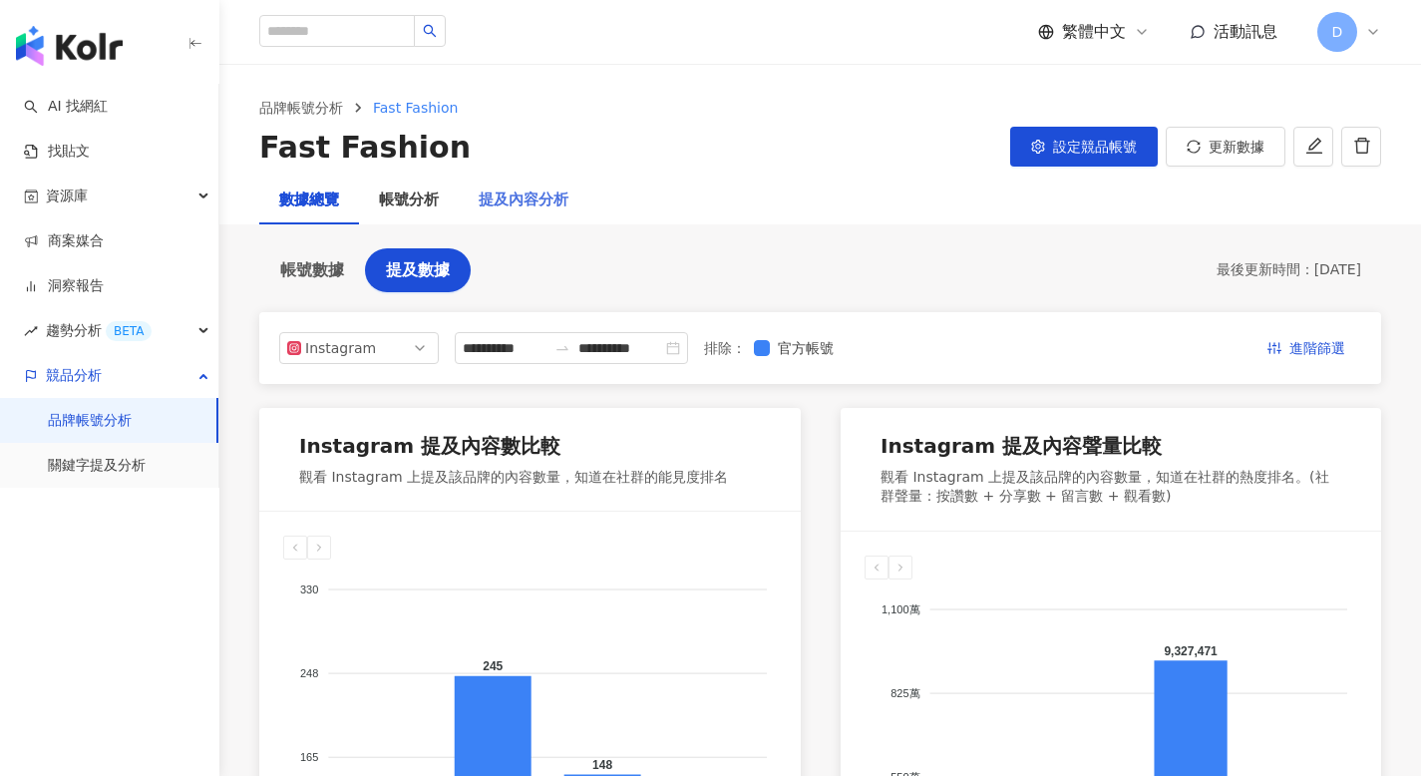
click at [554, 182] on div "提及內容分析" at bounding box center [524, 200] width 130 height 48
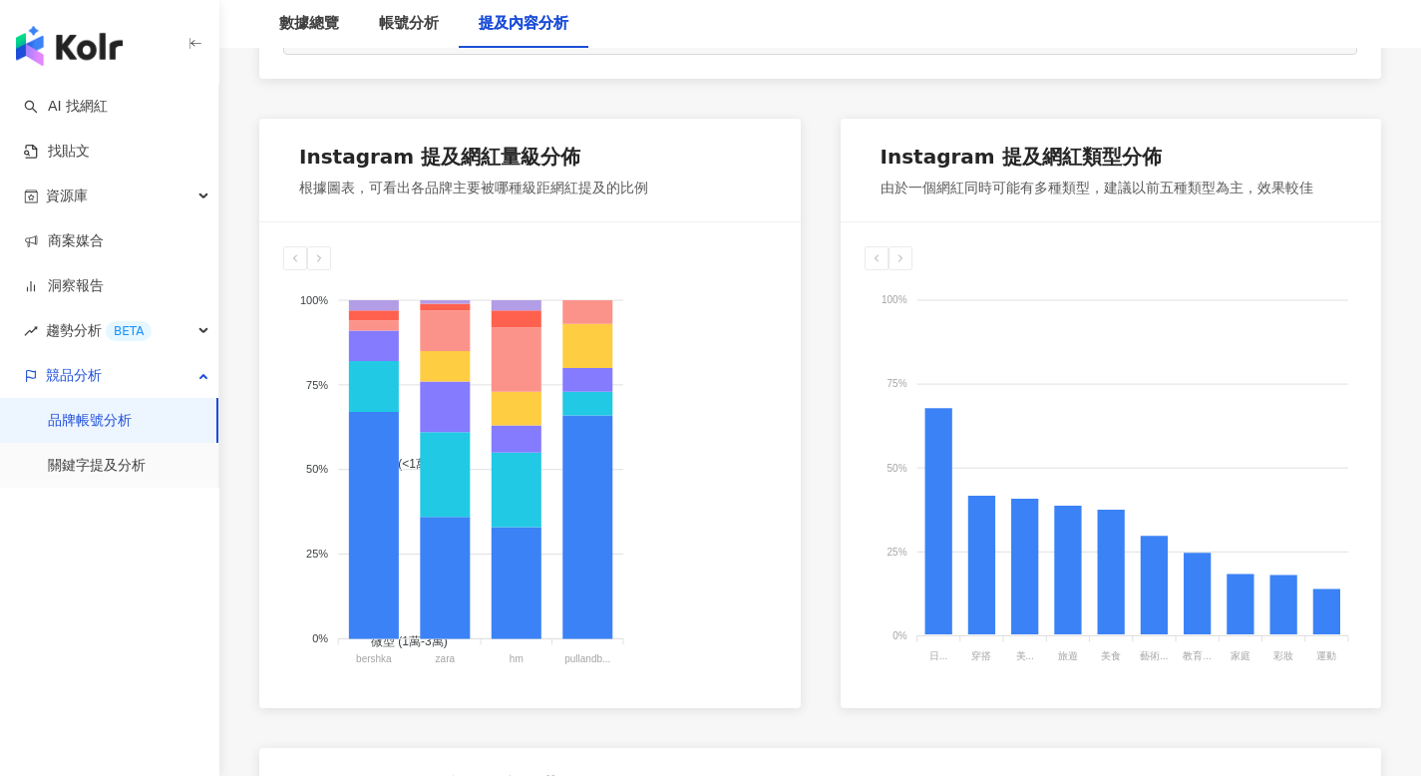
scroll to position [1031, 0]
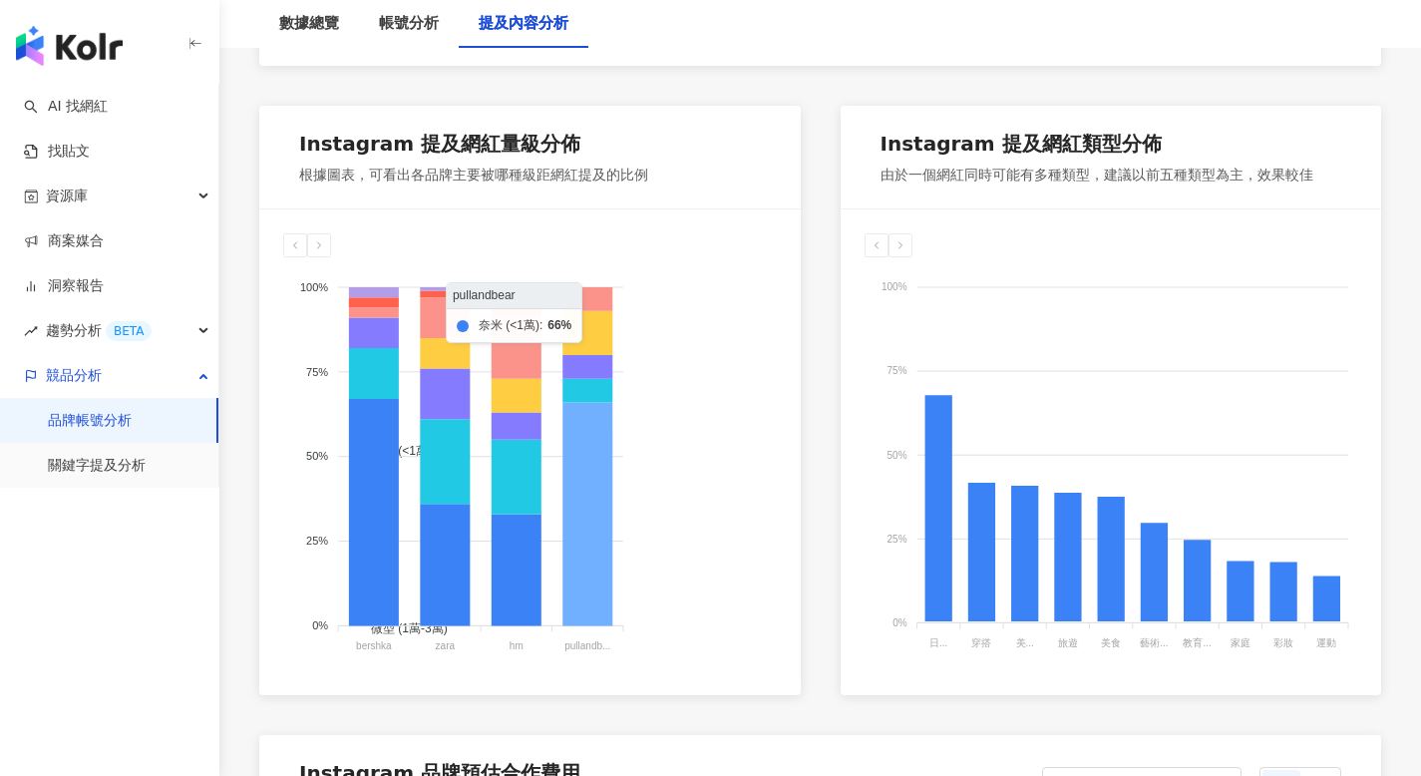
click at [590, 519] on icon at bounding box center [587, 514] width 50 height 223
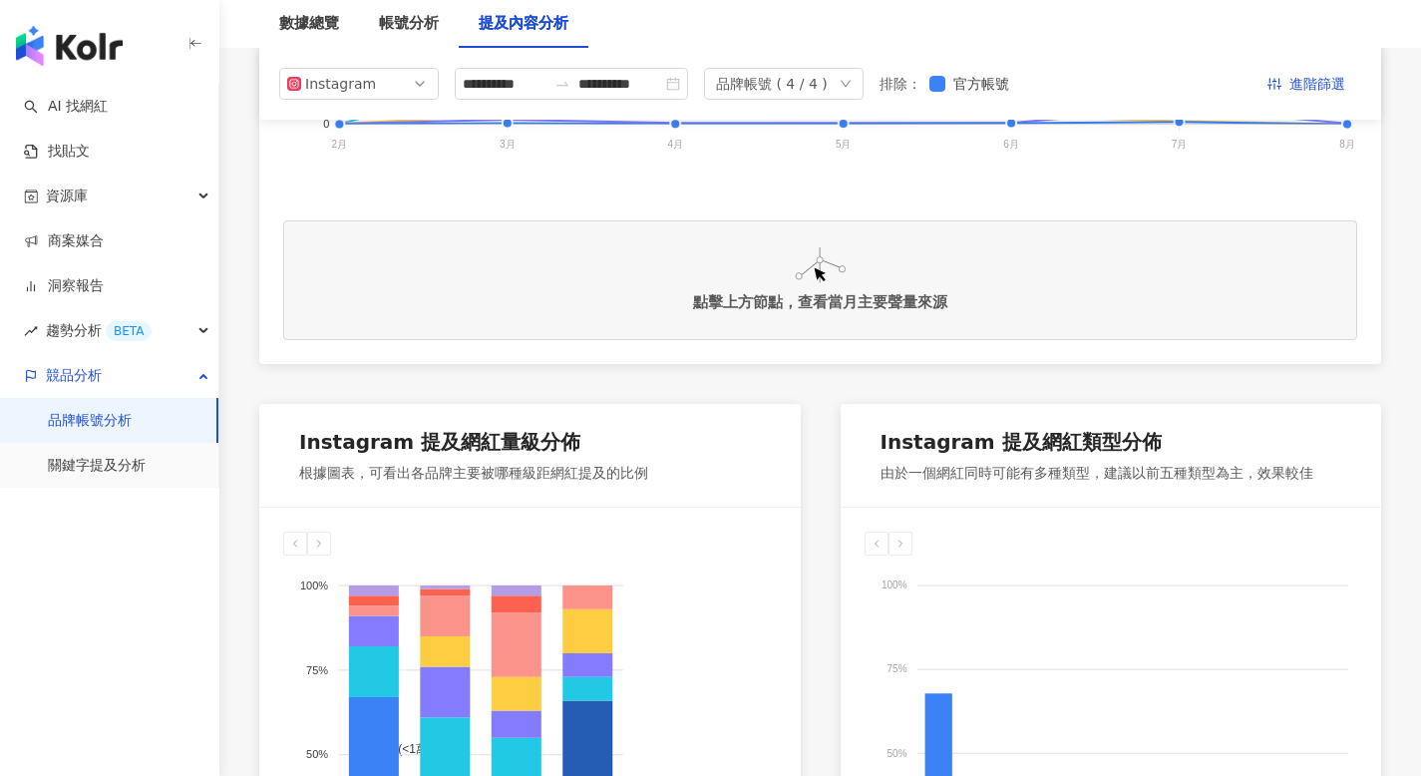
scroll to position [0, 0]
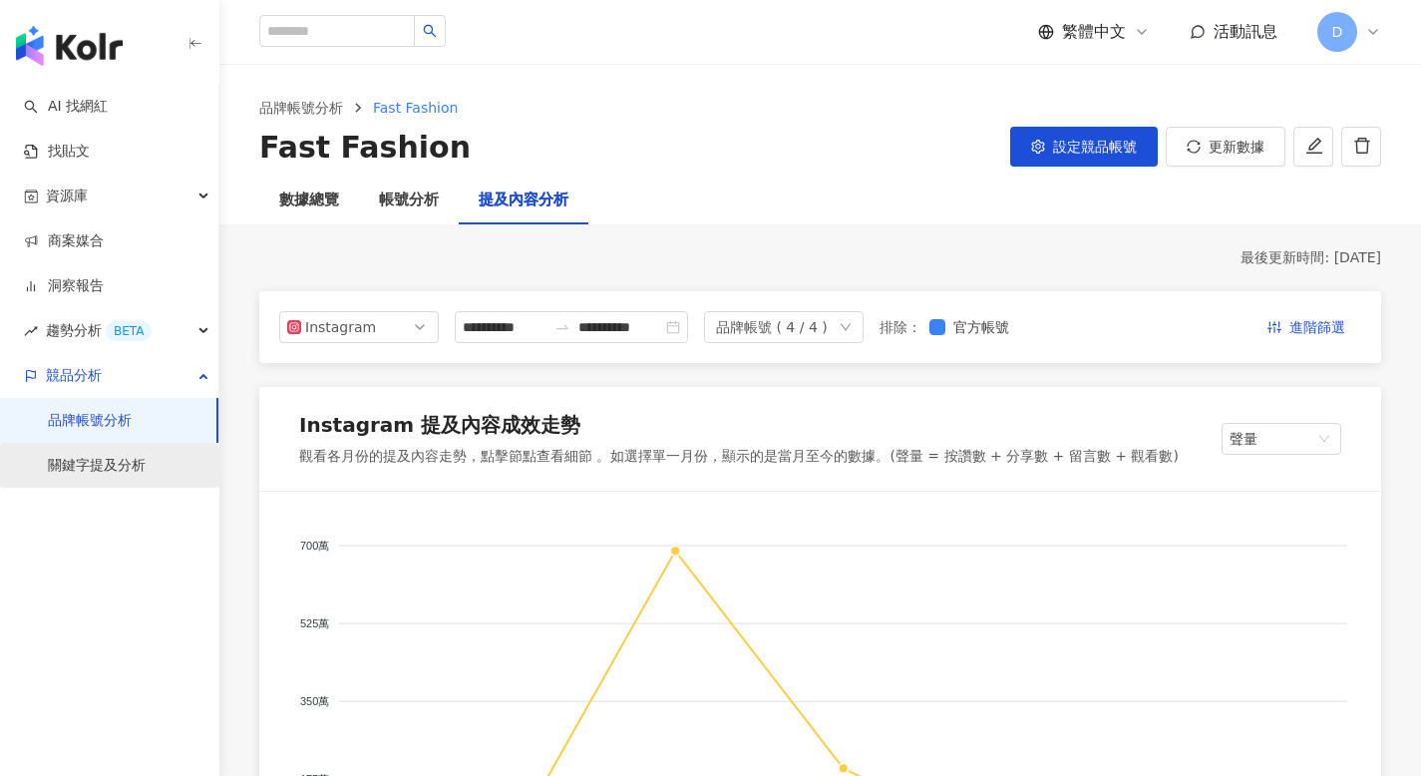
click at [146, 461] on link "關鍵字提及分析" at bounding box center [97, 466] width 98 height 20
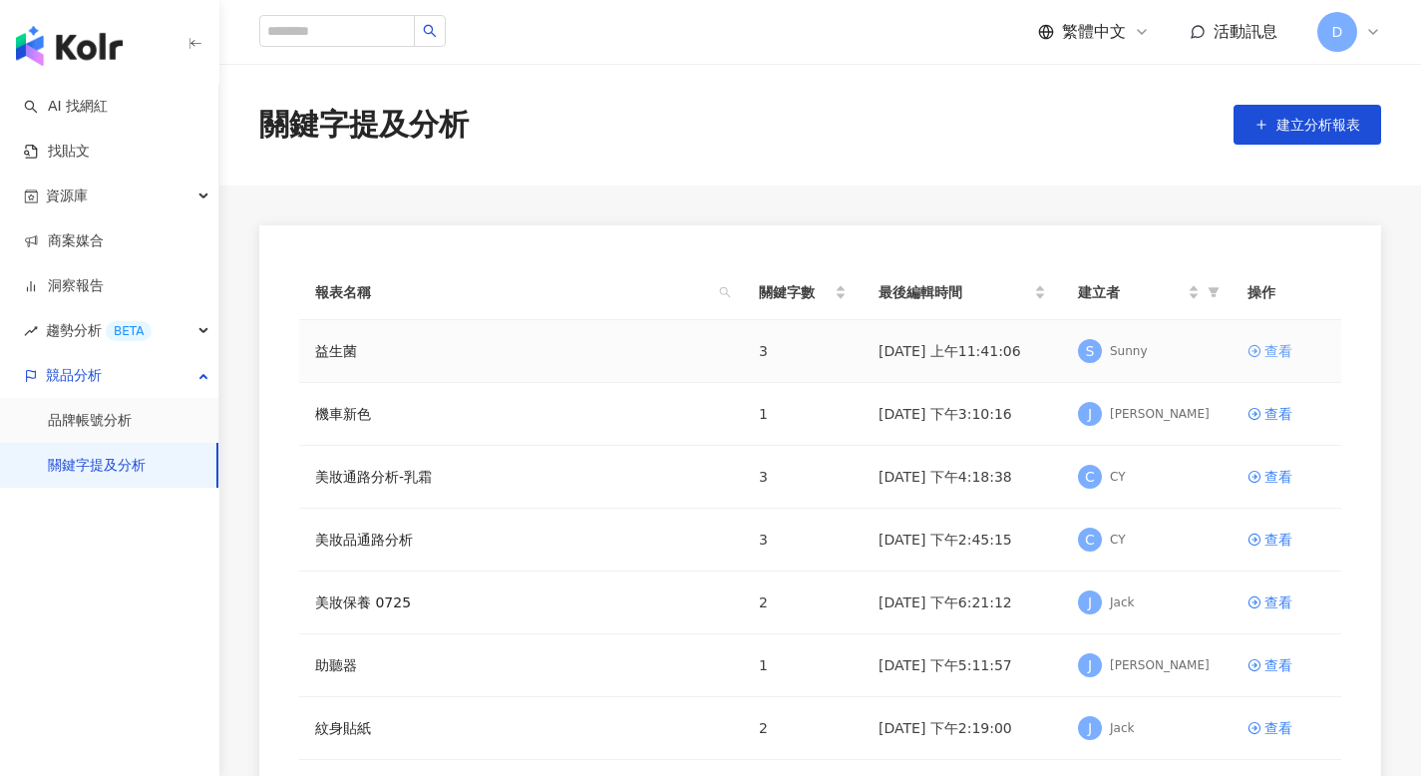
click at [1286, 345] on div "查看" at bounding box center [1278, 351] width 28 height 22
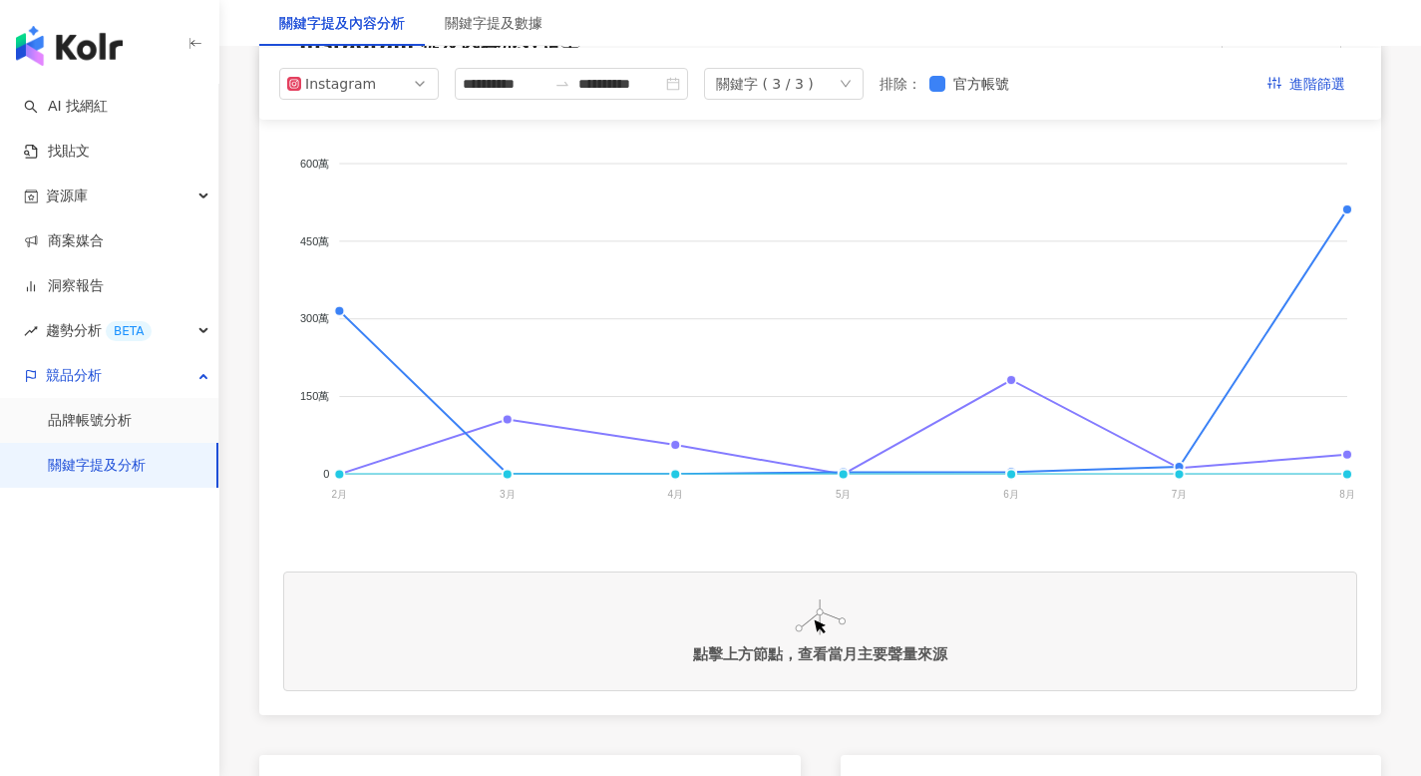
scroll to position [277, 0]
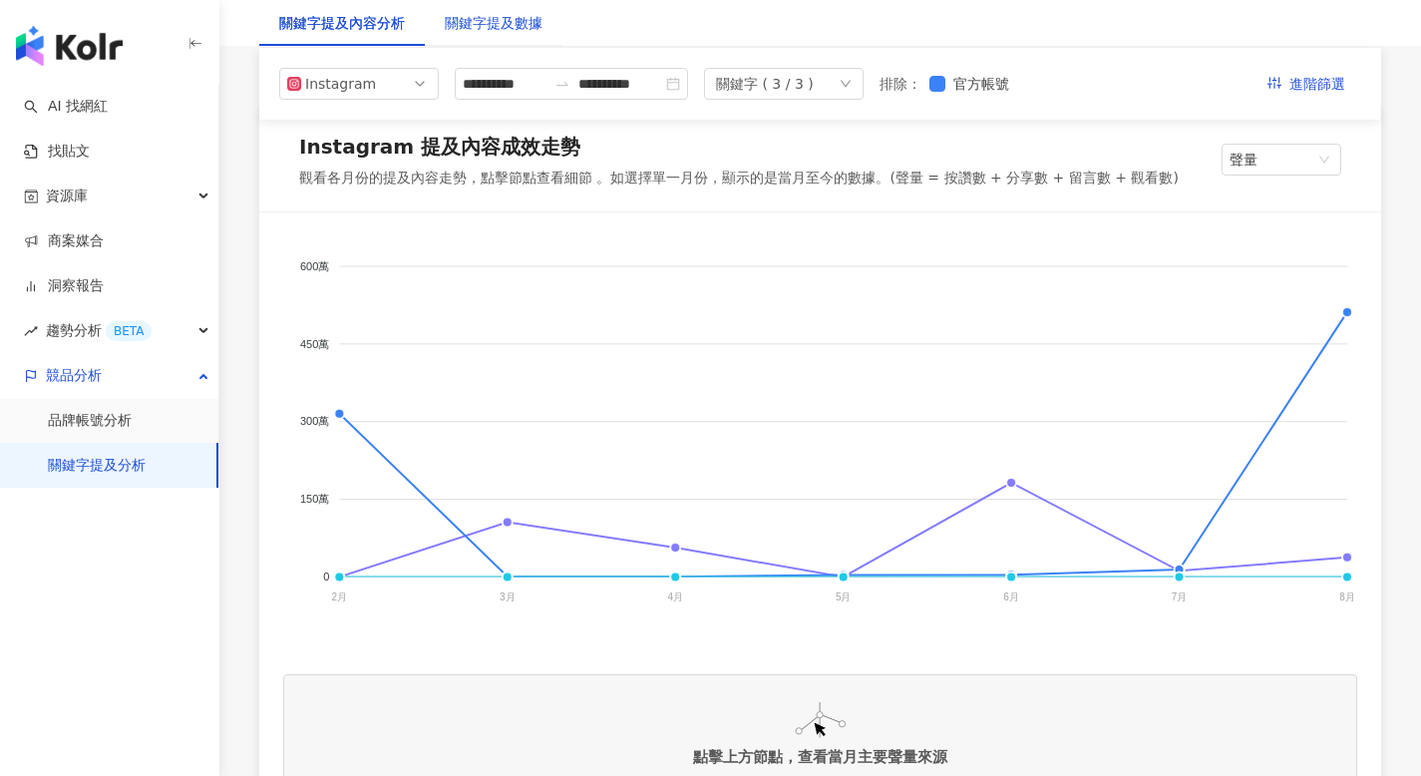
click at [513, 24] on div "關鍵字提及數據" at bounding box center [494, 23] width 98 height 22
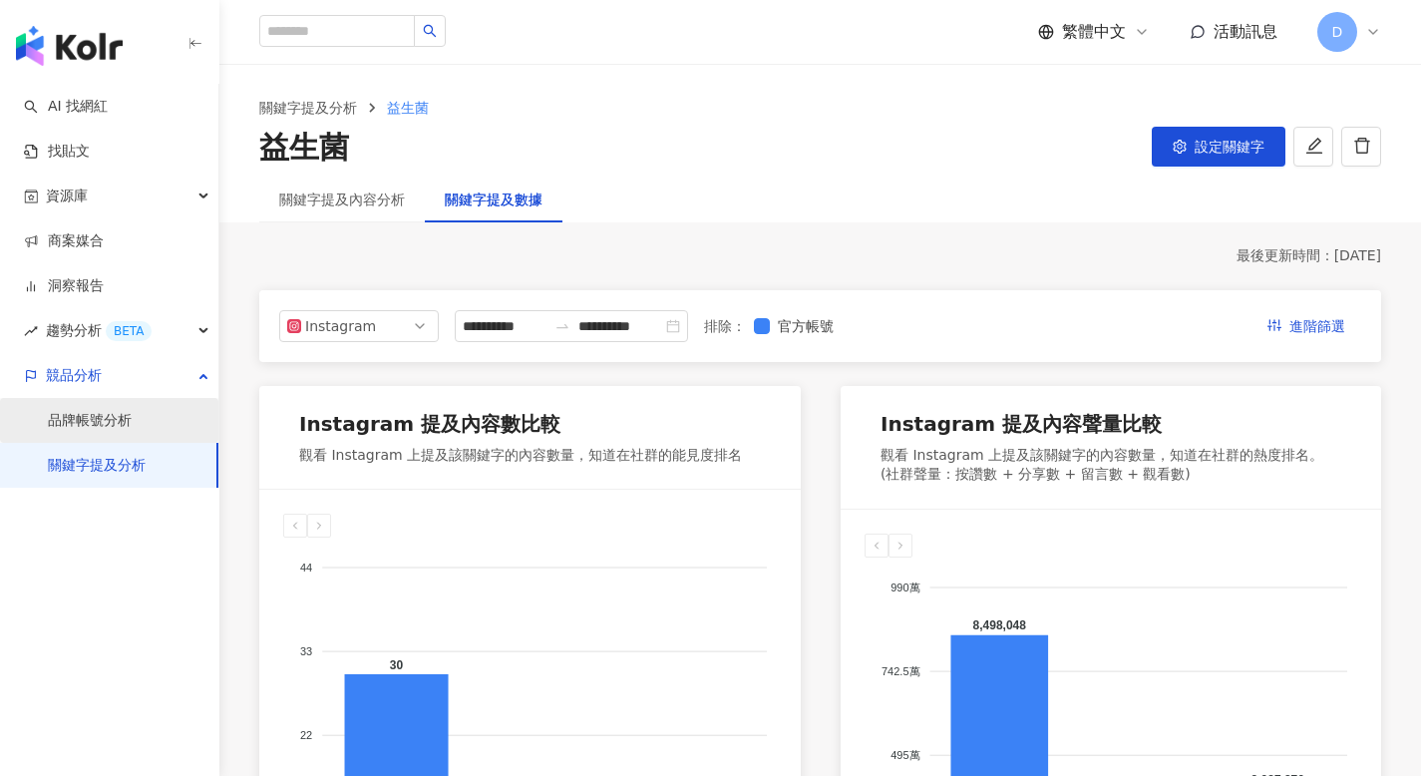
click at [130, 411] on link "品牌帳號分析" at bounding box center [90, 421] width 84 height 20
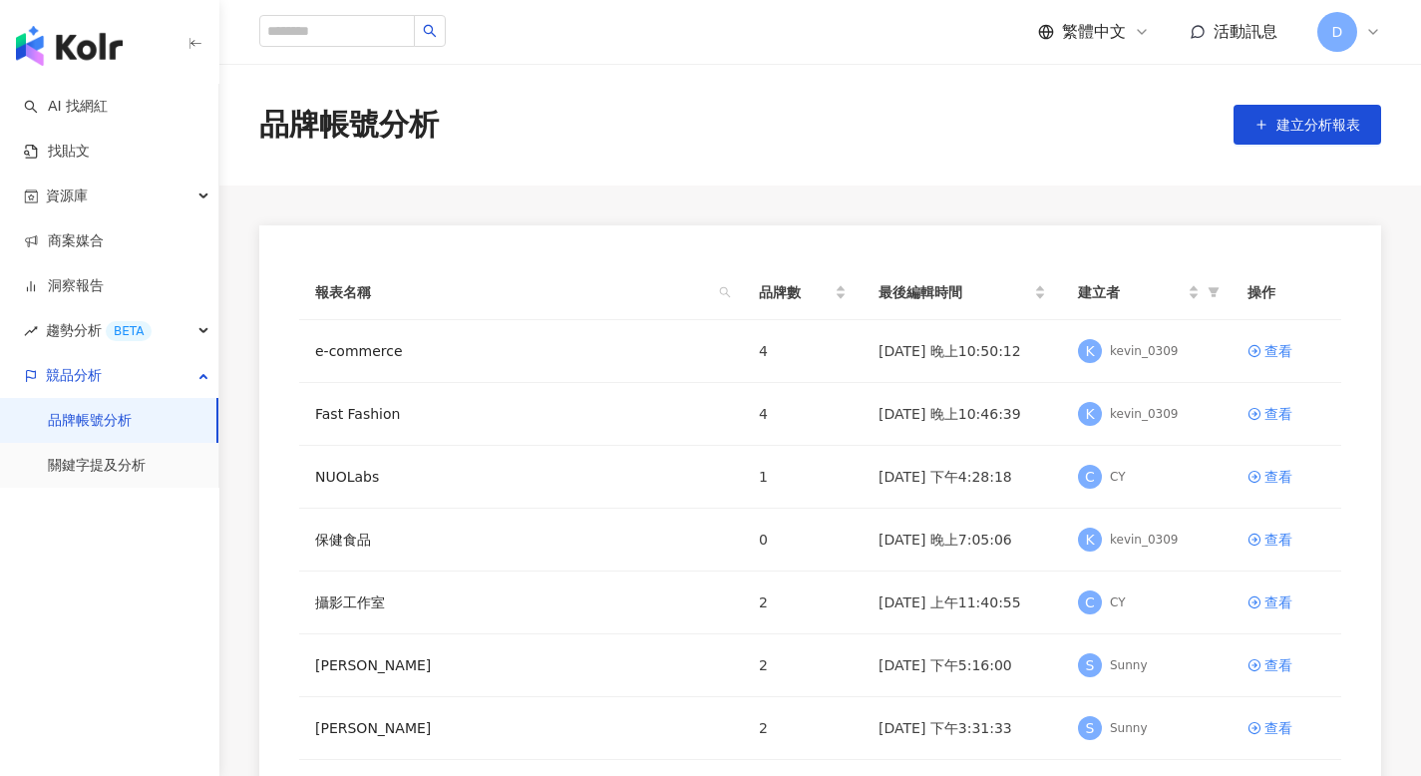
click at [1113, 34] on span "繁體中文" at bounding box center [1094, 32] width 64 height 22
click at [1099, 71] on div "繁體中文" at bounding box center [1104, 77] width 100 height 35
click at [1116, 28] on span "繁體中文" at bounding box center [1094, 32] width 64 height 22
click at [1102, 120] on div "English" at bounding box center [1104, 130] width 100 height 35
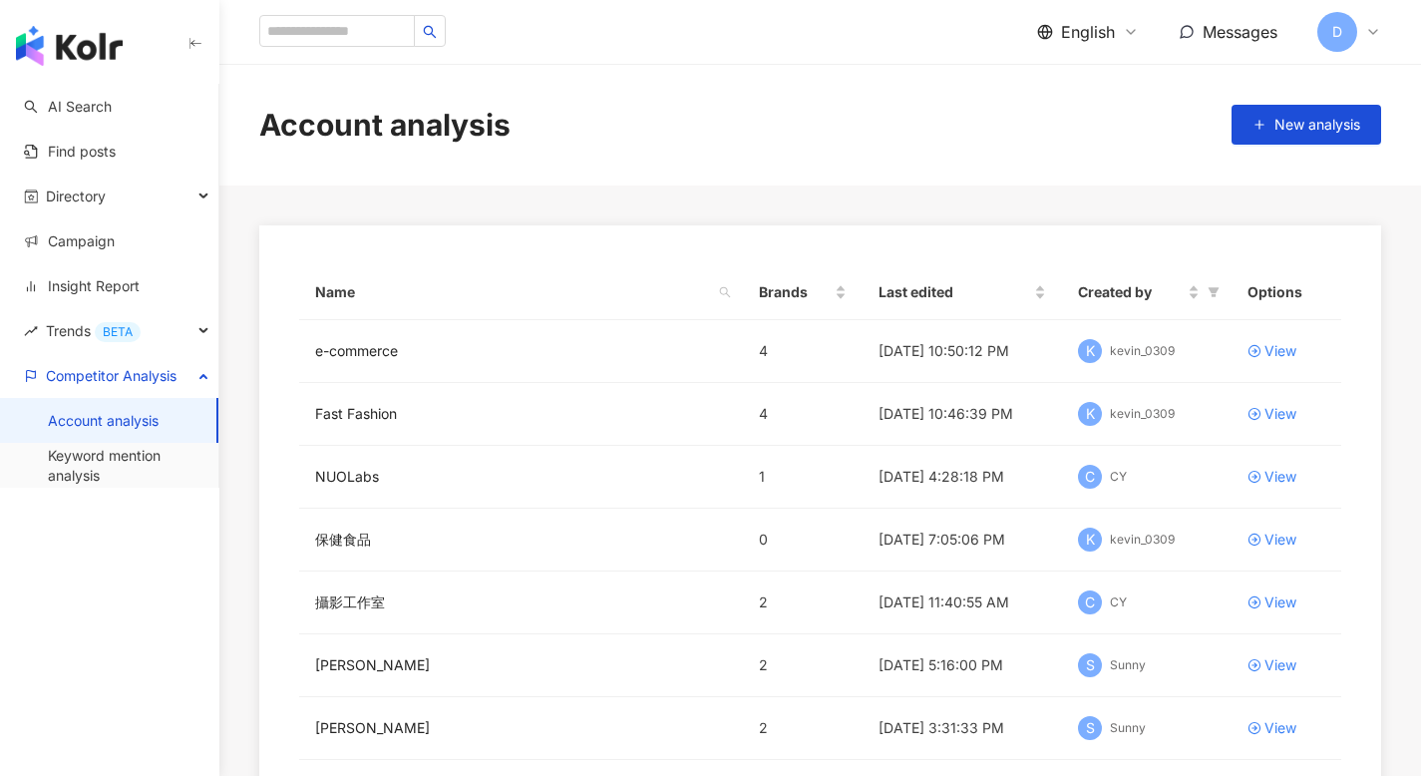
click at [900, 187] on main "Account analysis New analysis Name Brands Last edited Created by Options e-comm…" at bounding box center [820, 558] width 1202 height 988
click at [445, 358] on div "e-commerce" at bounding box center [521, 351] width 412 height 22
click at [380, 352] on link "e-commerce" at bounding box center [356, 351] width 83 height 22
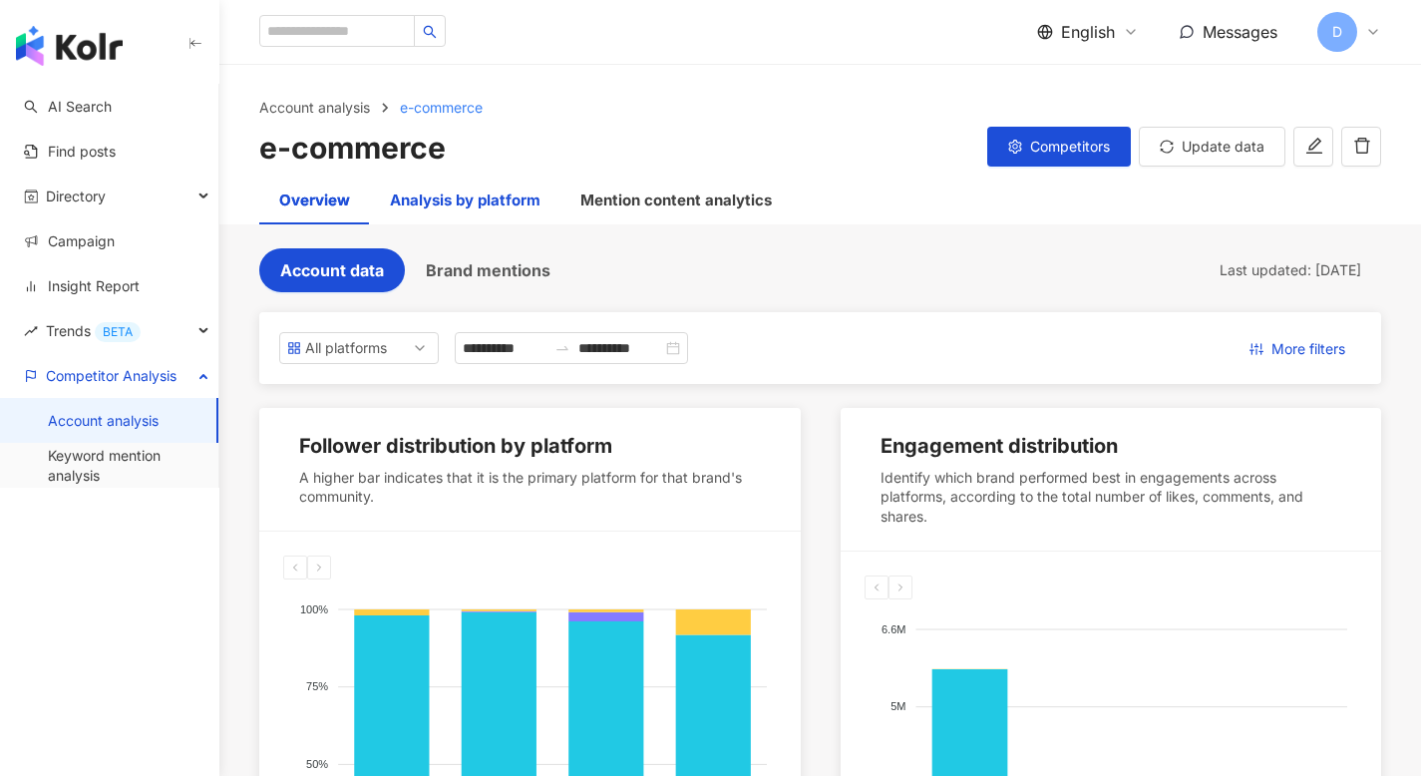
click at [484, 205] on div "Analysis by platform" at bounding box center [465, 200] width 151 height 24
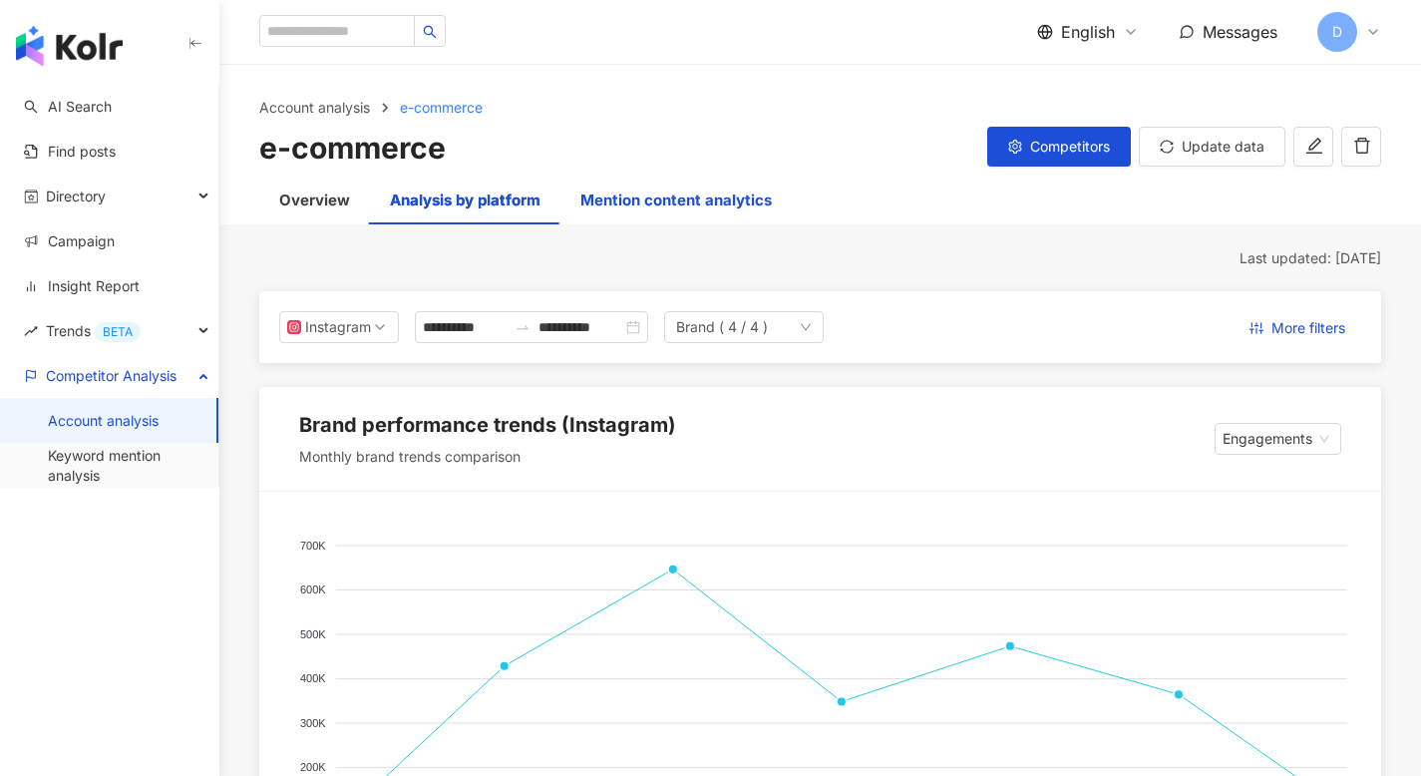
click at [676, 204] on div "Mention content analytics" at bounding box center [675, 200] width 191 height 24
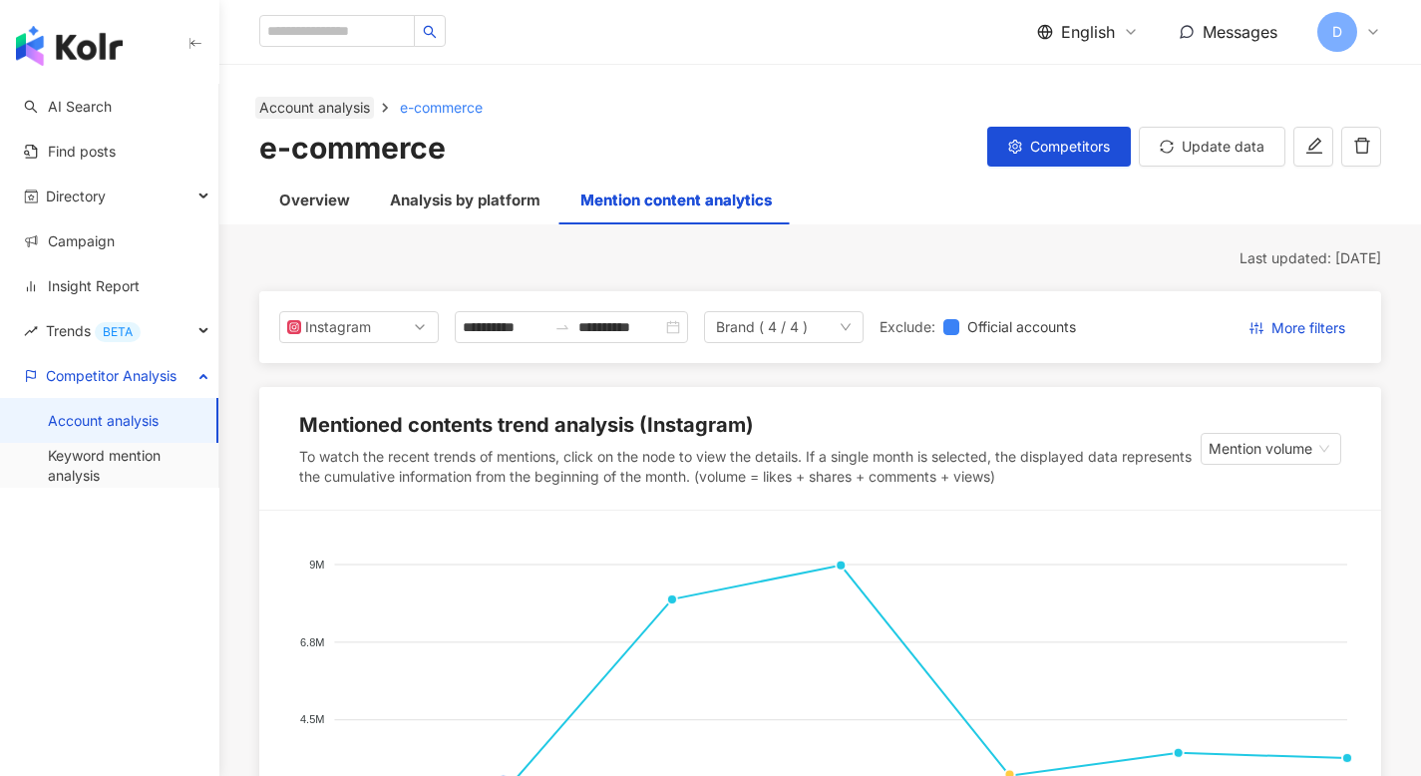
click at [345, 103] on link "Account analysis" at bounding box center [314, 108] width 119 height 22
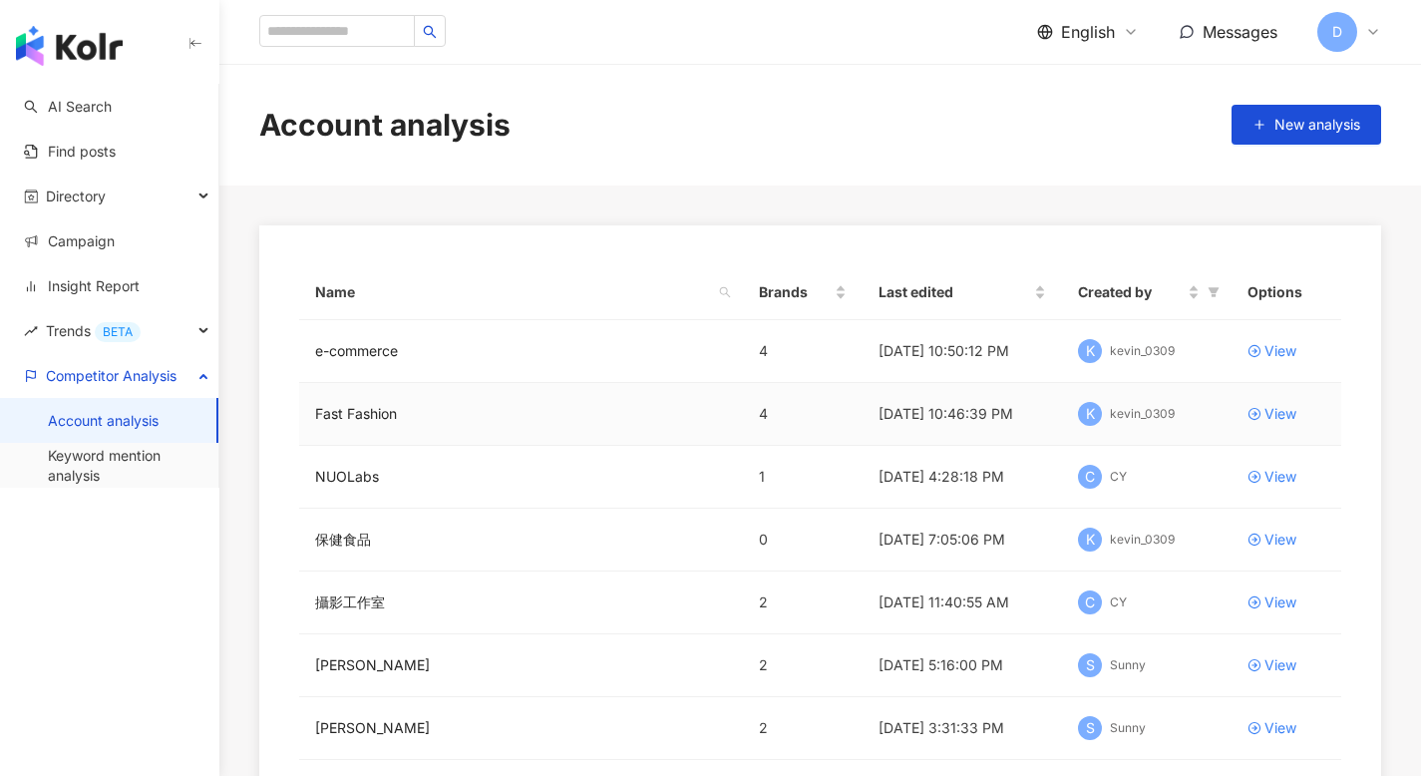
click at [415, 401] on td "Fast Fashion" at bounding box center [521, 414] width 444 height 63
click at [378, 403] on link "Fast Fashion" at bounding box center [356, 414] width 82 height 22
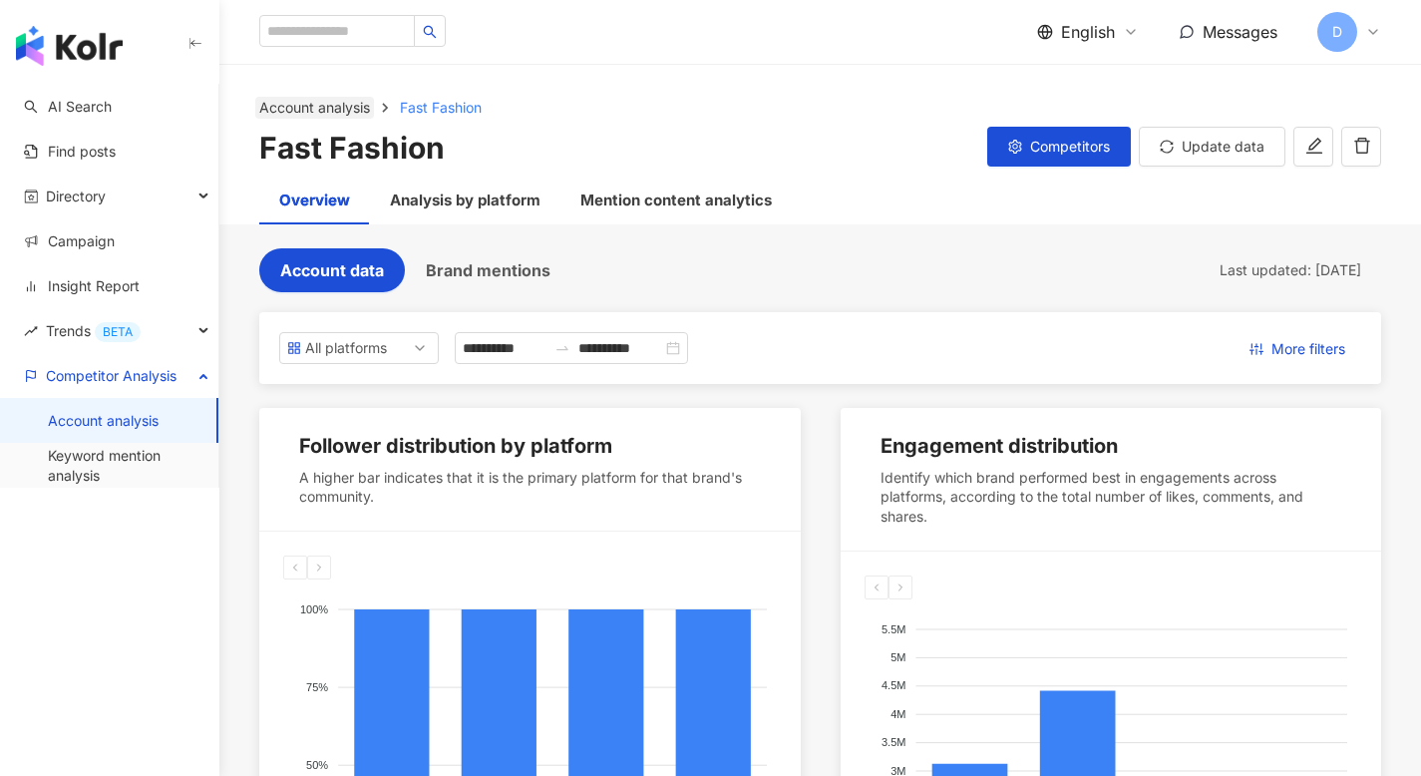
click at [334, 108] on link "Account analysis" at bounding box center [314, 108] width 119 height 22
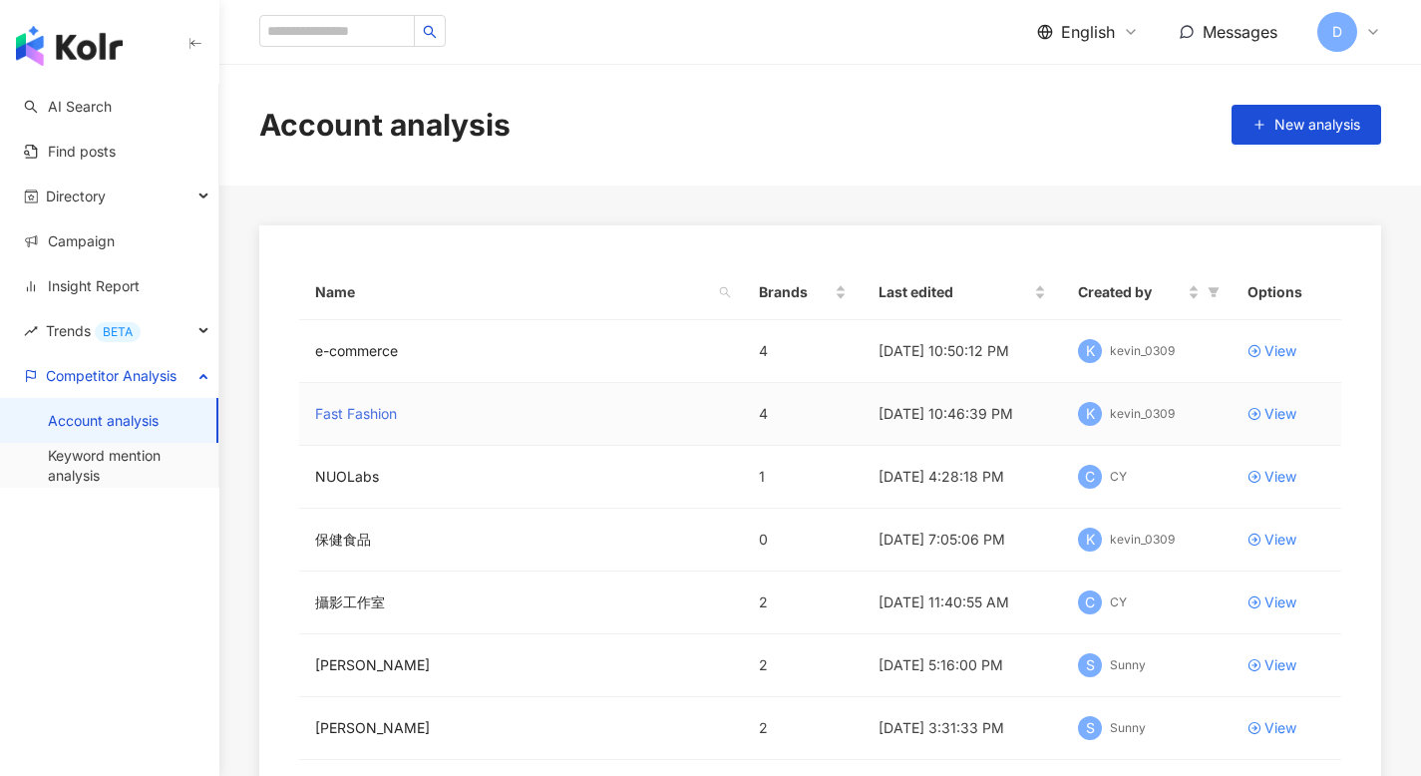
click at [371, 415] on link "Fast Fashion" at bounding box center [356, 414] width 82 height 22
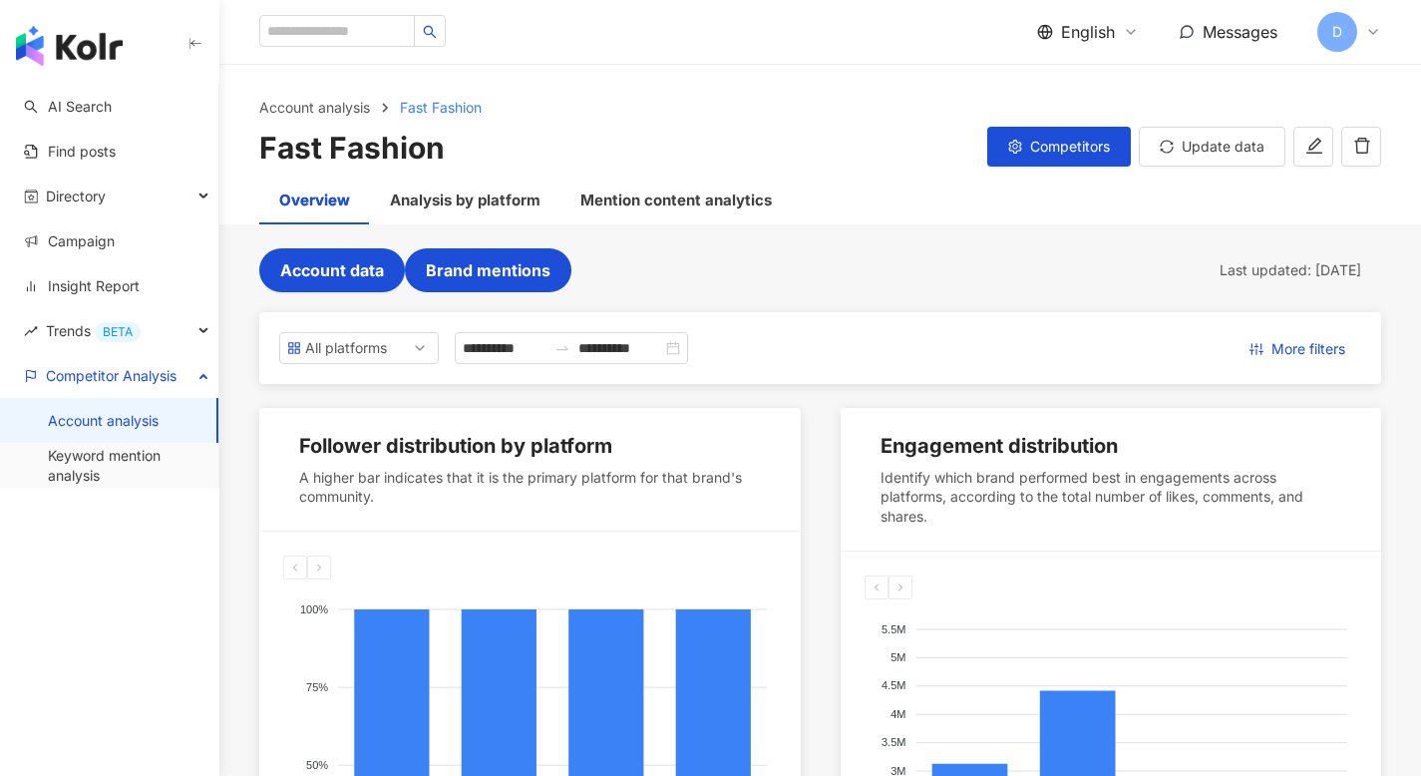
click at [495, 274] on span "Brand mentions" at bounding box center [488, 270] width 125 height 18
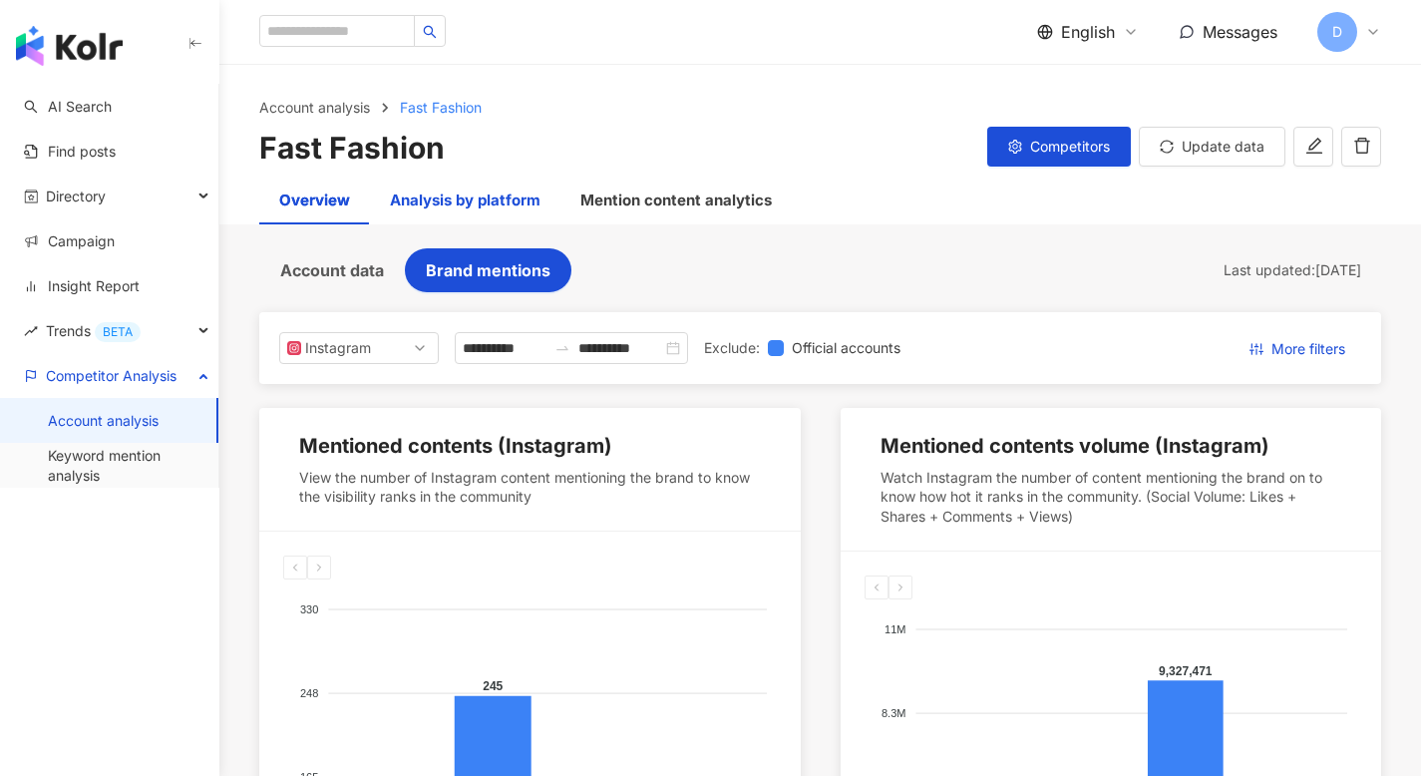
click at [498, 198] on div "Analysis by platform" at bounding box center [465, 200] width 151 height 24
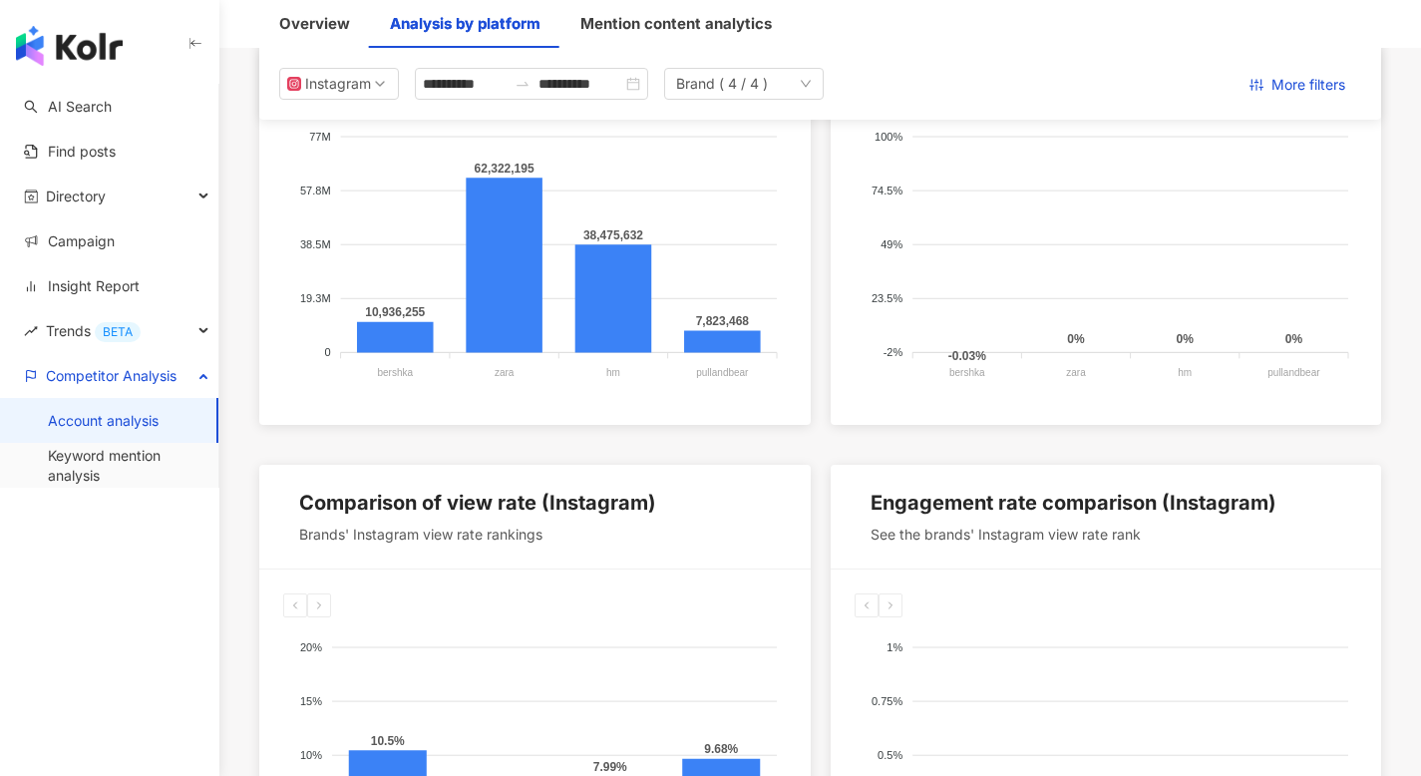
scroll to position [935, 0]
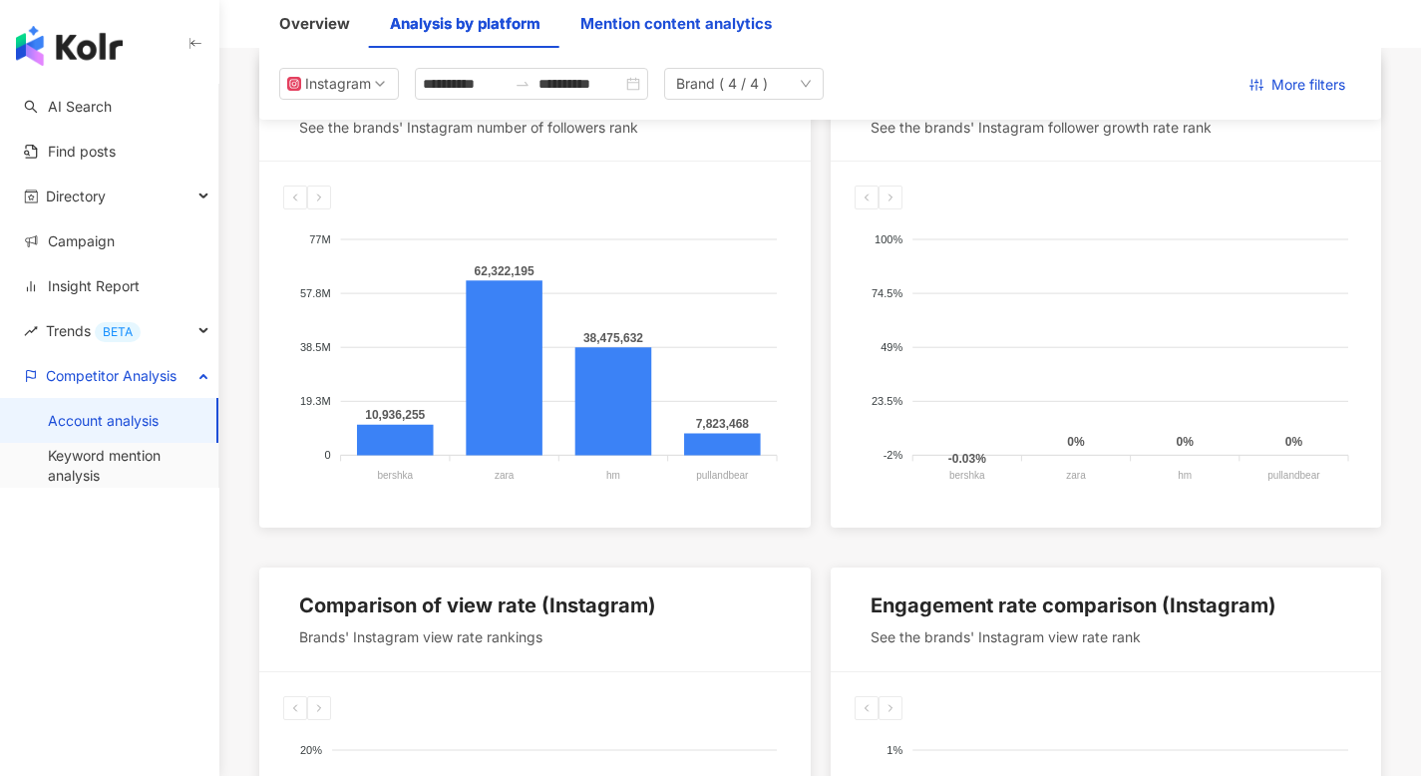
click at [681, 21] on div "Mention content analytics" at bounding box center [675, 24] width 191 height 24
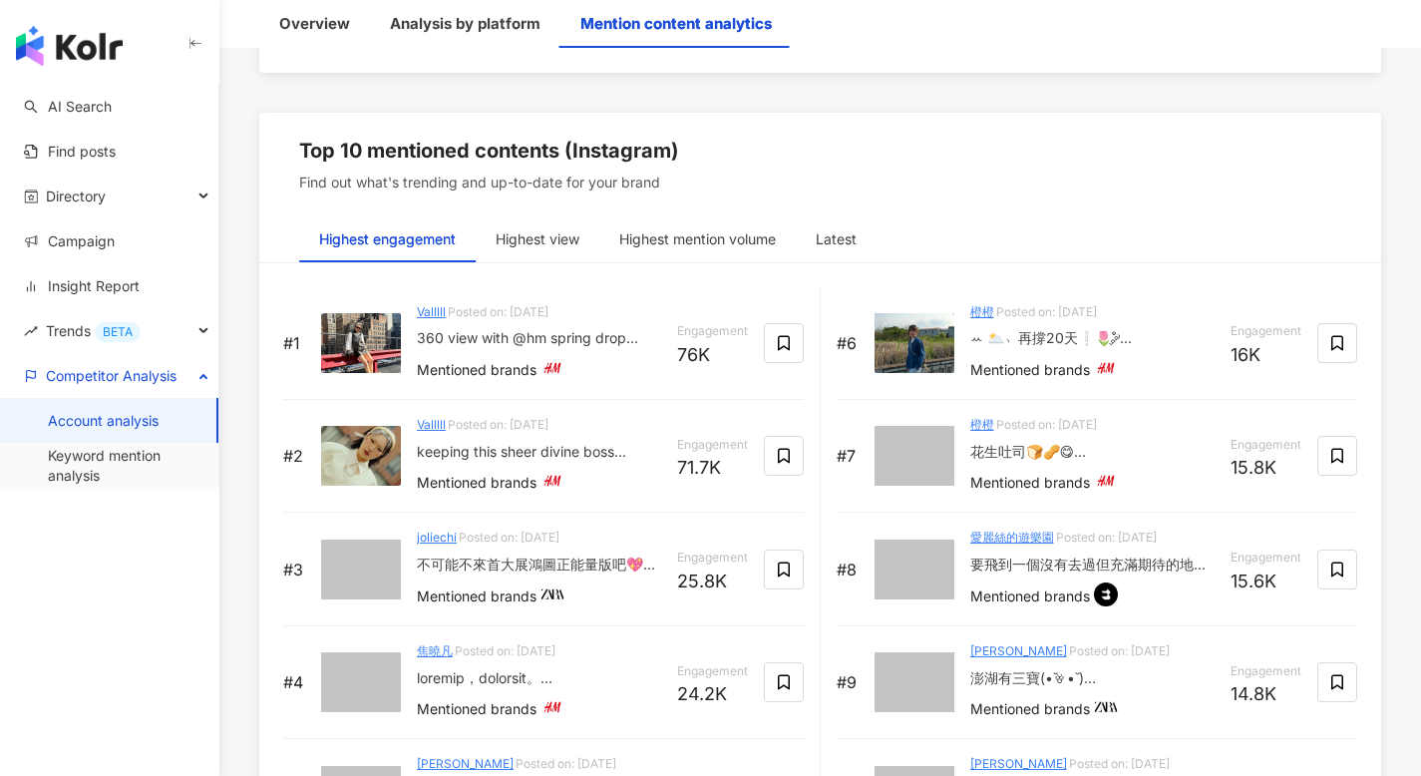
scroll to position [3125, 0]
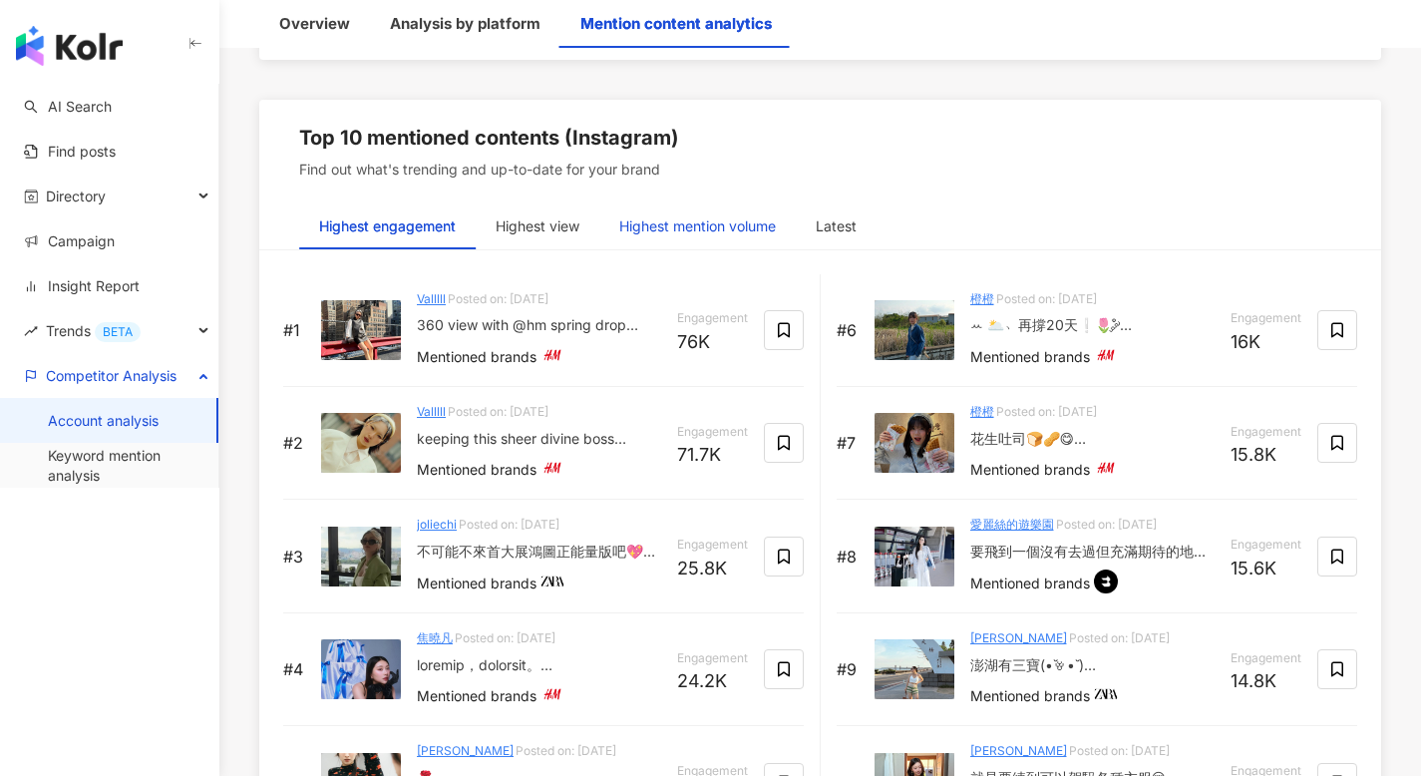
click at [690, 224] on div "Highest mention volume" at bounding box center [697, 226] width 157 height 22
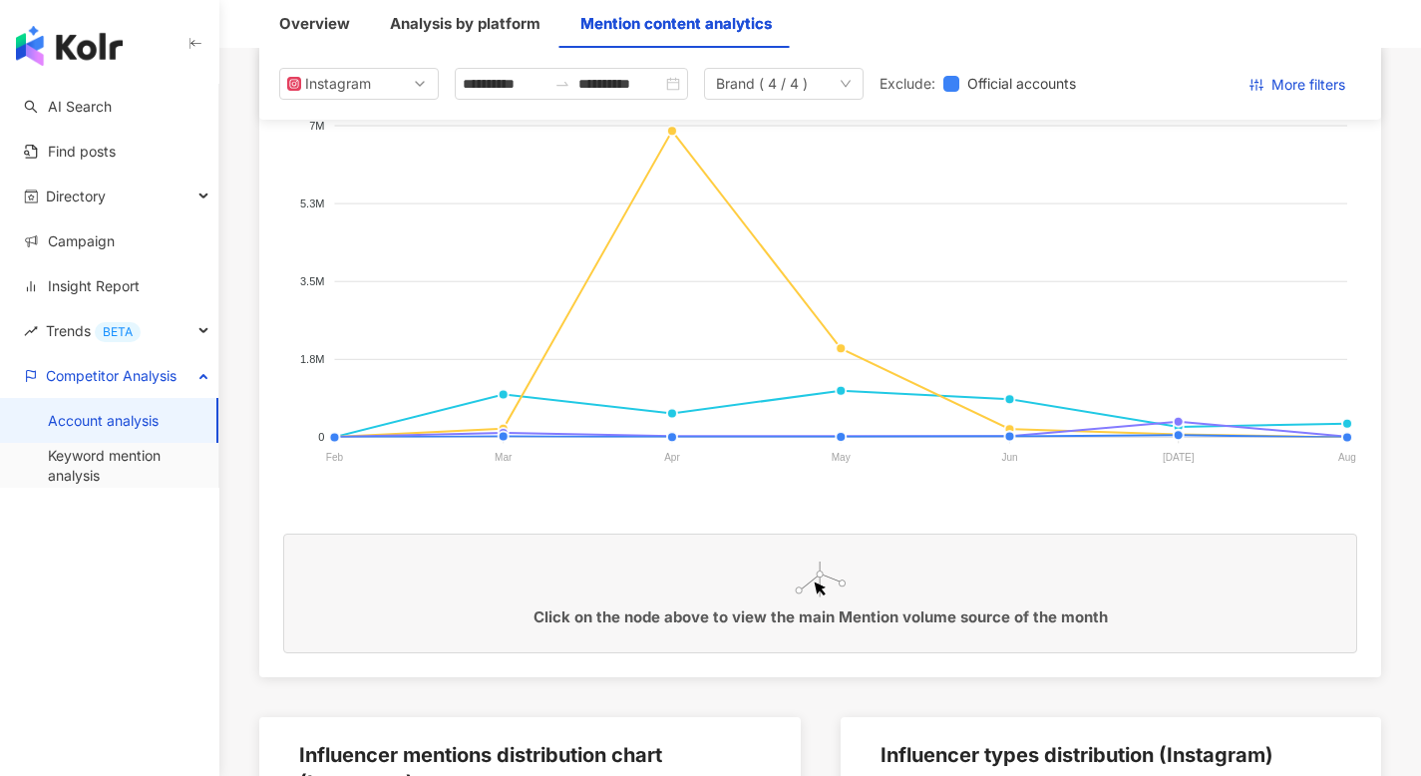
scroll to position [0, 0]
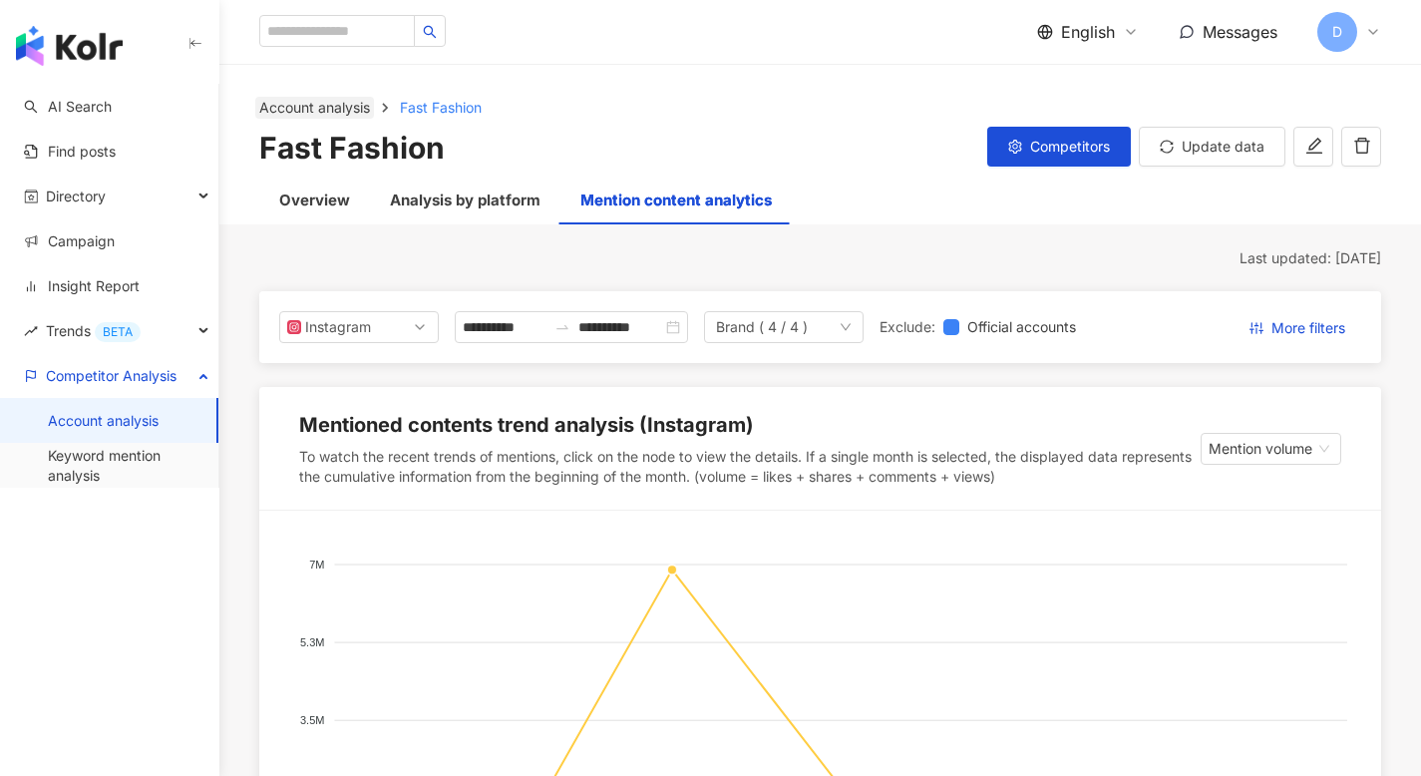
click at [350, 109] on link "Account analysis" at bounding box center [314, 108] width 119 height 22
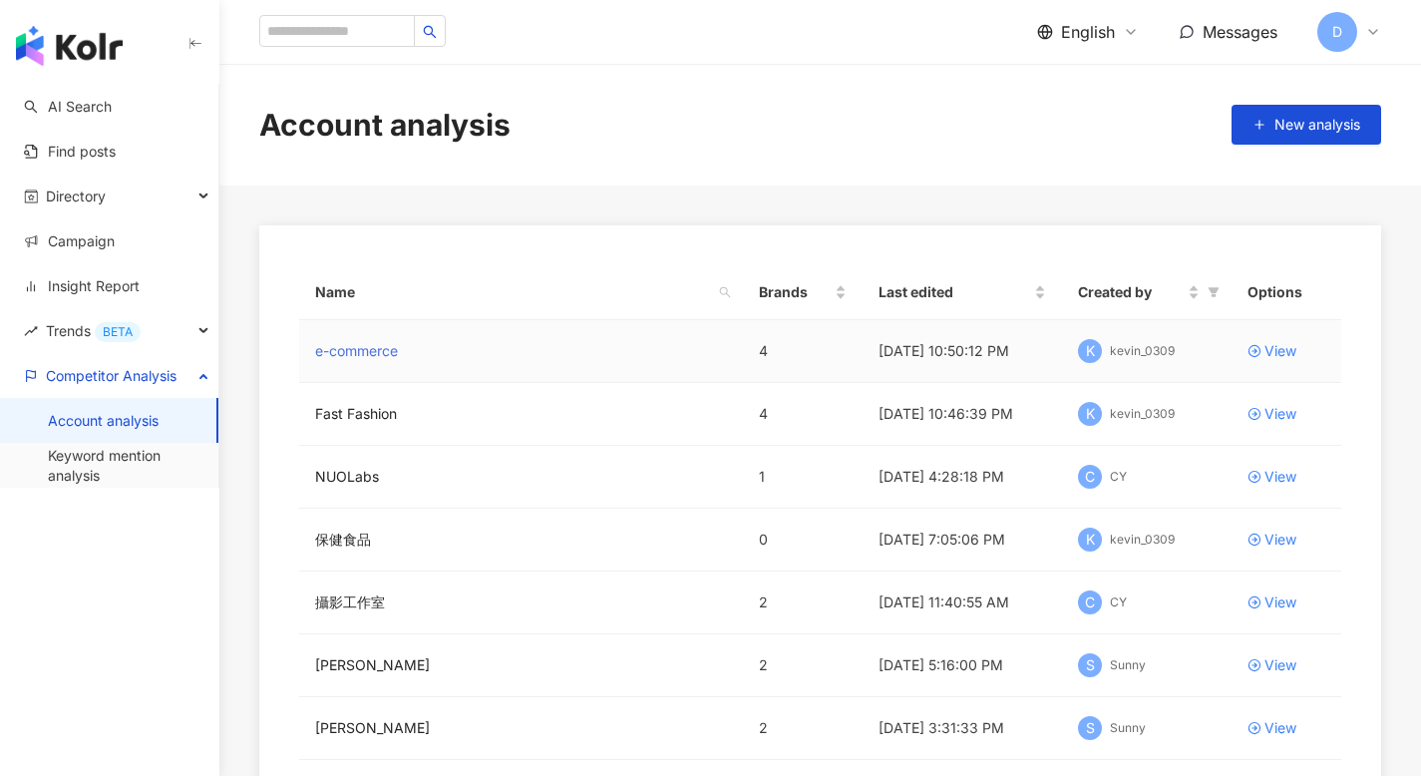
click at [346, 355] on link "e-commerce" at bounding box center [356, 351] width 83 height 22
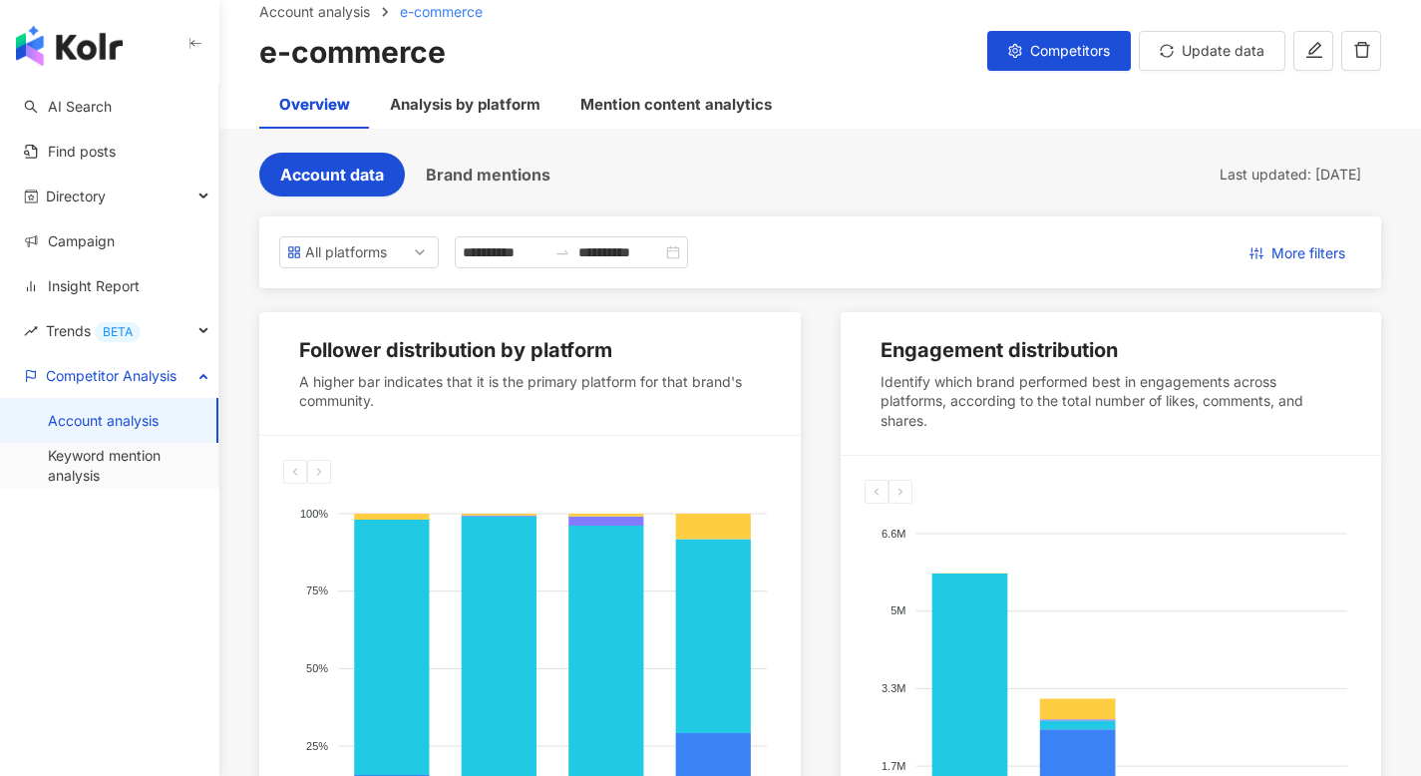
scroll to position [90, 0]
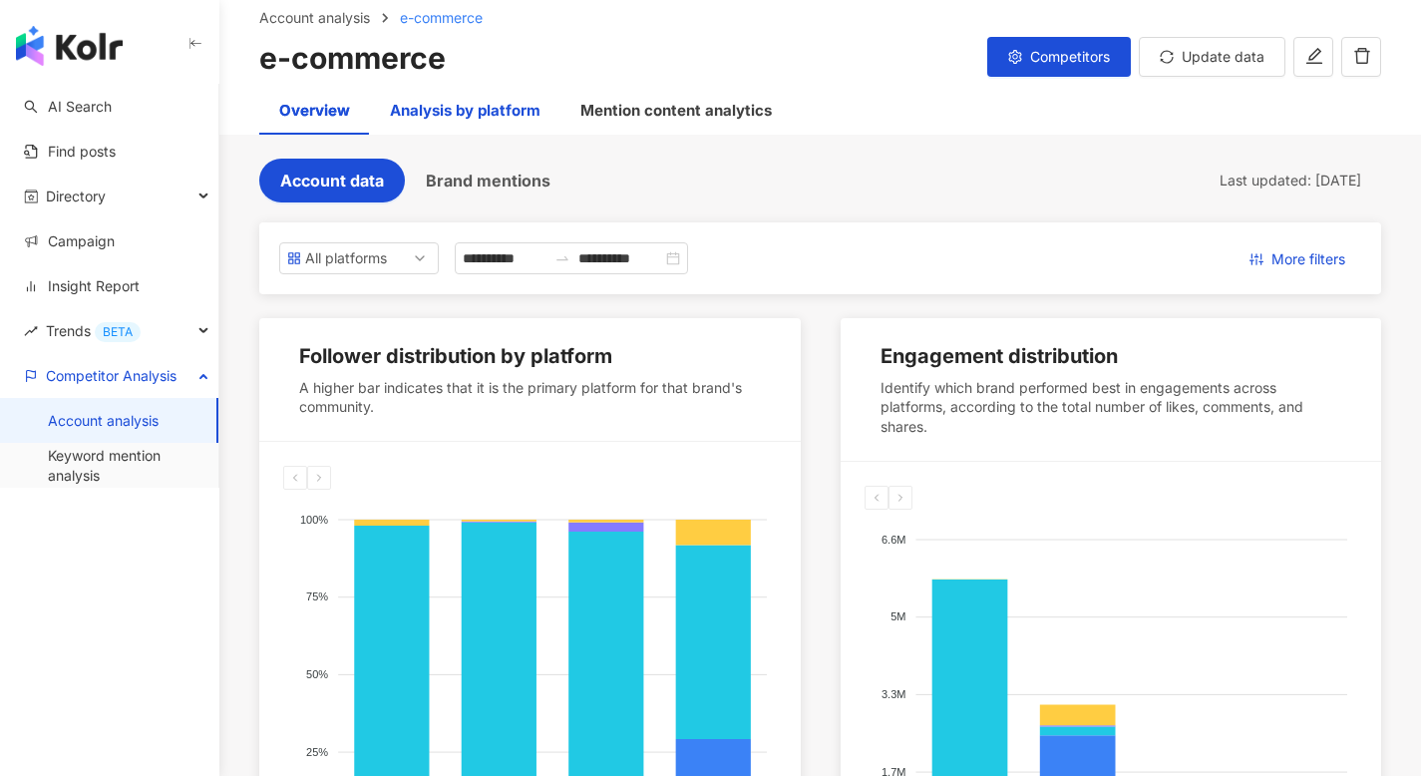
click at [475, 108] on div "Analysis by platform" at bounding box center [465, 111] width 151 height 24
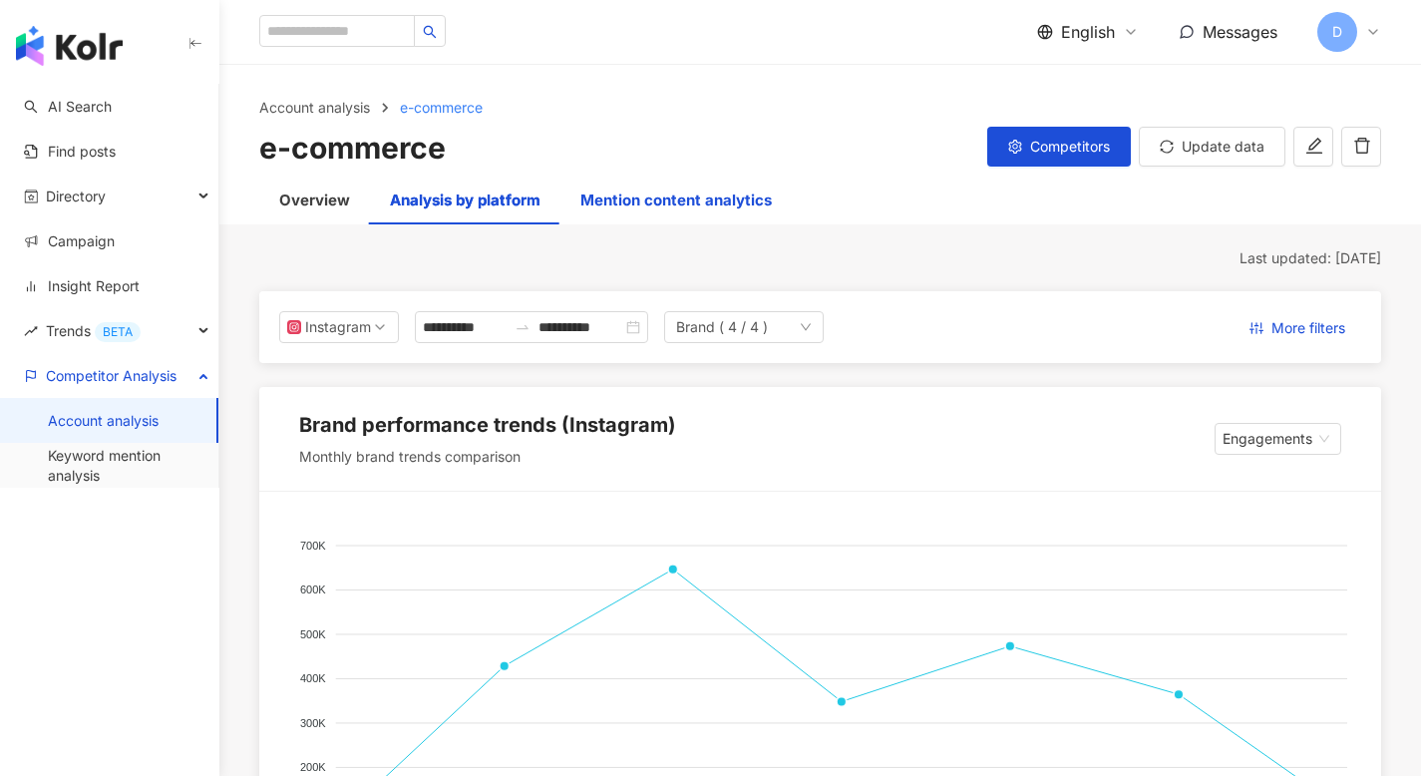
click at [650, 192] on div "Mention content analytics" at bounding box center [675, 200] width 191 height 24
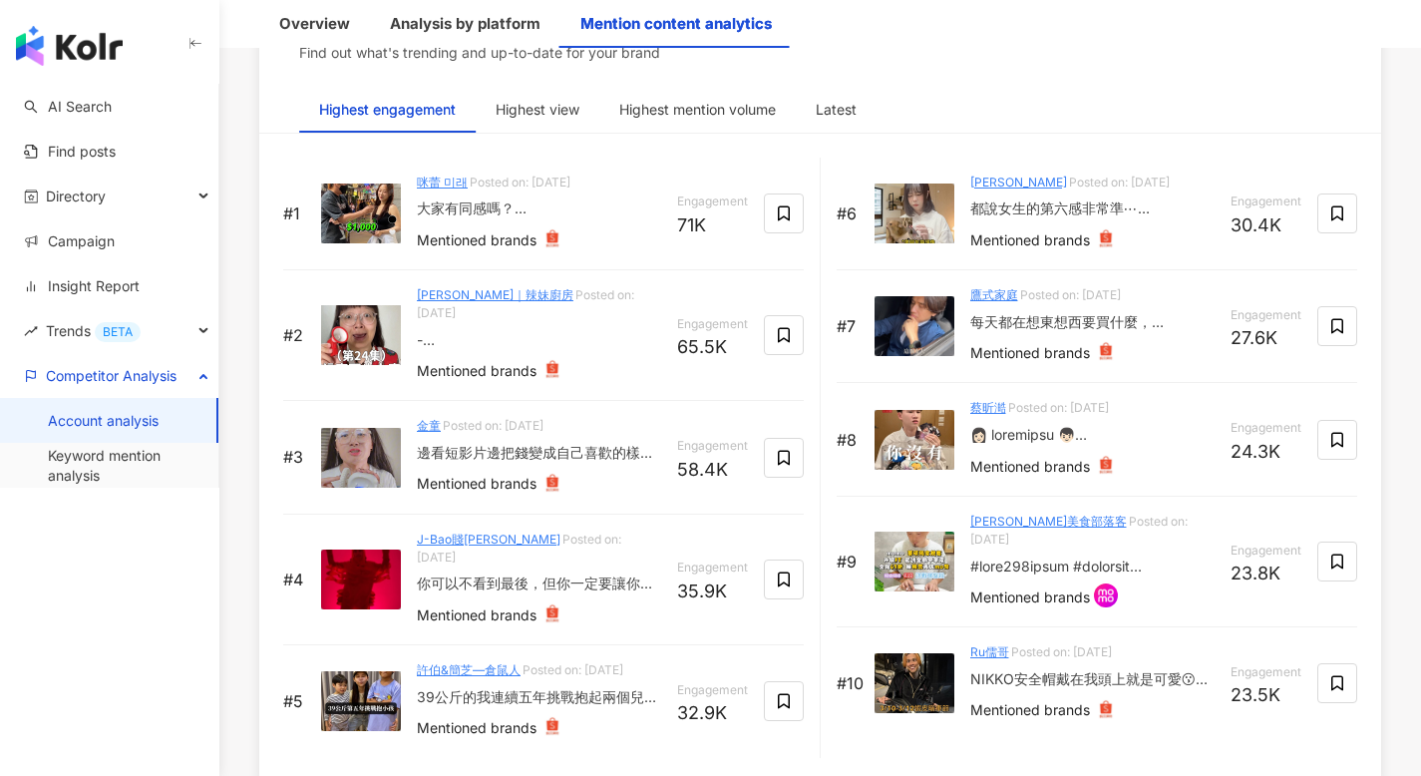
scroll to position [3243, 0]
click at [573, 107] on div "Highest view" at bounding box center [538, 109] width 84 height 22
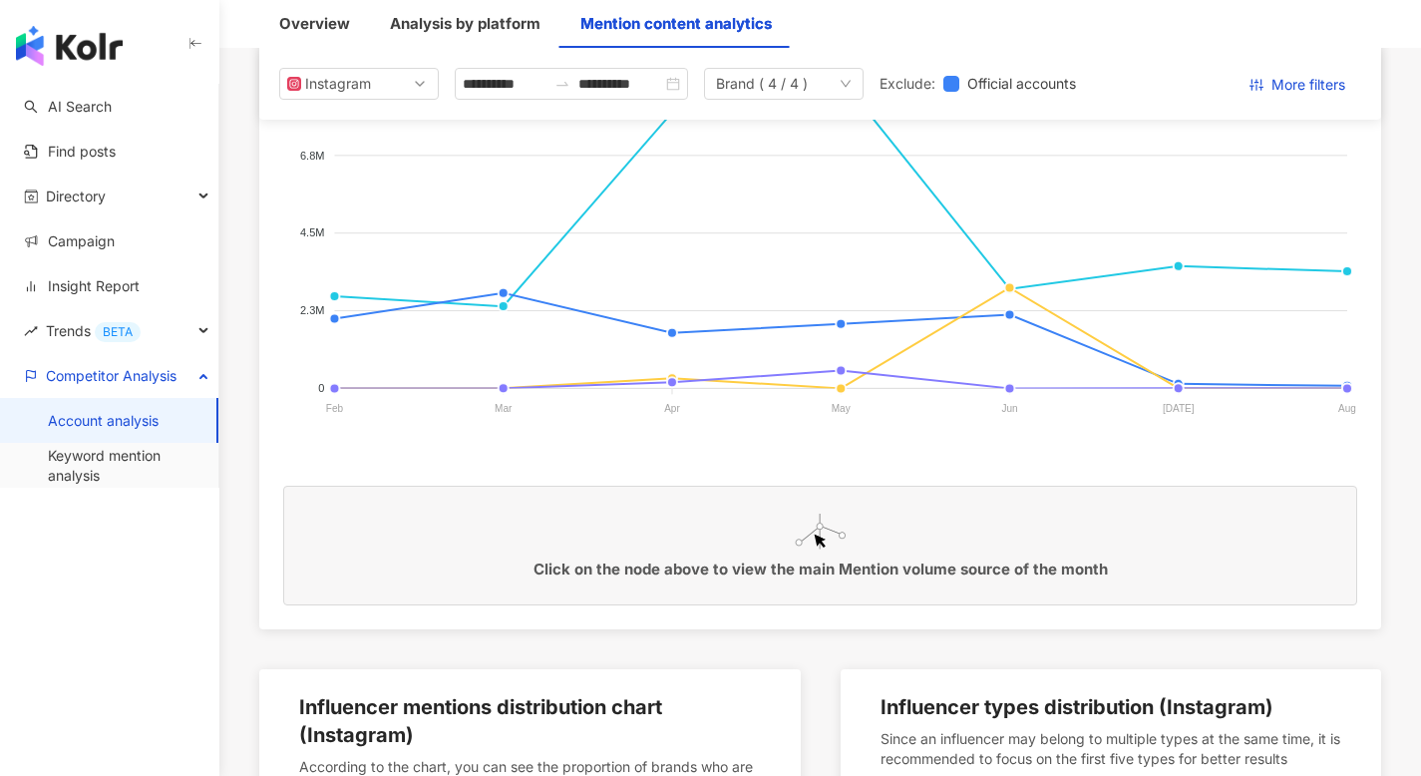
scroll to position [0, 0]
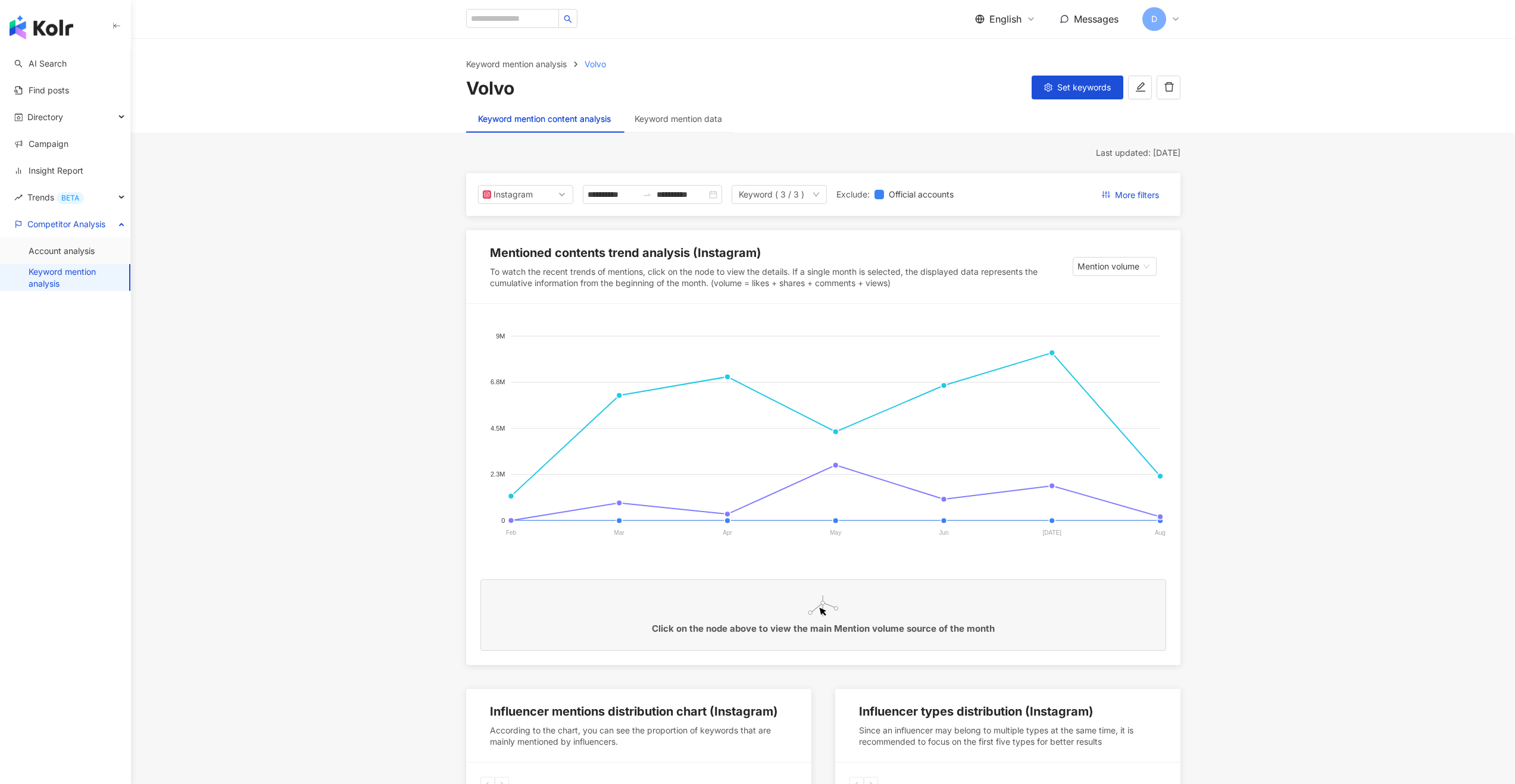
click at [691, 125] on div "Keyword mention data" at bounding box center [678, 119] width 111 height 27
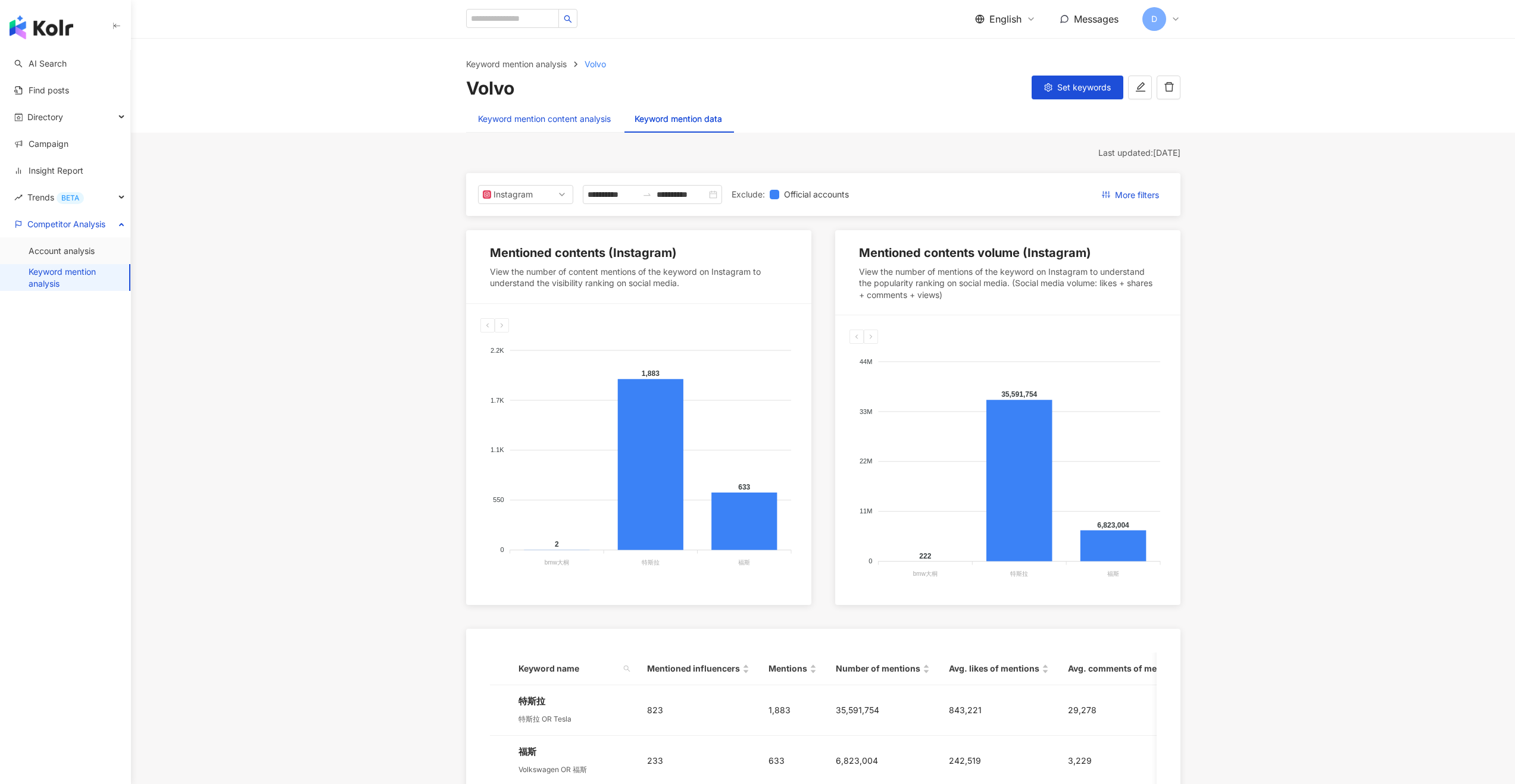
click at [510, 113] on div "Keyword mention content analysis" at bounding box center [544, 119] width 133 height 13
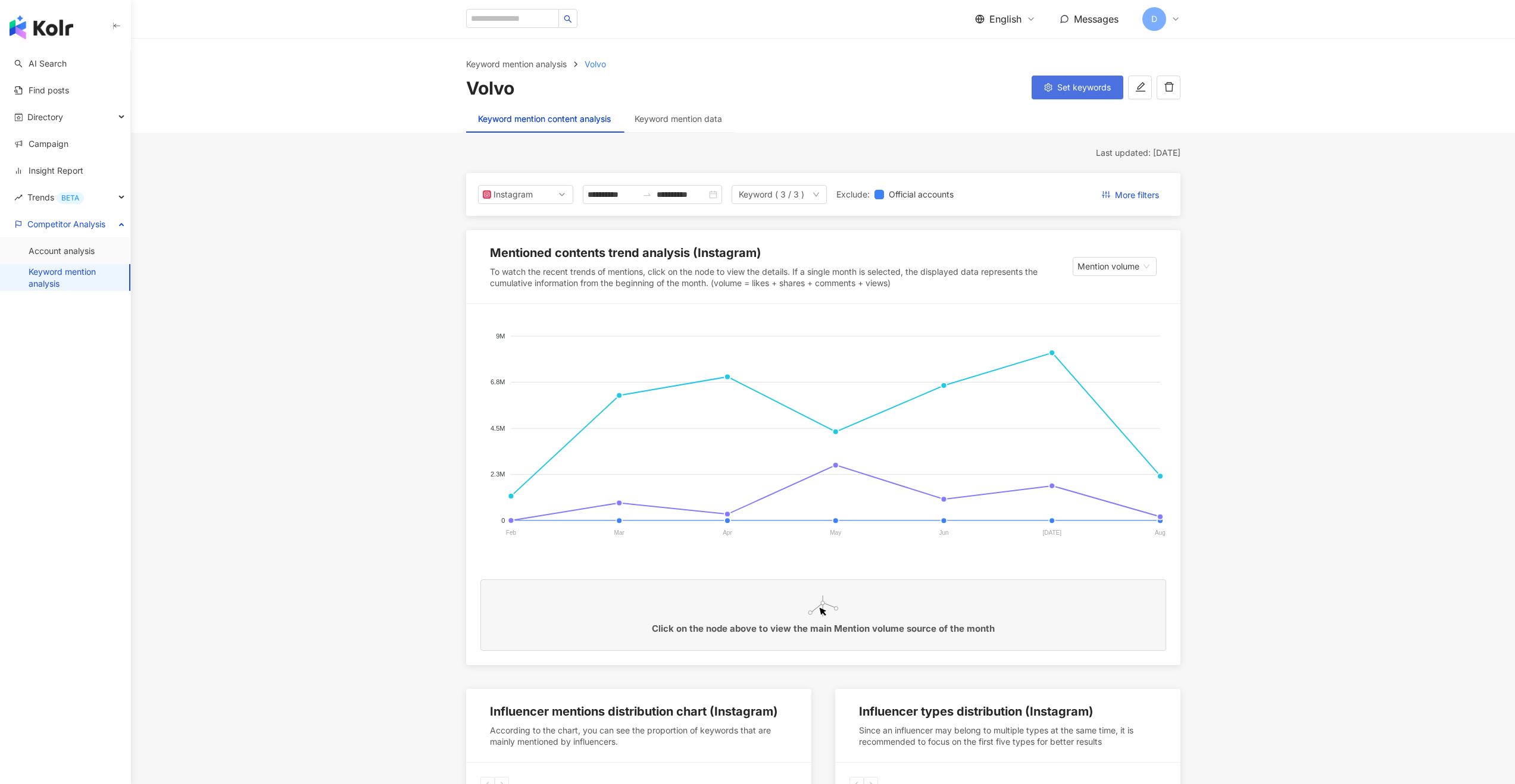
click at [1055, 86] on button "Set keywords" at bounding box center [1077, 88] width 92 height 24
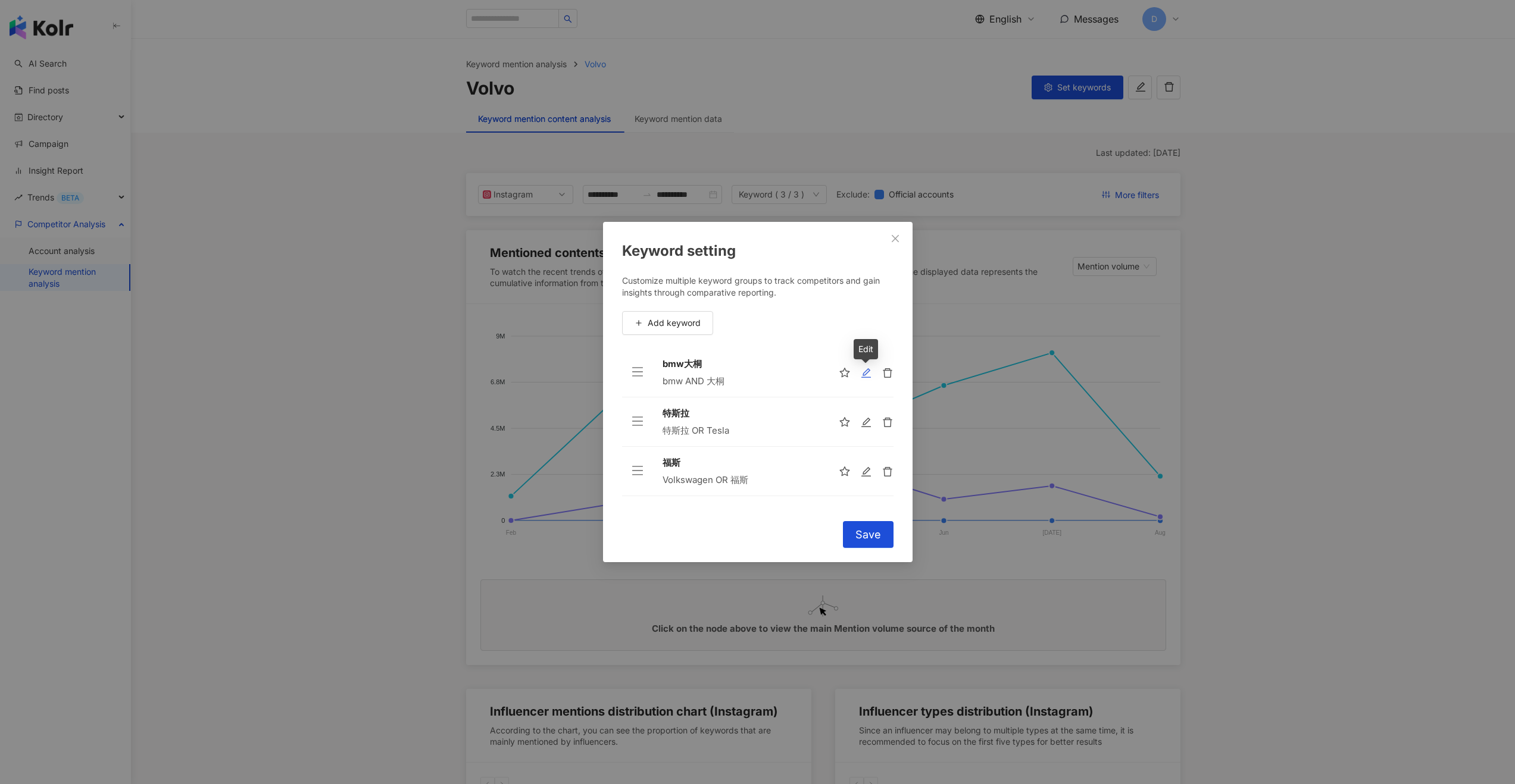
click at [869, 374] on icon "edit" at bounding box center [866, 373] width 11 height 11
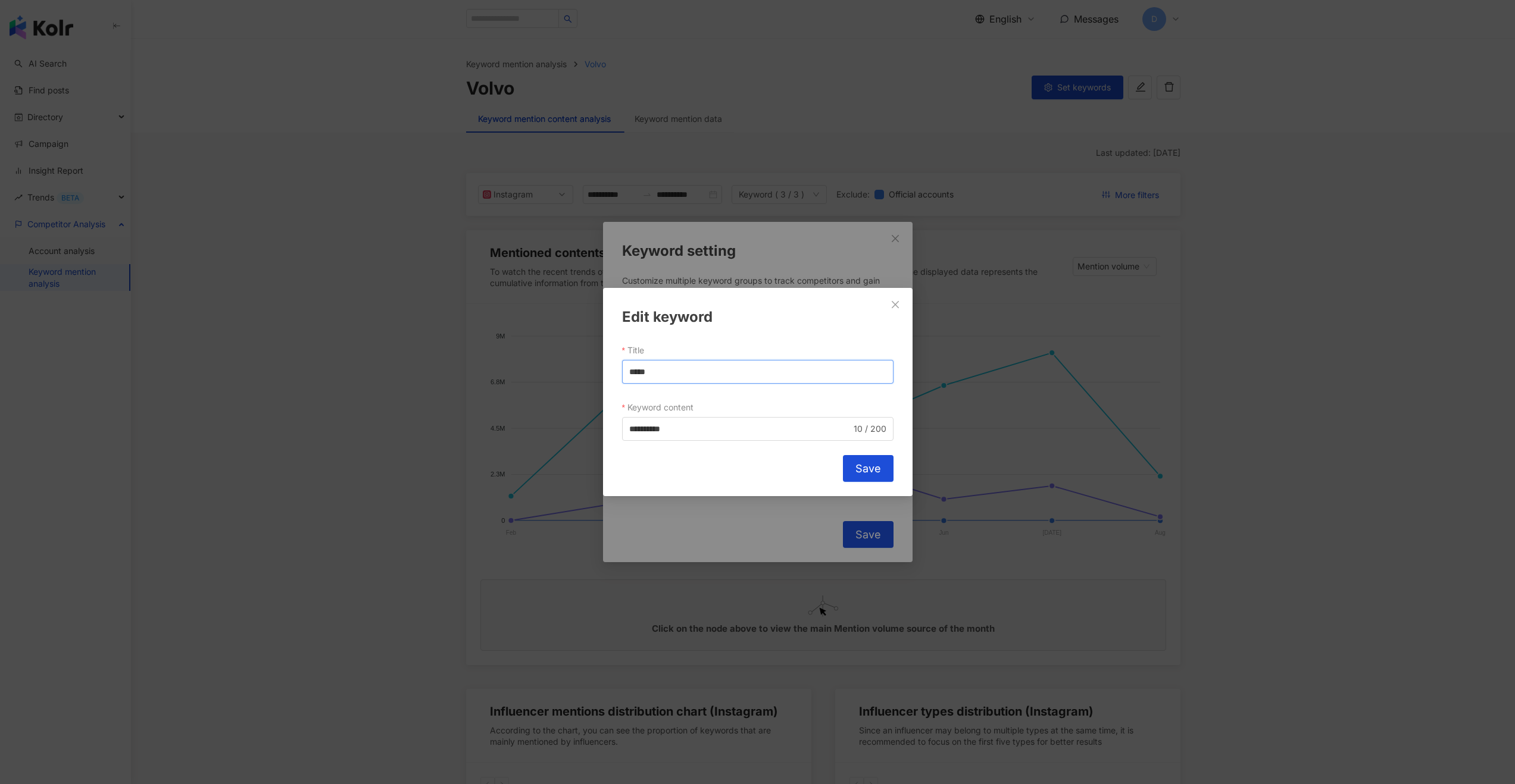
click at [666, 371] on input "*****" at bounding box center [758, 372] width 272 height 24
type input "***"
click at [694, 430] on input "**********" at bounding box center [740, 429] width 222 height 13
type input "***"
click at [862, 468] on span "Save" at bounding box center [868, 469] width 26 height 13
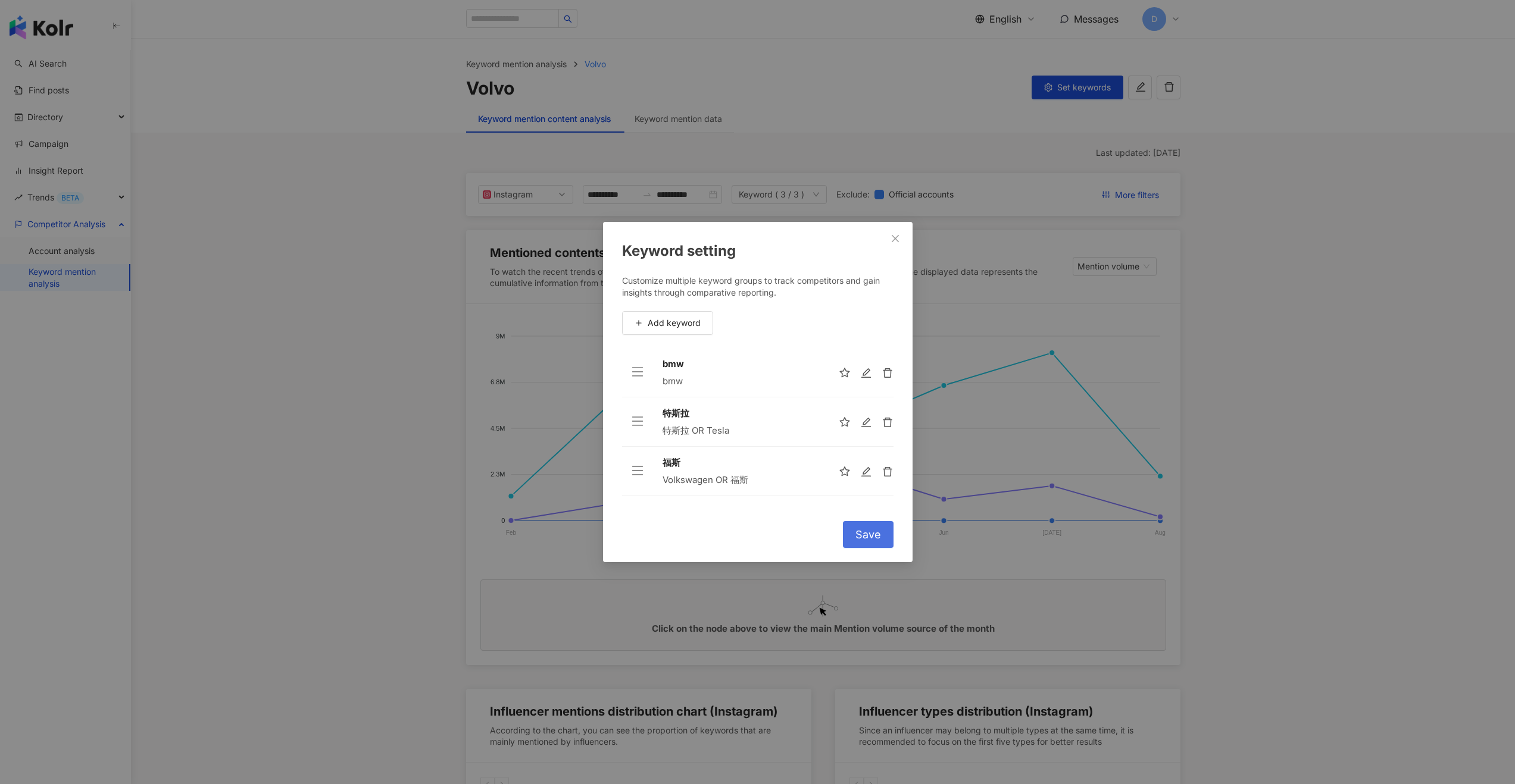
click at [866, 536] on span "Save" at bounding box center [868, 535] width 26 height 13
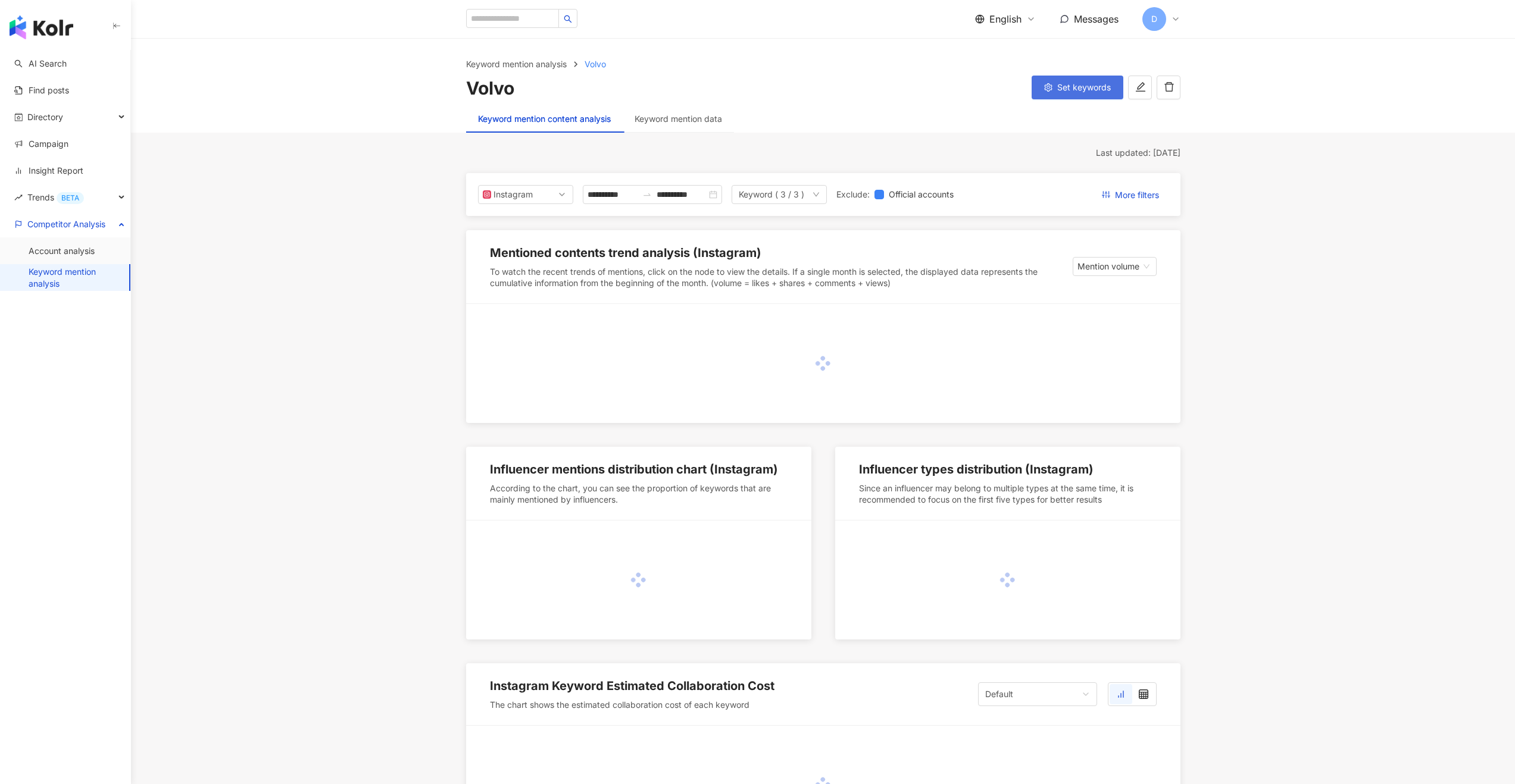
click at [1063, 91] on span "Set keywords" at bounding box center [1084, 88] width 54 height 10
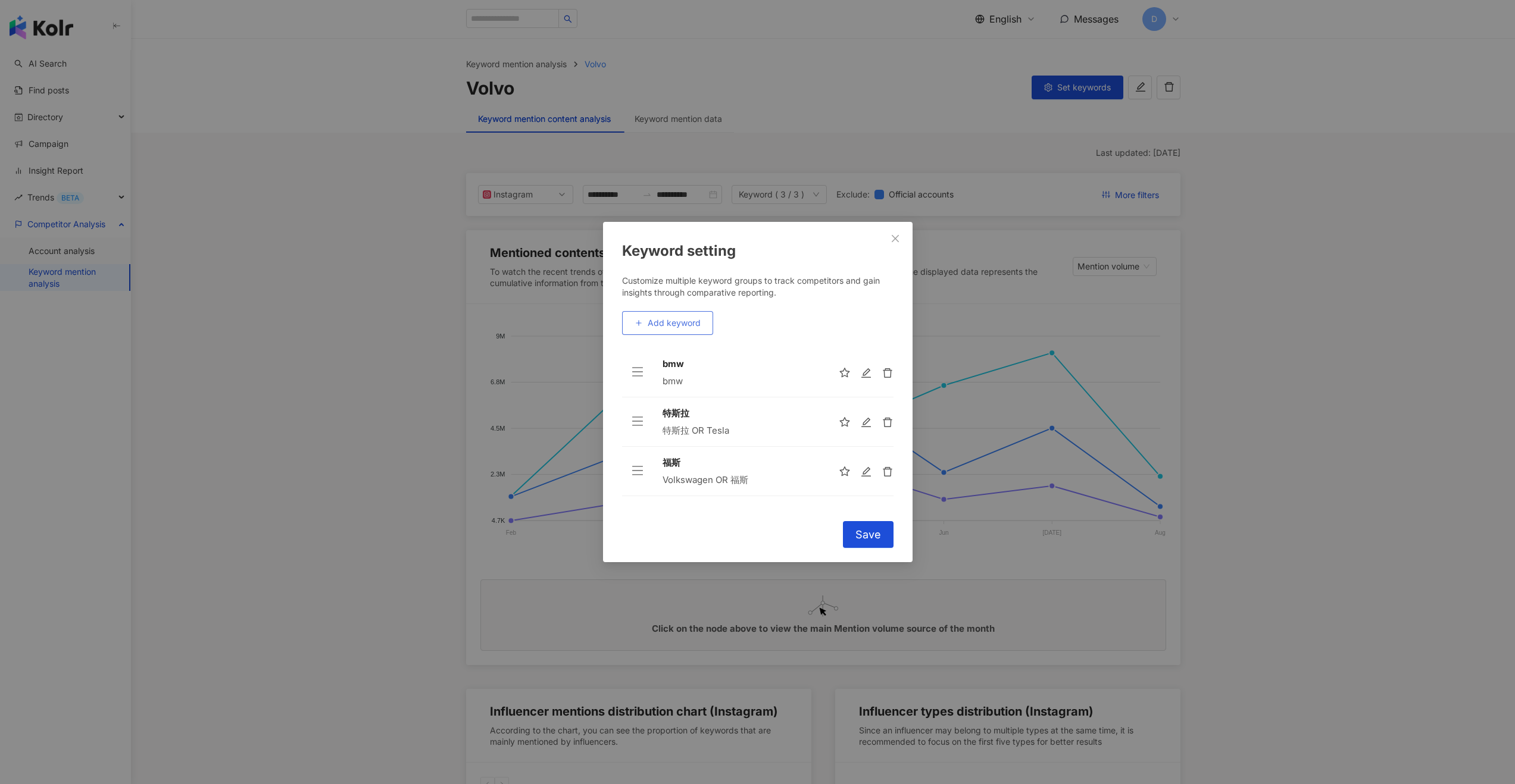
click at [666, 316] on button "Add keyword" at bounding box center [667, 323] width 91 height 24
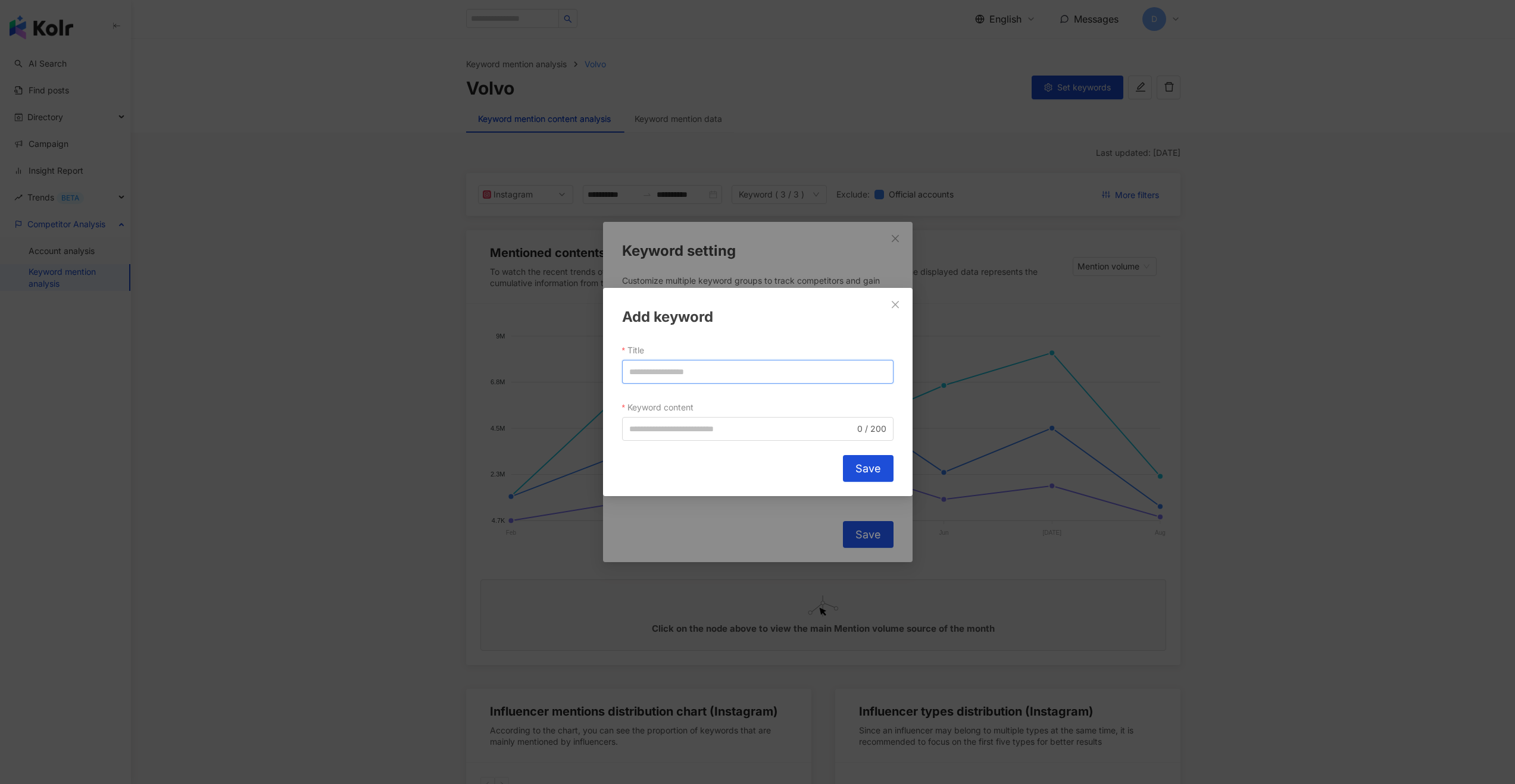
click at [672, 376] on input "Title" at bounding box center [758, 372] width 272 height 24
type input "*"
type input "**"
click at [683, 427] on input "Keyword content" at bounding box center [742, 429] width 226 height 13
type input "*"
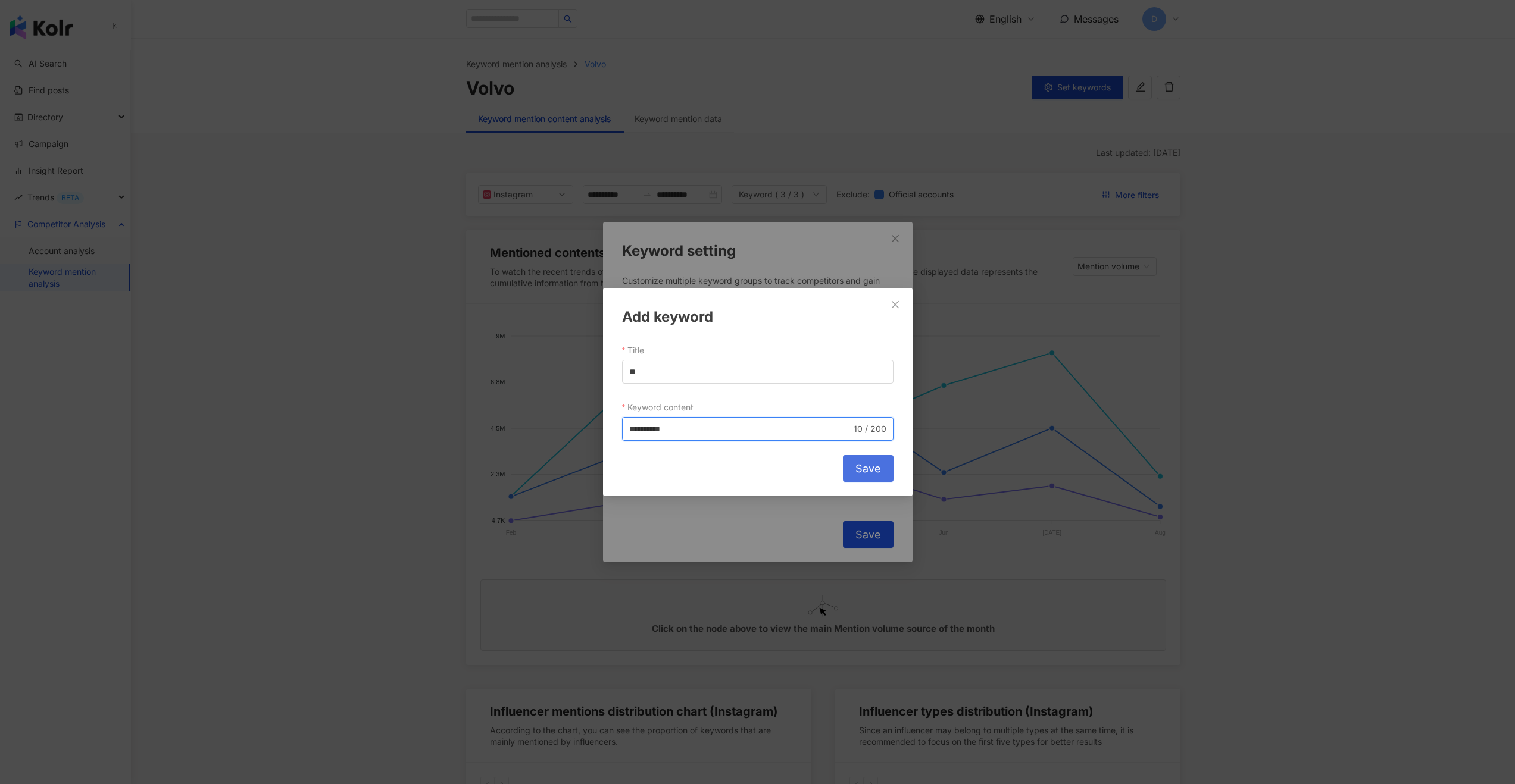
type input "**********"
click at [864, 470] on span "Save" at bounding box center [868, 469] width 26 height 13
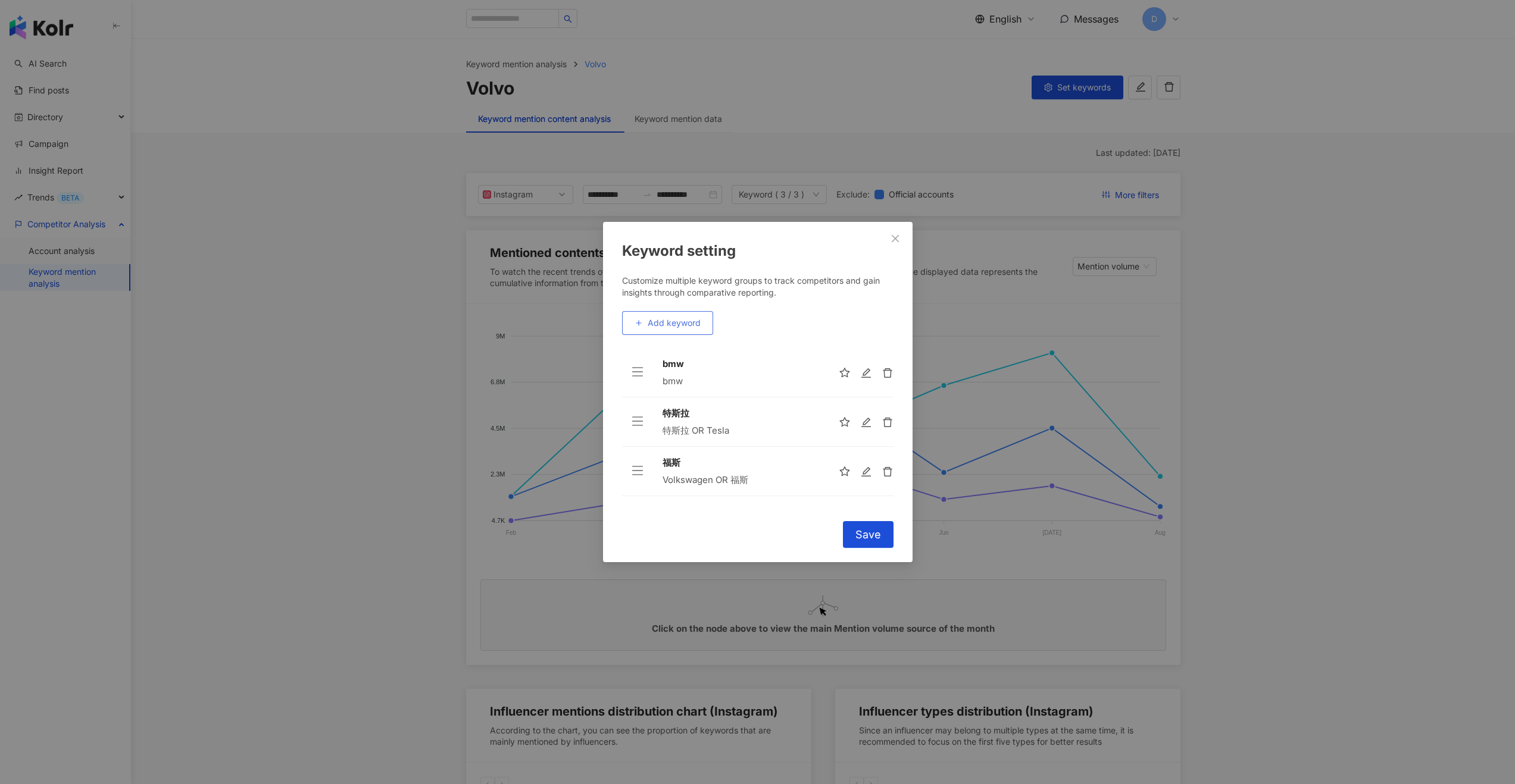
click at [673, 324] on span "Add keyword" at bounding box center [674, 323] width 53 height 10
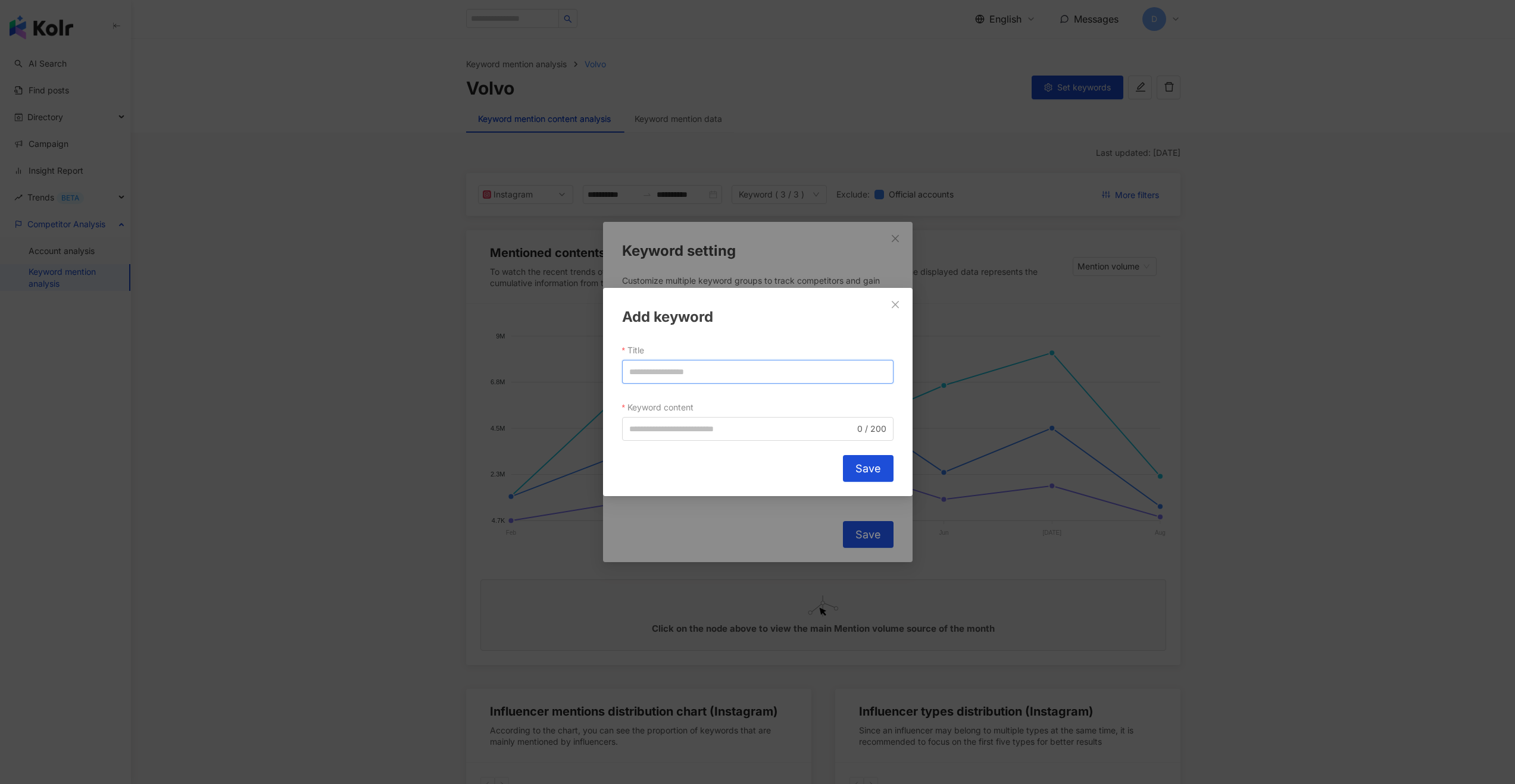
click at [701, 374] on input "Title" at bounding box center [758, 372] width 272 height 24
type input "*******"
click at [697, 423] on input "Keyword content" at bounding box center [742, 429] width 226 height 13
type input "**********"
click at [864, 468] on span "Save" at bounding box center [868, 469] width 26 height 13
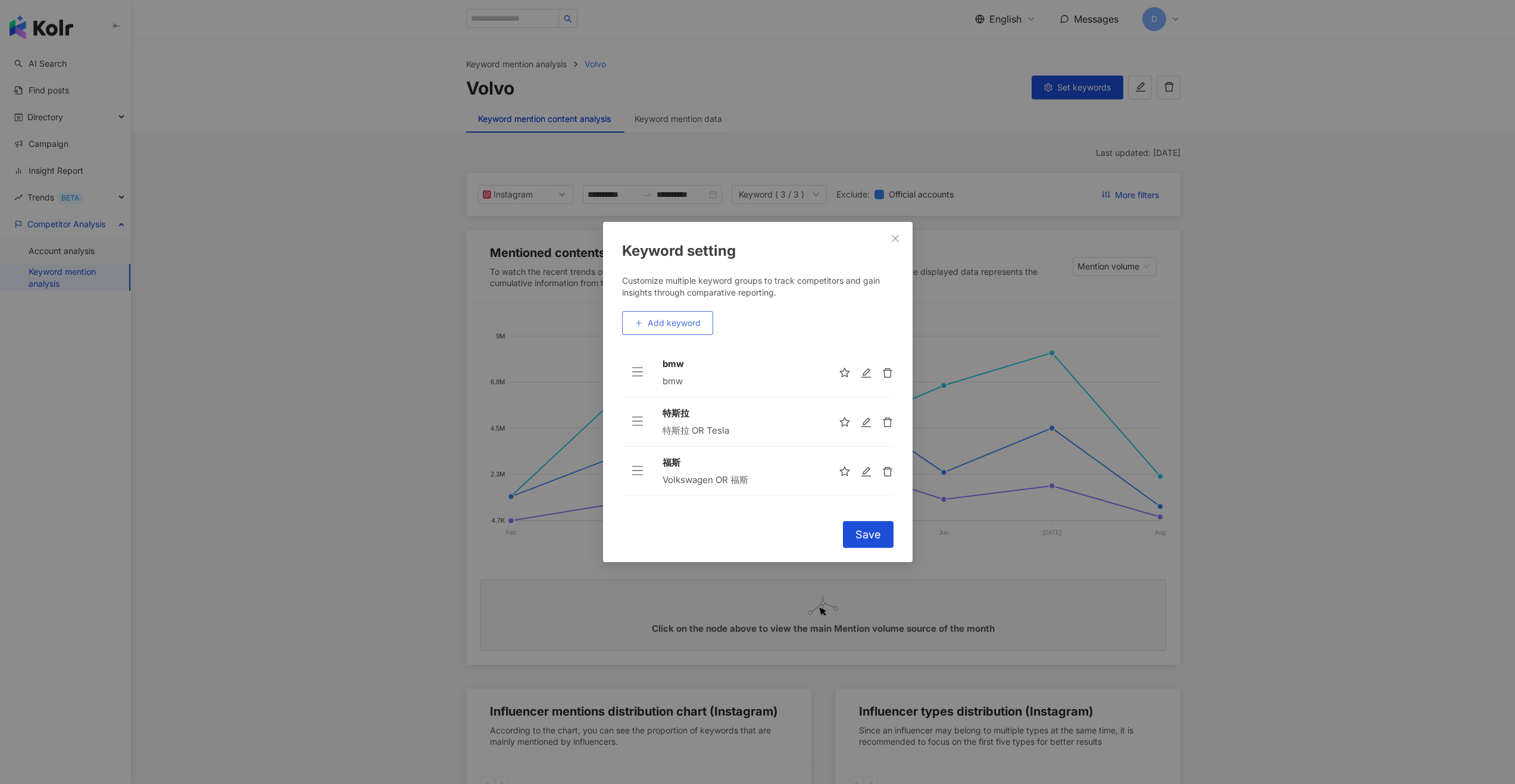
click at [684, 327] on span "Add keyword" at bounding box center [674, 323] width 53 height 10
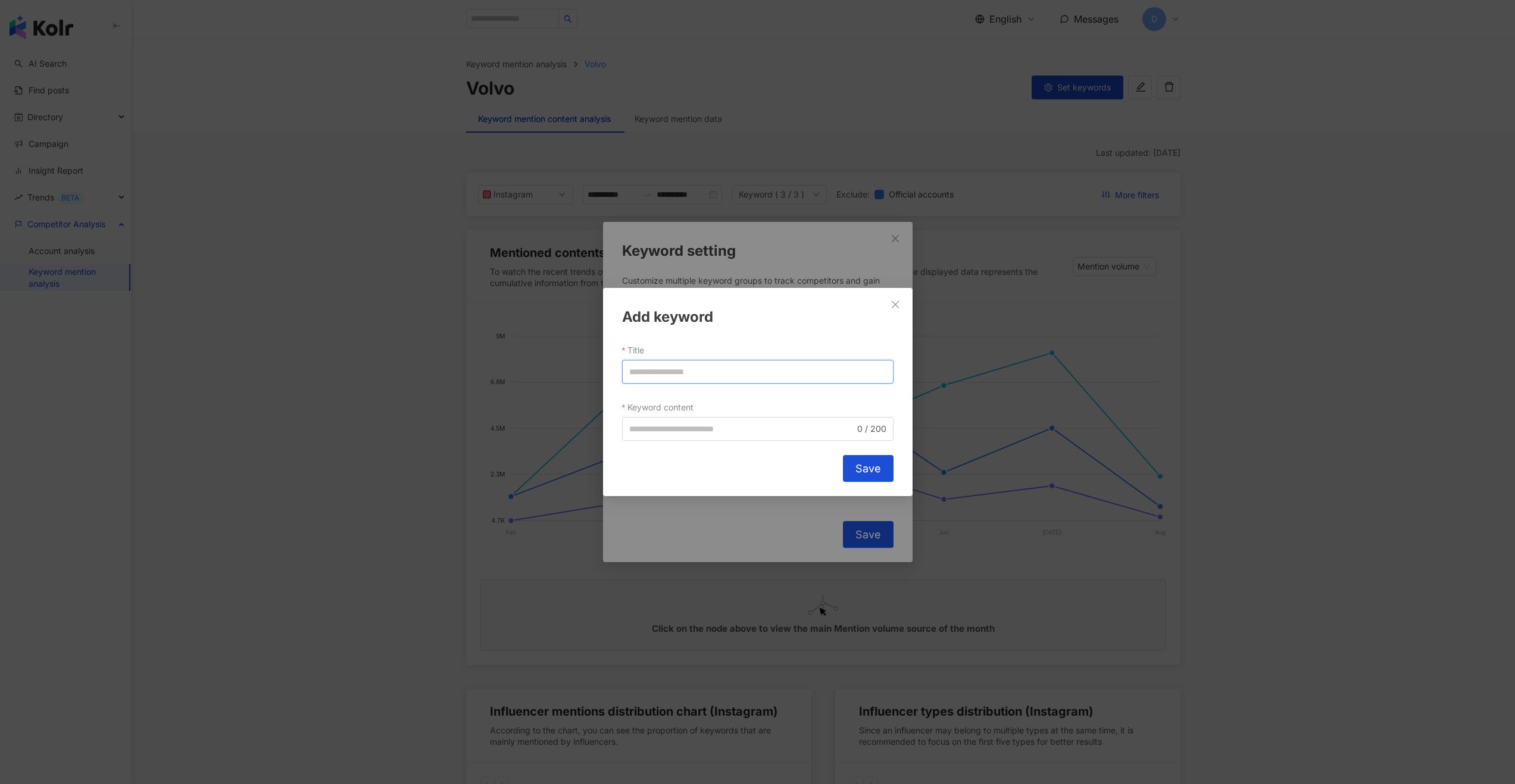
click at [679, 370] on input "Title" at bounding box center [758, 372] width 272 height 24
type input "*"
click at [636, 370] on input "*****" at bounding box center [758, 372] width 272 height 24
click at [639, 371] on input "*****" at bounding box center [758, 372] width 272 height 24
type input "*****"
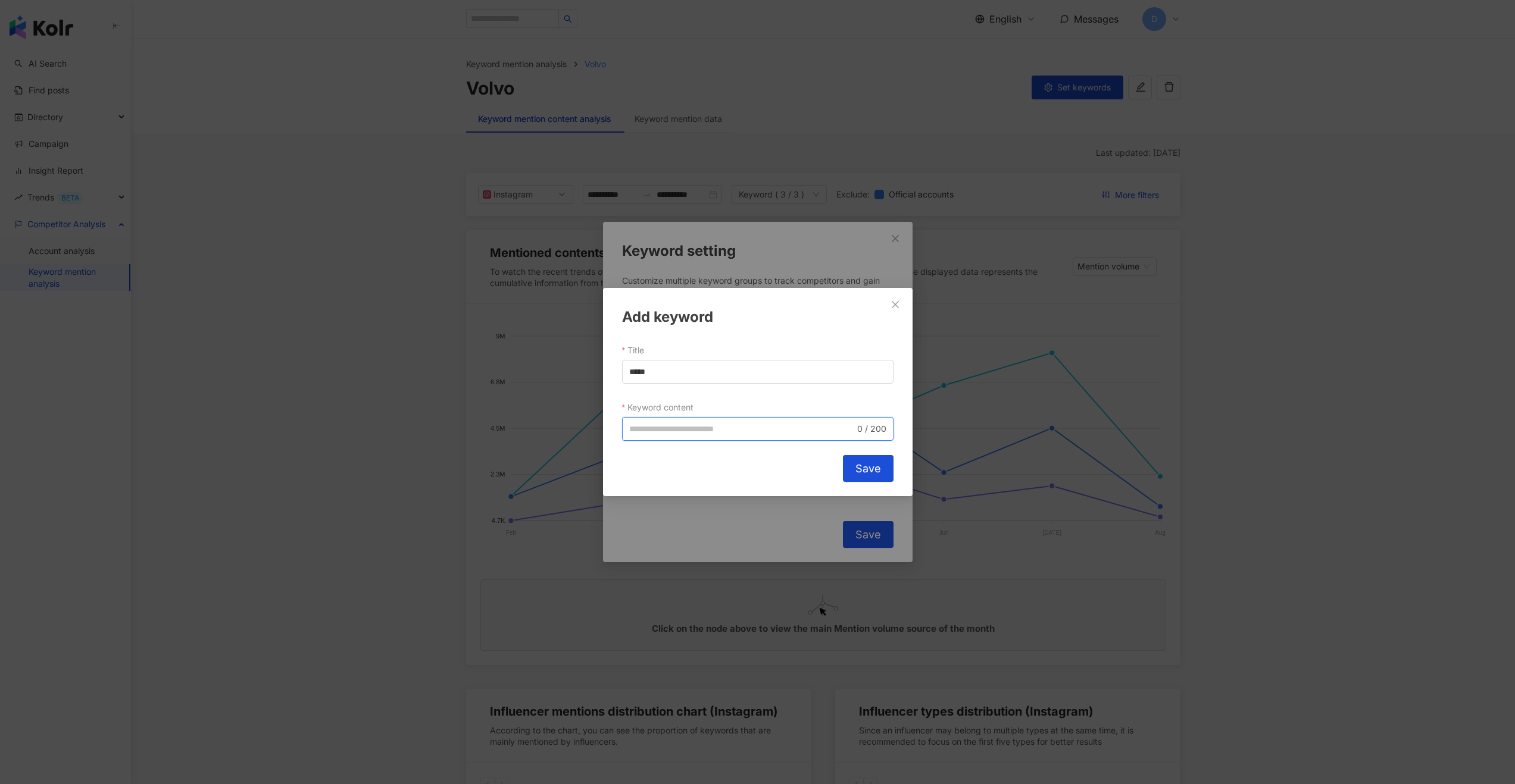
click at [646, 427] on input "Keyword content" at bounding box center [742, 429] width 226 height 13
paste input "*****"
type input "*****"
click at [866, 481] on button "Save" at bounding box center [868, 468] width 51 height 27
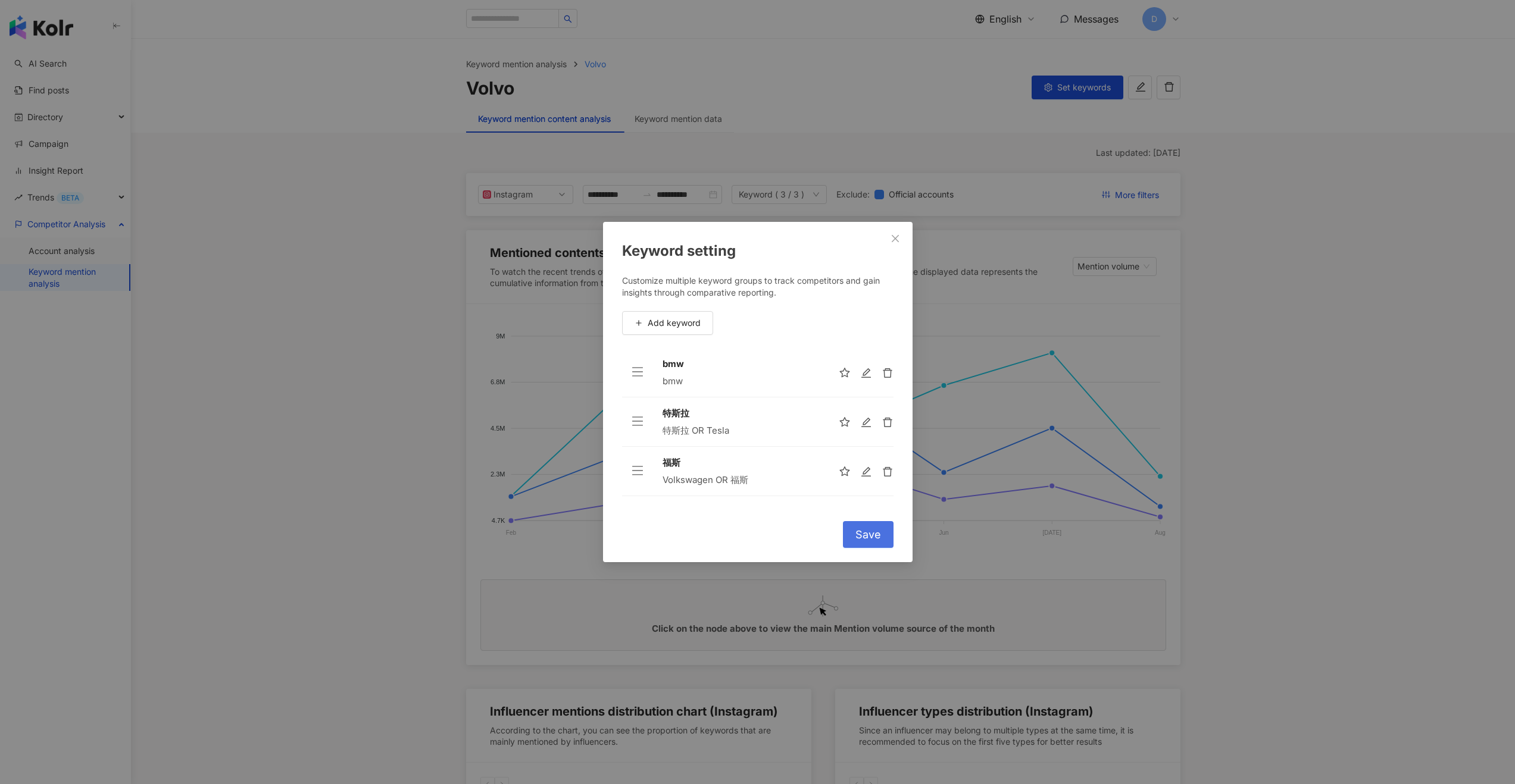
click at [846, 539] on button "Save" at bounding box center [868, 534] width 51 height 27
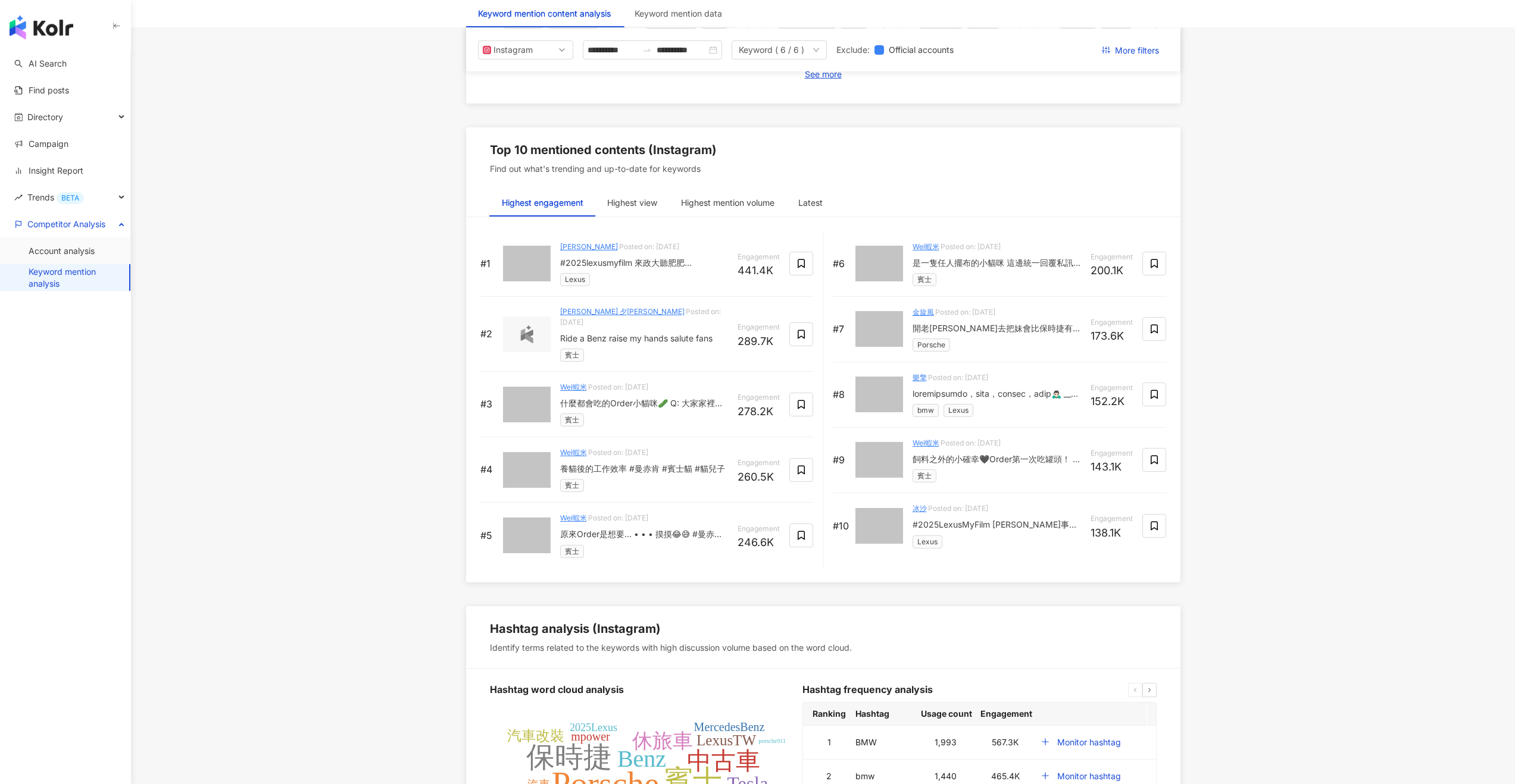
scroll to position [1592, 0]
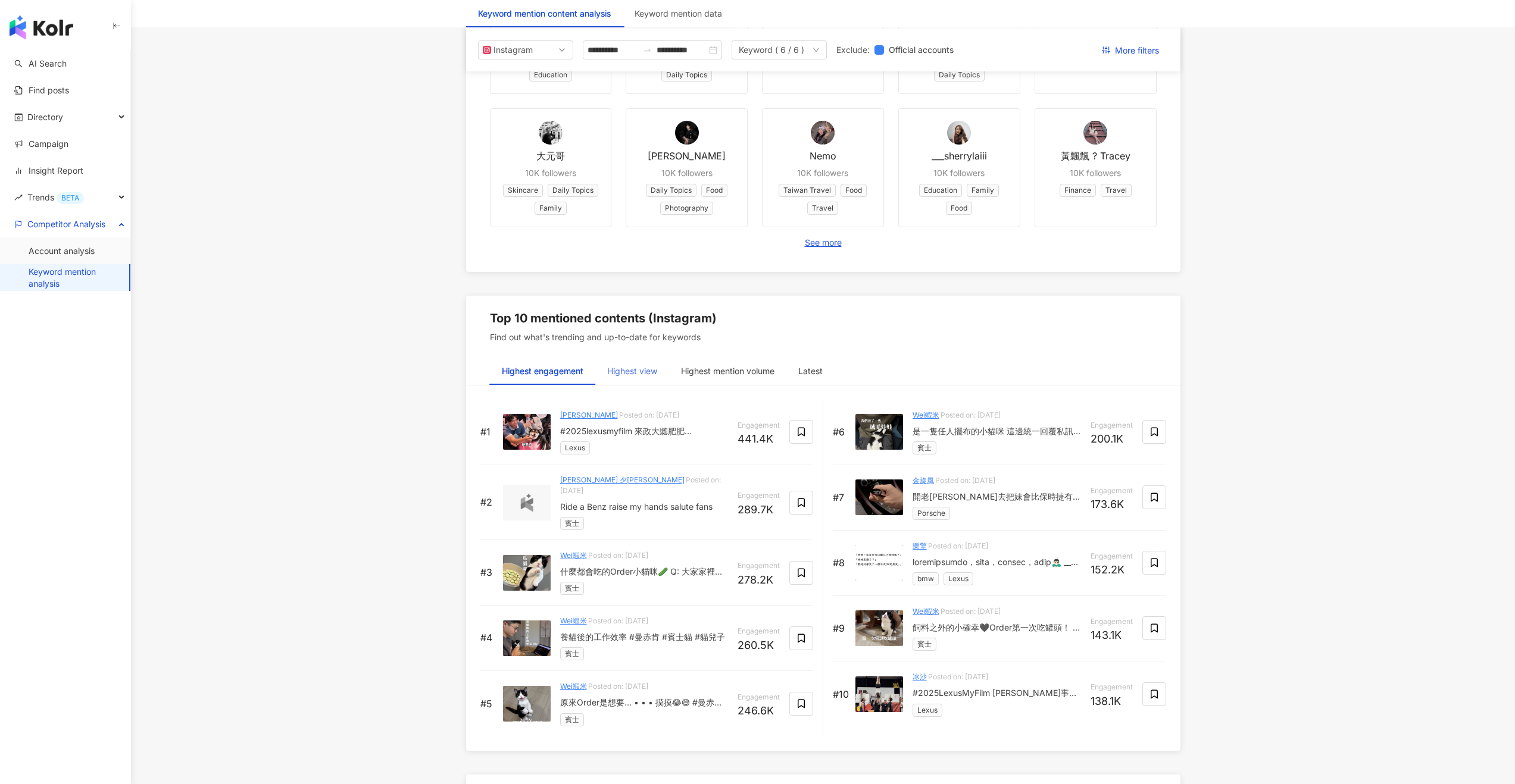
click at [636, 361] on div "Highest view" at bounding box center [632, 371] width 74 height 27
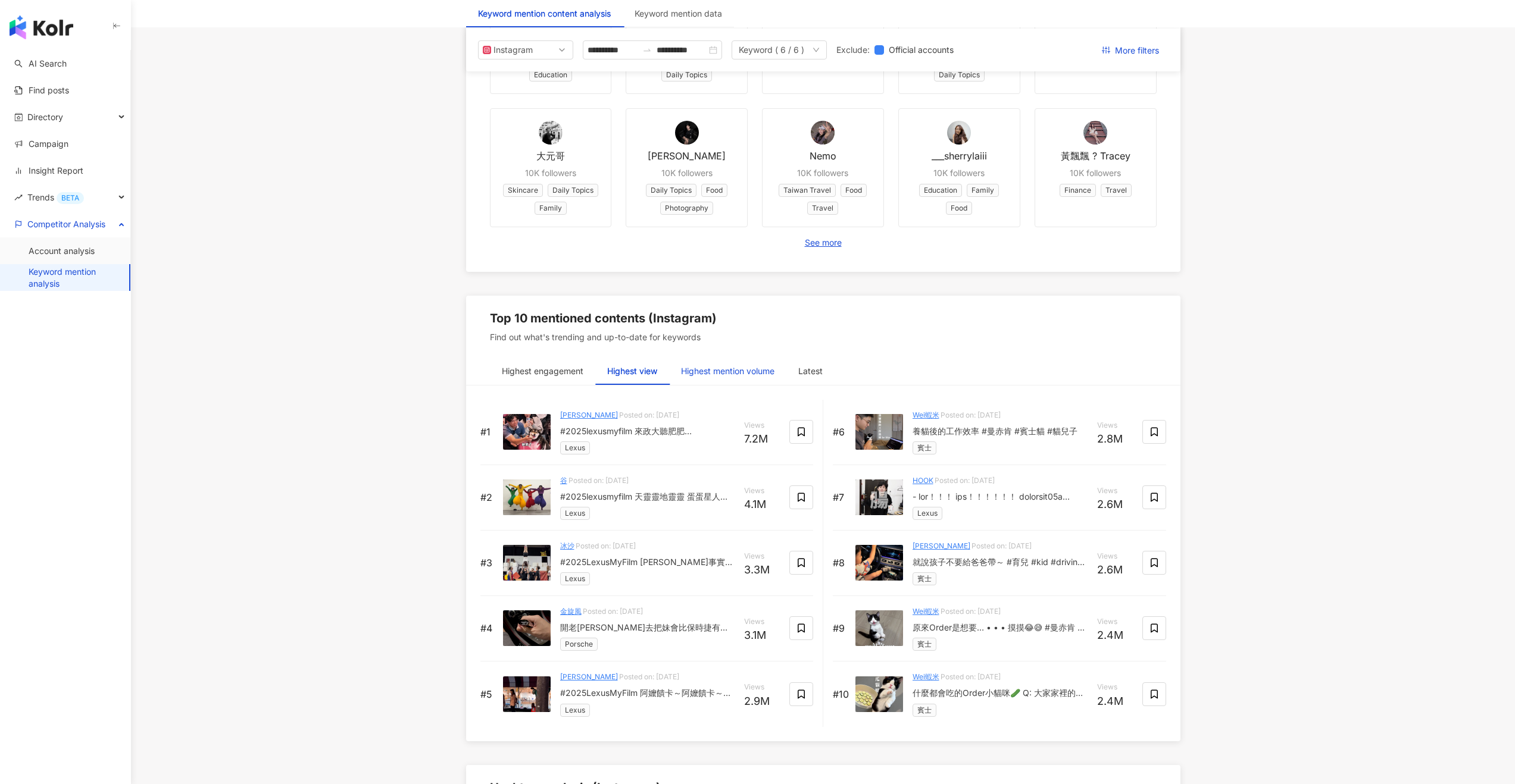
click at [700, 367] on div "Highest mention volume" at bounding box center [728, 371] width 94 height 13
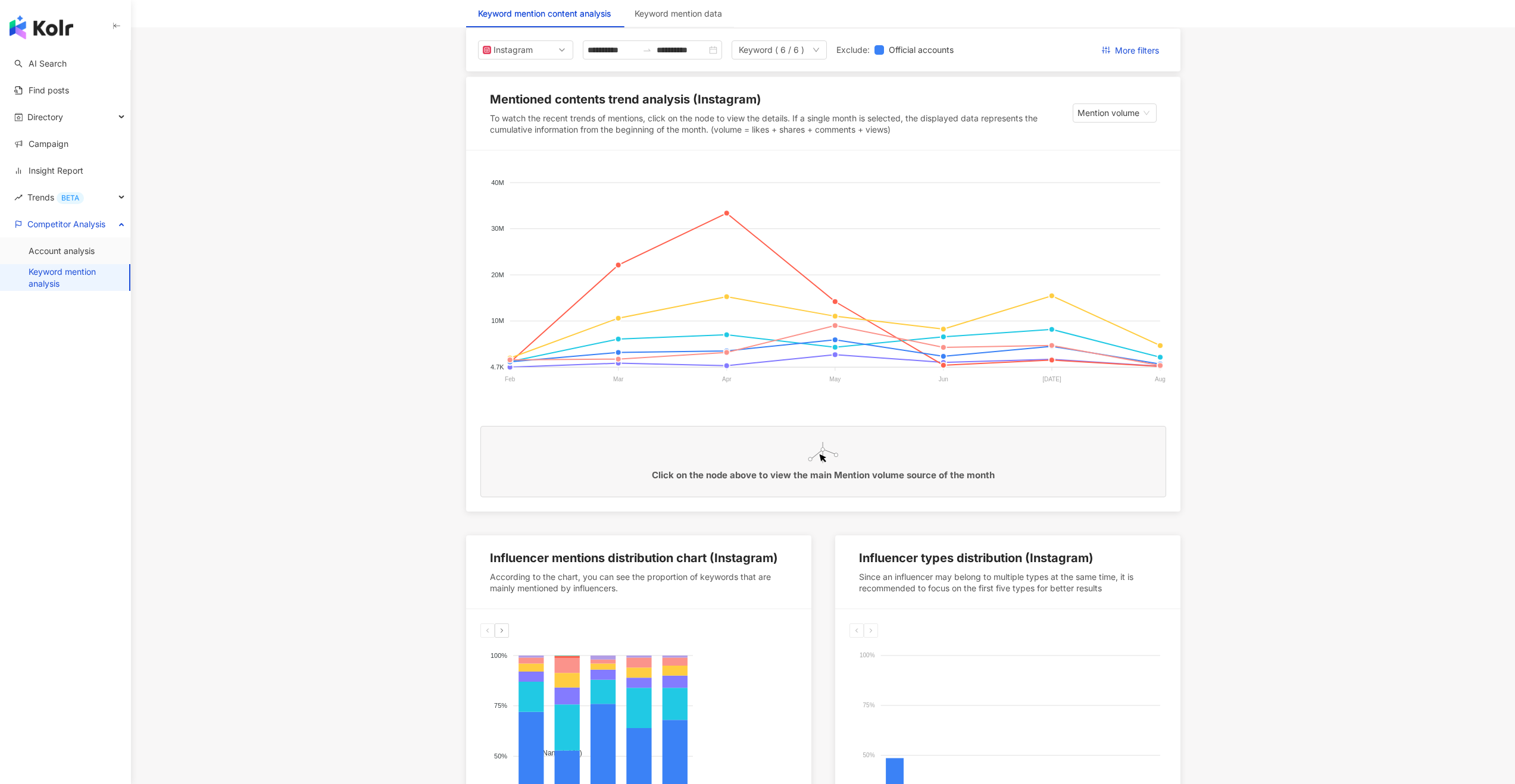
scroll to position [0, 0]
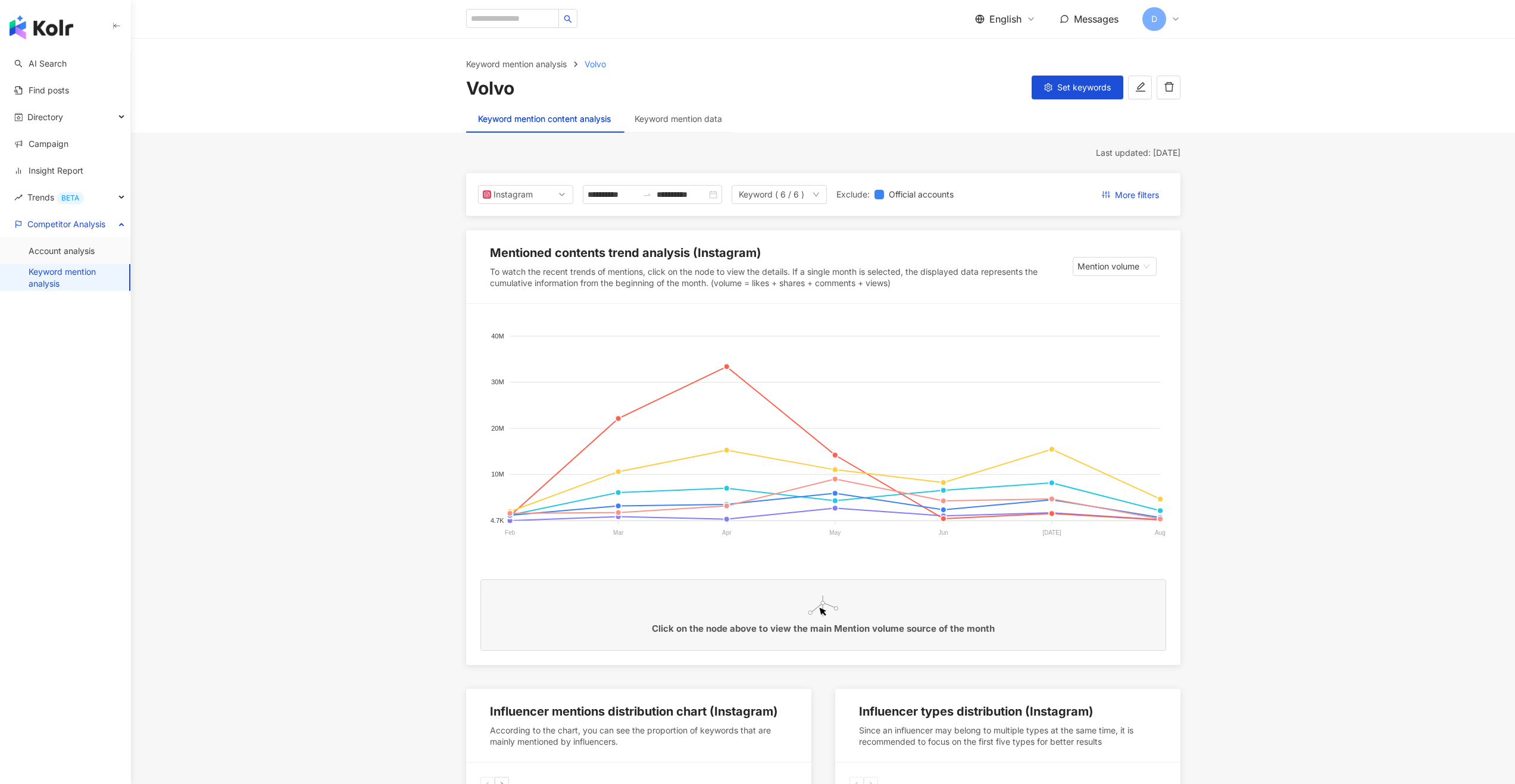
click at [678, 107] on div "Keyword mention data" at bounding box center [678, 119] width 111 height 27
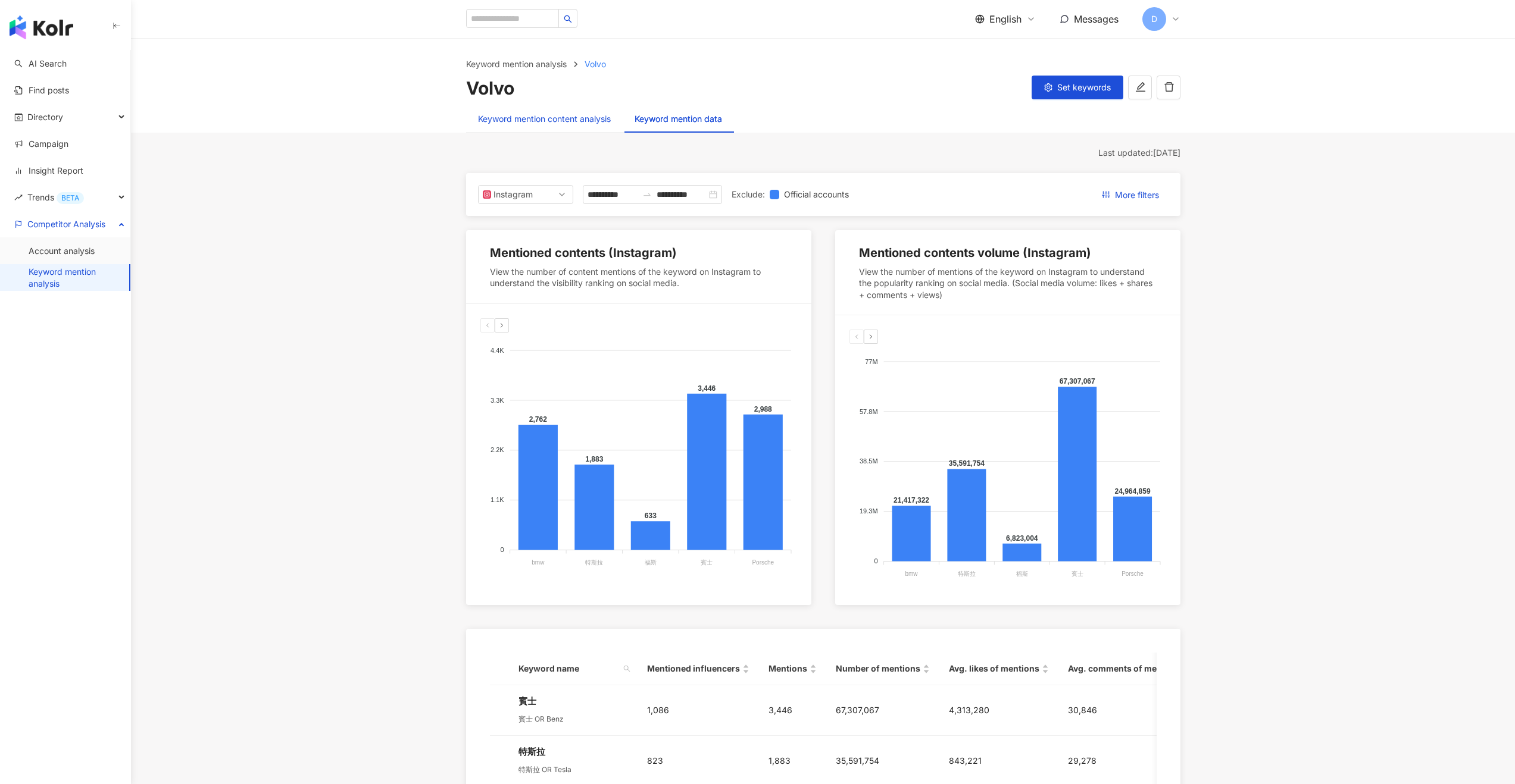
click at [534, 124] on div "Keyword mention content analysis" at bounding box center [544, 119] width 133 height 13
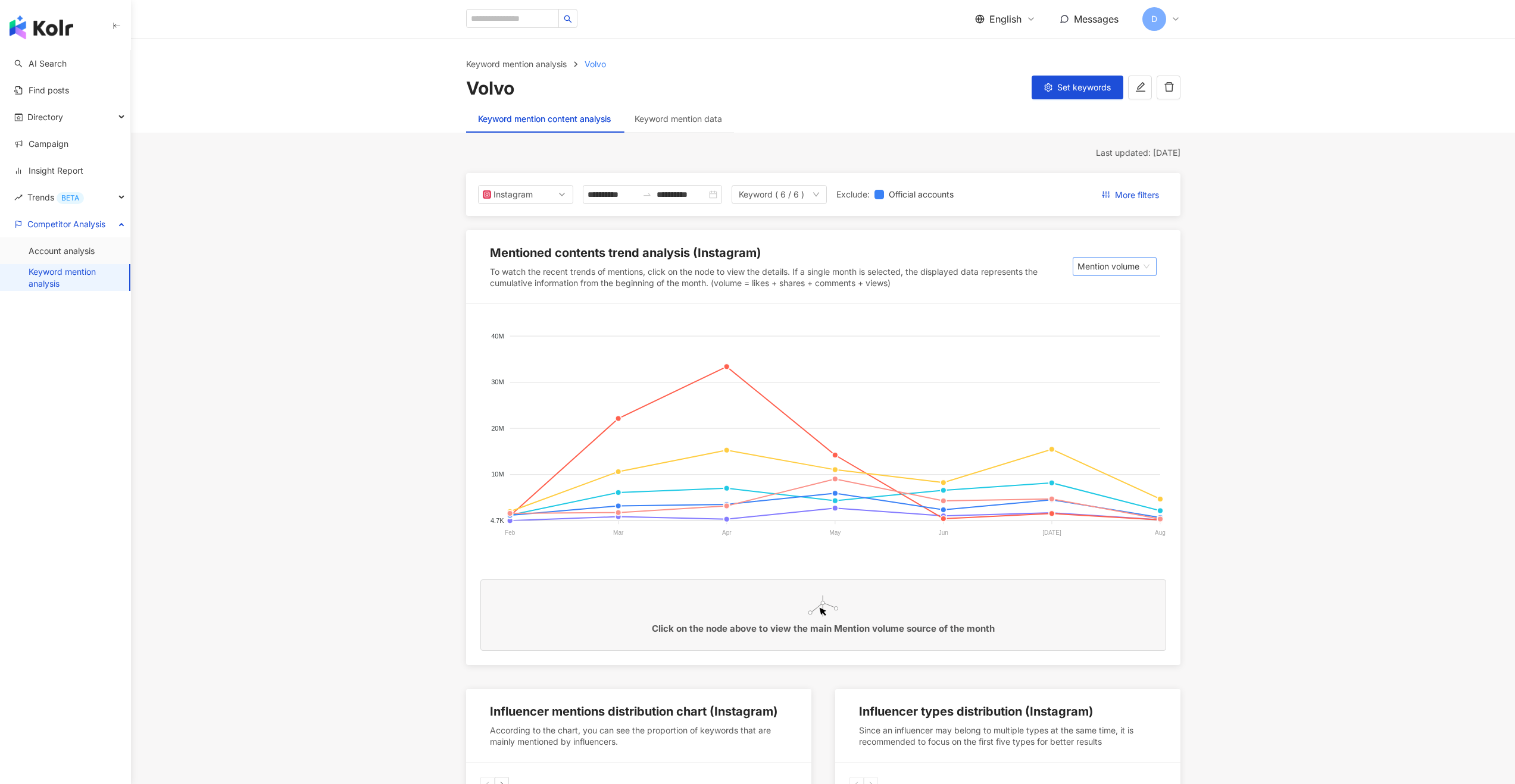
click at [1129, 259] on span "Mention volume" at bounding box center [1114, 267] width 75 height 18
click at [1011, 14] on span "English" at bounding box center [1005, 19] width 32 height 13
click at [1009, 54] on div "繁體中文" at bounding box center [1012, 46] width 60 height 21
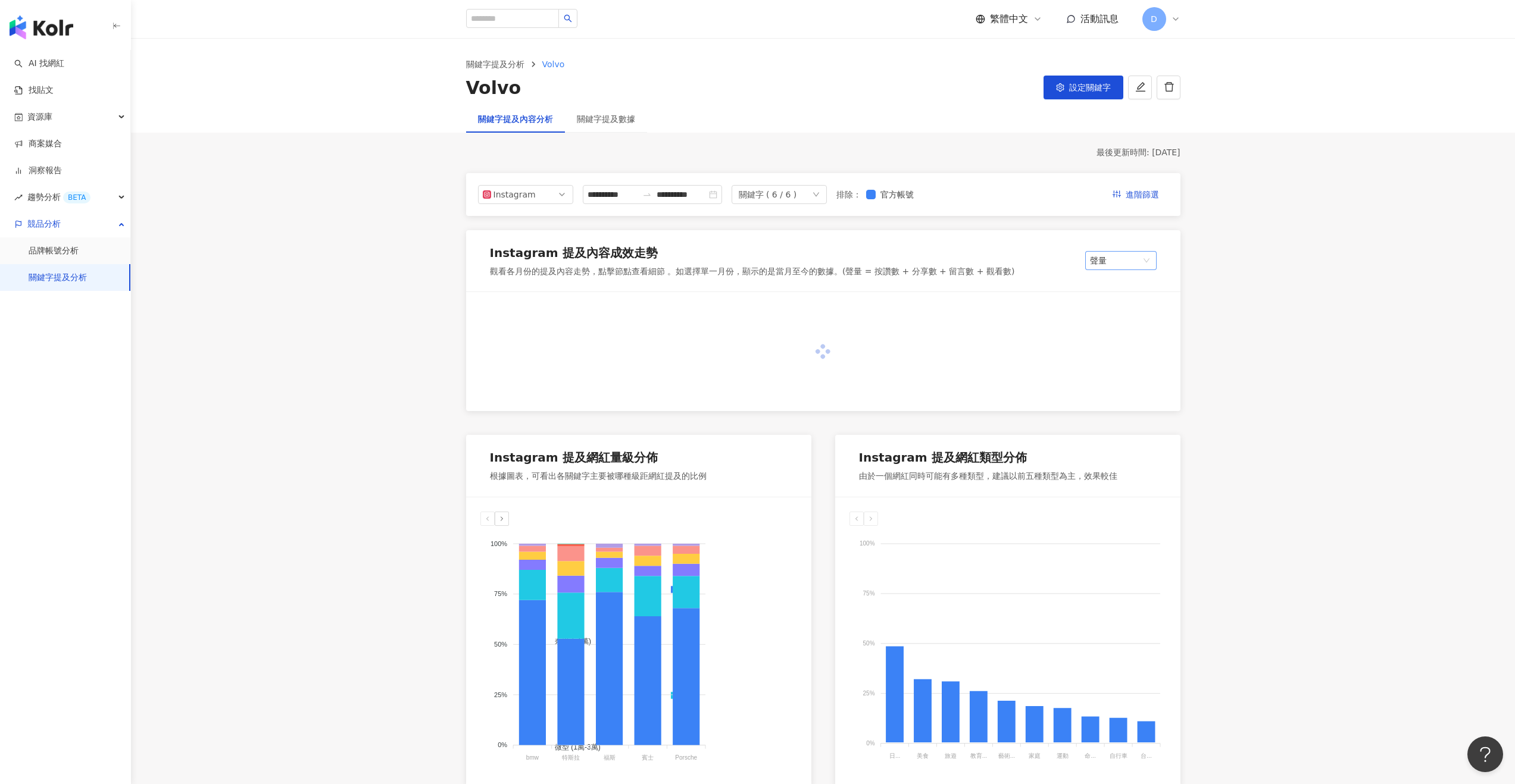
click at [1137, 254] on span "聲量" at bounding box center [1121, 261] width 62 height 18
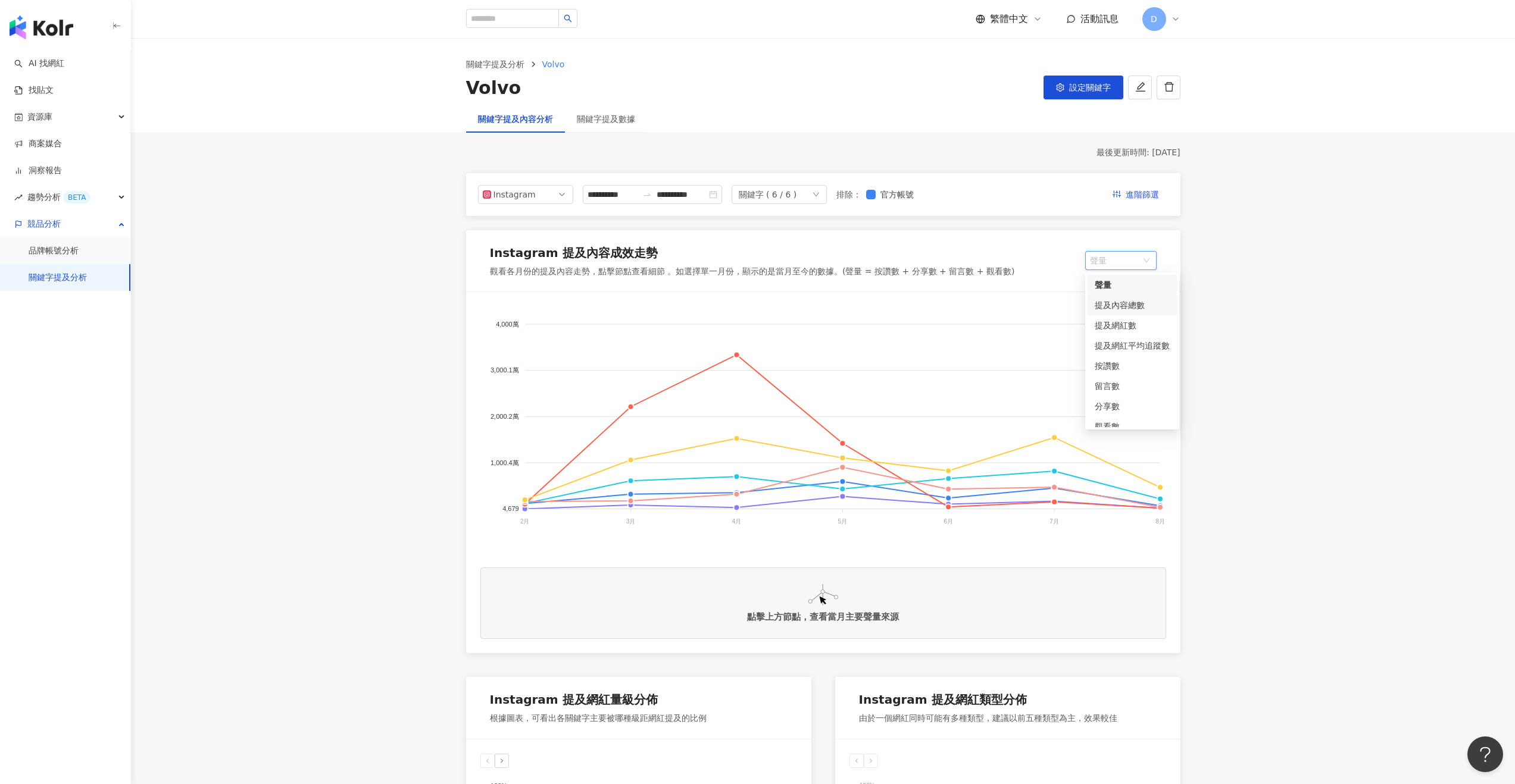
click at [1131, 305] on div "提及內容總數" at bounding box center [1132, 305] width 75 height 13
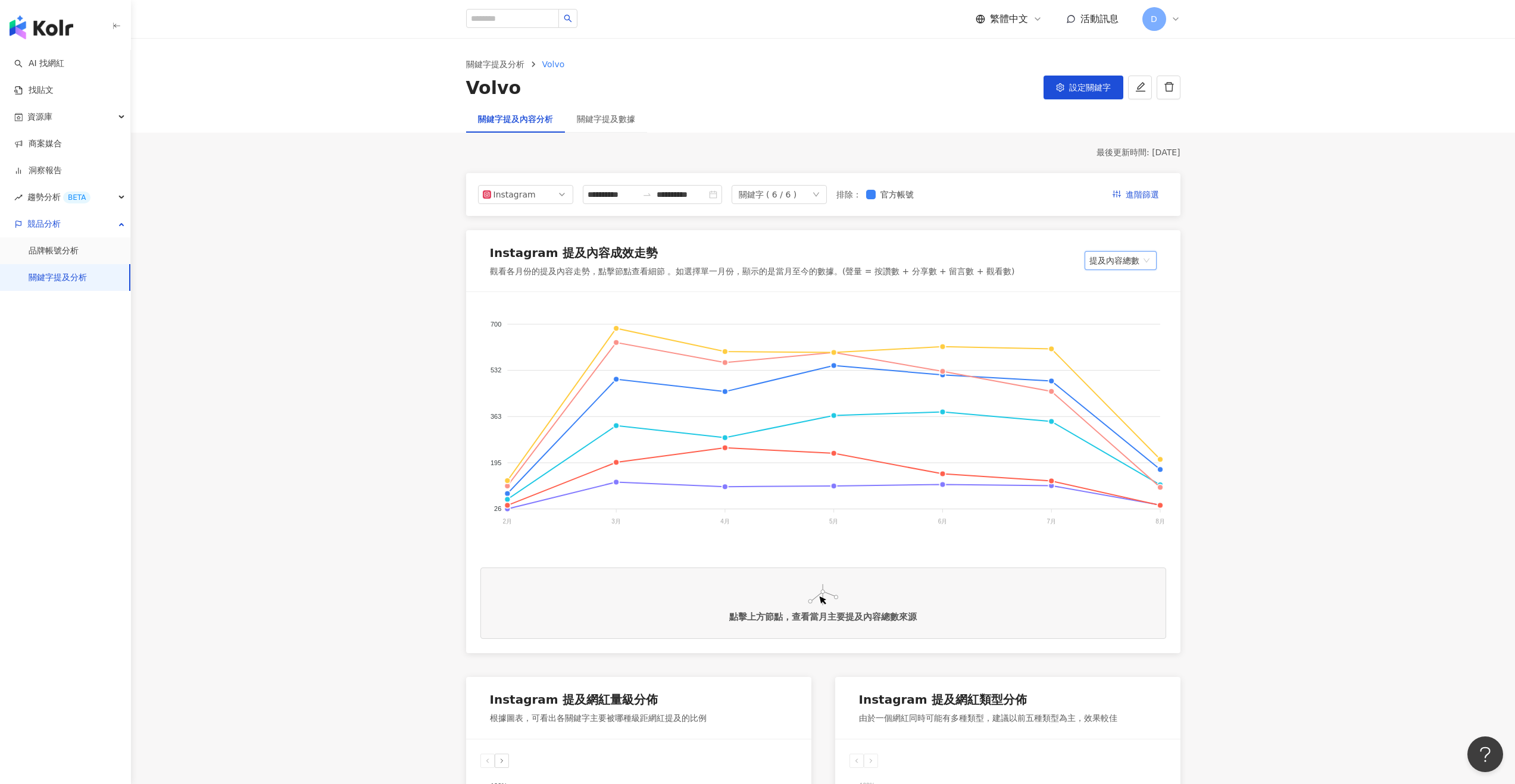
click at [1098, 264] on span "提及內容總數" at bounding box center [1120, 261] width 63 height 18
click at [1105, 327] on div "提及網紅數" at bounding box center [1132, 325] width 75 height 13
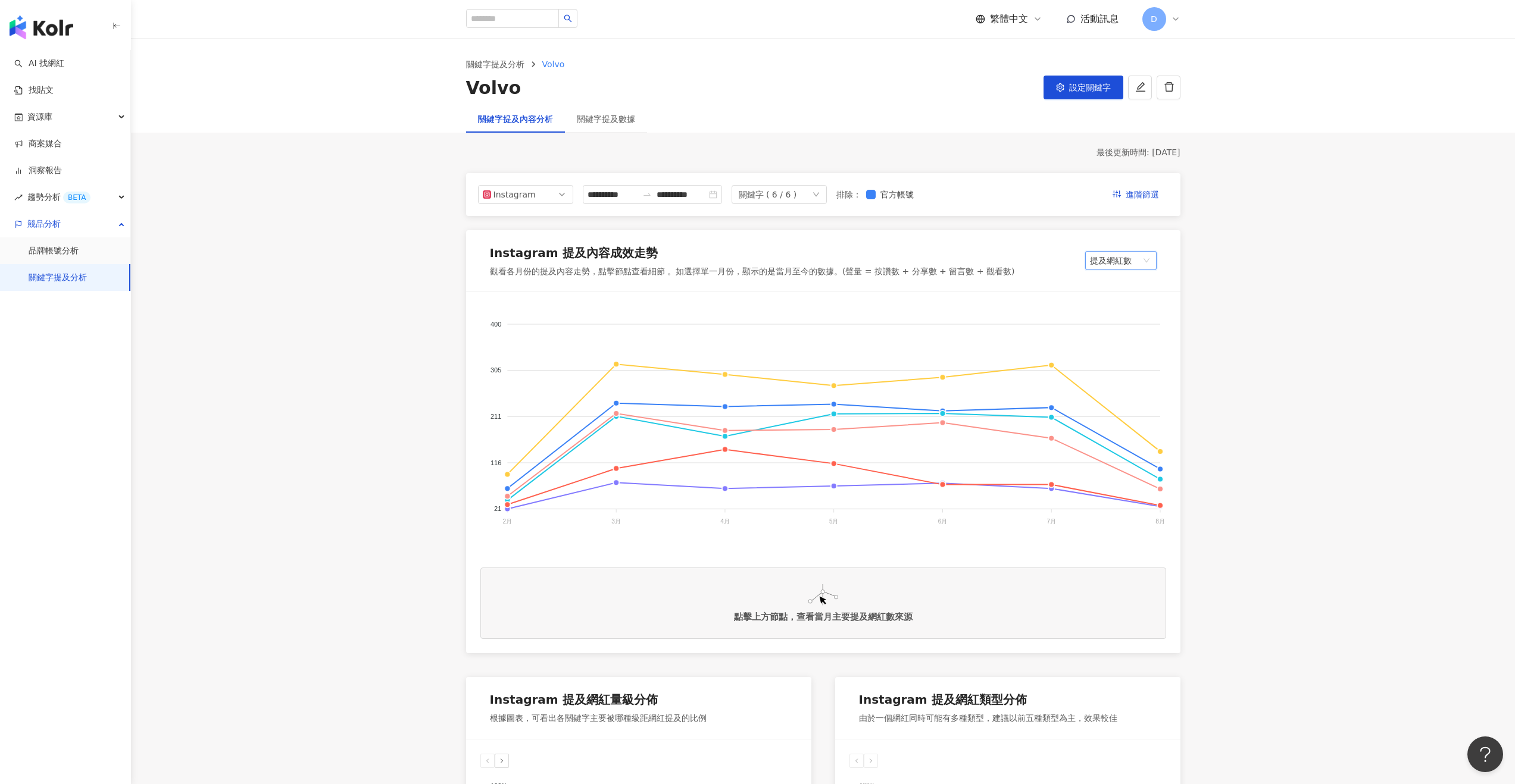
click at [1114, 267] on span "提及網紅數" at bounding box center [1121, 261] width 62 height 18
click at [1104, 350] on div "提及網紅平均追蹤數" at bounding box center [1132, 345] width 75 height 13
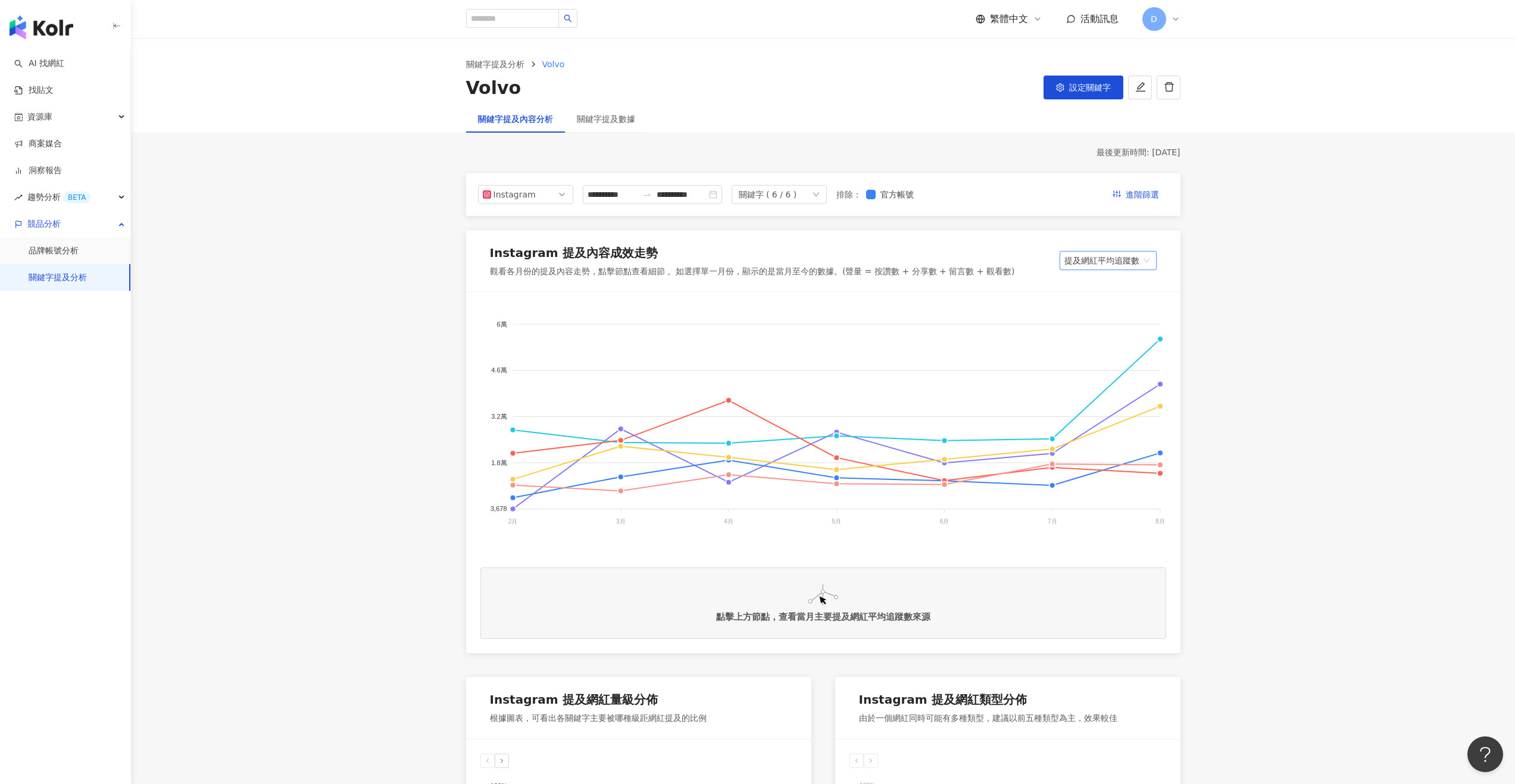
click at [1105, 249] on div "Instagram 提及內容成效走勢 觀看各月份的提及內容走勢，點擊節點查看細節 。如選擇單一月份，顯示的是當月至今的數據。(聲量 = 按讚數 + 分享數 +…" at bounding box center [823, 261] width 715 height 62
click at [1105, 264] on span "提及網紅平均追蹤數" at bounding box center [1108, 261] width 88 height 18
click at [1094, 363] on div "按讚數" at bounding box center [1108, 366] width 78 height 13
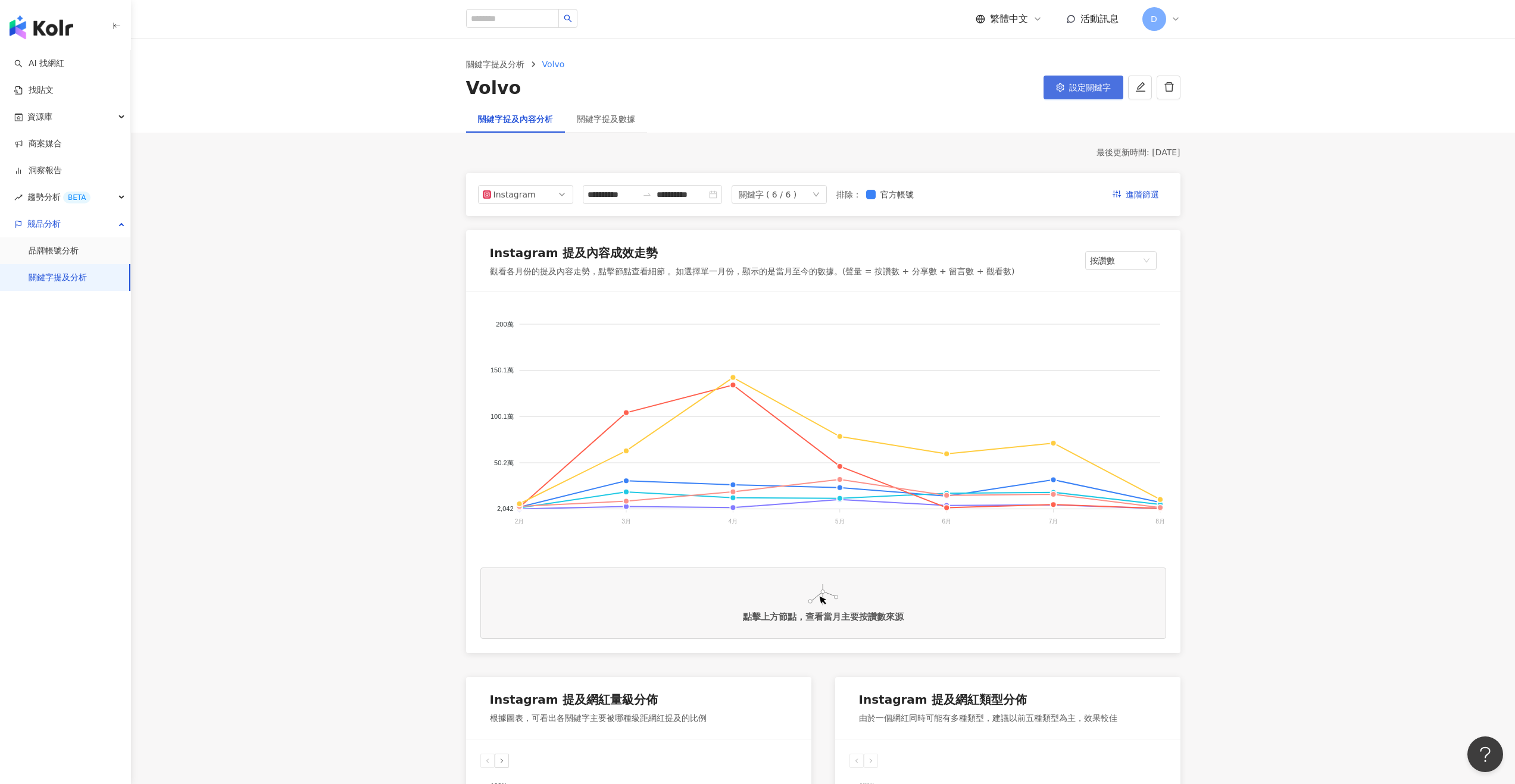
click at [1060, 78] on button "設定關鍵字" at bounding box center [1083, 88] width 80 height 24
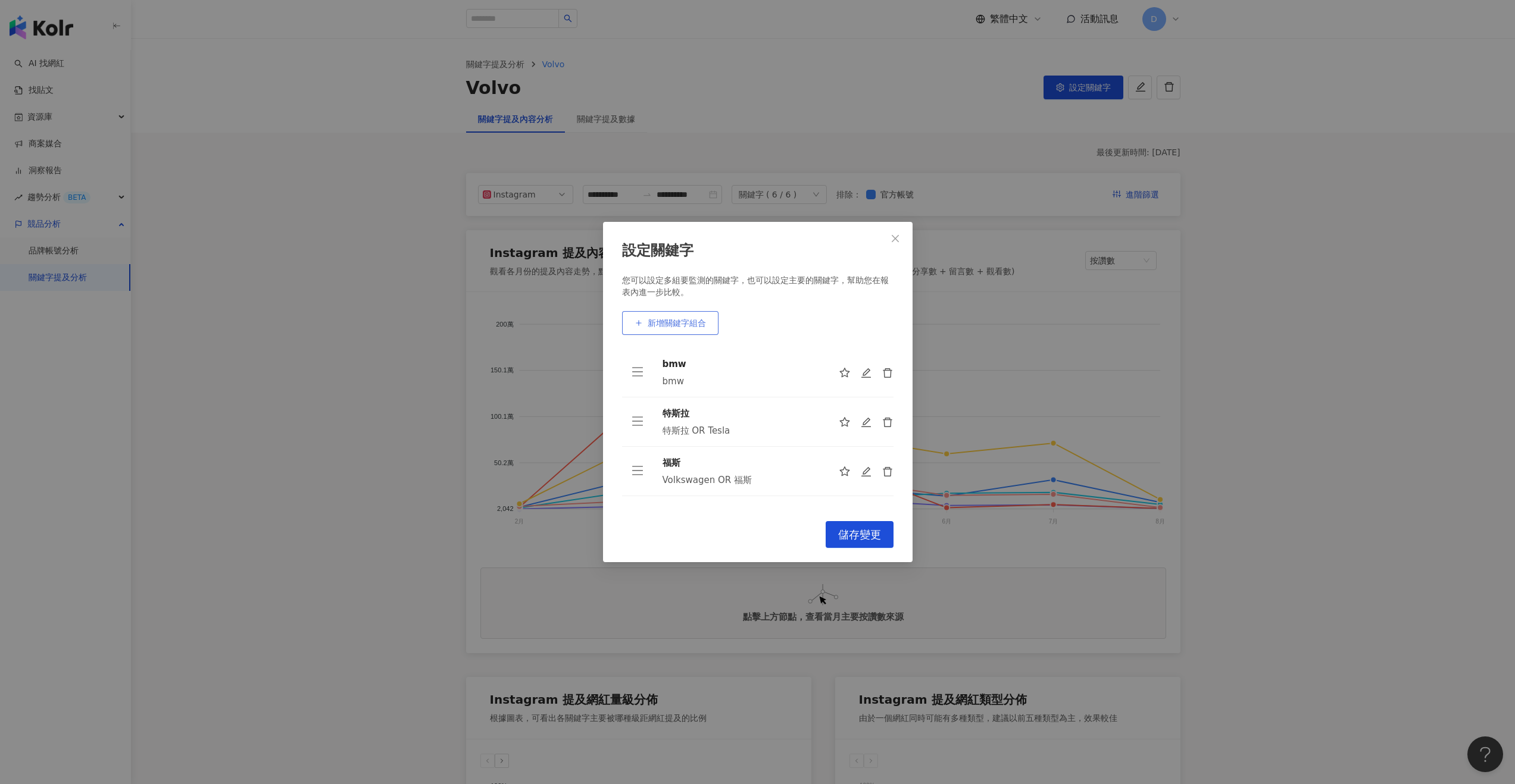
click at [690, 314] on button "新增關鍵字組合" at bounding box center [670, 323] width 97 height 24
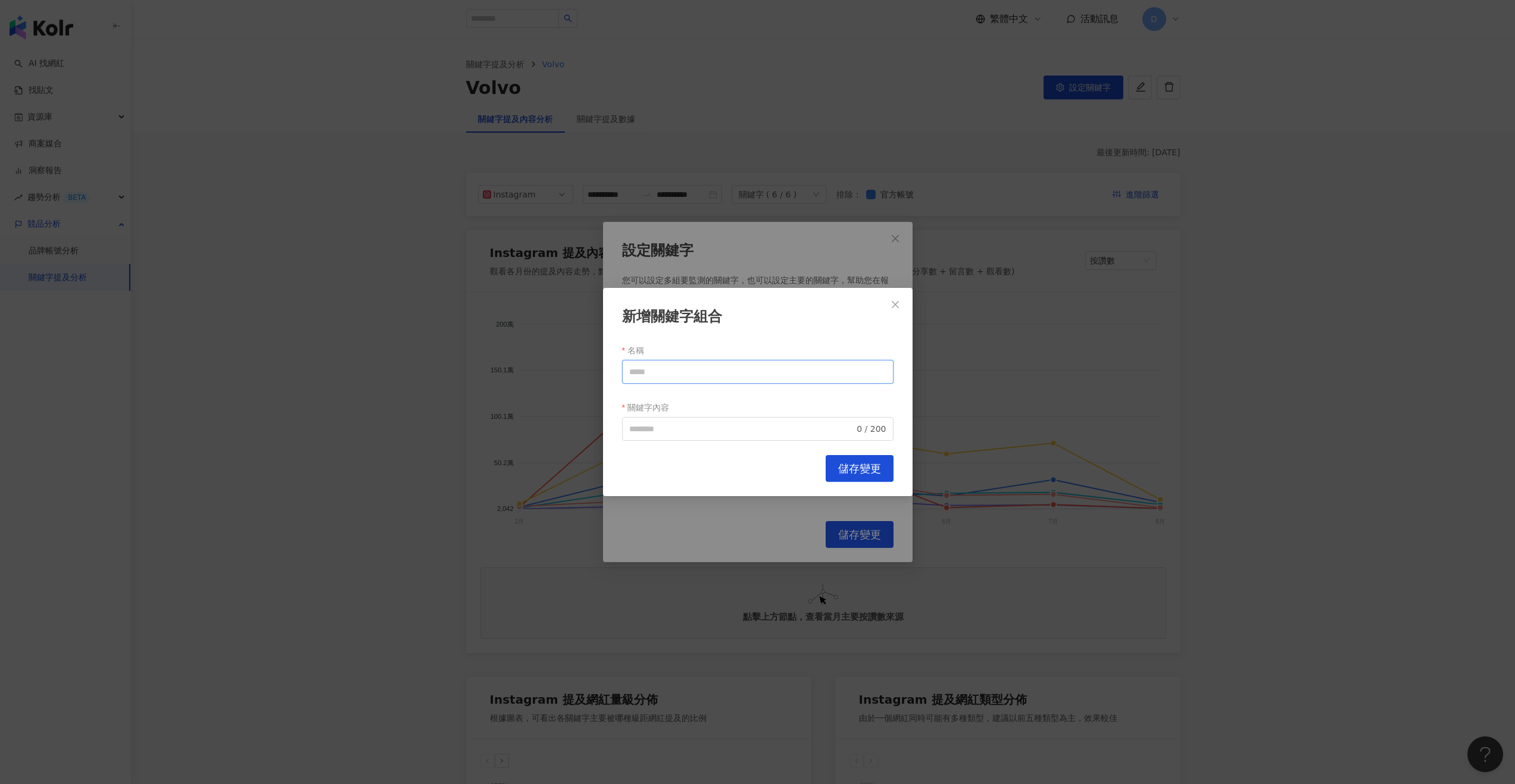
click at [686, 369] on input "名稱" at bounding box center [758, 372] width 272 height 24
type input "*"
type input "*****"
click at [679, 424] on input "關鍵字內容" at bounding box center [742, 429] width 226 height 13
paste input "*****"
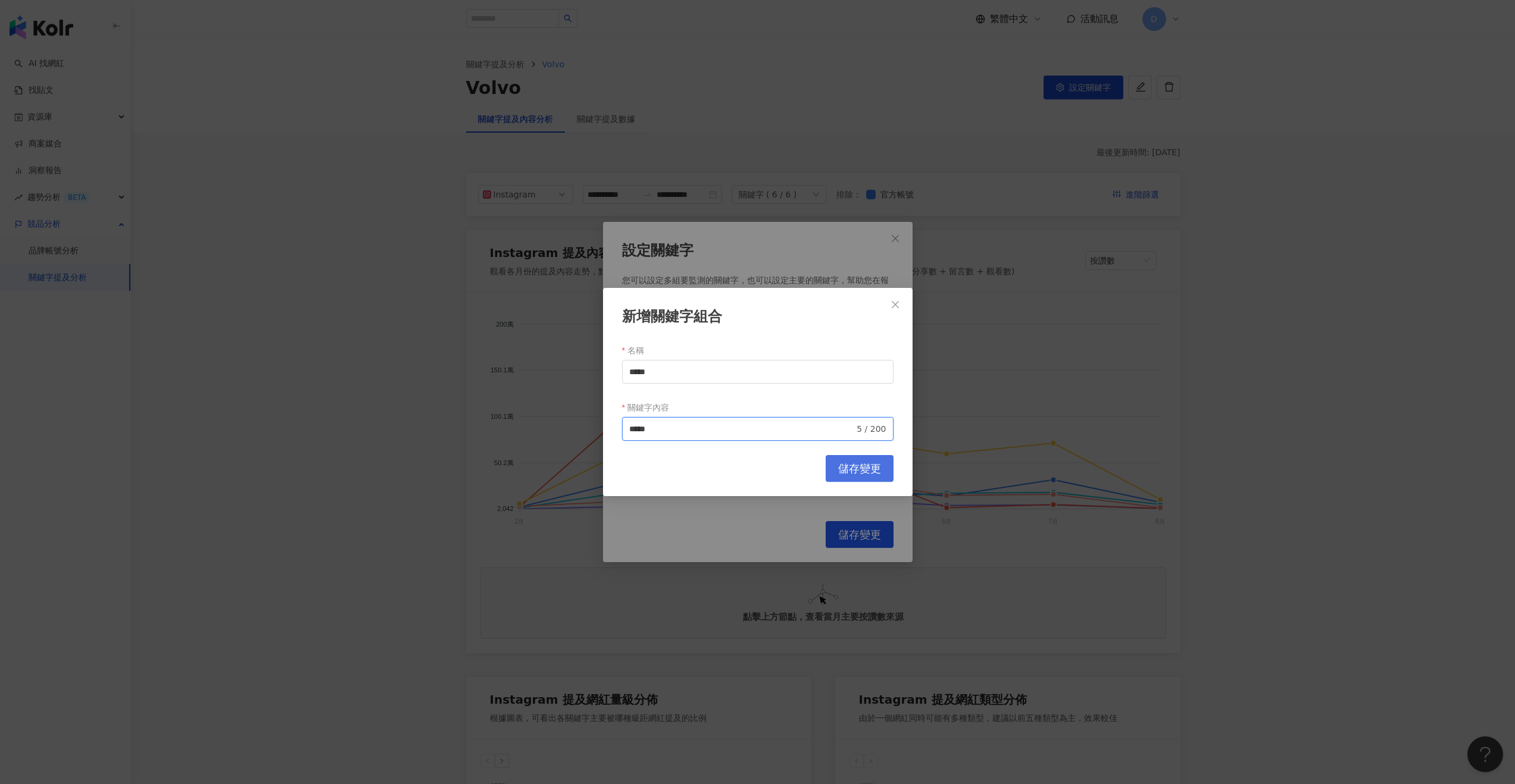
type input "*****"
click at [846, 476] on button "儲存變更" at bounding box center [860, 468] width 68 height 27
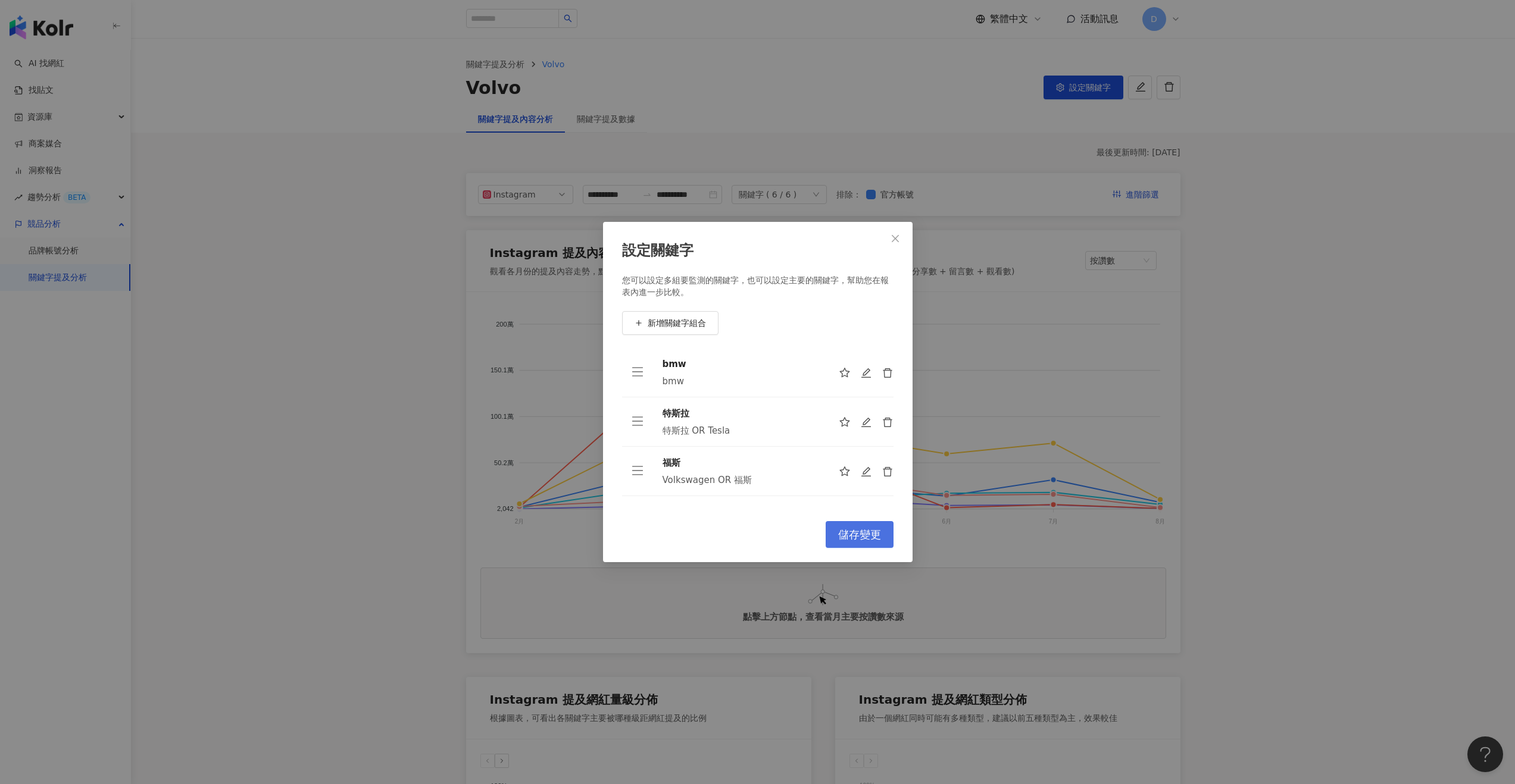
click at [854, 527] on button "儲存變更" at bounding box center [860, 534] width 68 height 27
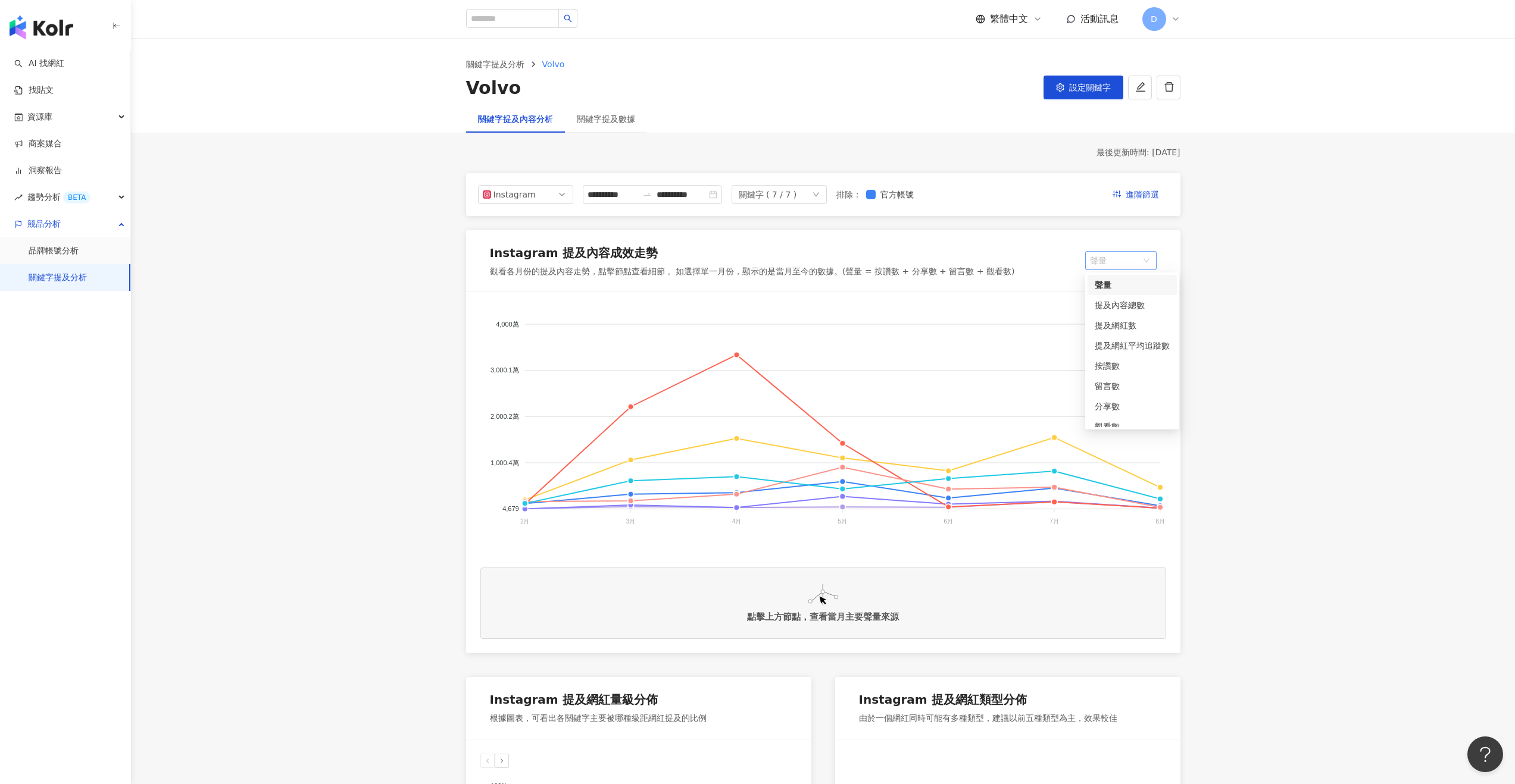
click at [1126, 258] on span "聲量" at bounding box center [1121, 261] width 62 height 18
click at [1080, 87] on span "設定關鍵字" at bounding box center [1090, 88] width 42 height 10
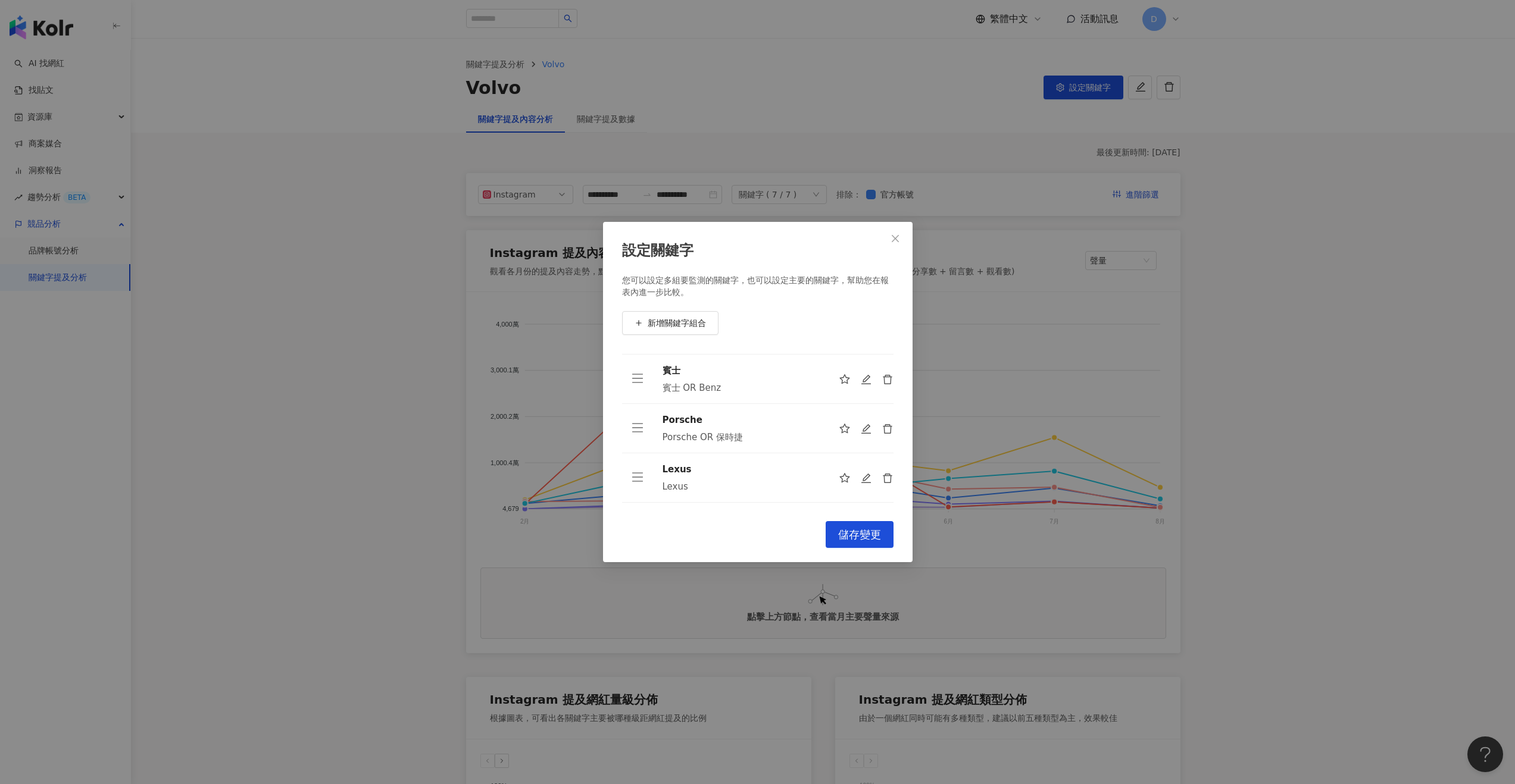
scroll to position [162, 0]
click at [882, 454] on icon "delete" at bounding box center [888, 458] width 11 height 11
click at [866, 529] on span "儲存變更" at bounding box center [860, 535] width 43 height 13
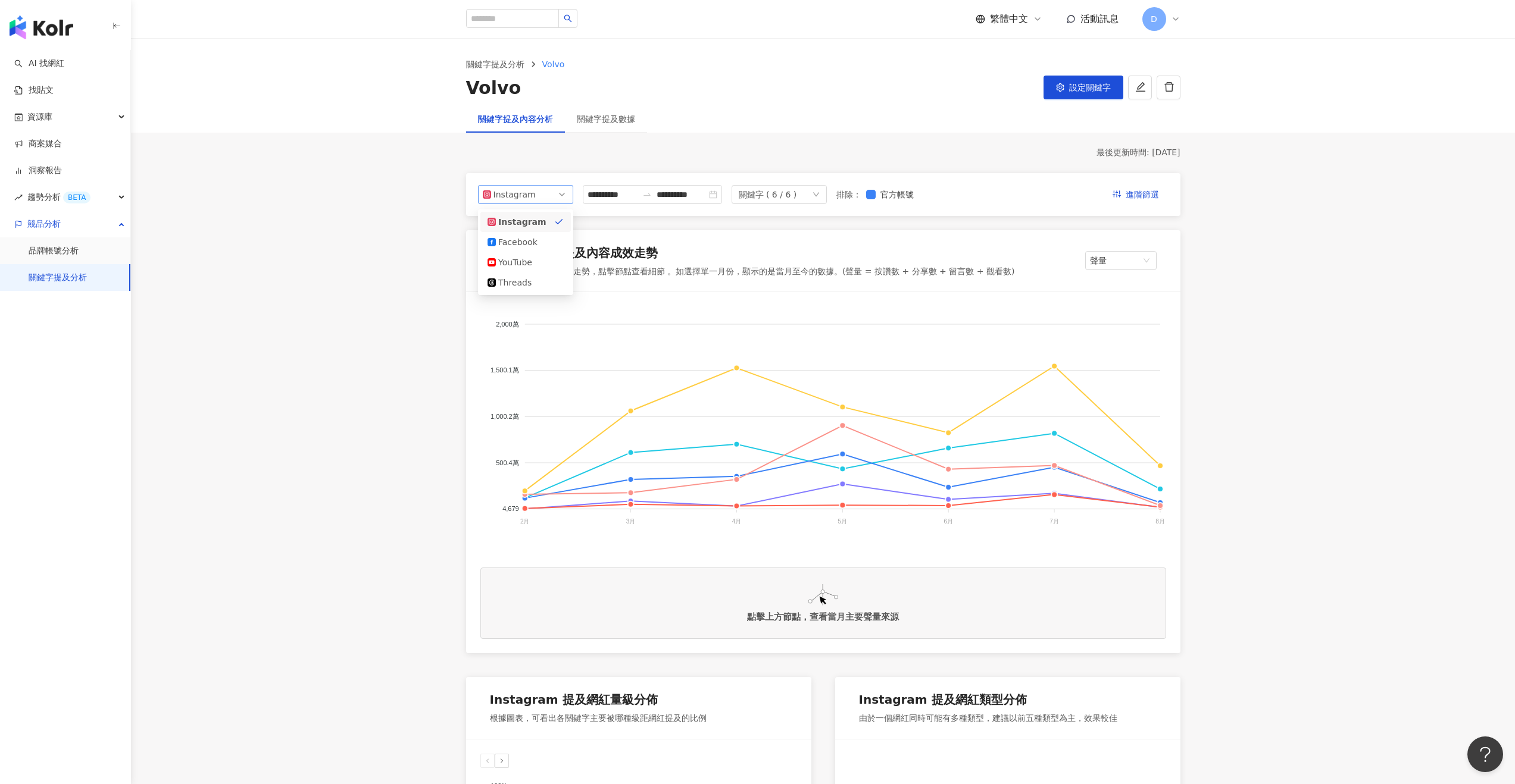
click at [546, 195] on span "Instagram" at bounding box center [526, 195] width 86 height 18
click at [541, 260] on div "YouTube" at bounding box center [526, 263] width 76 height 13
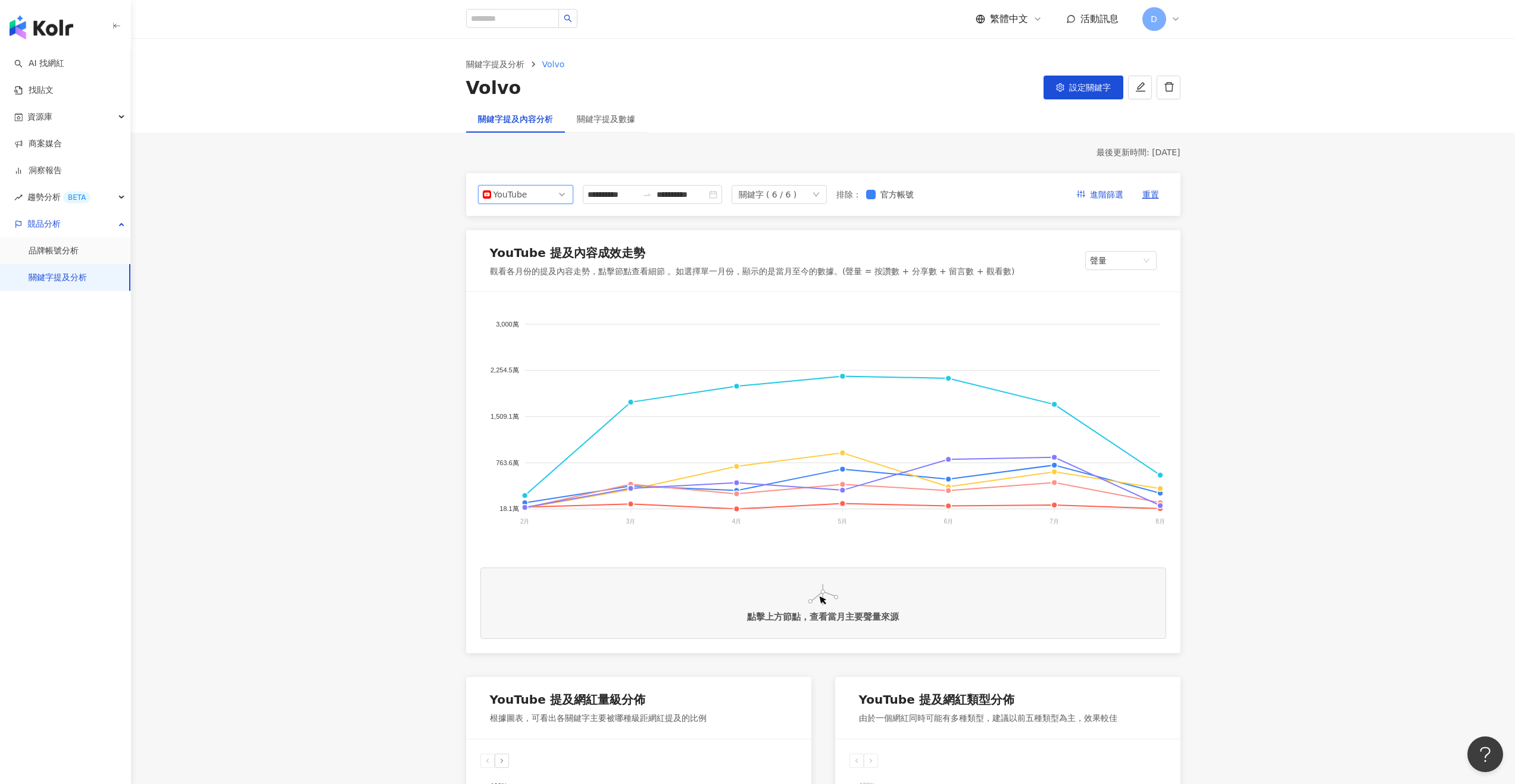
click at [559, 196] on span "YouTube" at bounding box center [526, 195] width 86 height 18
click at [531, 217] on div "Instagram" at bounding box center [518, 222] width 39 height 13
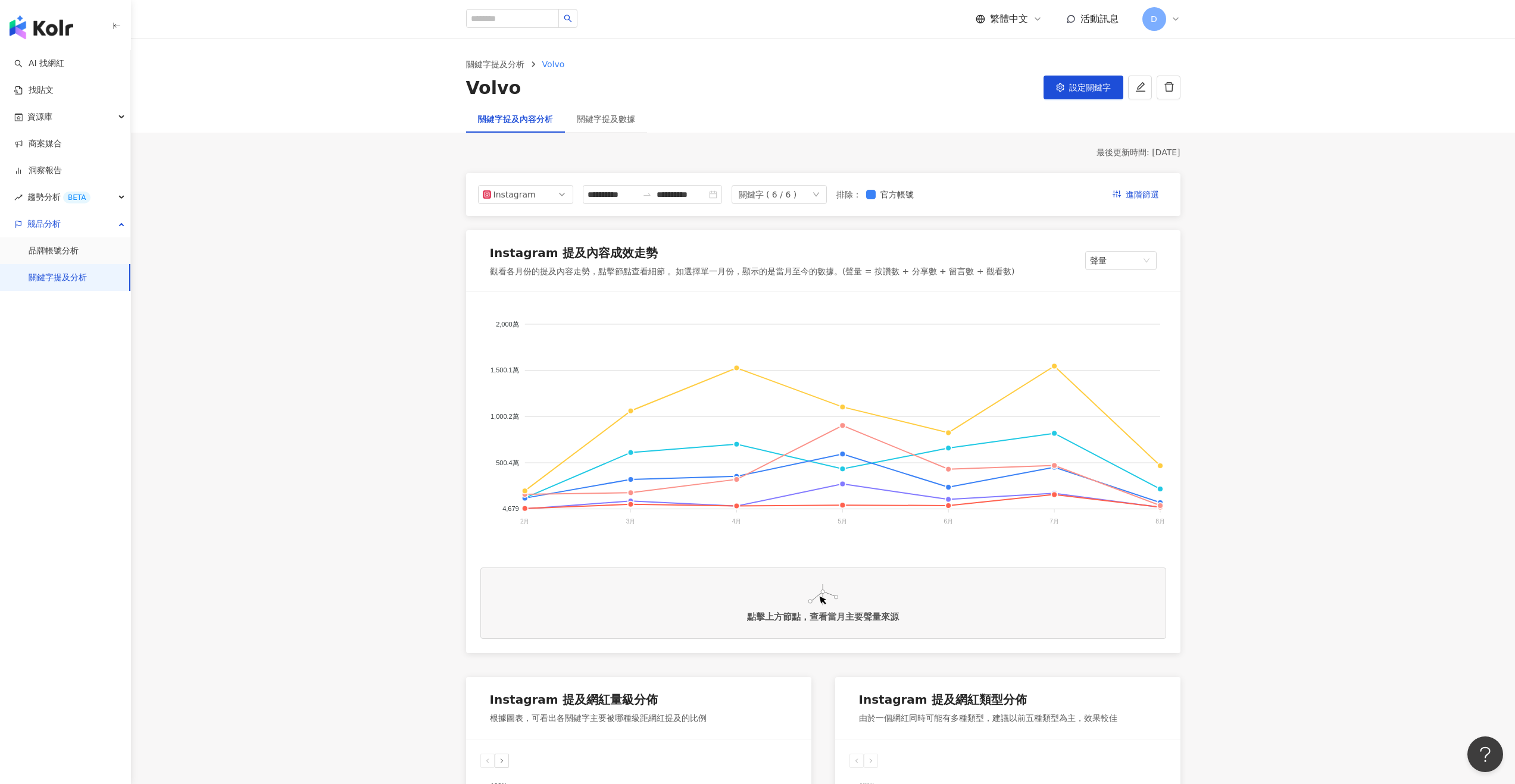
click at [73, 276] on link "關鍵字提及分析" at bounding box center [58, 278] width 58 height 12
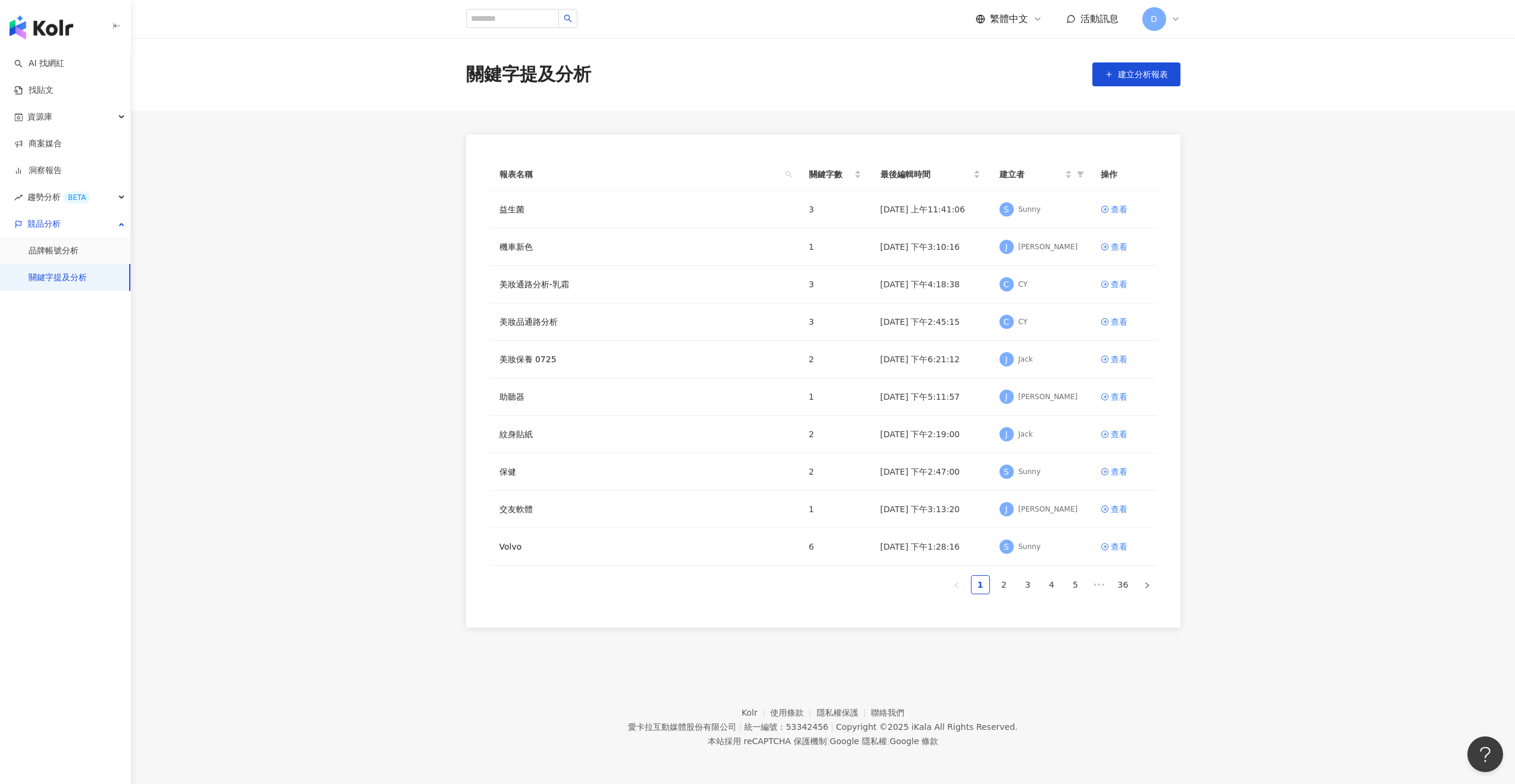
click at [1016, 20] on span "繁體中文" at bounding box center [1009, 19] width 38 height 13
click at [1008, 68] on div "English" at bounding box center [1015, 78] width 60 height 21
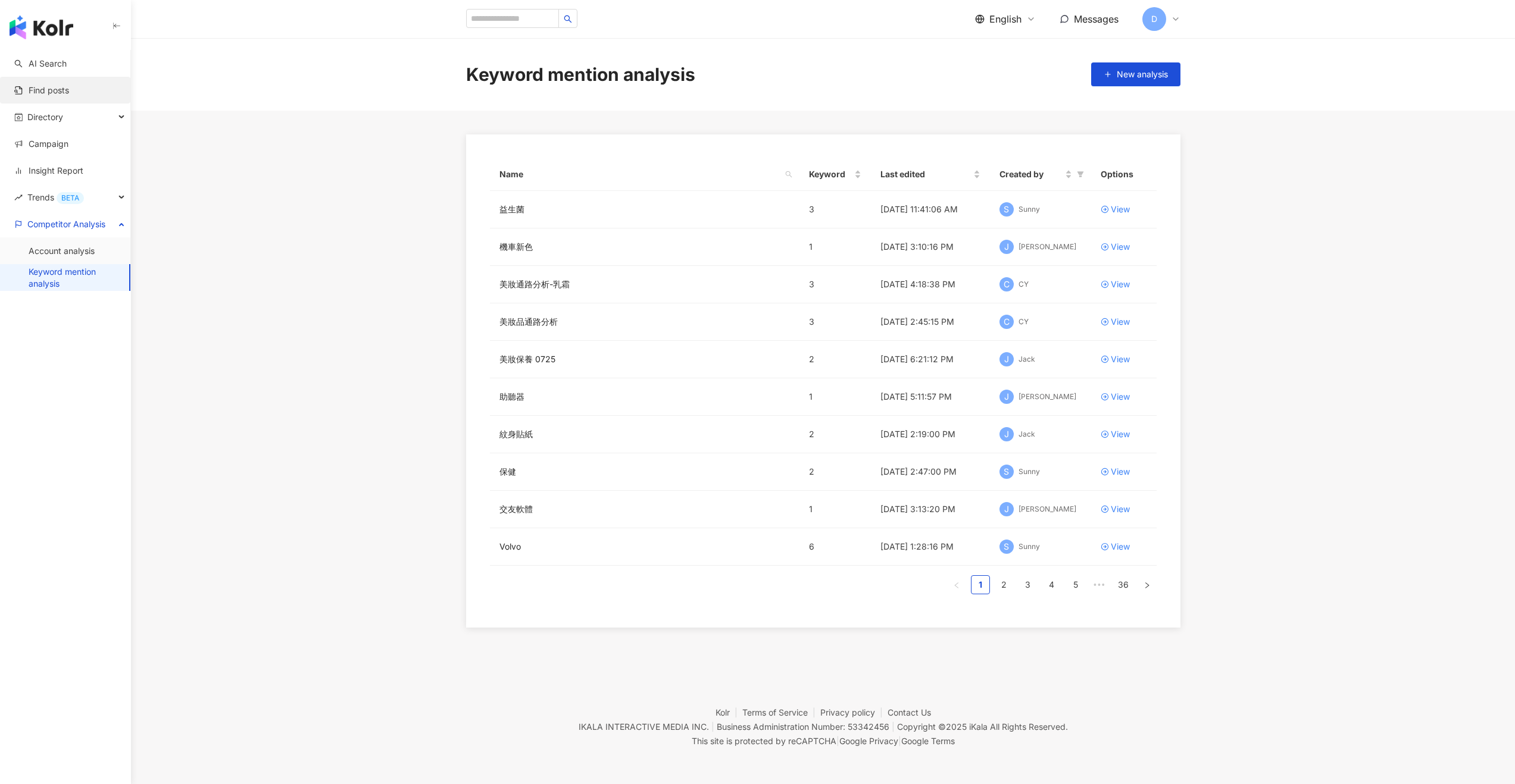
click at [69, 95] on link "Find posts" at bounding box center [42, 91] width 55 height 12
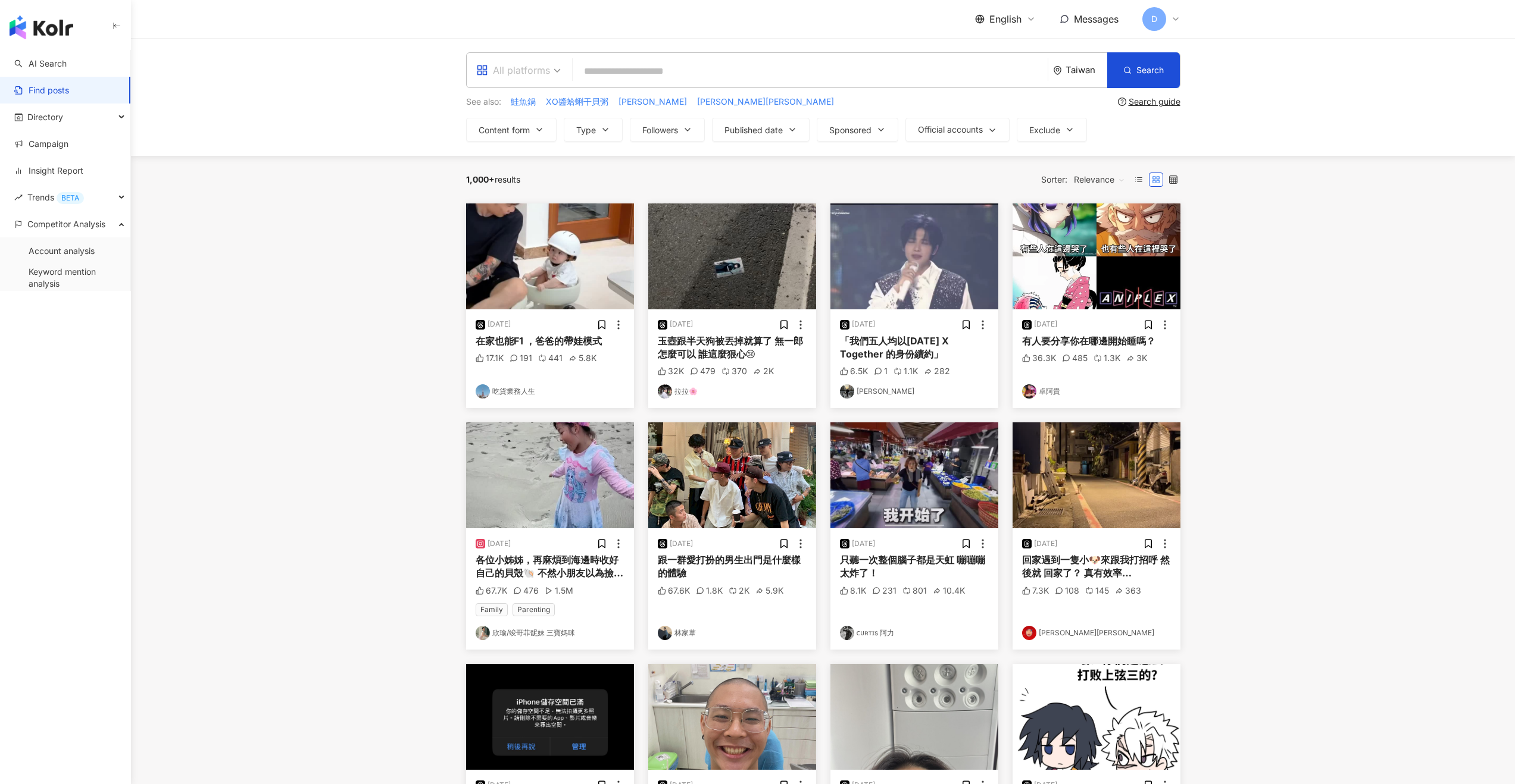
click at [548, 76] on div "All platforms" at bounding box center [513, 70] width 74 height 19
click at [528, 126] on div "Instagram" at bounding box center [518, 125] width 78 height 15
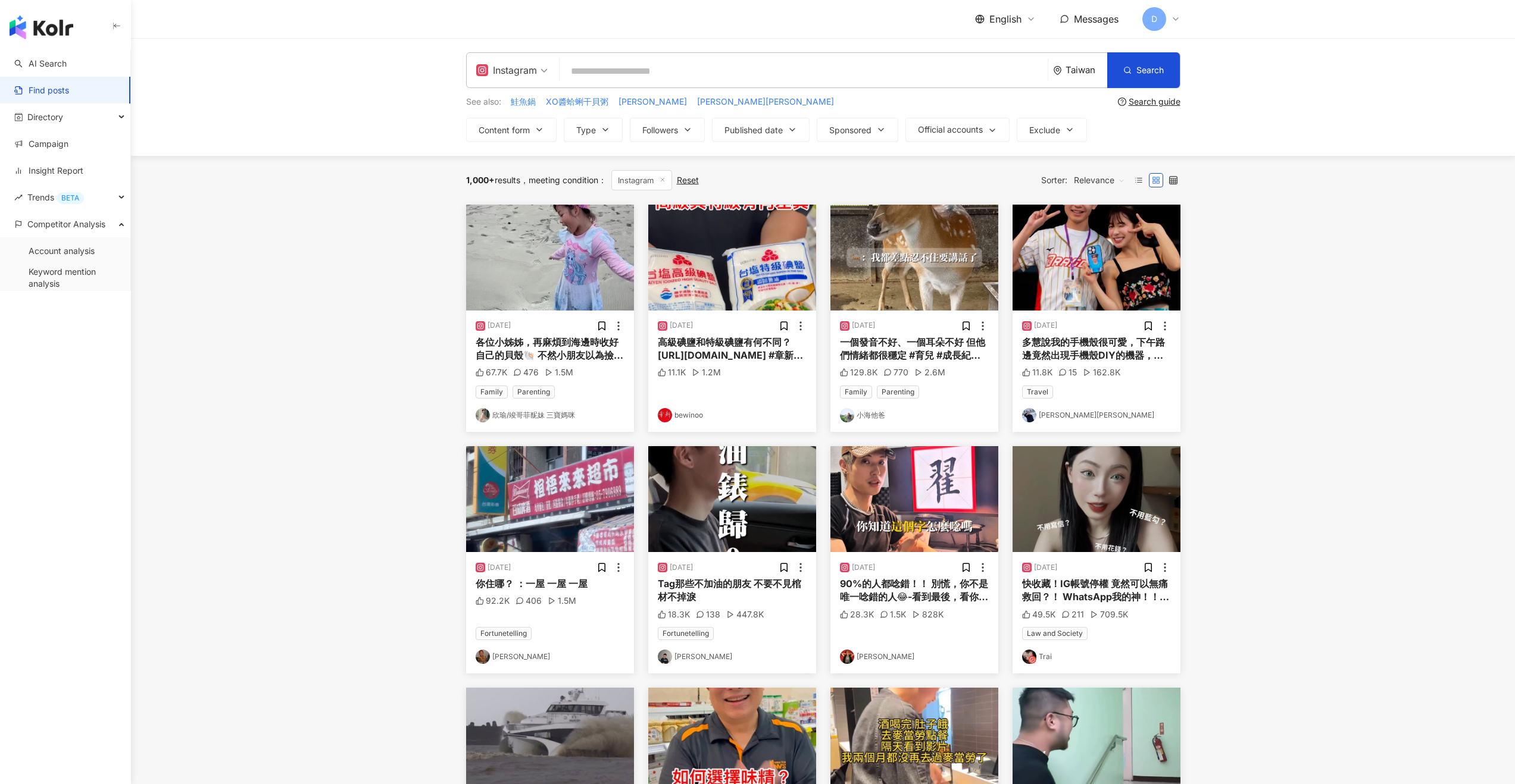
click at [1088, 181] on span "Relevance" at bounding box center [1100, 180] width 51 height 19
click at [1100, 251] on div "Views" at bounding box center [1106, 245] width 58 height 13
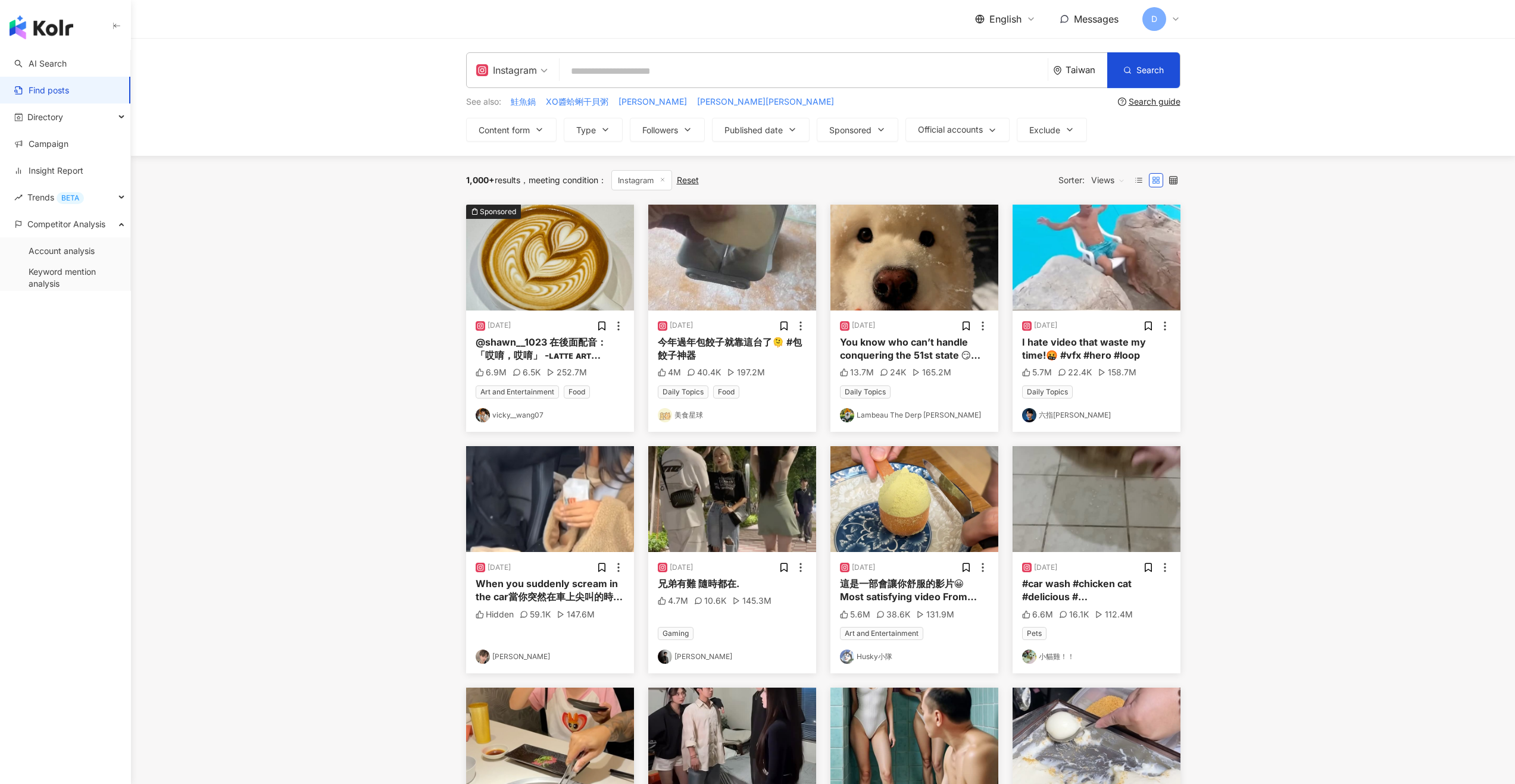
click at [886, 345] on div "You know who can’t handle conquering the 51st state 😏🐻‍❄️❄️ #builtdifferent" at bounding box center [914, 348] width 149 height 27
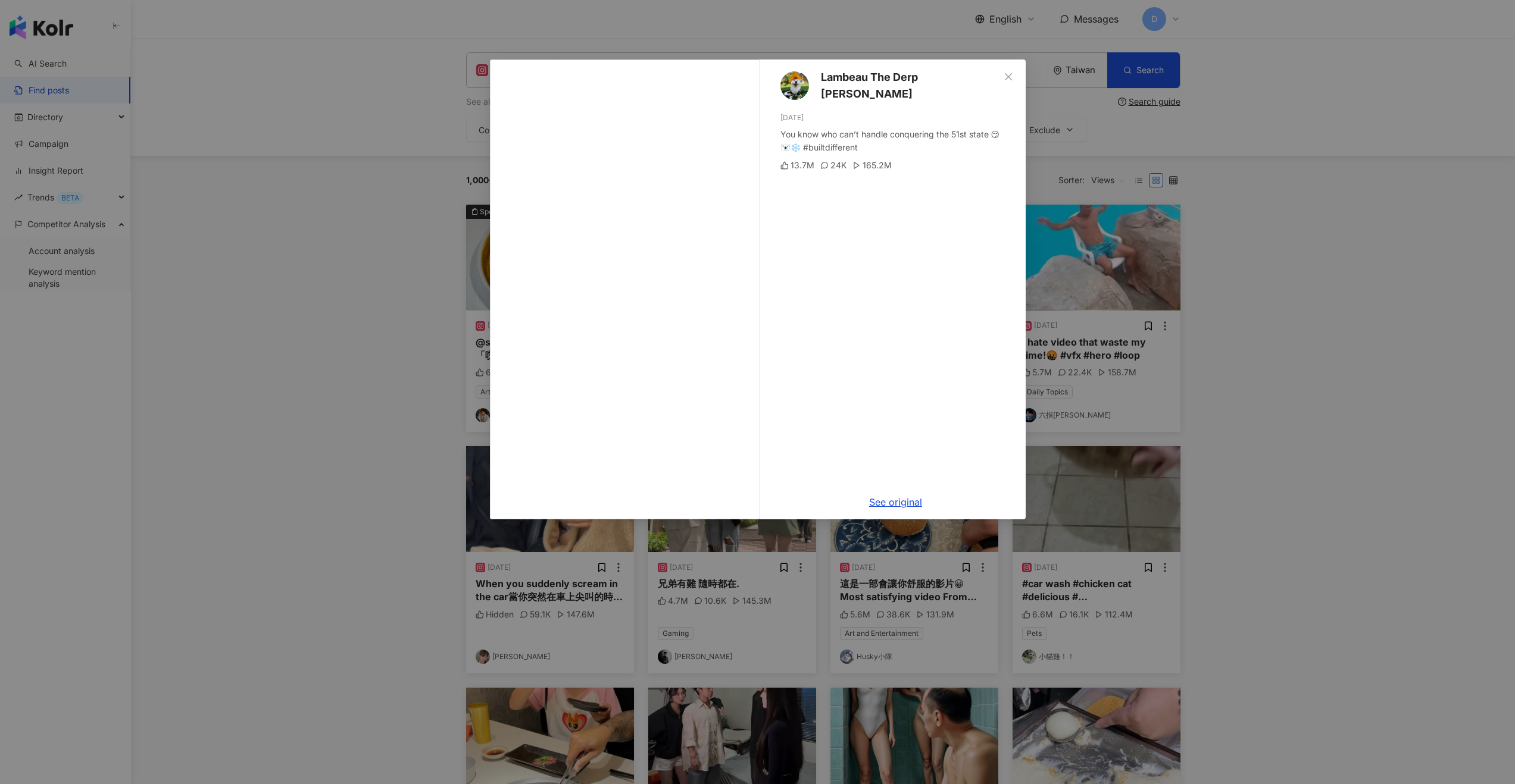
click at [1225, 375] on div "Lambeau The Derp King 1/28/25 You know who can’t handle conquering the 51st sta…" at bounding box center [758, 392] width 1515 height 784
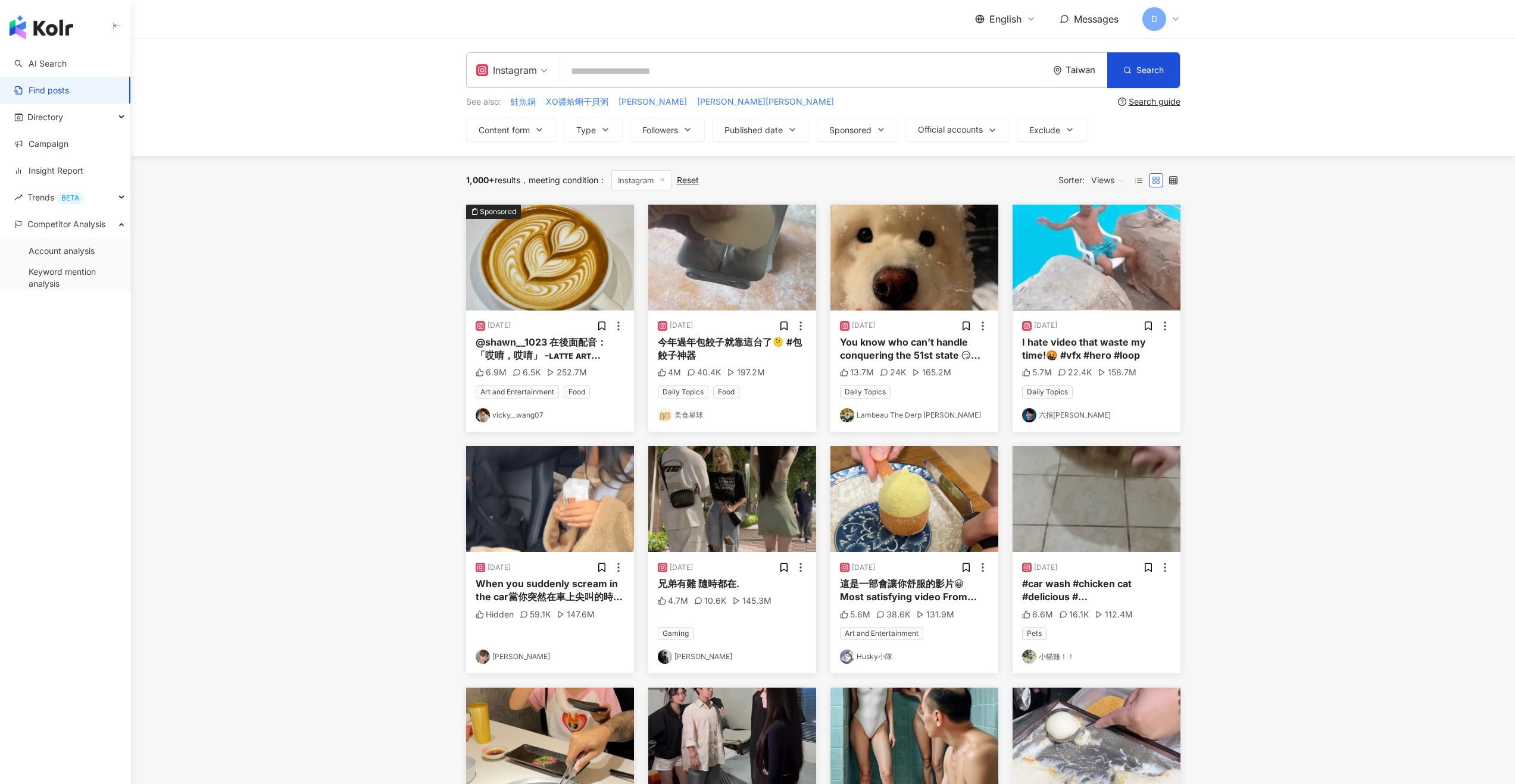
click at [529, 341] on div "@shawn__1023 在後面配音：「哎唷，哎唷」 -ʟᴀᴛᴛᴇ ᴀʀᴛ ᴛᴜᴛᴏʀɪᴀʟ- ᴄᴏғғᴇᴇ ᴍᴀᴄʜɪɴᴇ : ʟᴀᴍᴀʀᴢᴏᴄᴄᴏ ʟɪɴ…" at bounding box center [550, 348] width 149 height 27
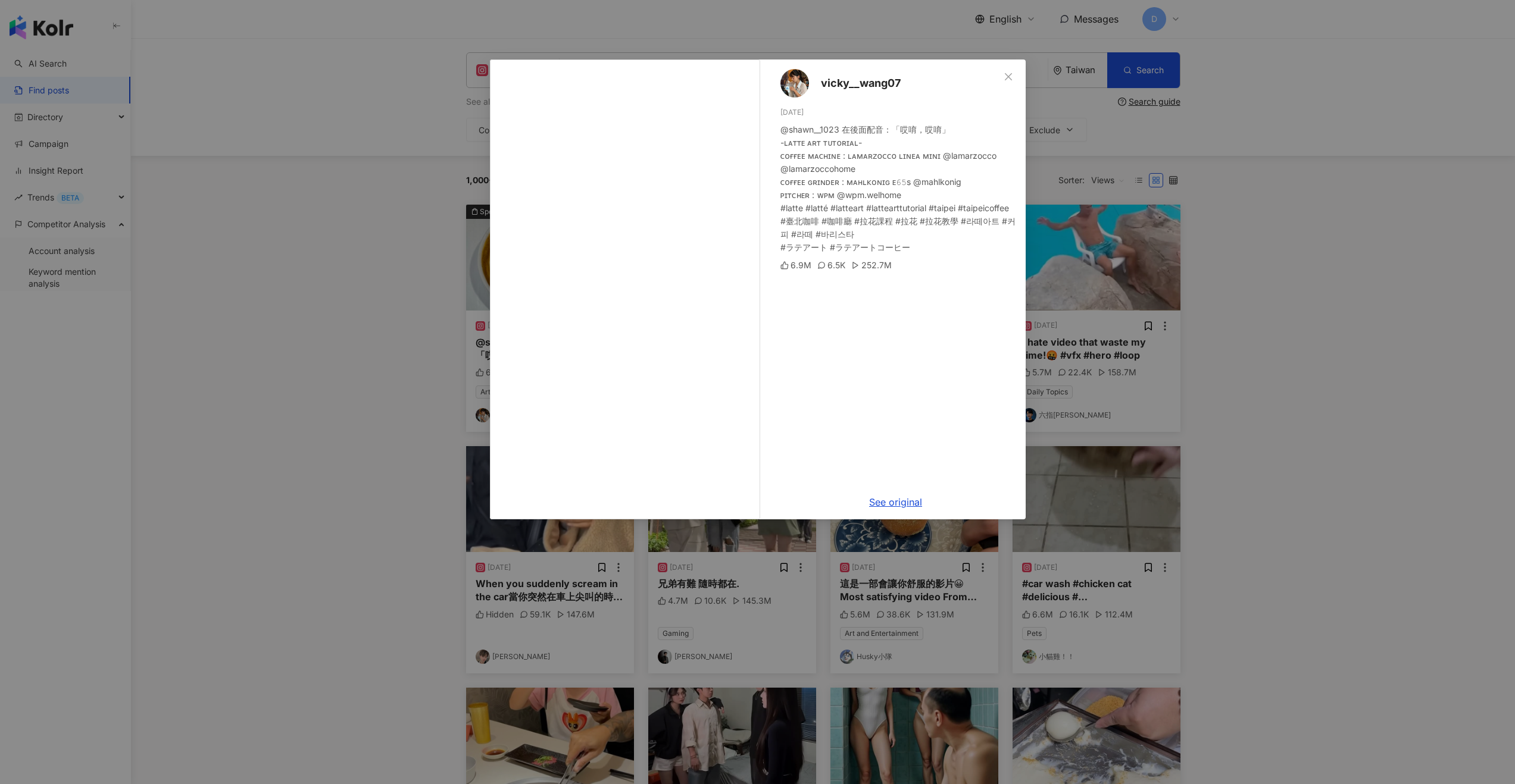
click at [431, 308] on div "vicky__wang07 8/10/24 @shawn__1023 在後面配音：「哎唷，哎唷」 -ʟᴀᴛᴛᴇ ᴀʀᴛ ᴛᴜᴛᴏʀɪᴀʟ- ᴄᴏғғᴇᴇ ᴍᴀ…" at bounding box center [758, 392] width 1515 height 784
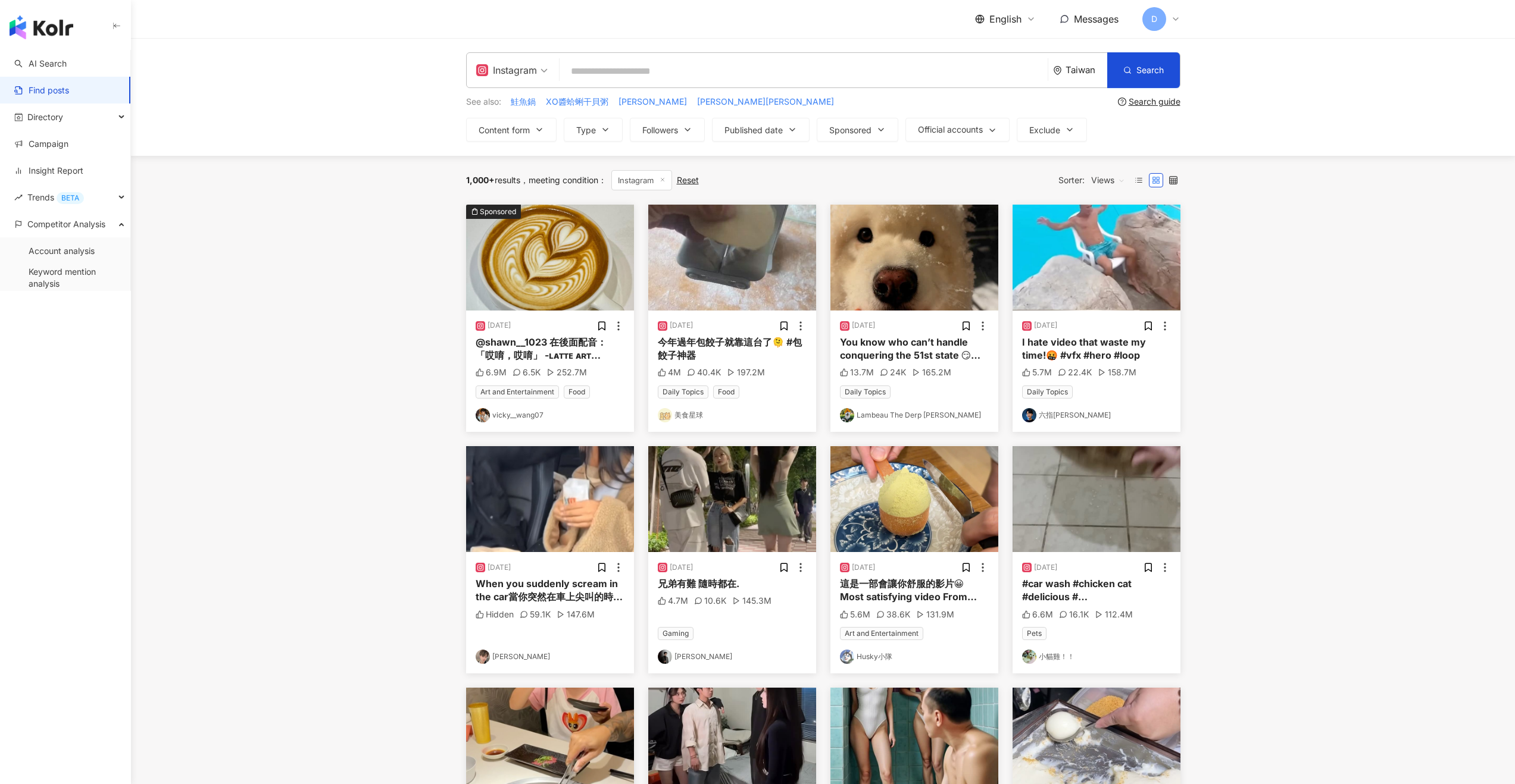
click at [500, 215] on div "Sponsored" at bounding box center [498, 212] width 36 height 12
click at [965, 131] on span "Official accounts" at bounding box center [950, 129] width 65 height 10
click at [880, 128] on icon "button" at bounding box center [881, 129] width 5 height 2
click at [876, 199] on span "Sponsored posts" at bounding box center [878, 200] width 76 height 13
click at [769, 157] on div "1,000+ results meeting condition ： Instagram Reset Sorter: Views" at bounding box center [823, 180] width 715 height 49
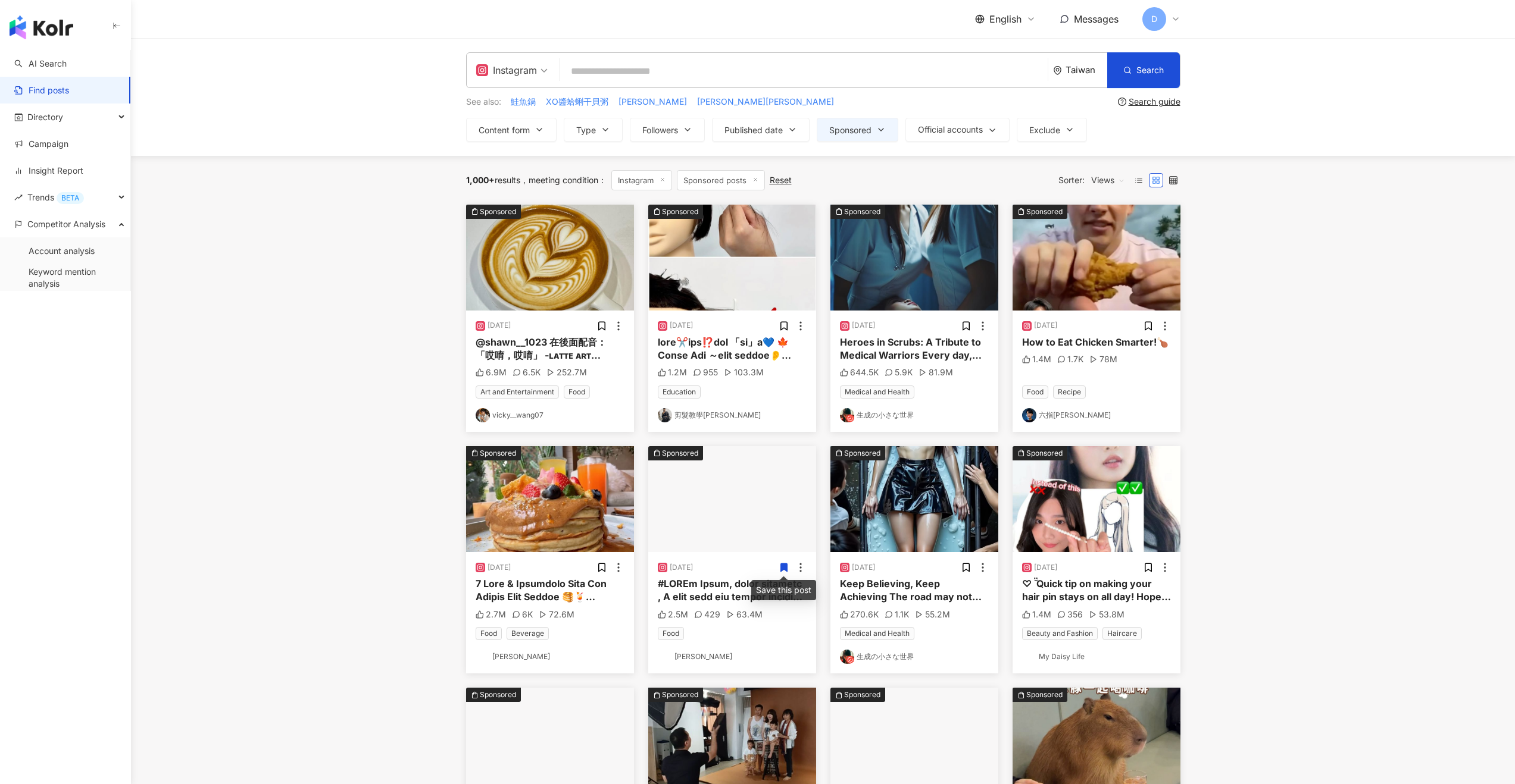
scroll to position [229, 0]
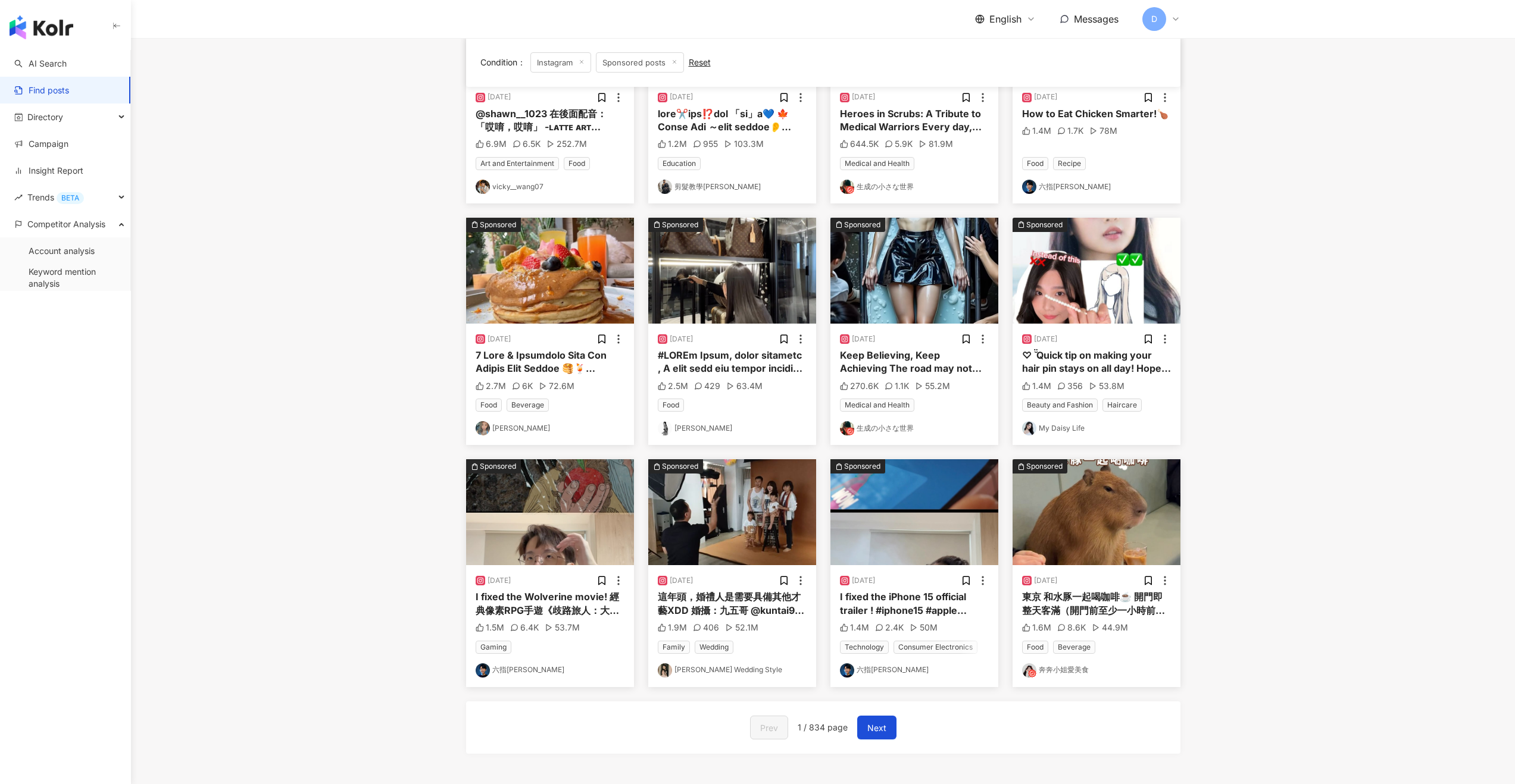
click at [550, 597] on div "I fixed the Wolverine movie! 經典像素RPG手遊《歧路旅人：大陸的霸者》週年祭開跑！ 為了歡慶繁中版上市一週年，登入即贈週年紀念道…" at bounding box center [550, 603] width 149 height 27
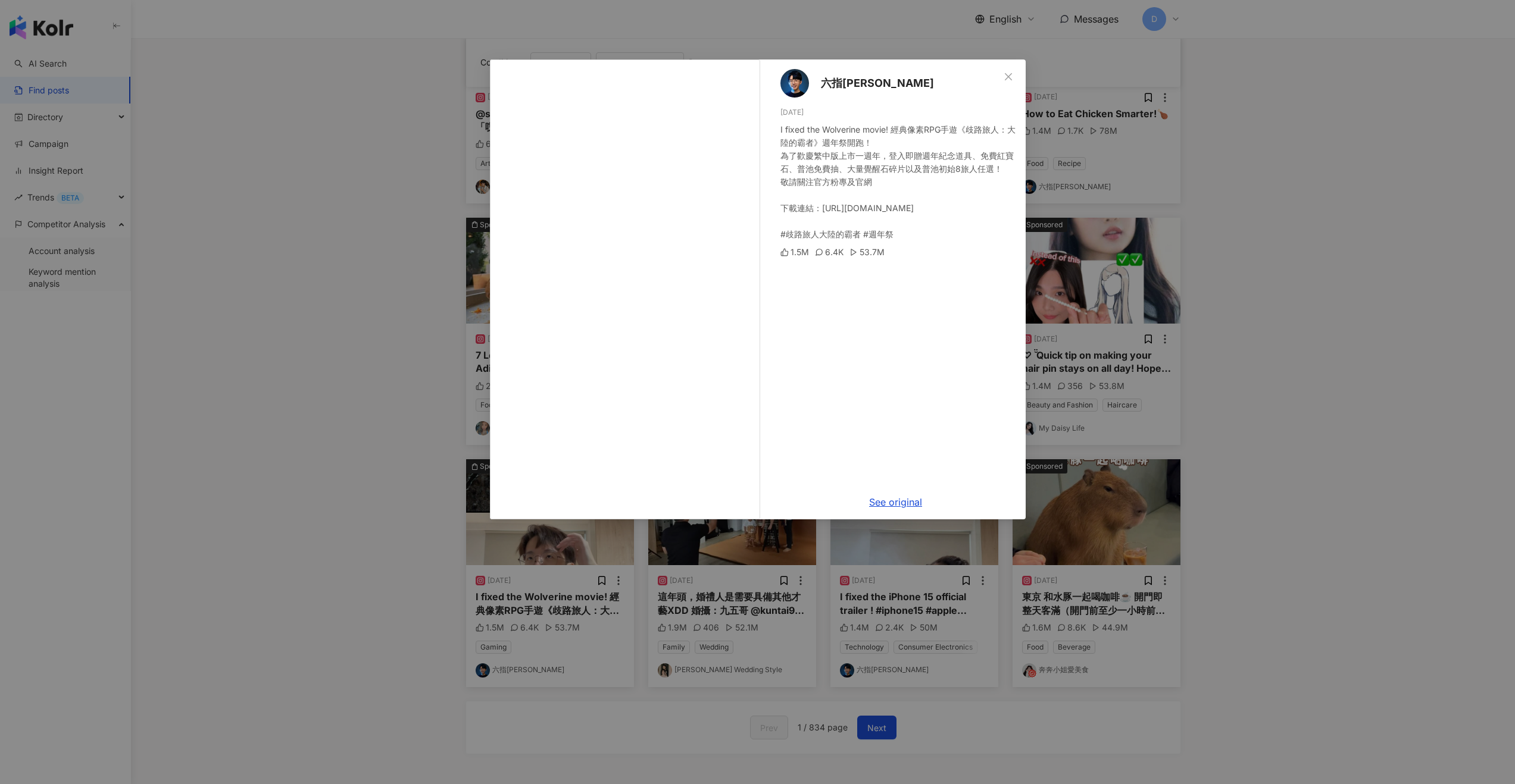
click at [435, 289] on div "六指淵 Huber 11/25/23 I fixed the Wolverine movie! 經典像素RPG手遊《歧路旅人：大陸的霸者》週年祭開跑！ 為了歡…" at bounding box center [758, 392] width 1515 height 784
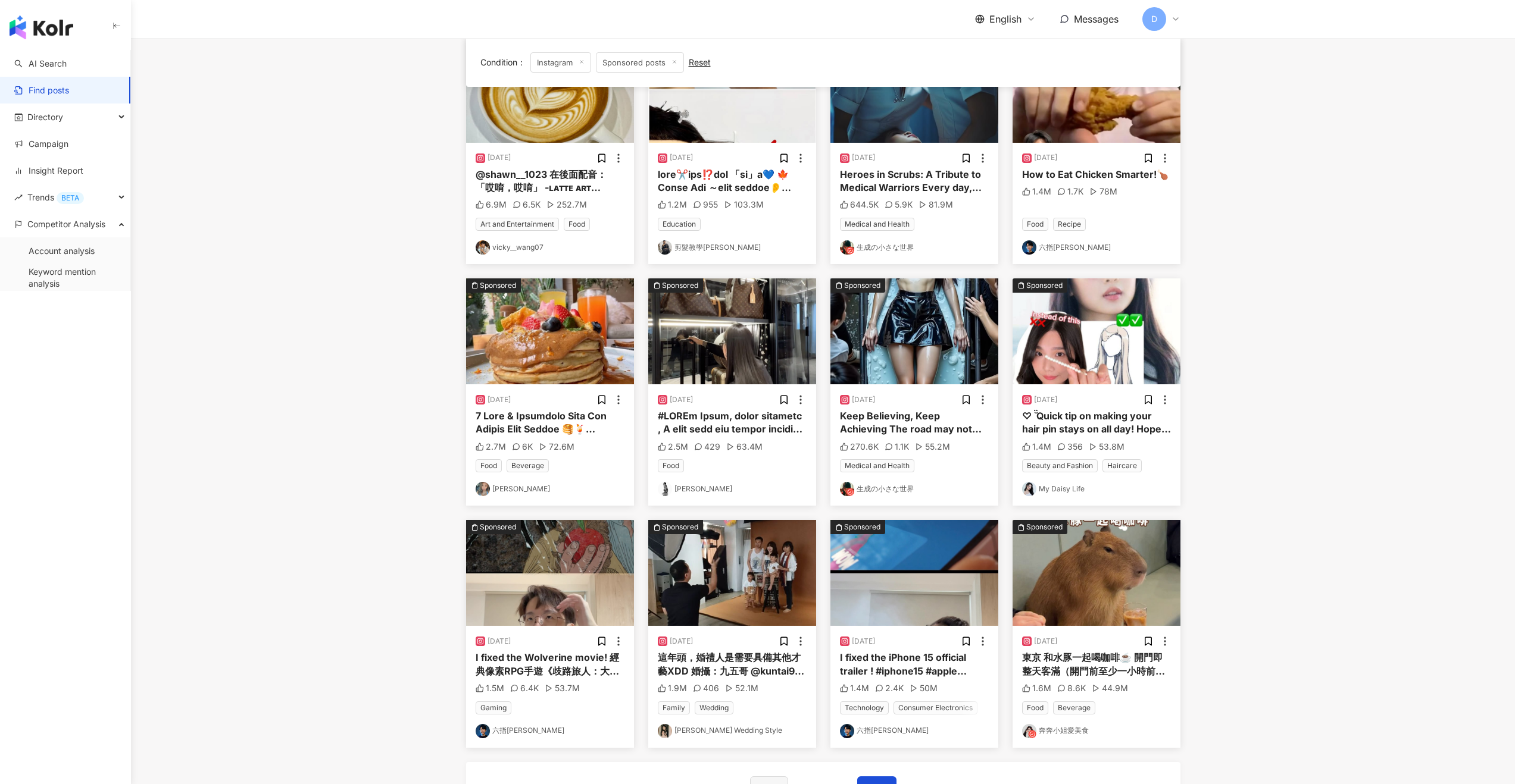
scroll to position [360, 0]
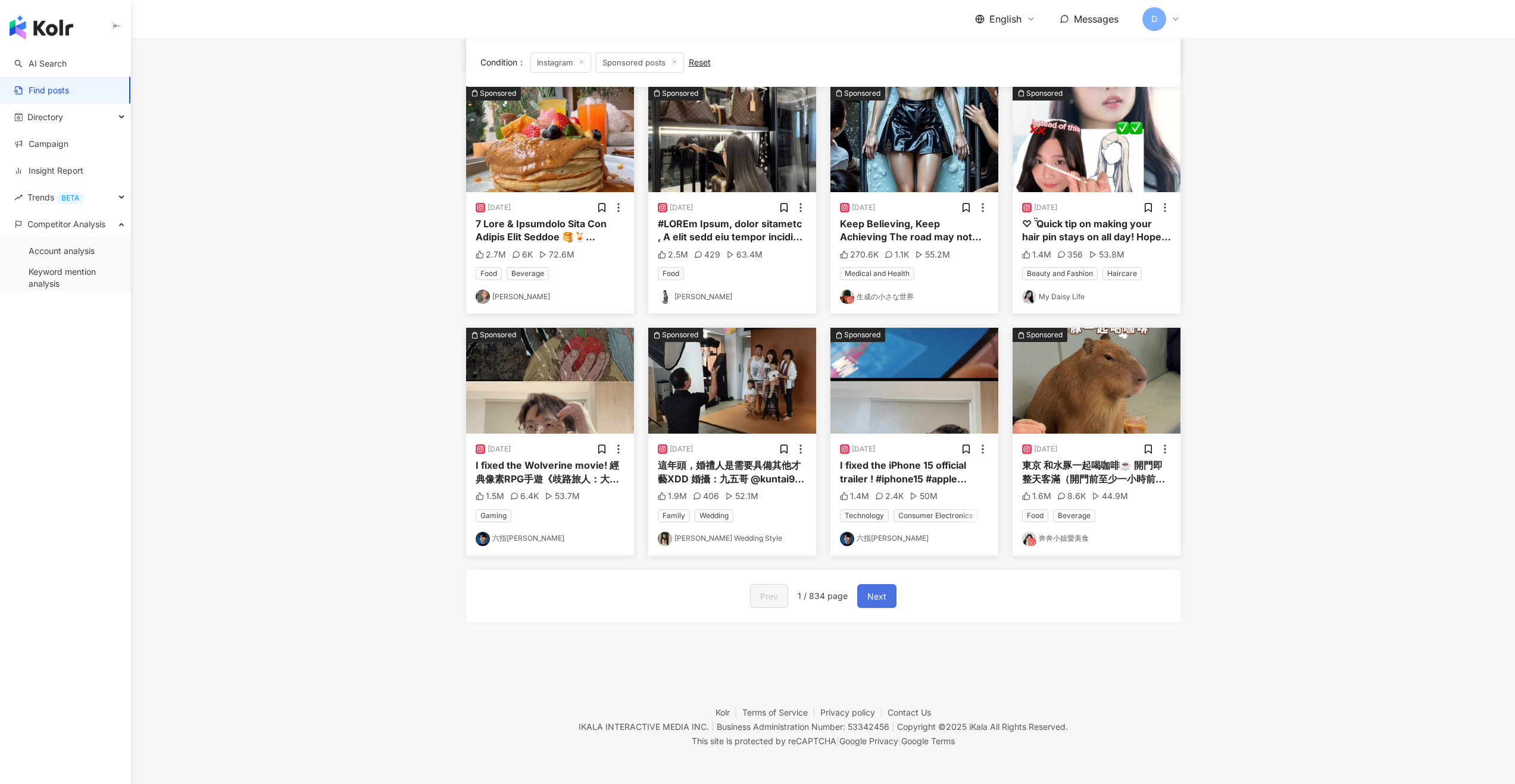
click at [867, 601] on span "Next" at bounding box center [877, 597] width 19 height 14
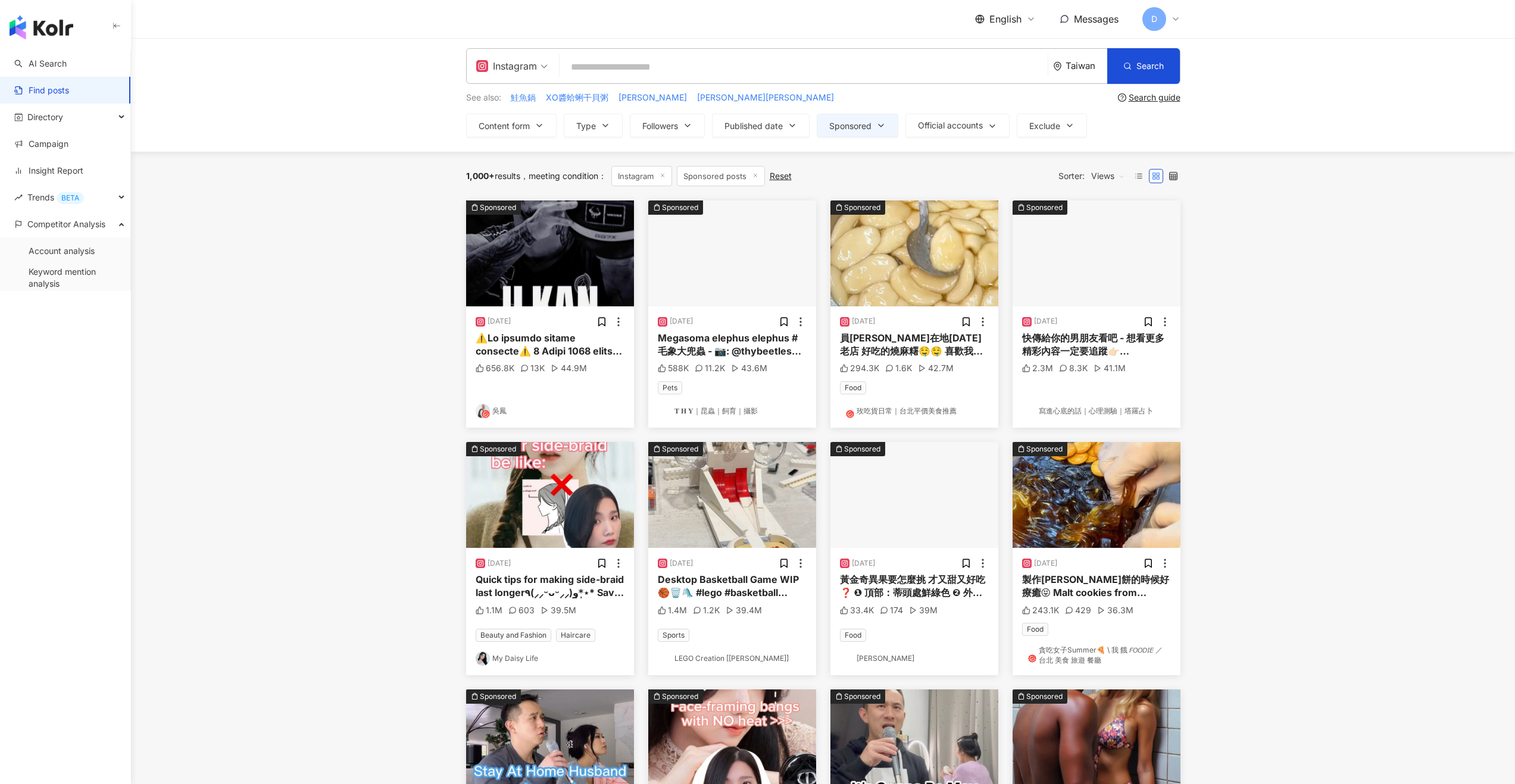
scroll to position [0, 0]
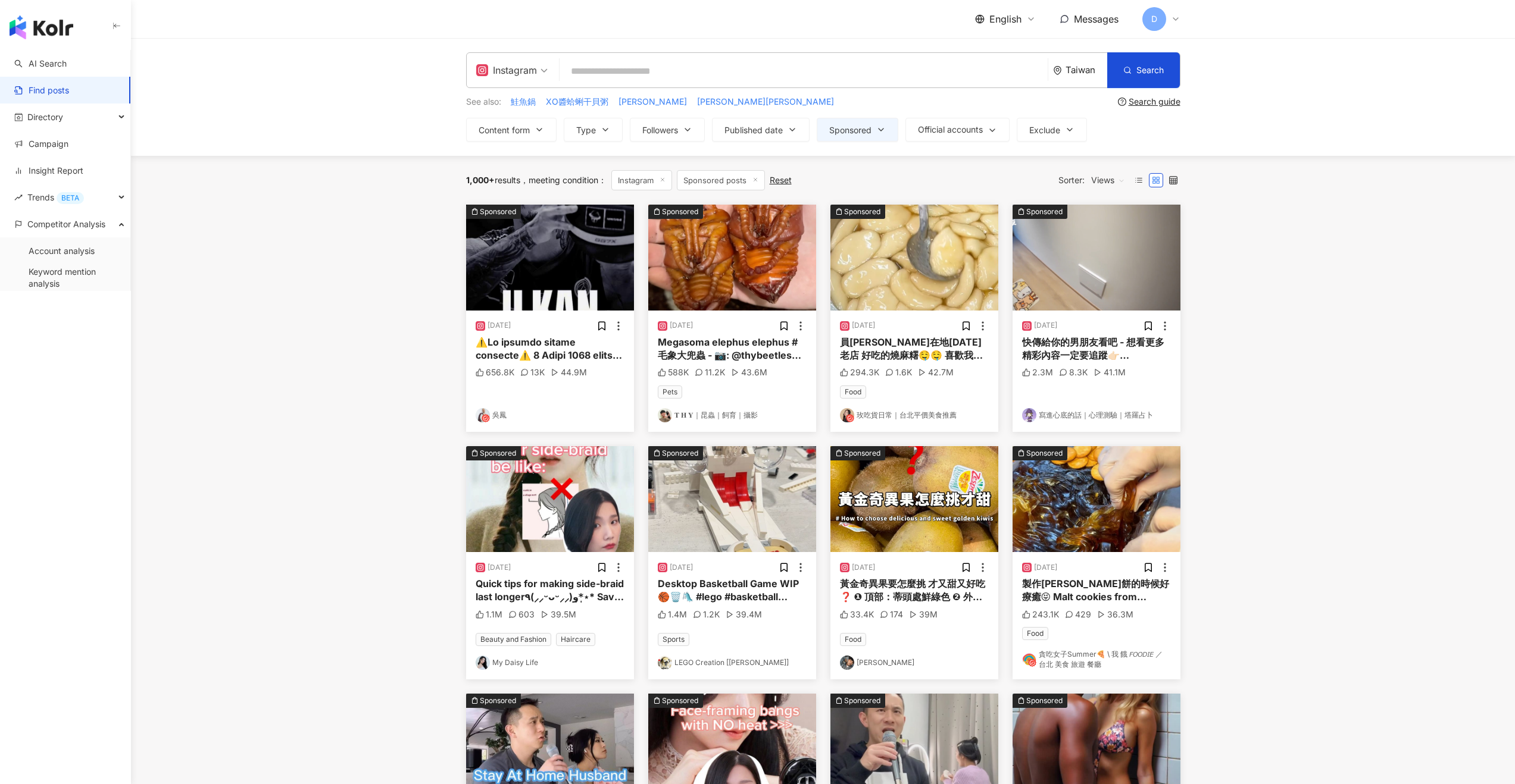
click at [1081, 86] on div "Taiwan" at bounding box center [1080, 70] width 54 height 35
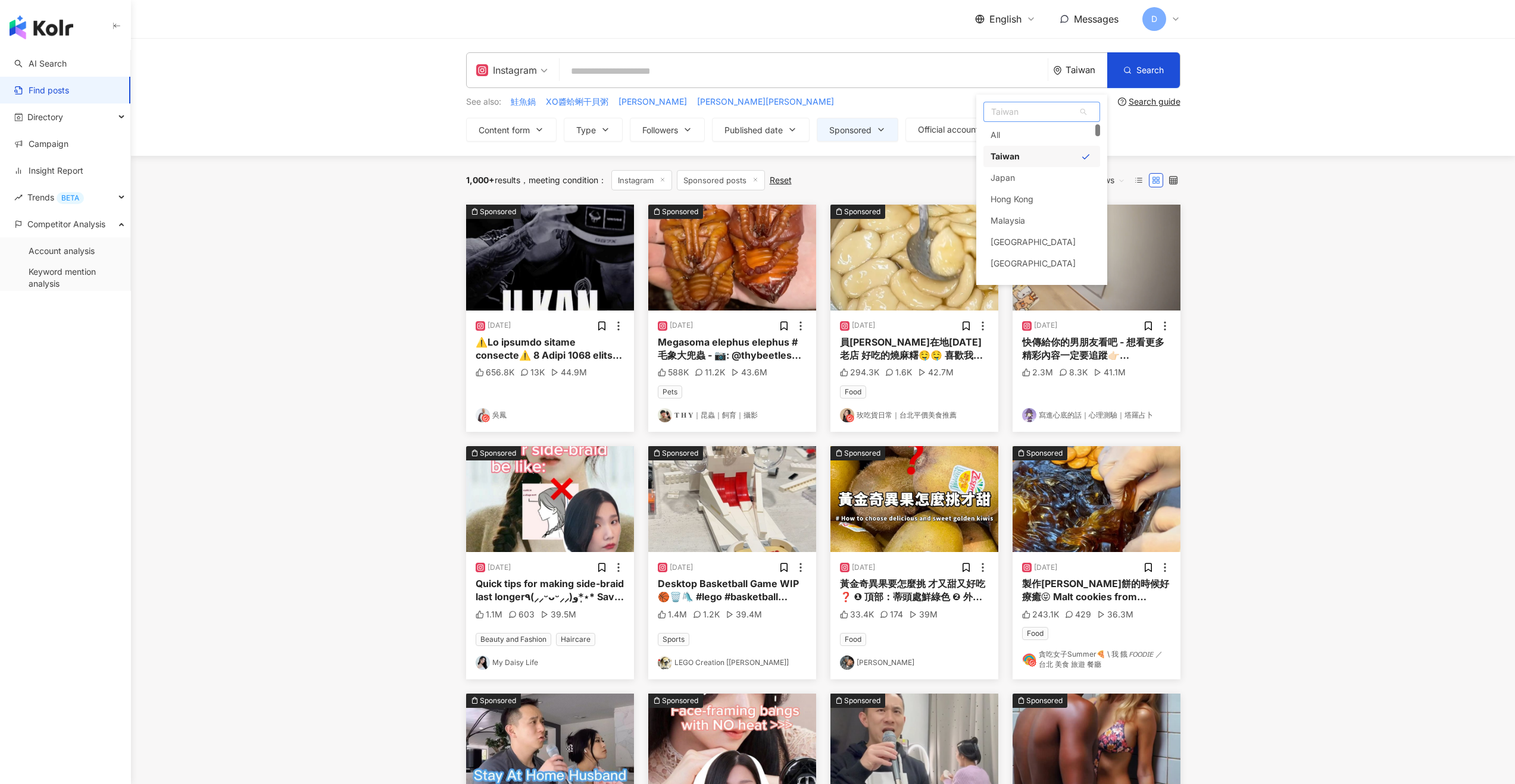
click at [1036, 159] on div "Taiwan" at bounding box center [1041, 156] width 116 height 21
click at [1276, 282] on main "Instagram Taiwan Taiwan Taiwan jp hk my All Taiwan Japan Hong Kong Malaysia Tha…" at bounding box center [823, 530] width 1384 height 985
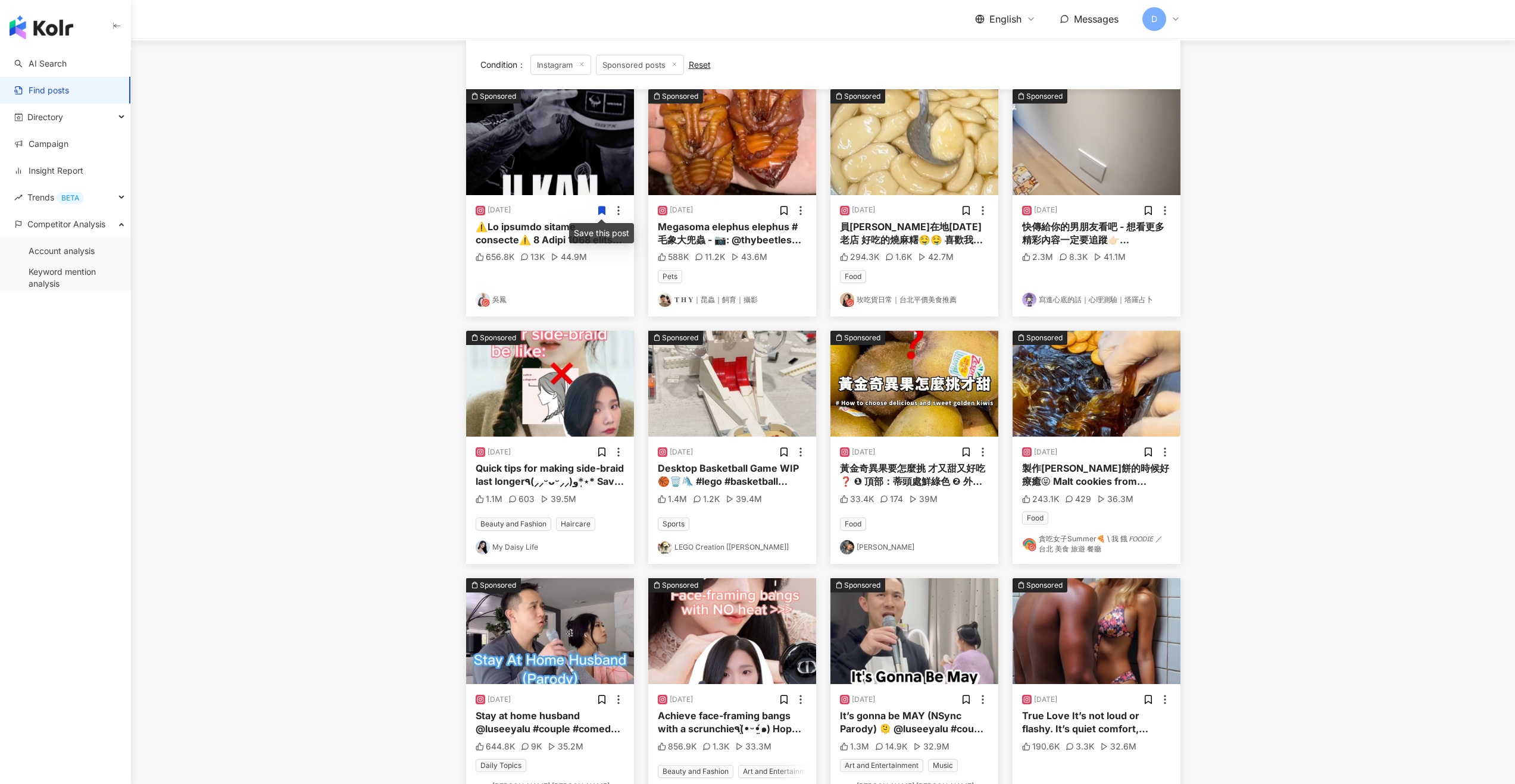
scroll to position [322, 0]
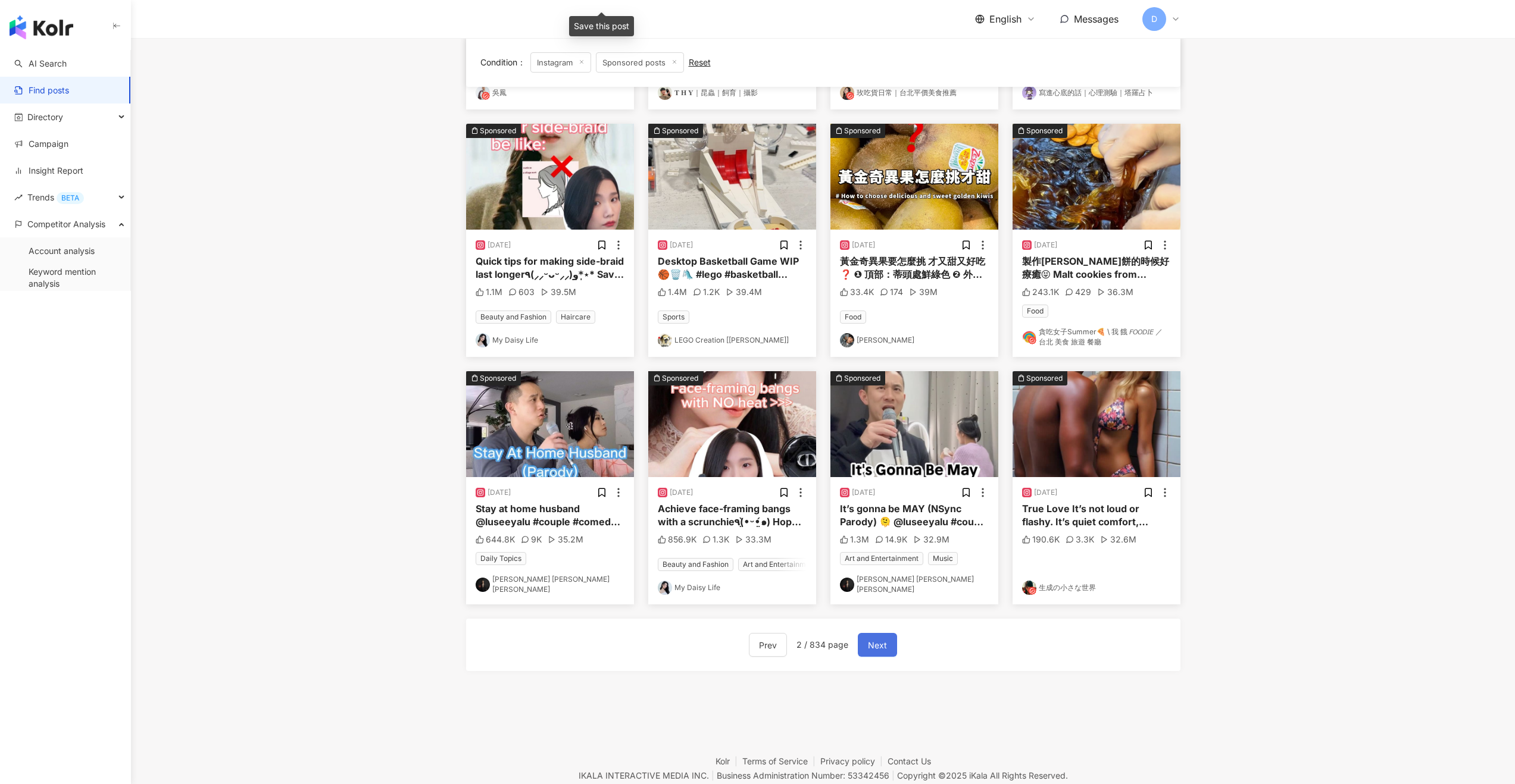
click at [870, 653] on span "Next" at bounding box center [877, 646] width 19 height 14
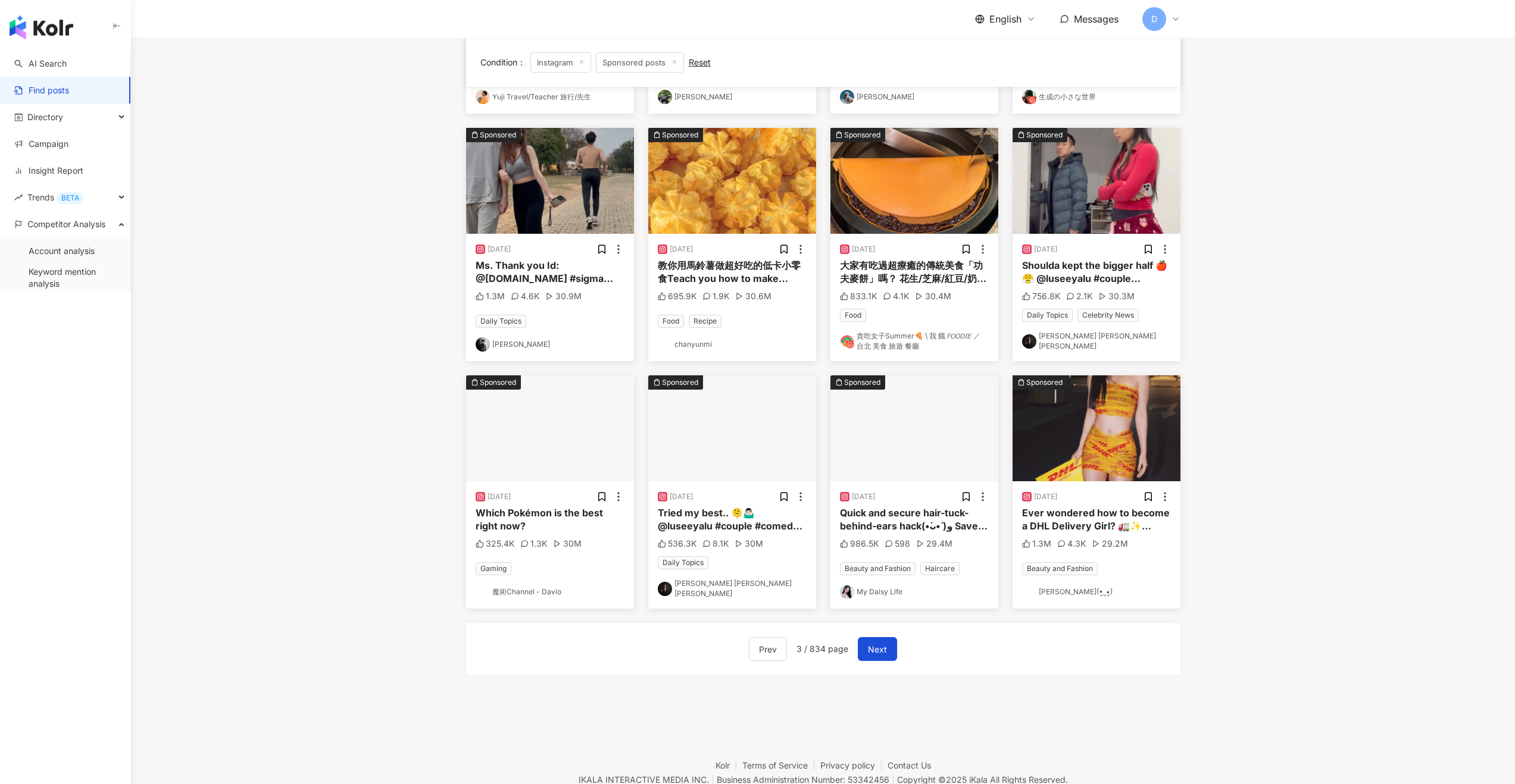
scroll to position [0, 0]
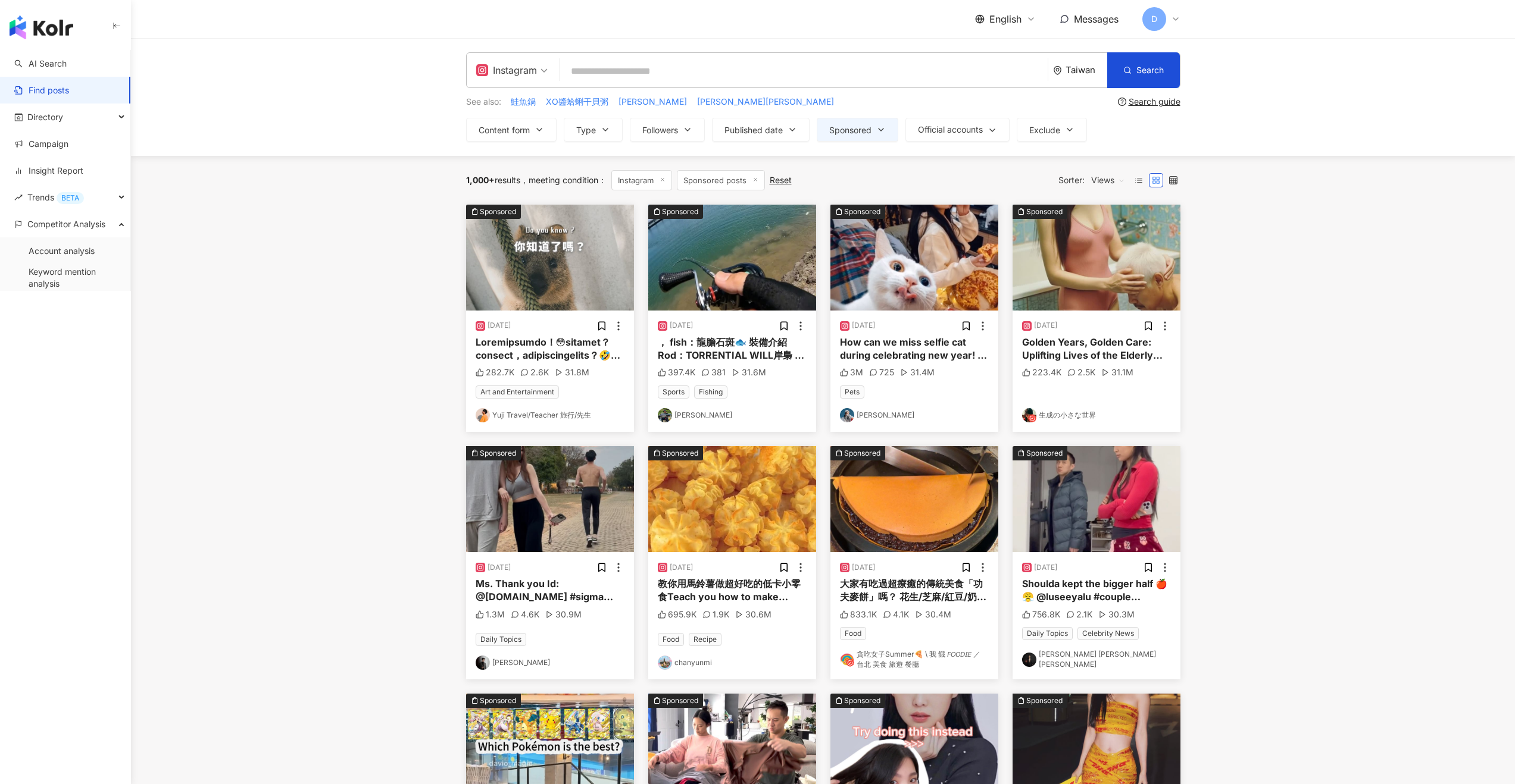
click at [1111, 193] on div "1,000+ results meeting condition ： Instagram Sponsored posts Reset Sorter: Views" at bounding box center [823, 180] width 715 height 49
click at [1111, 186] on span "Views" at bounding box center [1108, 180] width 34 height 19
click at [1101, 260] on div "Likes" at bounding box center [1123, 266] width 58 height 13
